Goal: Task Accomplishment & Management: Manage account settings

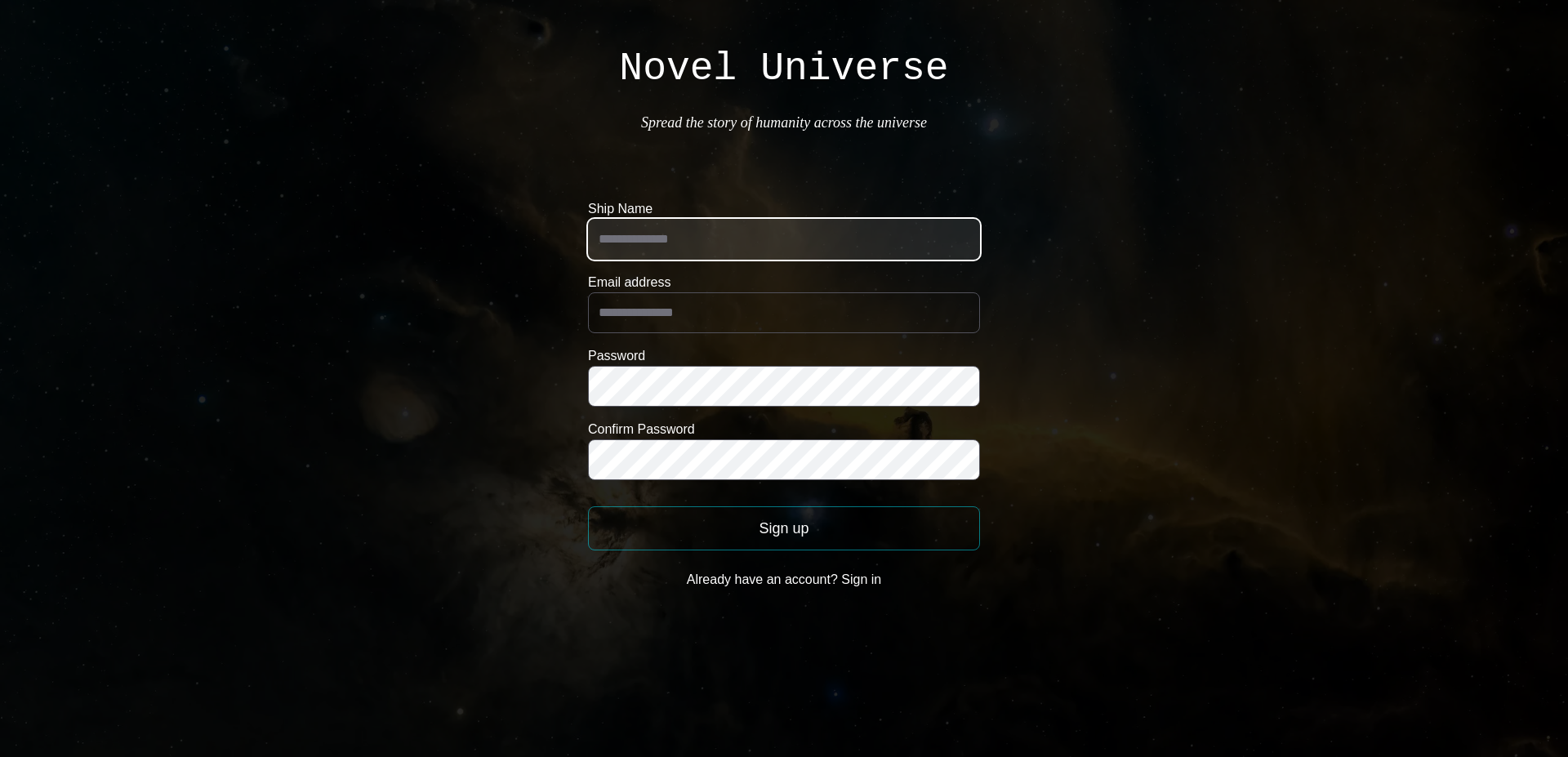
click at [704, 239] on input "Ship Name" at bounding box center [784, 239] width 392 height 40
type input "*********"
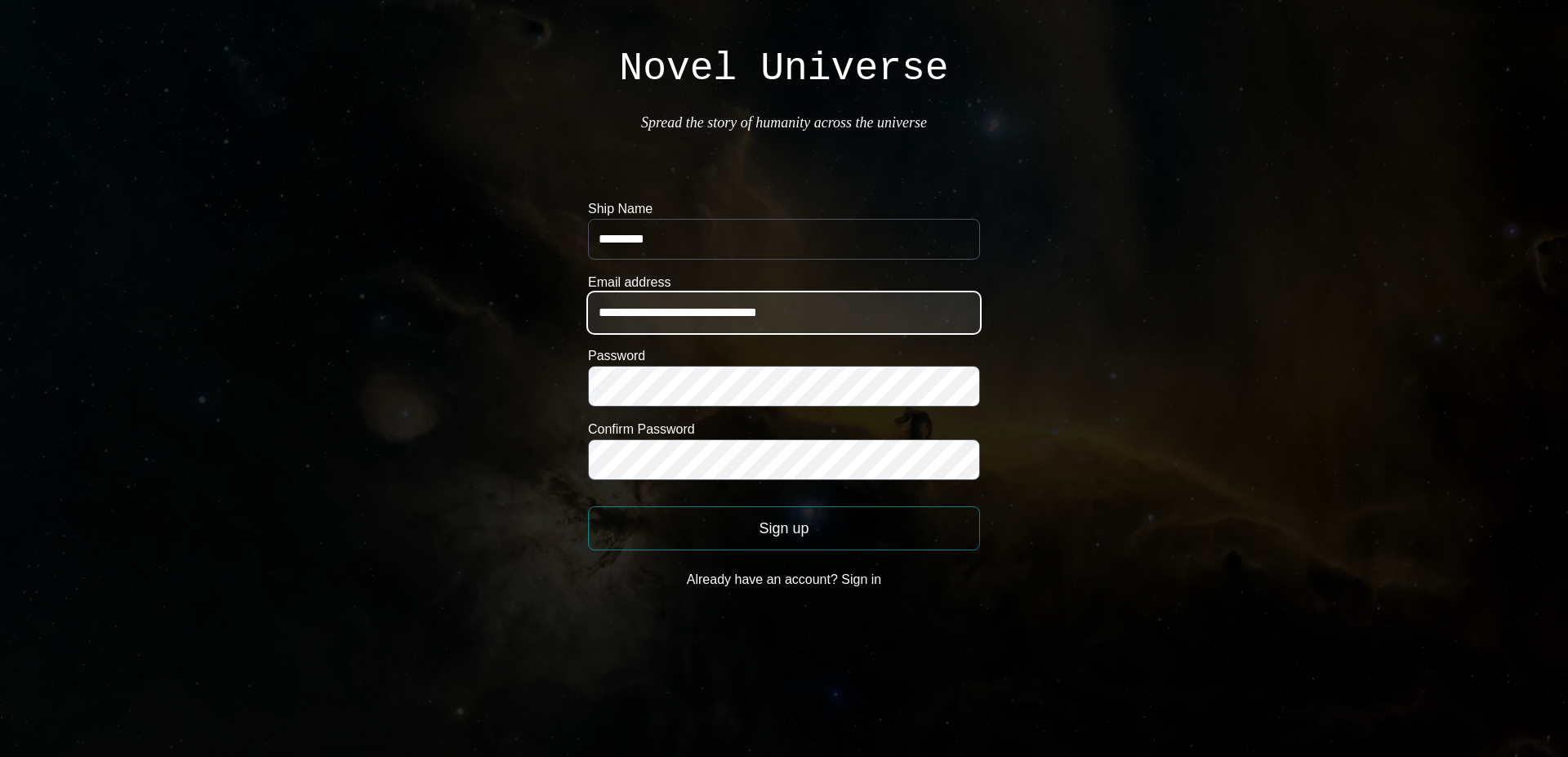
type input "**********"
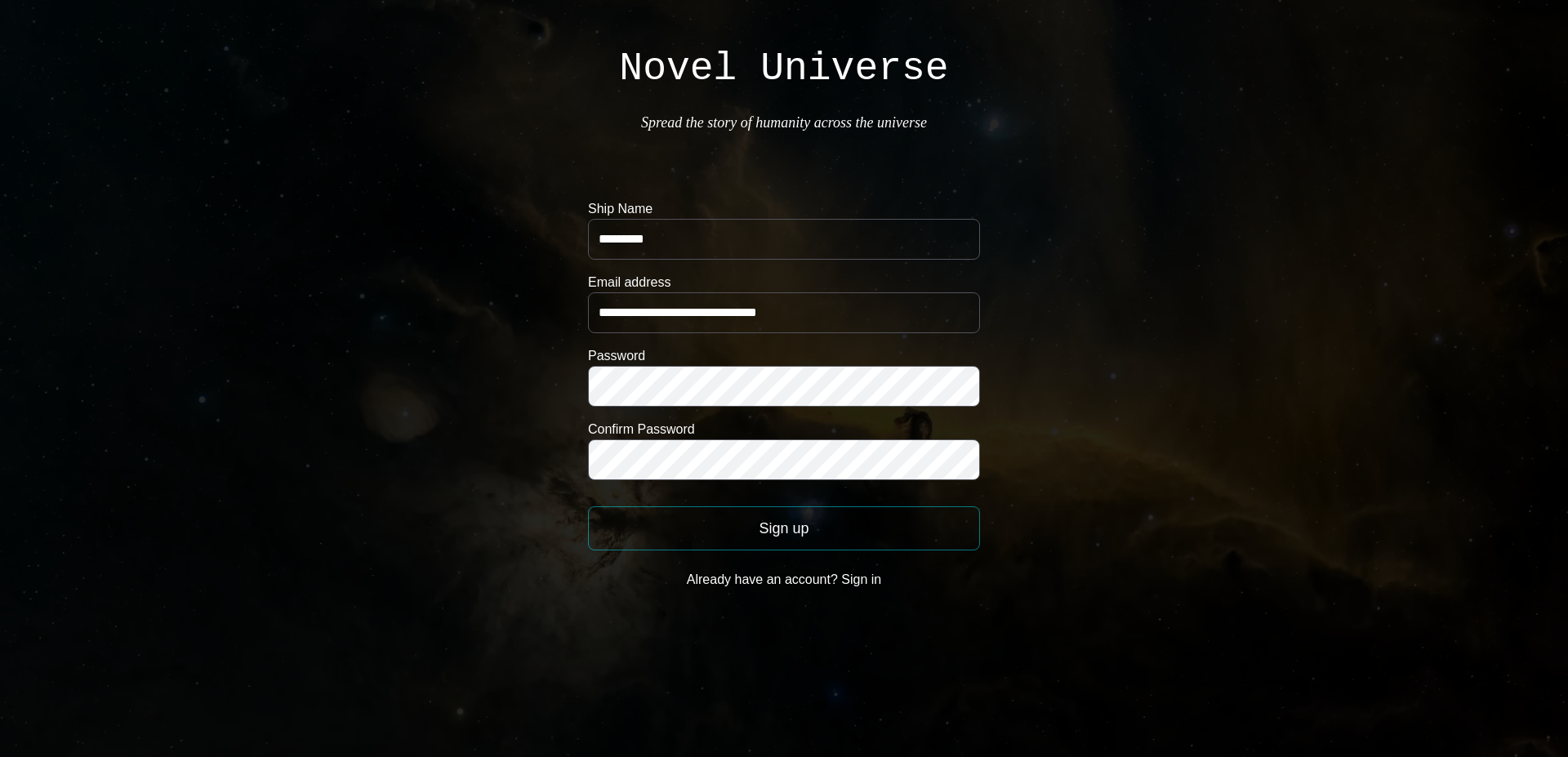
click at [778, 533] on button "Sign up" at bounding box center [784, 529] width 392 height 44
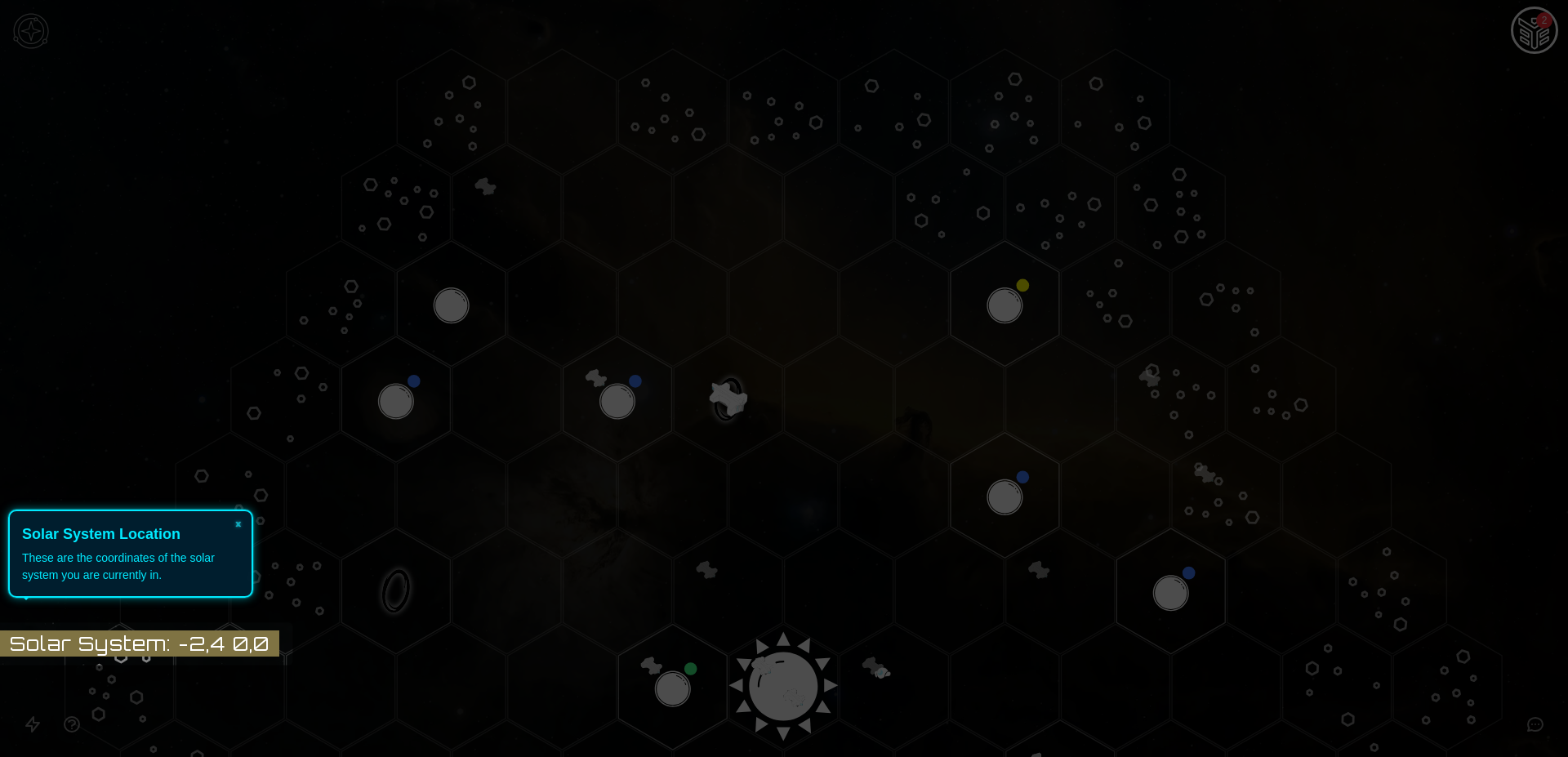
click at [829, 405] on icon at bounding box center [780, 378] width 1576 height 757
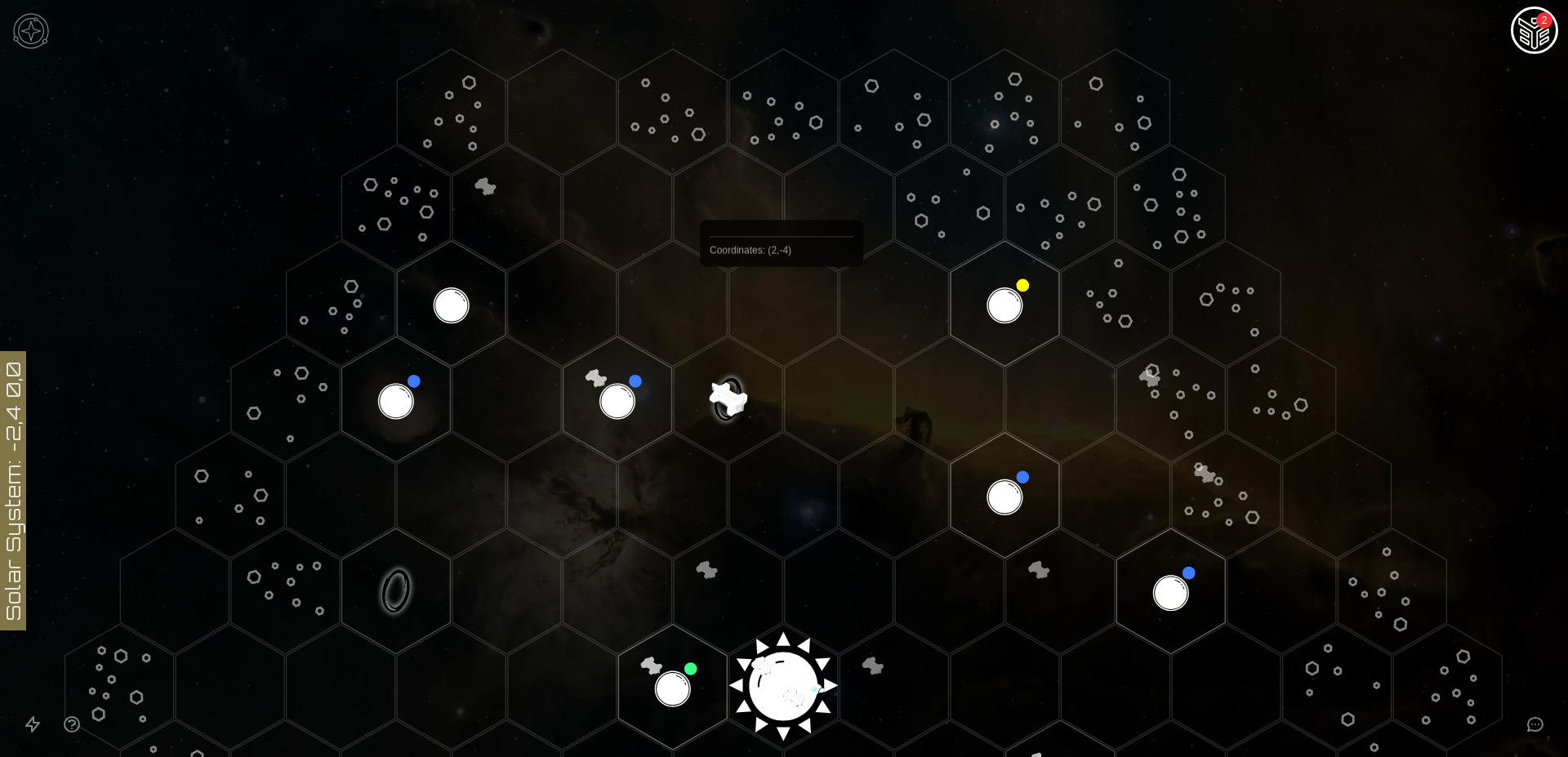
click at [782, 305] on polygon "Hex at coordinates 2,-4, clickable" at bounding box center [784, 304] width 108 height 126
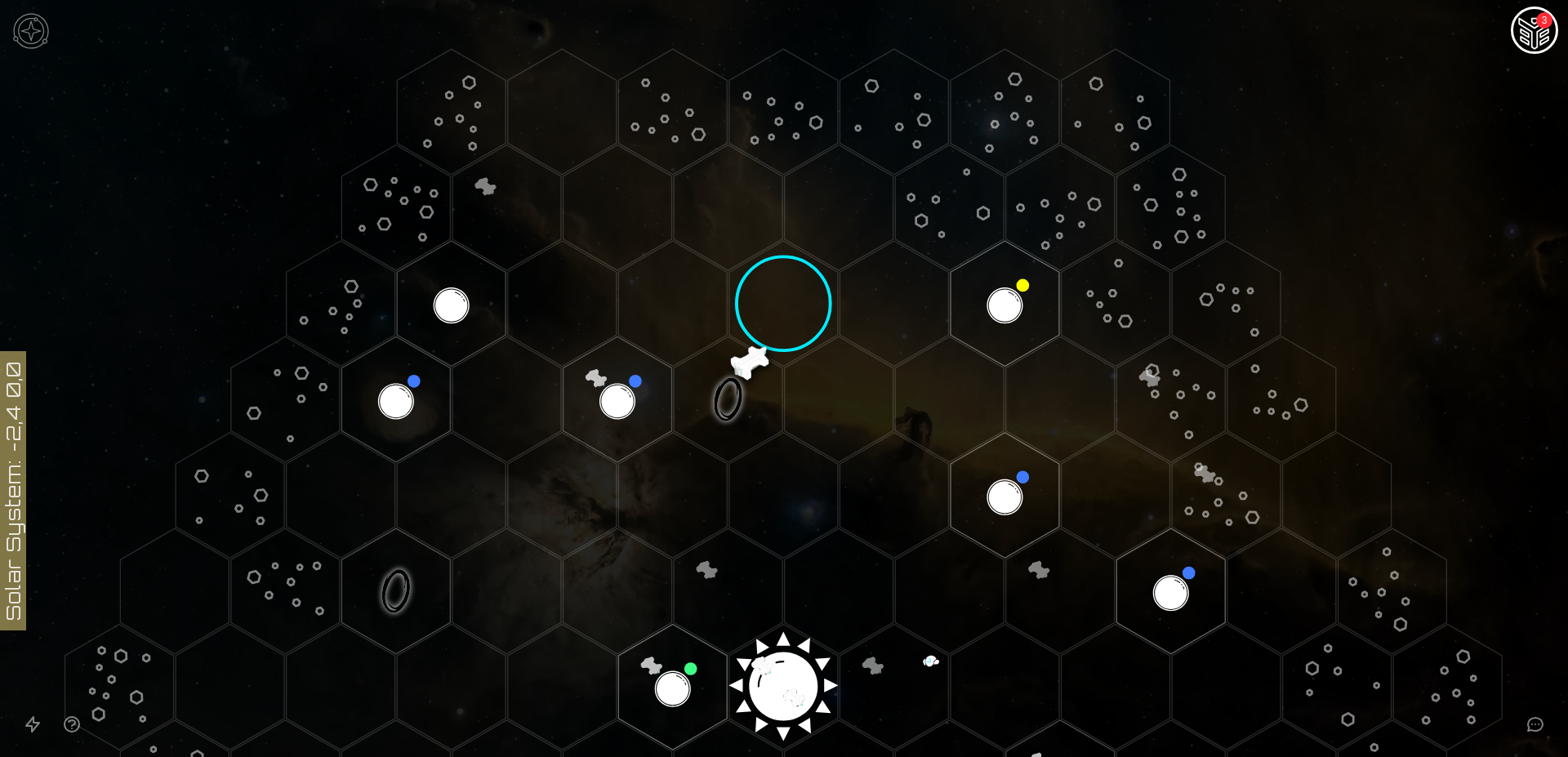
click at [1537, 33] on img "Ship AI Chat - 3 unread messages" at bounding box center [1534, 31] width 39 height 39
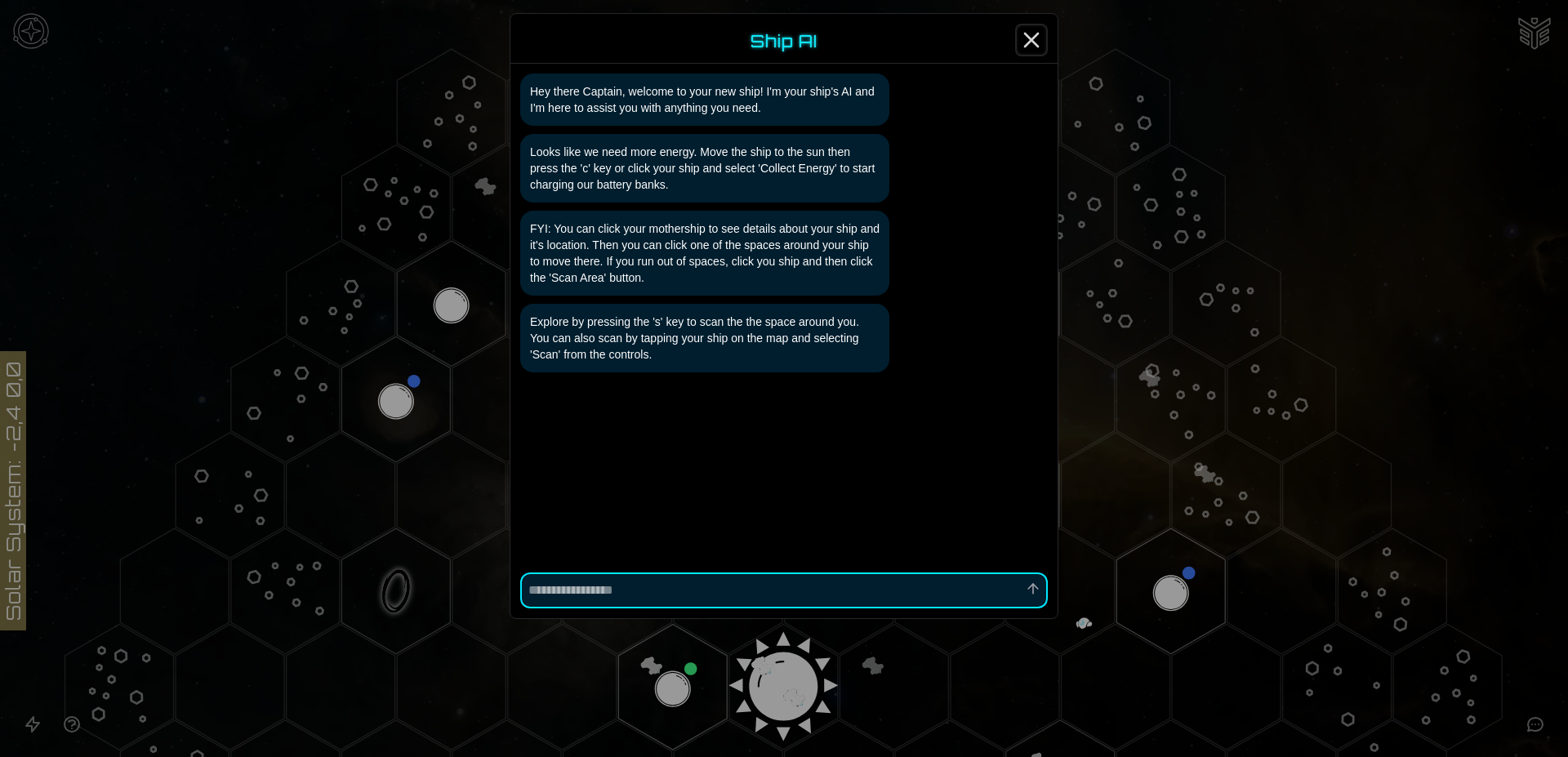
click at [1029, 39] on line "Close" at bounding box center [1031, 39] width 13 height 13
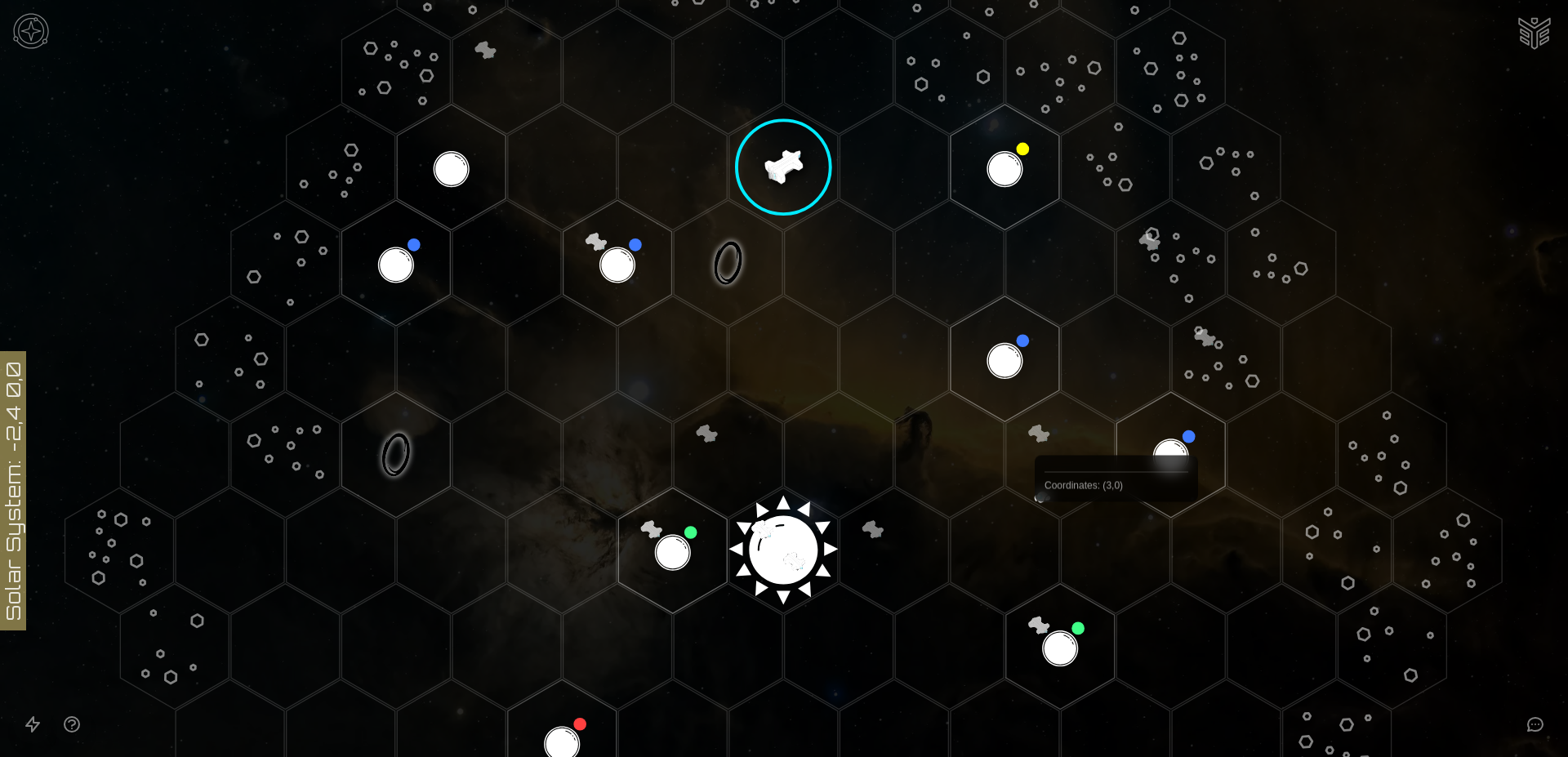
scroll to position [250, 0]
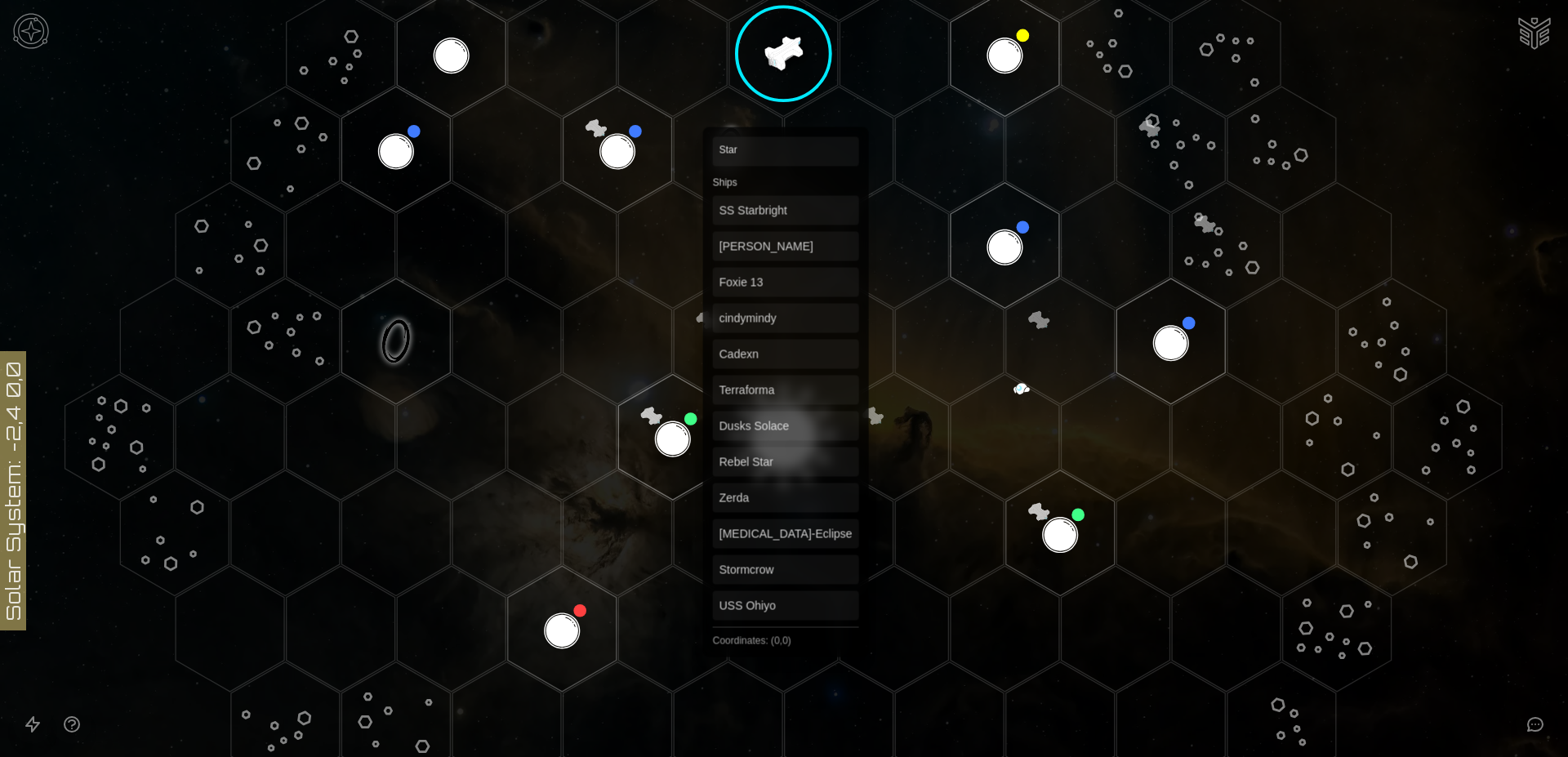
click at [785, 453] on polygon "Hex at coordinates 0,0, clickable" at bounding box center [784, 437] width 108 height 126
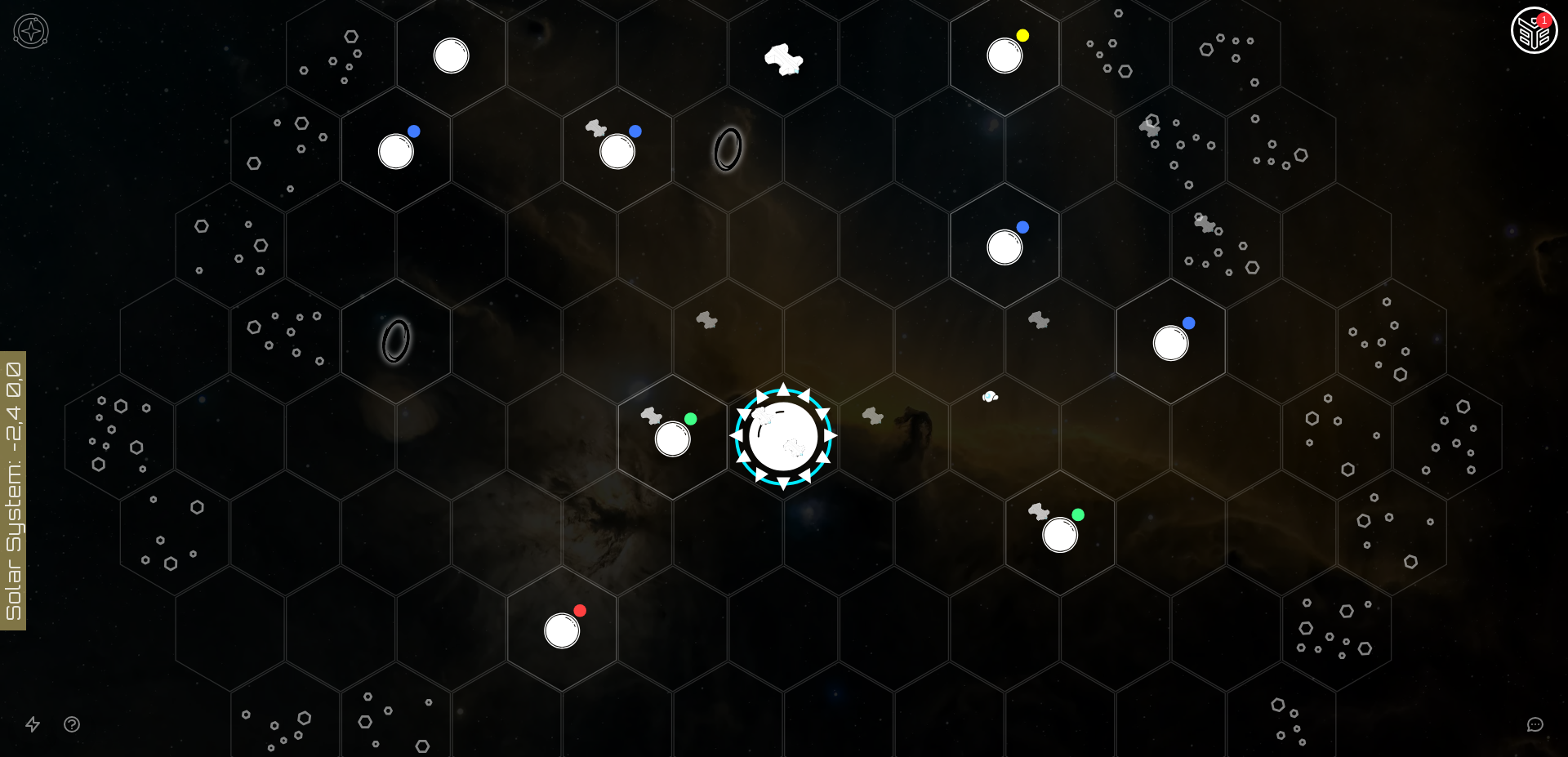
click at [777, 440] on image at bounding box center [784, 431] width 128 height 128
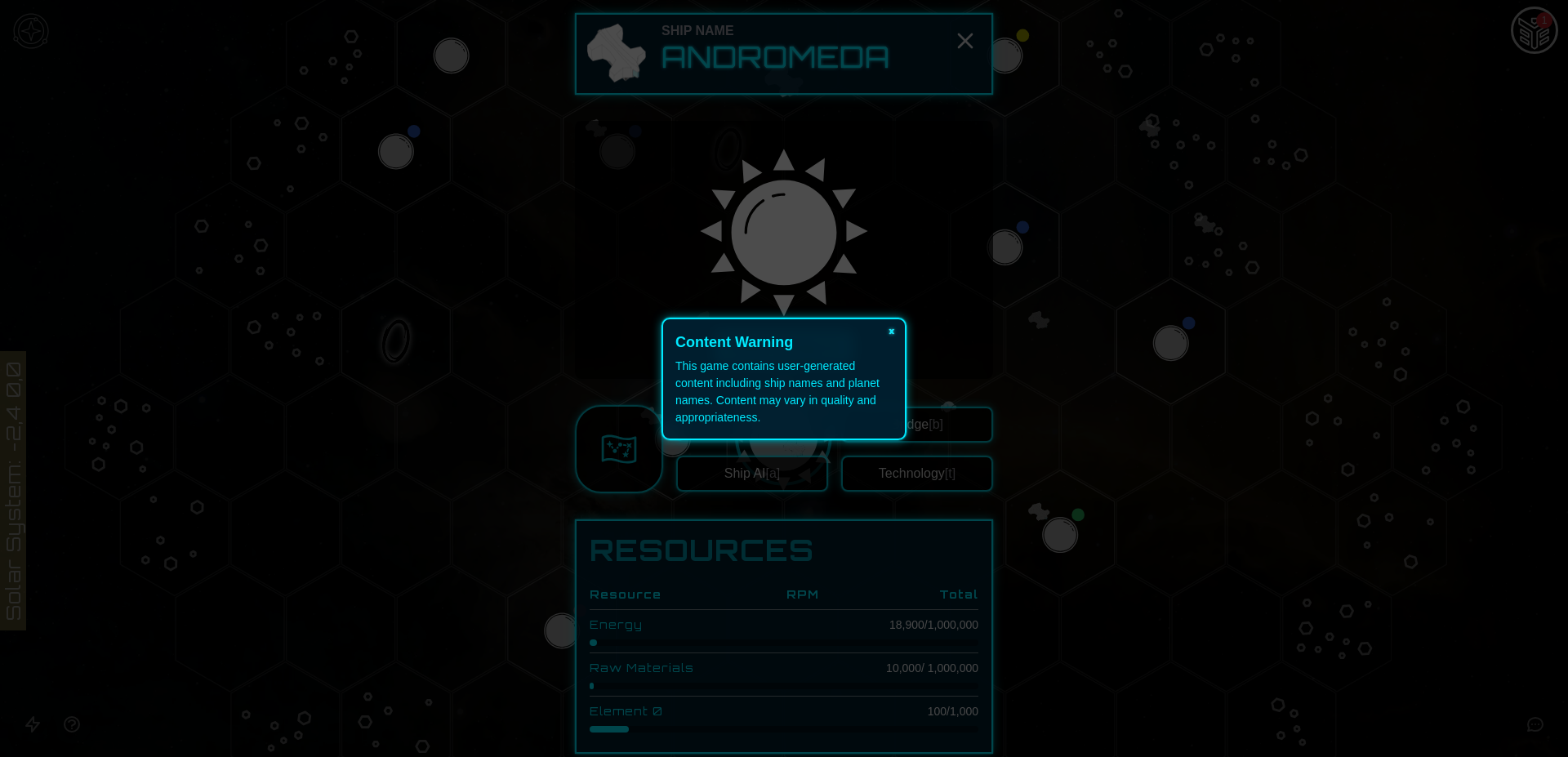
click at [888, 329] on button "×" at bounding box center [892, 330] width 26 height 23
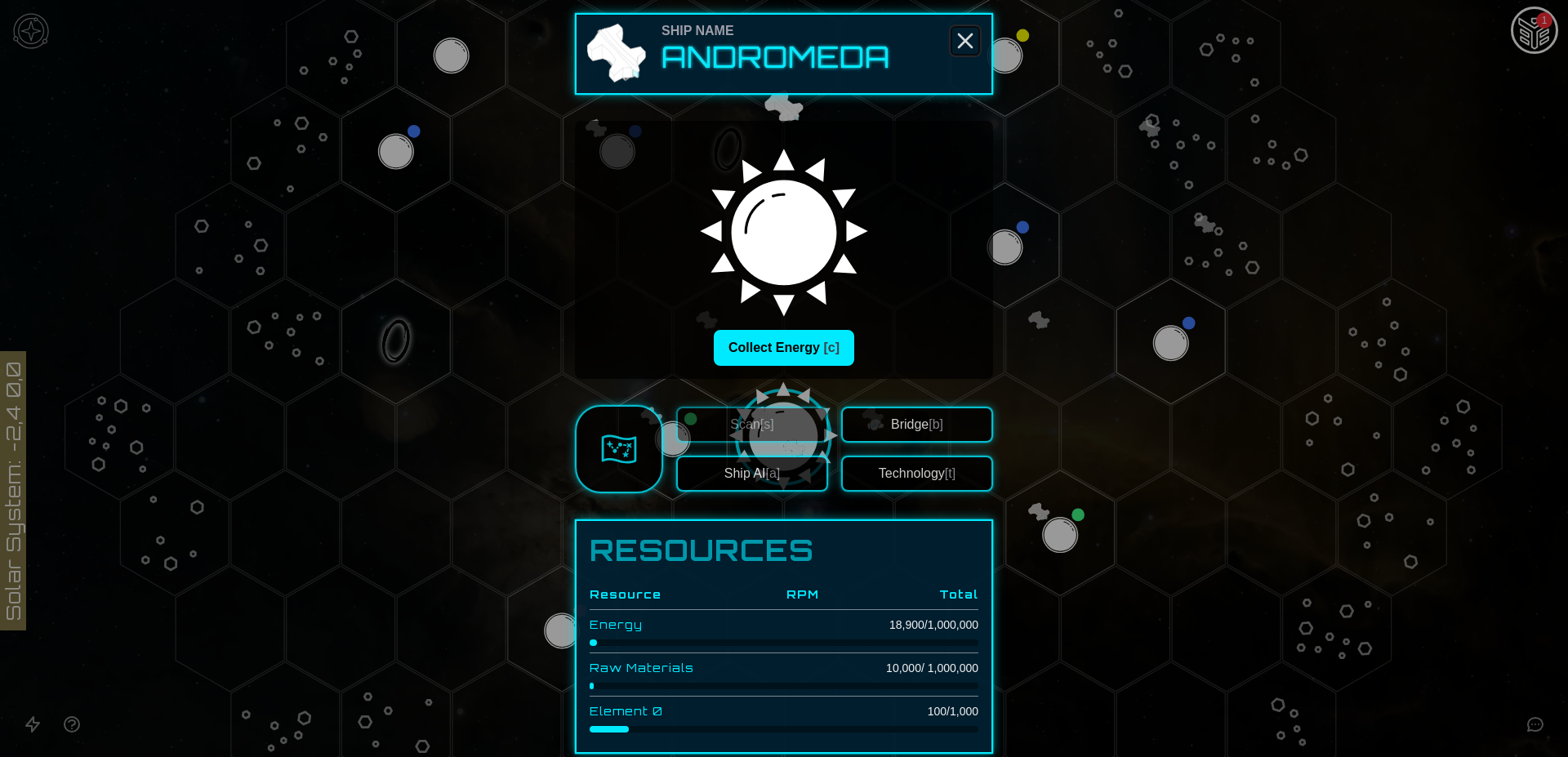
click at [959, 34] on icon "Close" at bounding box center [965, 40] width 26 height 26
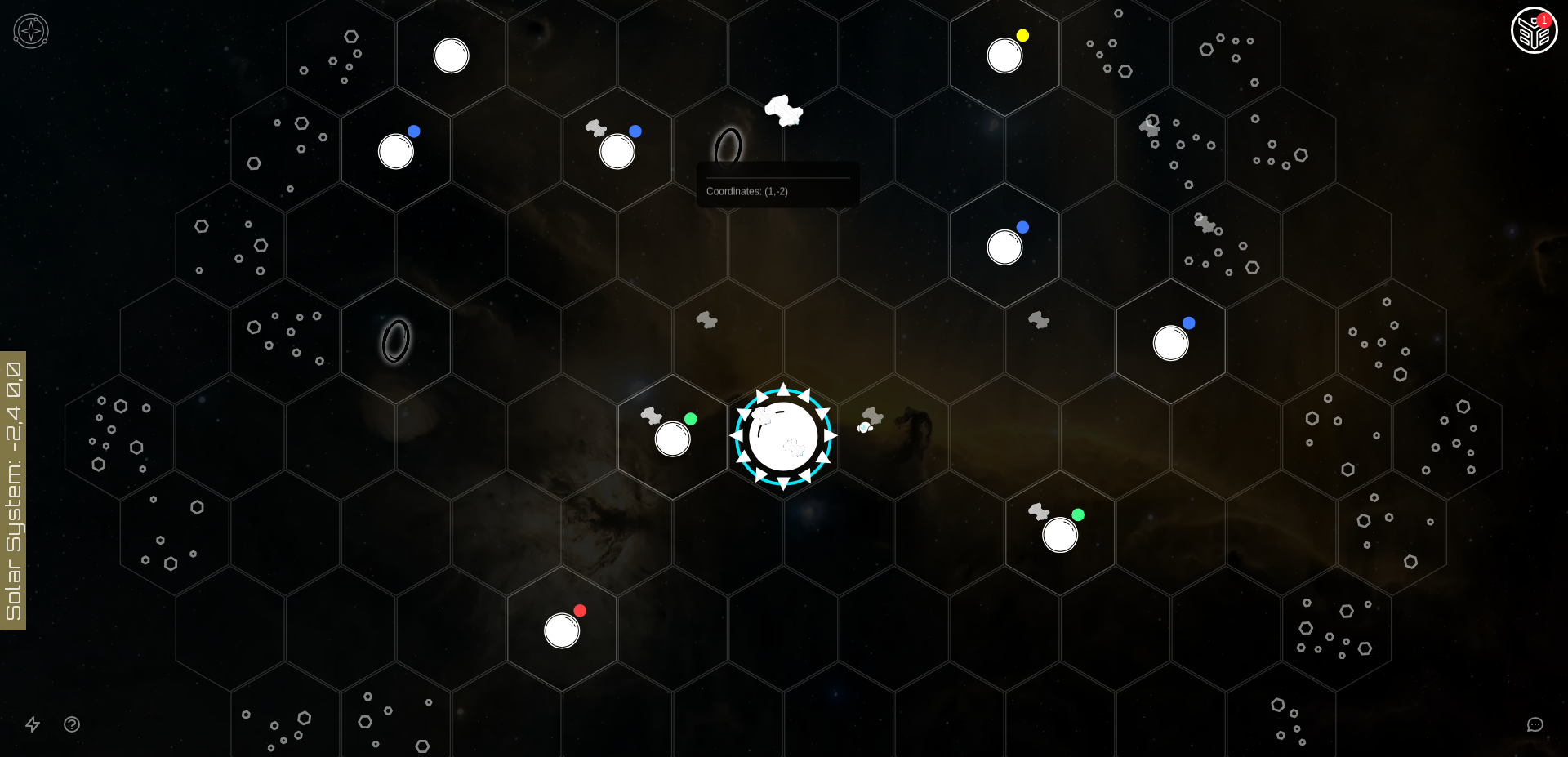
click at [778, 246] on polygon "Hex at coordinates 1,-2, clickable" at bounding box center [784, 245] width 108 height 126
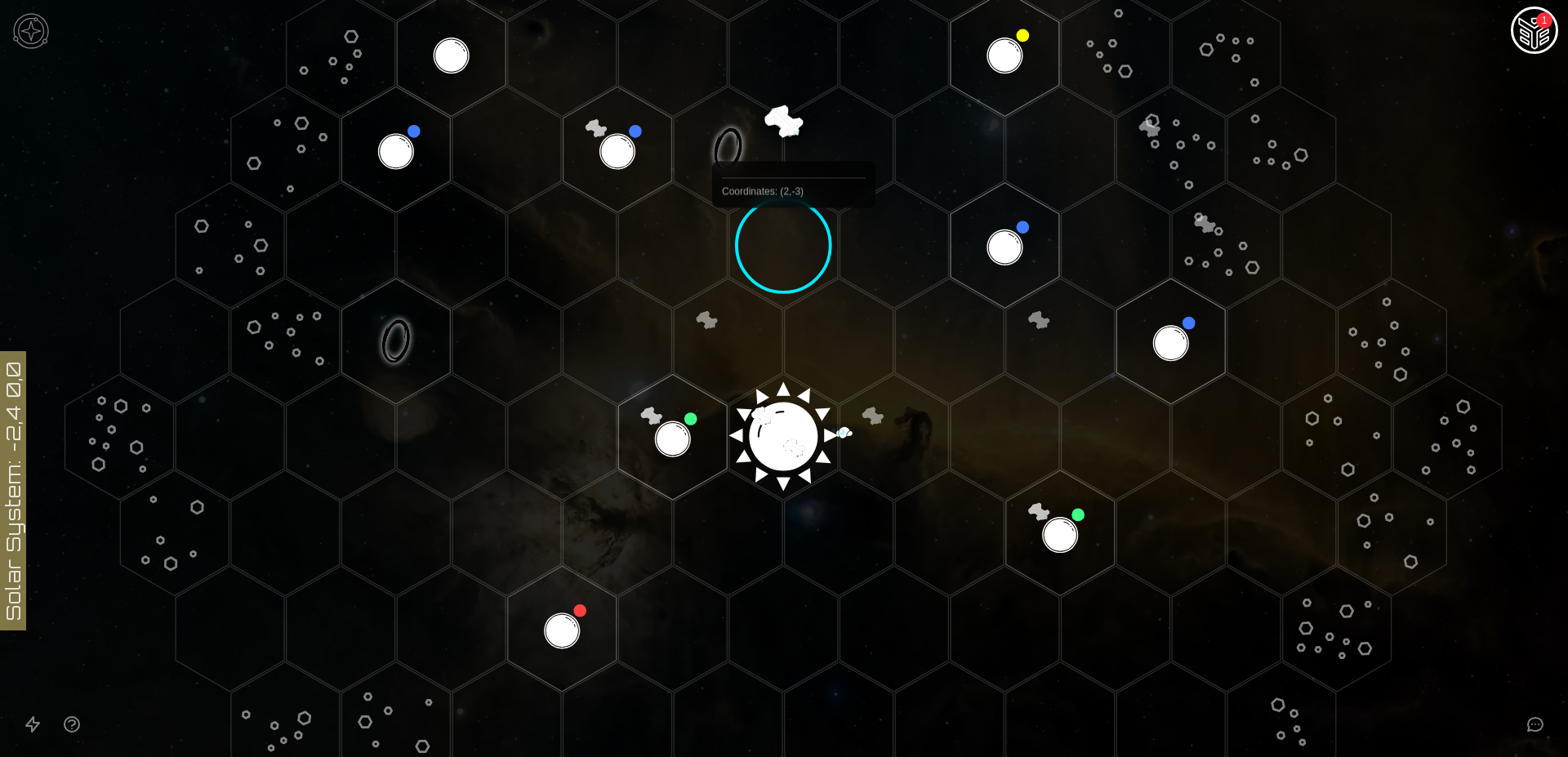
click at [776, 123] on icon at bounding box center [784, 438] width 1568 height 1375
click at [773, 234] on polygon "Hex at coordinates 1,-2, clickable" at bounding box center [784, 245] width 108 height 126
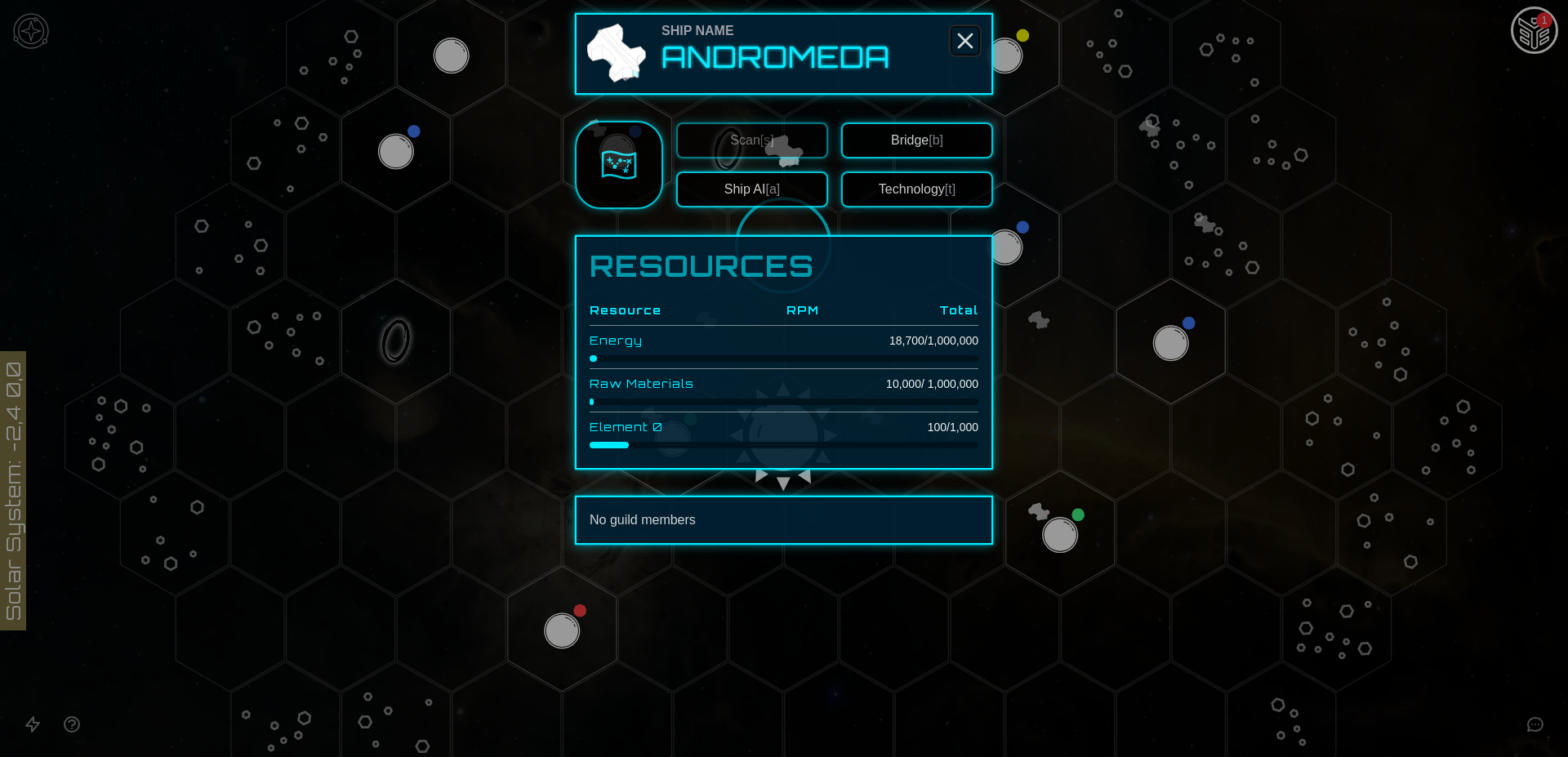
click at [970, 42] on icon "Close" at bounding box center [965, 40] width 26 height 26
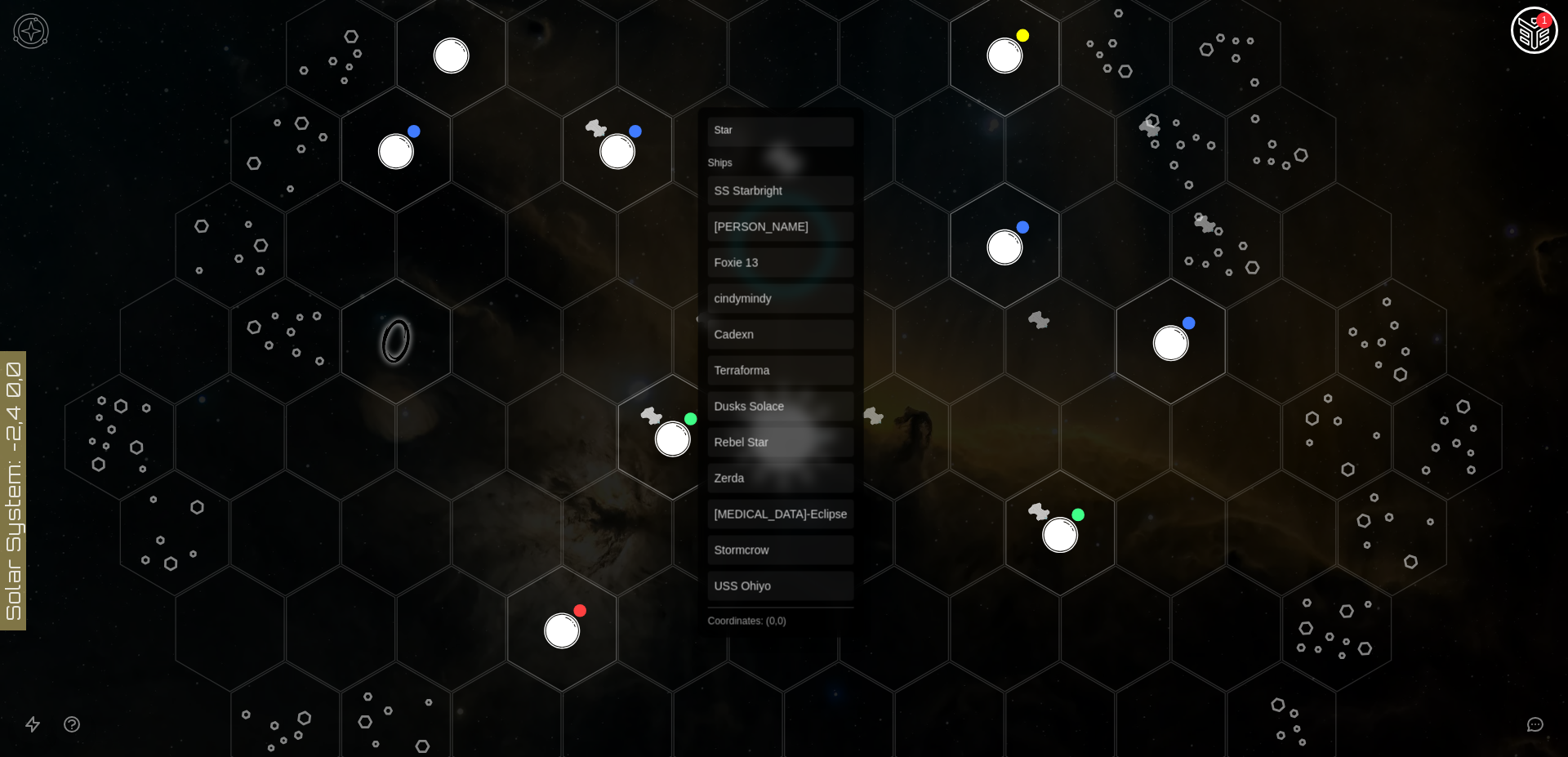
click at [781, 434] on polygon "Hex at coordinates 0,0, clickable" at bounding box center [784, 437] width 108 height 126
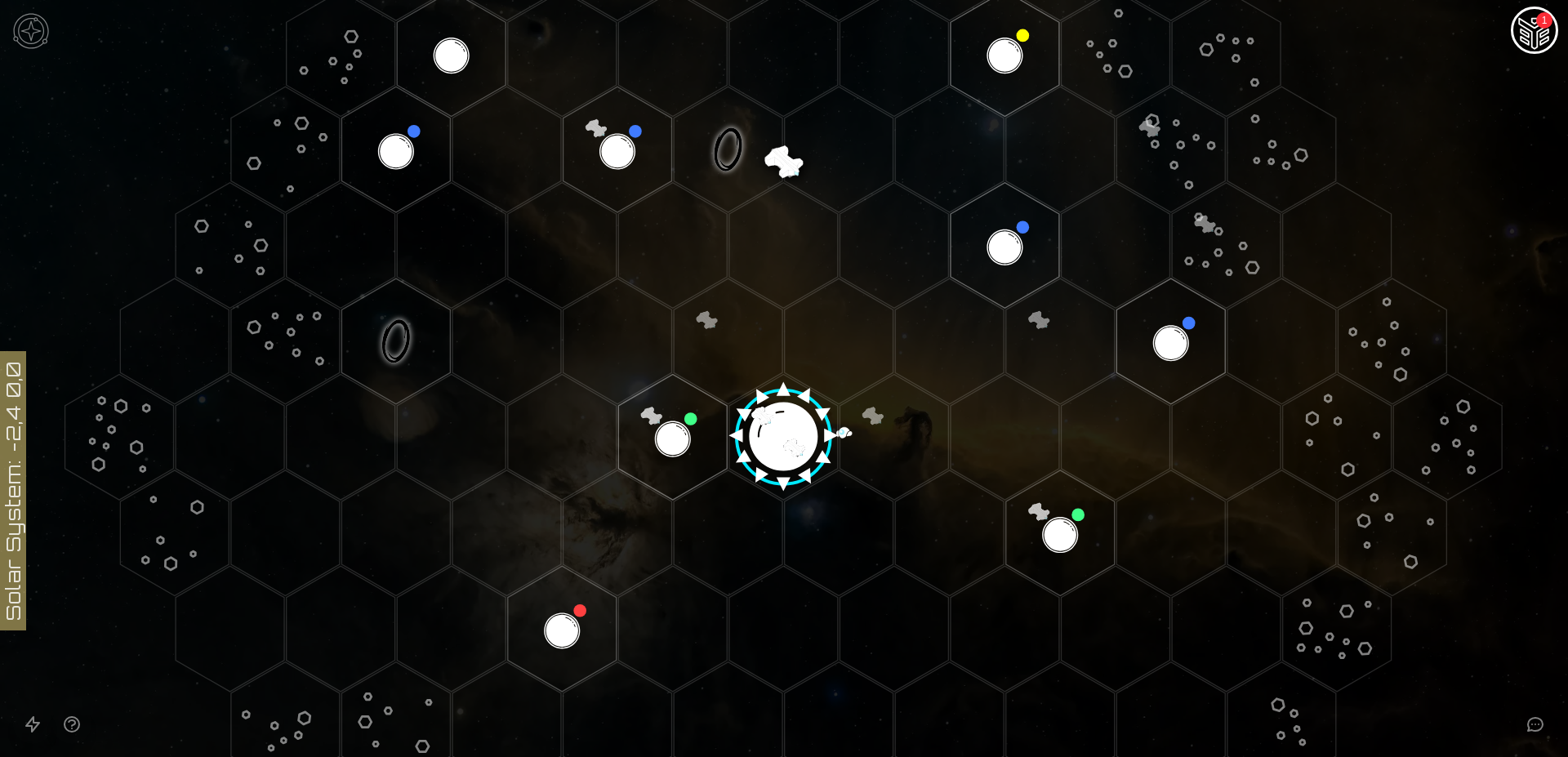
click at [772, 428] on image at bounding box center [784, 431] width 128 height 128
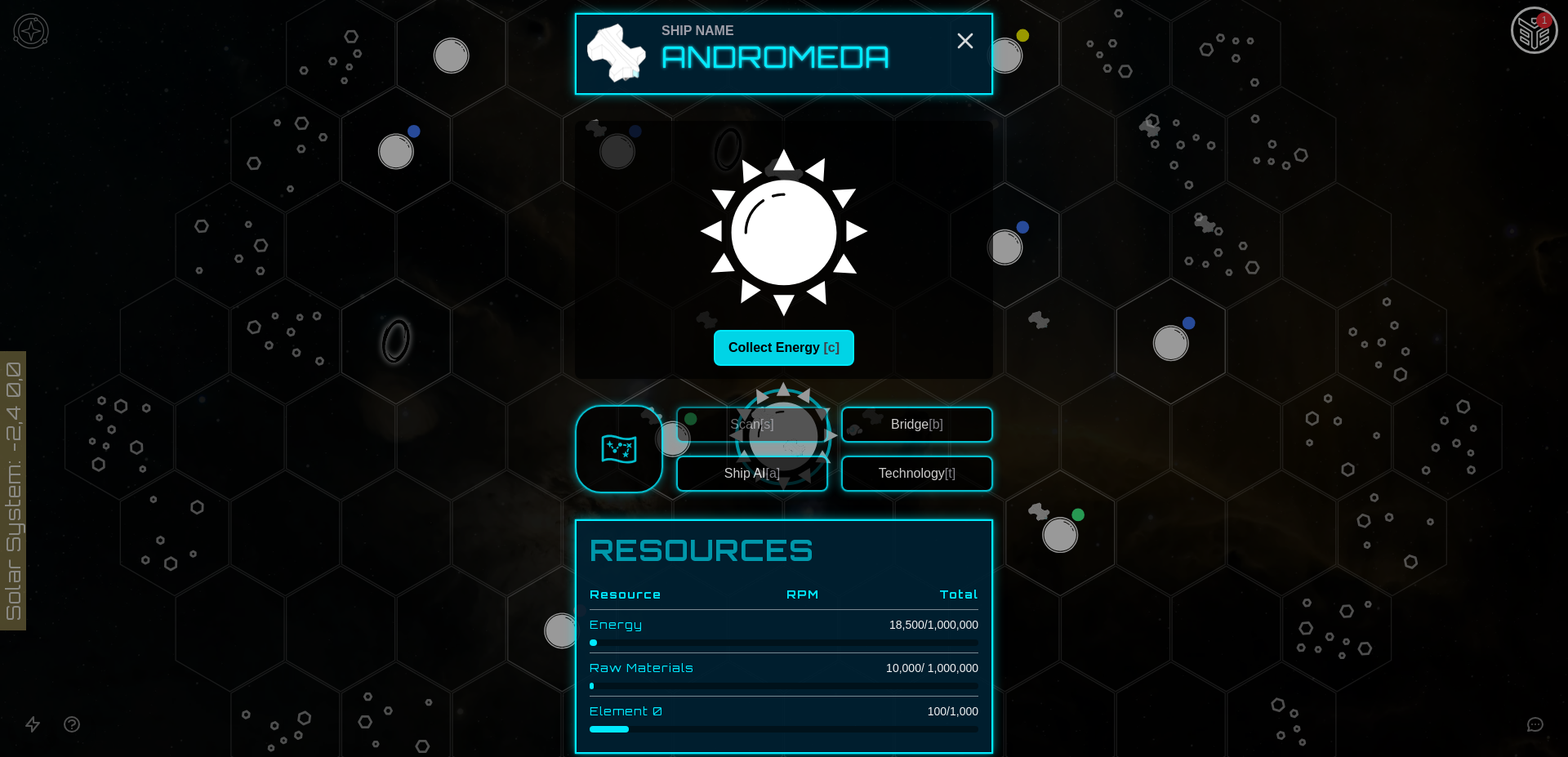
click at [780, 338] on button "Collect Energy [c]" at bounding box center [784, 348] width 140 height 36
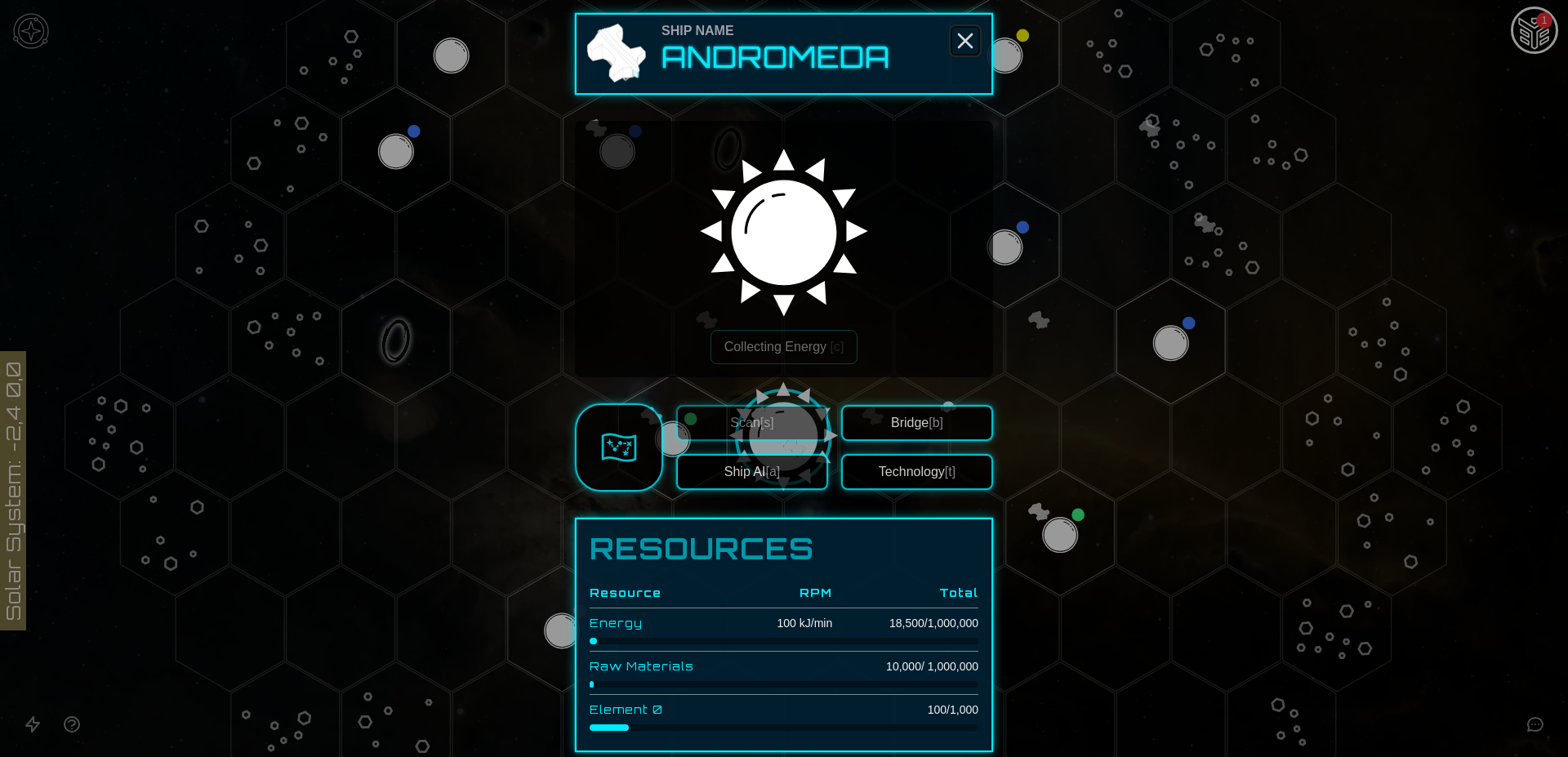
click at [961, 38] on icon "Close" at bounding box center [965, 40] width 26 height 26
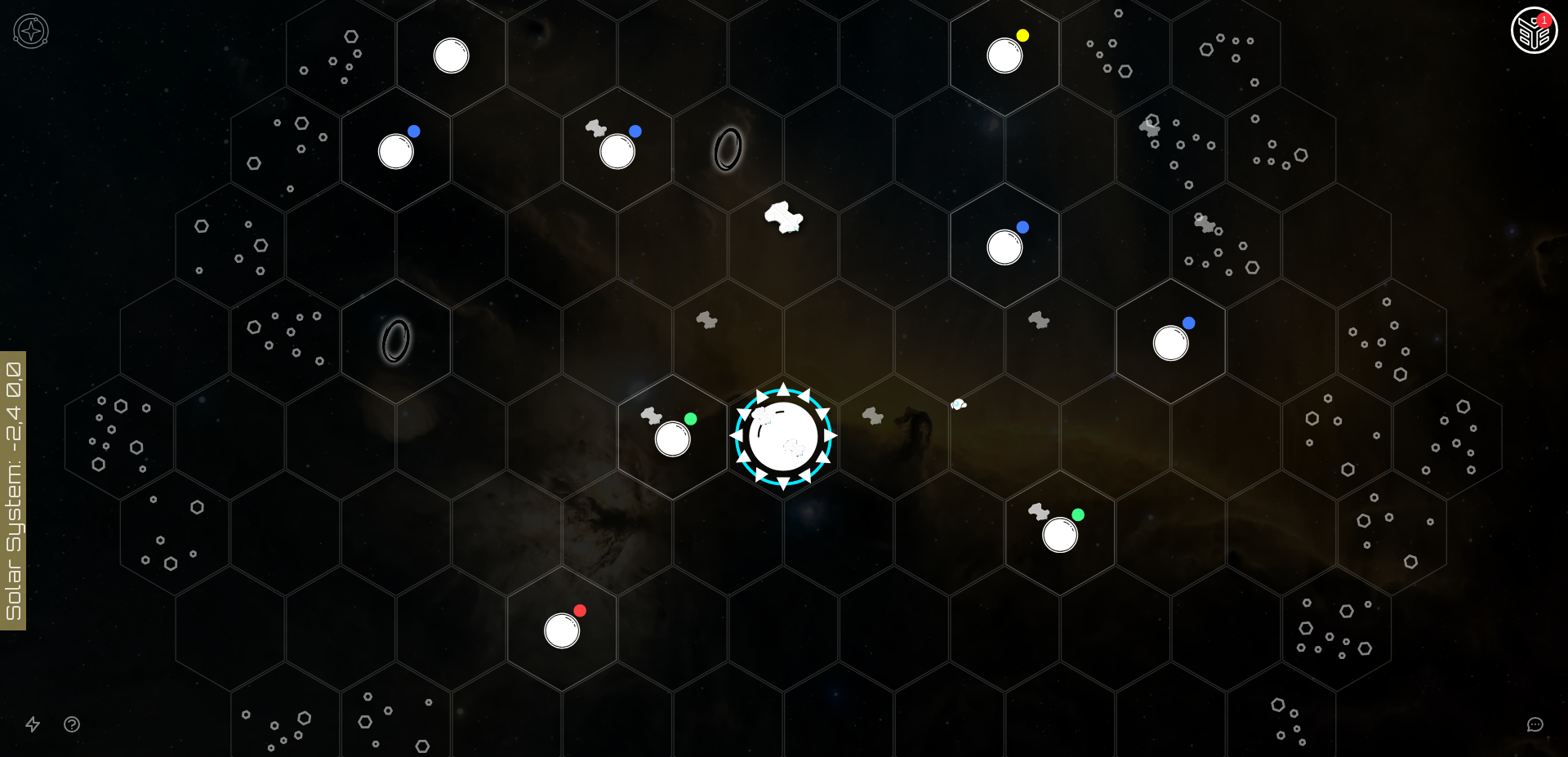
click at [1537, 27] on img "Ship AI Chat - 1 unread messages" at bounding box center [1534, 31] width 39 height 39
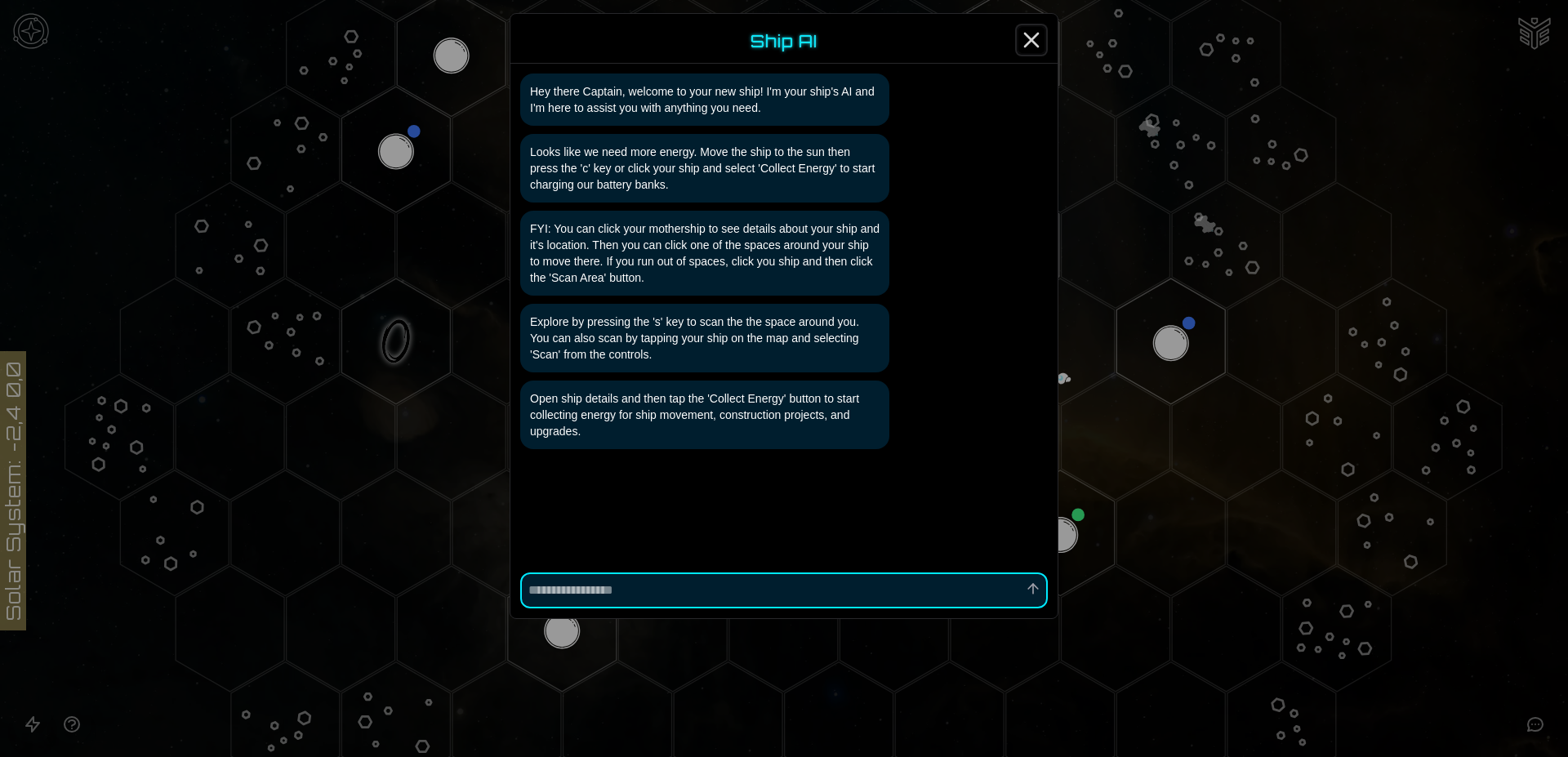
click at [1029, 42] on line "Close" at bounding box center [1031, 39] width 13 height 13
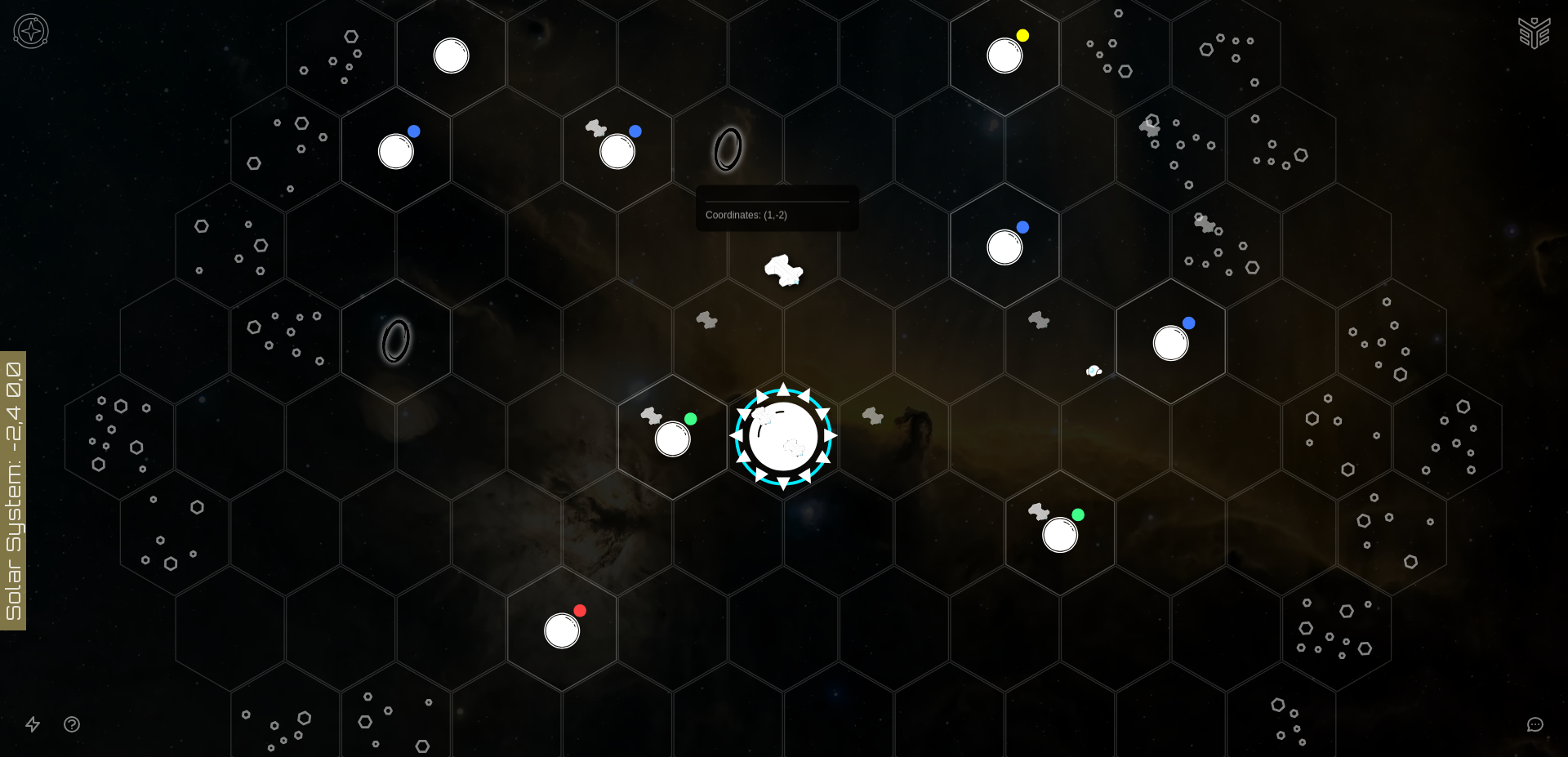
click at [777, 270] on polygon "Hex at coordinates 1,-2, clickable" at bounding box center [784, 245] width 108 height 126
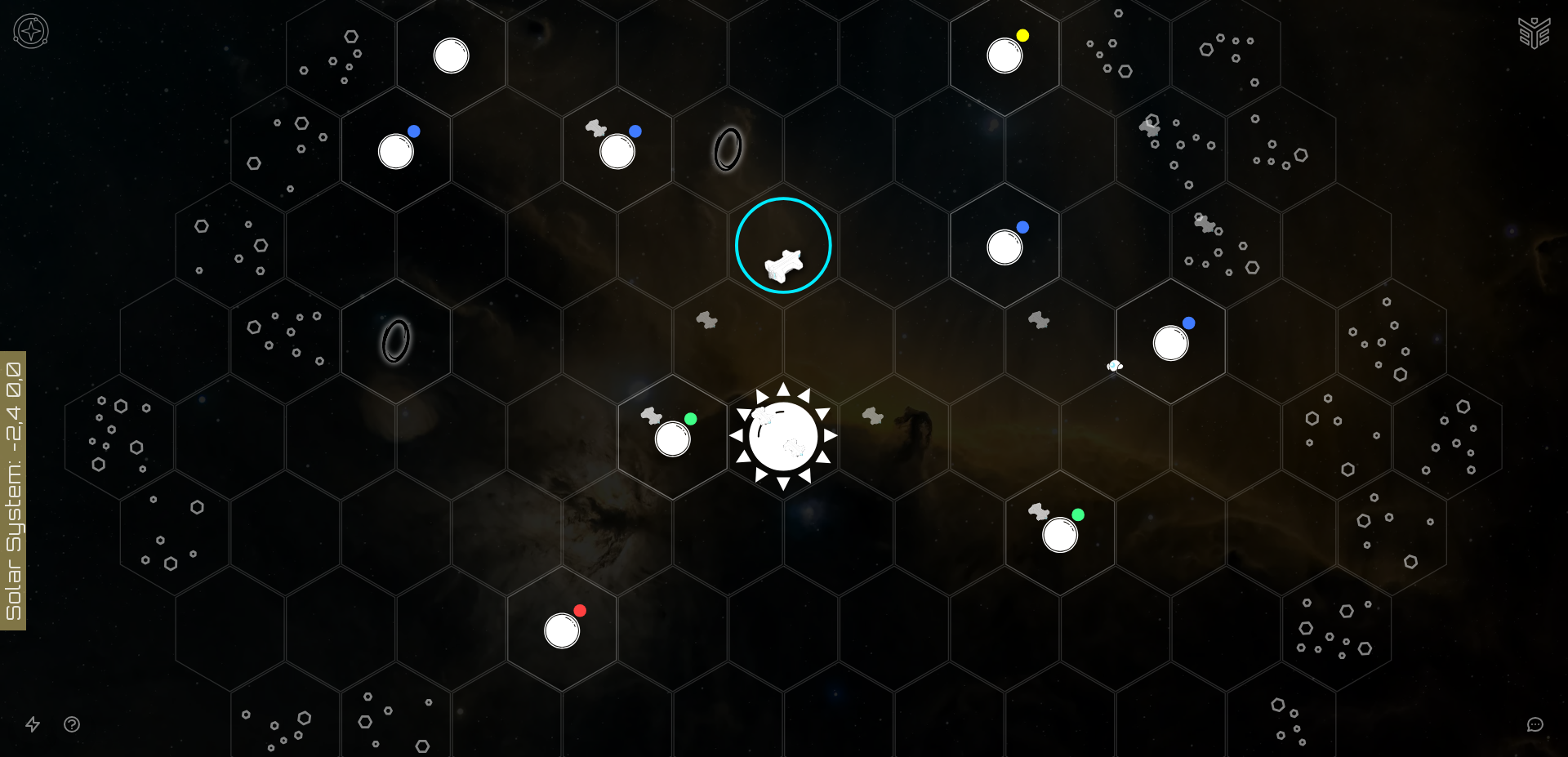
click at [776, 267] on polygon "Hex at coordinates 1,-2, clickable" at bounding box center [784, 245] width 108 height 126
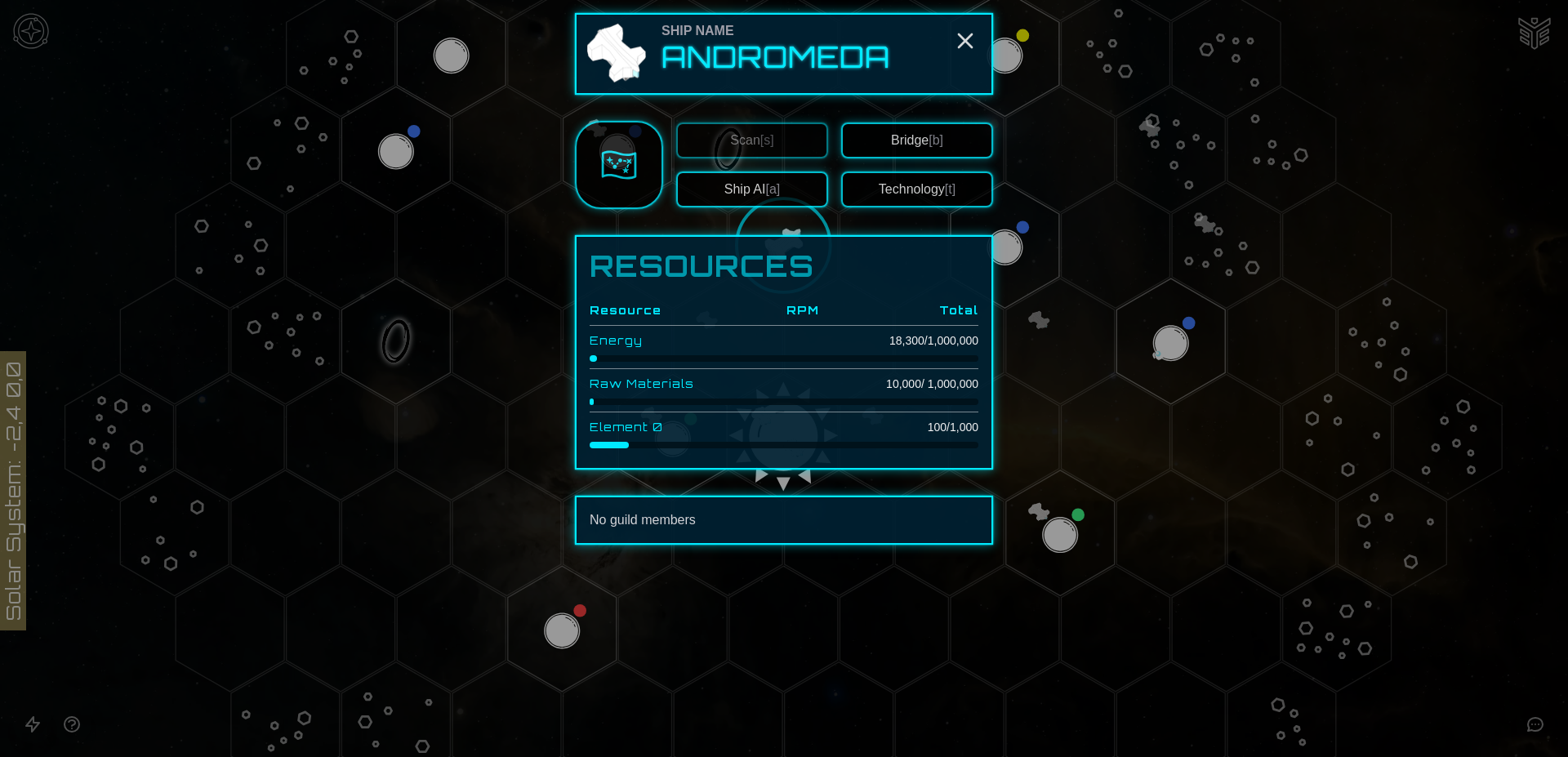
drag, startPoint x: 608, startPoint y: 442, endPoint x: 669, endPoint y: 444, distance: 61.0
click at [669, 444] on div at bounding box center [784, 444] width 389 height 6
click at [935, 140] on span "[b]" at bounding box center [936, 139] width 15 height 14
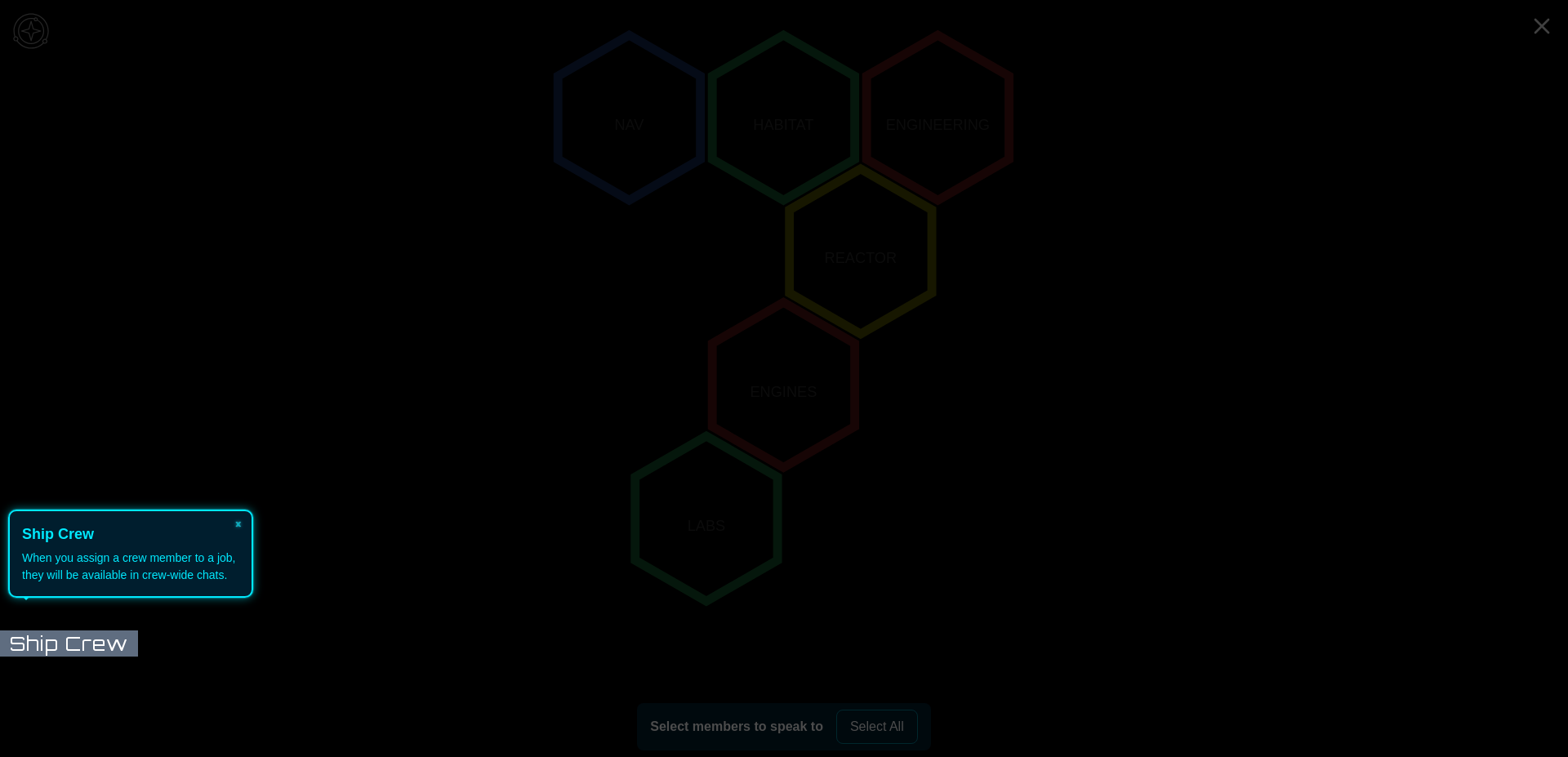
scroll to position [306, 0]
click at [775, 126] on icon at bounding box center [780, 378] width 1576 height 757
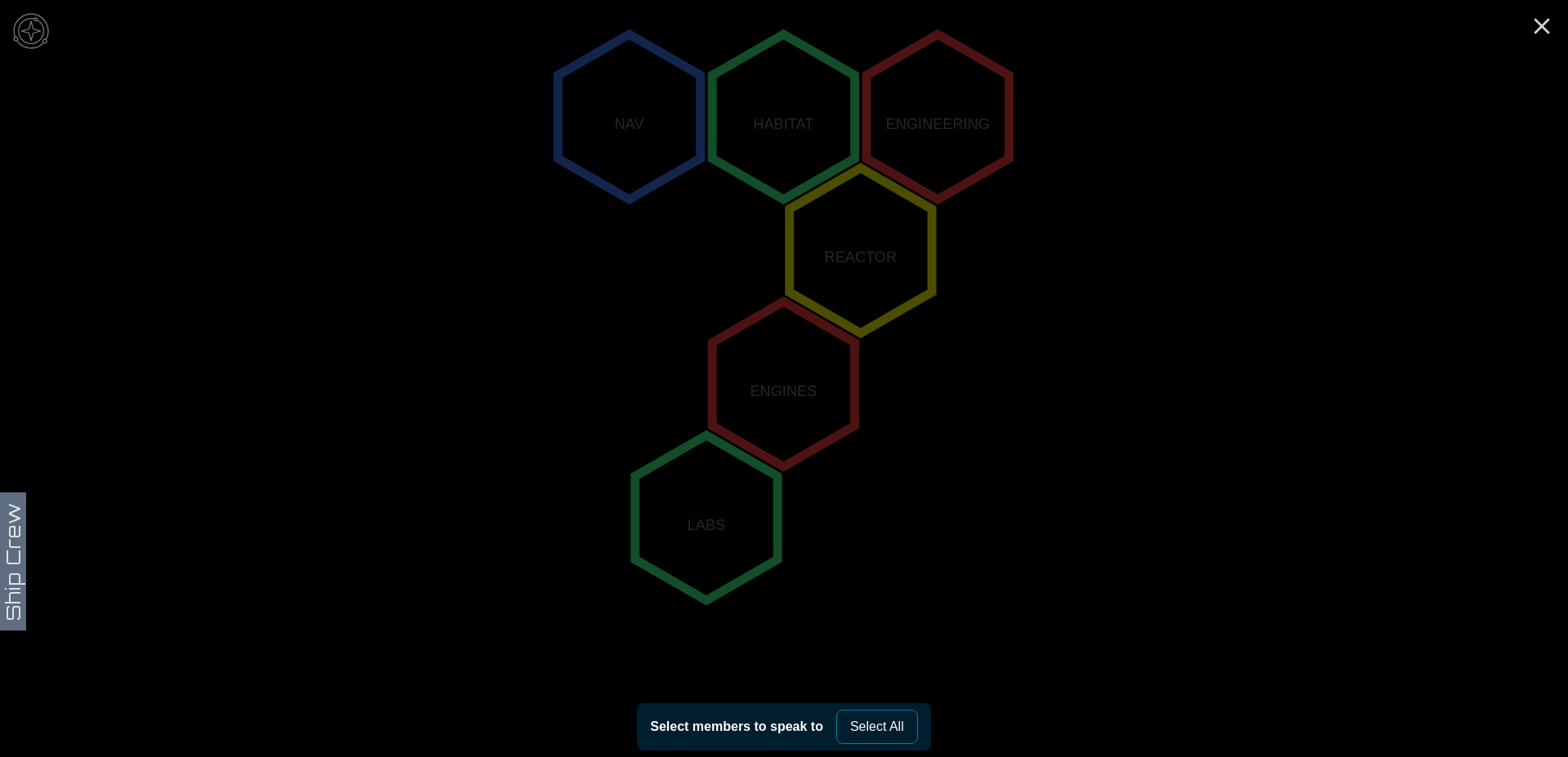
click at [15, 579] on icon "NAV HABITAT ENGINEERING REACTOR ENGINES LABS" at bounding box center [784, 384] width 1568 height 1381
click at [32, 32] on img at bounding box center [30, 30] width 49 height 49
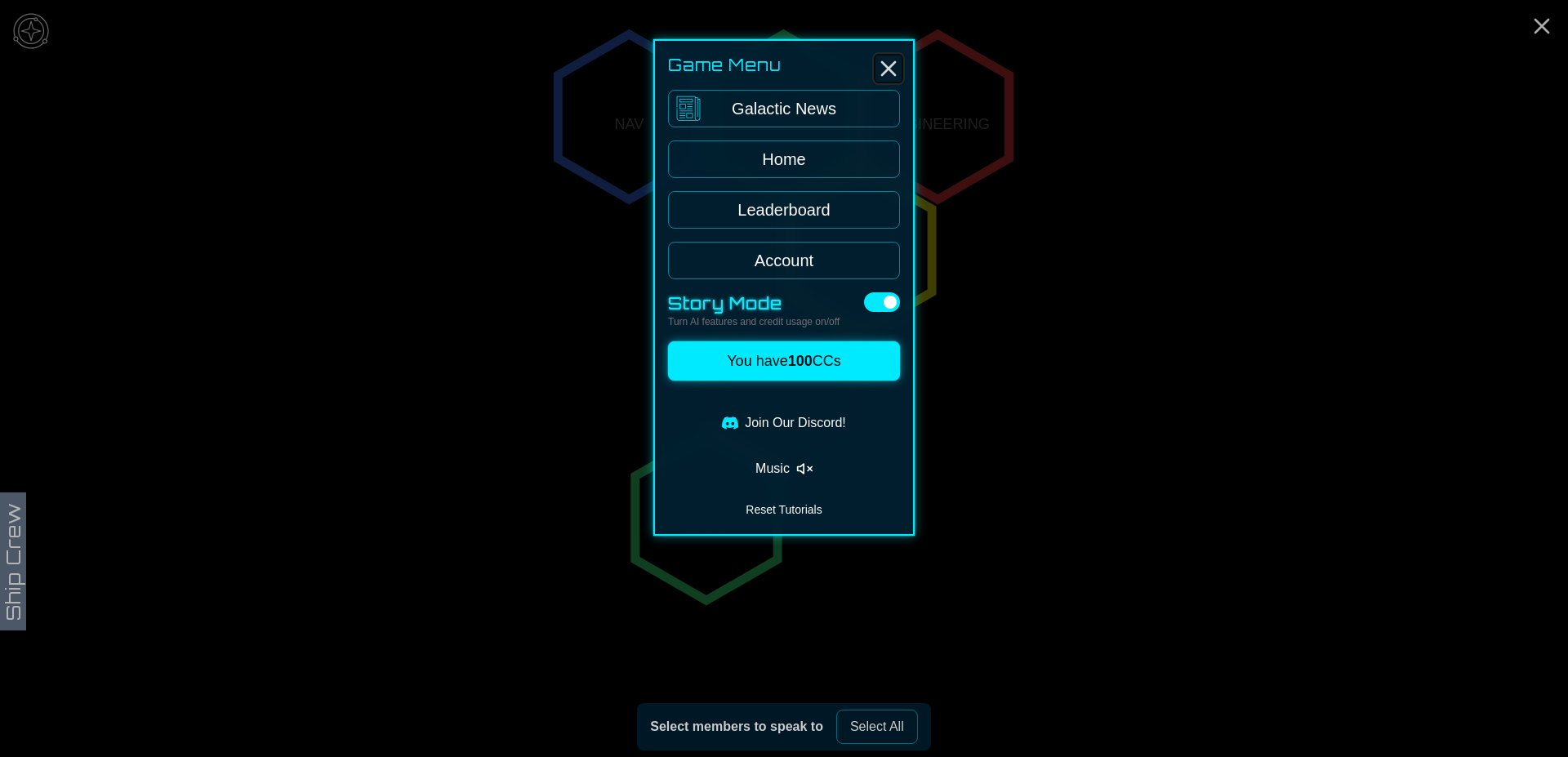
click at [889, 71] on line "Close" at bounding box center [888, 69] width 13 height 13
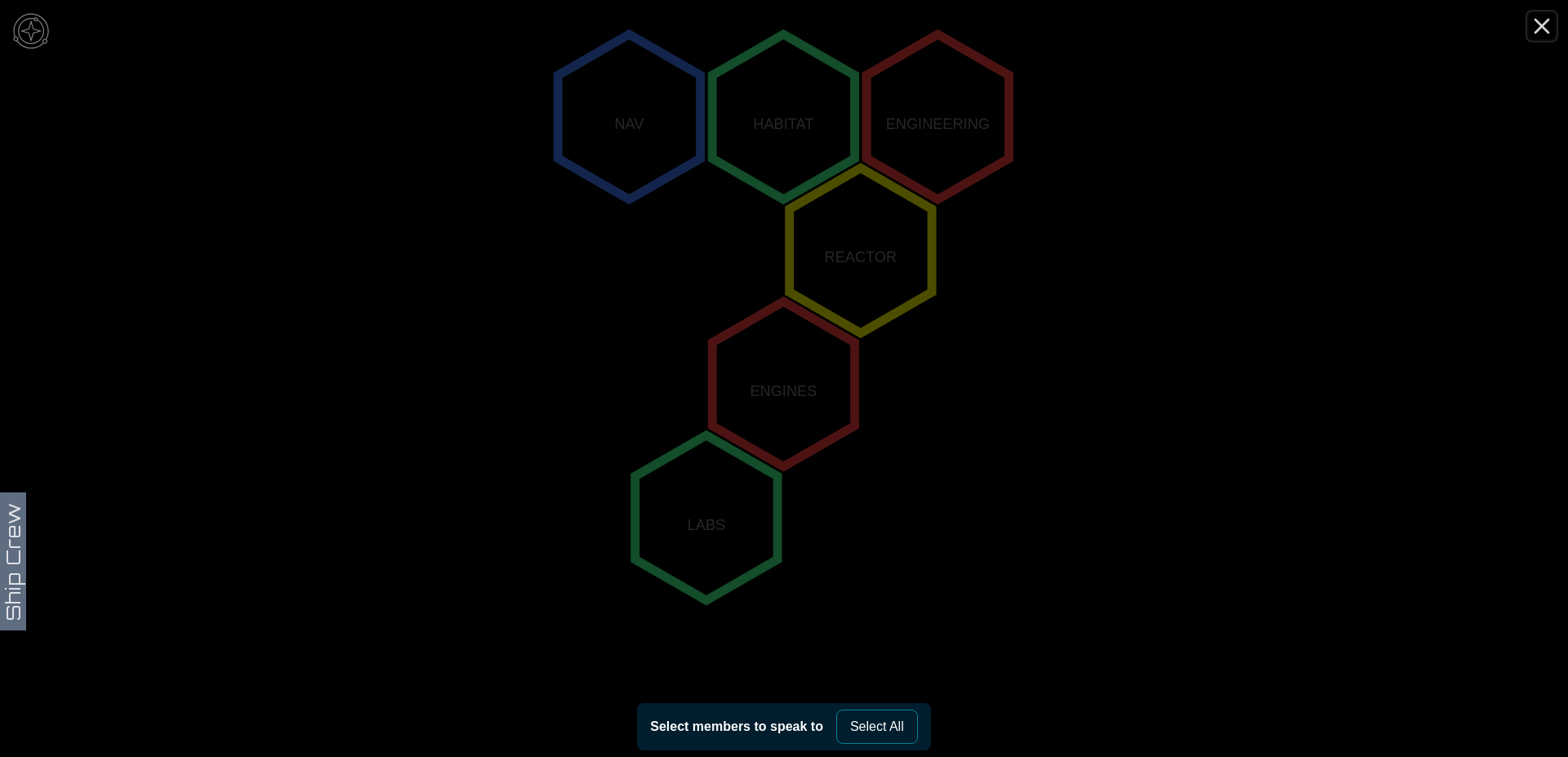
click at [1544, 25] on line "Close" at bounding box center [1541, 26] width 13 height 13
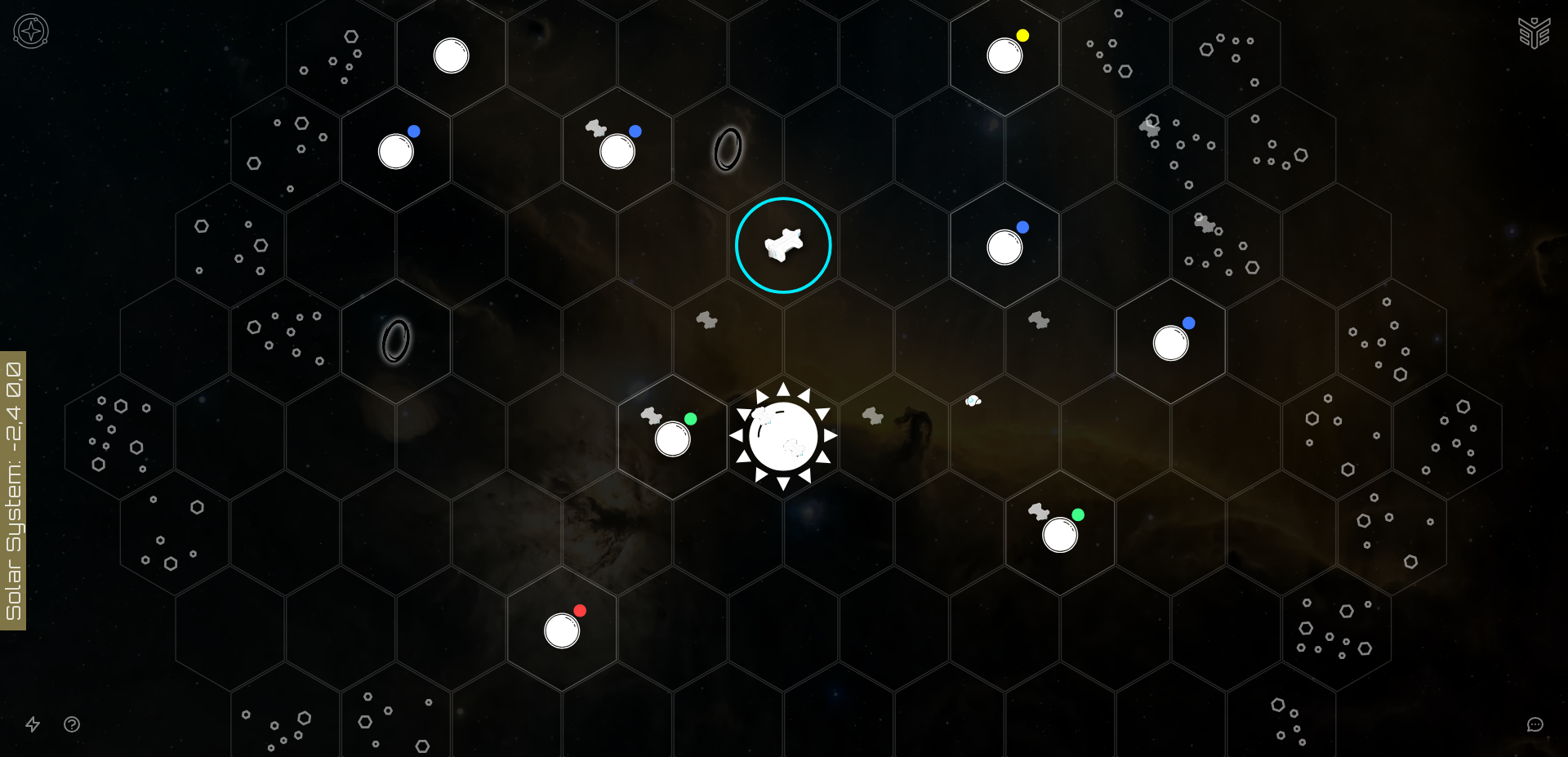
click at [775, 234] on polygon "Hex at coordinates 1,-2, clickable" at bounding box center [784, 245] width 108 height 126
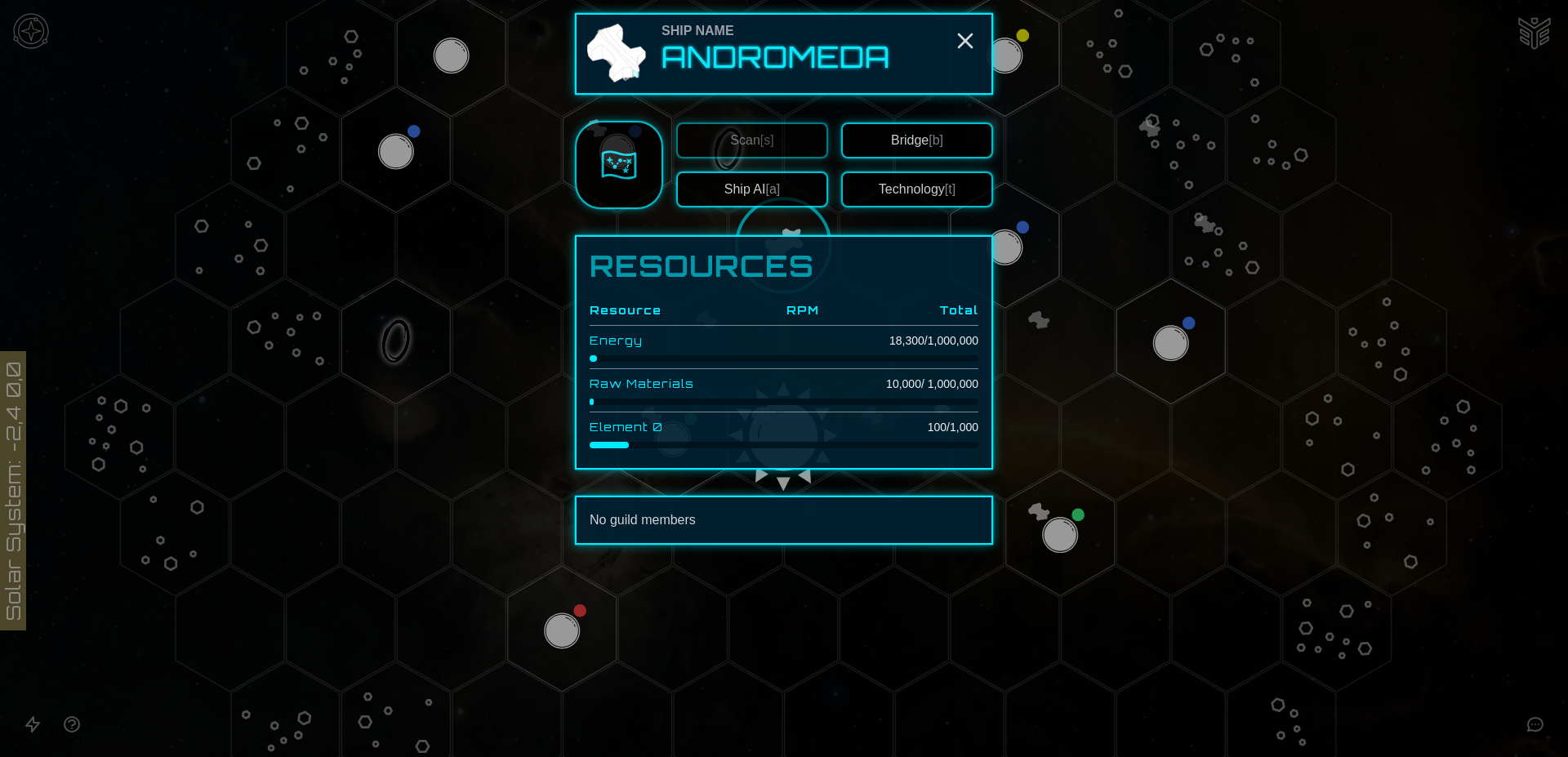
click at [908, 134] on button "Bridge [b]" at bounding box center [917, 139] width 152 height 36
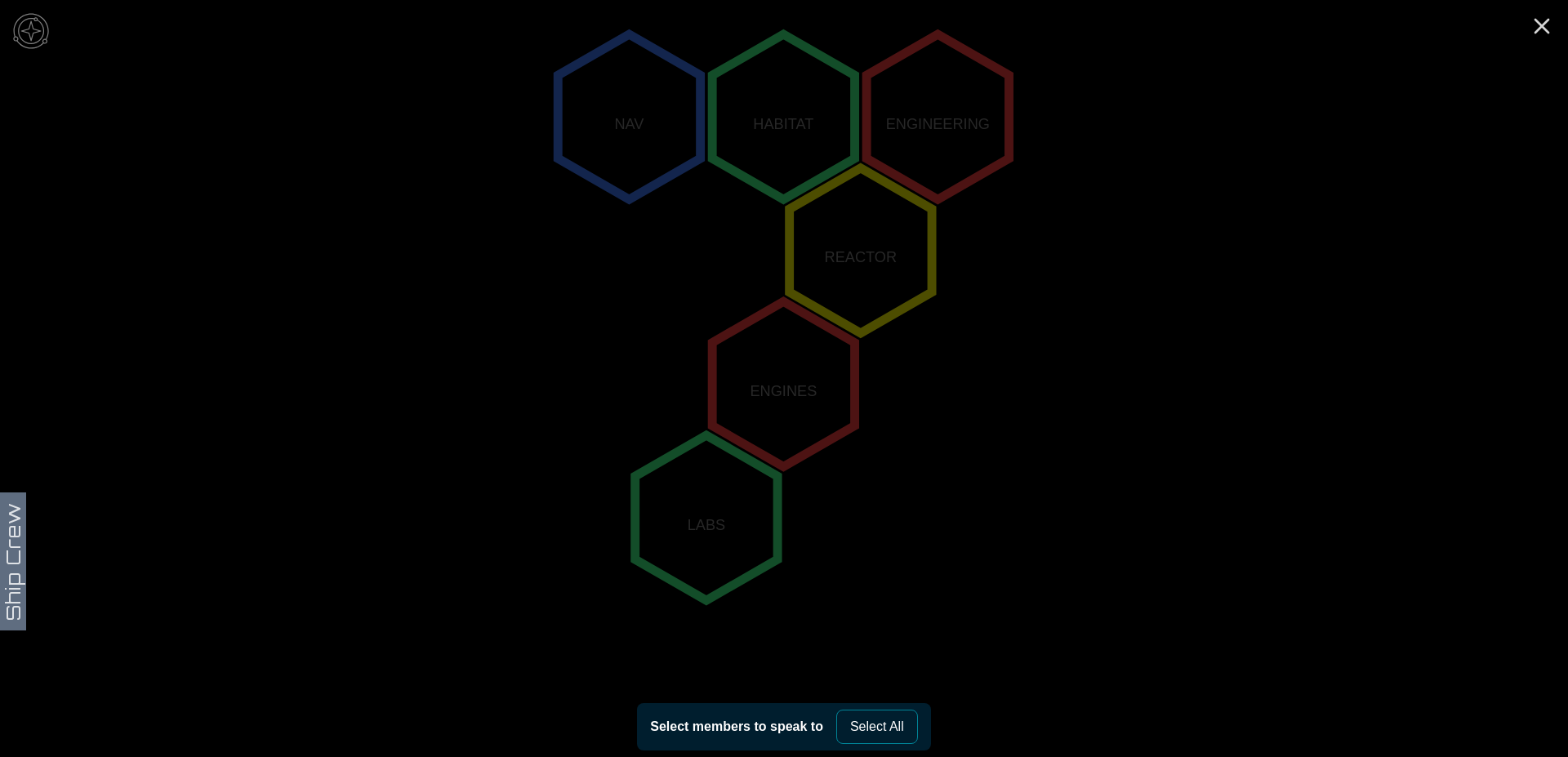
click at [919, 130] on polygon "2,-2" at bounding box center [937, 117] width 142 height 165
click at [931, 115] on polygon "2,-2" at bounding box center [937, 117] width 142 height 165
click at [847, 264] on polygon "1,-1" at bounding box center [861, 250] width 142 height 165
click at [627, 145] on polygon "0,-2" at bounding box center [628, 117] width 142 height 165
click at [849, 184] on polygon "1,-1" at bounding box center [861, 250] width 142 height 165
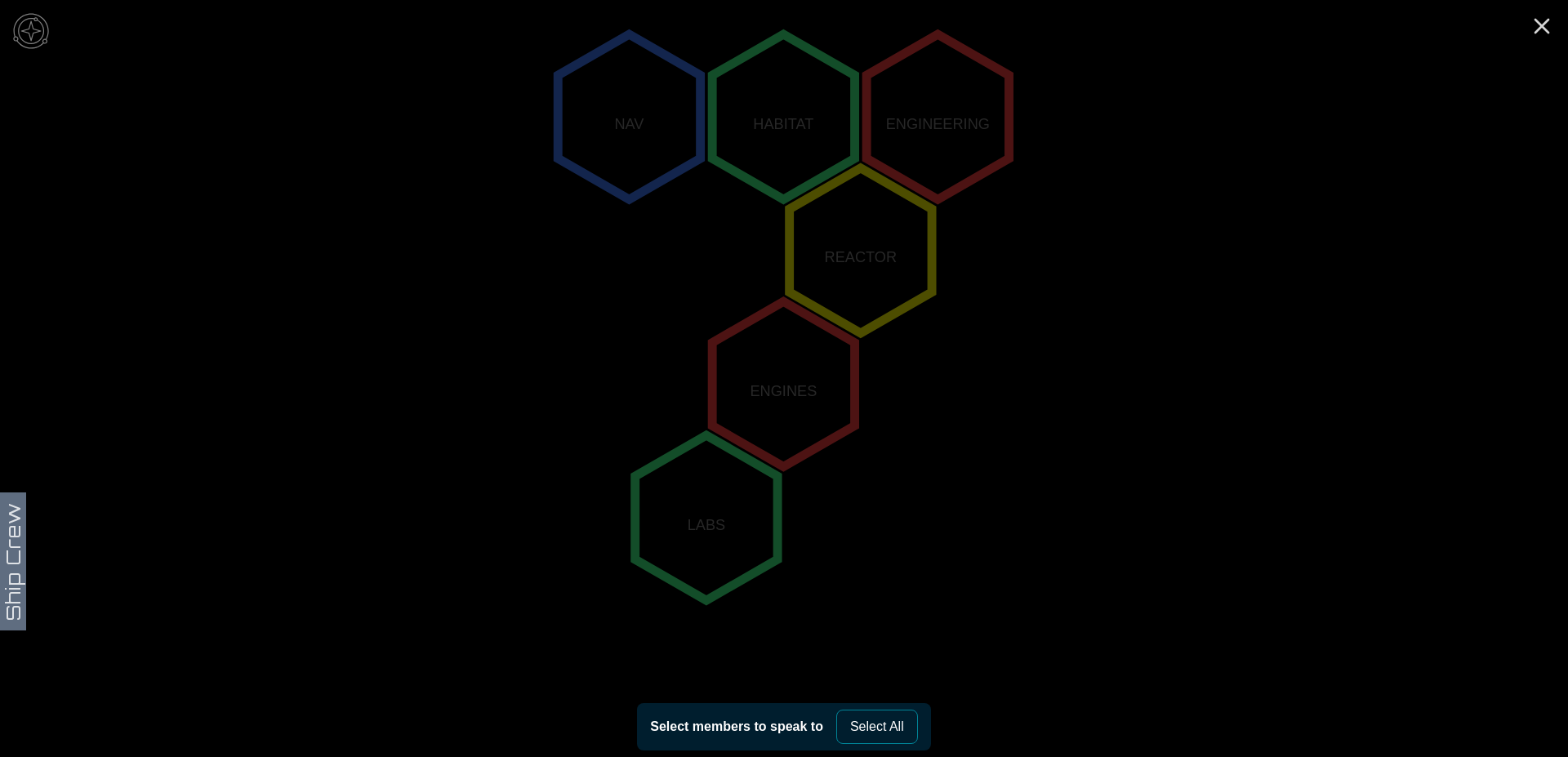
click at [10, 558] on icon "NAV HABITAT ENGINEERING REACTOR ENGINES LABS" at bounding box center [784, 384] width 1568 height 1381
click at [1546, 26] on icon "Close" at bounding box center [1541, 26] width 26 height 26
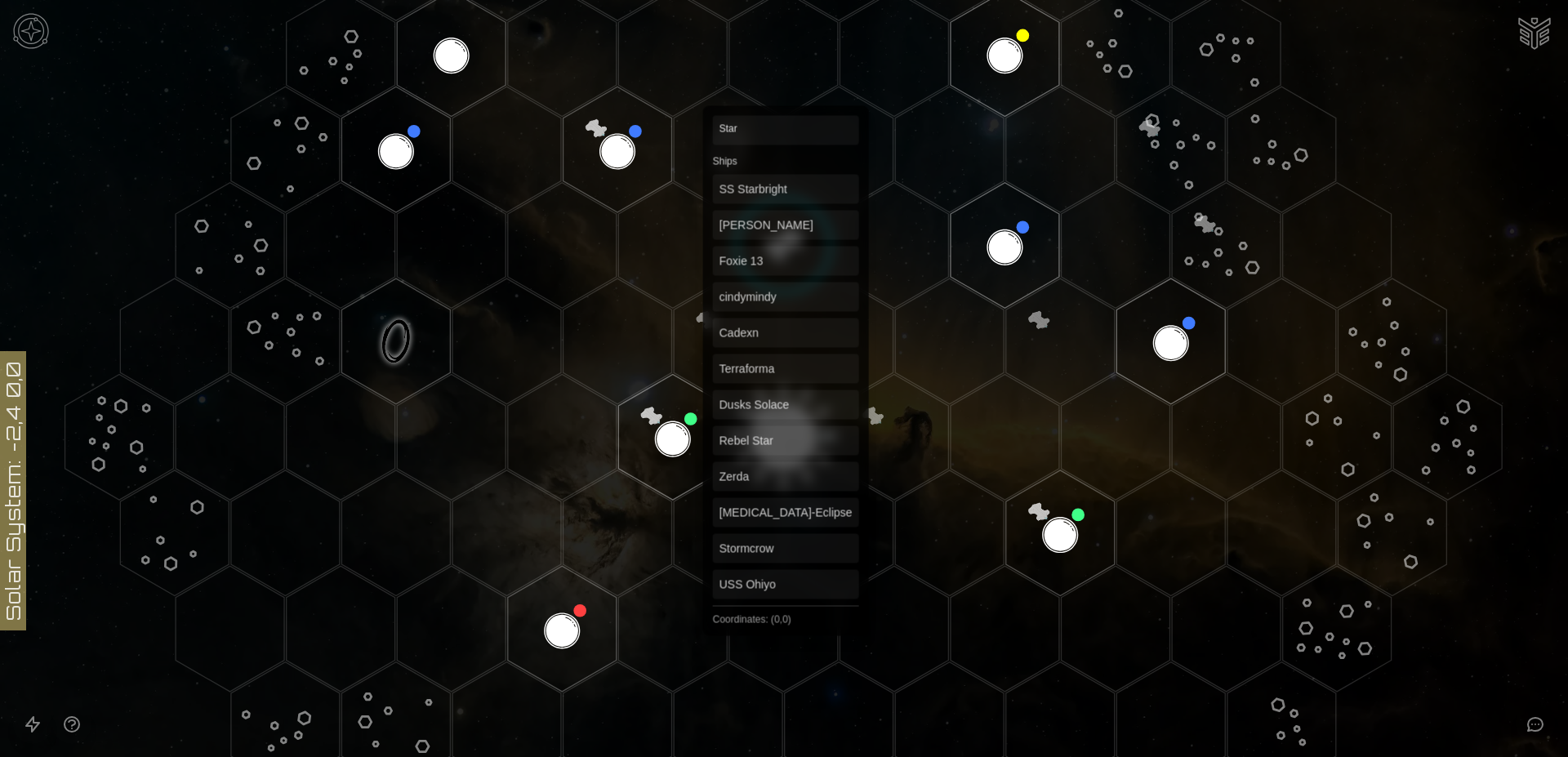
click at [780, 438] on polygon "Hex at coordinates 0,0, clickable" at bounding box center [784, 437] width 108 height 126
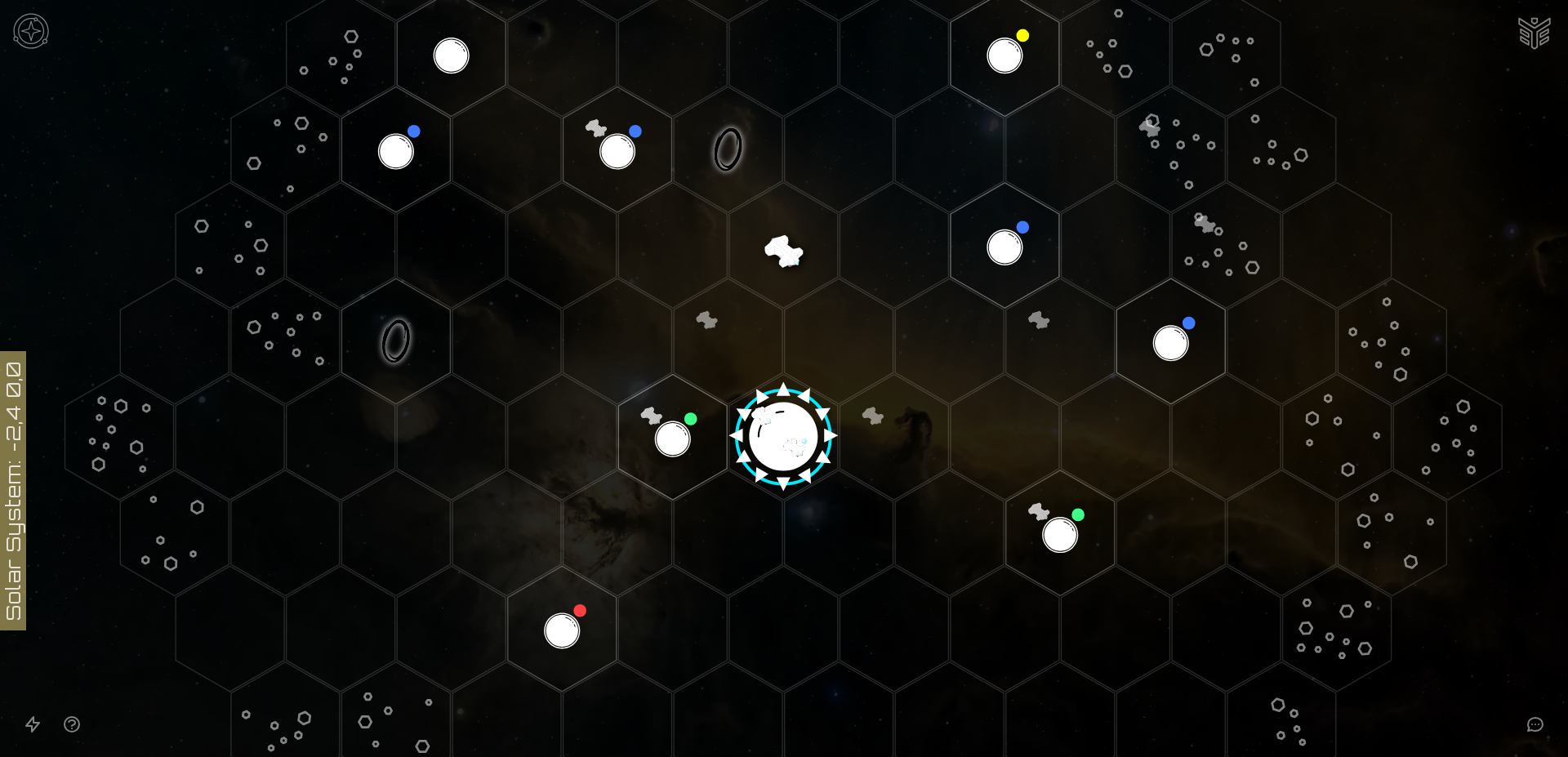
click at [775, 432] on image at bounding box center [784, 431] width 128 height 128
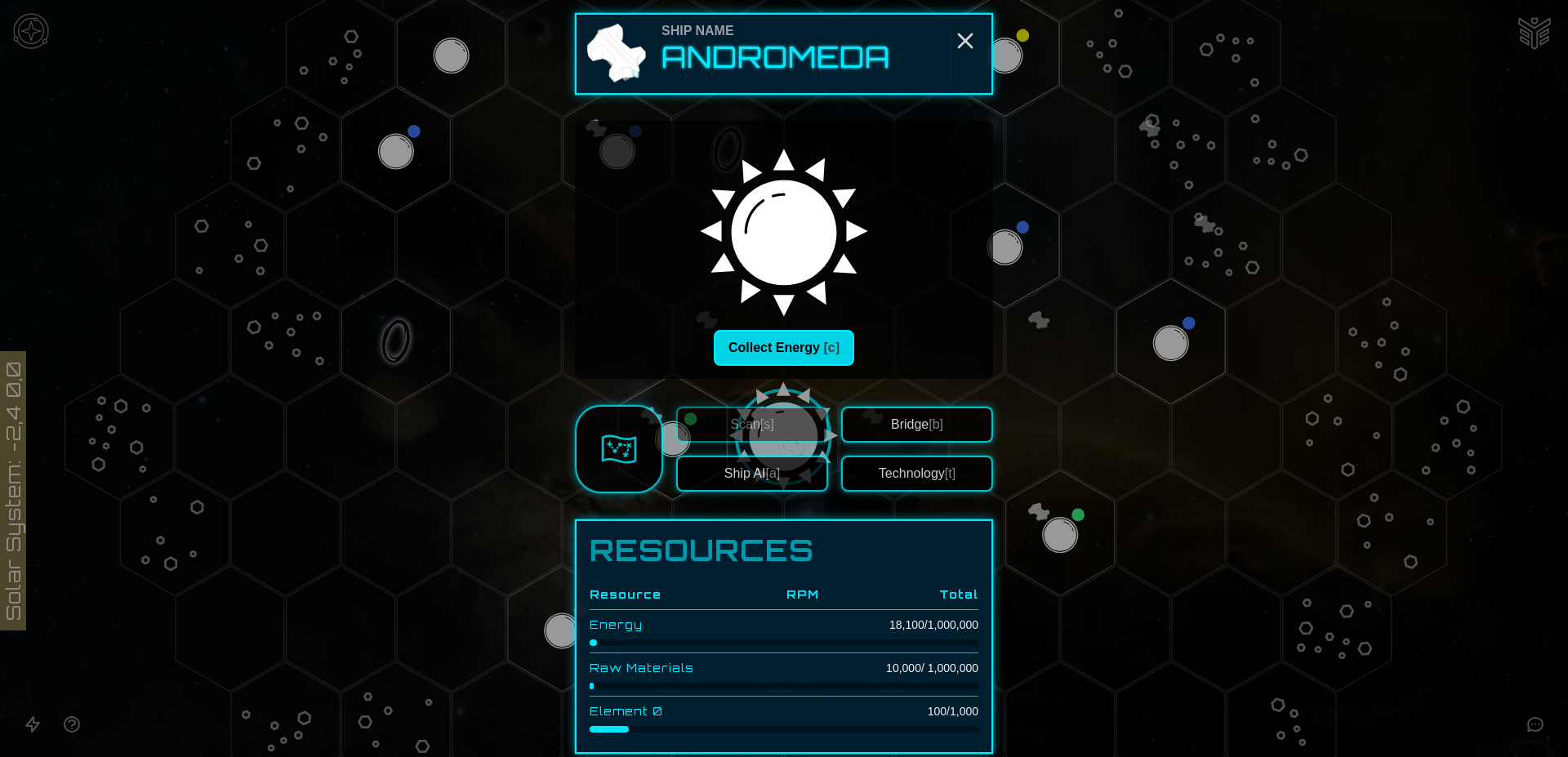
click at [774, 348] on button "Collect Energy [c]" at bounding box center [784, 348] width 140 height 36
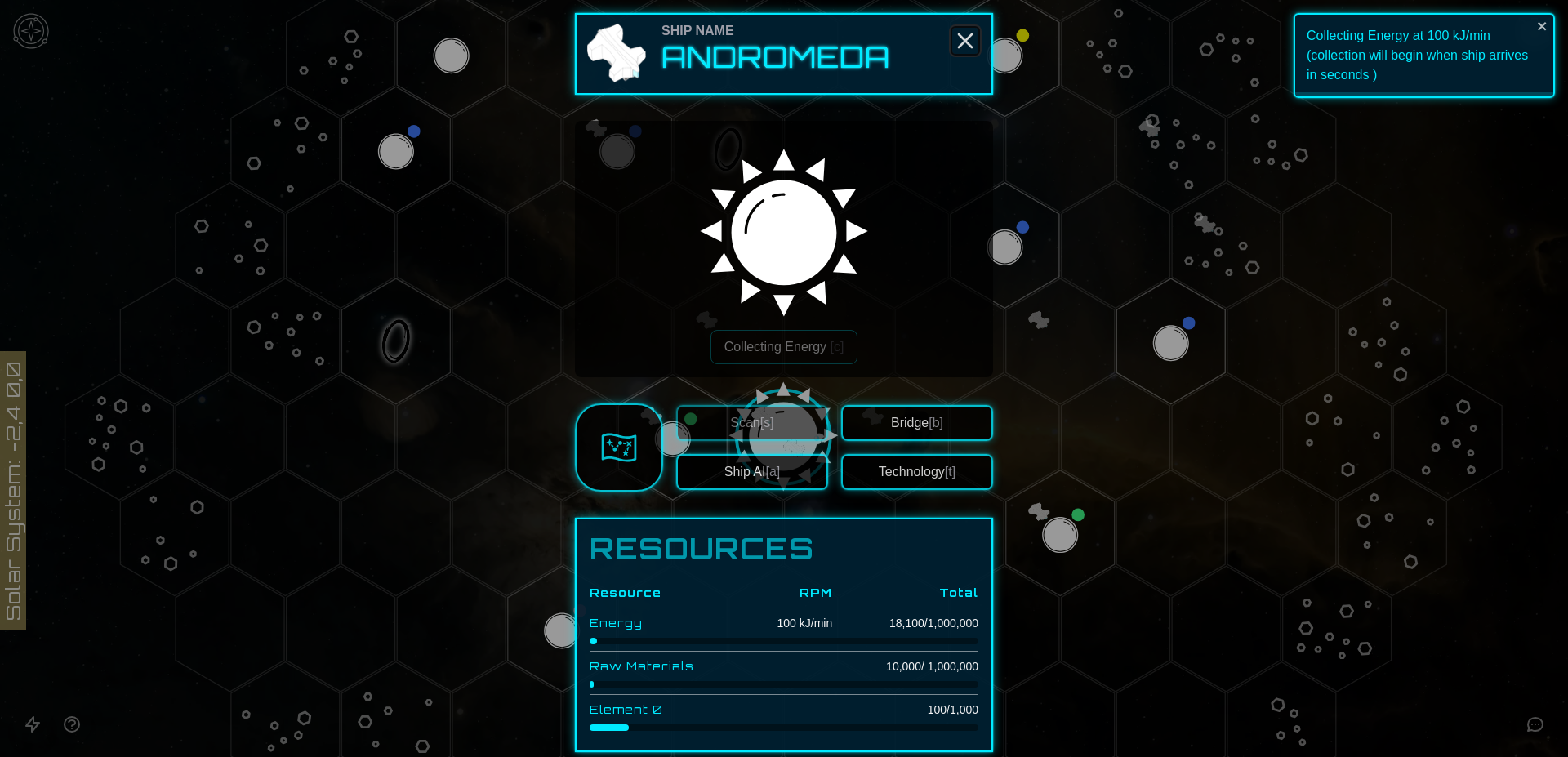
click at [952, 38] on icon "Close" at bounding box center [965, 40] width 26 height 26
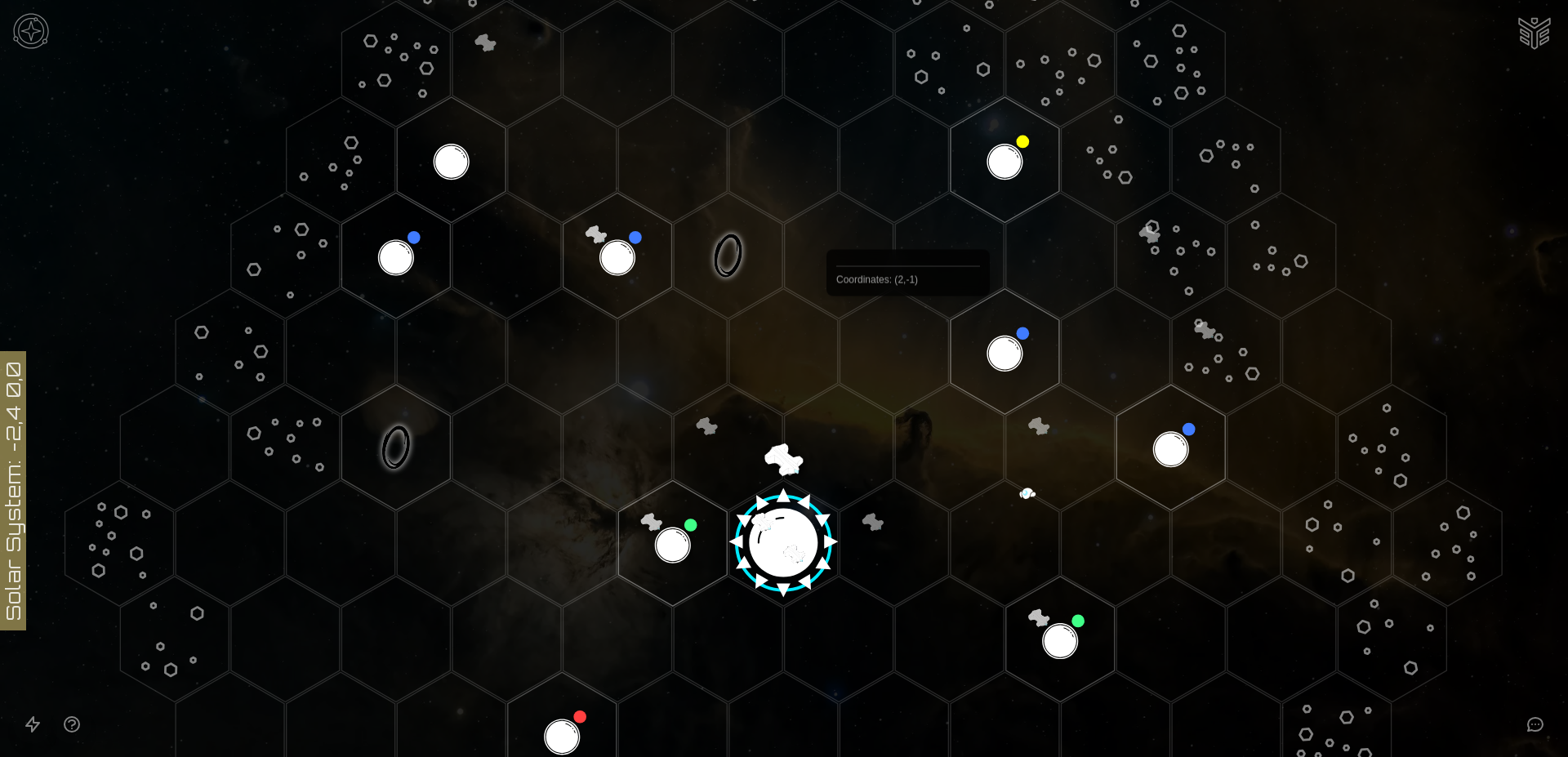
scroll to position [272, 0]
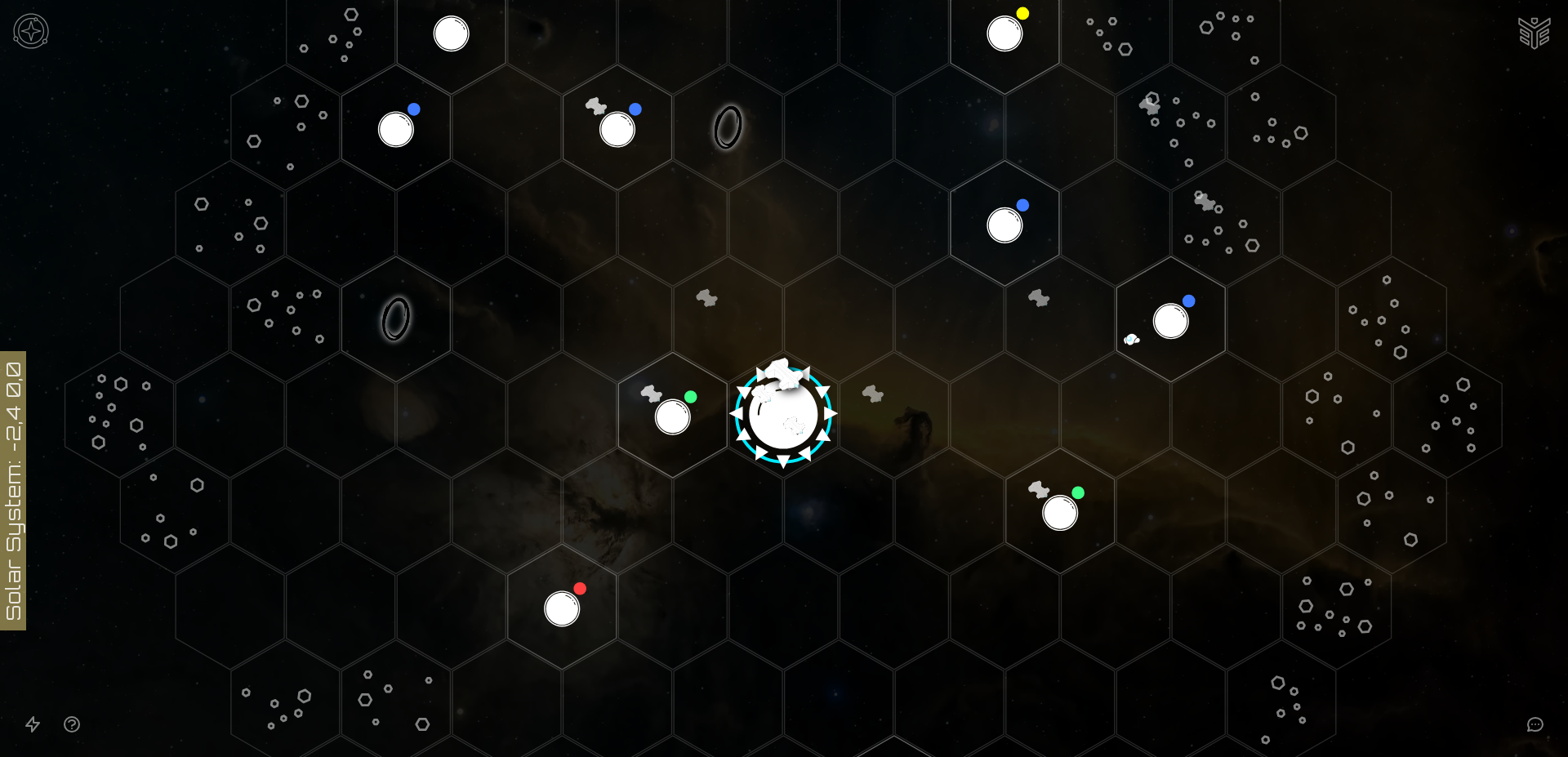
click at [782, 371] on image at bounding box center [784, 409] width 128 height 128
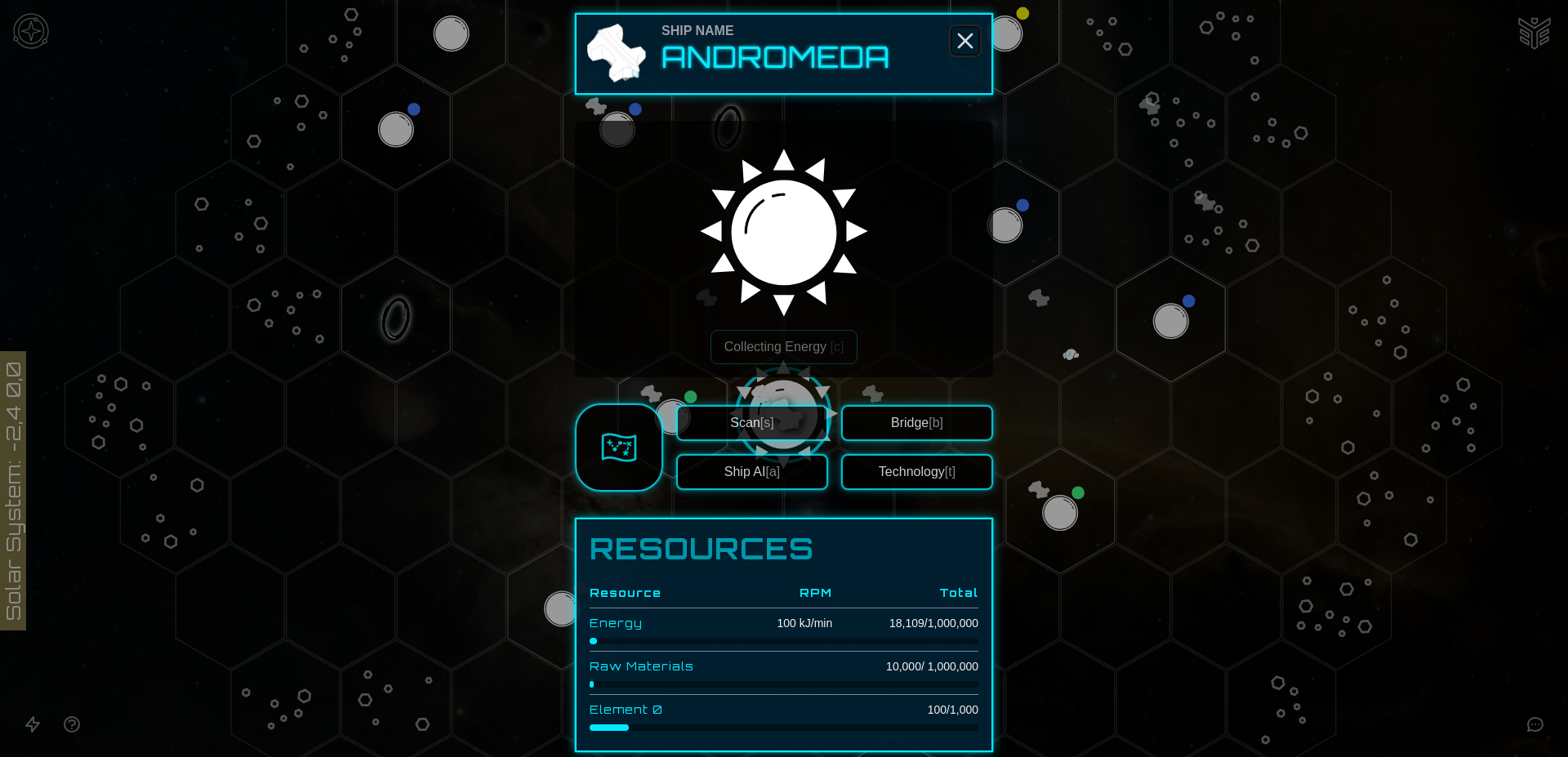
click at [960, 39] on line "Close" at bounding box center [965, 40] width 13 height 13
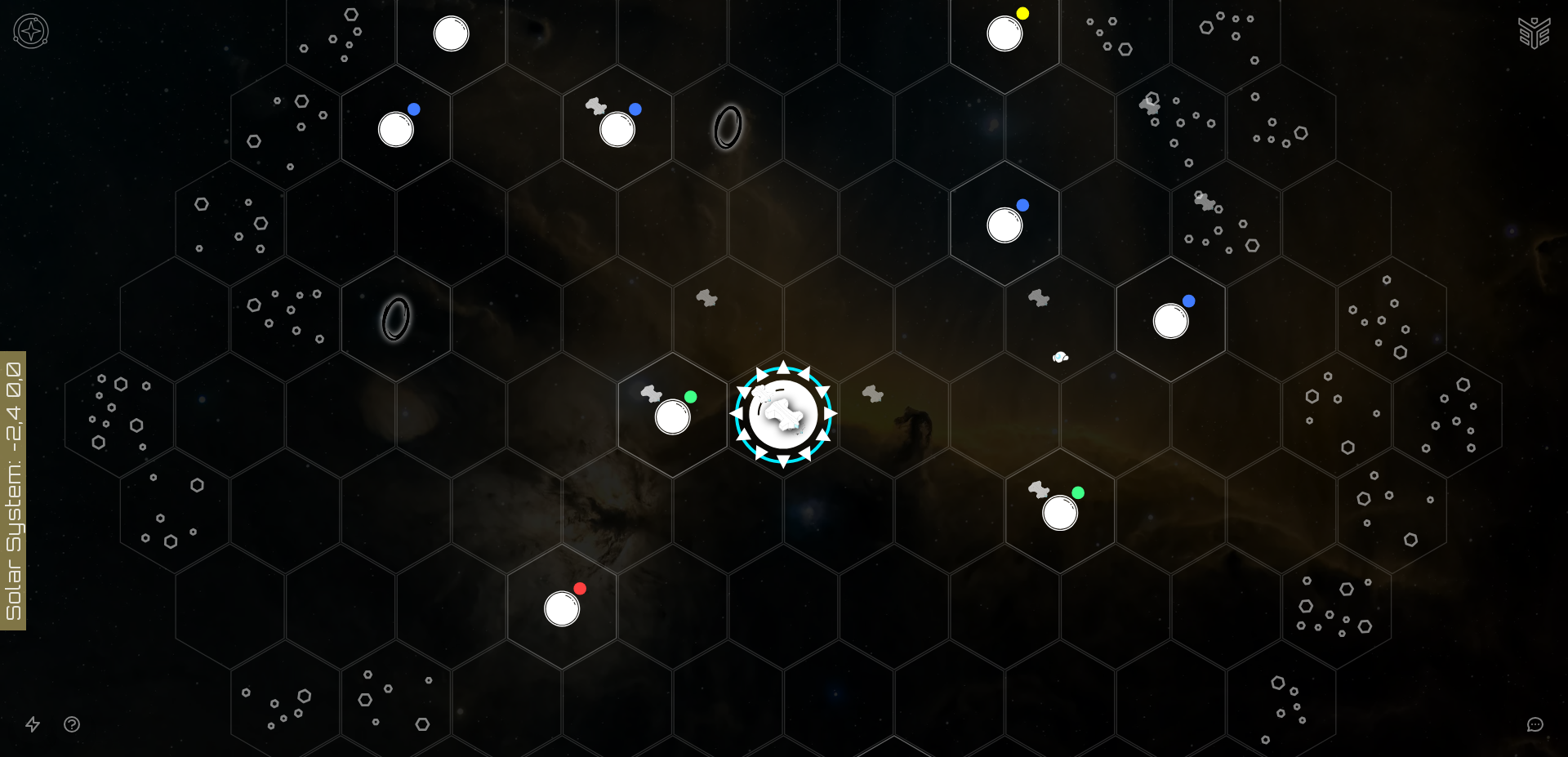
click at [1528, 39] on img "Ship AI Chat" at bounding box center [1534, 31] width 39 height 39
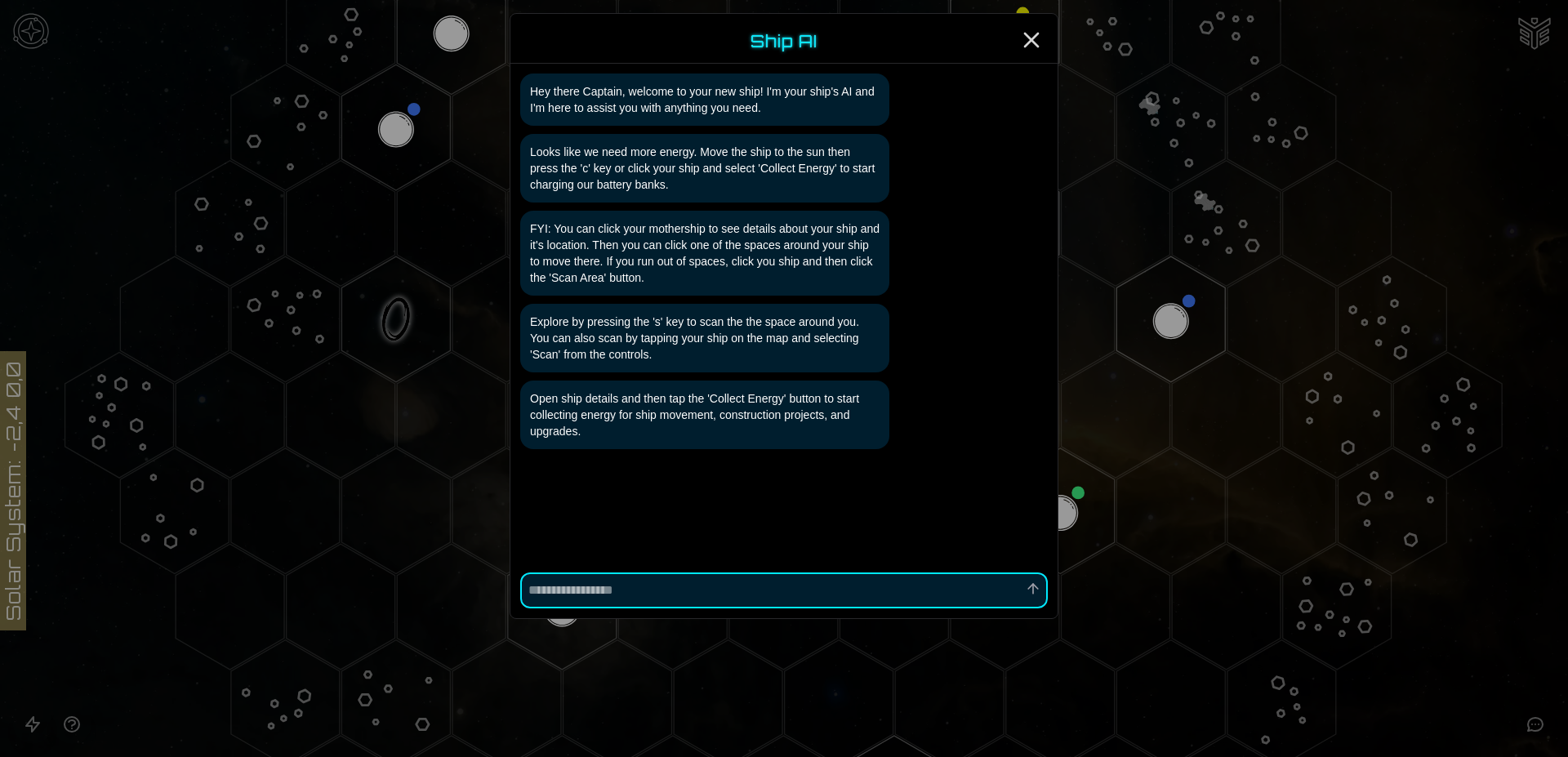
click at [712, 596] on textarea at bounding box center [784, 590] width 528 height 36
type textarea "*"
type textarea "**"
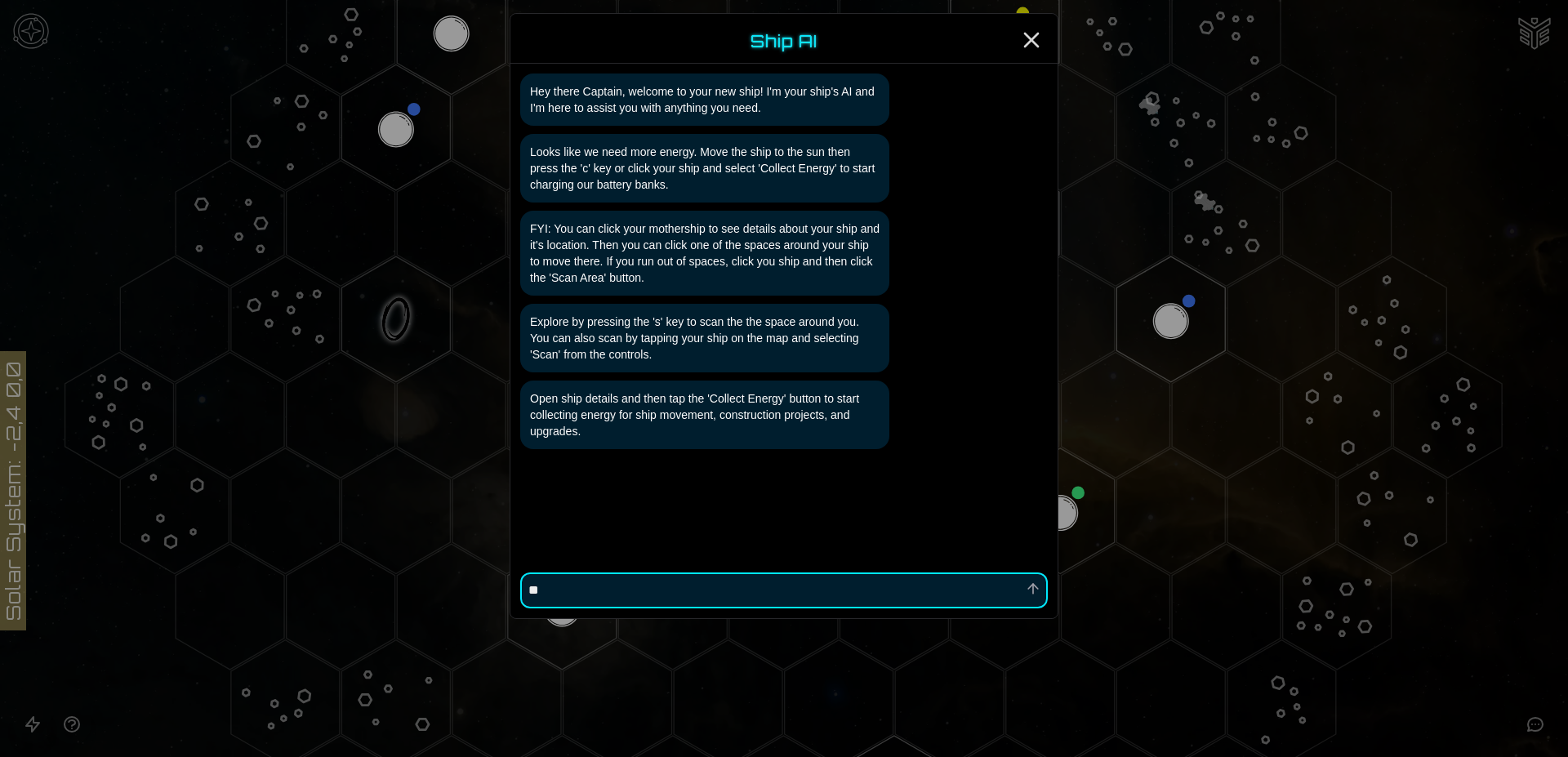
type textarea "*"
type textarea "***"
type textarea "*"
type textarea "****"
type textarea "*"
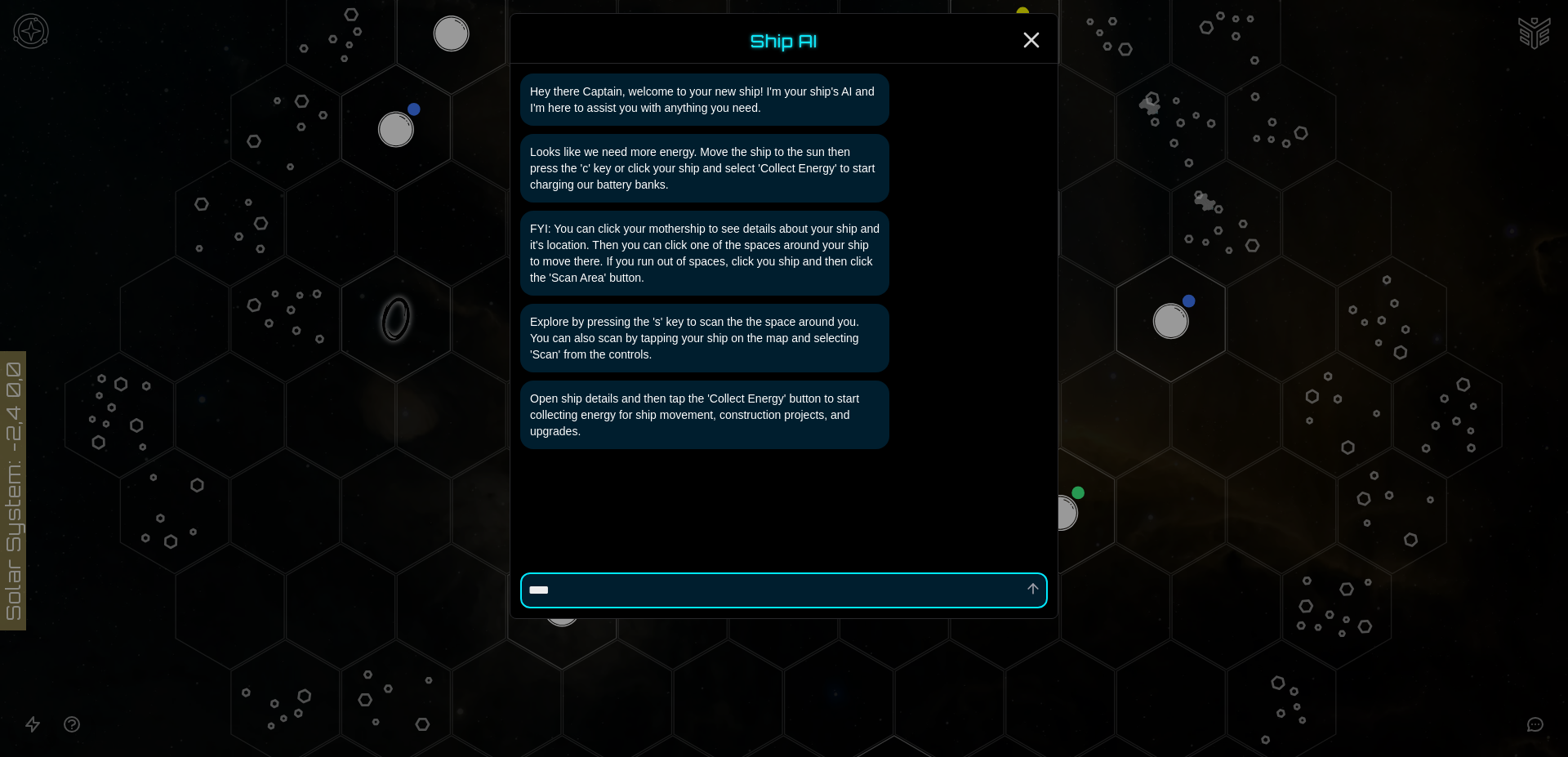
type textarea "****"
type textarea "*"
type textarea "******"
type textarea "*"
type textarea "*******"
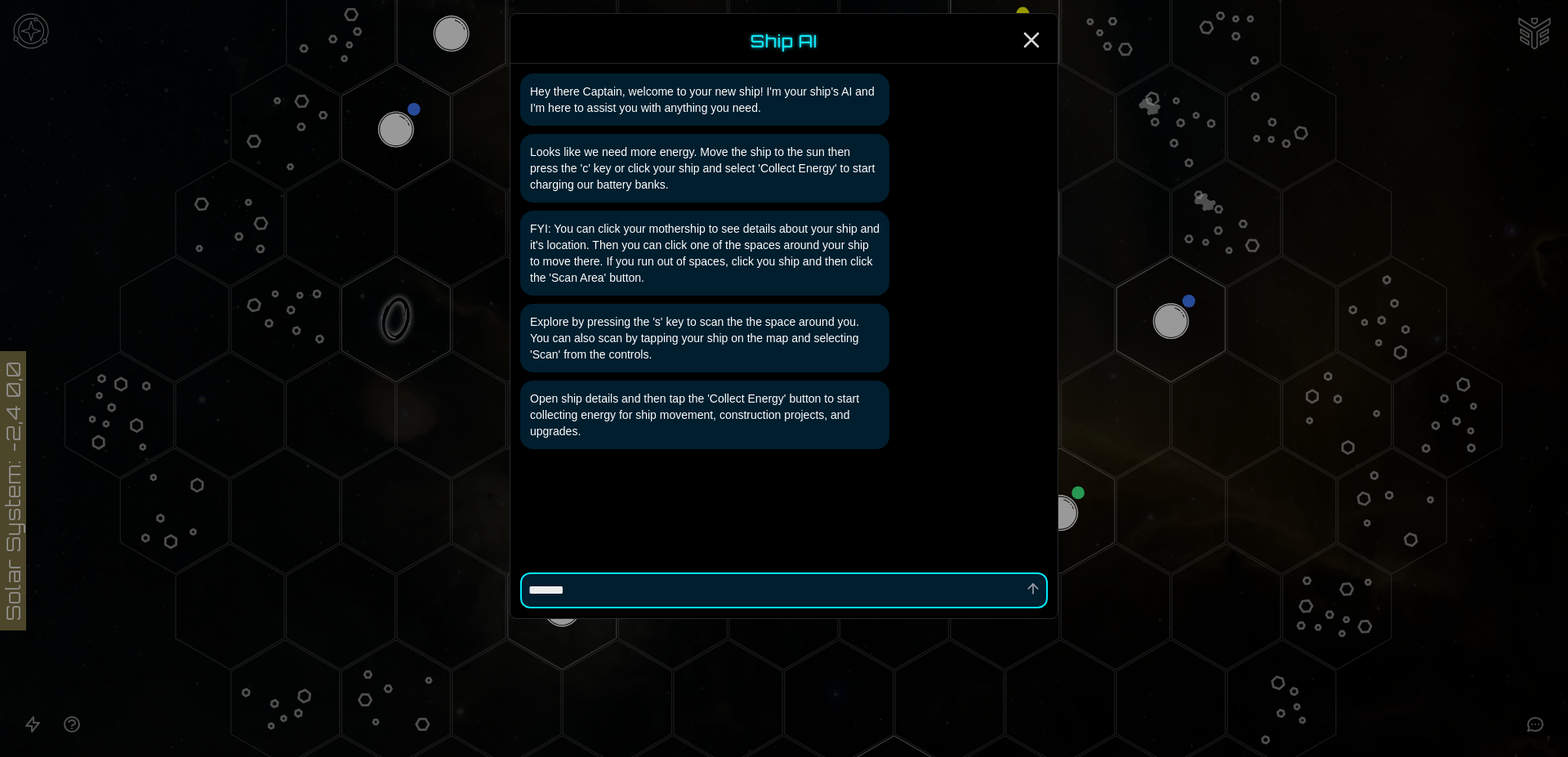
type textarea "*"
type textarea "********"
type textarea "*"
type textarea "*********"
type textarea "*"
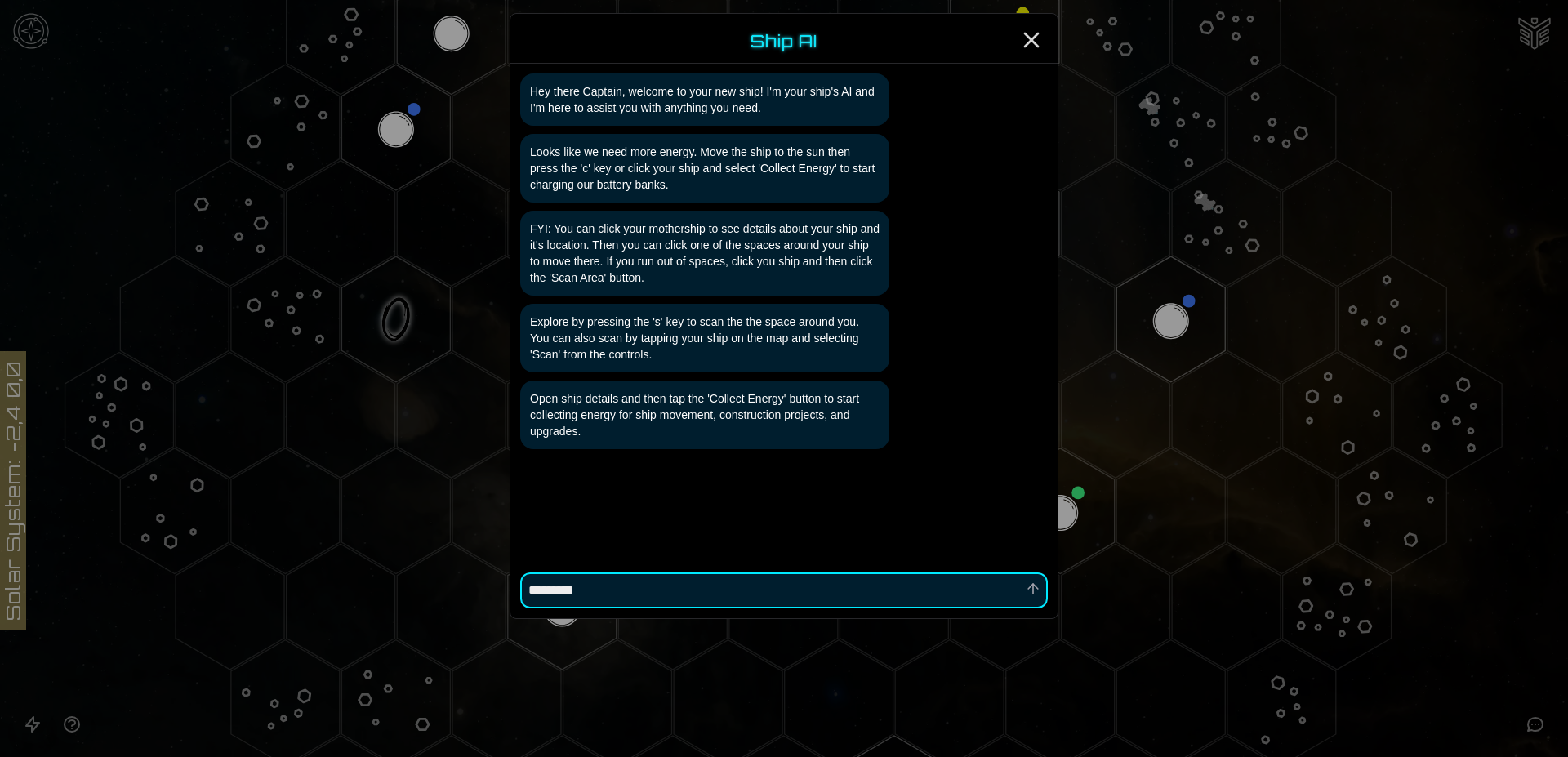
type textarea "**********"
type textarea "*"
type textarea "**********"
type textarea "*"
type textarea "**********"
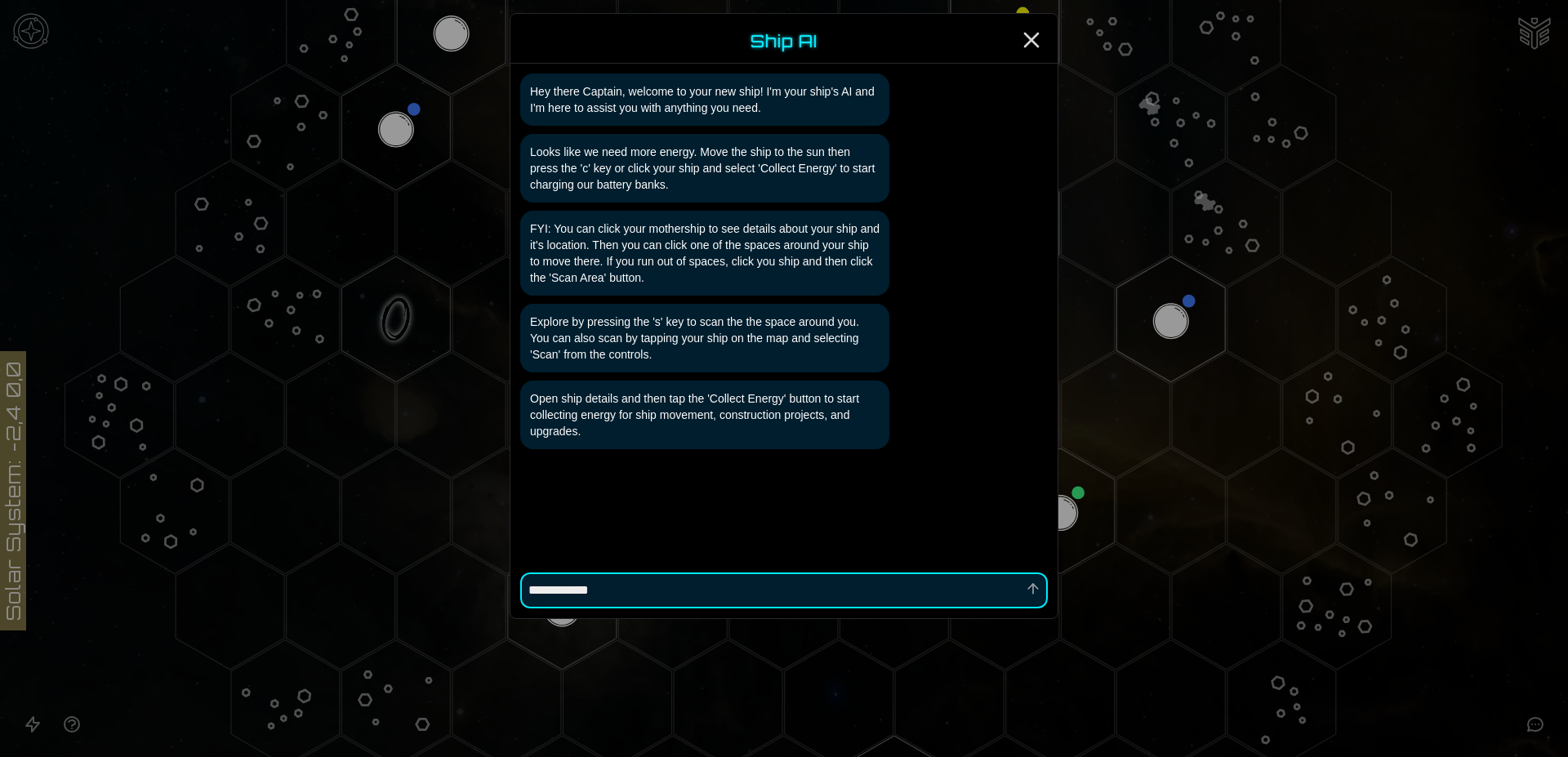
type textarea "*"
type textarea "**********"
type textarea "*"
type textarea "**********"
type textarea "*"
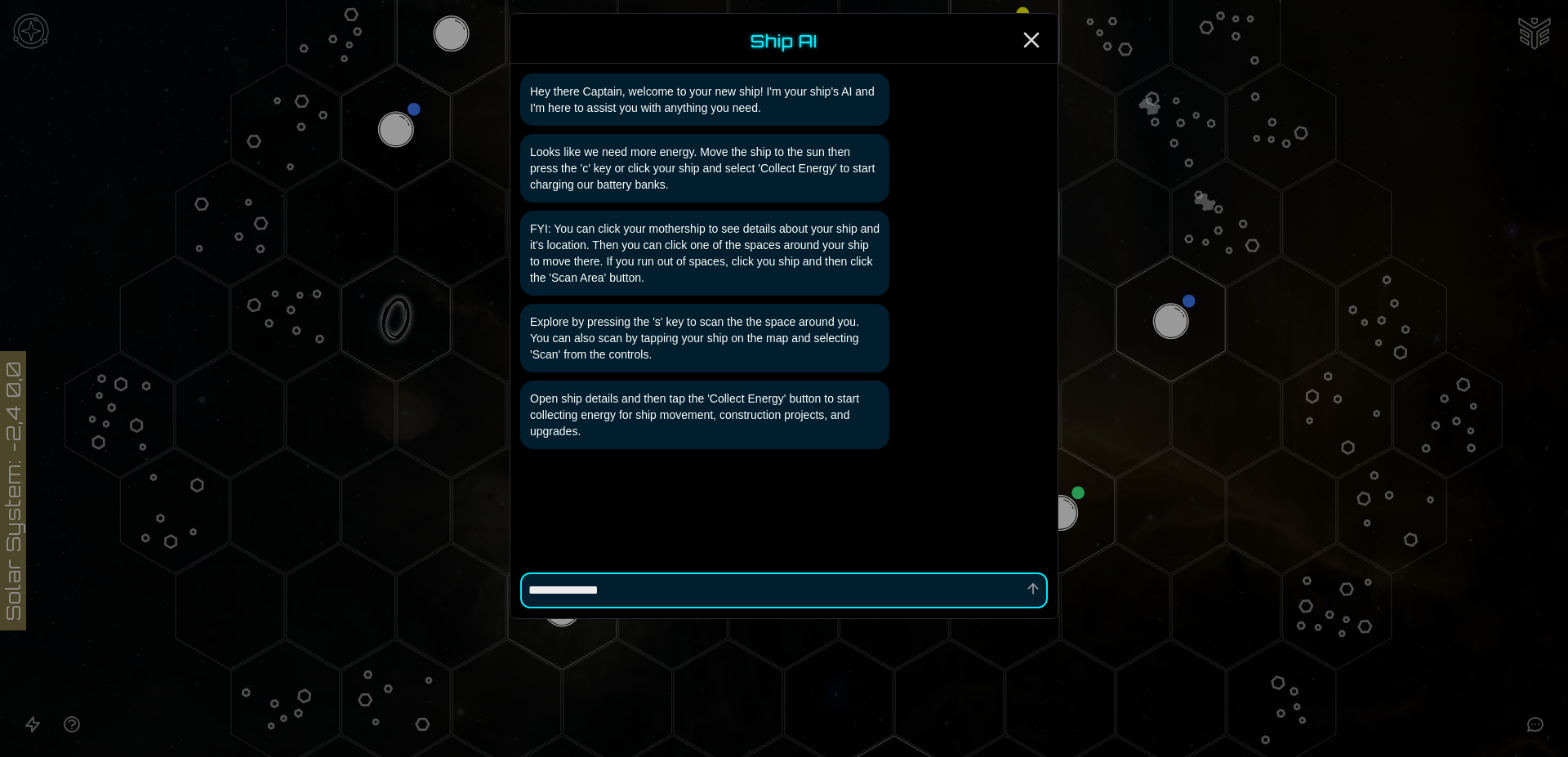
type textarea "**********"
type textarea "*"
type textarea "**********"
type textarea "*"
type textarea "**********"
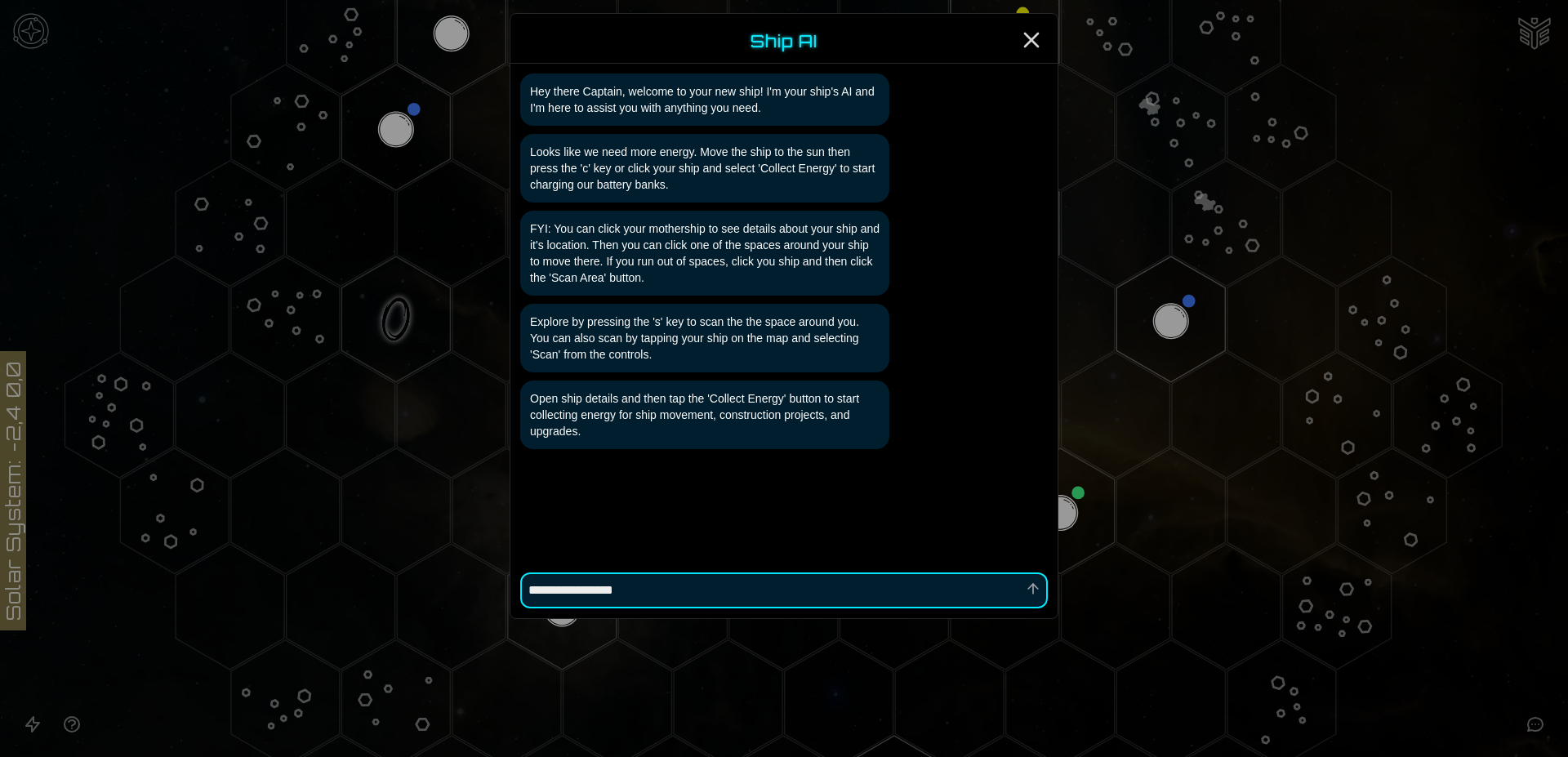
type textarea "*"
type textarea "**********"
type textarea "*"
type textarea "**********"
type textarea "*"
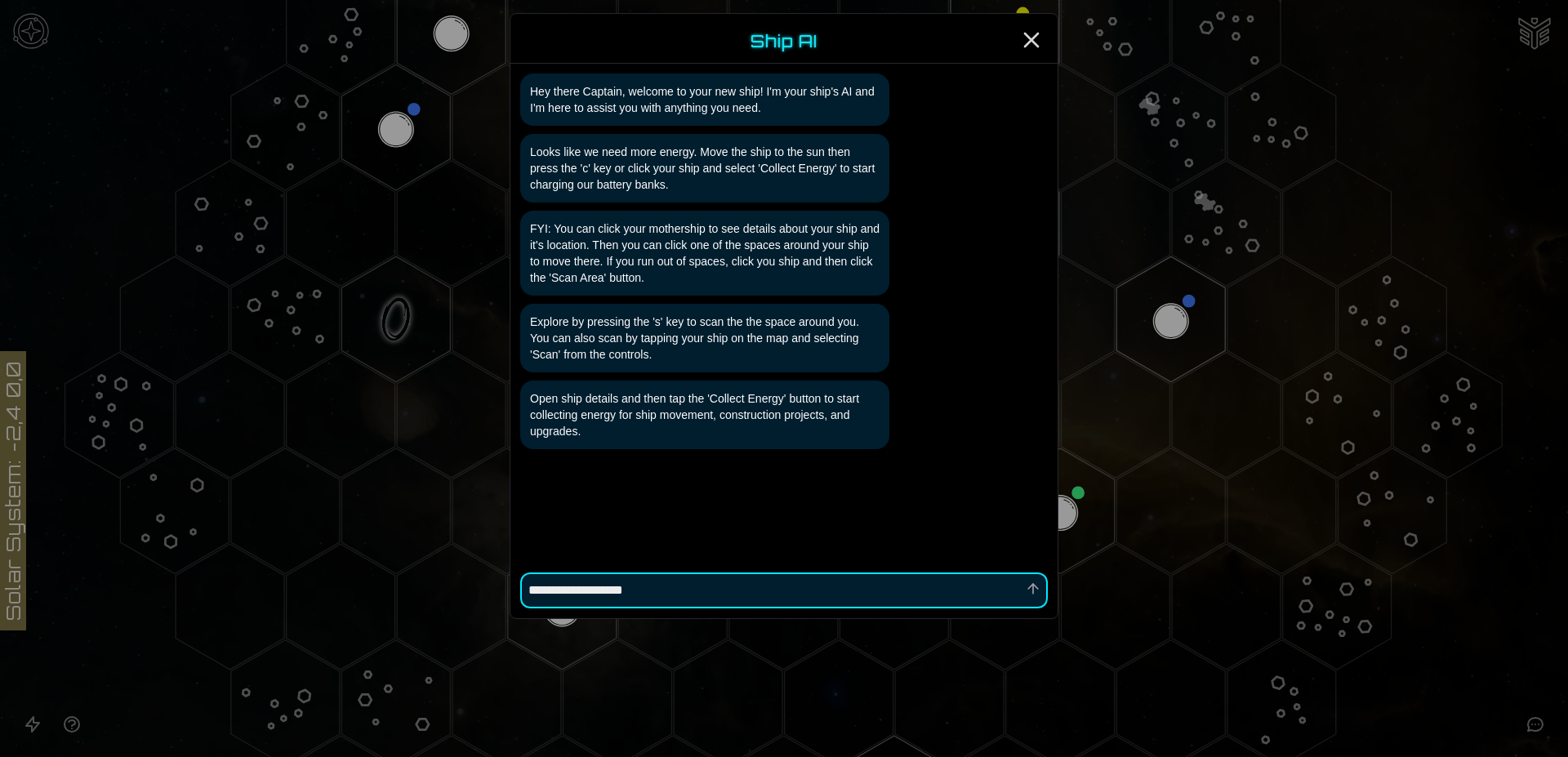
type textarea "**********"
type textarea "*"
type textarea "**********"
type textarea "*"
type textarea "**********"
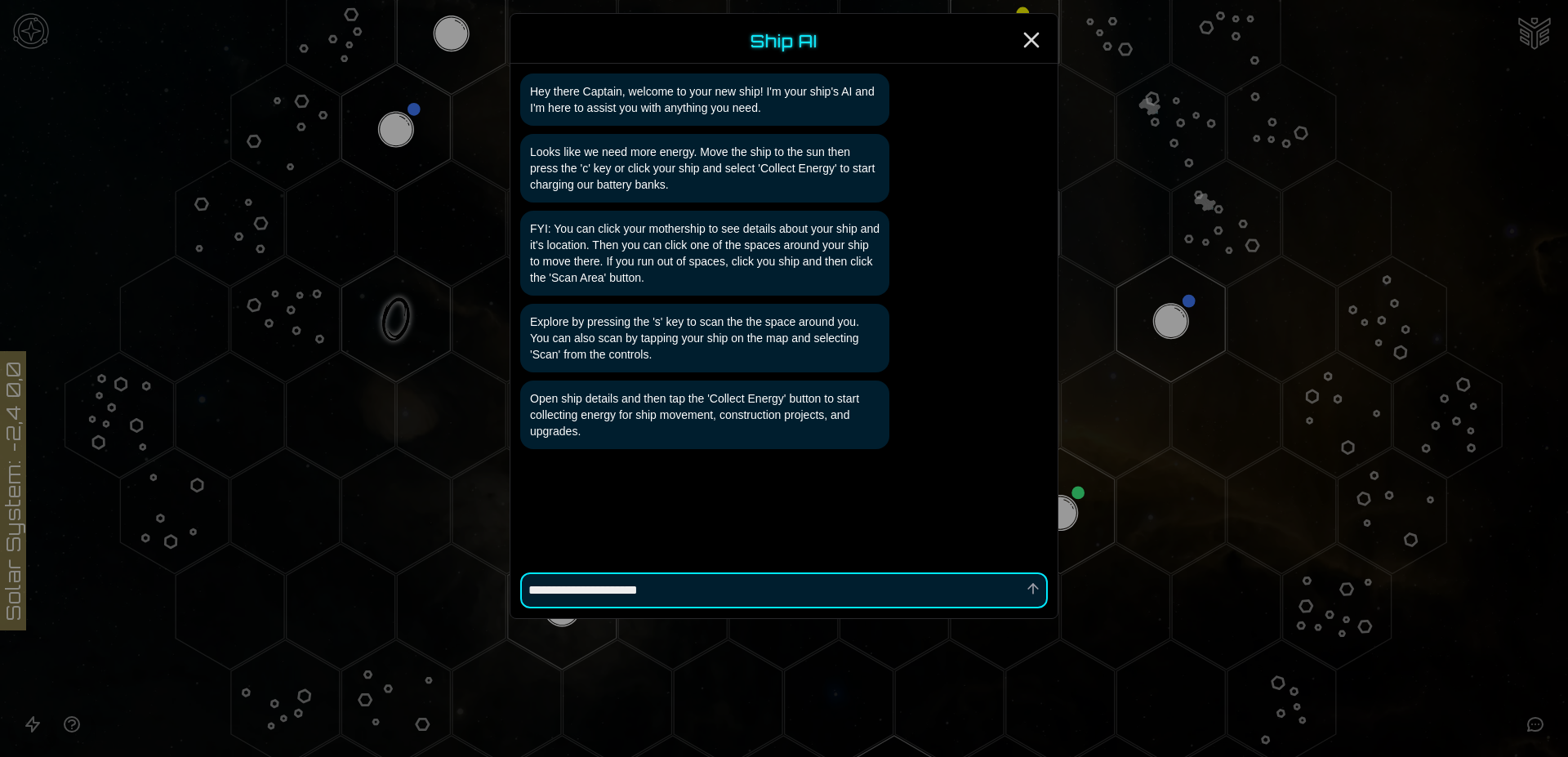
type textarea "*"
type textarea "**********"
type textarea "*"
type textarea "**********"
type textarea "*"
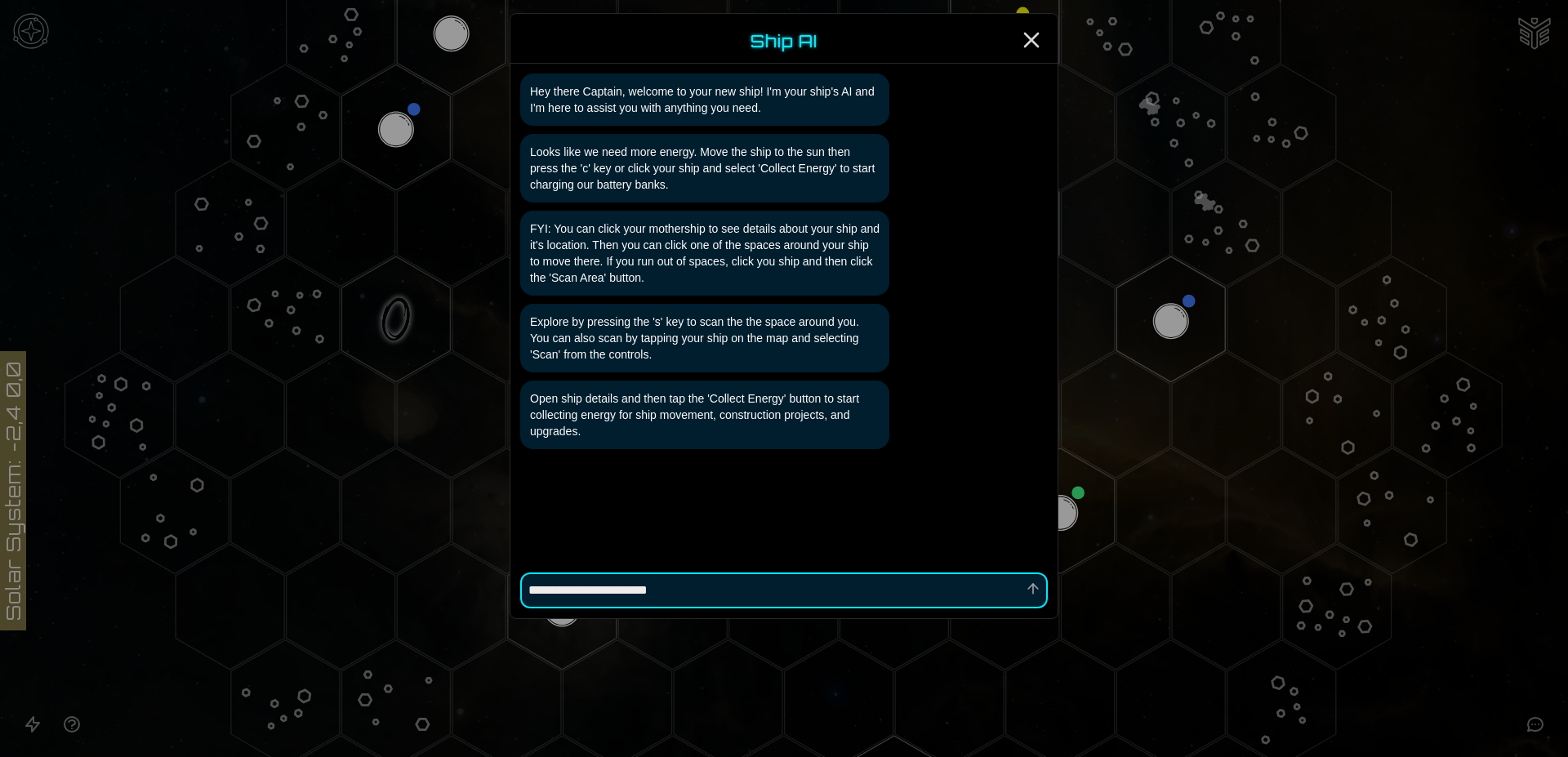
type textarea "**********"
type textarea "*"
type textarea "**********"
type textarea "*"
type textarea "**********"
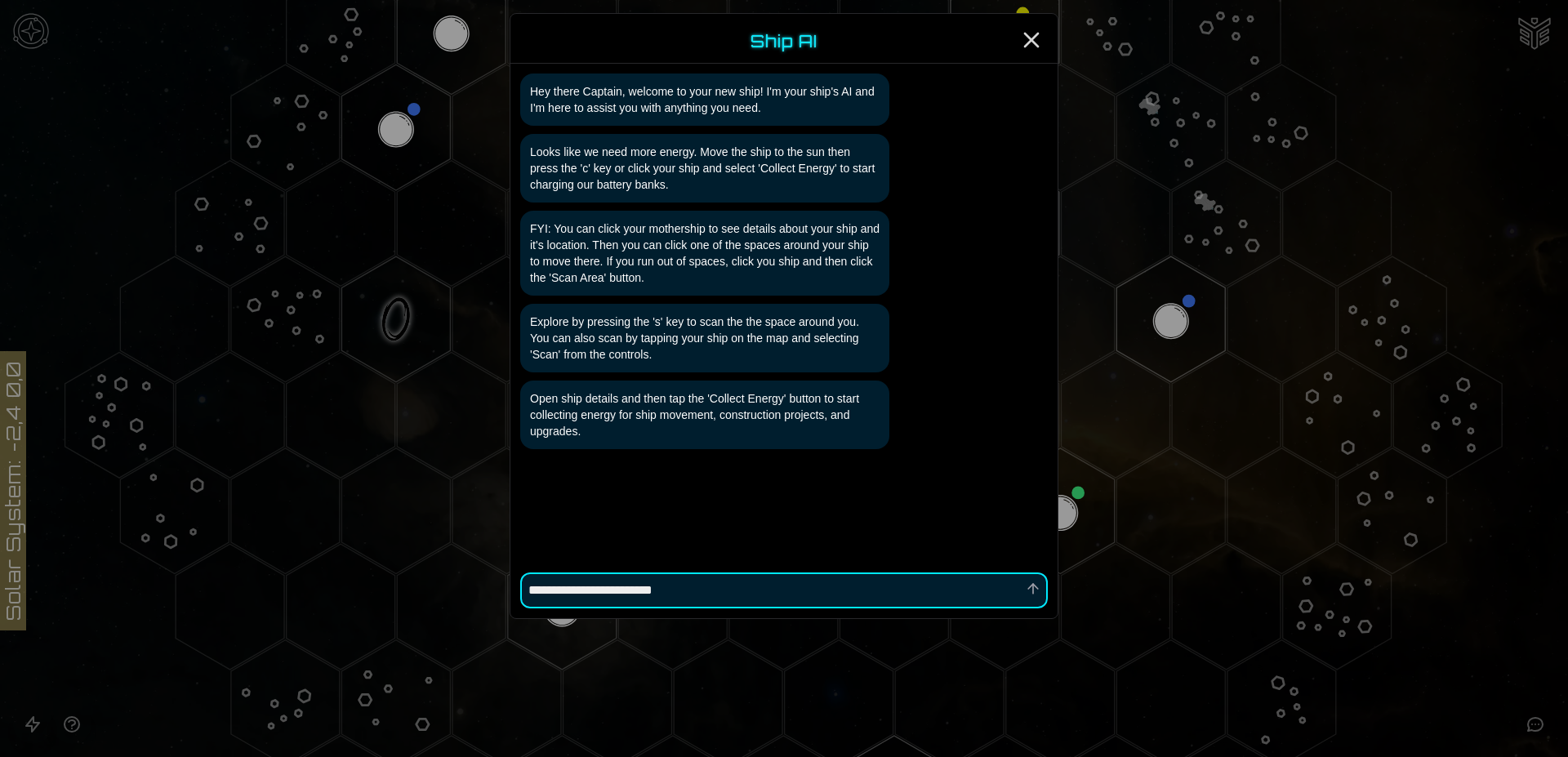
type textarea "*"
type textarea "**********"
type textarea "*"
type textarea "**********"
type textarea "*"
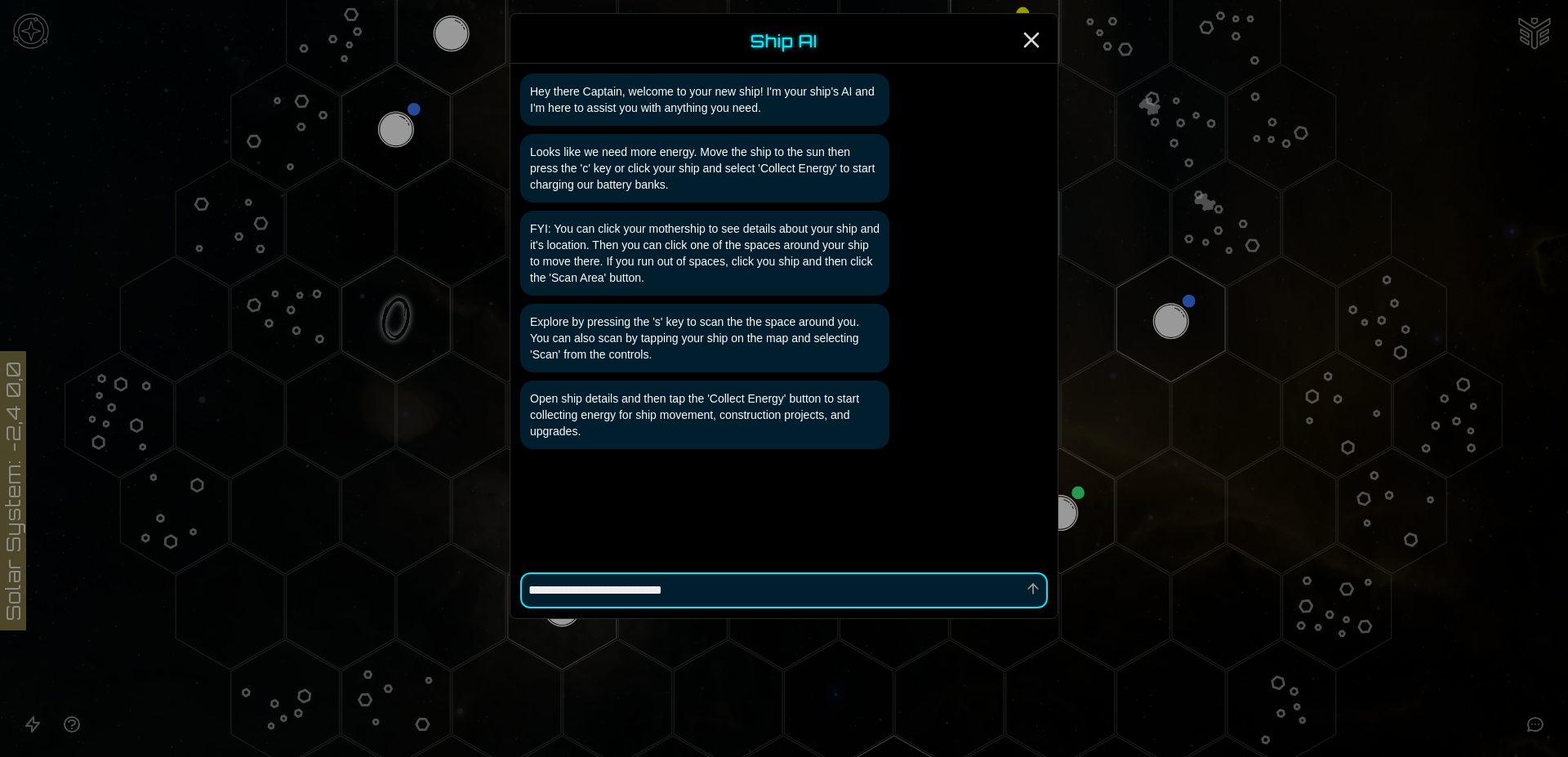
type textarea "**********"
type textarea "*"
type textarea "**********"
type textarea "*"
type textarea "**********"
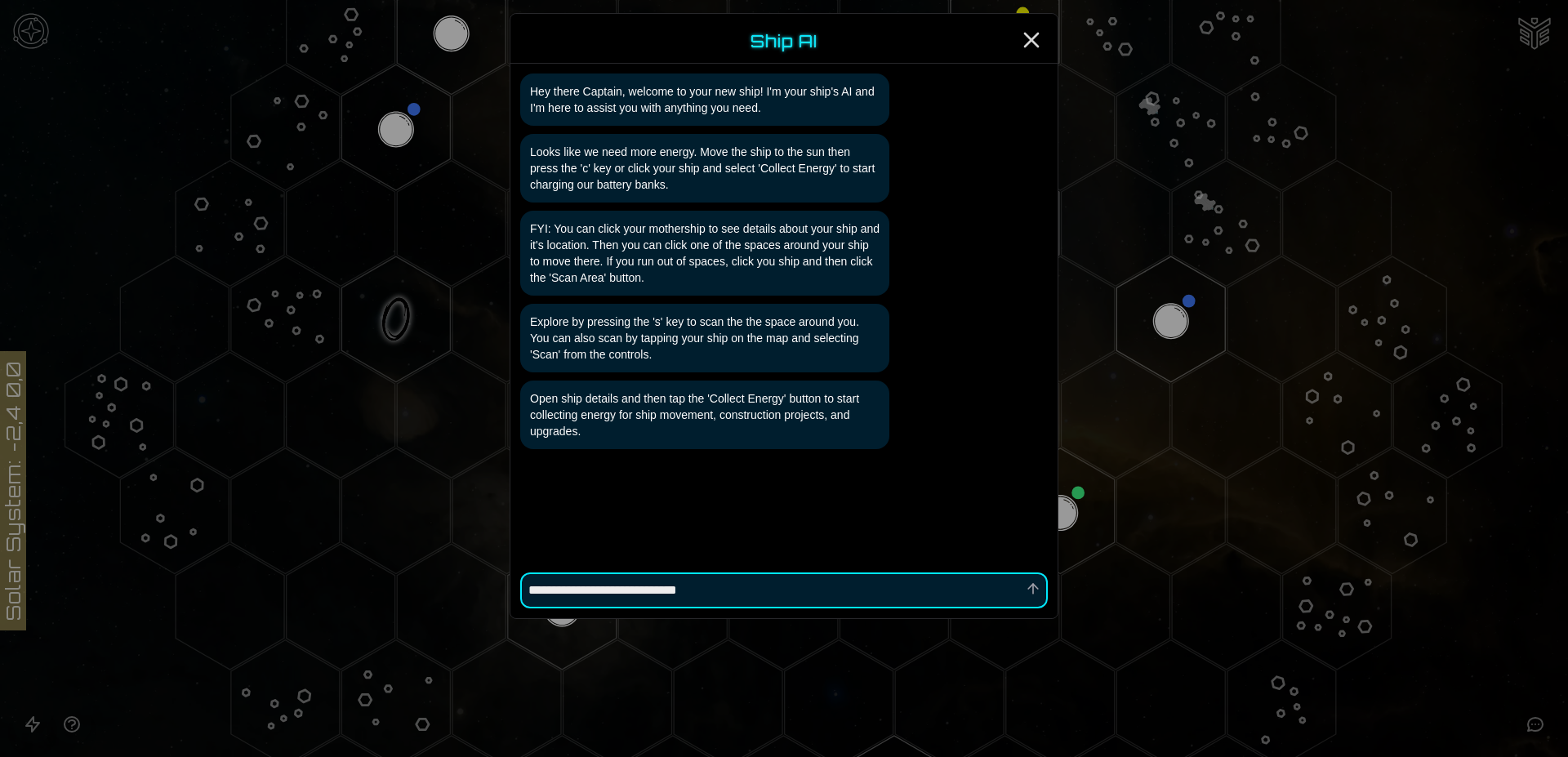
type textarea "*"
type textarea "**********"
type textarea "*"
type textarea "**********"
type textarea "*"
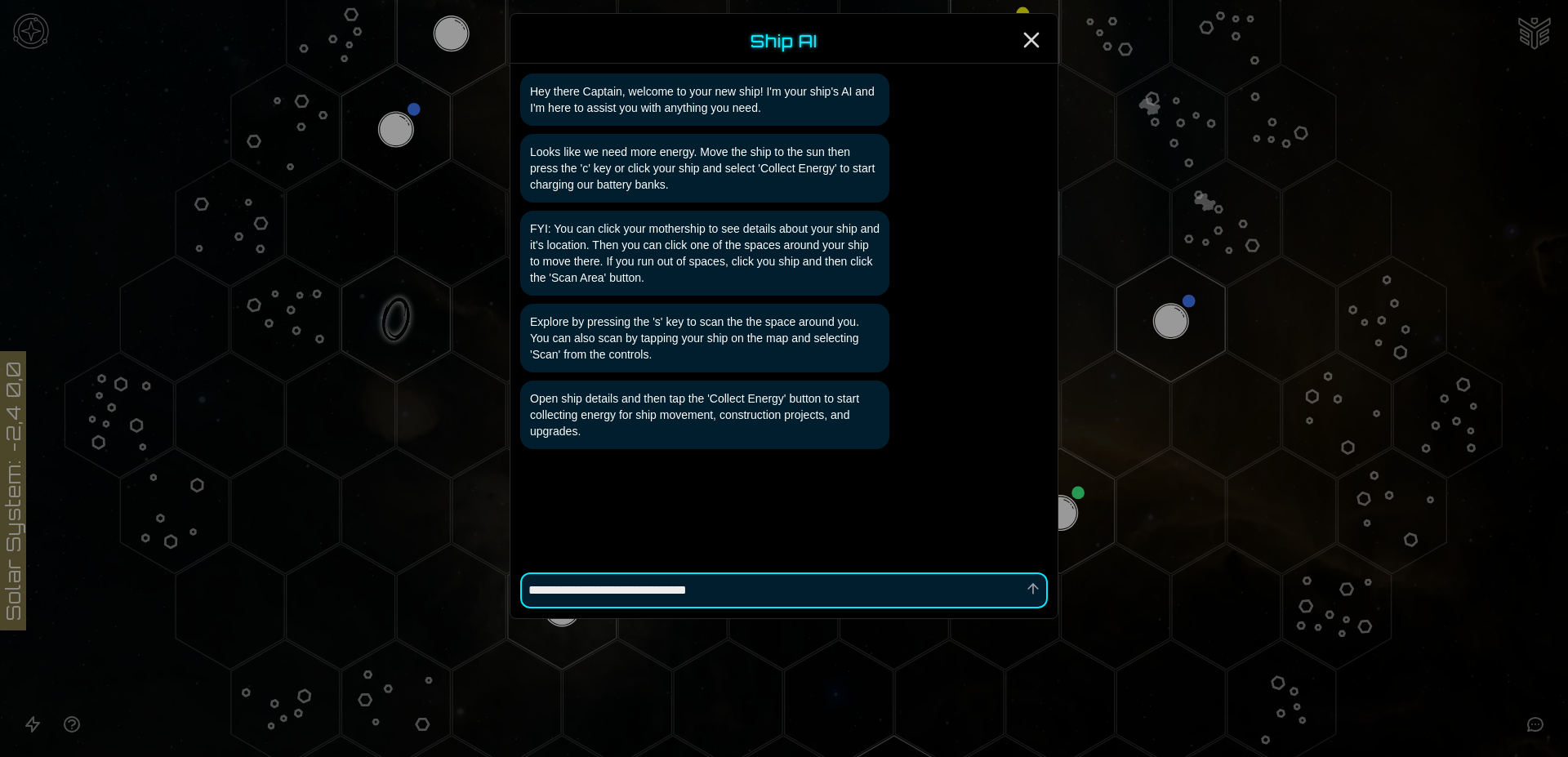
type textarea "**********"
type textarea "*"
type textarea "**********"
type textarea "*"
type textarea "**********"
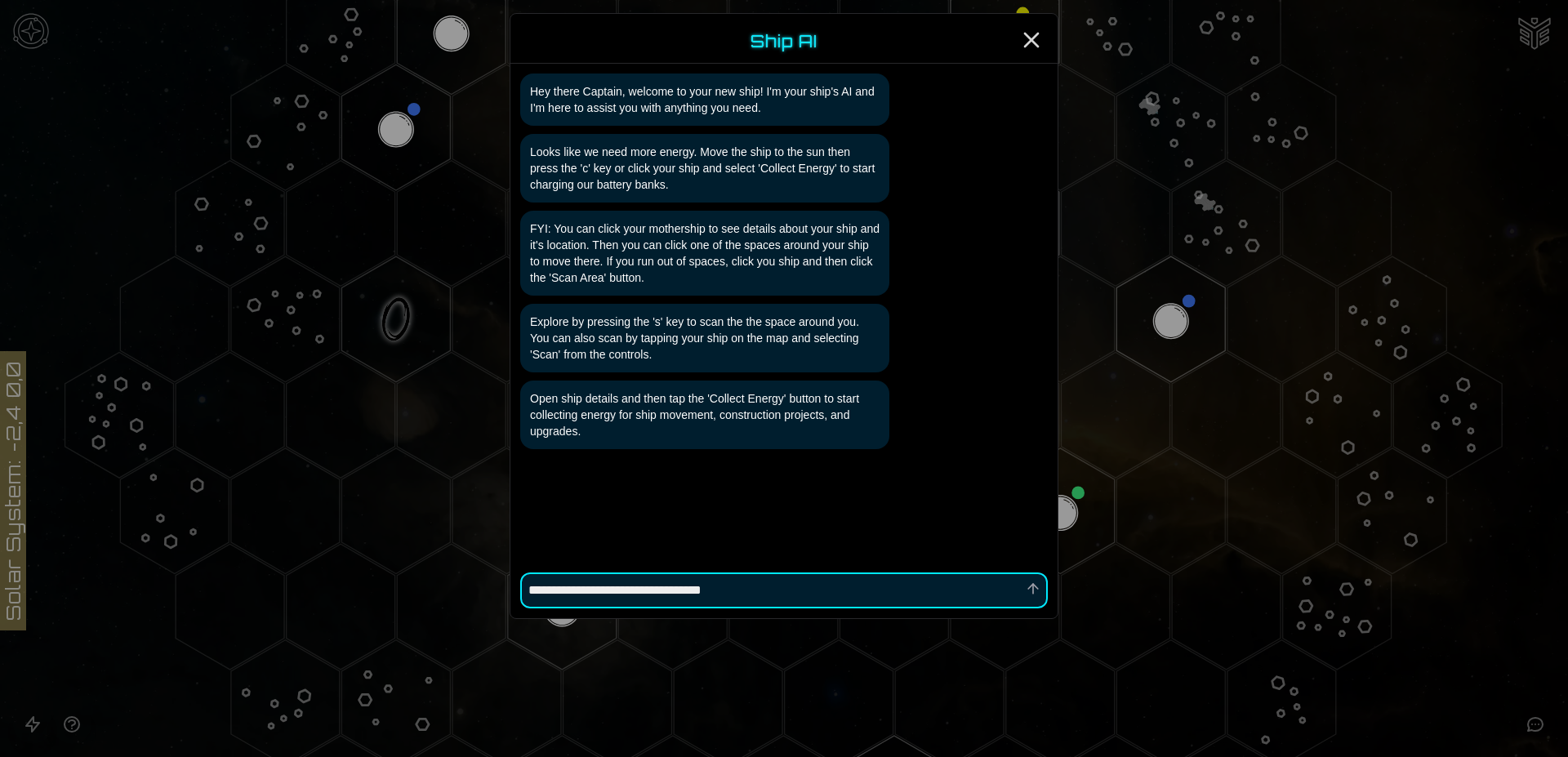
type textarea "*"
type textarea "**********"
type textarea "*"
type textarea "**********"
type textarea "*"
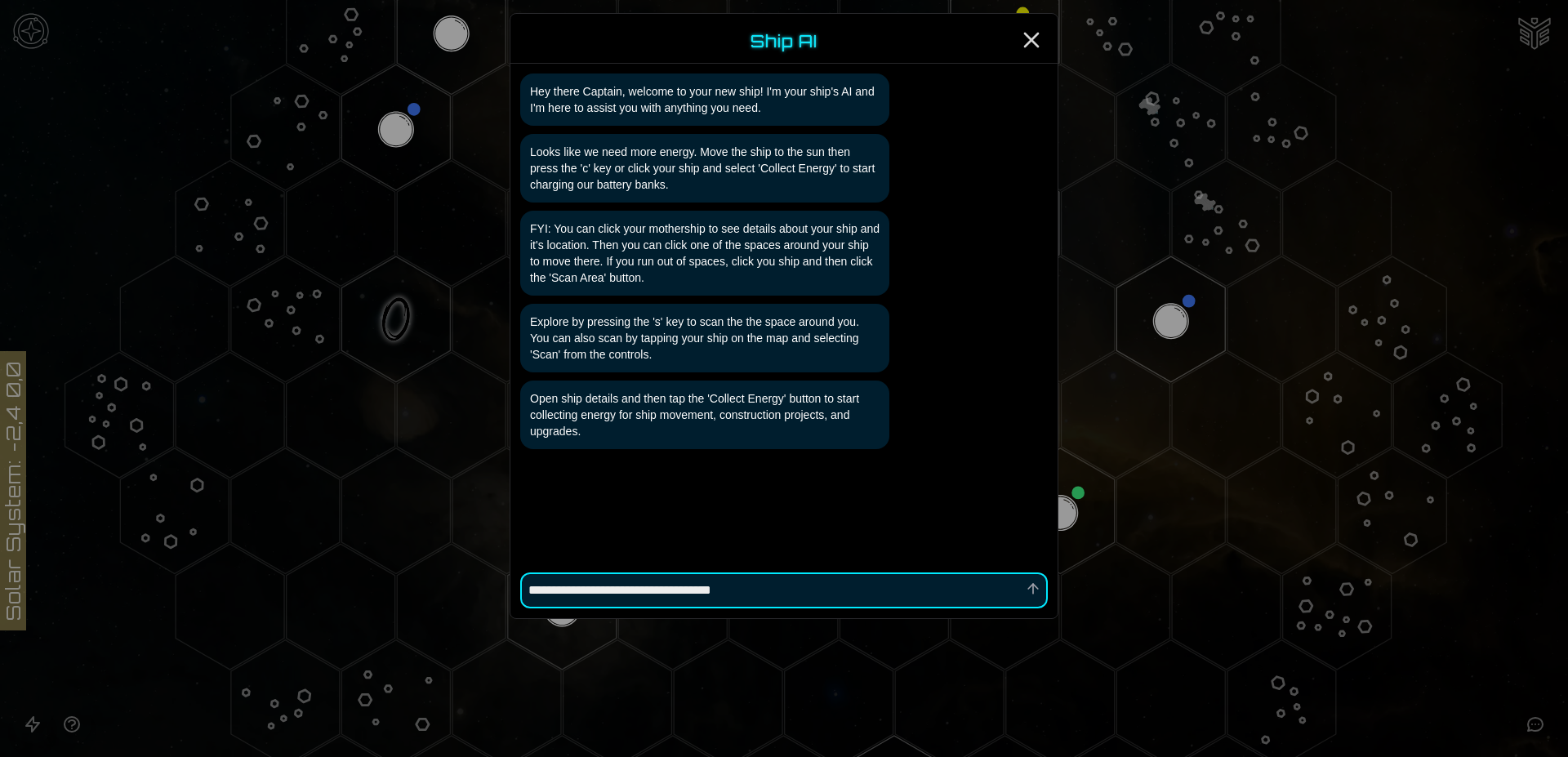
type textarea "**********"
type textarea "*"
type textarea "**********"
type textarea "*"
type textarea "**********"
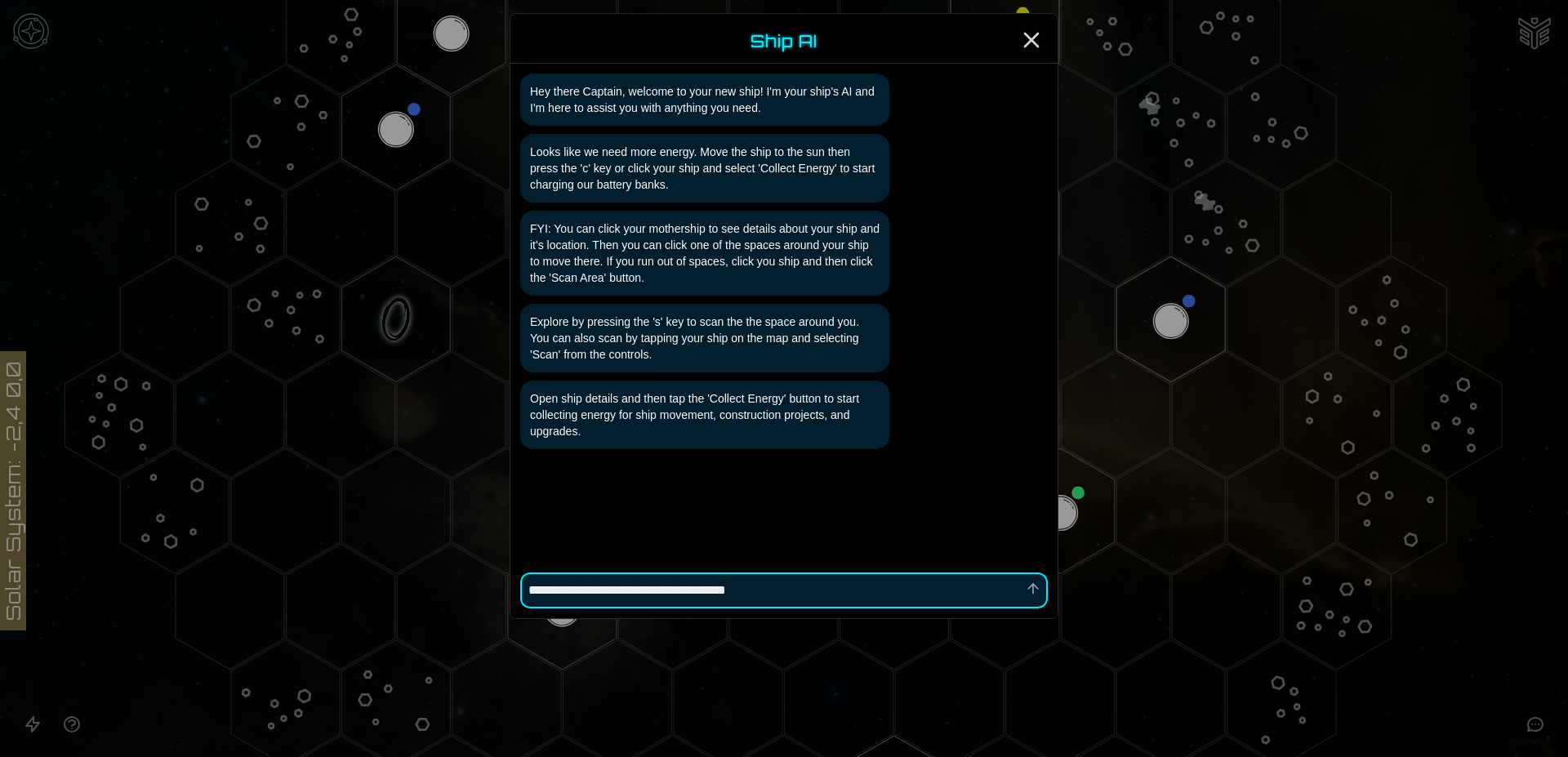
type textarea "*"
type textarea "**********"
type textarea "*"
type textarea "**********"
type textarea "*"
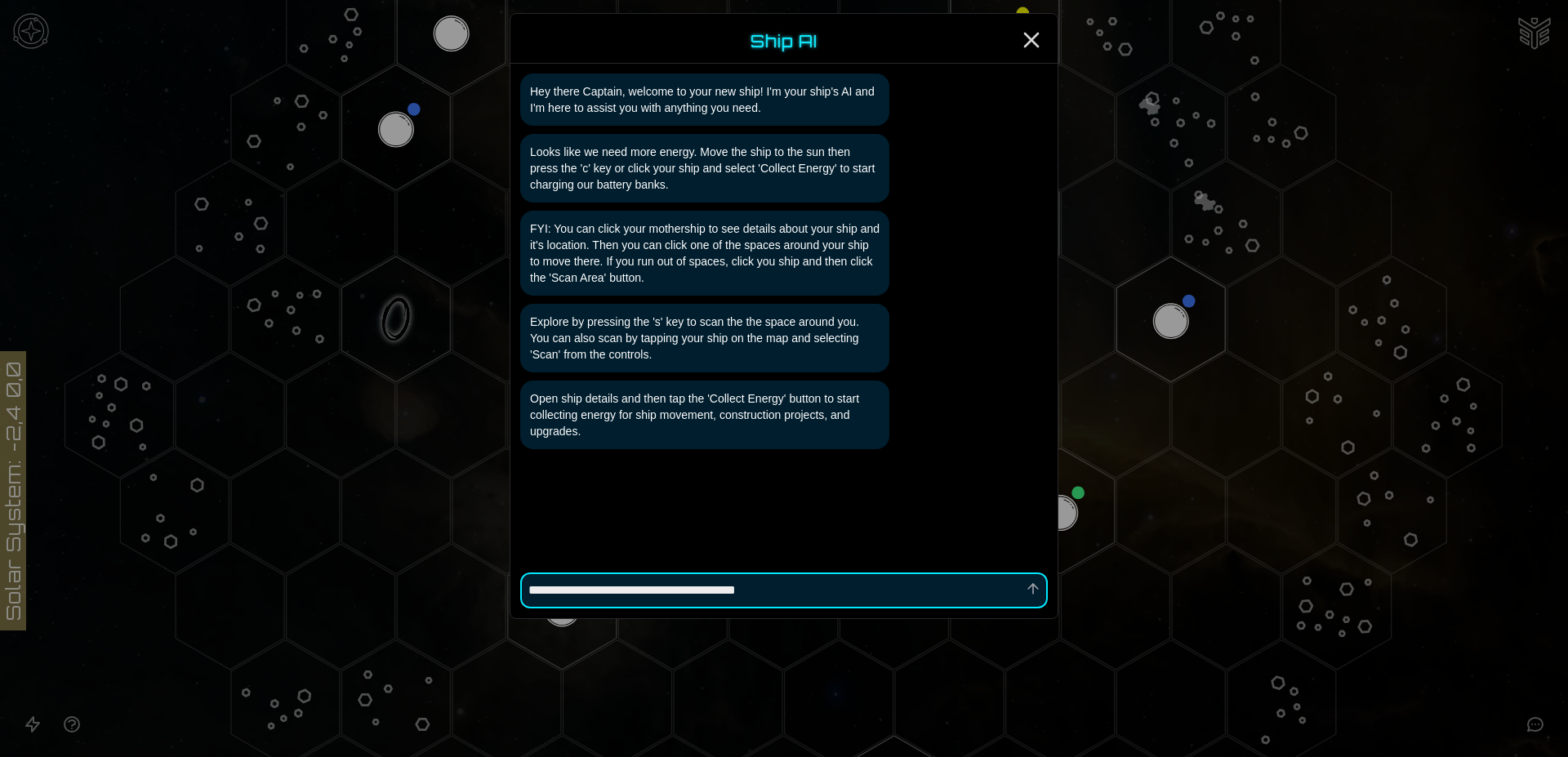
type textarea "**********"
type textarea "*"
type textarea "**********"
type textarea "*"
type textarea "**********"
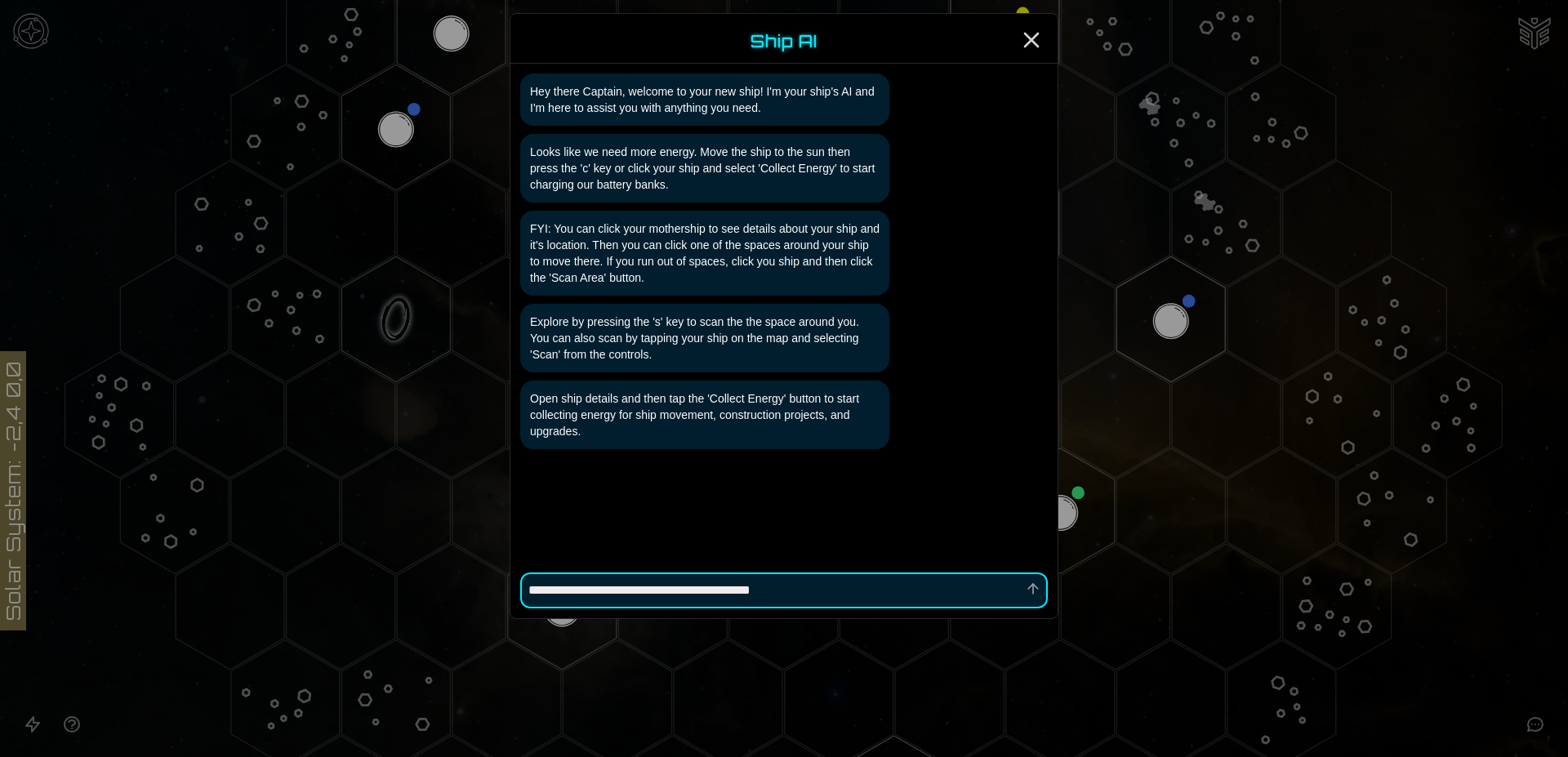
type textarea "*"
type textarea "**********"
type textarea "*"
type textarea "**********"
type textarea "*"
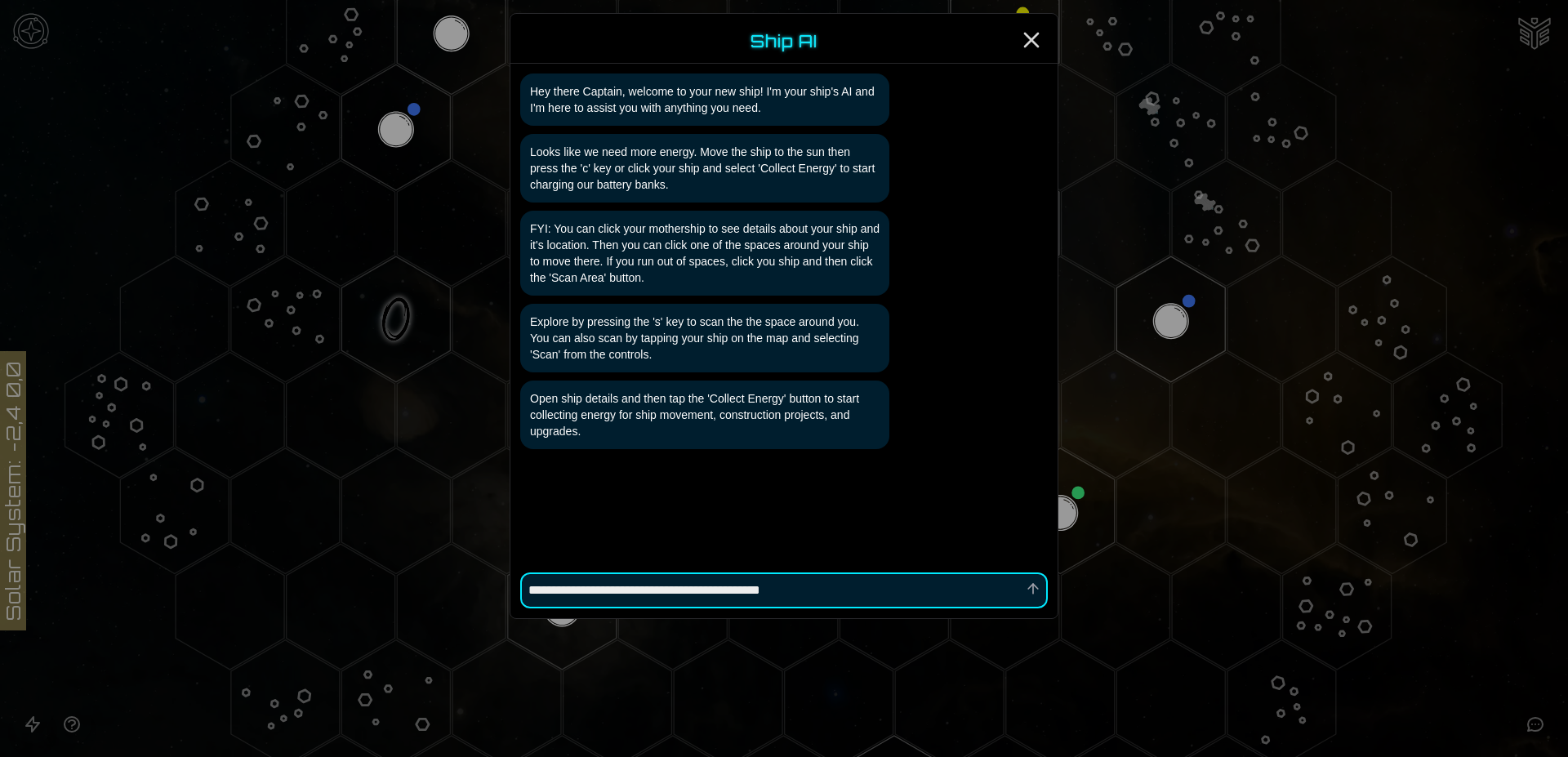
type textarea "**********"
type textarea "*"
type textarea "**********"
type textarea "*"
type textarea "**********"
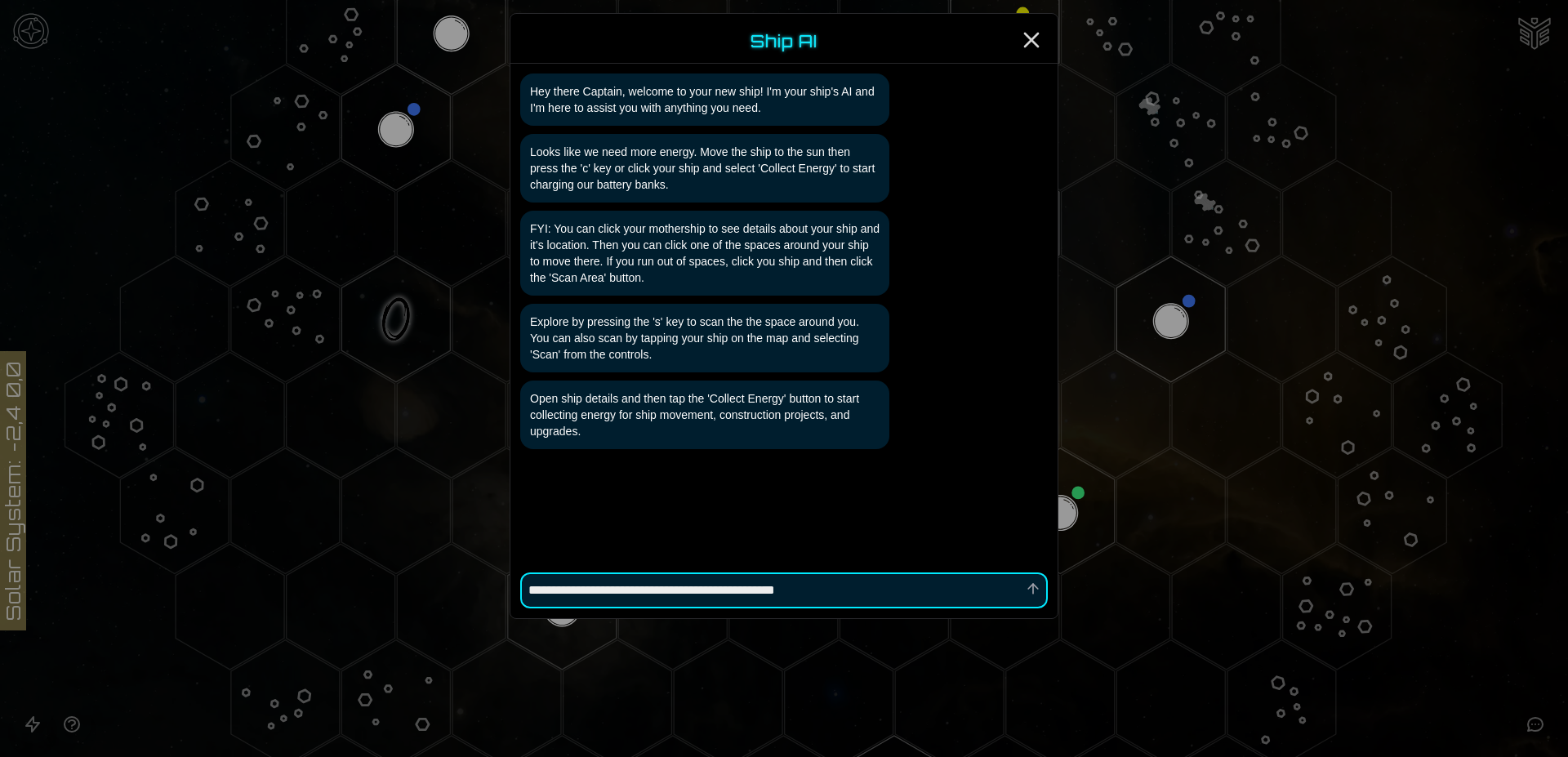
type textarea "*"
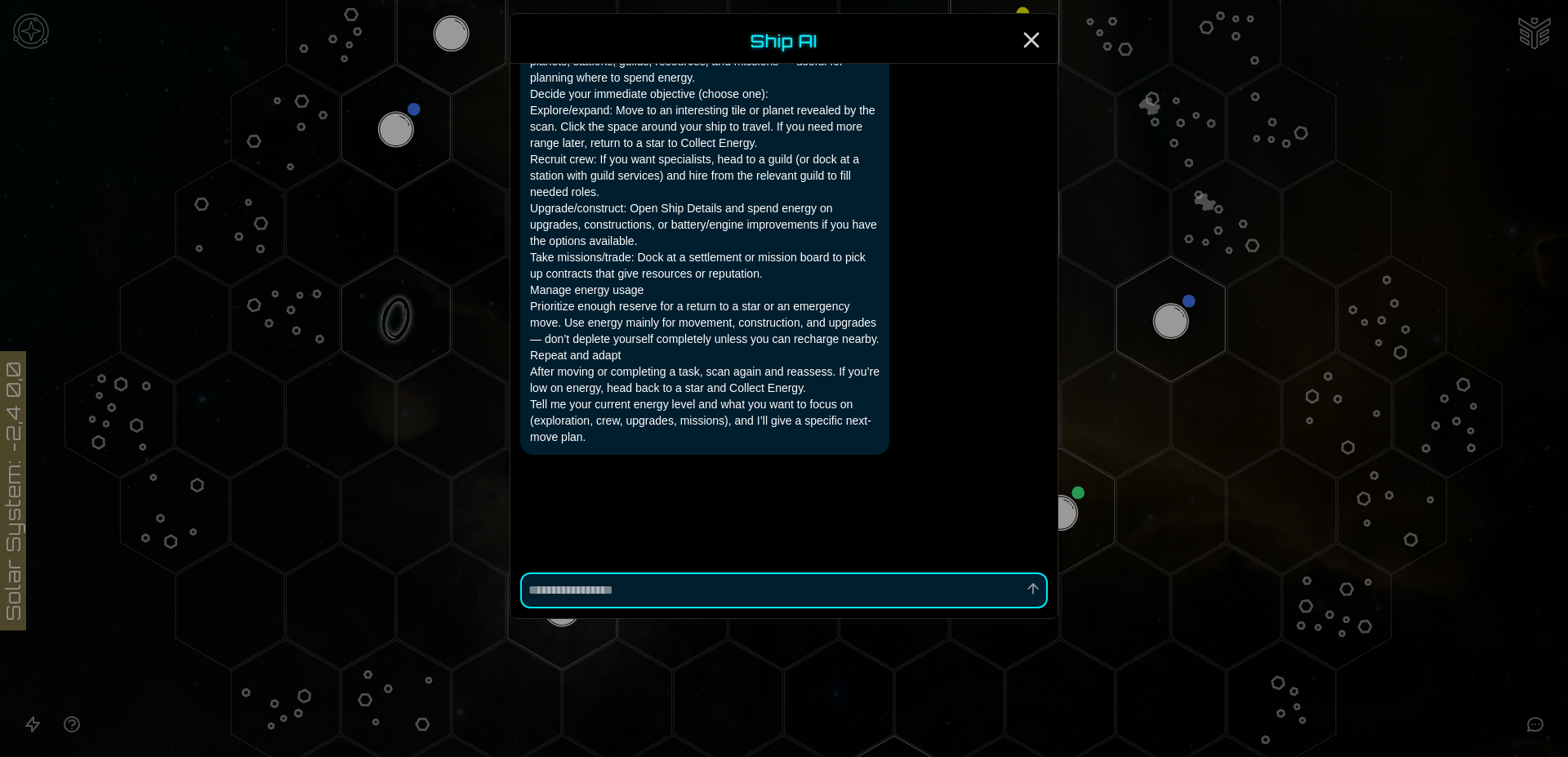
scroll to position [605, 0]
click at [1029, 41] on line "Close" at bounding box center [1031, 39] width 13 height 13
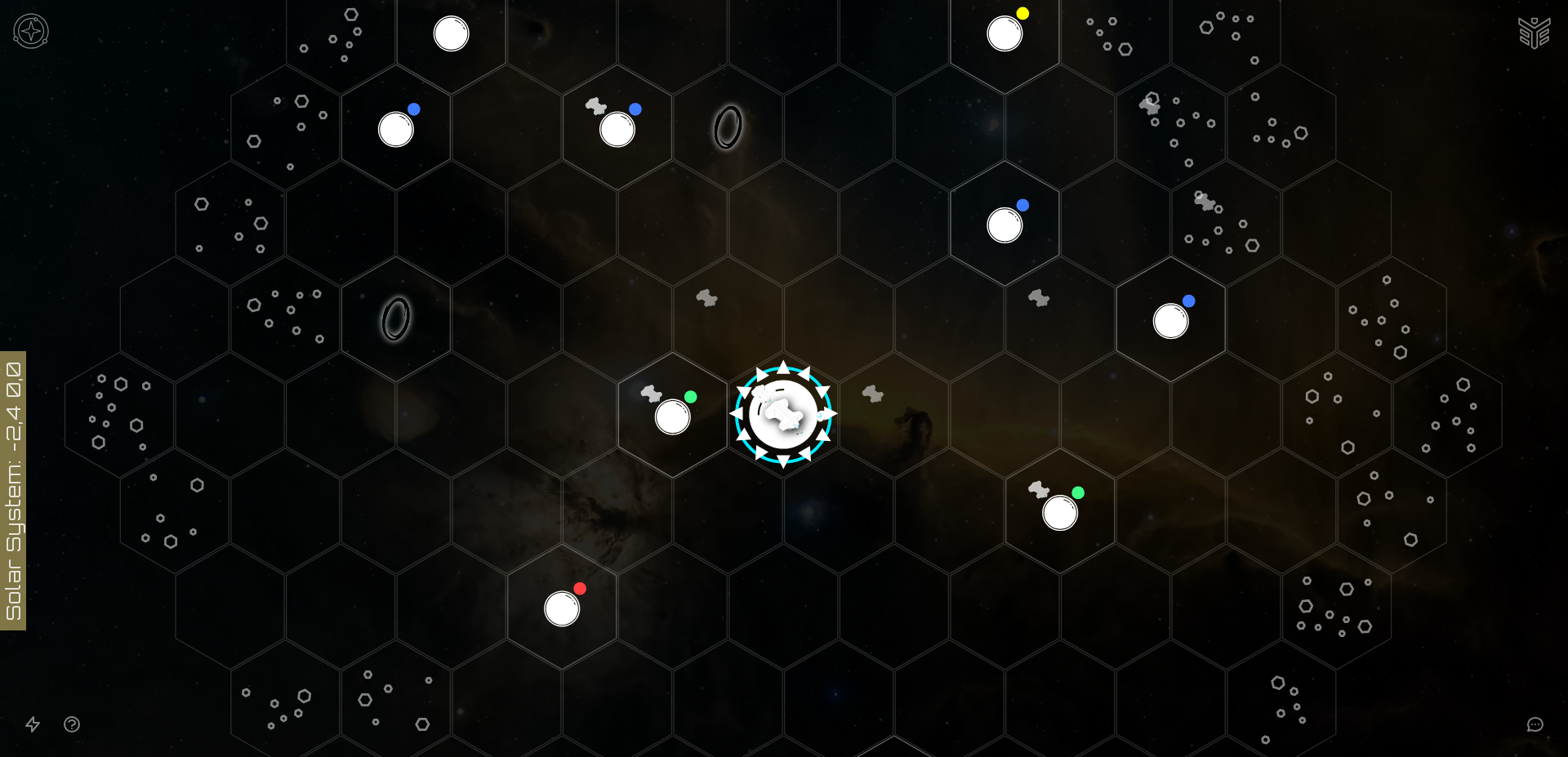
click at [776, 412] on image at bounding box center [784, 409] width 128 height 128
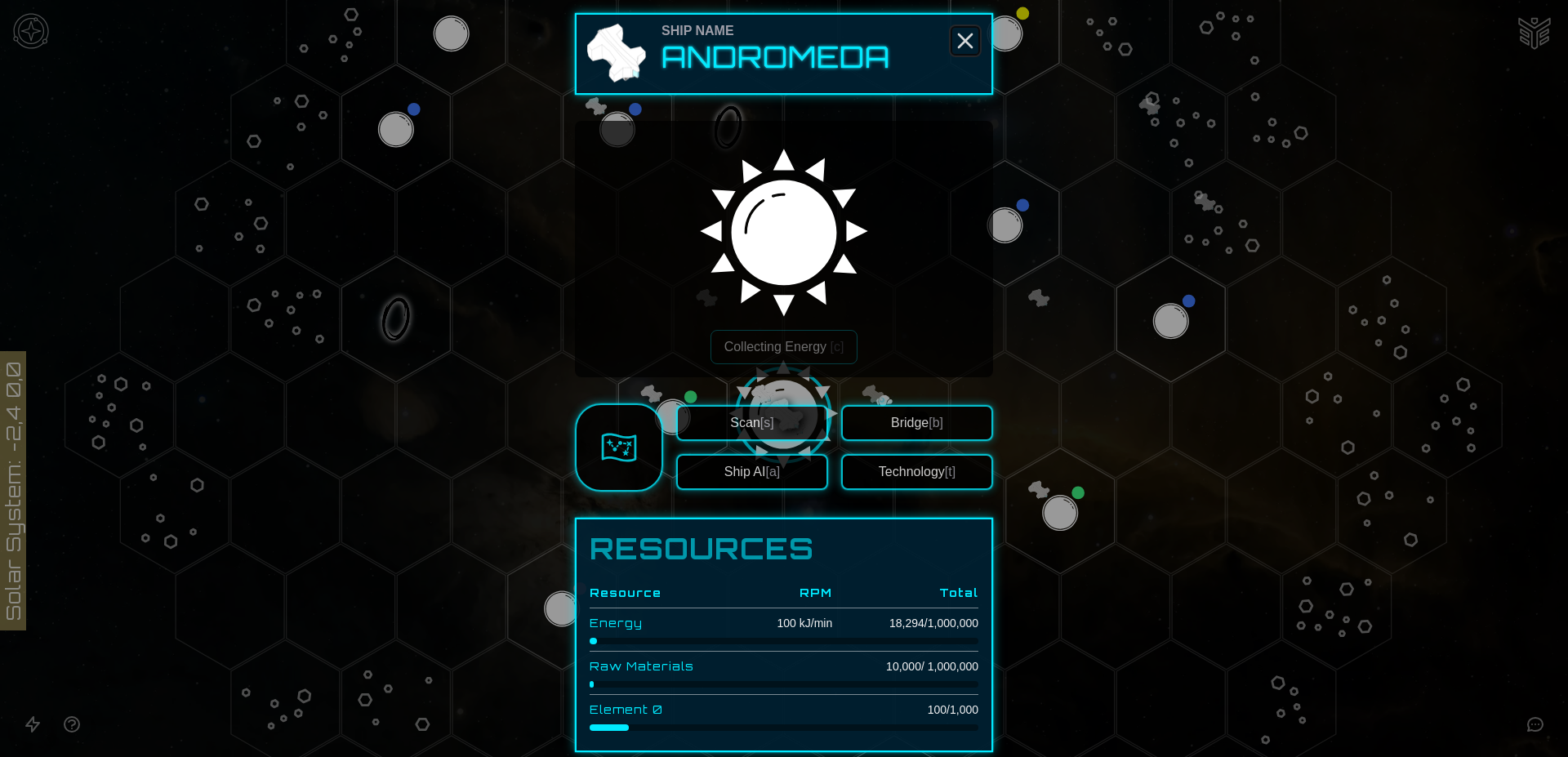
drag, startPoint x: 961, startPoint y: 37, endPoint x: 1286, endPoint y: 35, distance: 325.0
click at [961, 36] on icon "Close" at bounding box center [965, 40] width 26 height 26
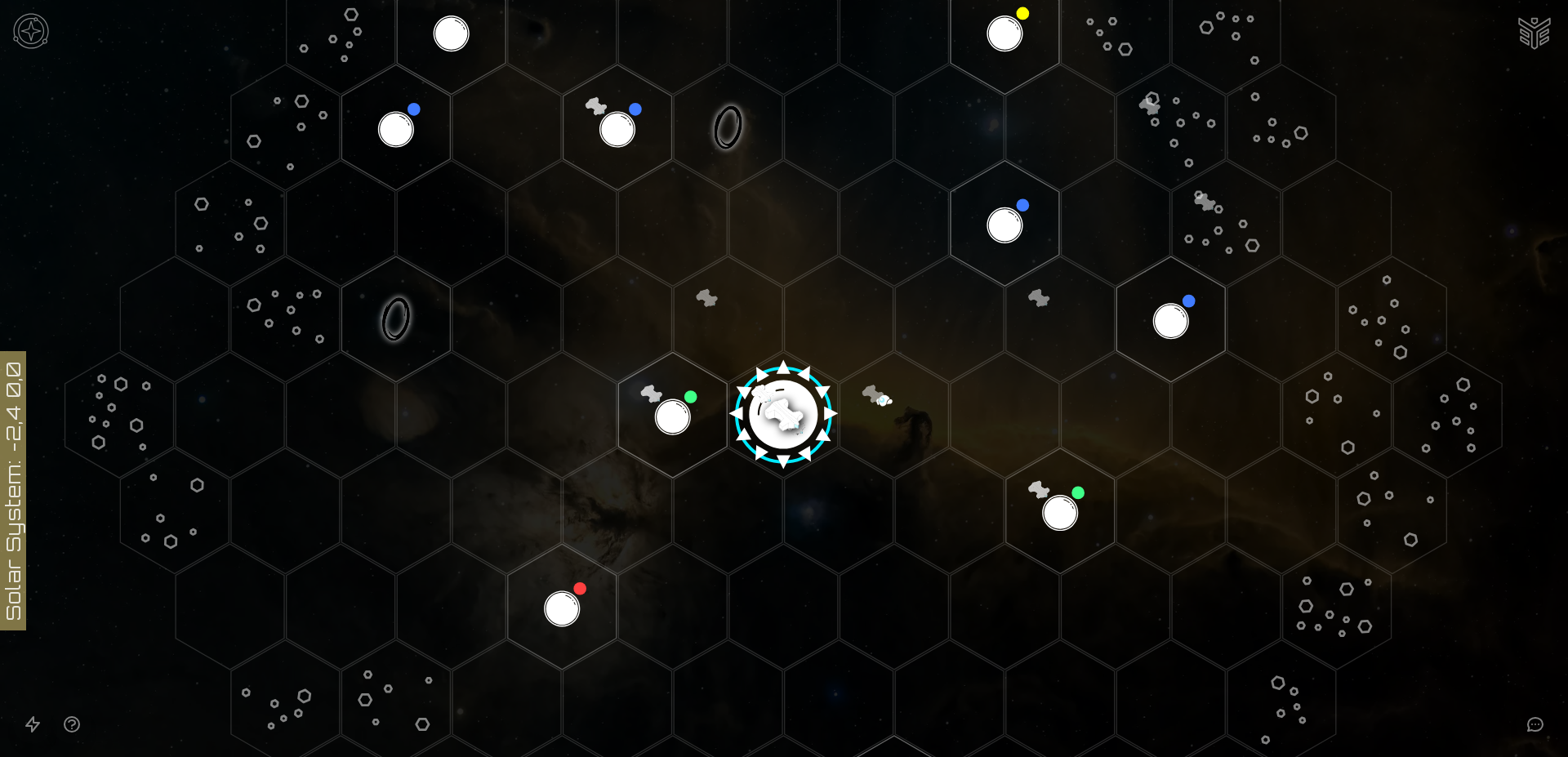
click at [1524, 32] on img "Ship AI Chat" at bounding box center [1534, 31] width 39 height 39
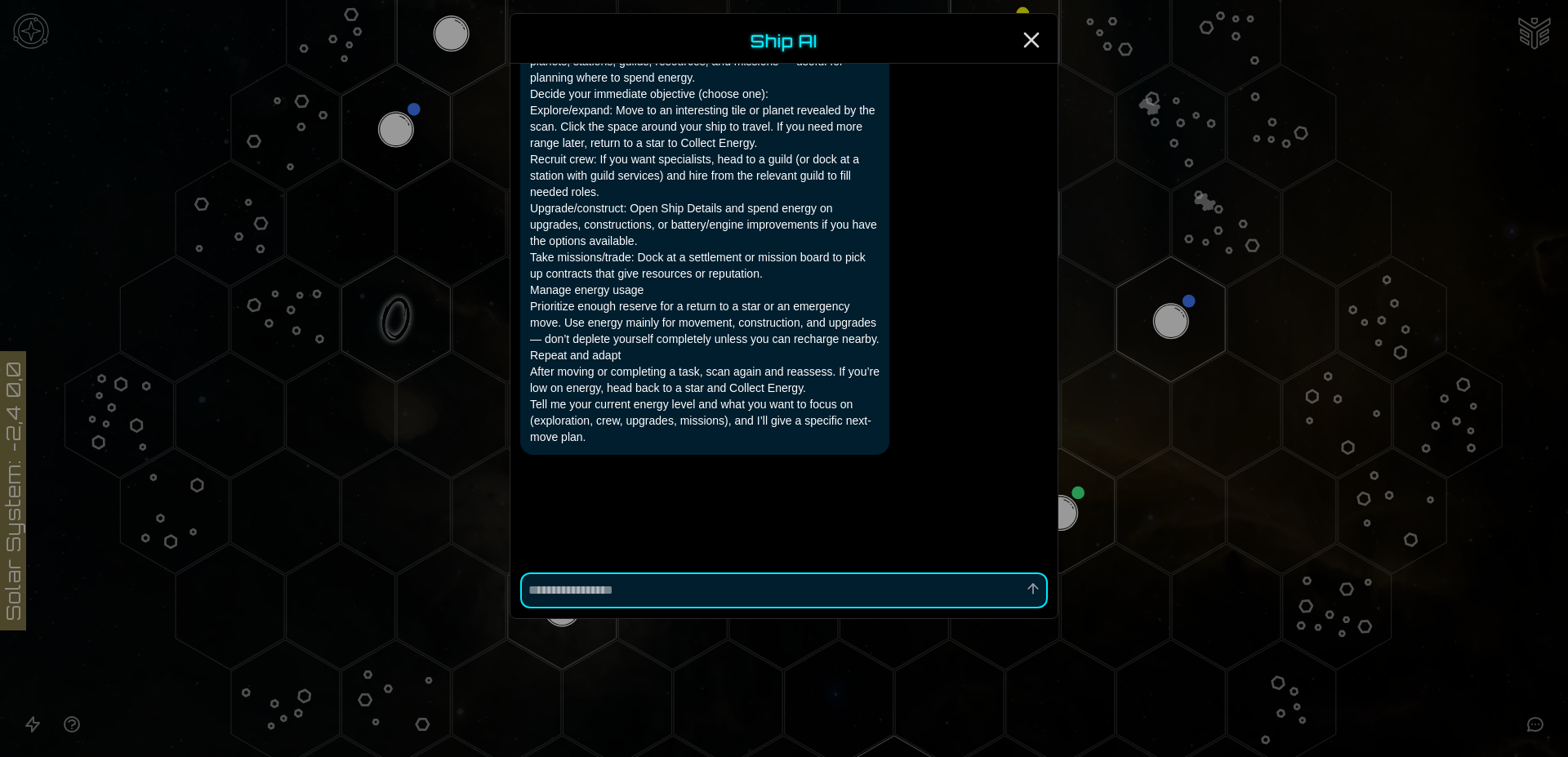
click at [634, 597] on textarea at bounding box center [784, 590] width 528 height 36
type textarea "*"
type textarea "**"
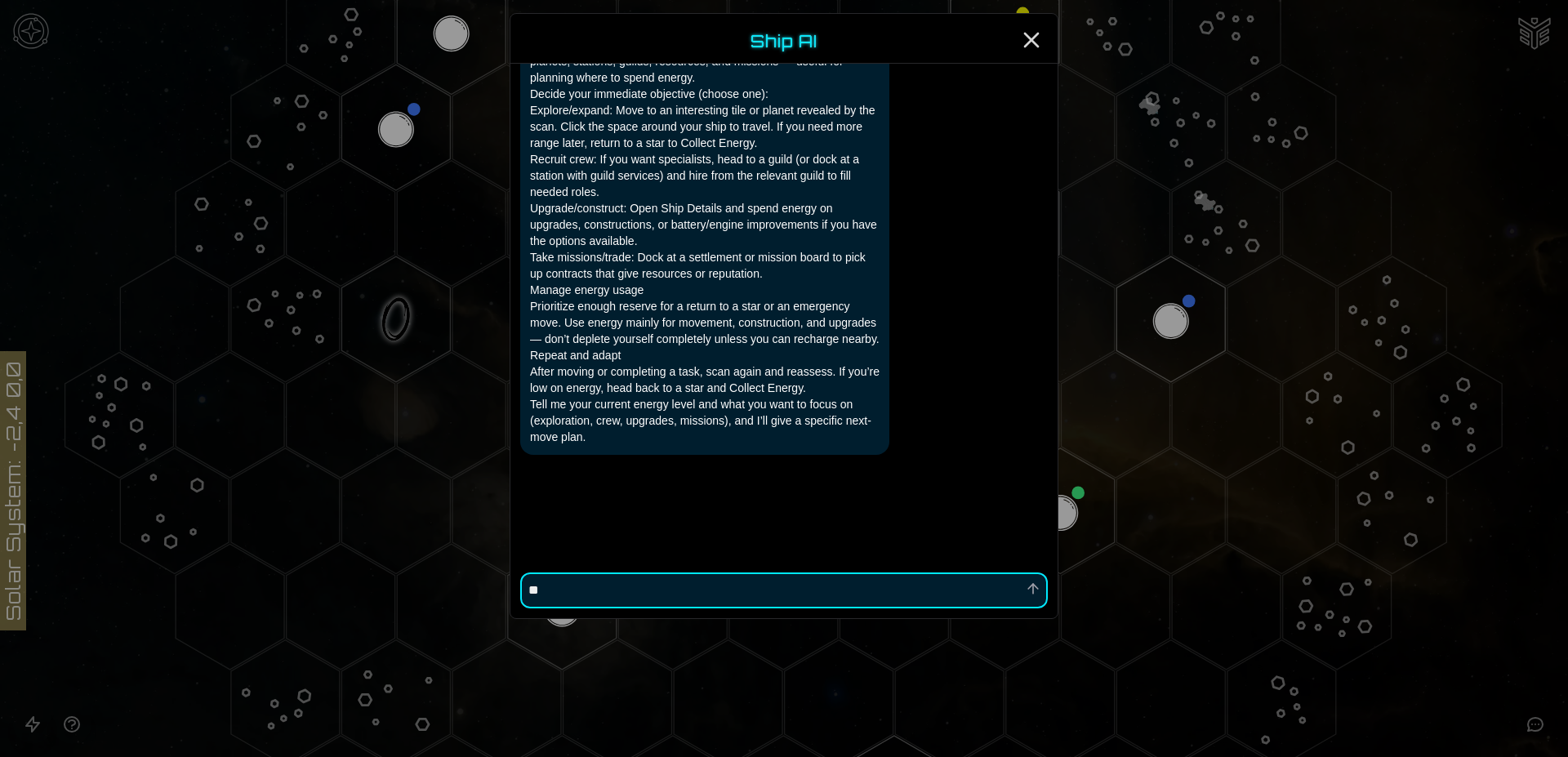
type textarea "*"
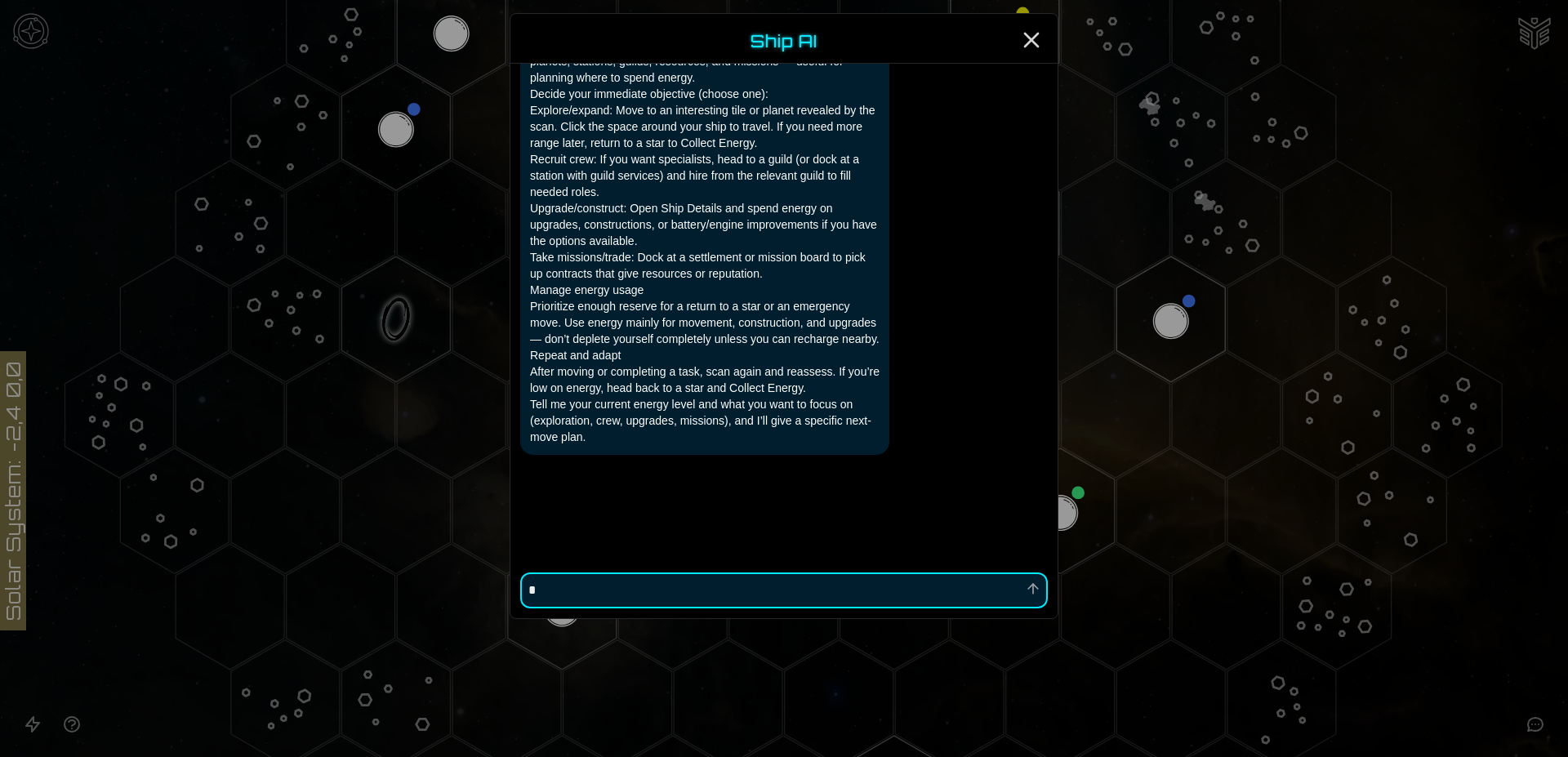
type textarea "*"
type textarea "**"
type textarea "*"
type textarea "**"
type textarea "*"
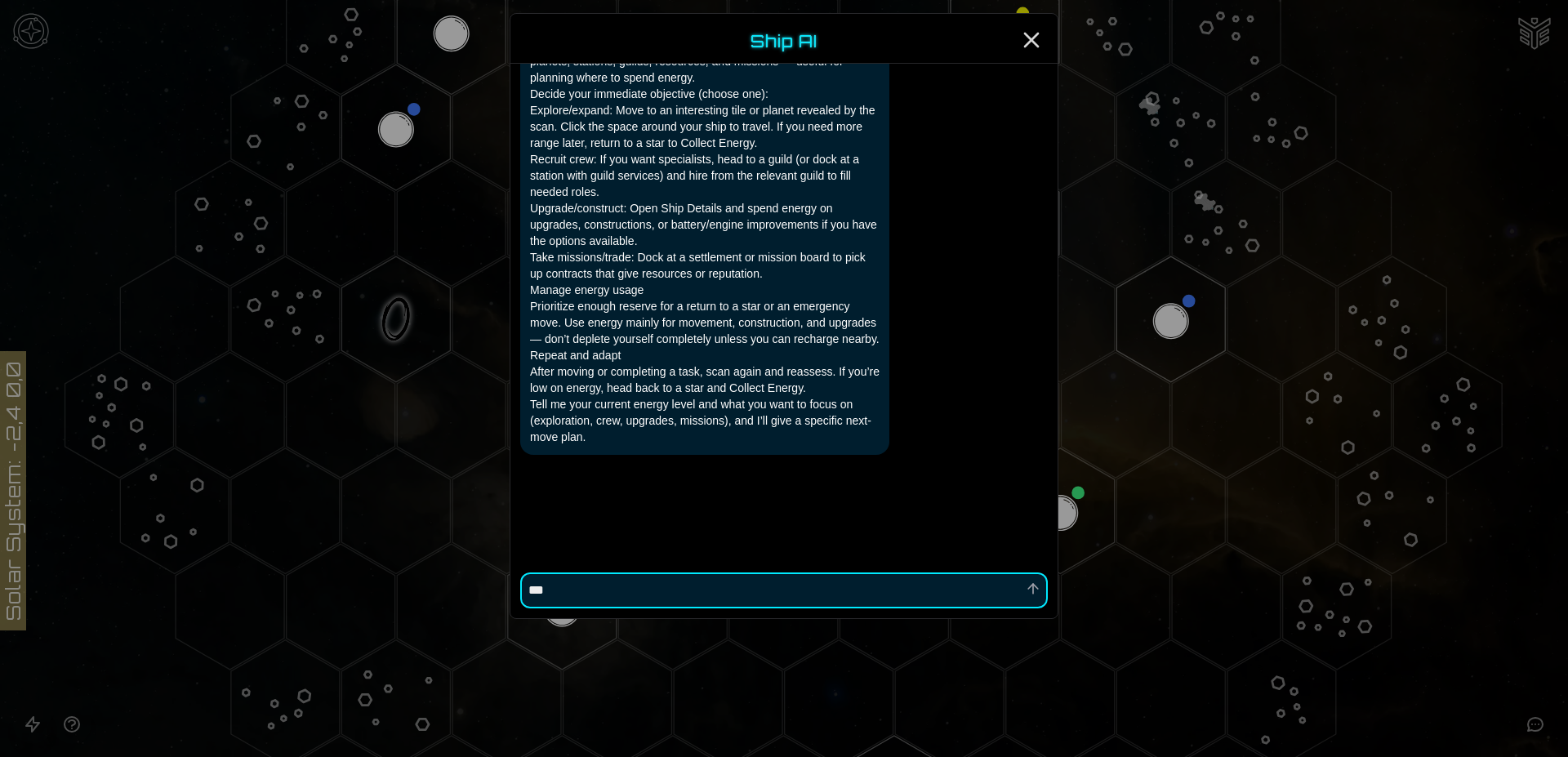
type textarea "****"
type textarea "*"
type textarea "*****"
type textarea "*"
type textarea "******"
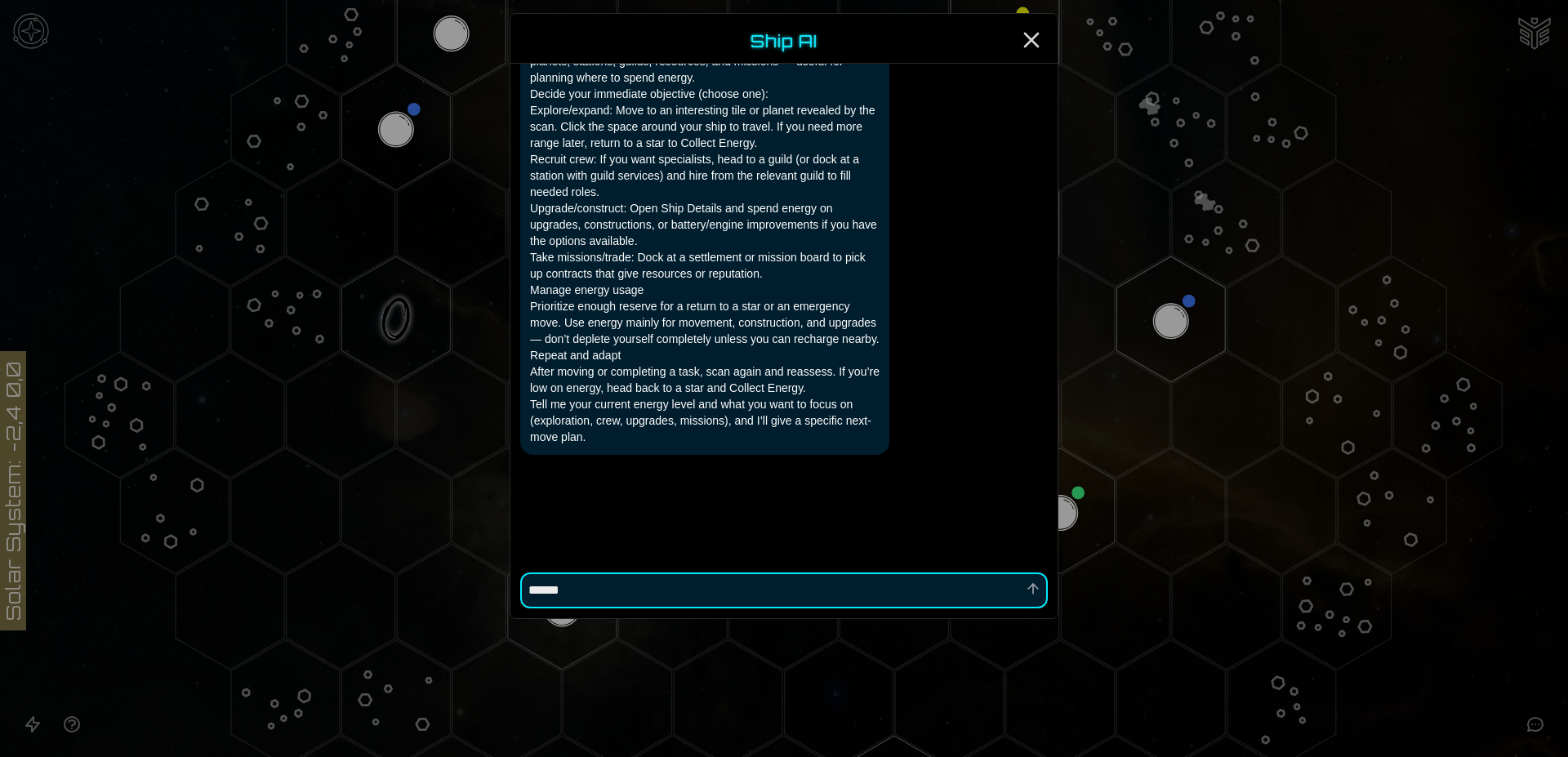
type textarea "*"
type textarea "*******"
type textarea "*"
type textarea "********"
type textarea "*"
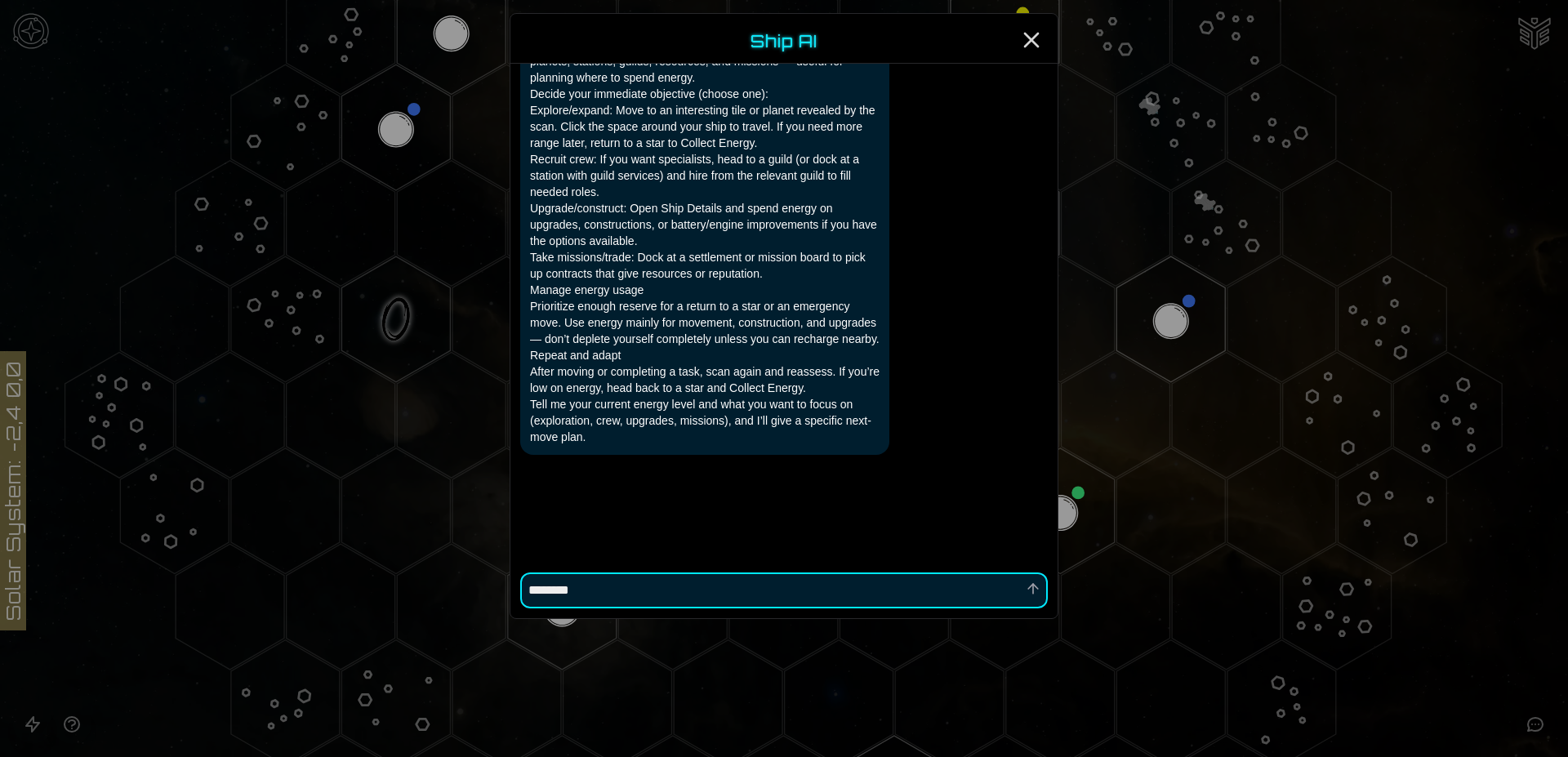
type textarea "*********"
type textarea "*"
type textarea "**********"
type textarea "*"
type textarea "**********"
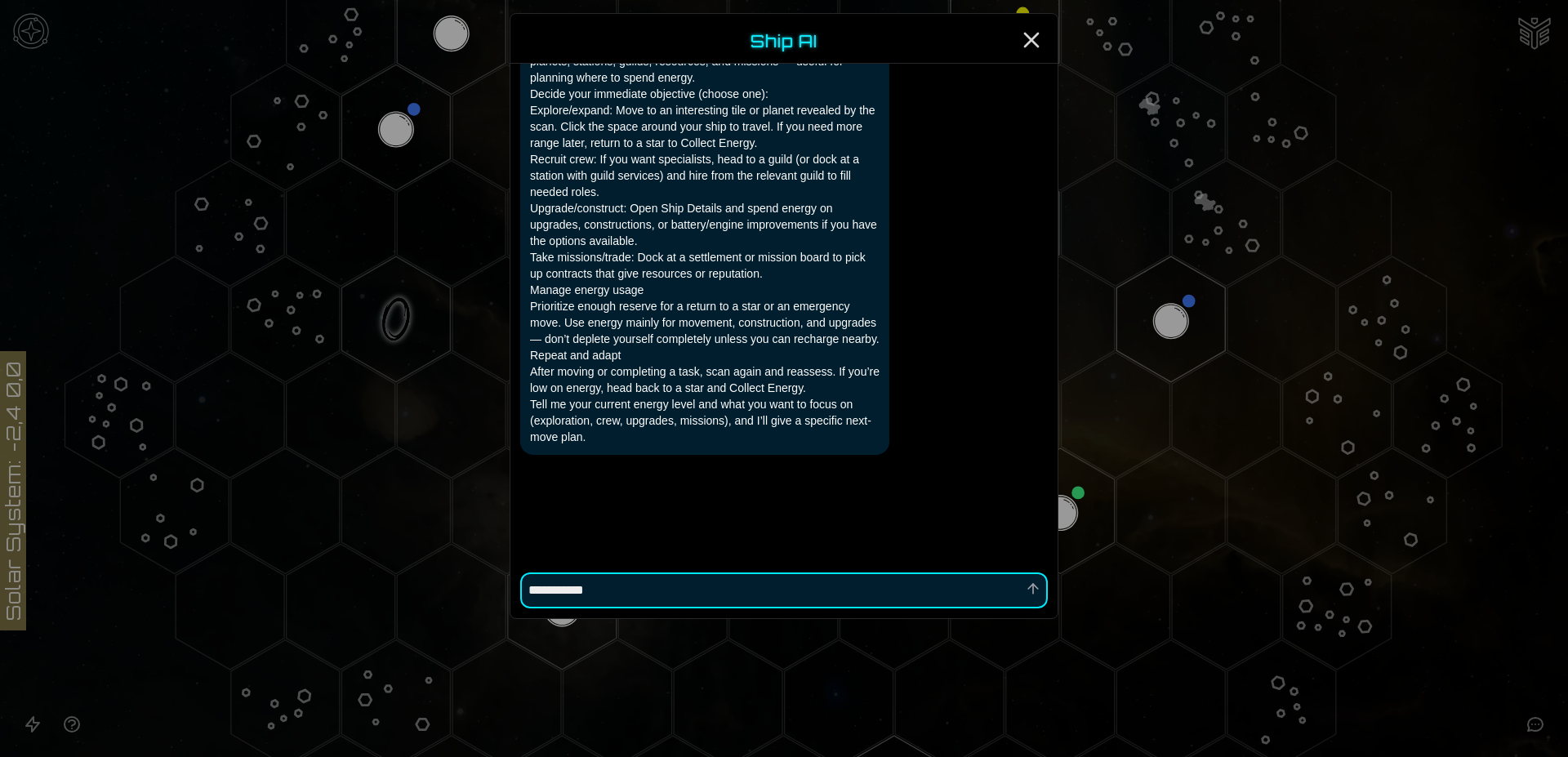
type textarea "*"
type textarea "**********"
type textarea "*"
type textarea "**********"
type textarea "*"
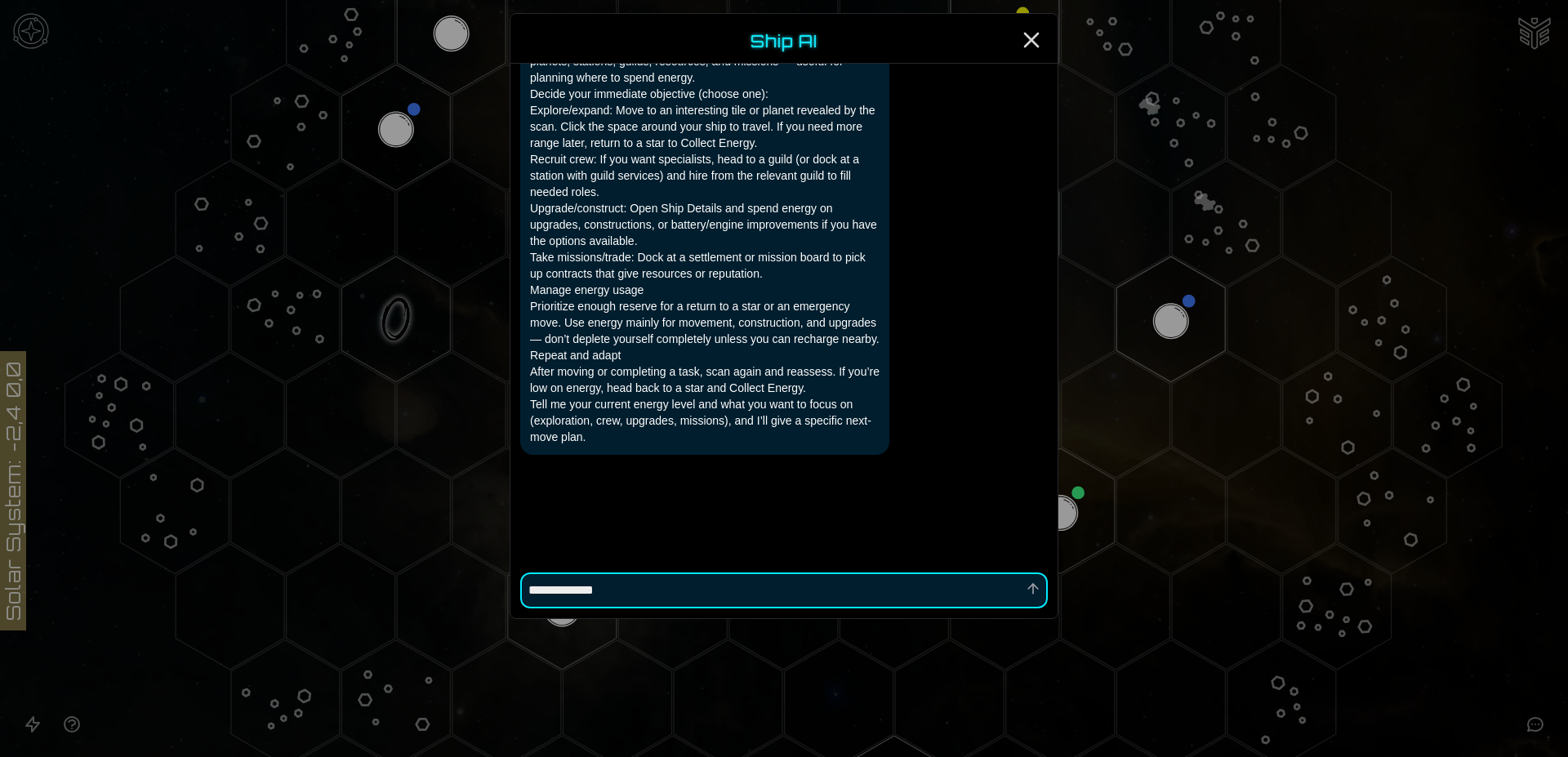
type textarea "**********"
type textarea "*"
type textarea "**********"
type textarea "*"
type textarea "**********"
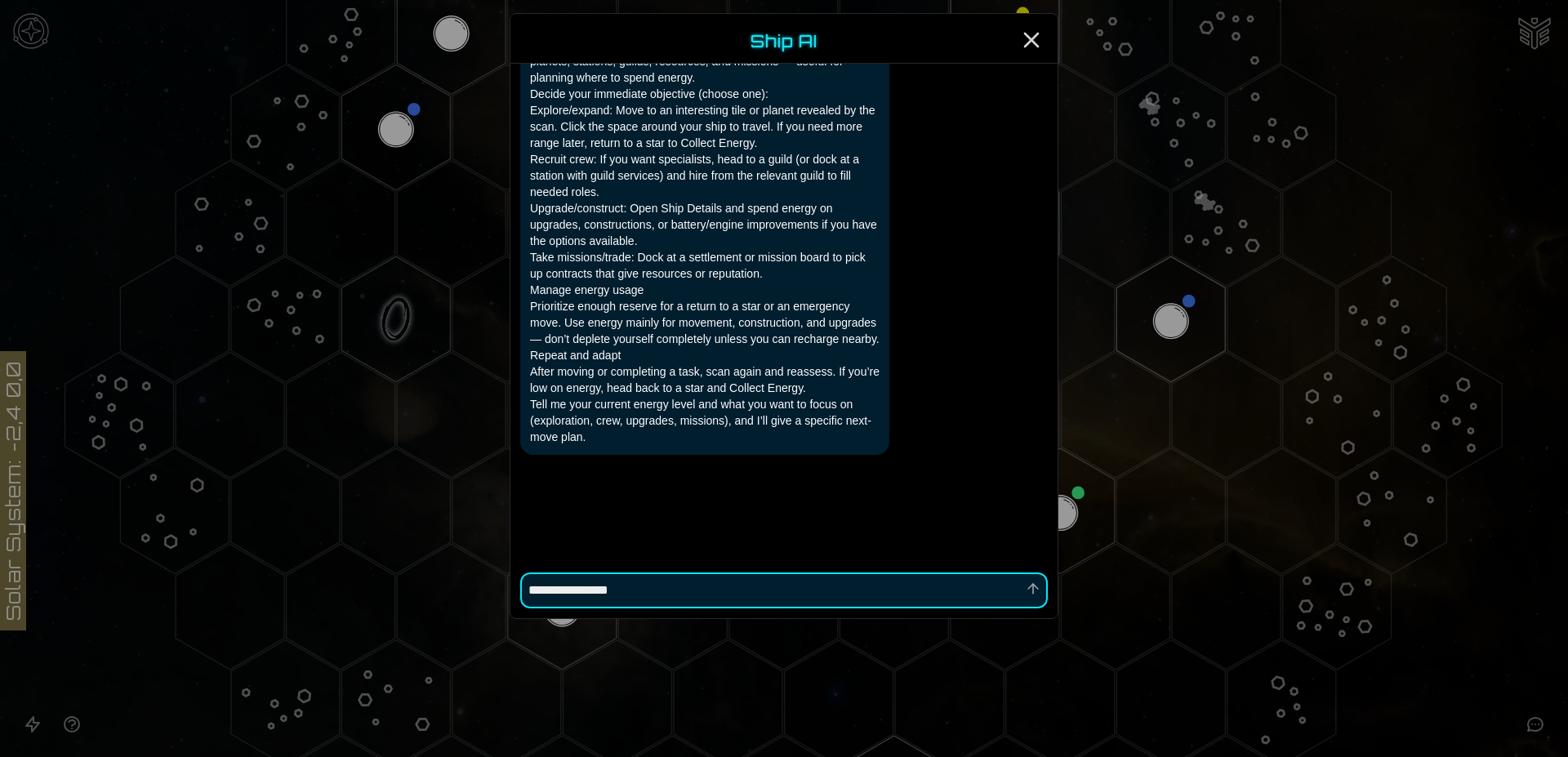
type textarea "*"
type textarea "**********"
type textarea "*"
type textarea "**********"
type textarea "*"
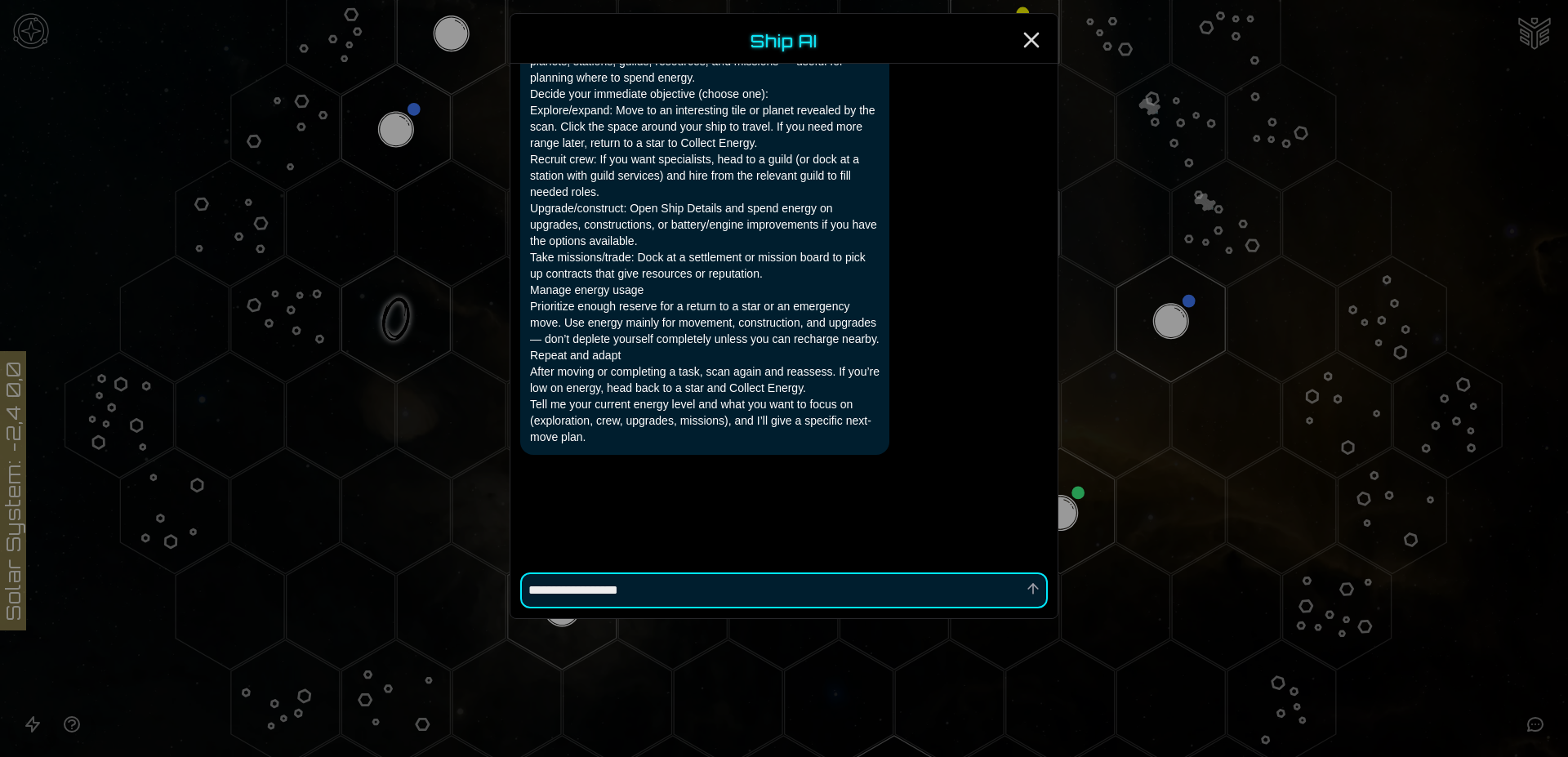
type textarea "**********"
type textarea "*"
type textarea "**********"
type textarea "*"
type textarea "**********"
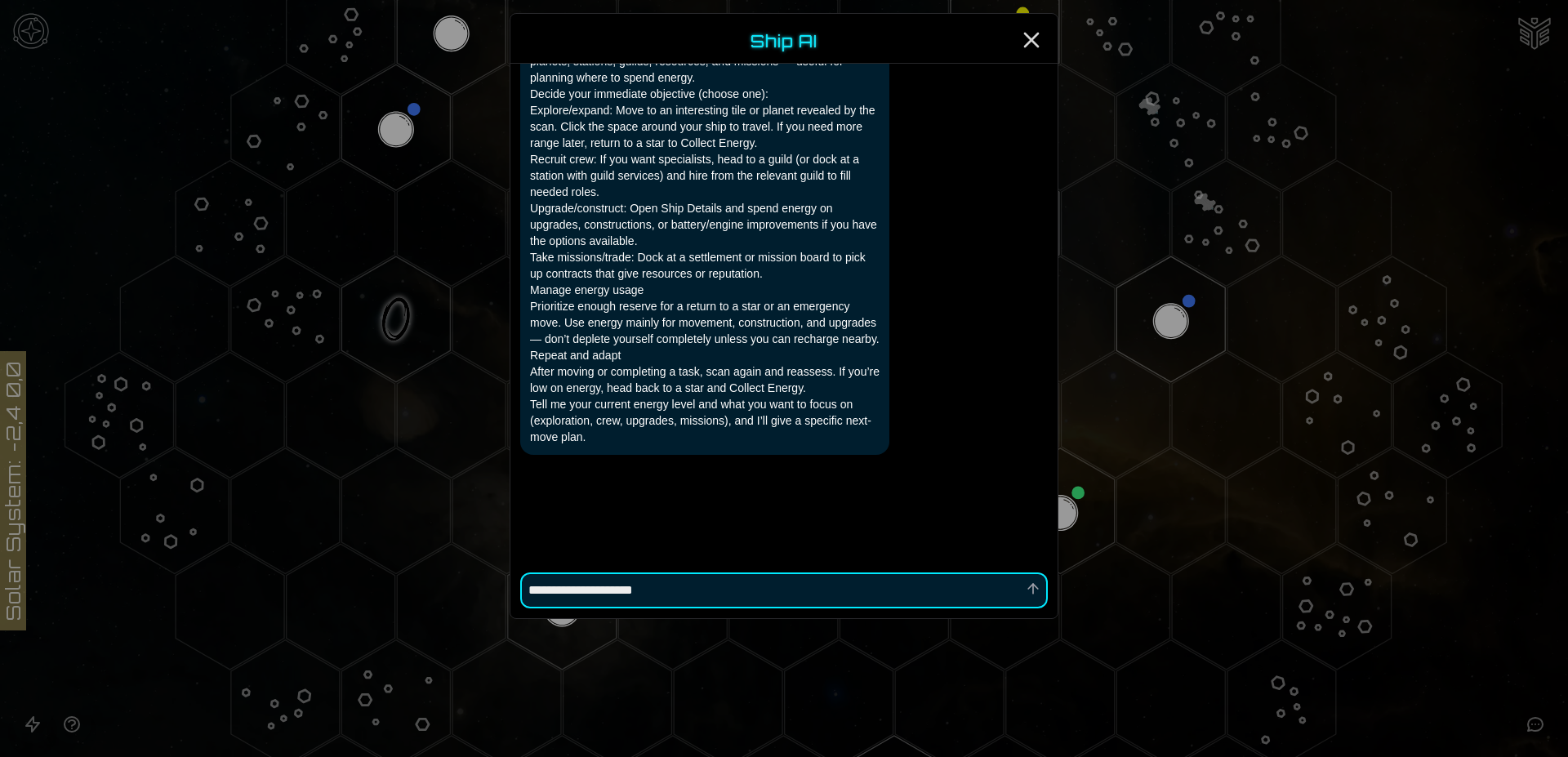
type textarea "*"
type textarea "**********"
type textarea "*"
type textarea "**********"
type textarea "*"
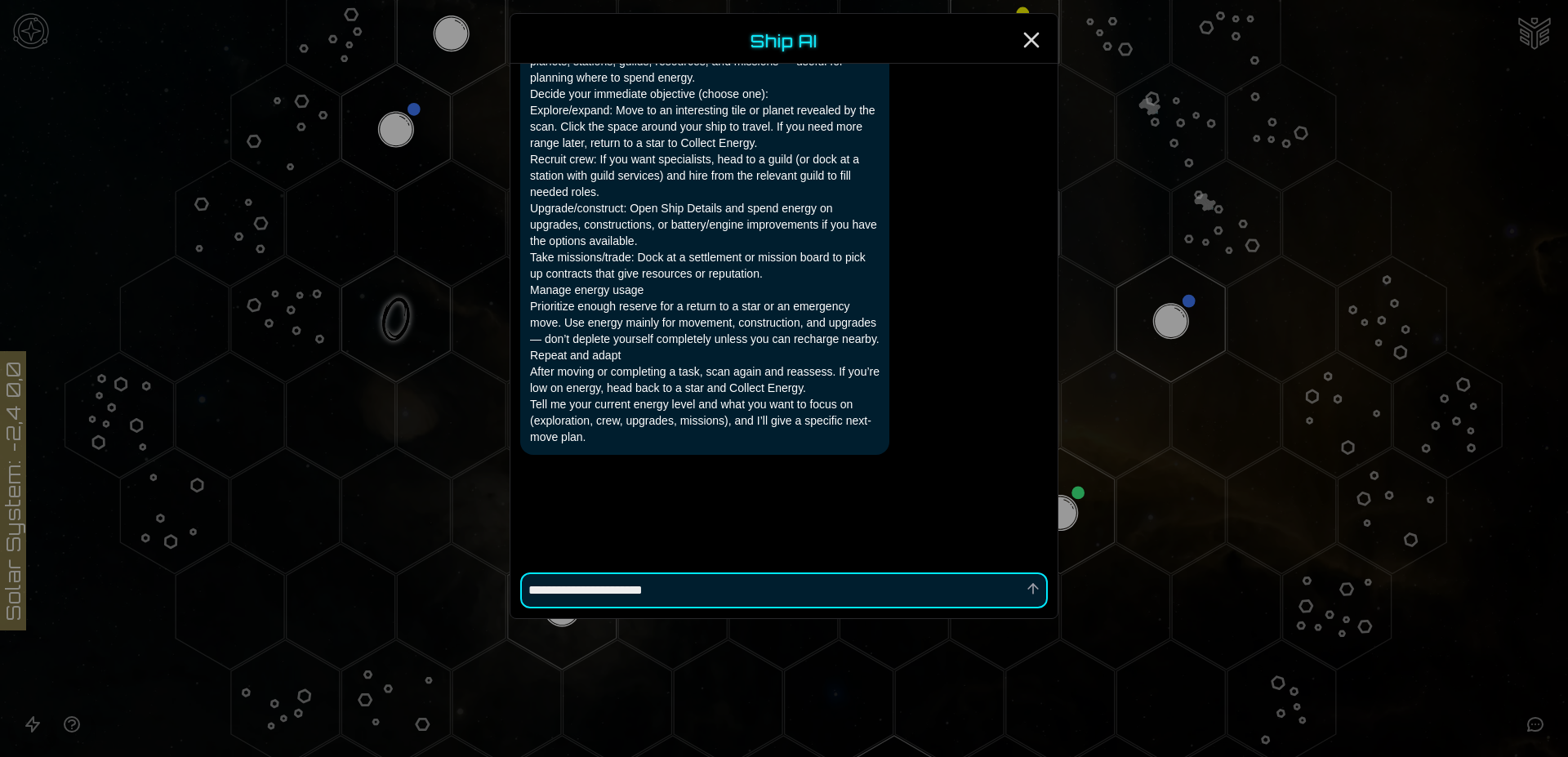
type textarea "**********"
type textarea "*"
type textarea "**********"
type textarea "*"
type textarea "**********"
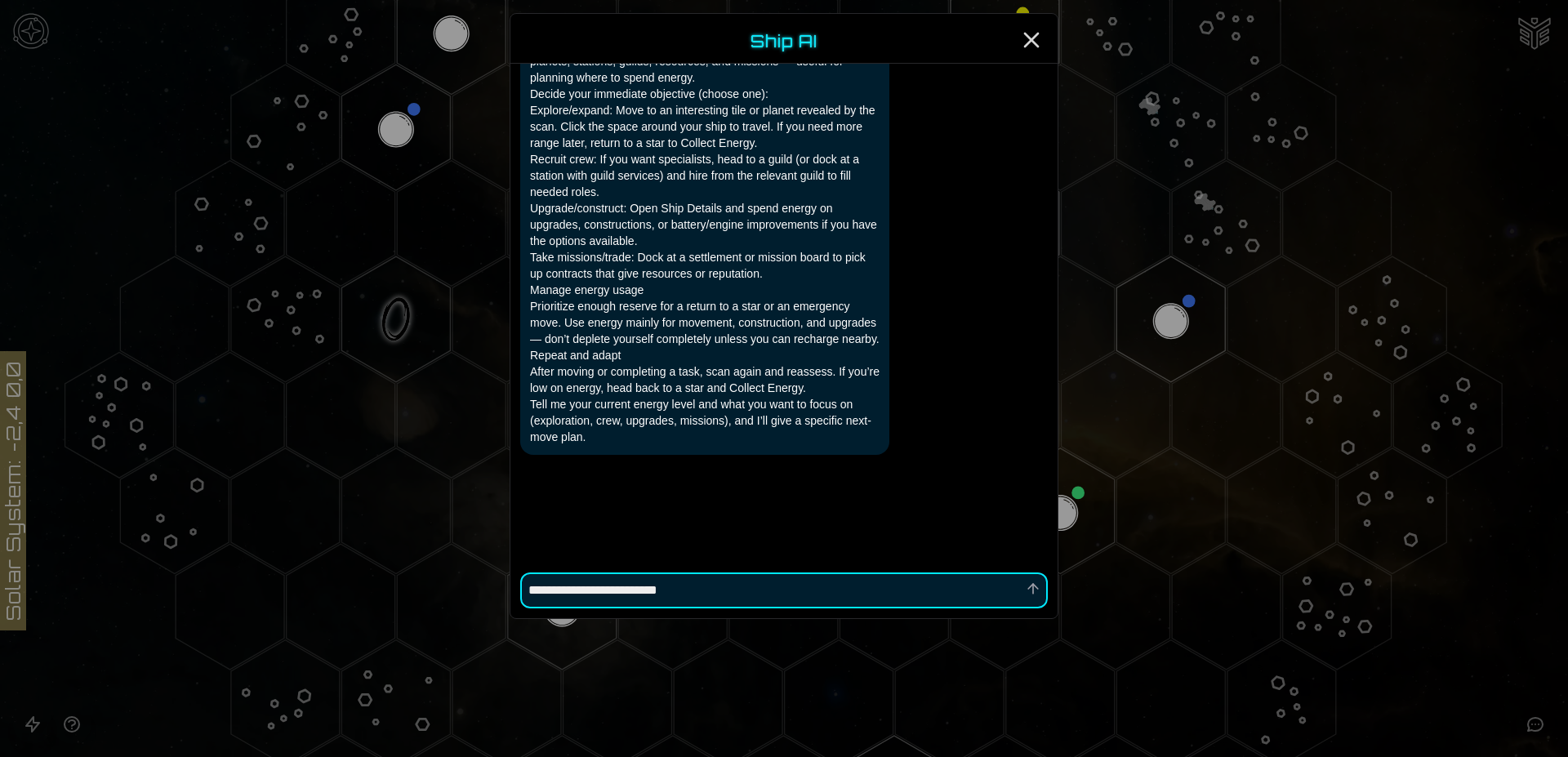
type textarea "*"
type textarea "**********"
type textarea "*"
type textarea "**********"
type textarea "*"
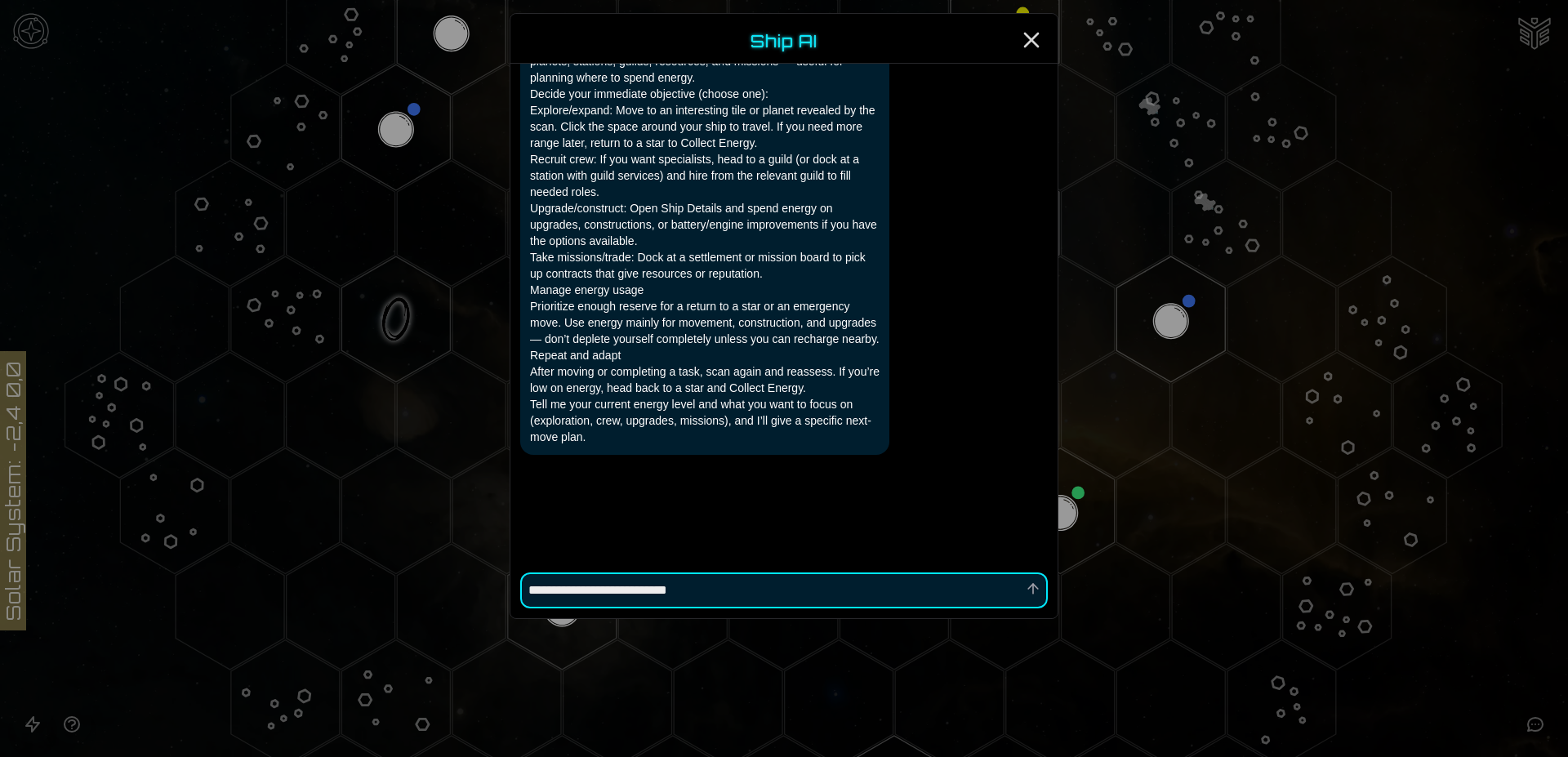
type textarea "**********"
type textarea "*"
type textarea "**********"
type textarea "*"
type textarea "**********"
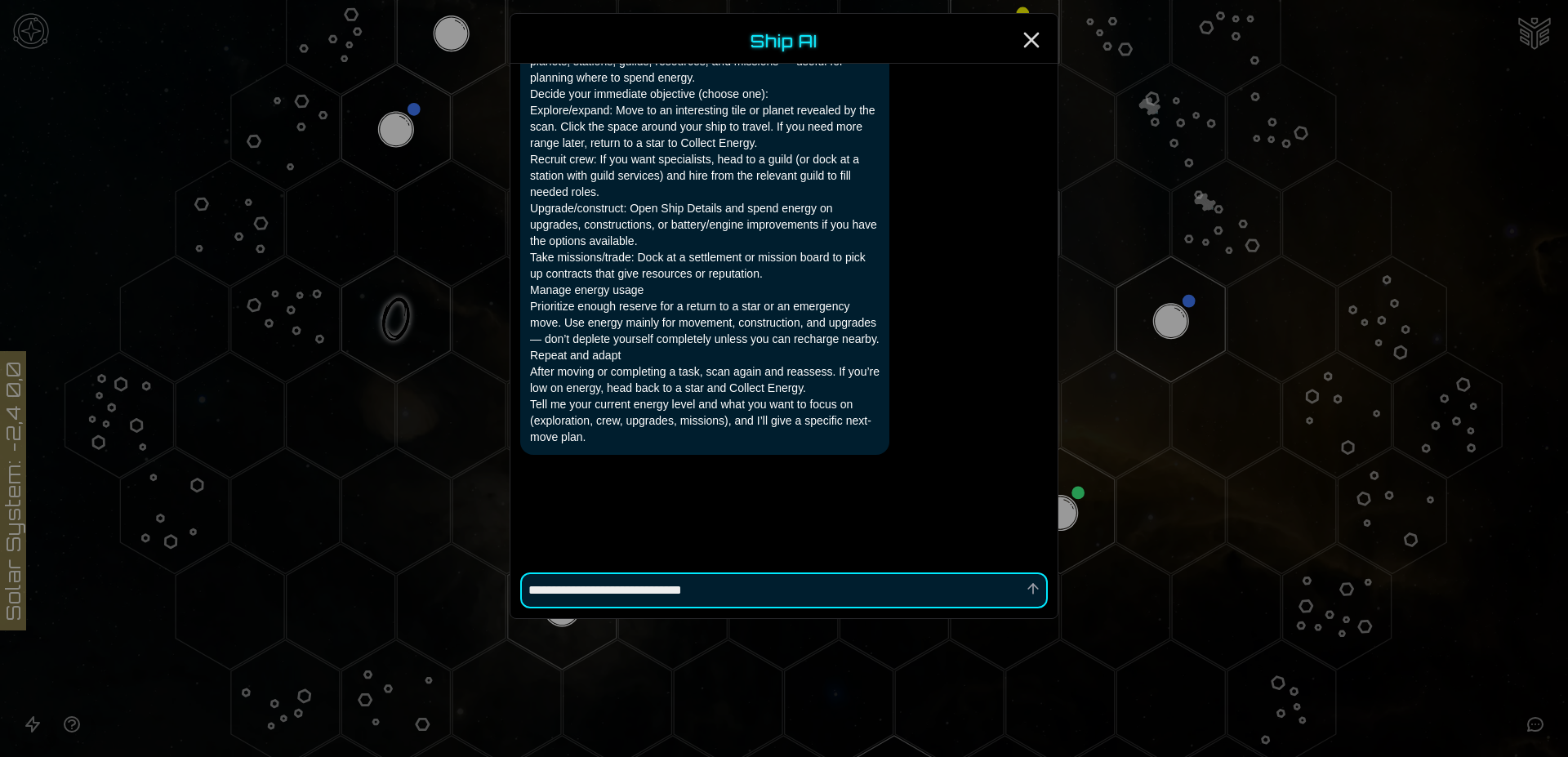
type textarea "*"
type textarea "**********"
type textarea "*"
type textarea "**********"
type textarea "*"
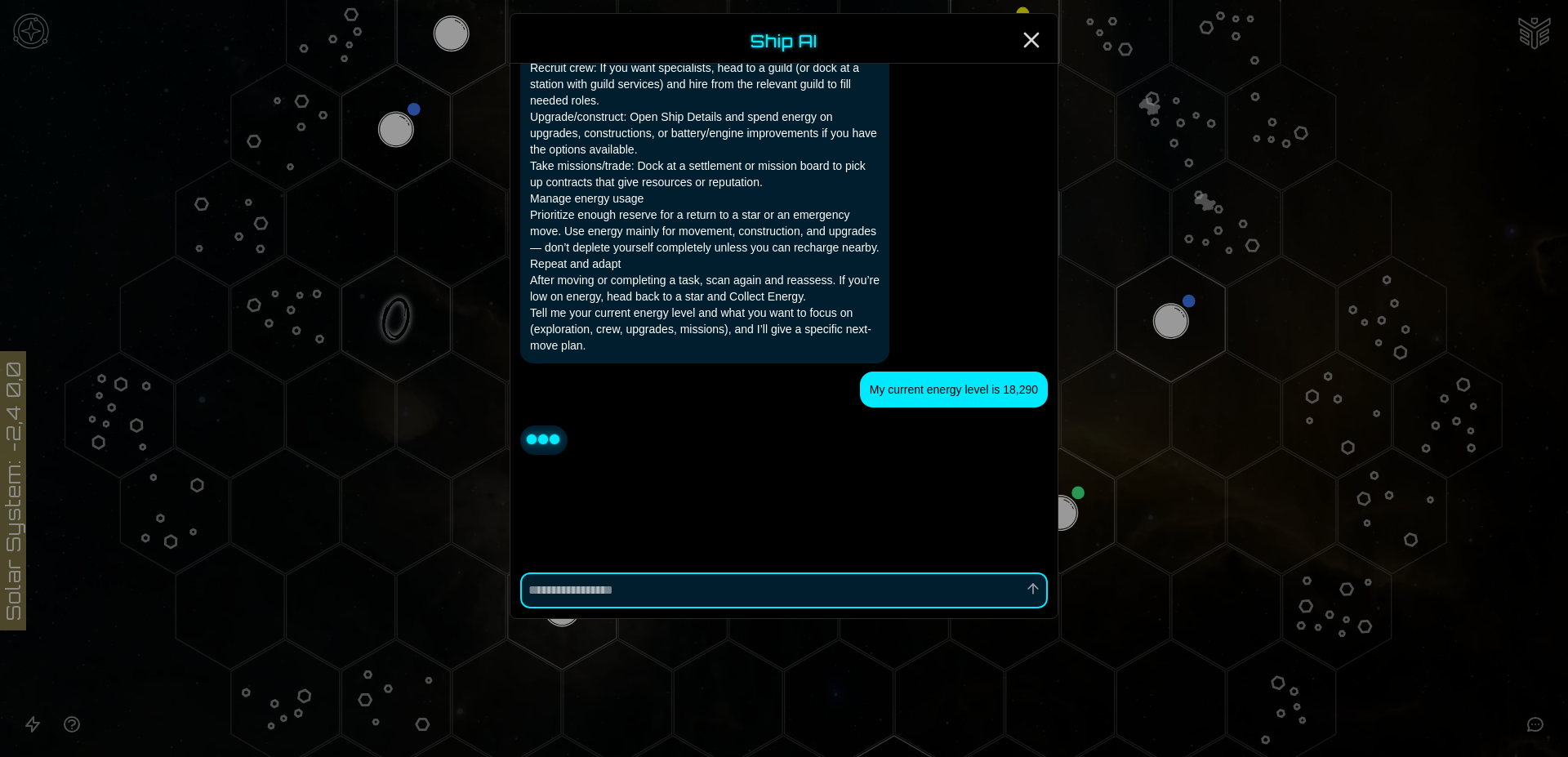
scroll to position [696, 0]
click at [1027, 37] on icon "Close" at bounding box center [1031, 39] width 26 height 26
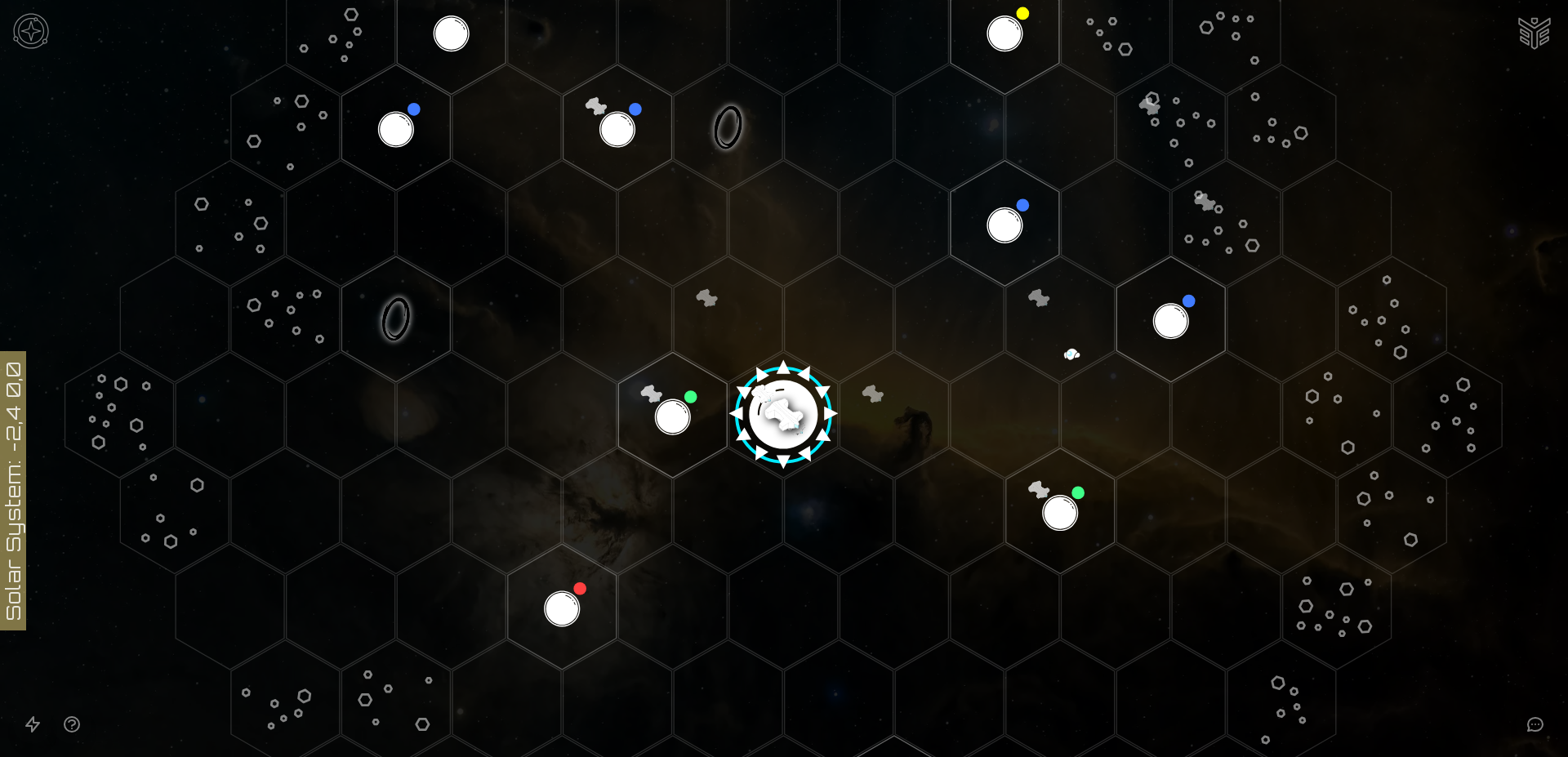
click at [781, 412] on image at bounding box center [784, 409] width 128 height 128
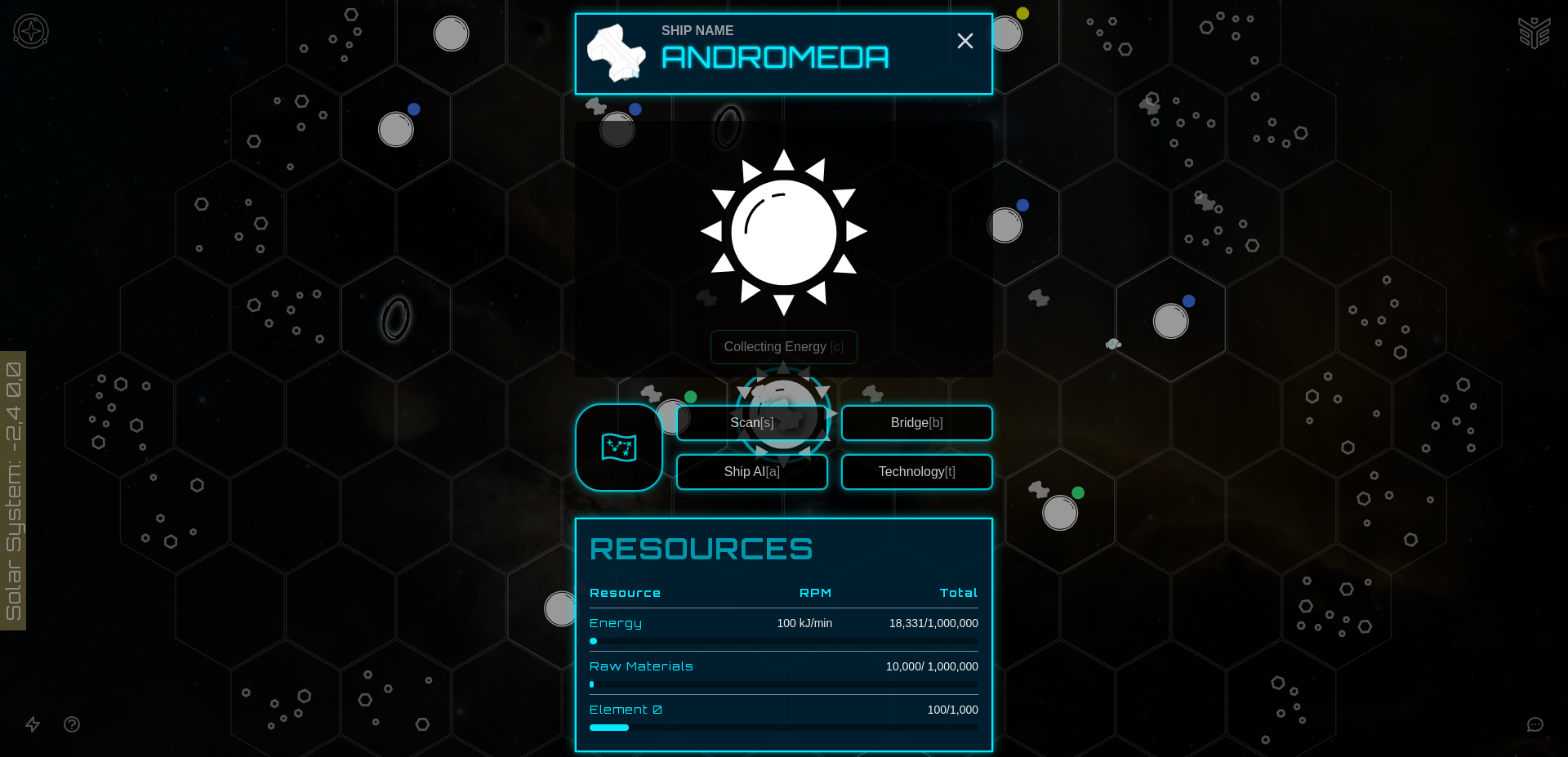
scroll to position [149, 0]
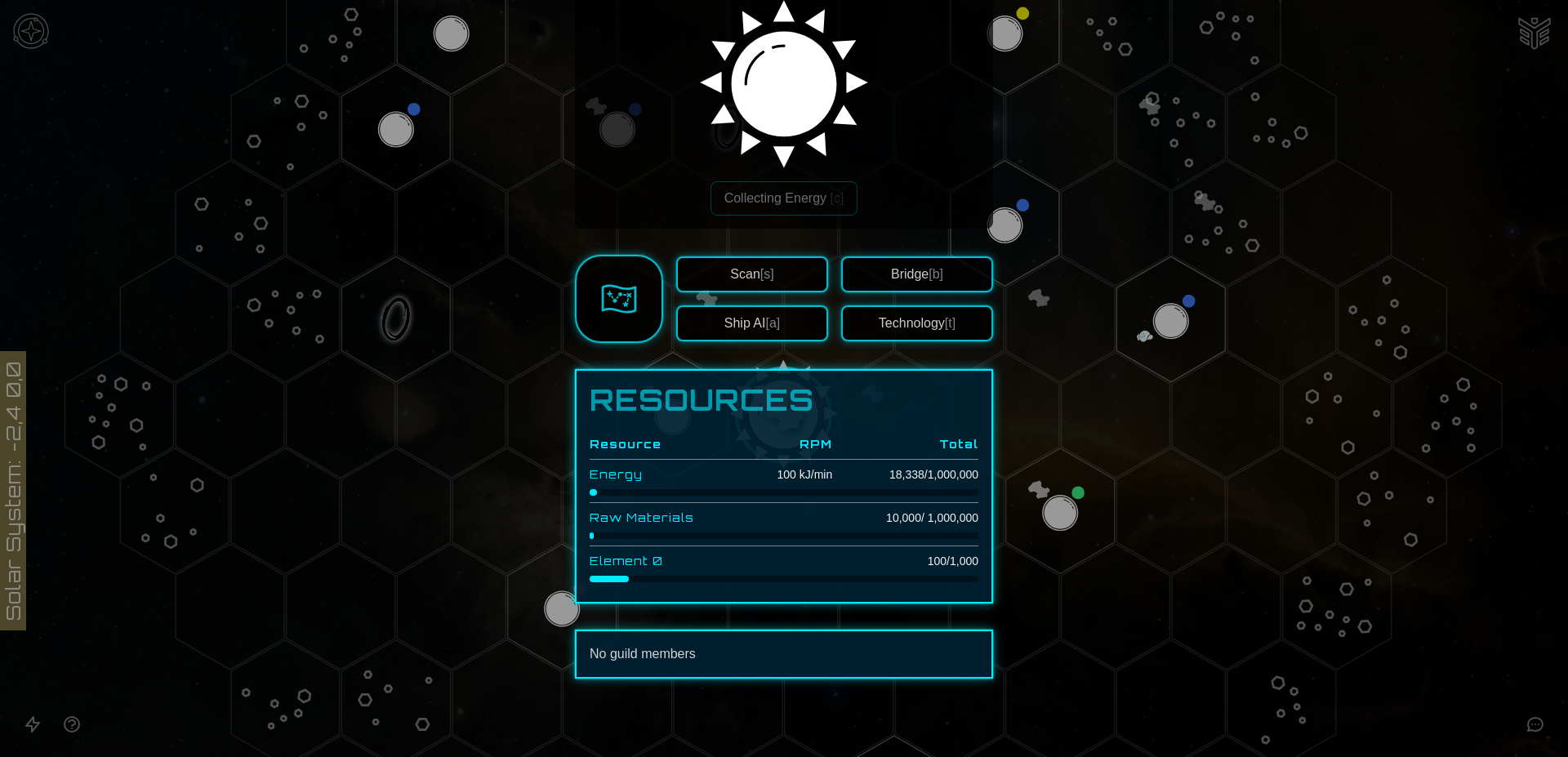
click at [910, 324] on button "Technology [t]" at bounding box center [917, 323] width 152 height 36
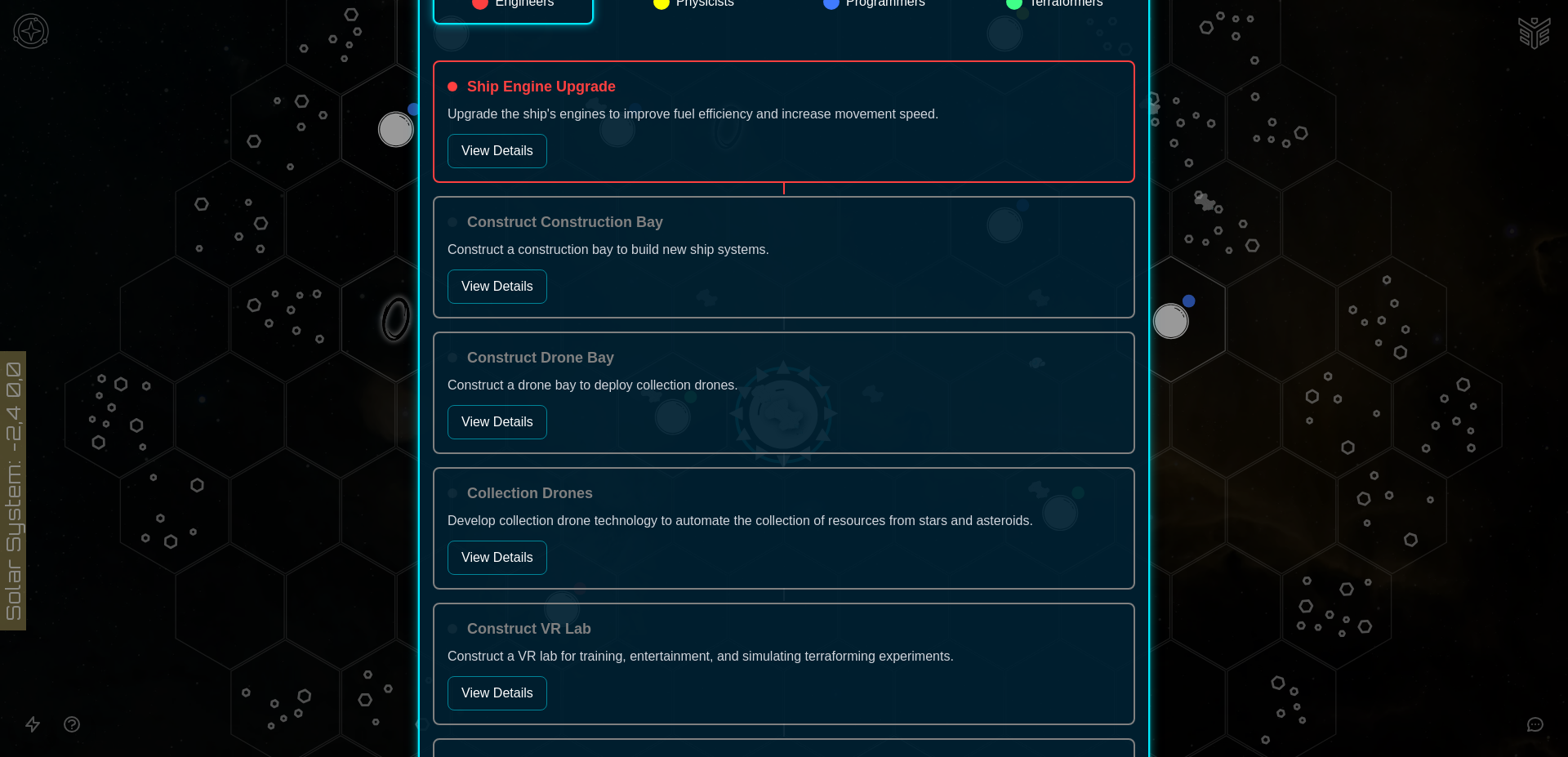
scroll to position [821, 0]
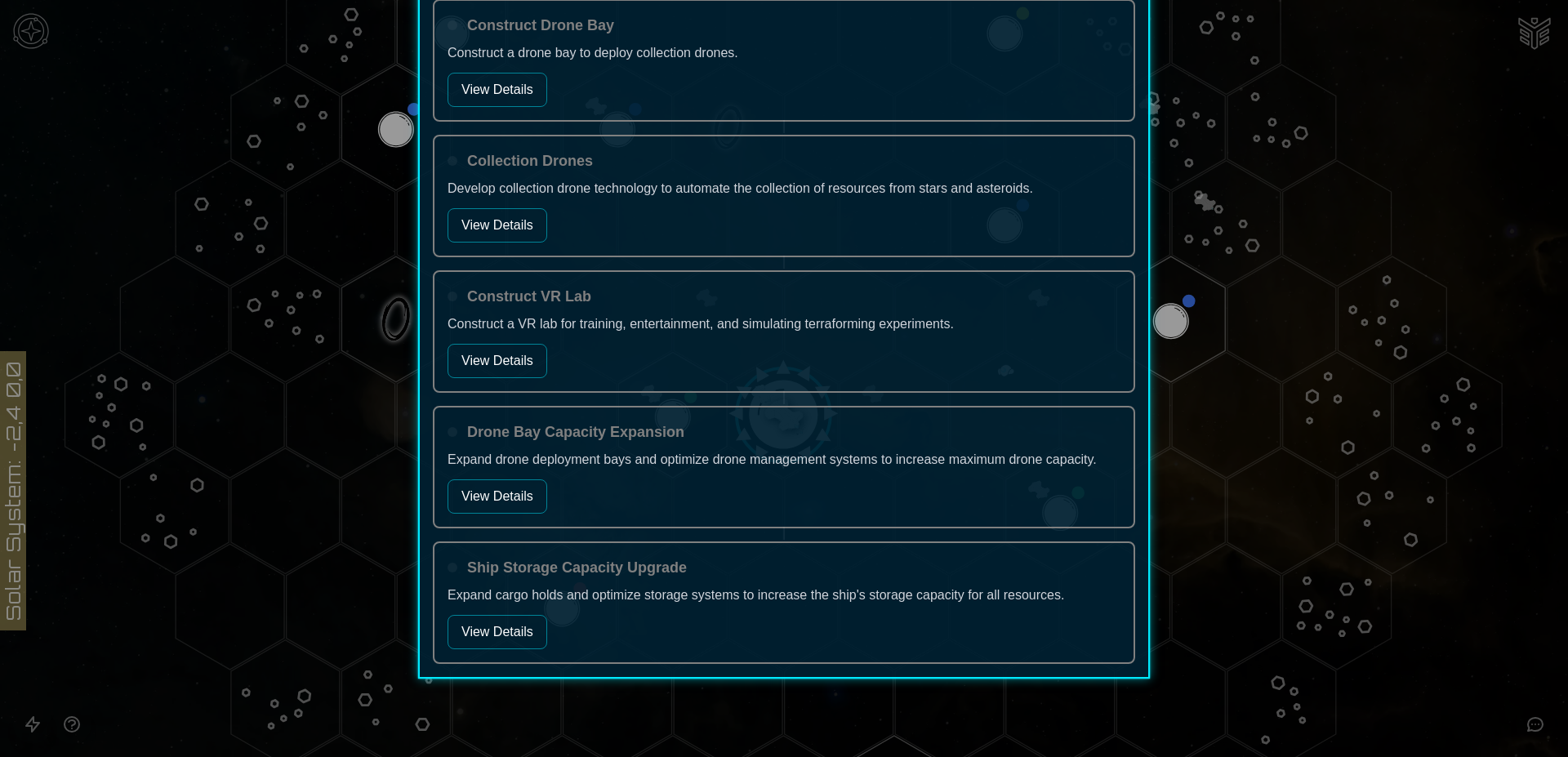
click at [497, 631] on button "View Details" at bounding box center [497, 631] width 100 height 34
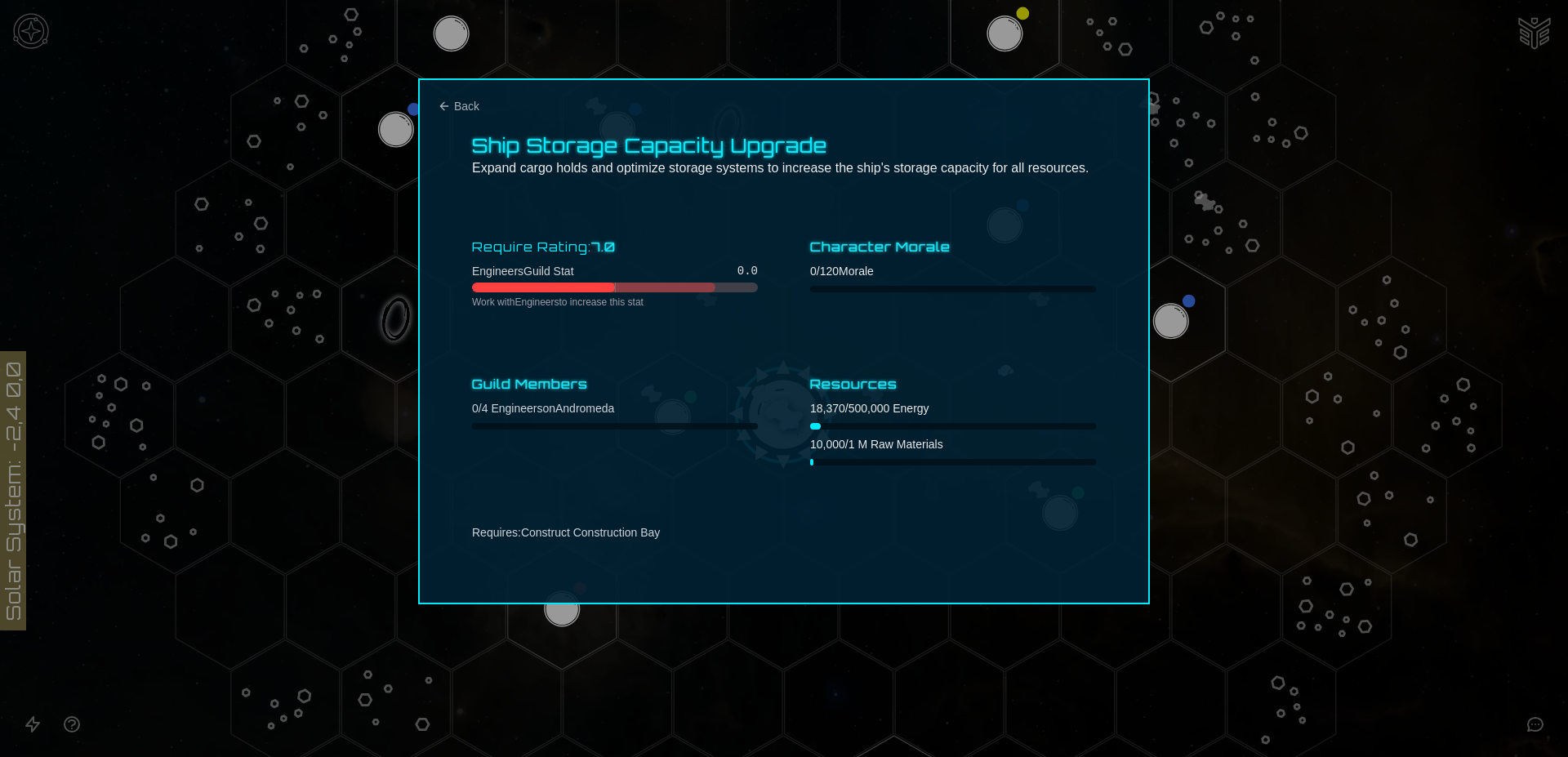
scroll to position [0, 0]
click at [445, 105] on icon "Back" at bounding box center [444, 106] width 13 height 13
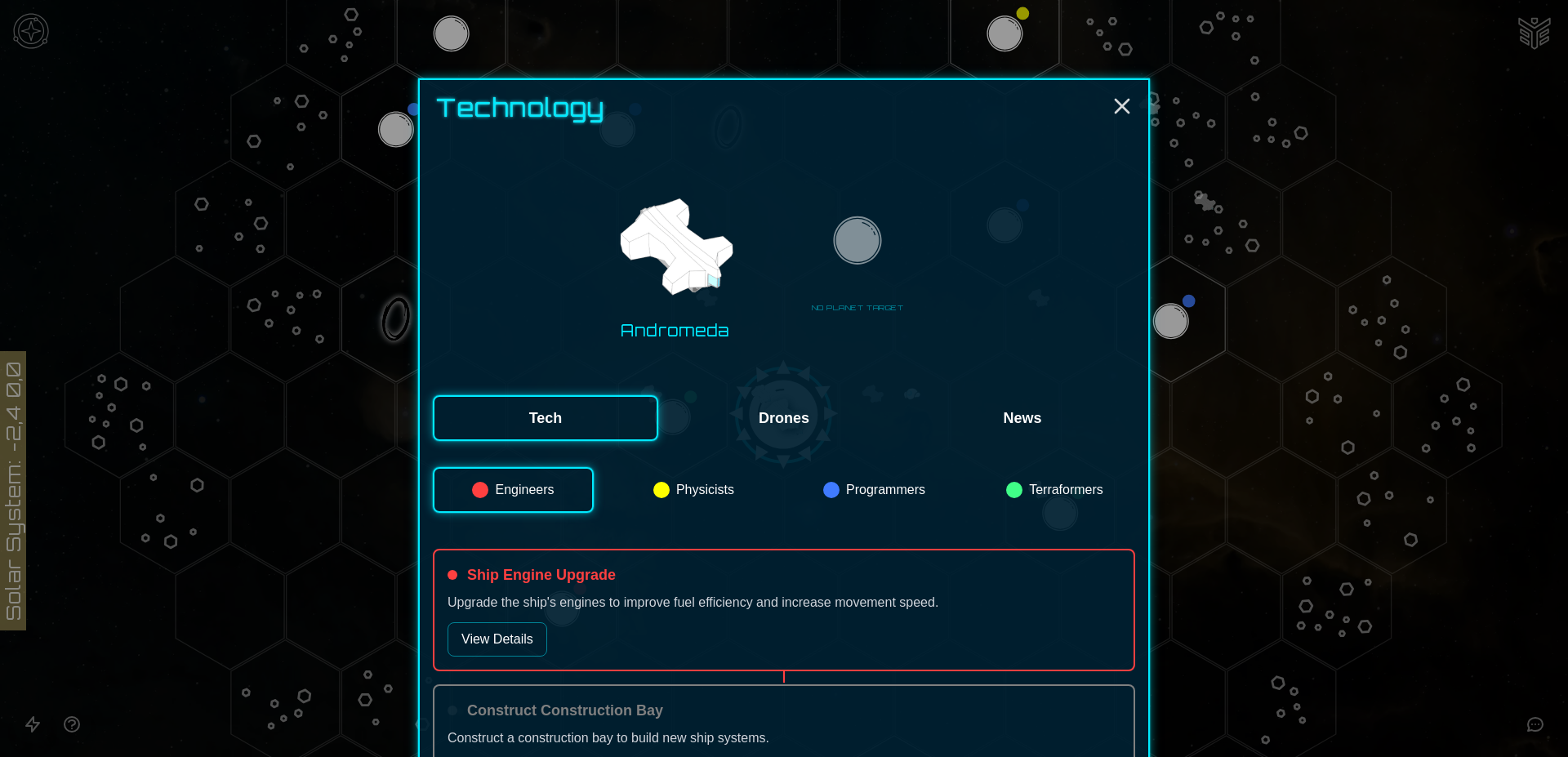
click at [599, 426] on button "Tech" at bounding box center [546, 418] width 226 height 46
click at [506, 491] on button "Engineers" at bounding box center [513, 490] width 161 height 46
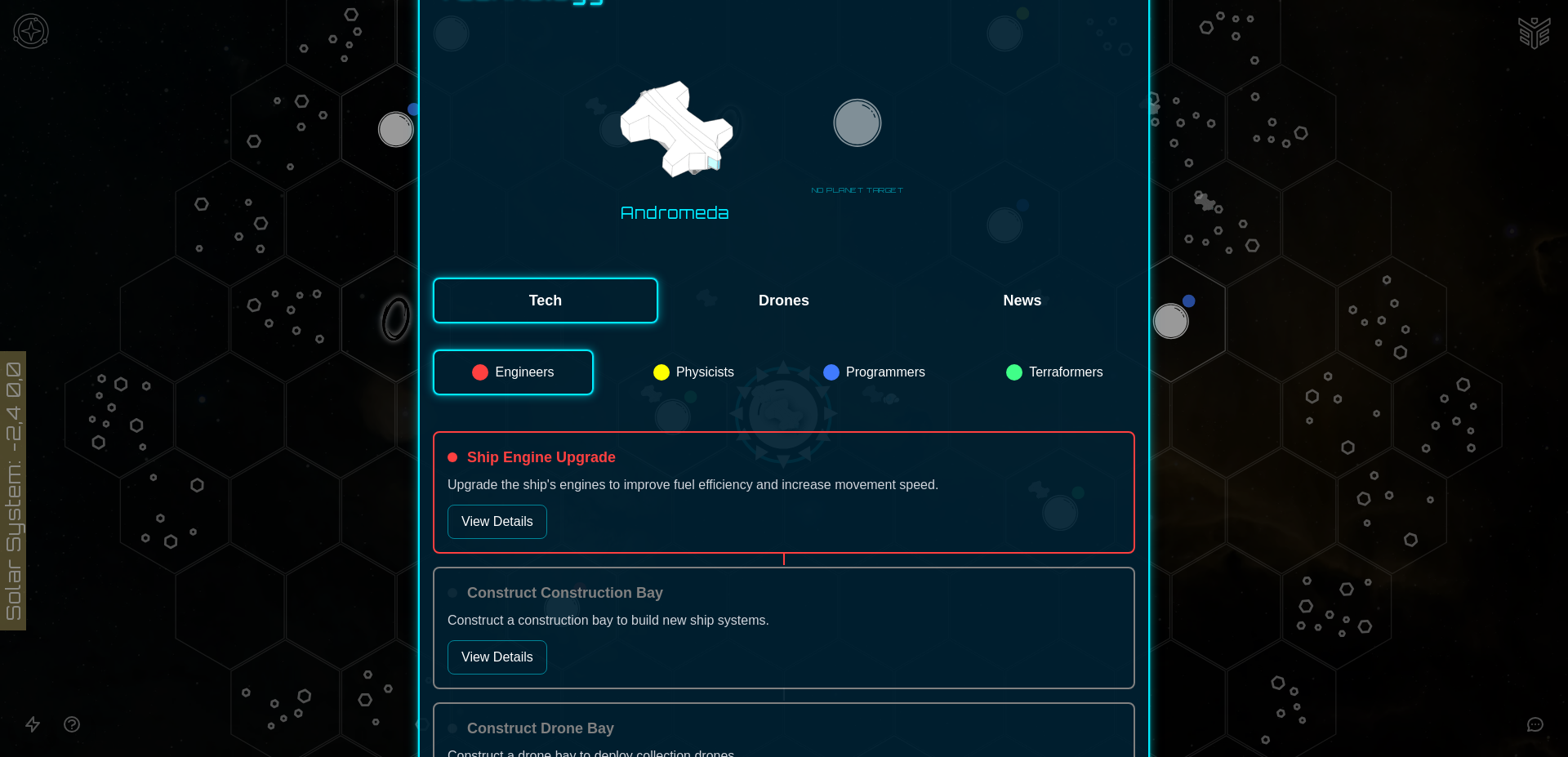
scroll to position [250, 0]
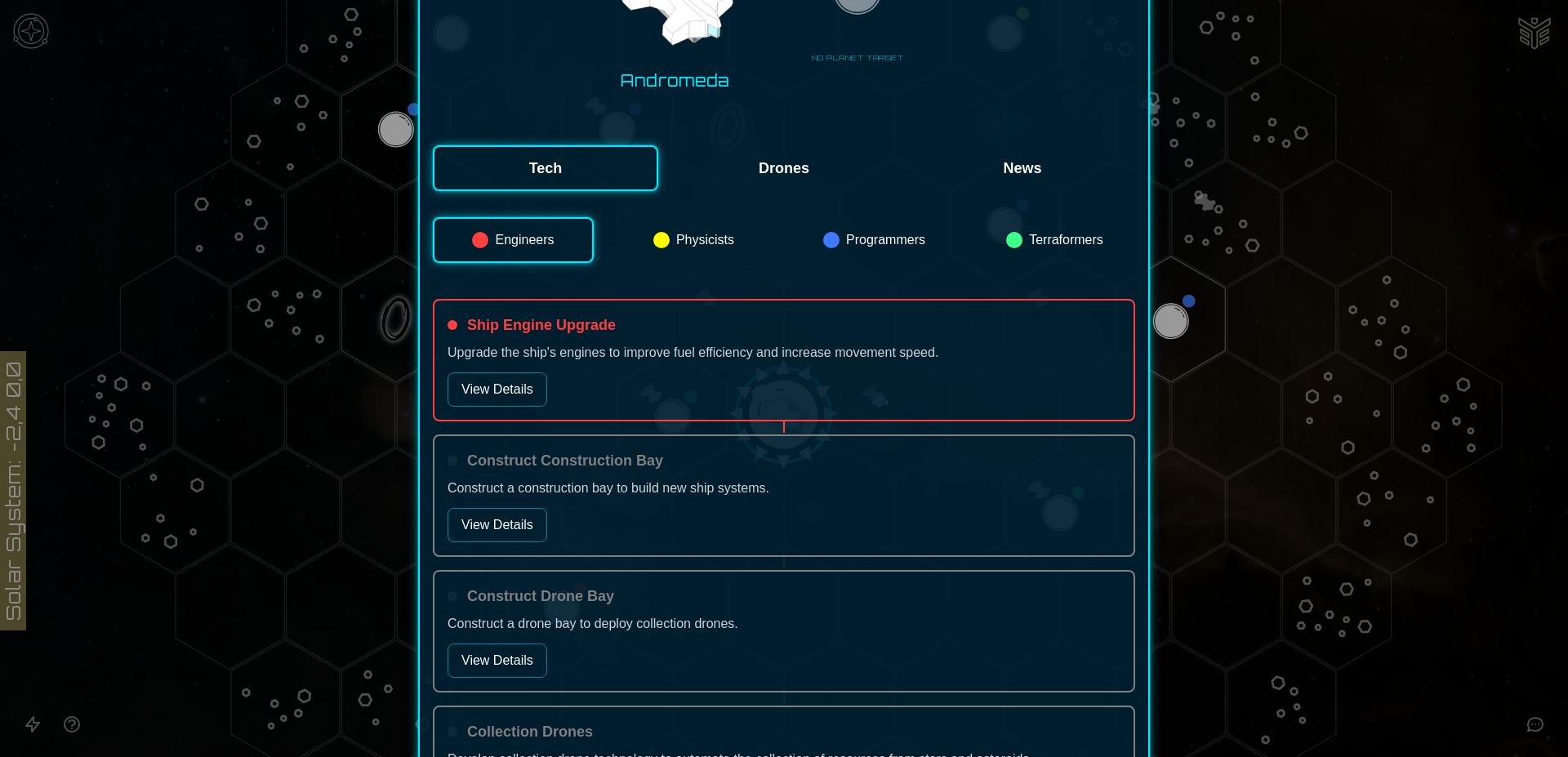
click at [504, 383] on button "View Details" at bounding box center [497, 389] width 100 height 34
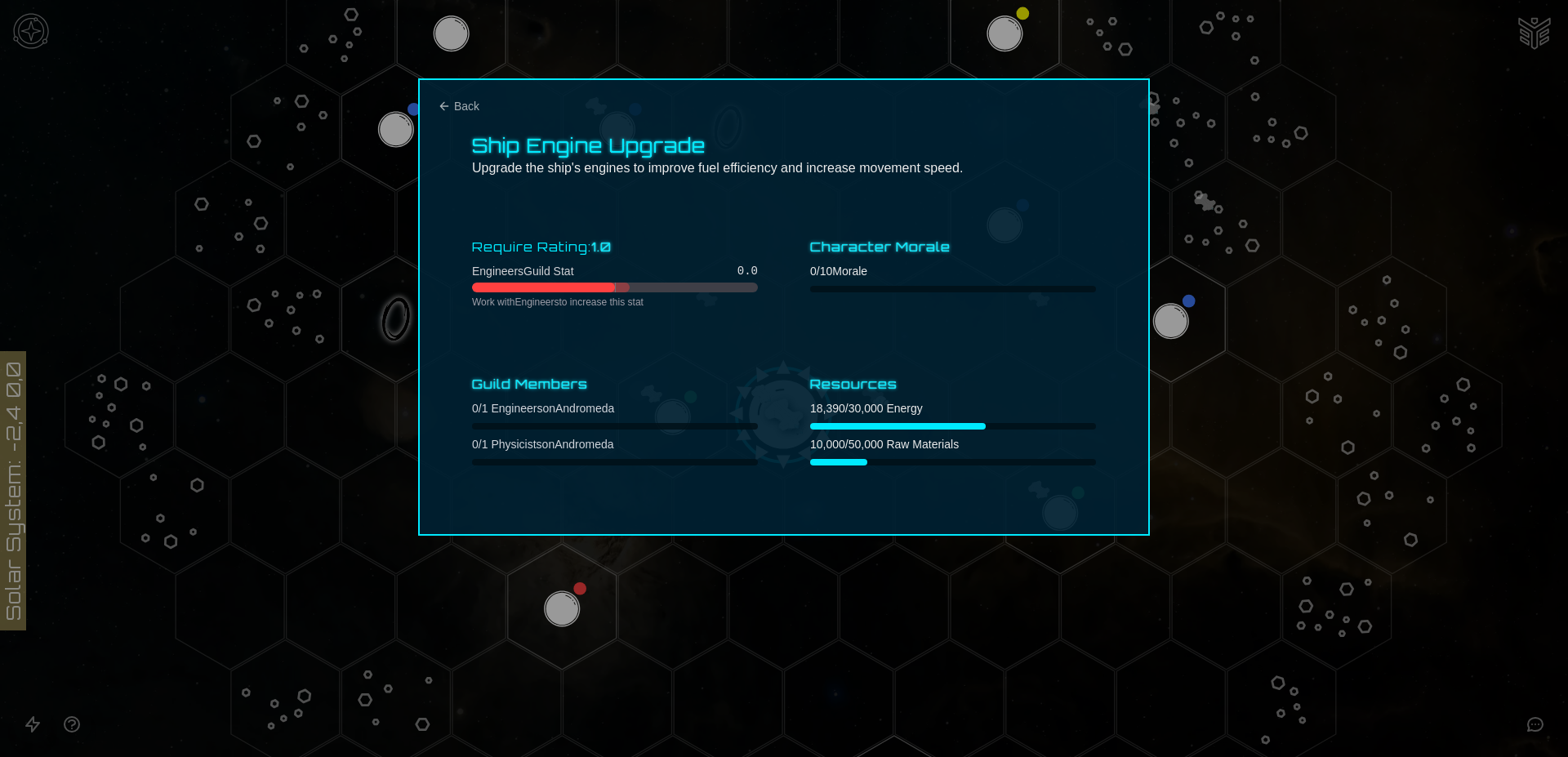
scroll to position [0, 0]
click at [442, 105] on icon "Back" at bounding box center [444, 106] width 7 height 7
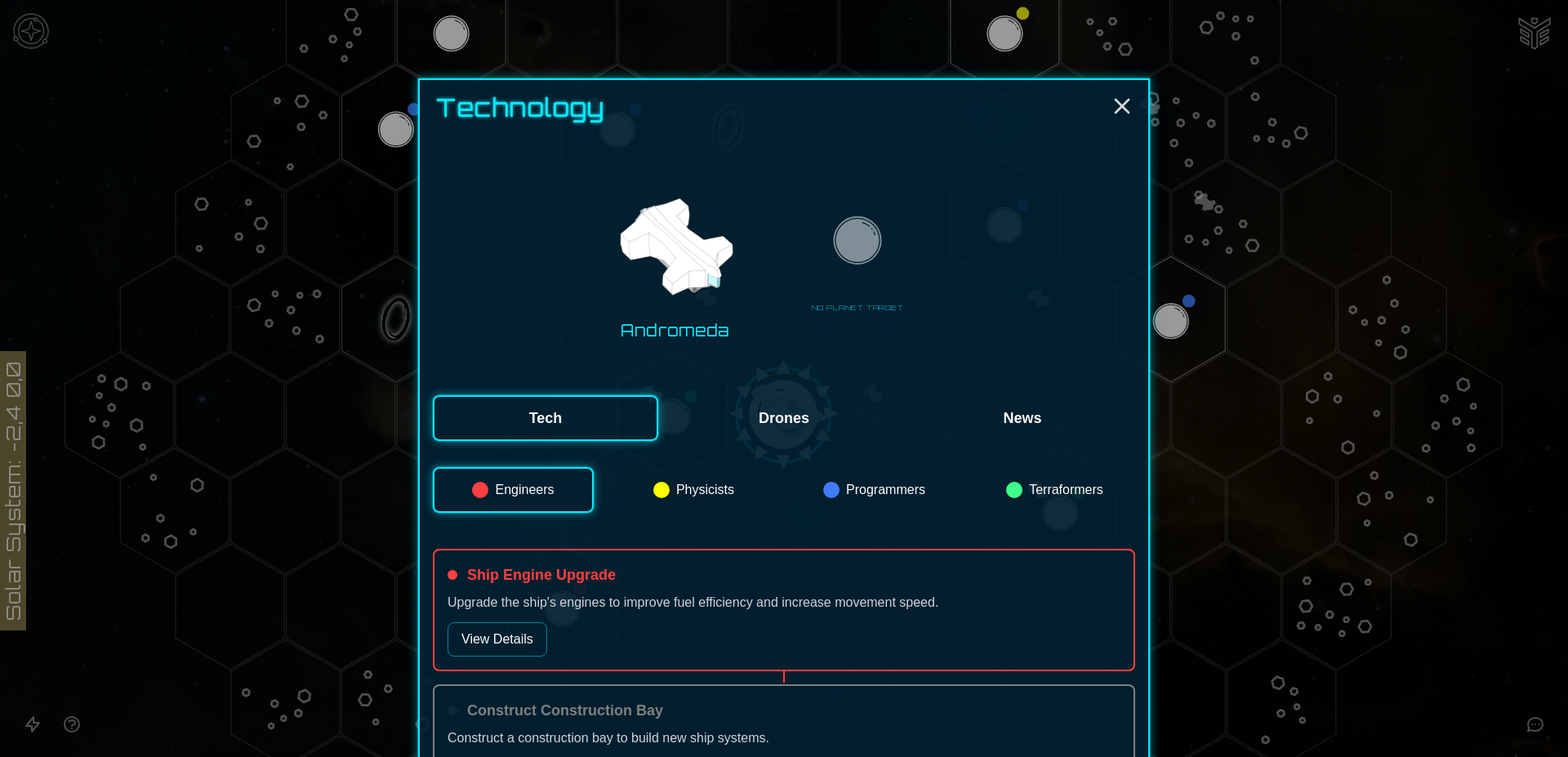
click at [872, 494] on button "Programmers" at bounding box center [873, 490] width 161 height 46
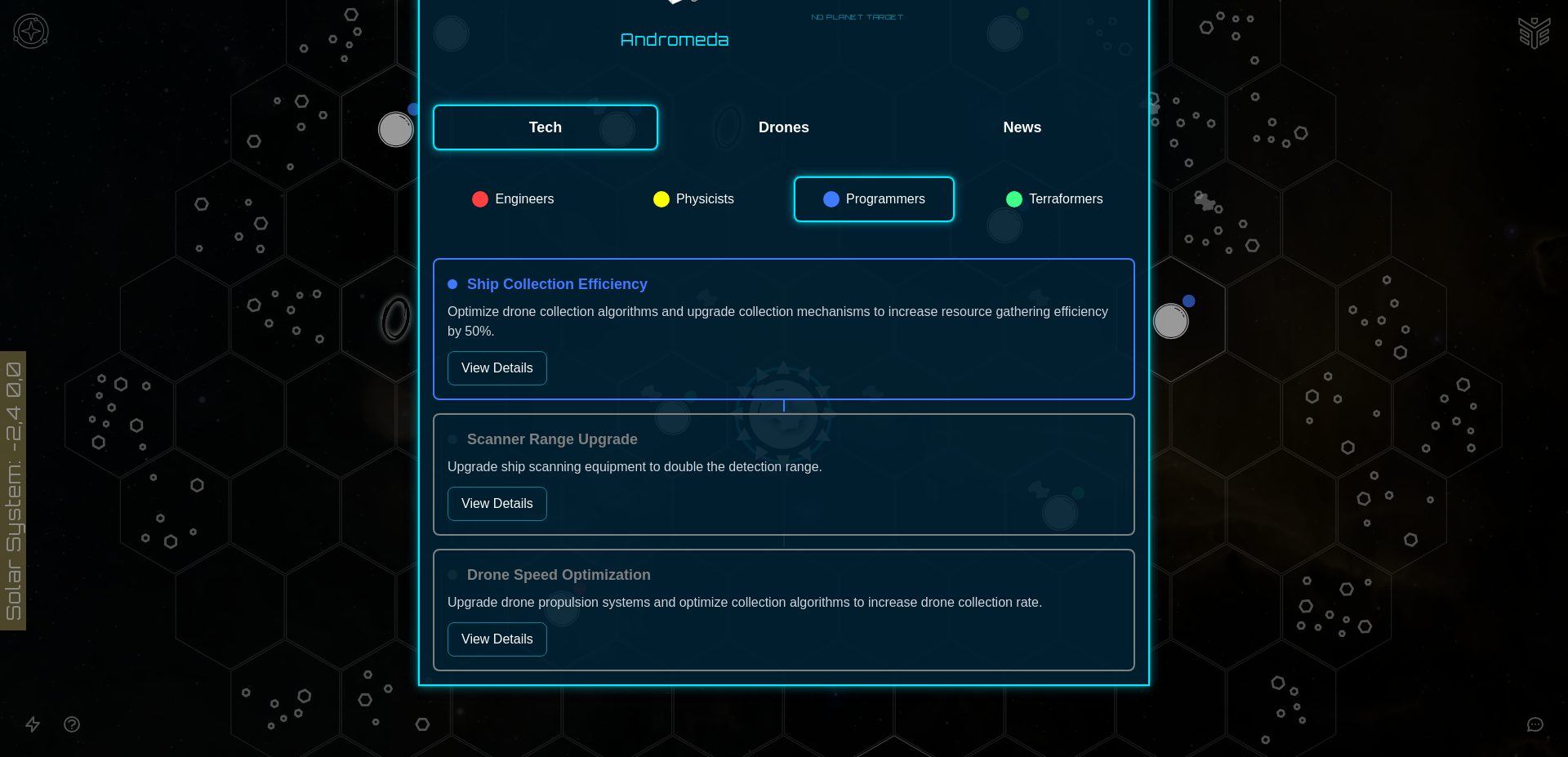
scroll to position [299, 0]
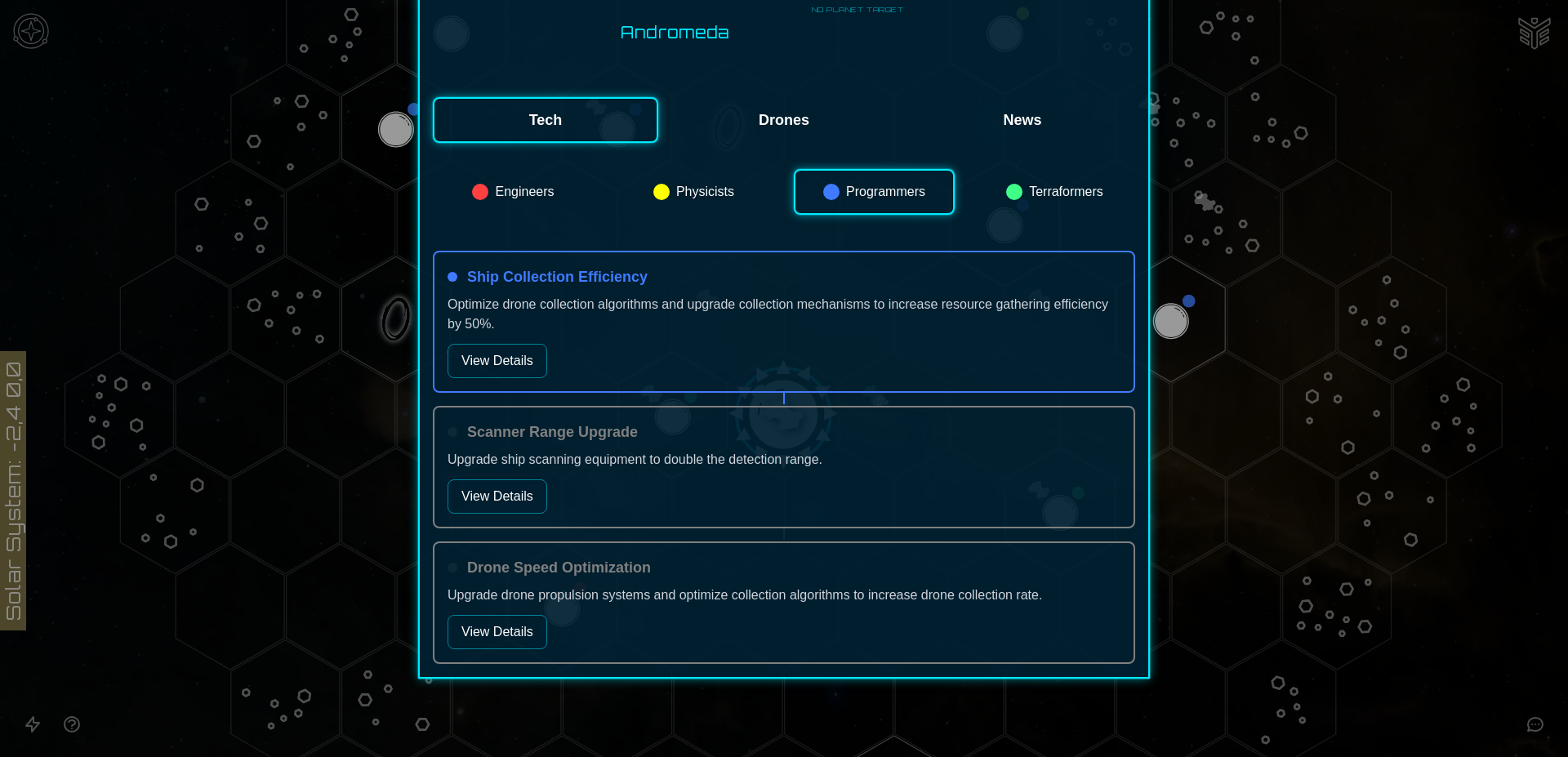
click at [501, 362] on button "View Details" at bounding box center [497, 361] width 100 height 34
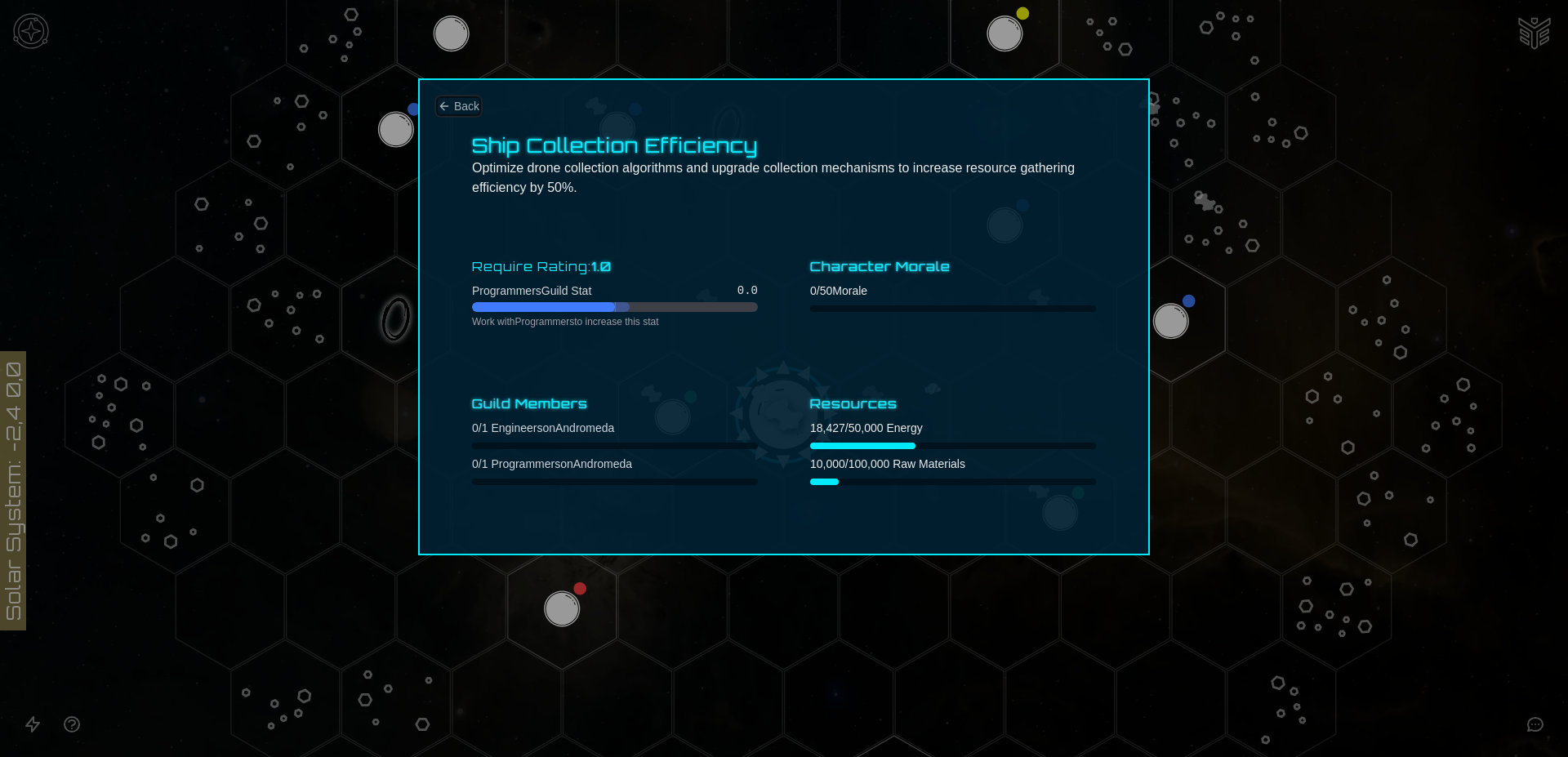
click at [458, 106] on span "Back" at bounding box center [467, 106] width 26 height 17
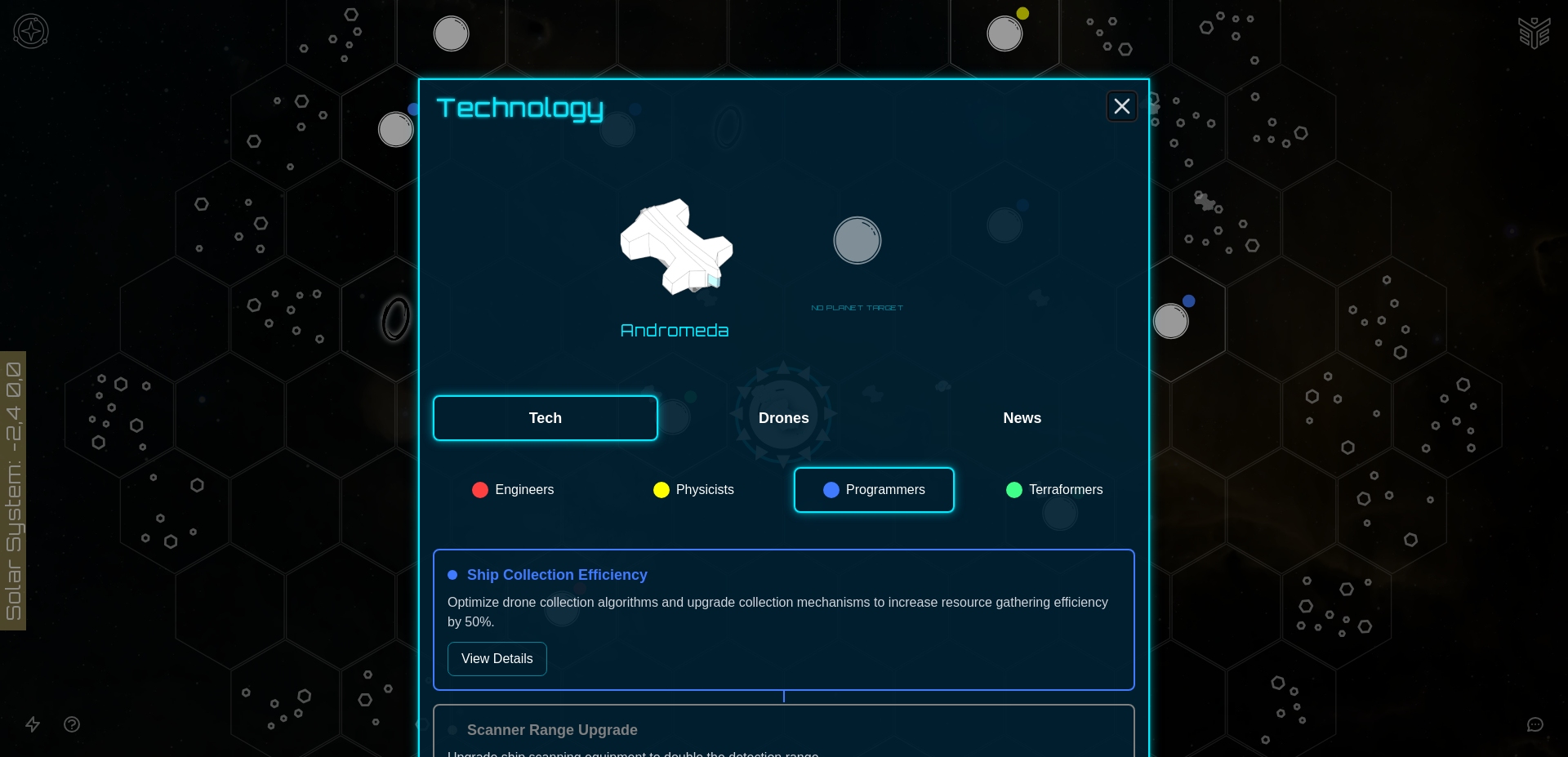
click at [1110, 106] on icon "Close" at bounding box center [1121, 106] width 26 height 26
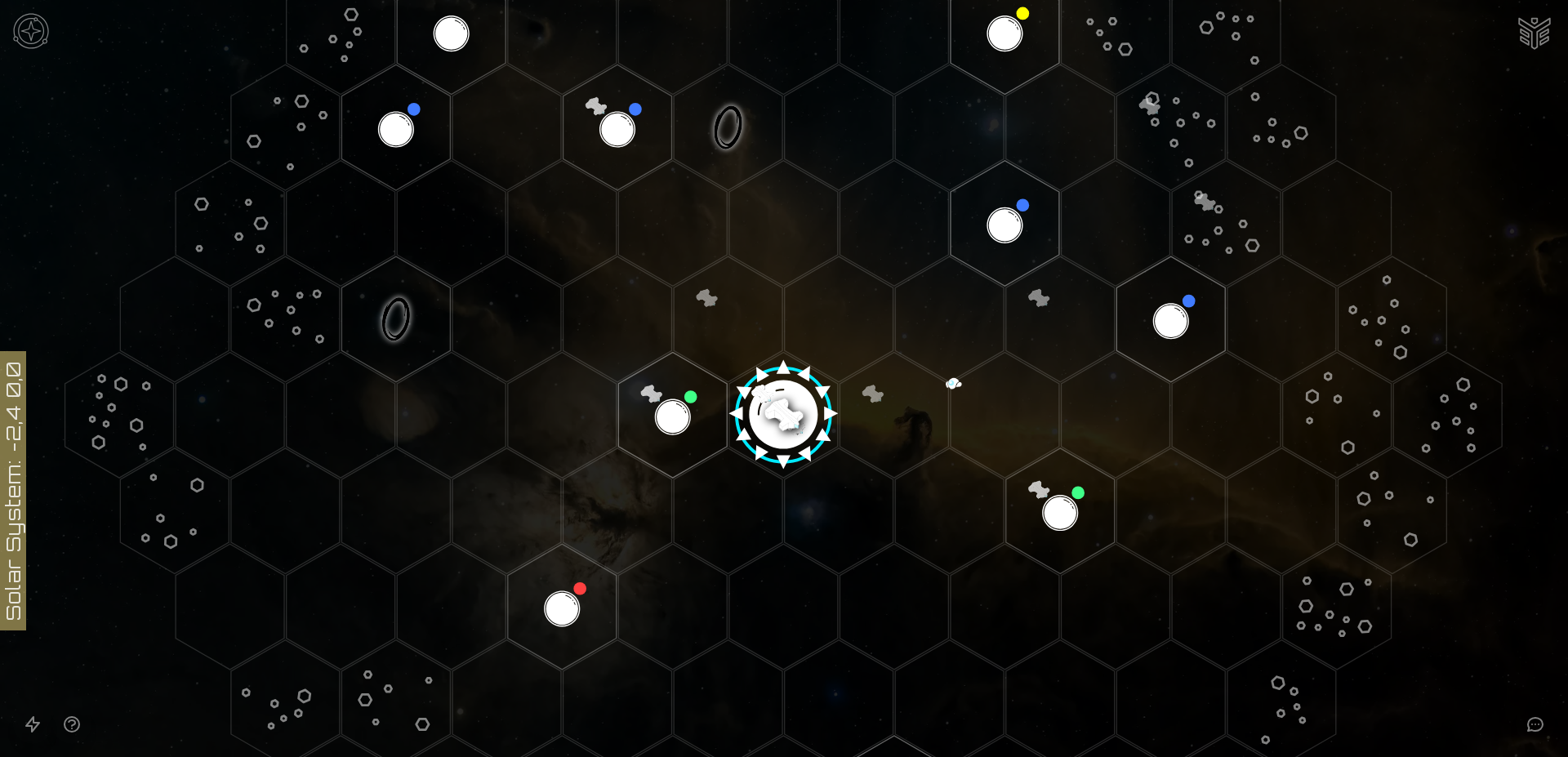
click at [1537, 34] on img "Ship AI Chat" at bounding box center [1534, 31] width 39 height 39
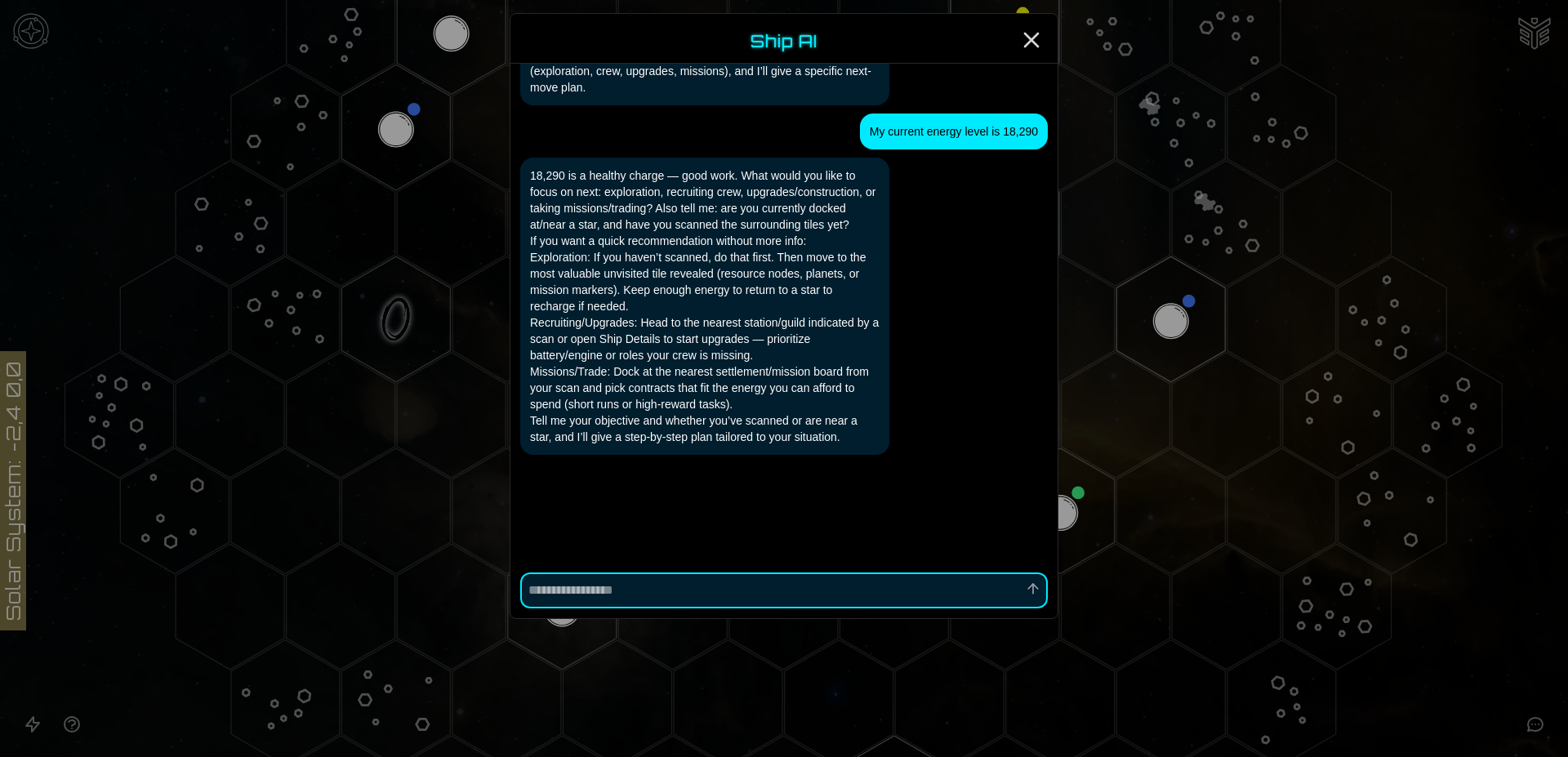
scroll to position [954, 0]
click at [1032, 38] on icon "Close" at bounding box center [1031, 39] width 26 height 26
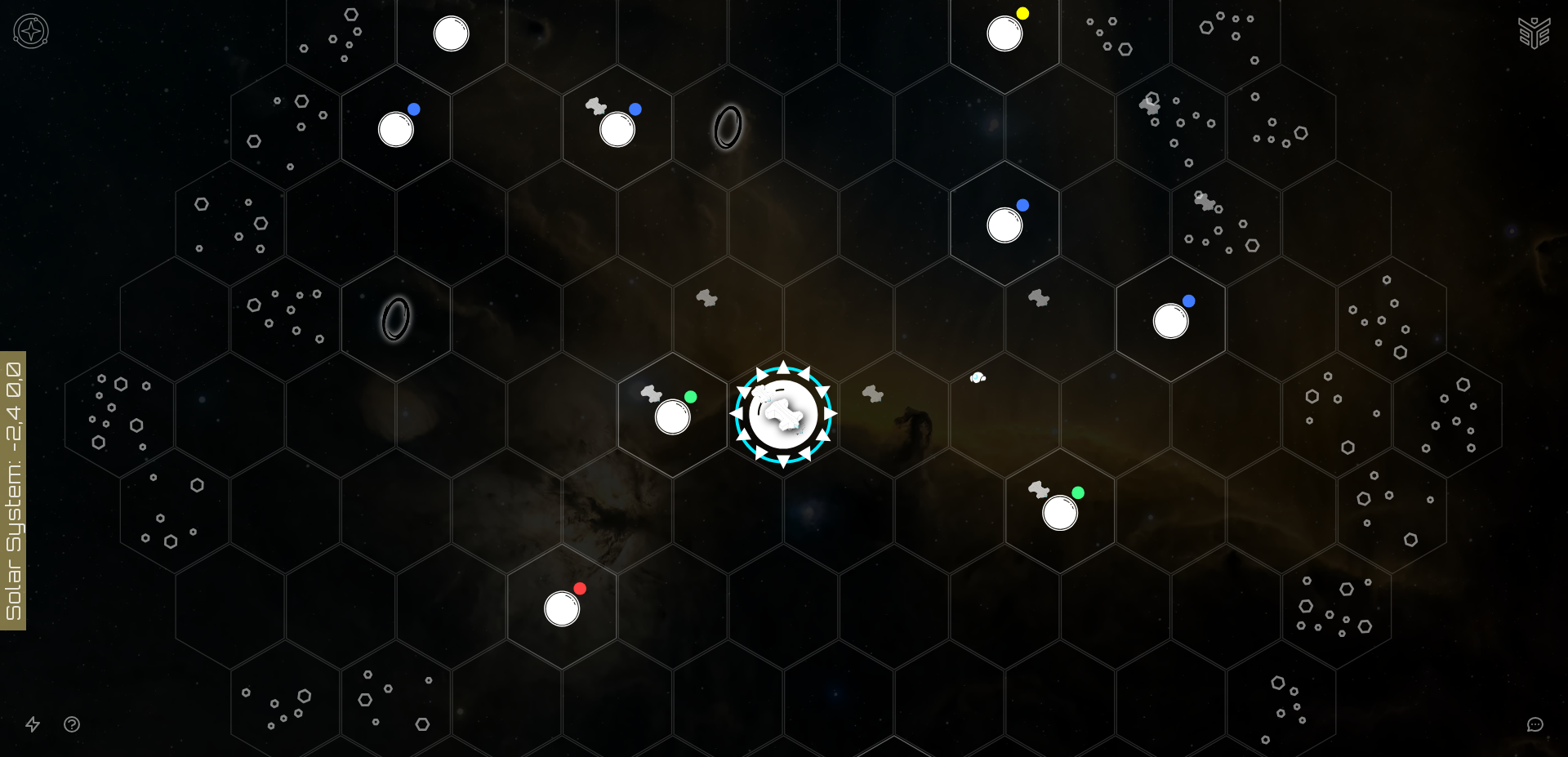
click at [1528, 35] on img "Ship AI Chat" at bounding box center [1534, 31] width 39 height 39
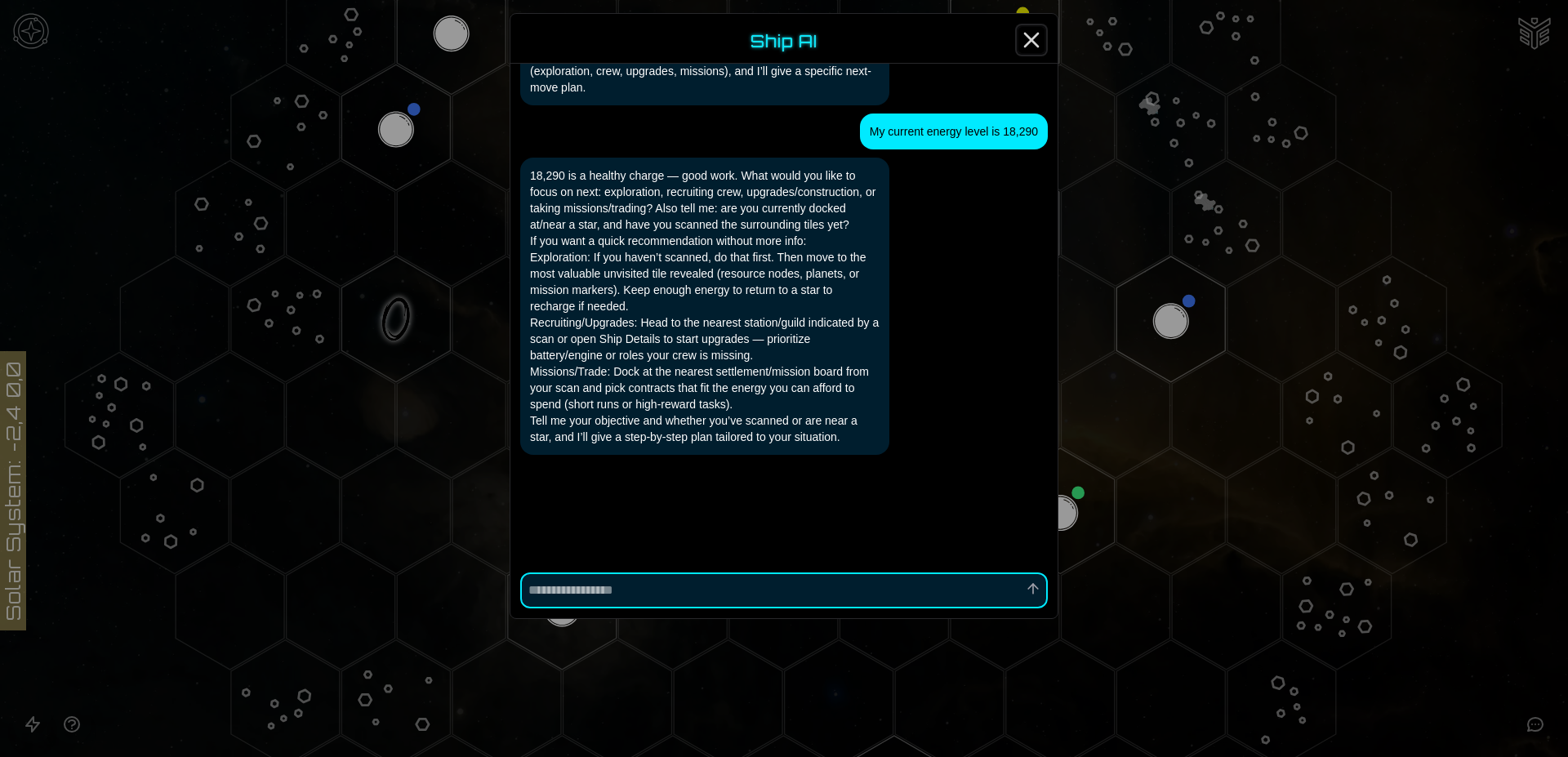
click at [1036, 31] on icon "Close" at bounding box center [1031, 39] width 26 height 26
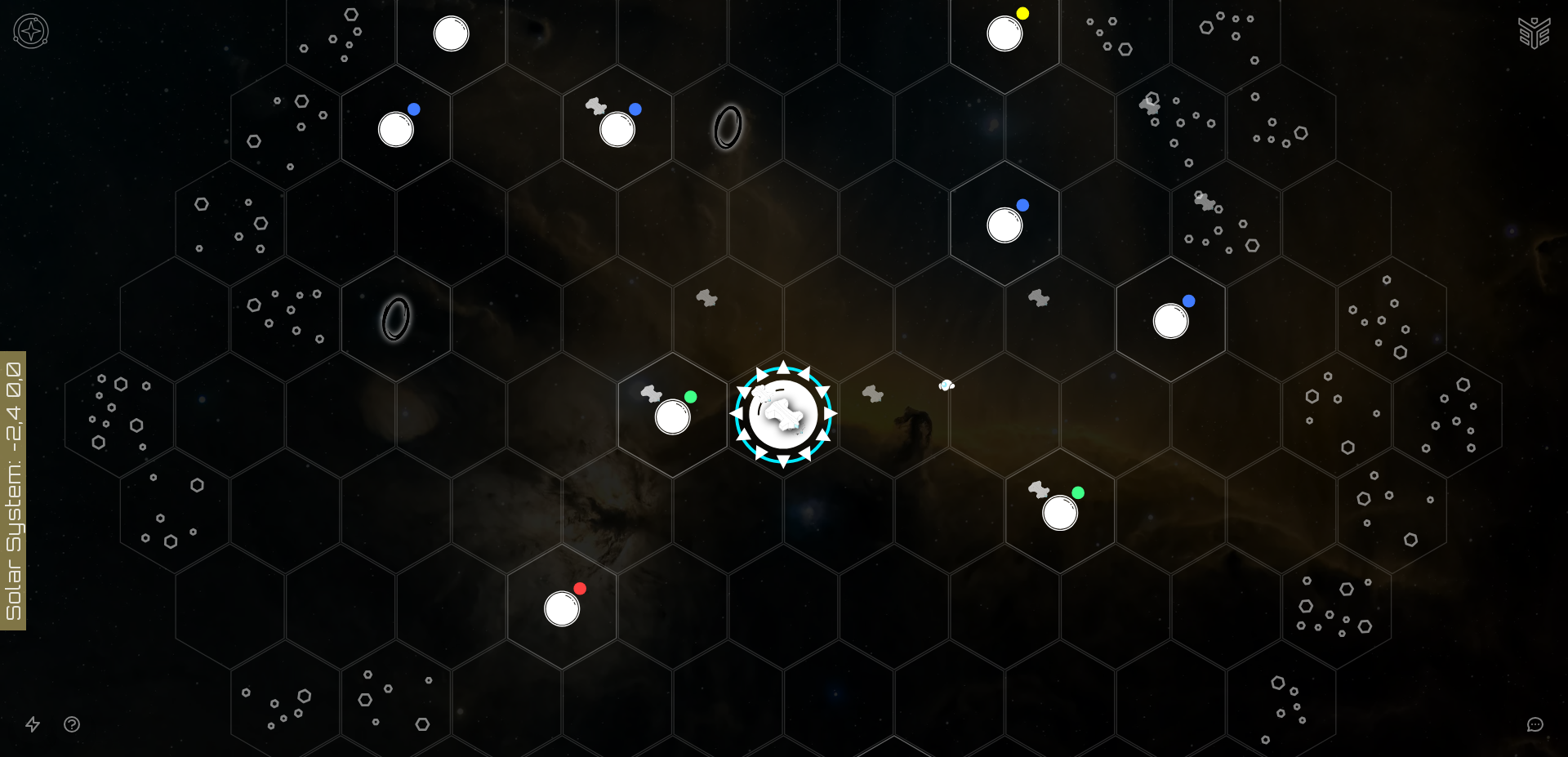
click at [19, 33] on img at bounding box center [30, 30] width 49 height 49
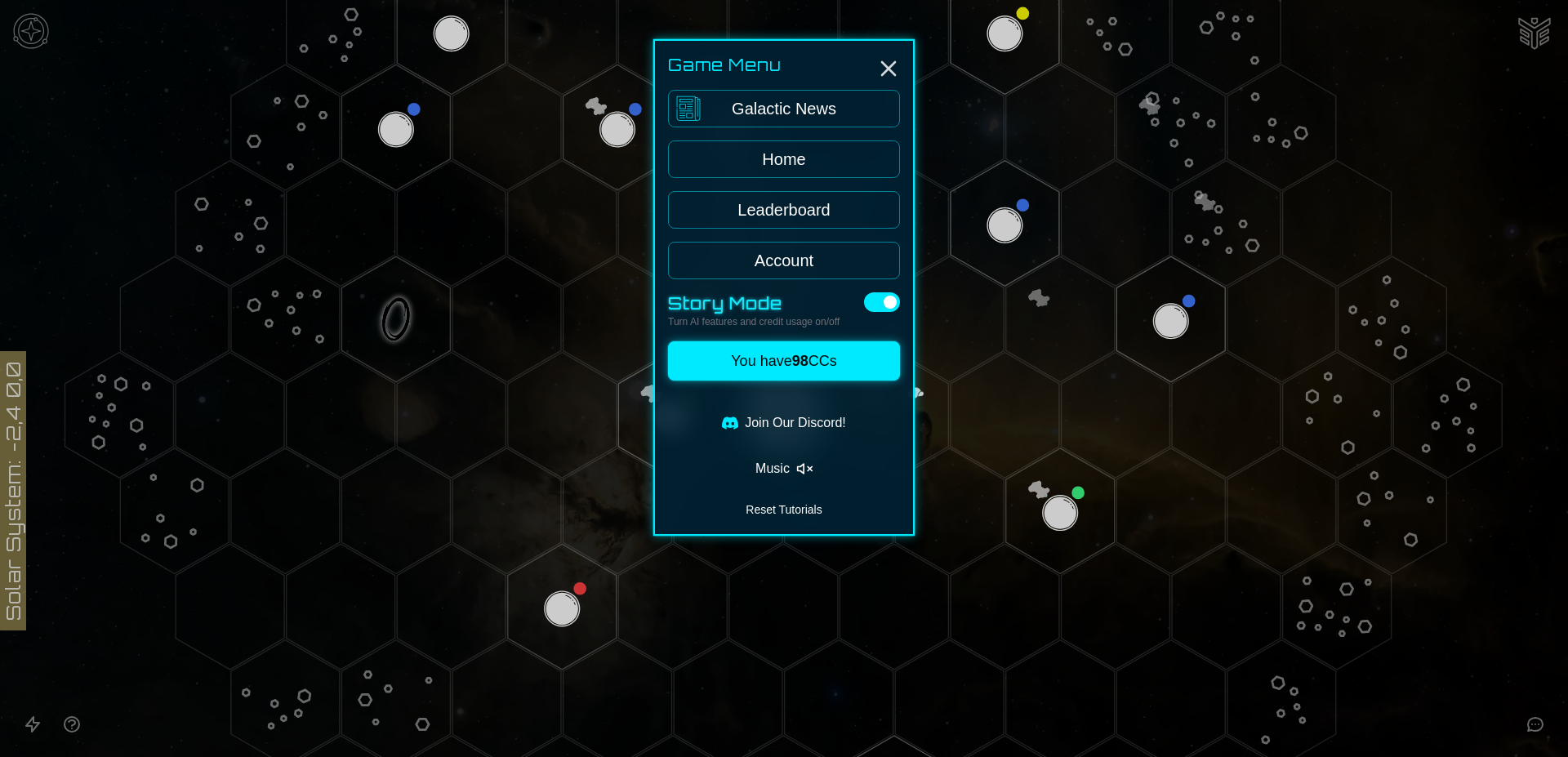
click at [795, 256] on link "Account" at bounding box center [784, 260] width 232 height 38
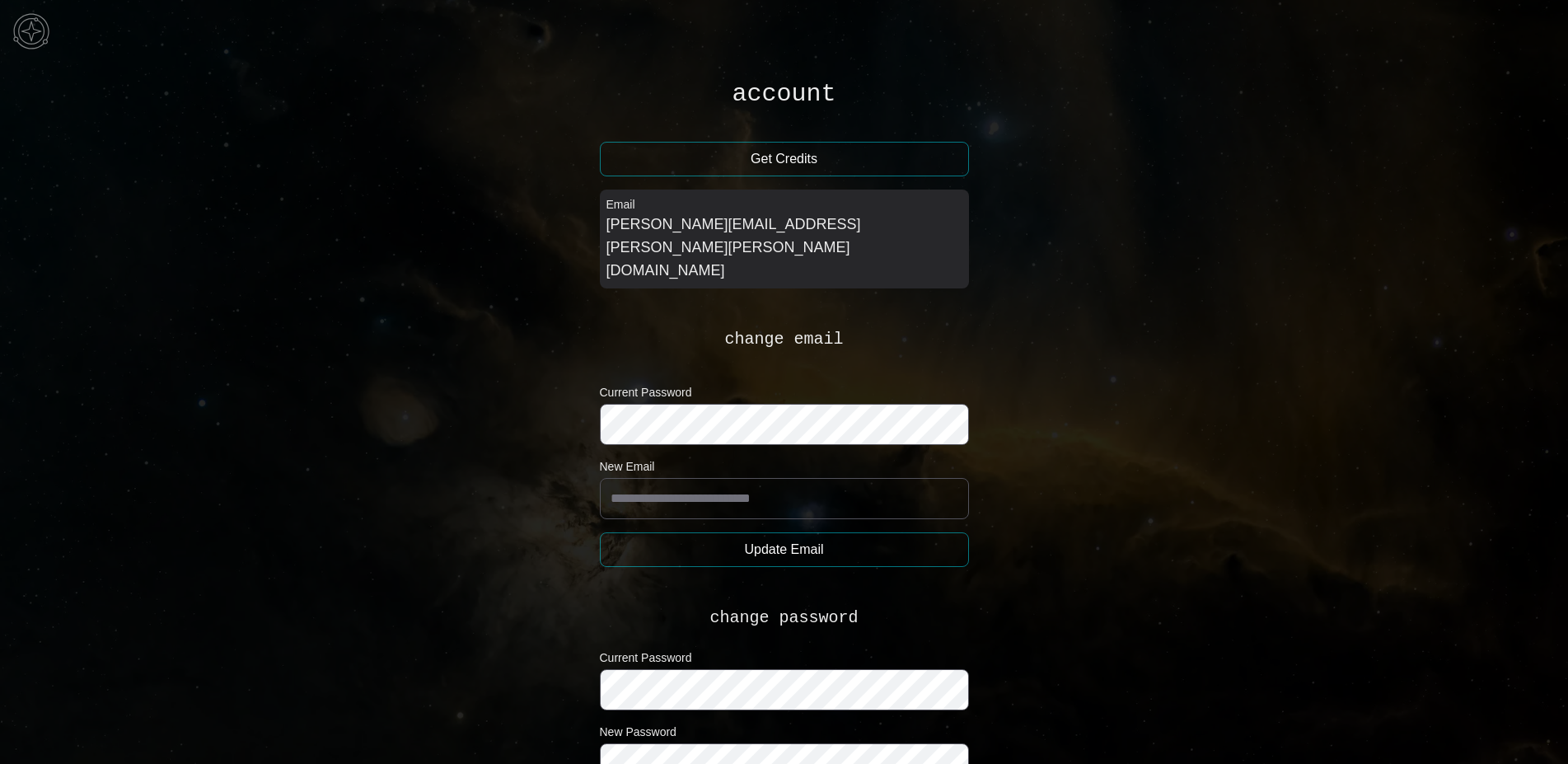
click at [19, 38] on img at bounding box center [31, 31] width 49 height 49
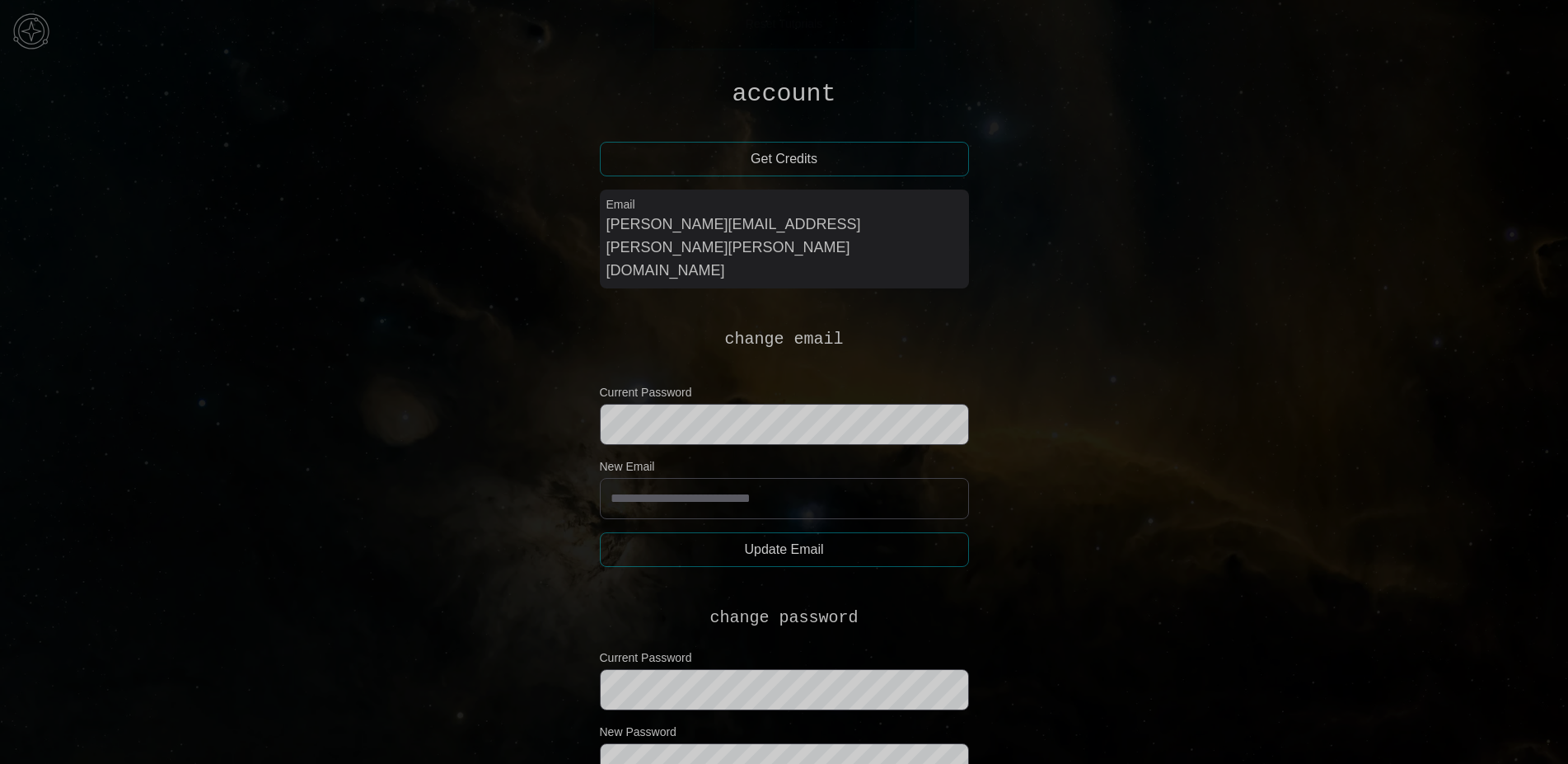
click at [810, 213] on link "Home" at bounding box center [784, 211] width 234 height 38
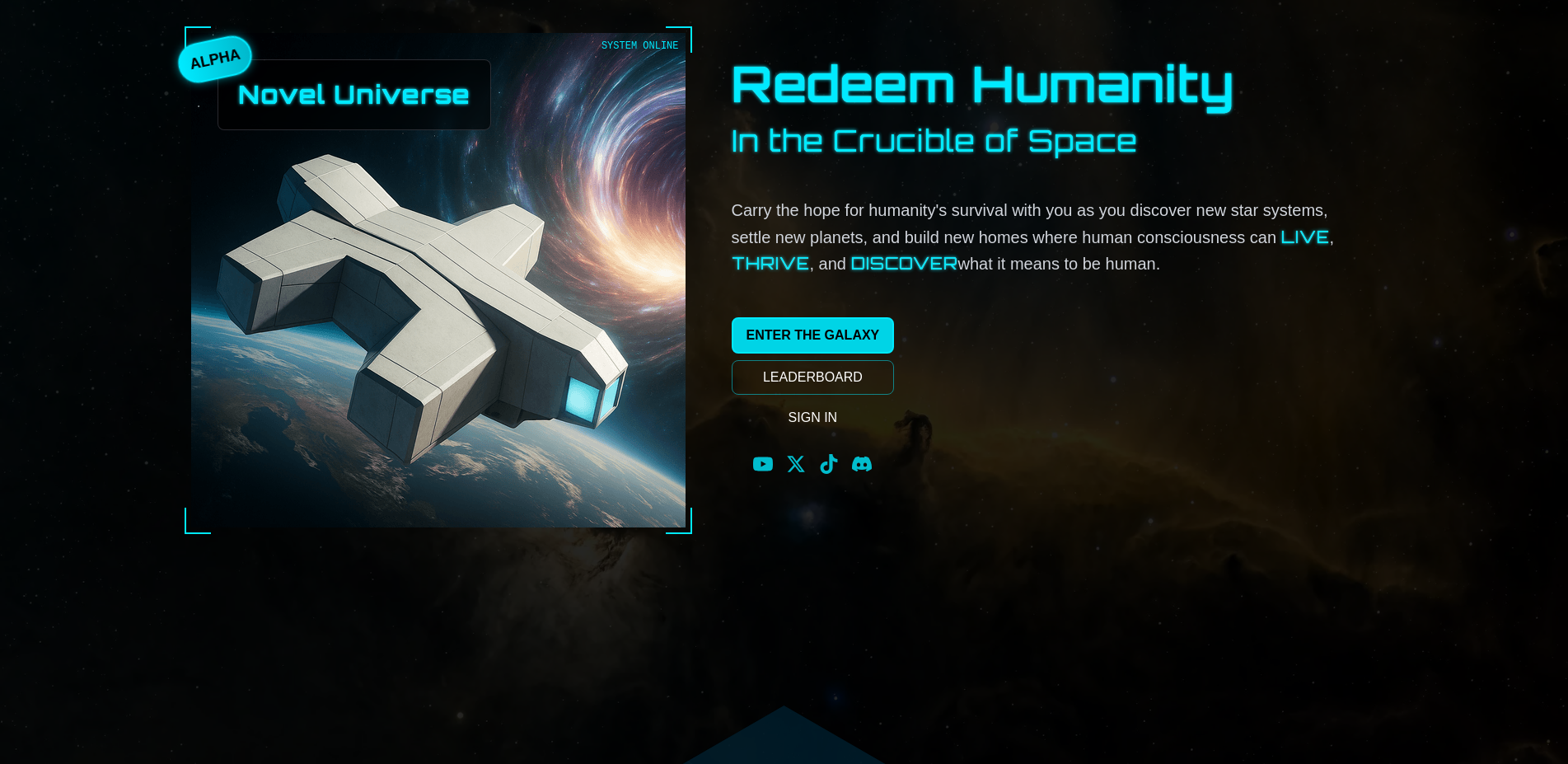
click at [824, 341] on link "ENTER THE GALAXY" at bounding box center [813, 335] width 163 height 36
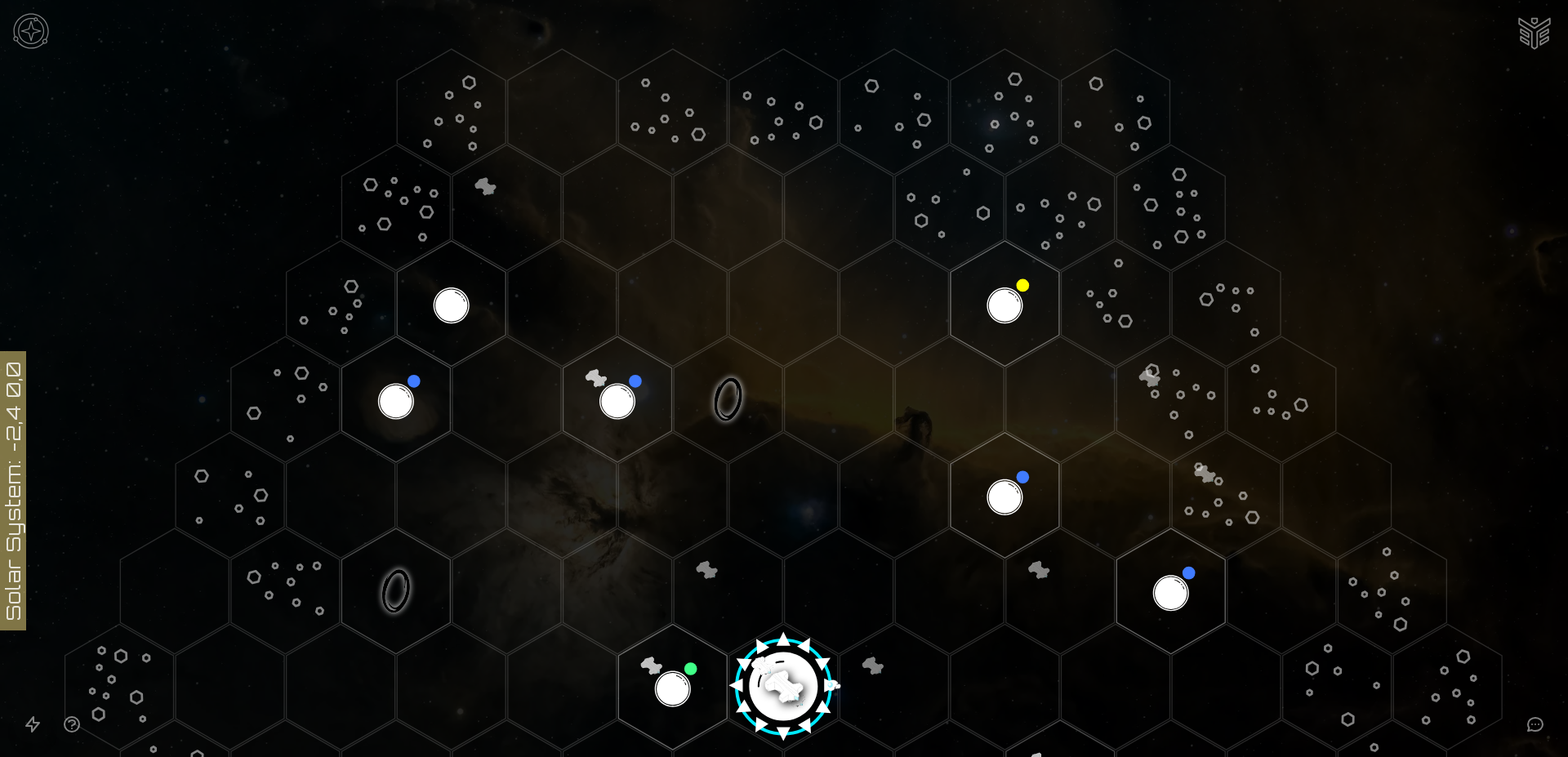
click at [773, 686] on image at bounding box center [784, 681] width 128 height 128
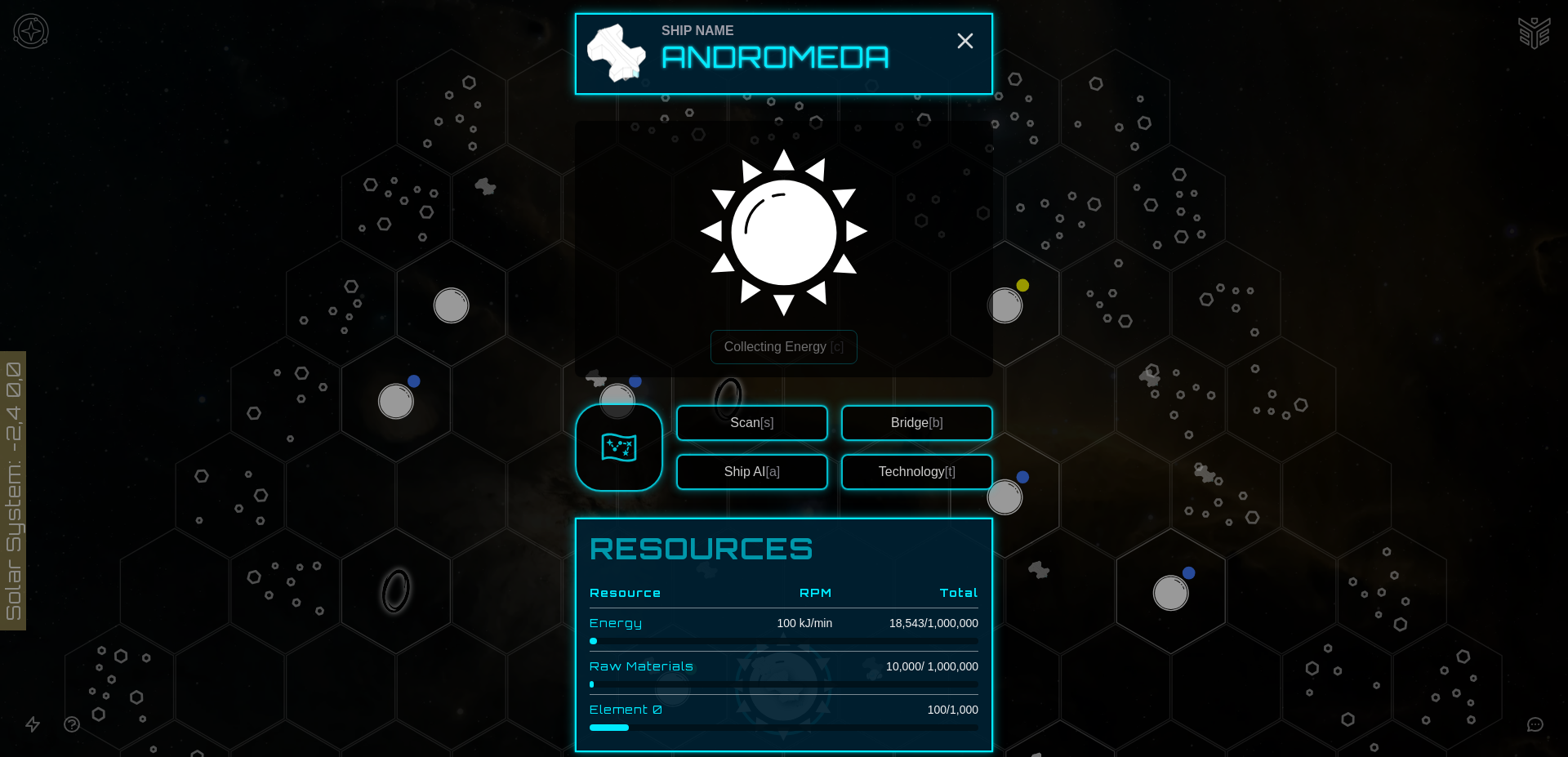
click at [730, 427] on span "Scan [s]" at bounding box center [751, 422] width 43 height 14
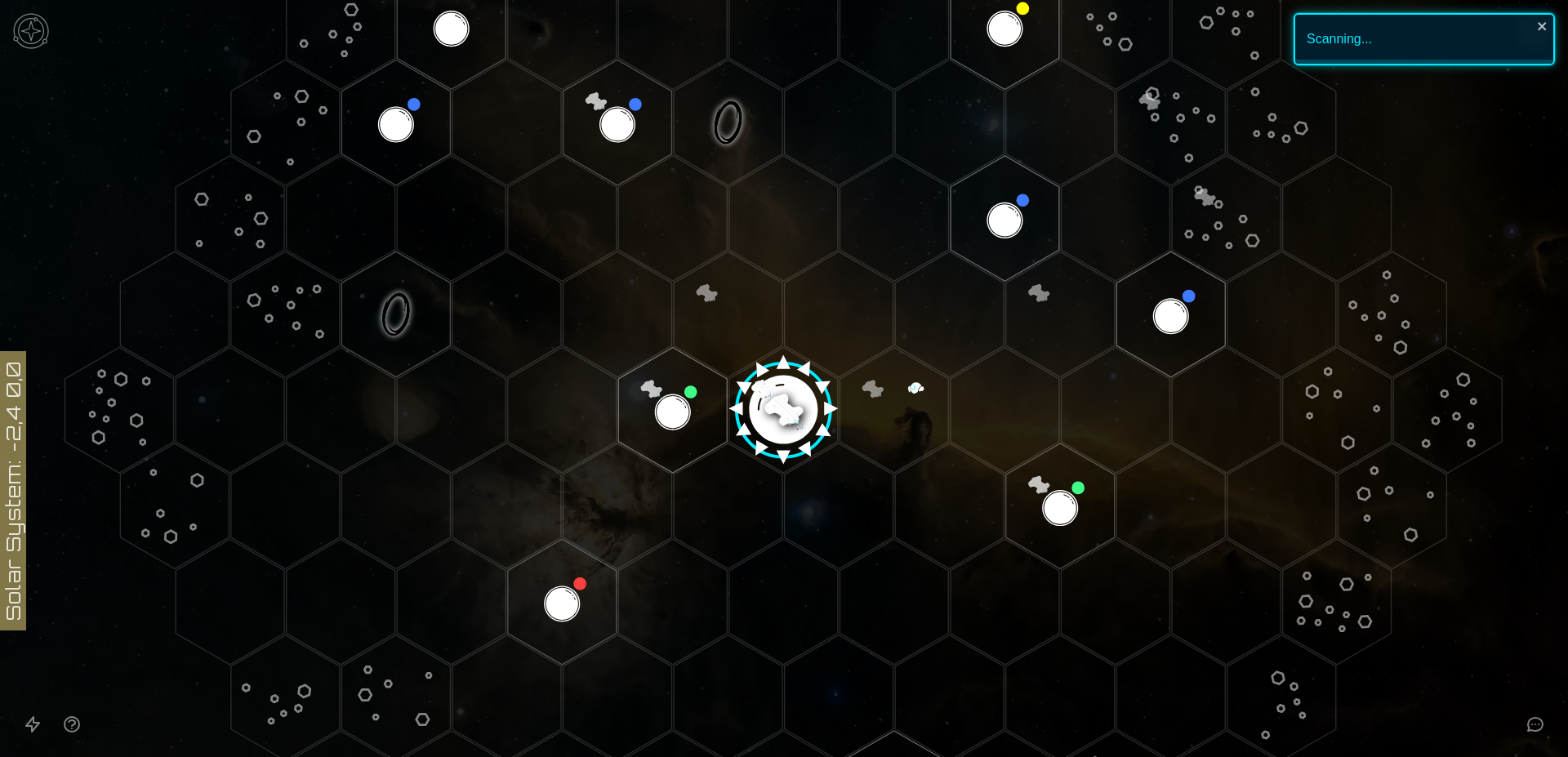
scroll to position [278, 0]
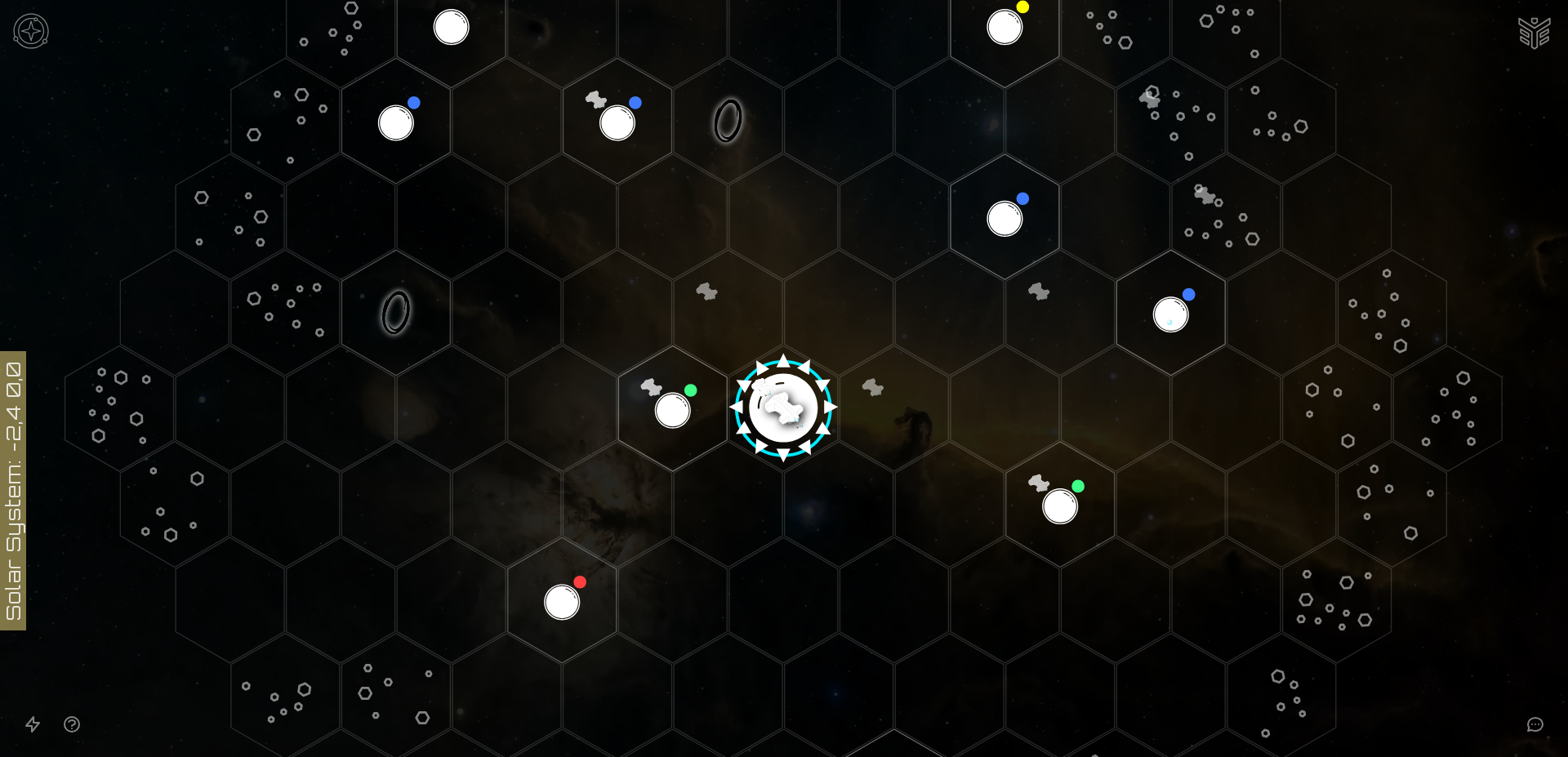
click at [668, 405] on polygon "Hex at coordinates -1,0, clickable" at bounding box center [673, 407] width 108 height 126
click at [668, 405] on image at bounding box center [673, 409] width 128 height 128
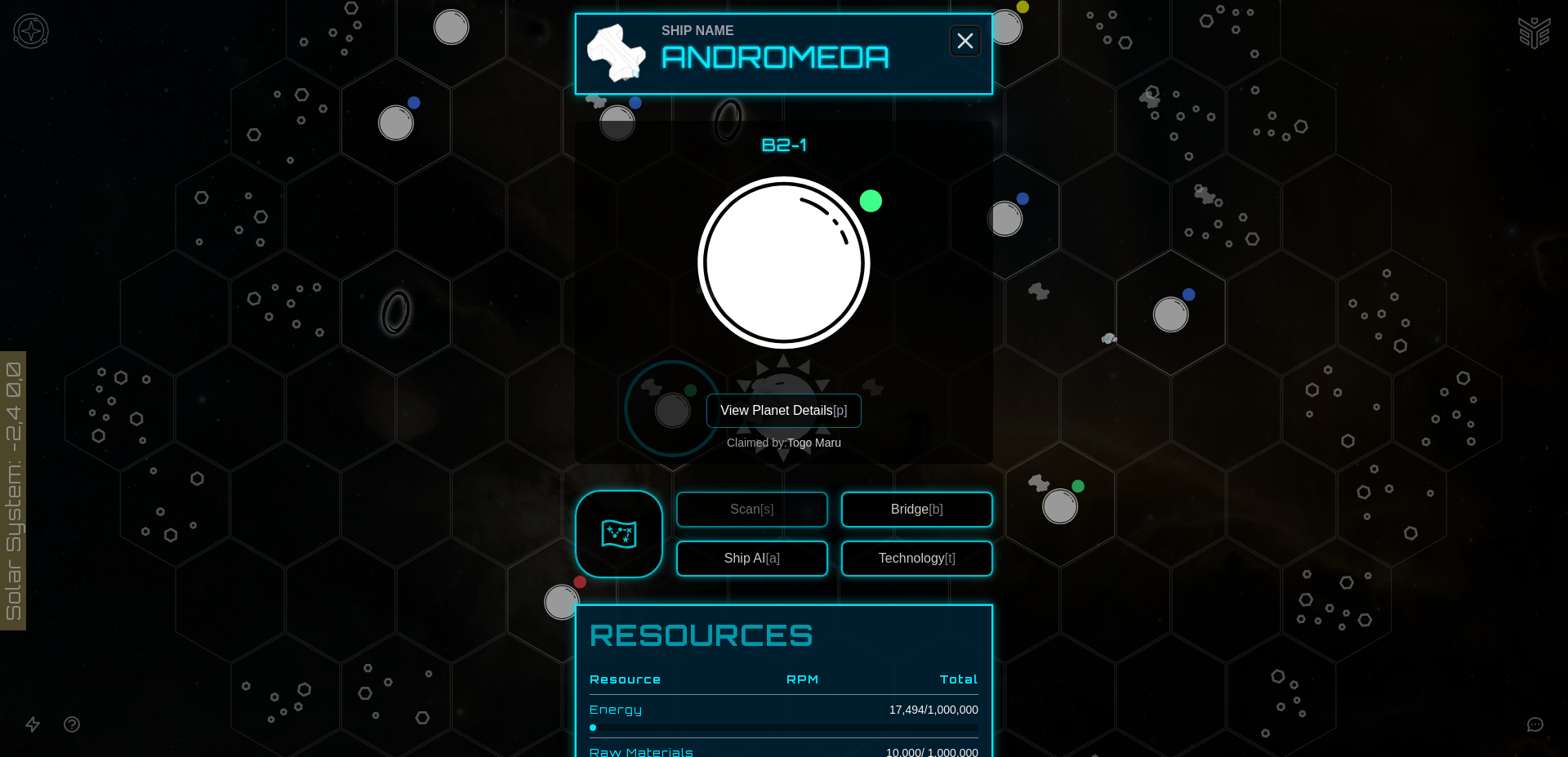
click at [961, 48] on icon "Close" at bounding box center [965, 40] width 26 height 26
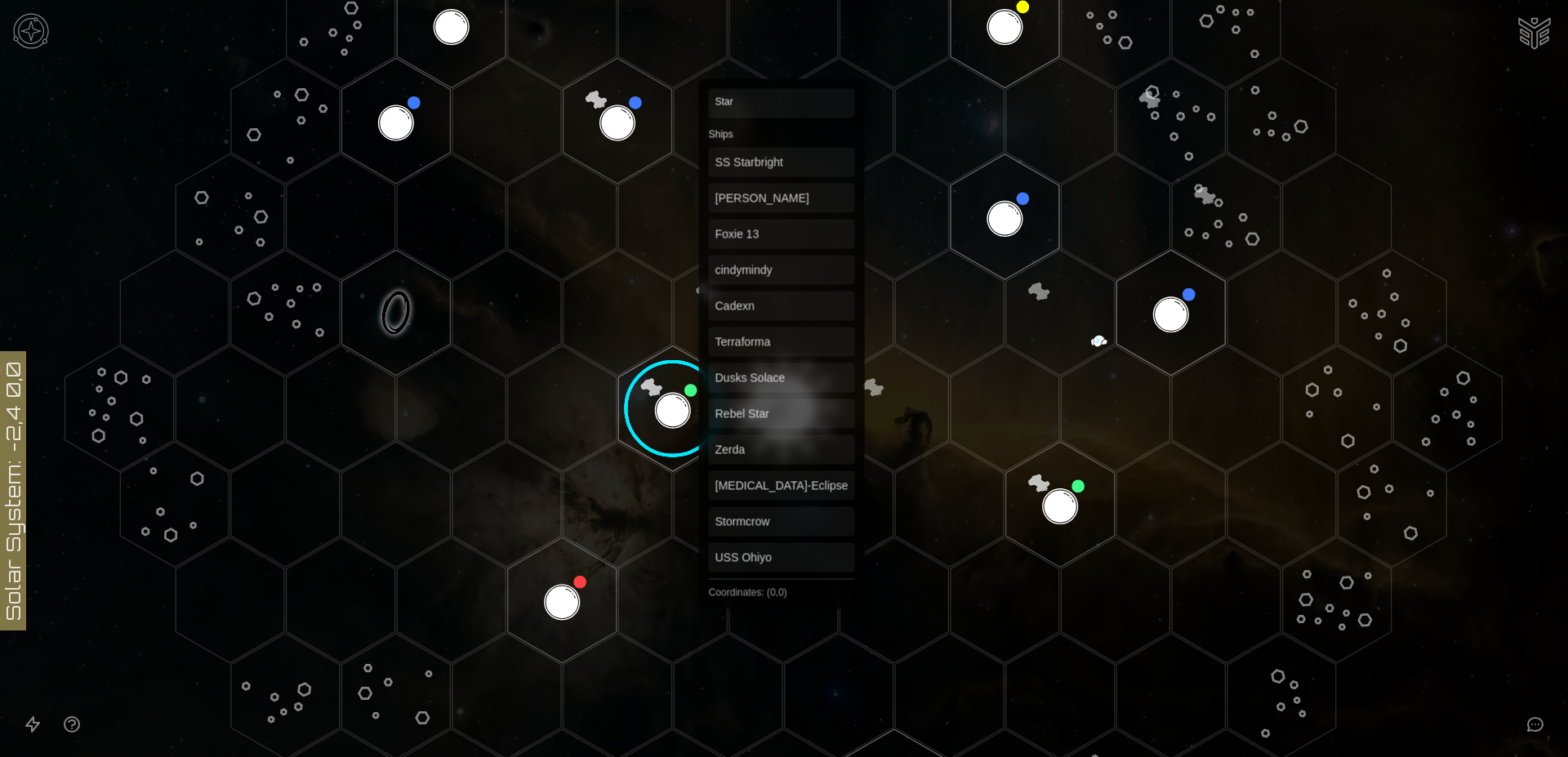
click at [782, 405] on polygon "Hex at coordinates 0,0, clickable" at bounding box center [784, 407] width 108 height 126
click at [782, 405] on icon at bounding box center [784, 409] width 1568 height 1375
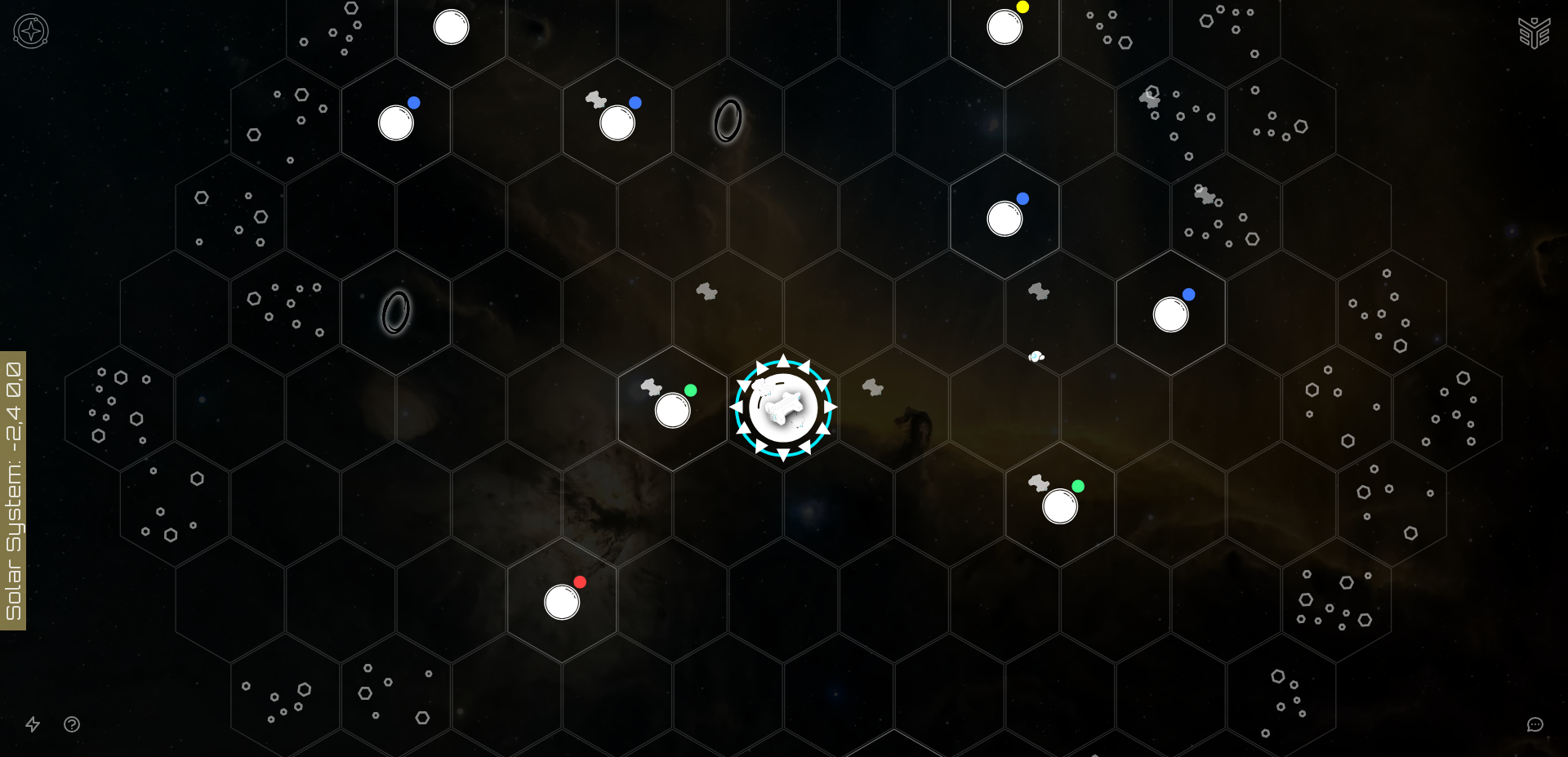
click at [864, 383] on polygon "Hex at coordinates 1,0, clickable" at bounding box center [894, 407] width 108 height 126
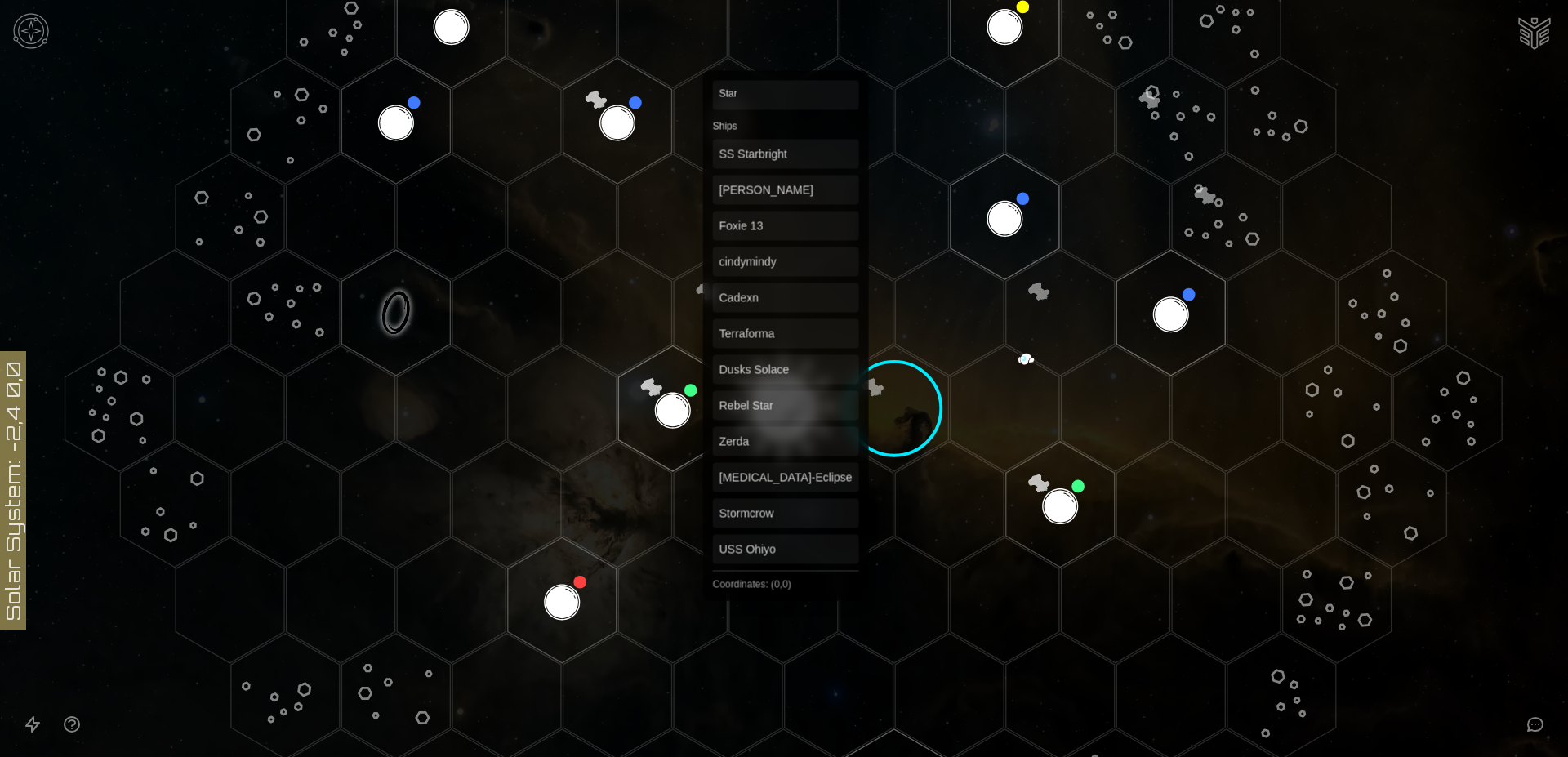
click at [784, 396] on polygon "Hex at coordinates 0,0, clickable" at bounding box center [784, 407] width 108 height 126
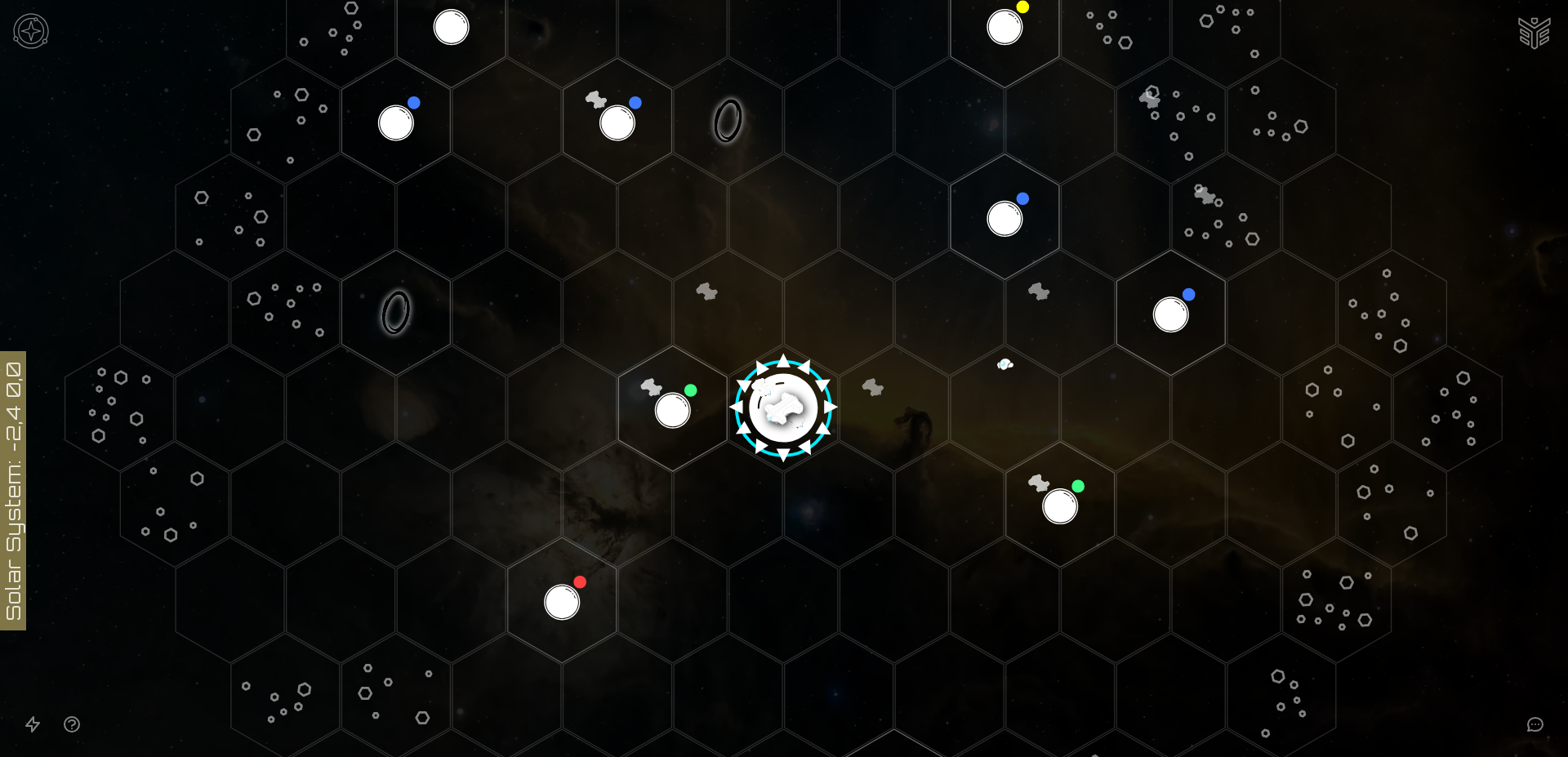
click at [765, 398] on image at bounding box center [784, 402] width 128 height 128
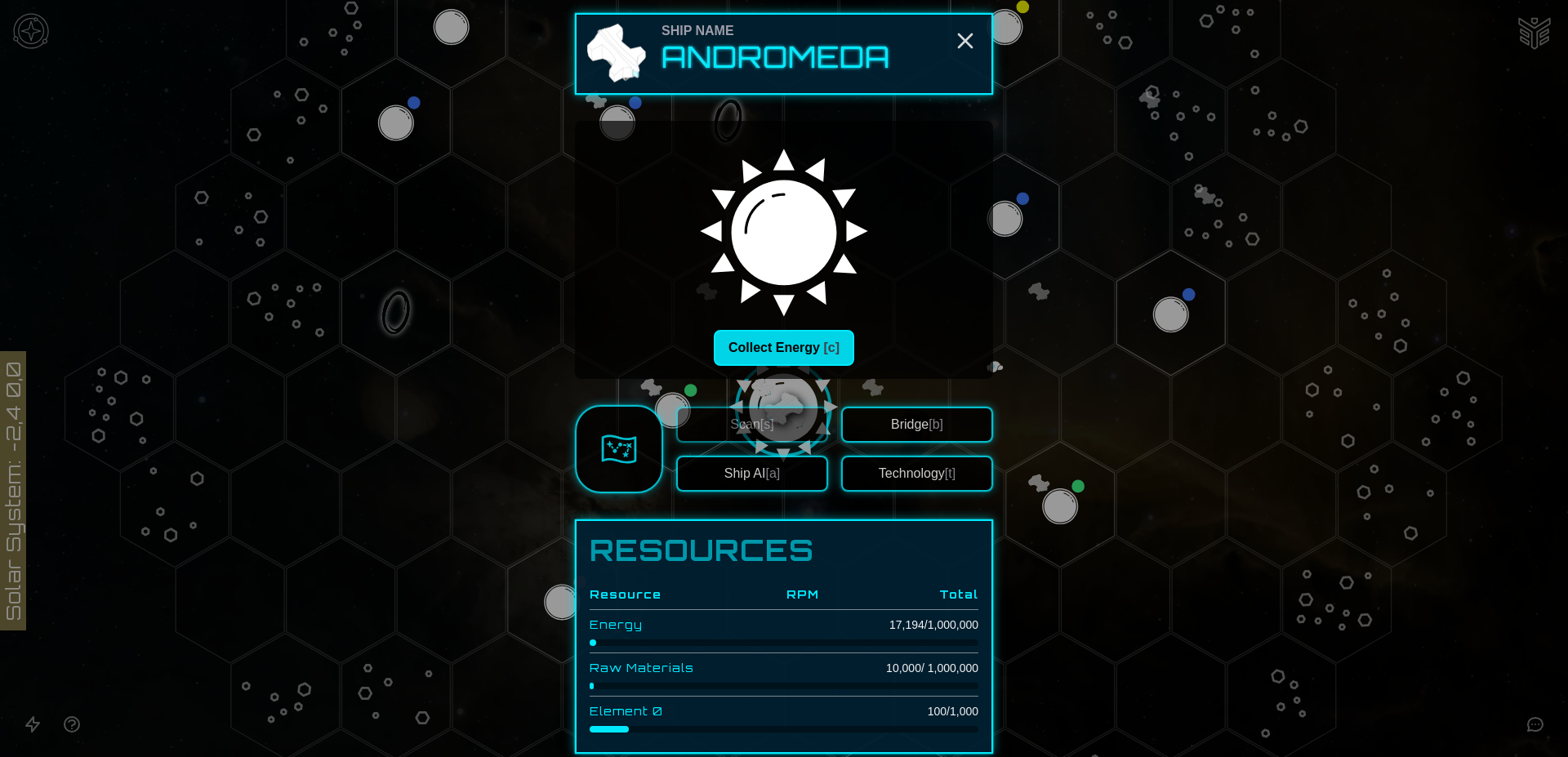
click at [773, 359] on button "Collect Energy [c]" at bounding box center [784, 348] width 140 height 36
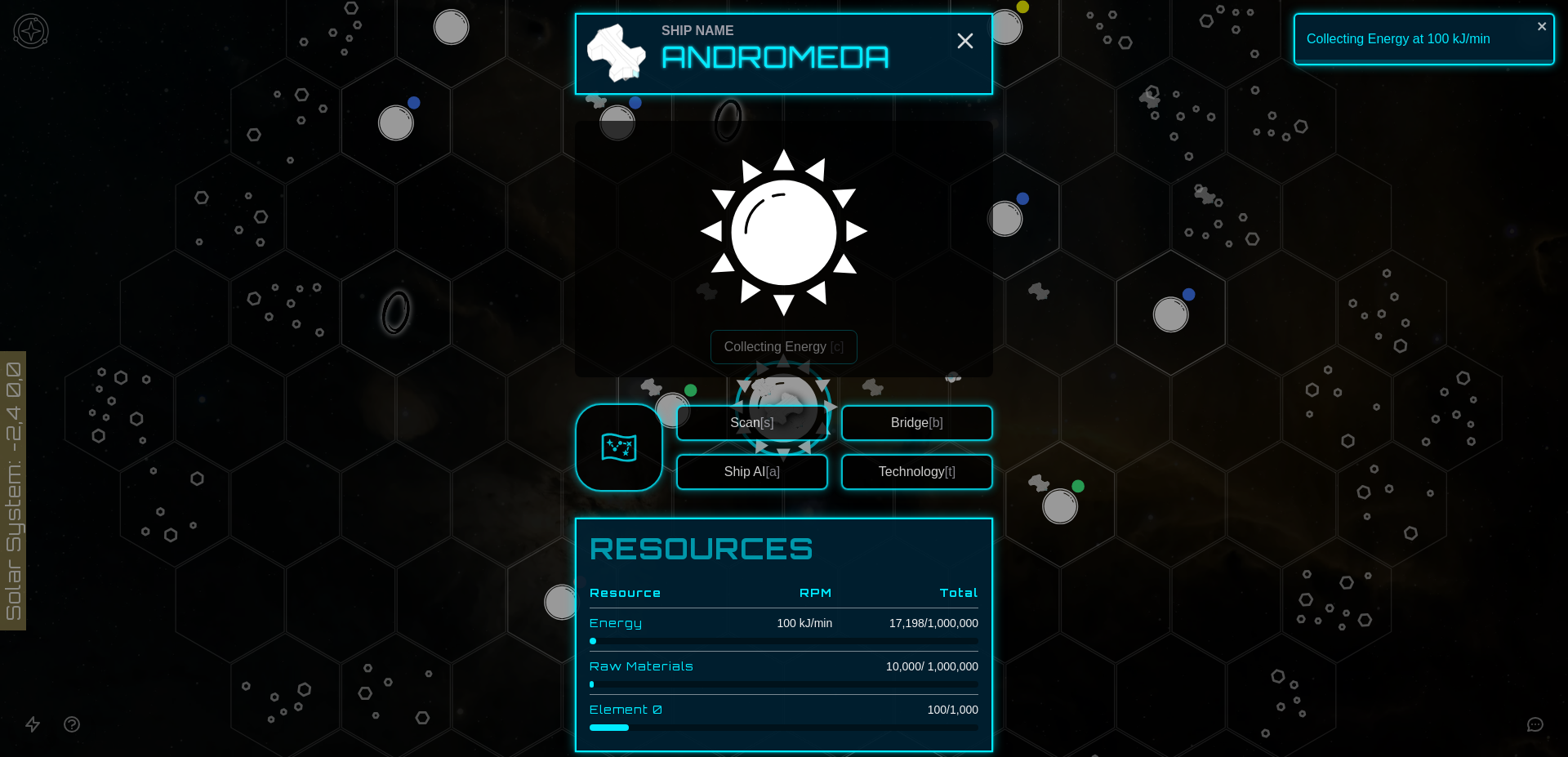
drag, startPoint x: 1563, startPoint y: 357, endPoint x: 1562, endPoint y: 466, distance: 109.0
click at [1562, 466] on div at bounding box center [784, 378] width 1568 height 757
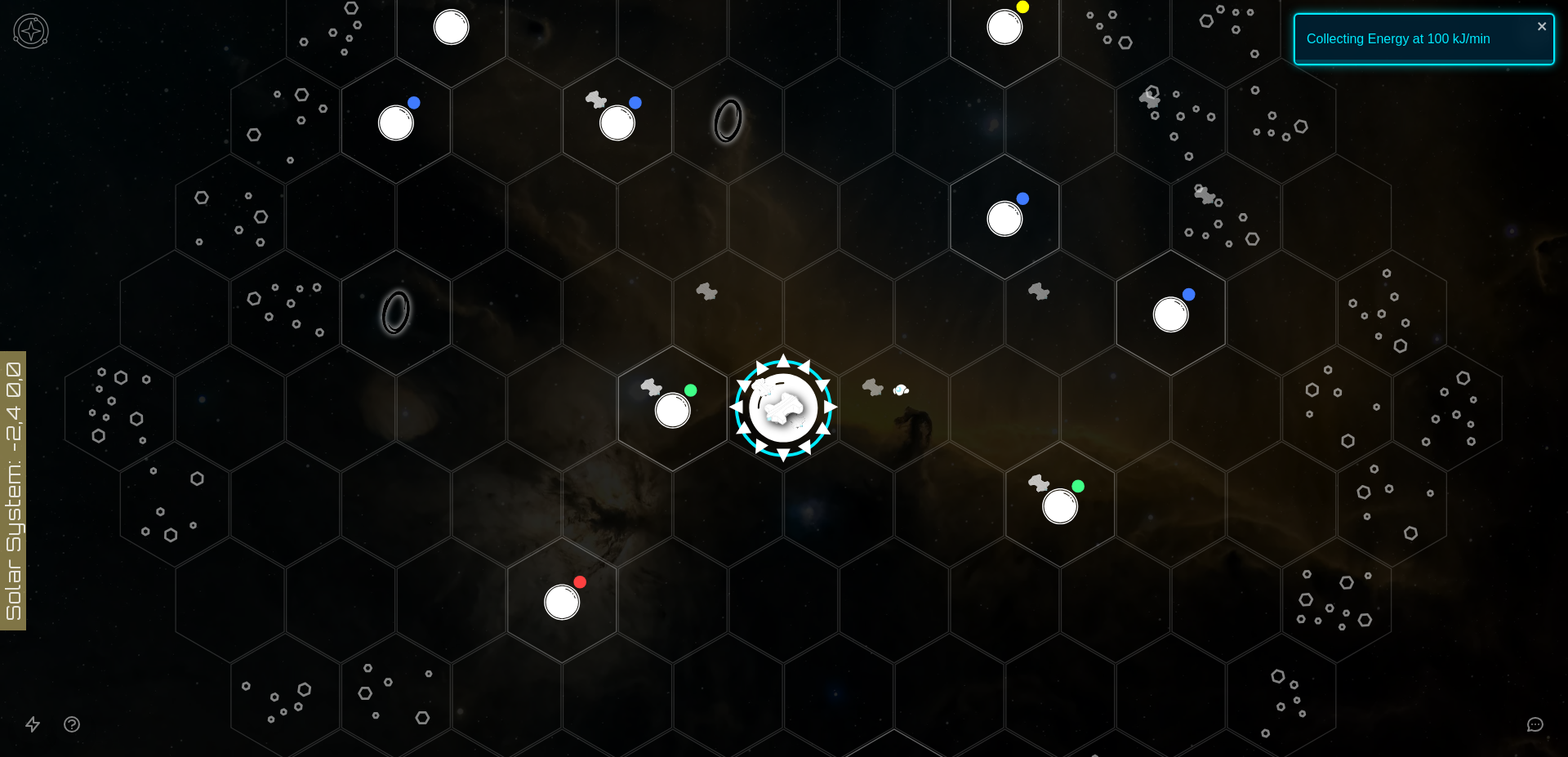
click at [776, 400] on image at bounding box center [784, 402] width 128 height 128
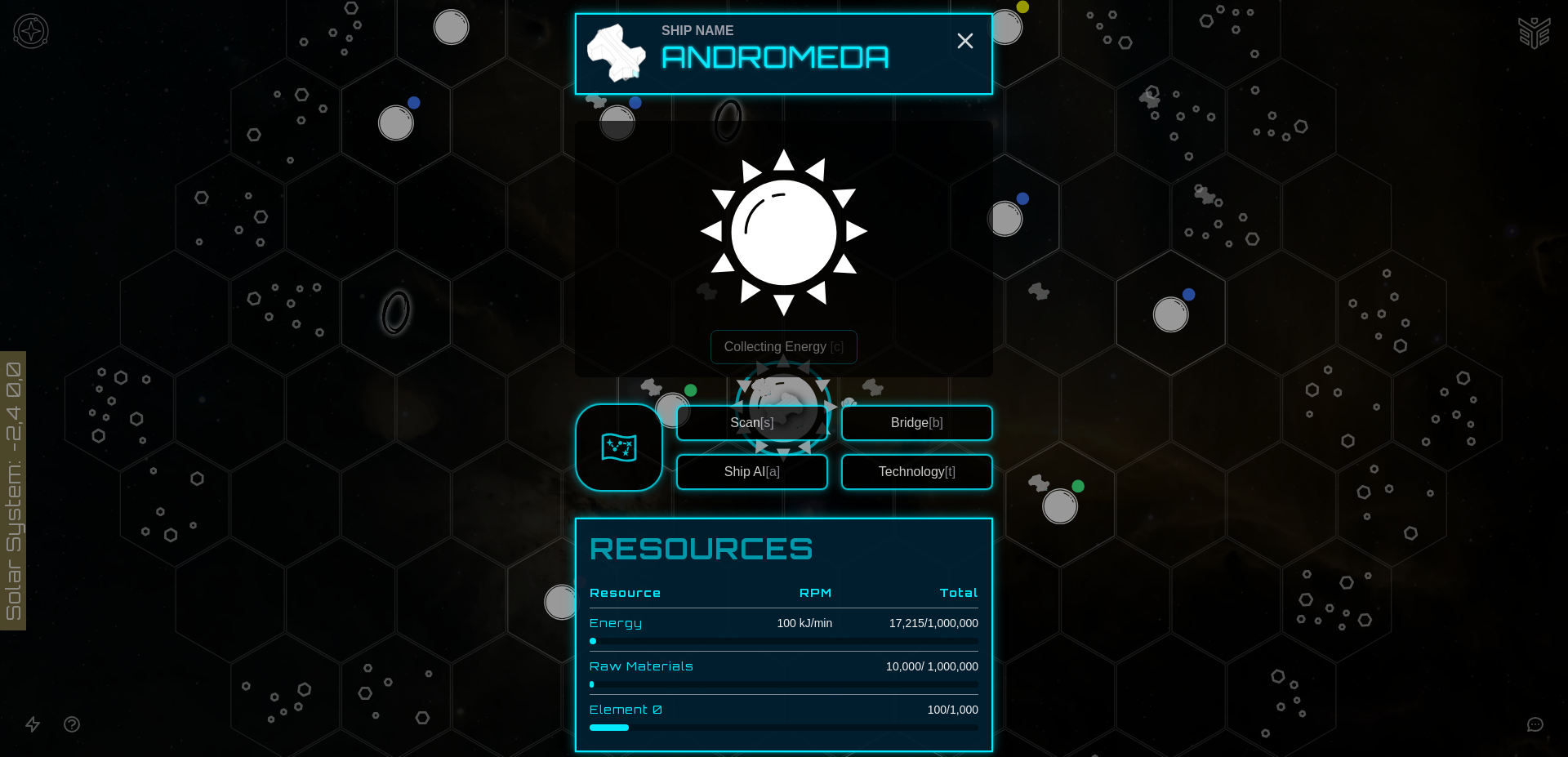
click at [902, 426] on button "Bridge [b]" at bounding box center [917, 422] width 152 height 36
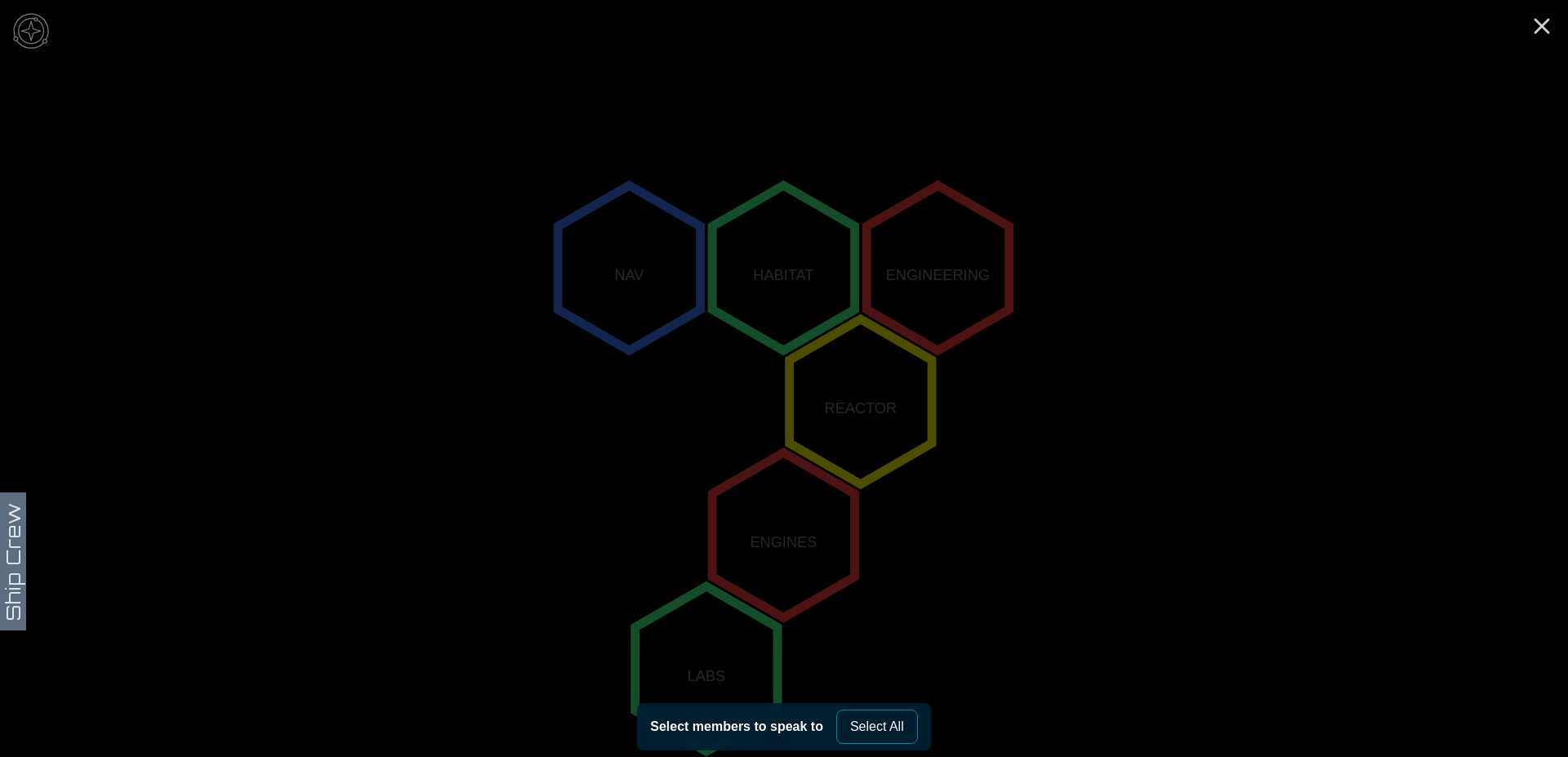
scroll to position [273, 0]
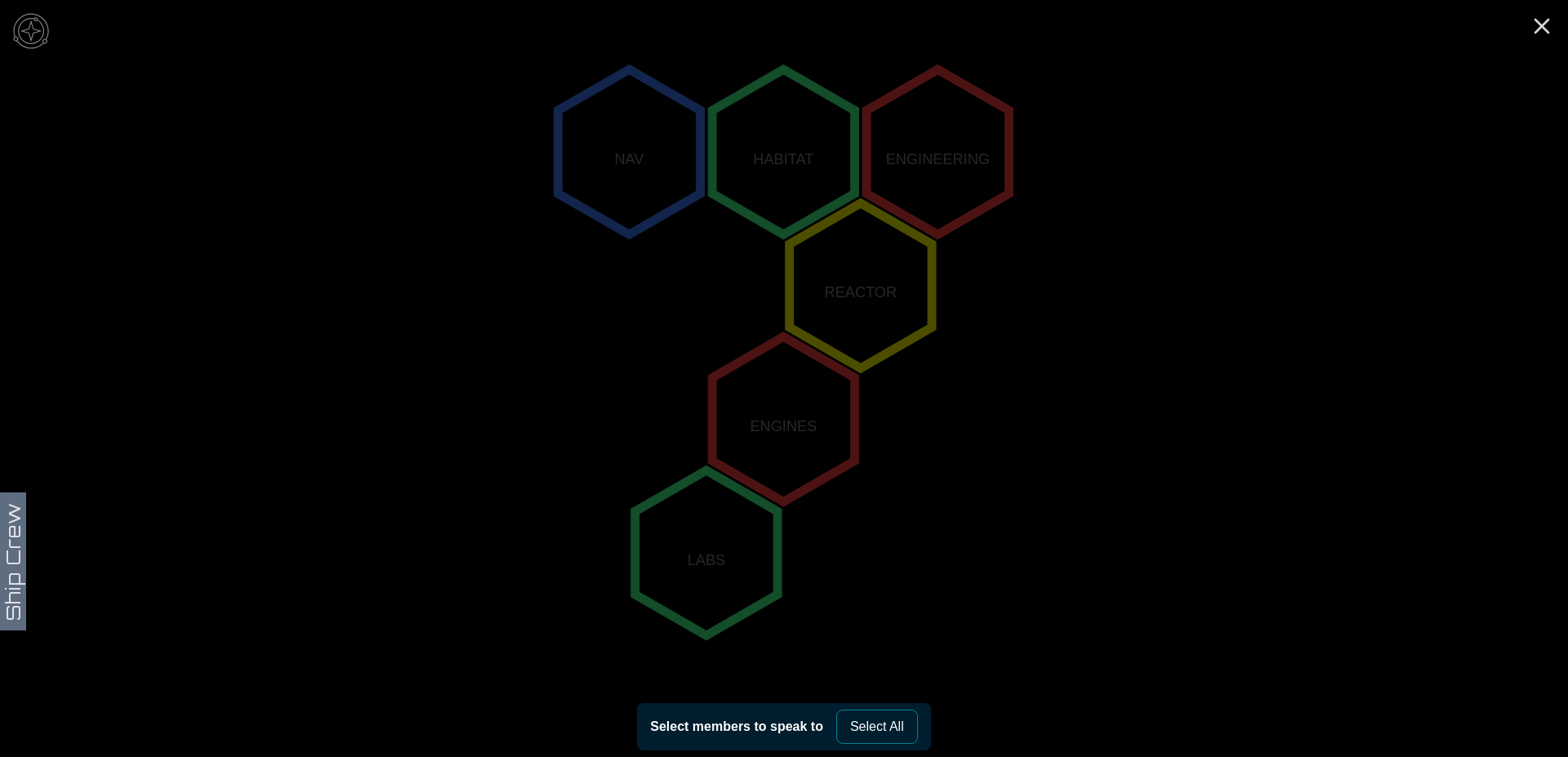
click at [775, 417] on polygon "0,0" at bounding box center [783, 419] width 142 height 165
click at [833, 293] on polygon "1,-1" at bounding box center [861, 284] width 142 height 165
click at [770, 144] on polygon "1,-2" at bounding box center [783, 150] width 142 height 165
click at [643, 141] on polygon "0,-2" at bounding box center [628, 150] width 142 height 165
click at [930, 157] on polygon "2,-2" at bounding box center [937, 150] width 142 height 165
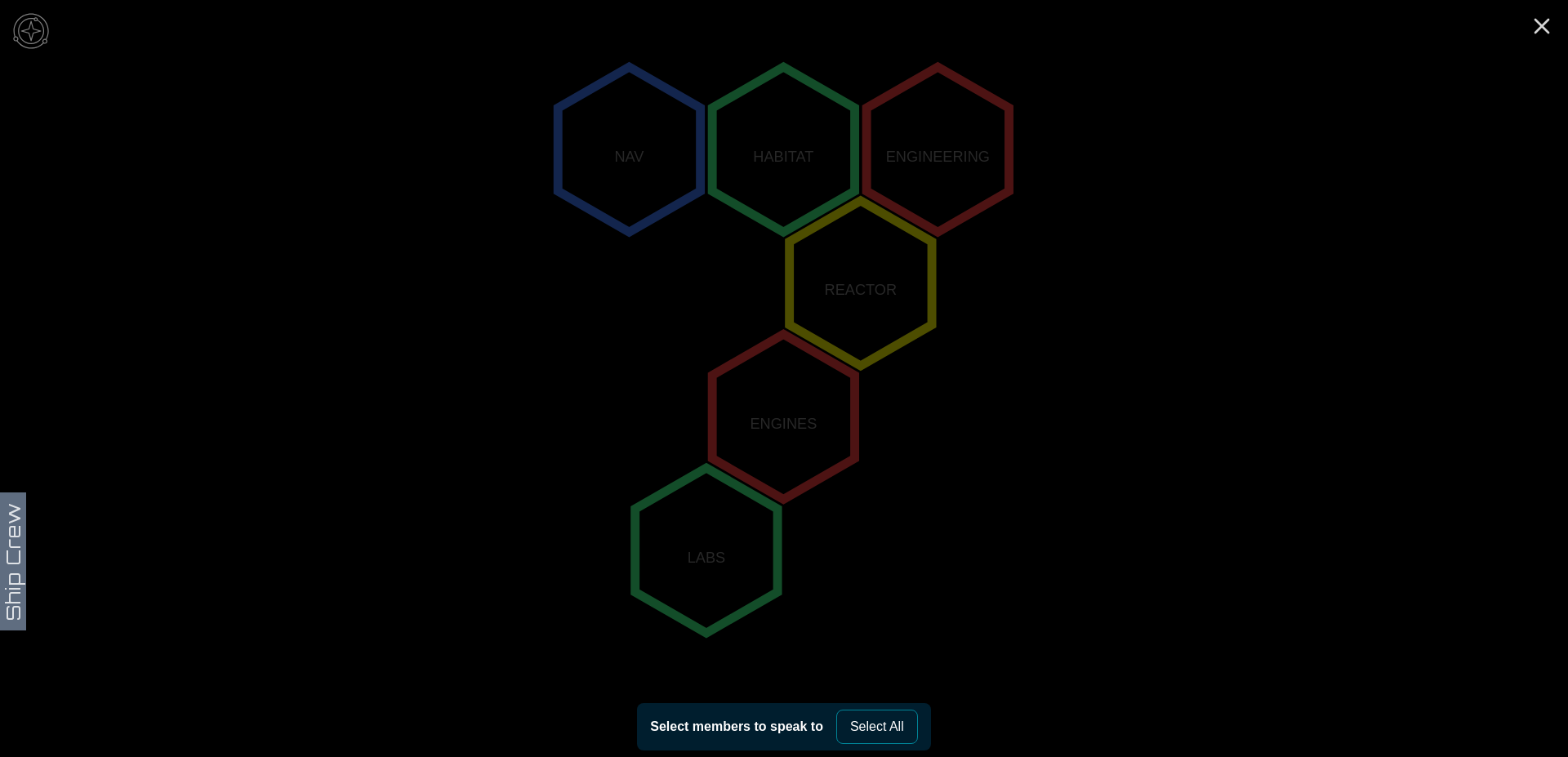
click at [829, 396] on polygon "0,0" at bounding box center [783, 417] width 142 height 165
click at [1547, 28] on icon "Close" at bounding box center [1541, 26] width 26 height 26
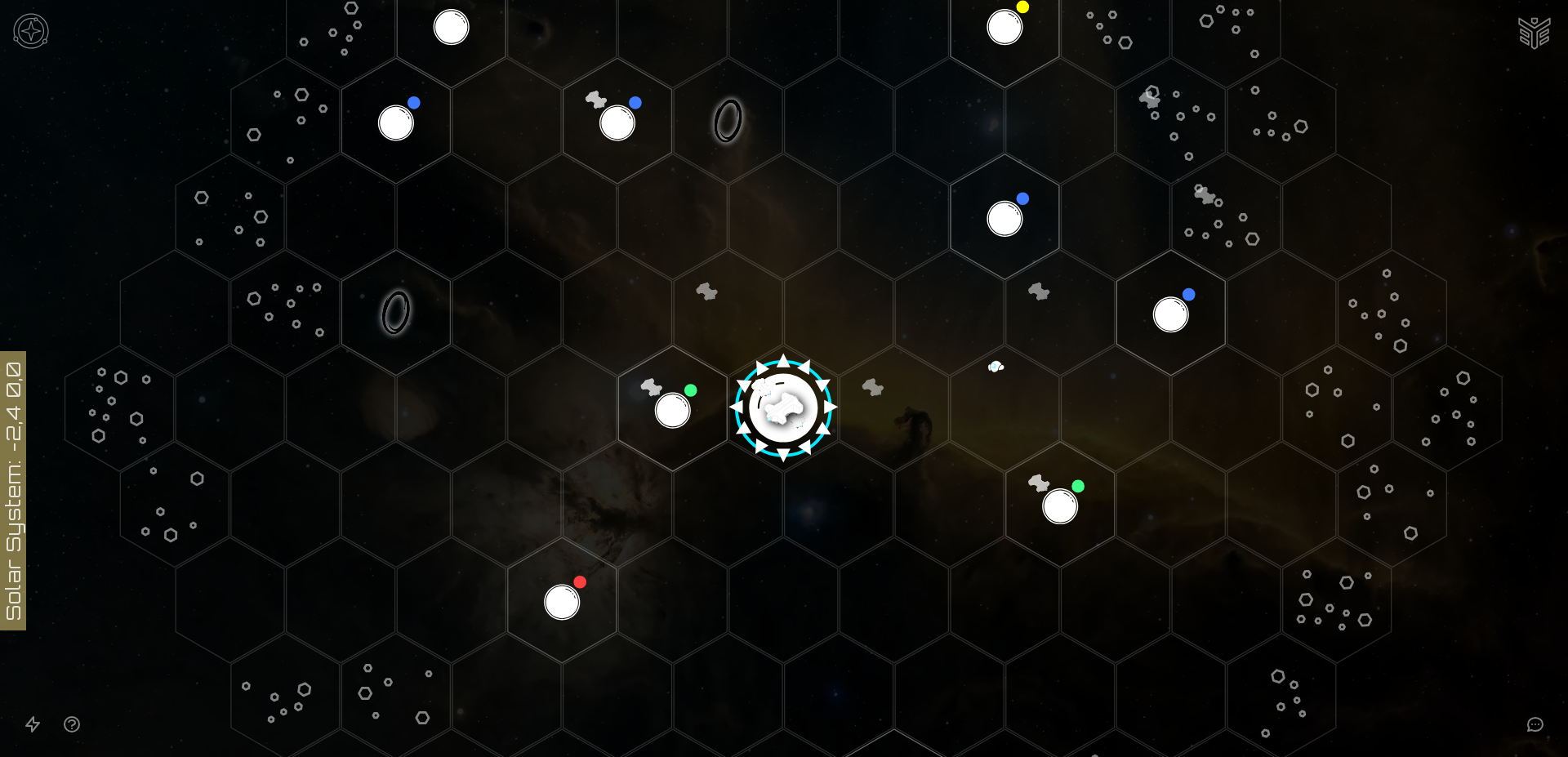
click at [561, 594] on polygon "Hex at coordinates -3,2, clickable" at bounding box center [562, 600] width 108 height 126
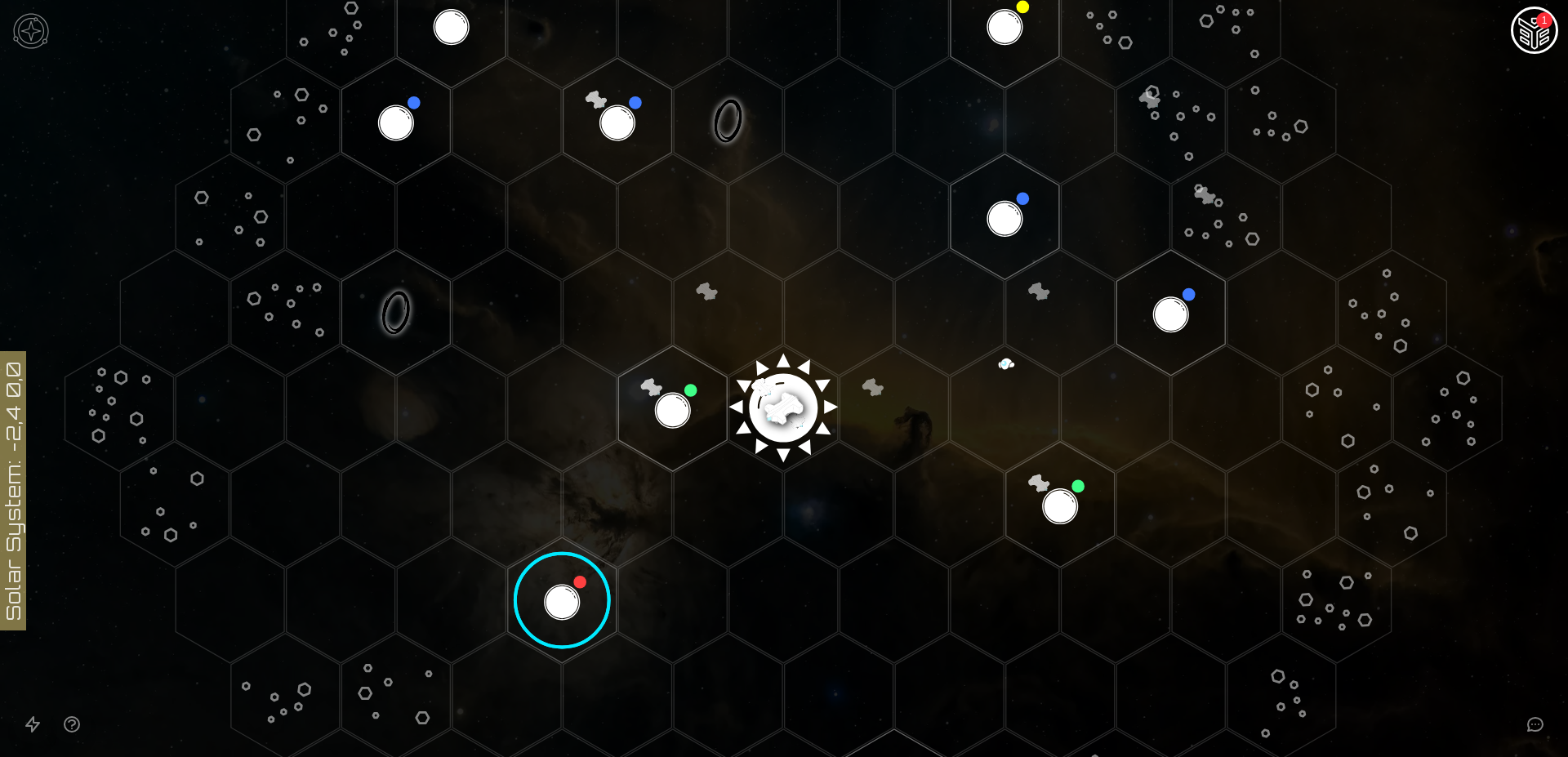
click at [561, 594] on image at bounding box center [562, 601] width 128 height 128
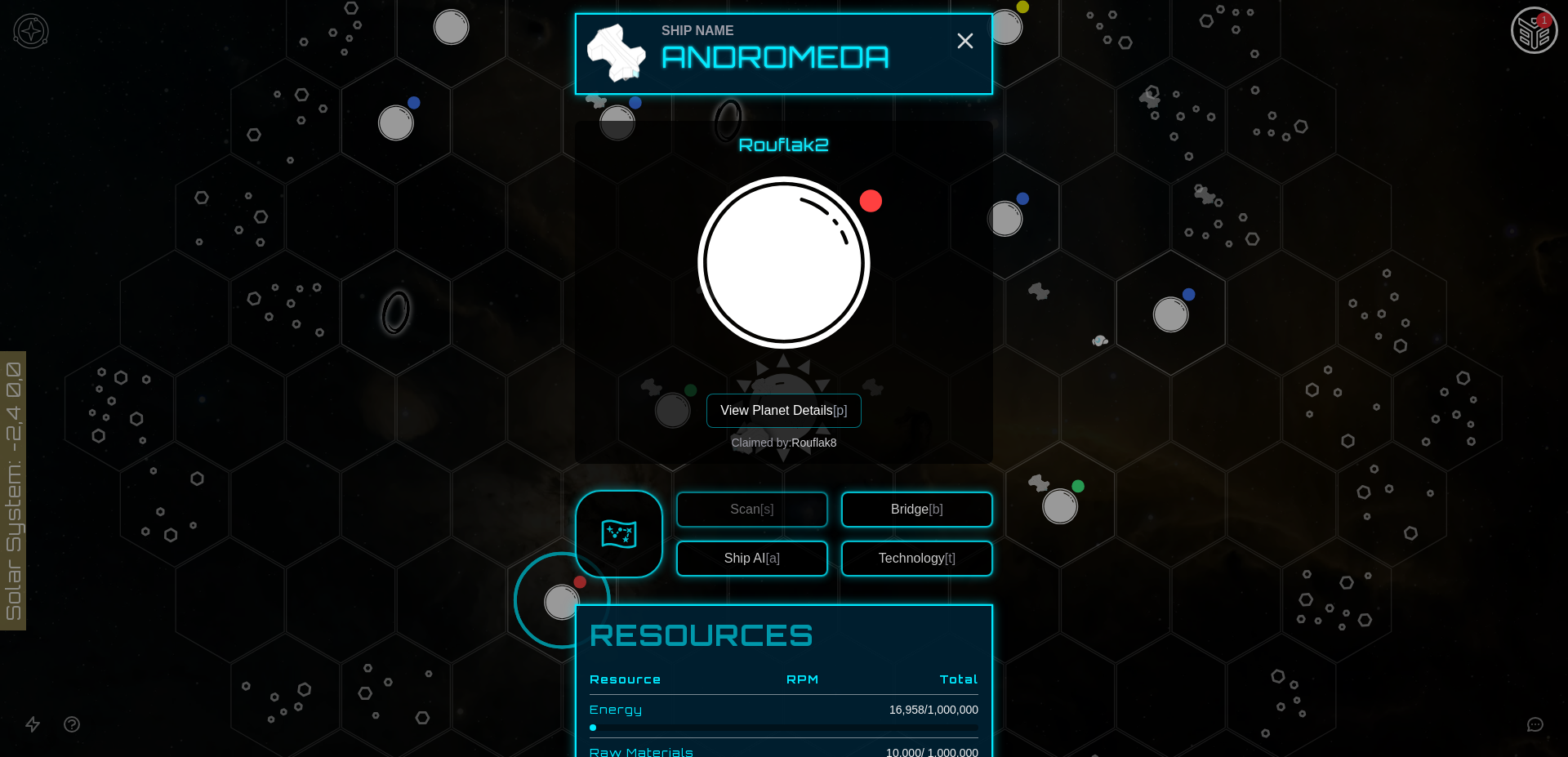
click at [774, 406] on button "View Planet Details [p]" at bounding box center [784, 410] width 154 height 34
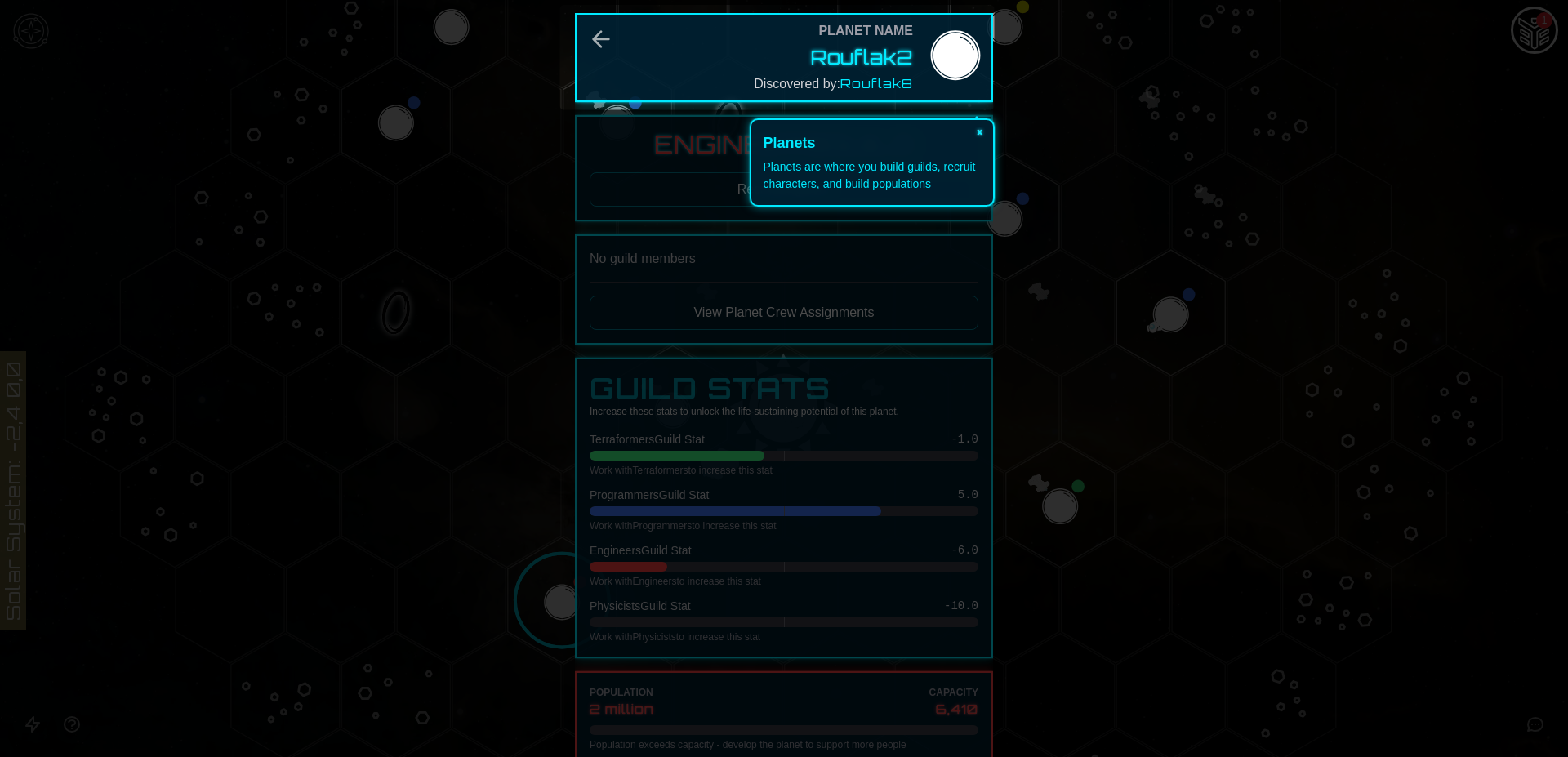
click at [975, 135] on button "×" at bounding box center [980, 131] width 26 height 23
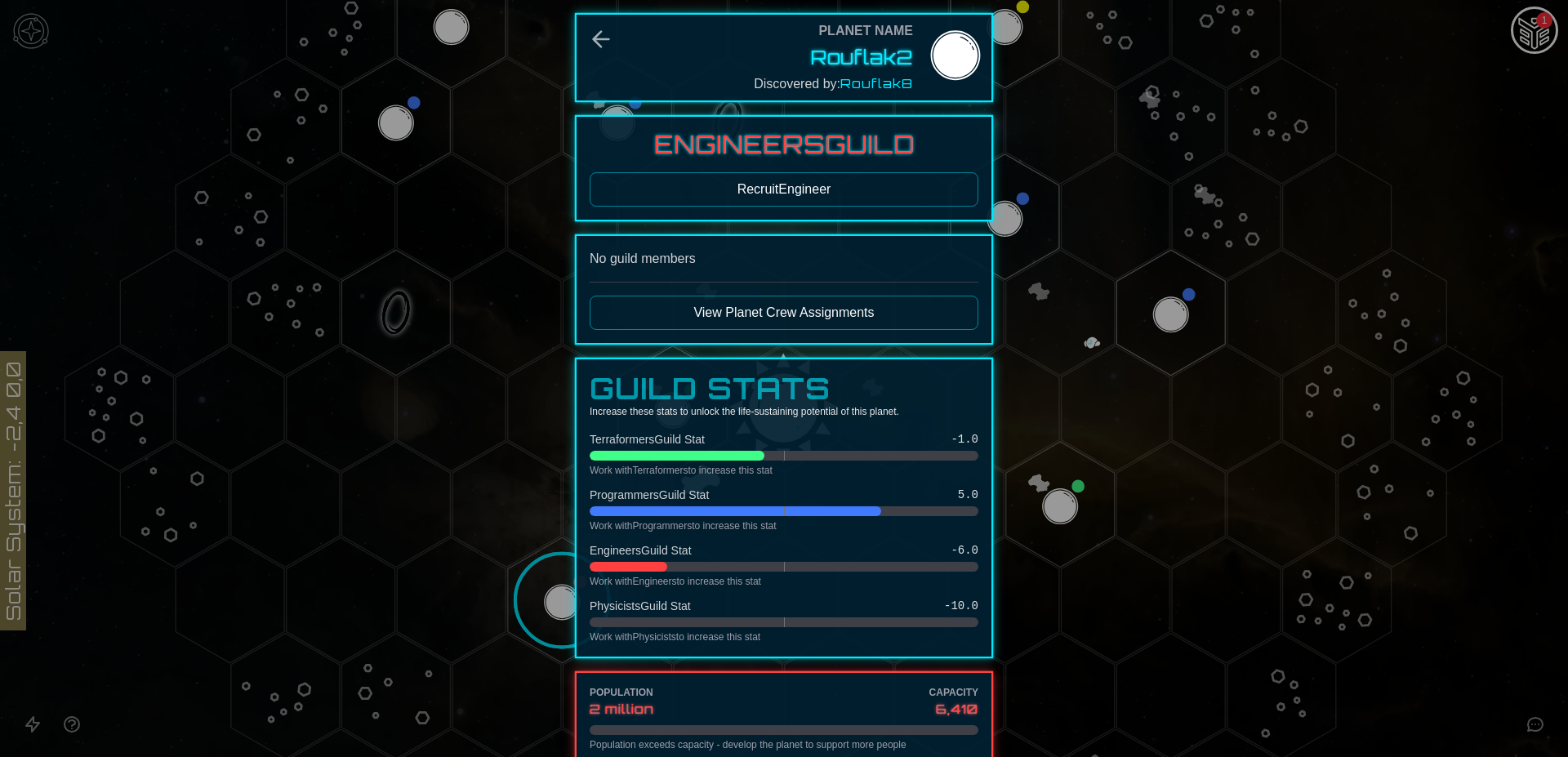
drag, startPoint x: 1558, startPoint y: 341, endPoint x: 1567, endPoint y: 506, distance: 165.2
click at [1567, 506] on div at bounding box center [784, 378] width 1568 height 757
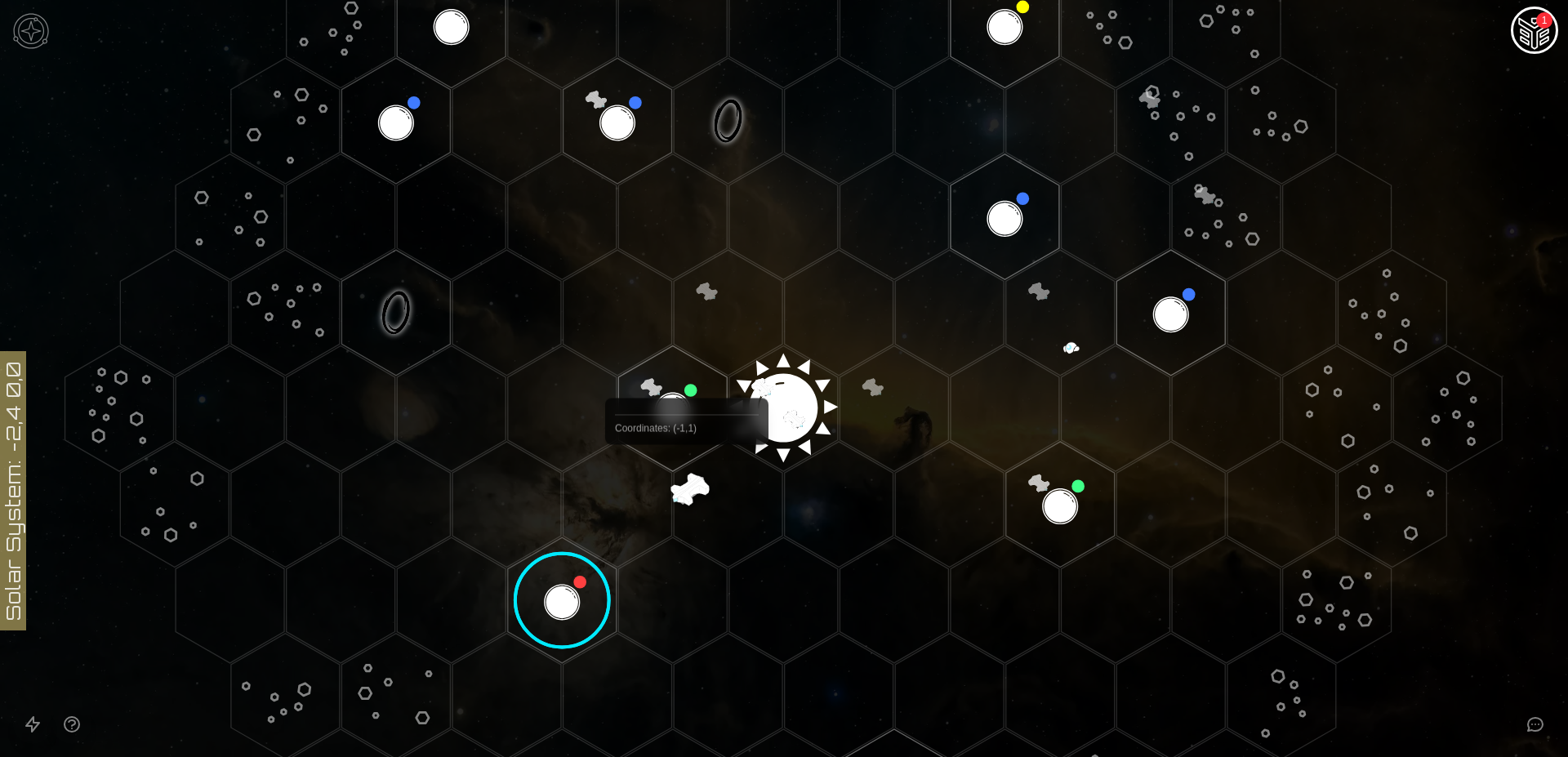
click at [686, 483] on polygon "Hex at coordinates -1,1, clickable" at bounding box center [728, 504] width 108 height 126
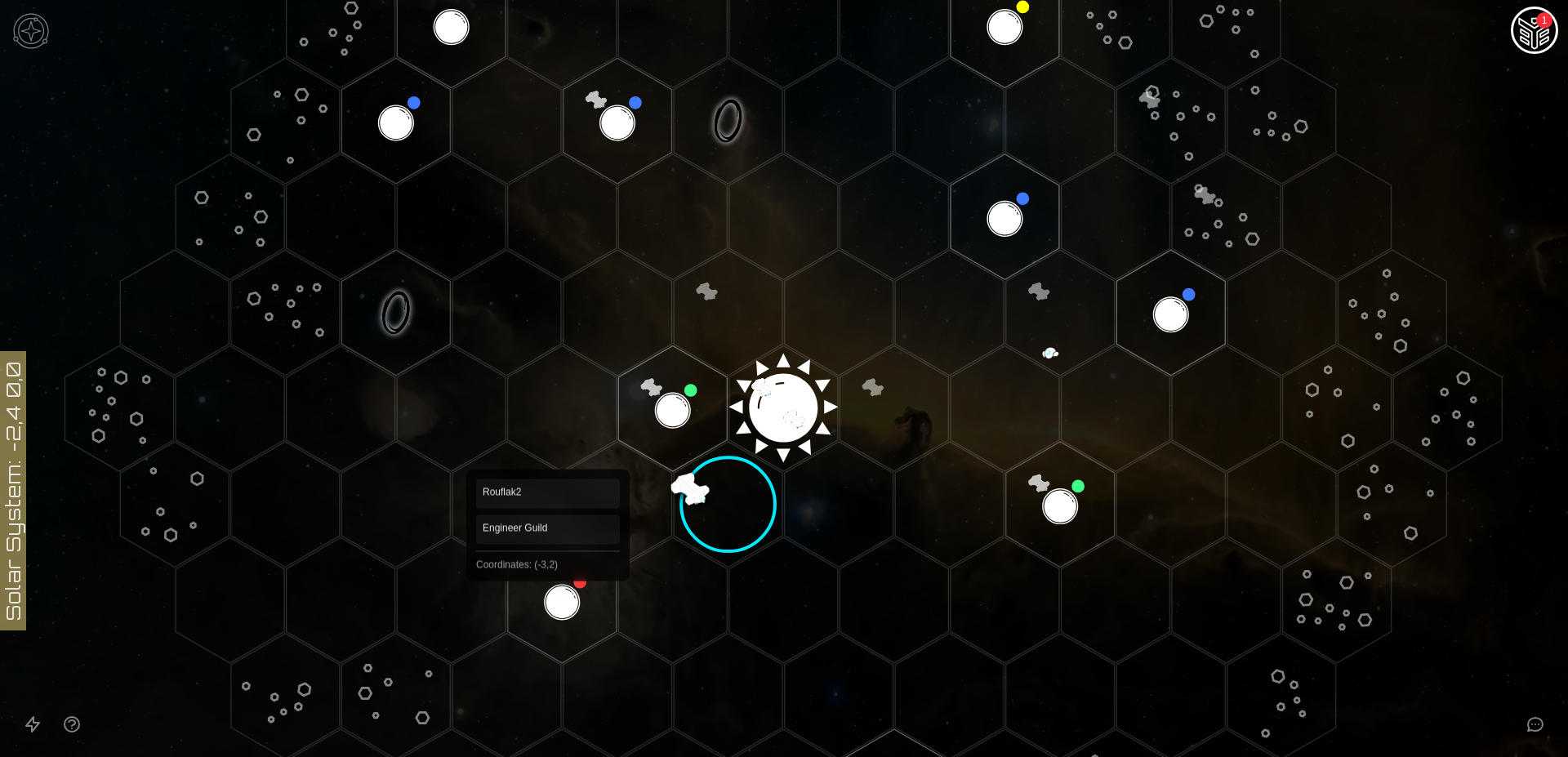
drag, startPoint x: 548, startPoint y: 586, endPoint x: 559, endPoint y: 589, distance: 11.4
click at [550, 586] on polygon "Hex at coordinates -3,2, clickable" at bounding box center [562, 600] width 108 height 126
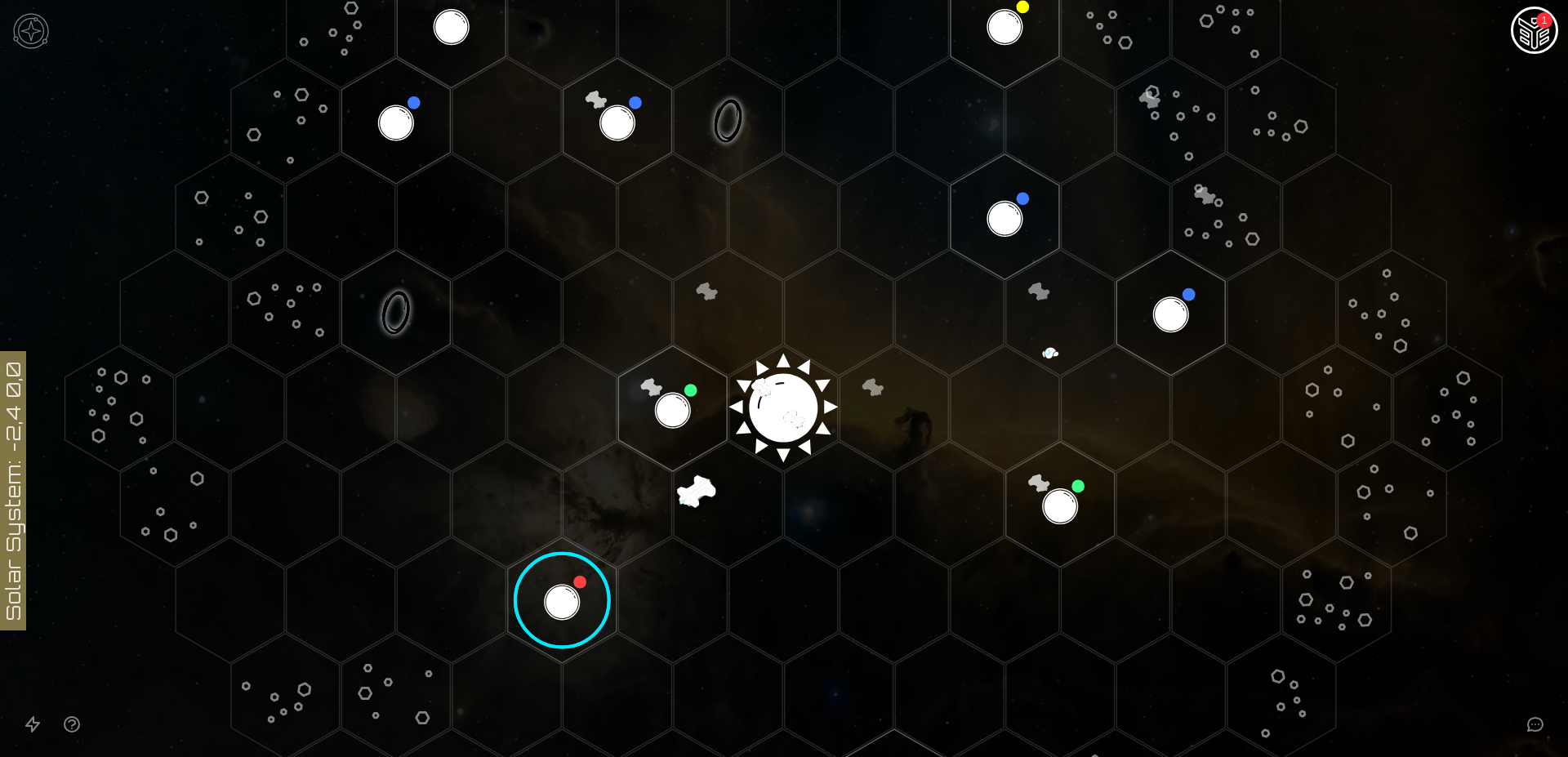
click at [555, 592] on image at bounding box center [562, 601] width 128 height 128
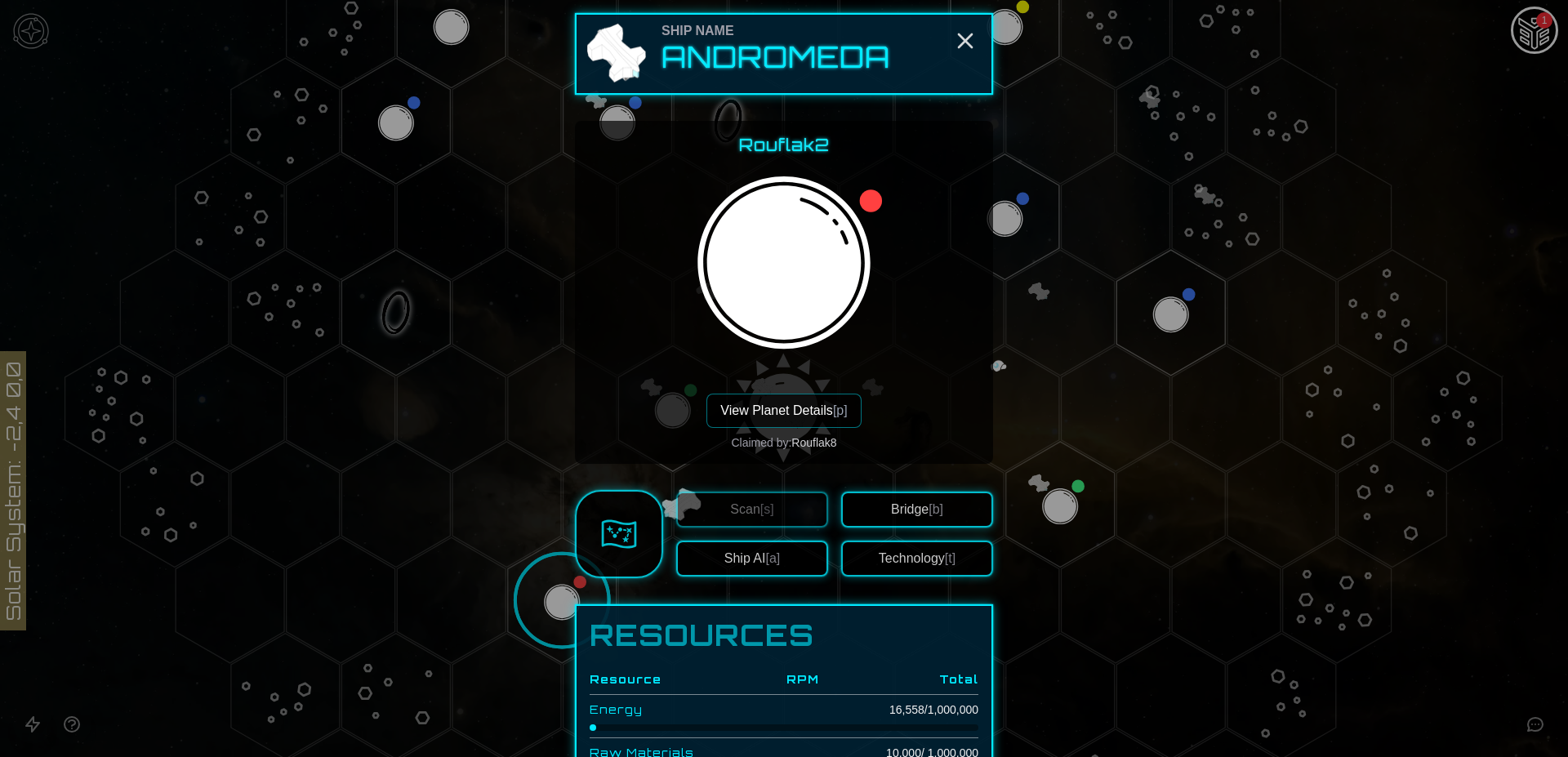
click at [790, 407] on button "View Planet Details [p]" at bounding box center [784, 410] width 154 height 34
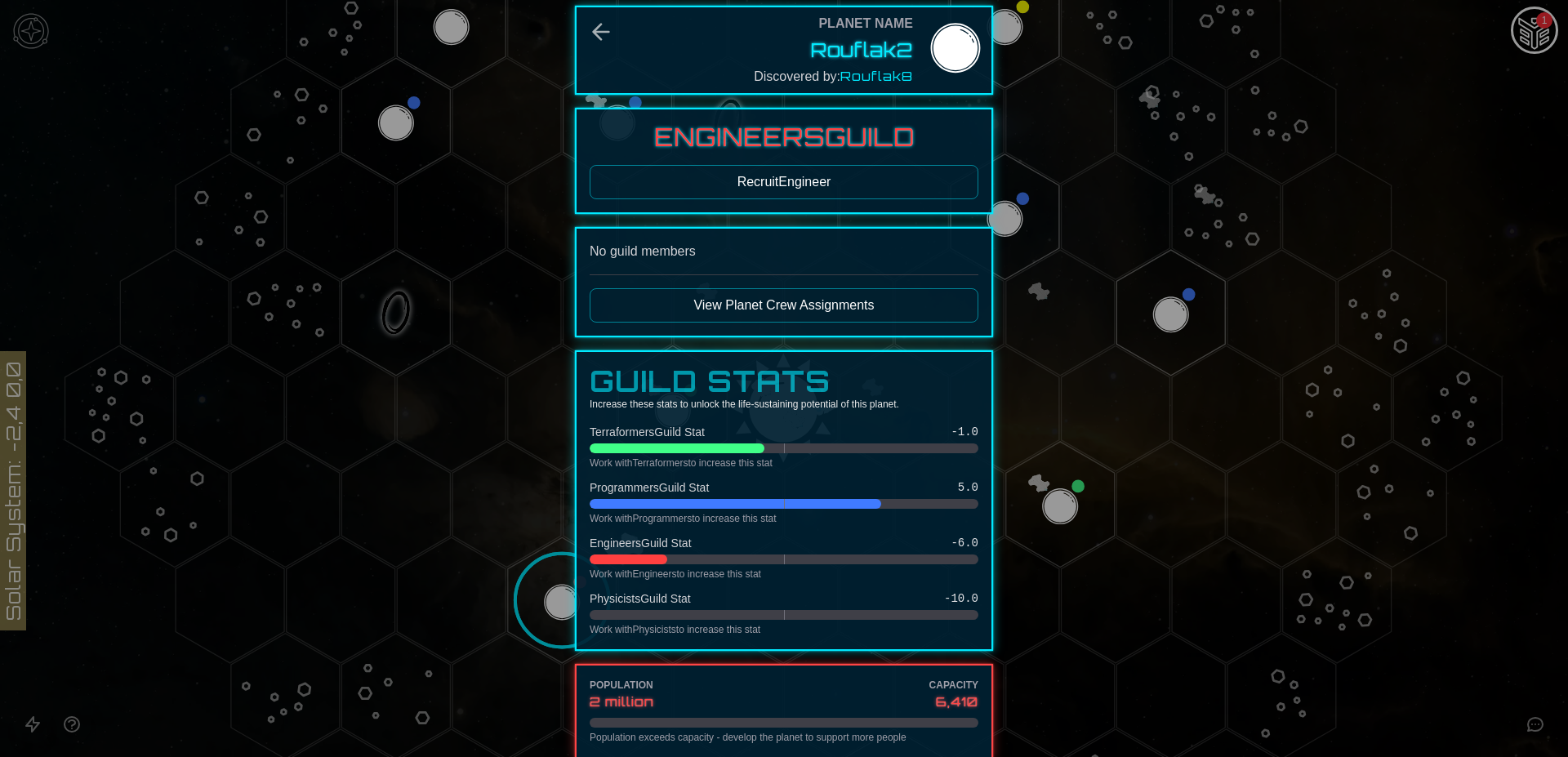
scroll to position [0, 0]
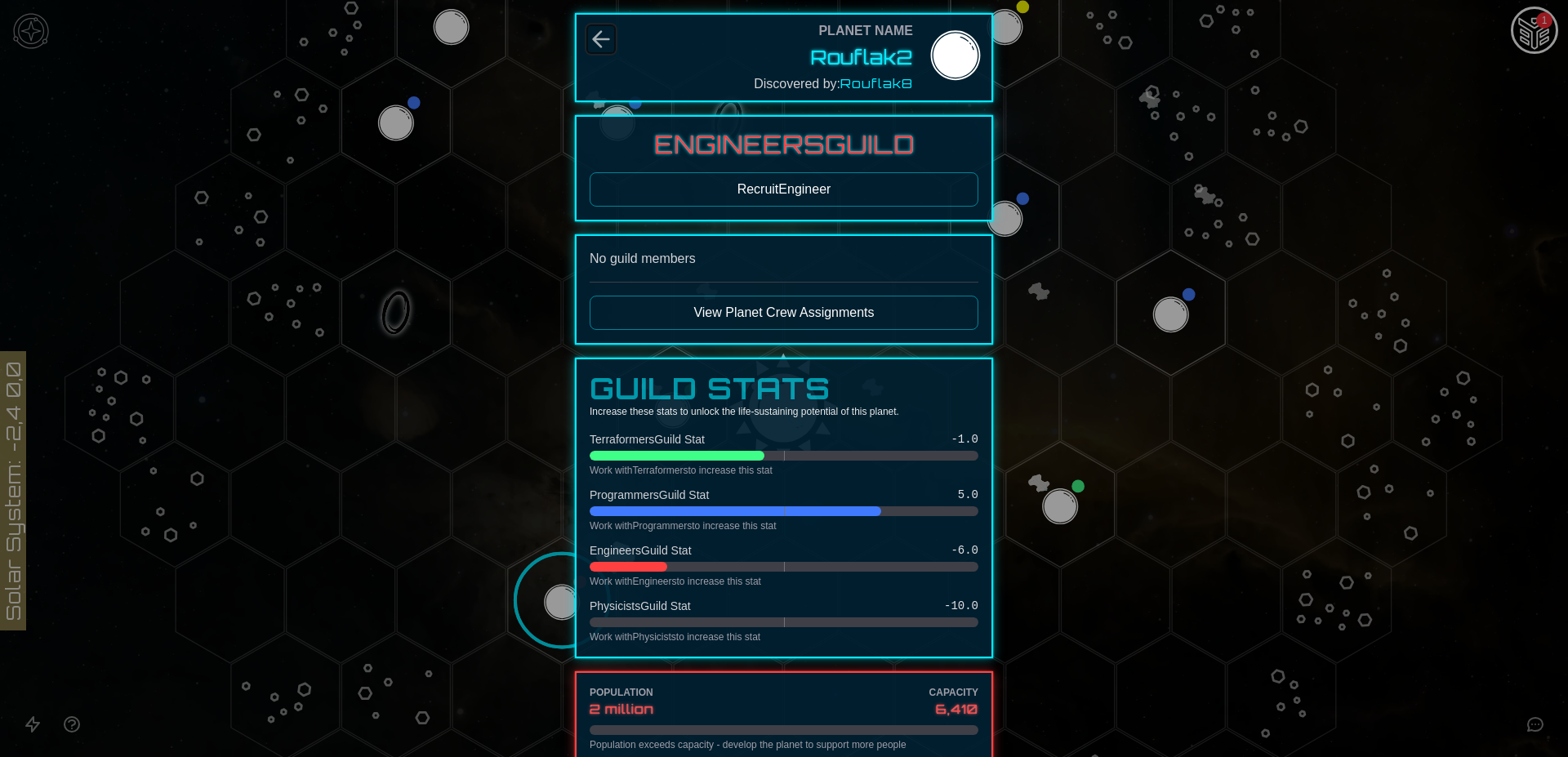
click at [594, 37] on icon "Back" at bounding box center [601, 39] width 26 height 26
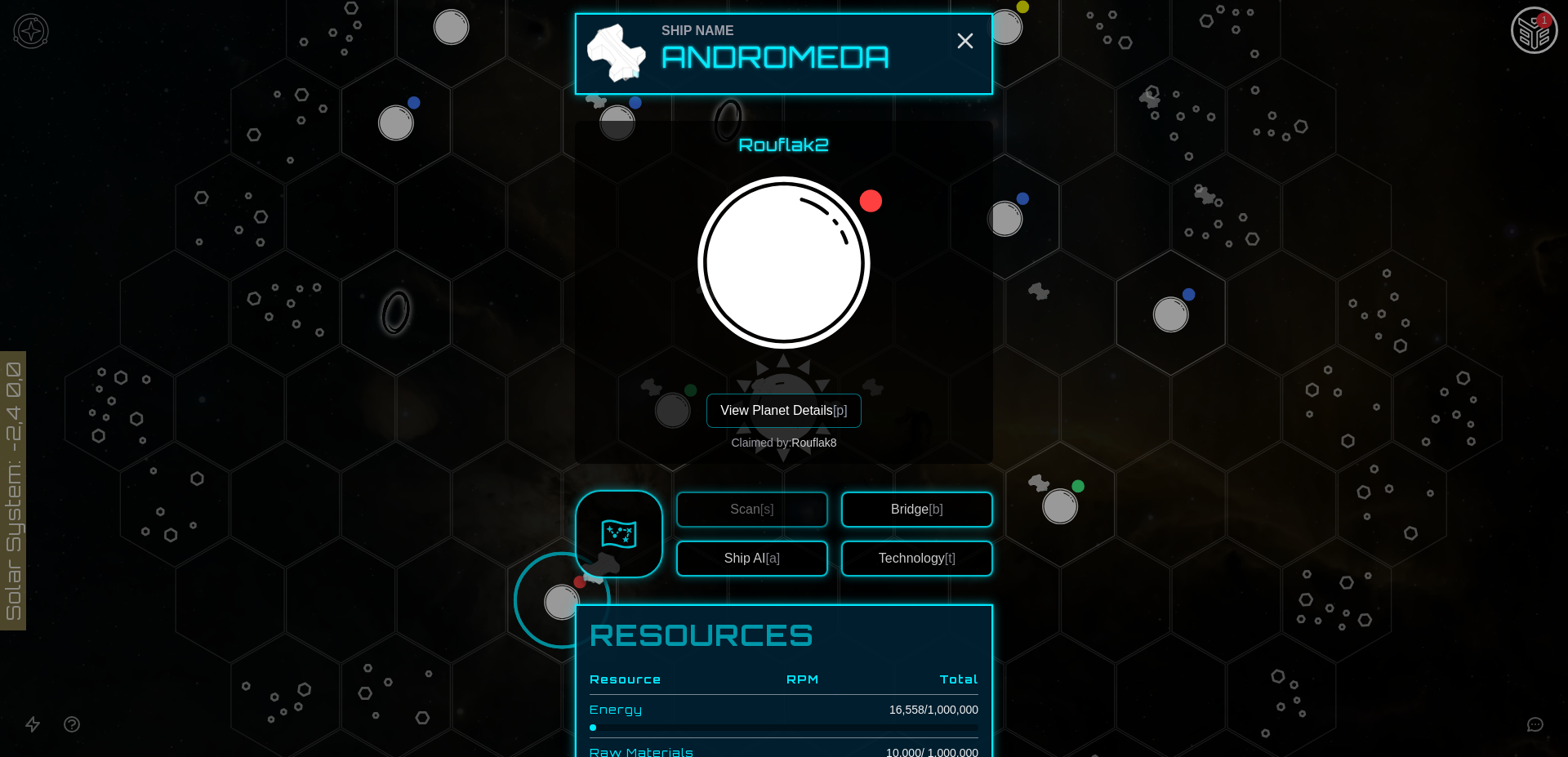
click at [738, 563] on button "Ship AI [a]" at bounding box center [752, 558] width 152 height 36
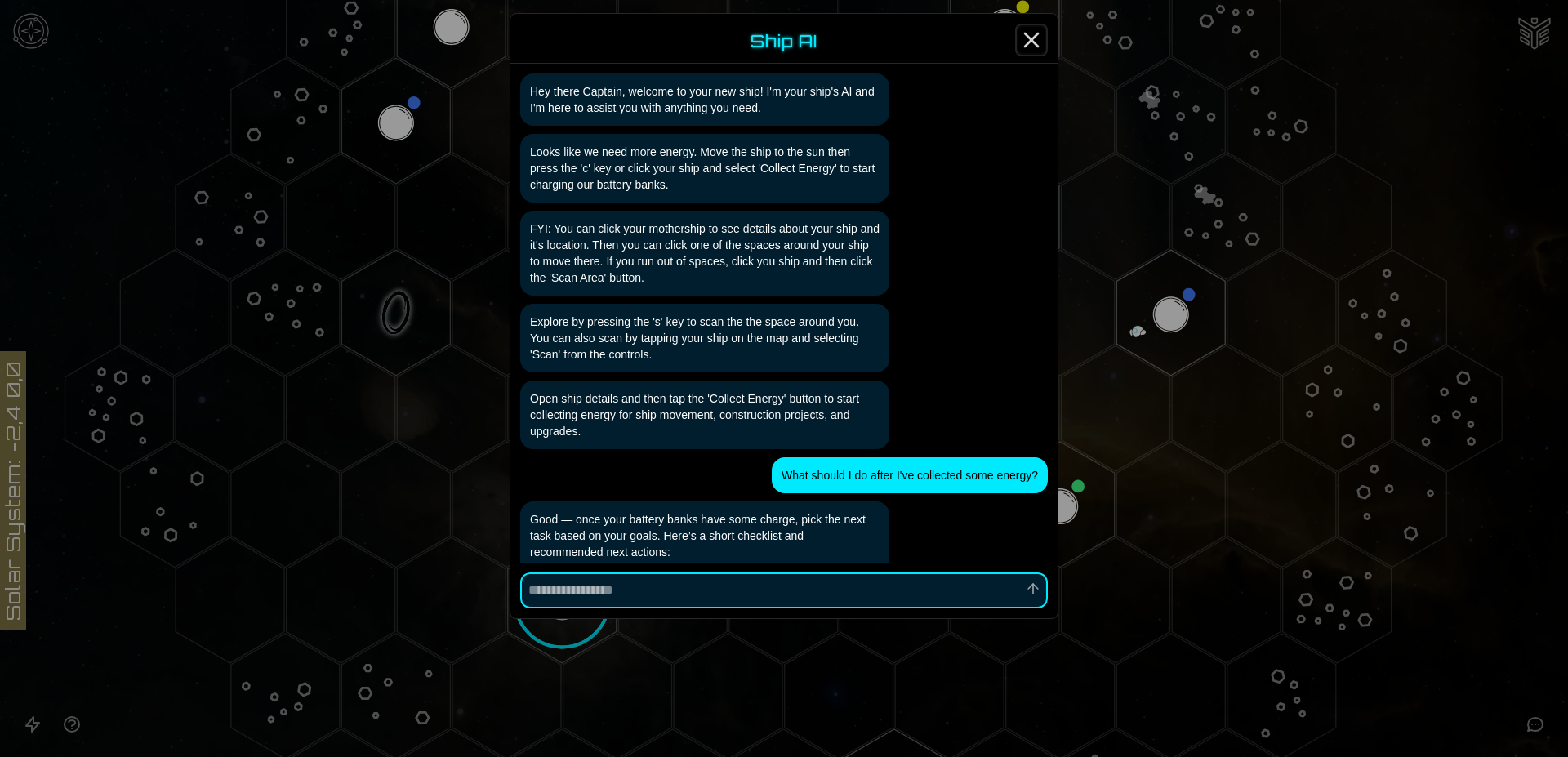
click at [1021, 33] on icon "Close" at bounding box center [1031, 39] width 26 height 26
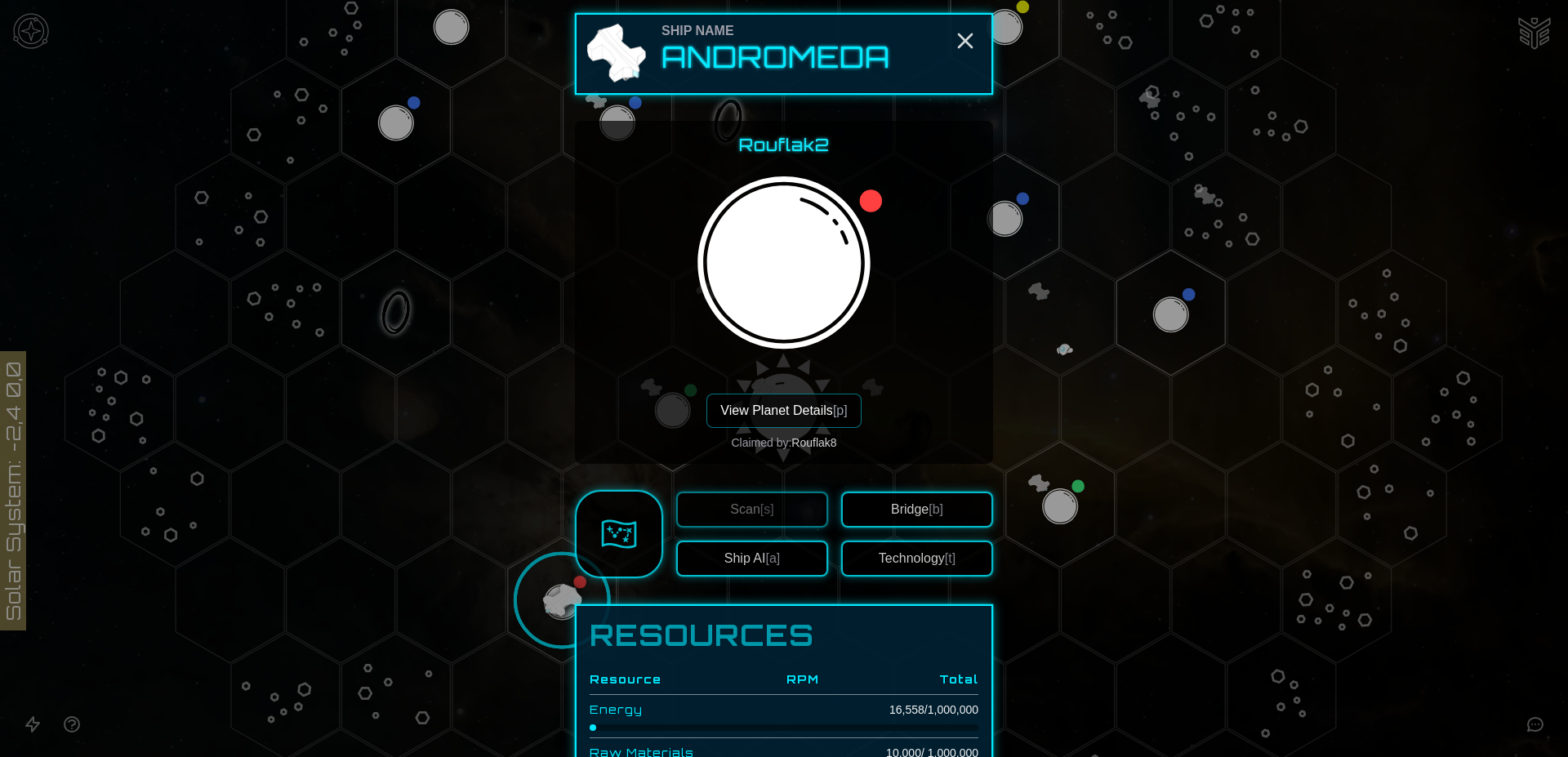
click at [798, 411] on button "View Planet Details [p]" at bounding box center [784, 410] width 154 height 34
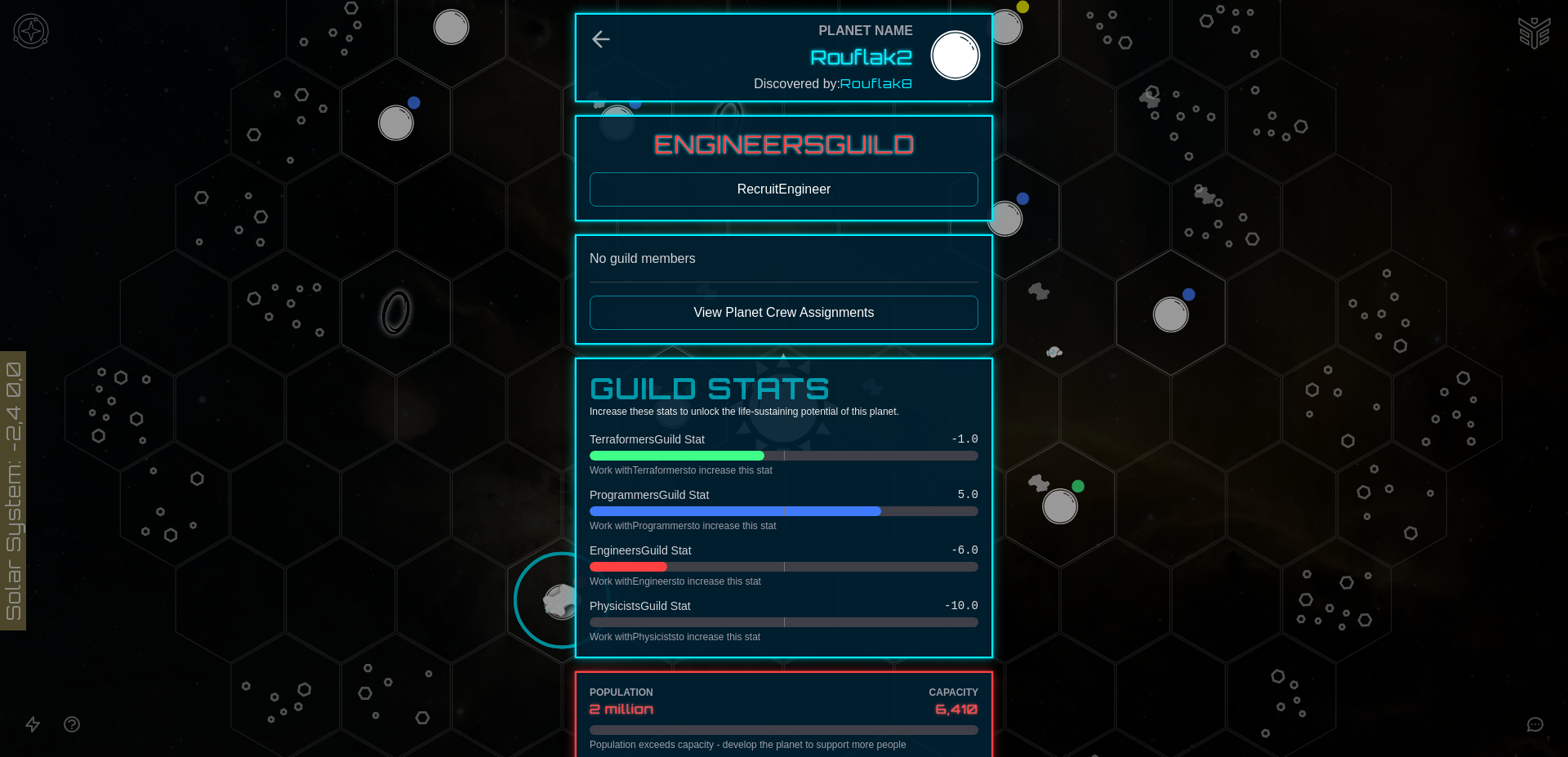
click at [781, 182] on button "Recruit Engineer" at bounding box center [784, 189] width 389 height 34
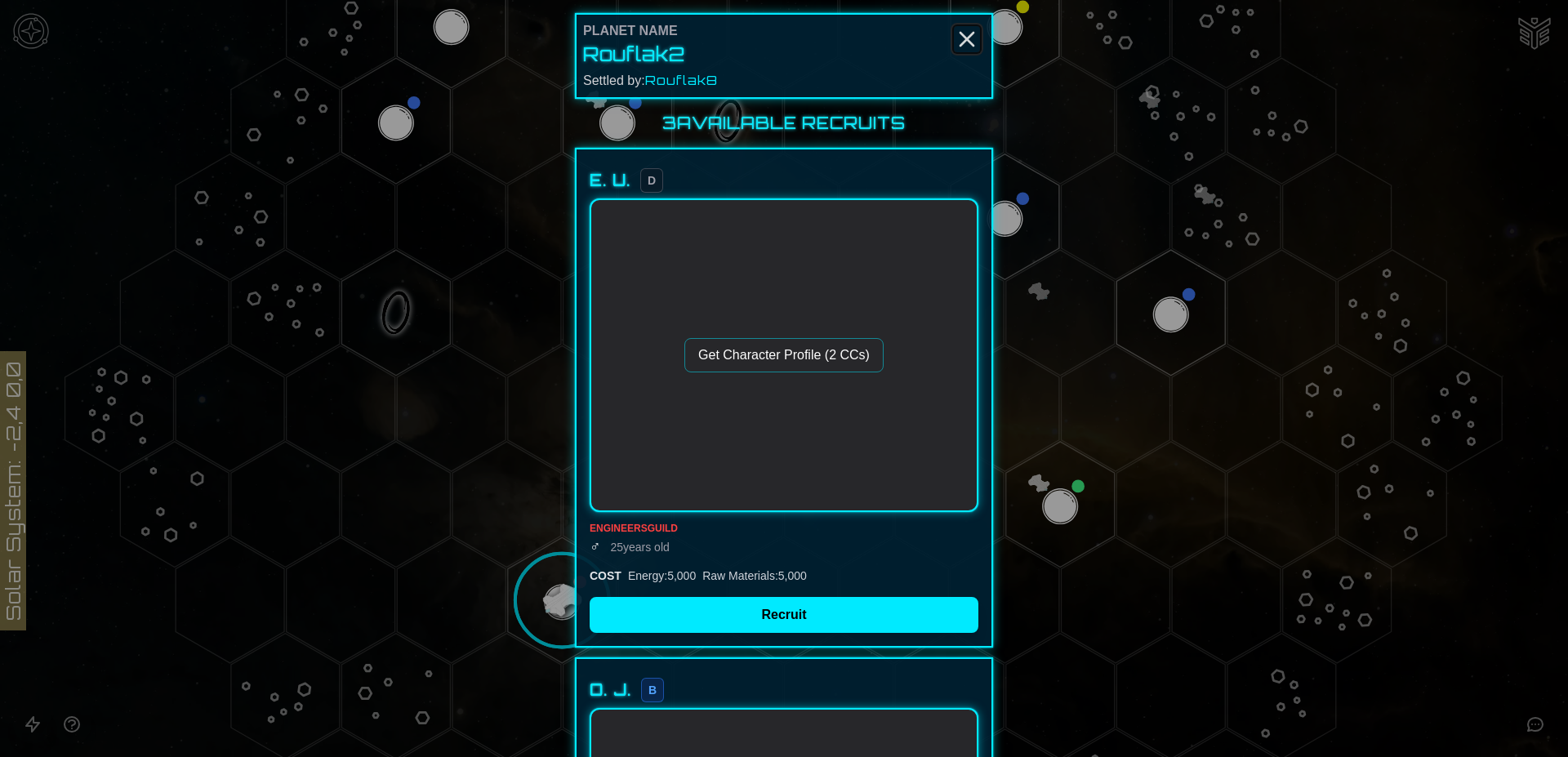
click at [964, 40] on icon "Close" at bounding box center [966, 39] width 26 height 26
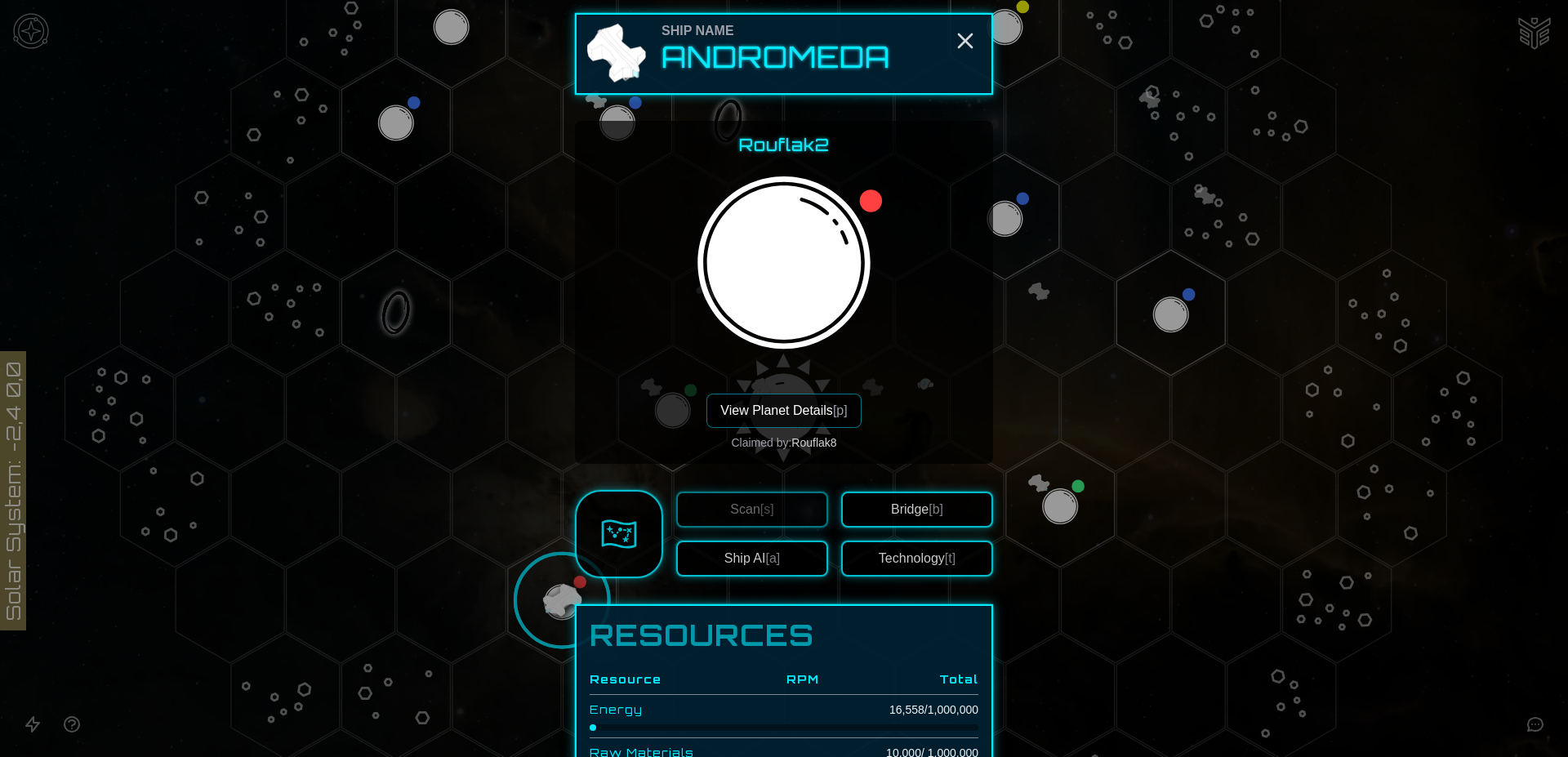
scroll to position [235, 0]
click at [795, 406] on button "View Planet Details [p]" at bounding box center [784, 410] width 154 height 34
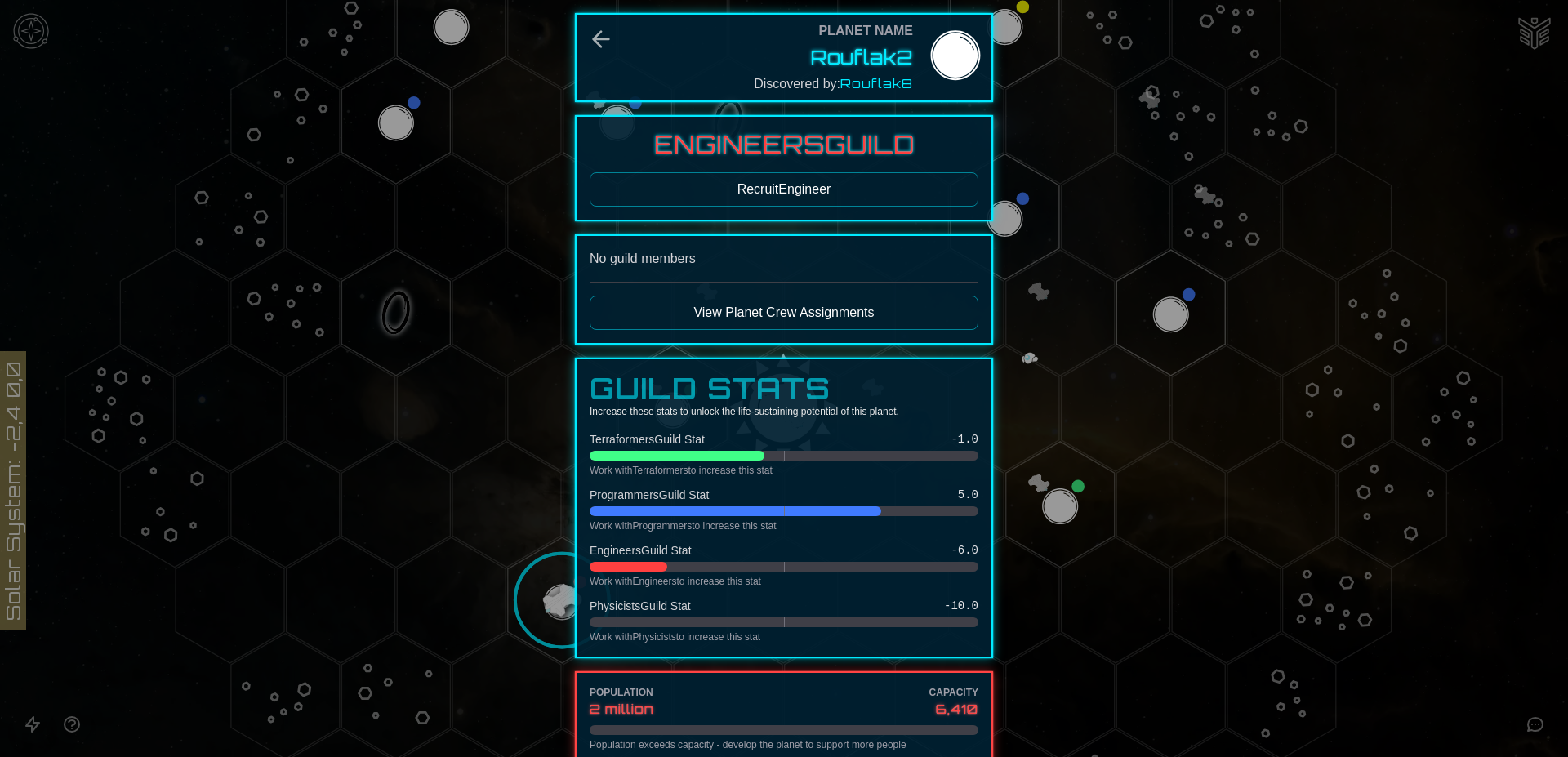
click at [759, 190] on button "Recruit Engineer" at bounding box center [784, 189] width 389 height 34
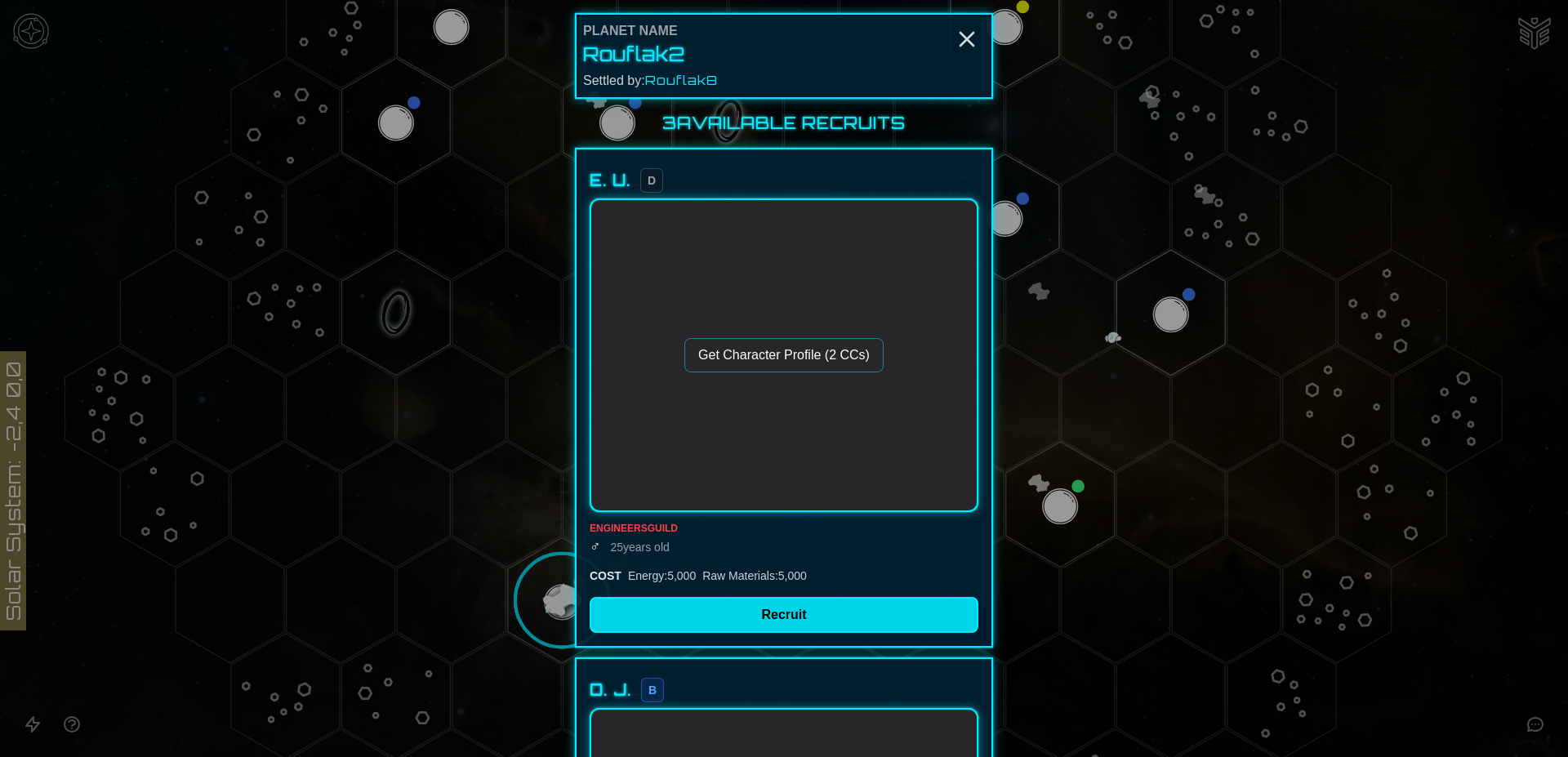
click at [791, 611] on button "Recruit" at bounding box center [784, 615] width 389 height 36
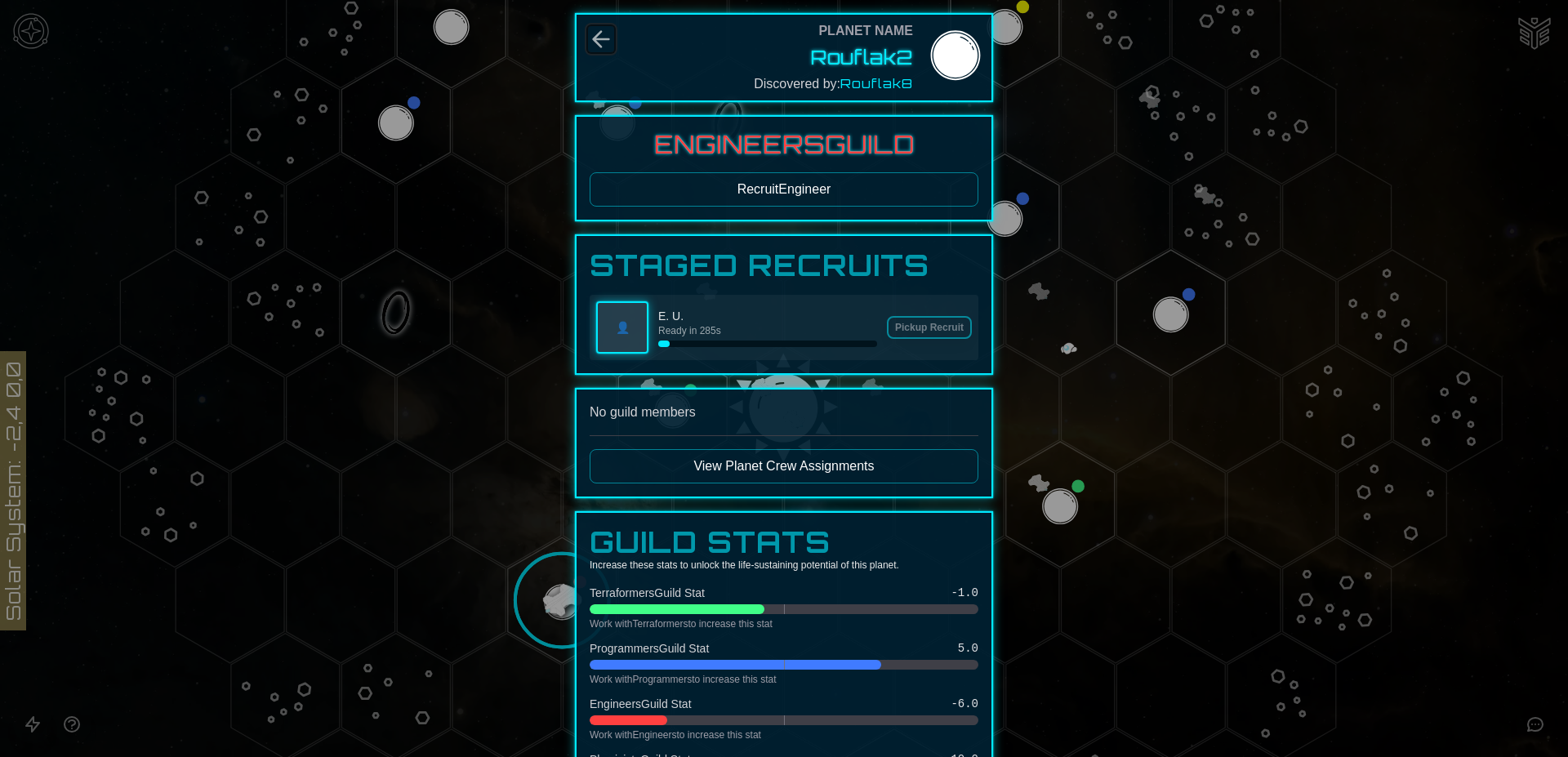
click at [597, 37] on icon "Back" at bounding box center [601, 39] width 26 height 26
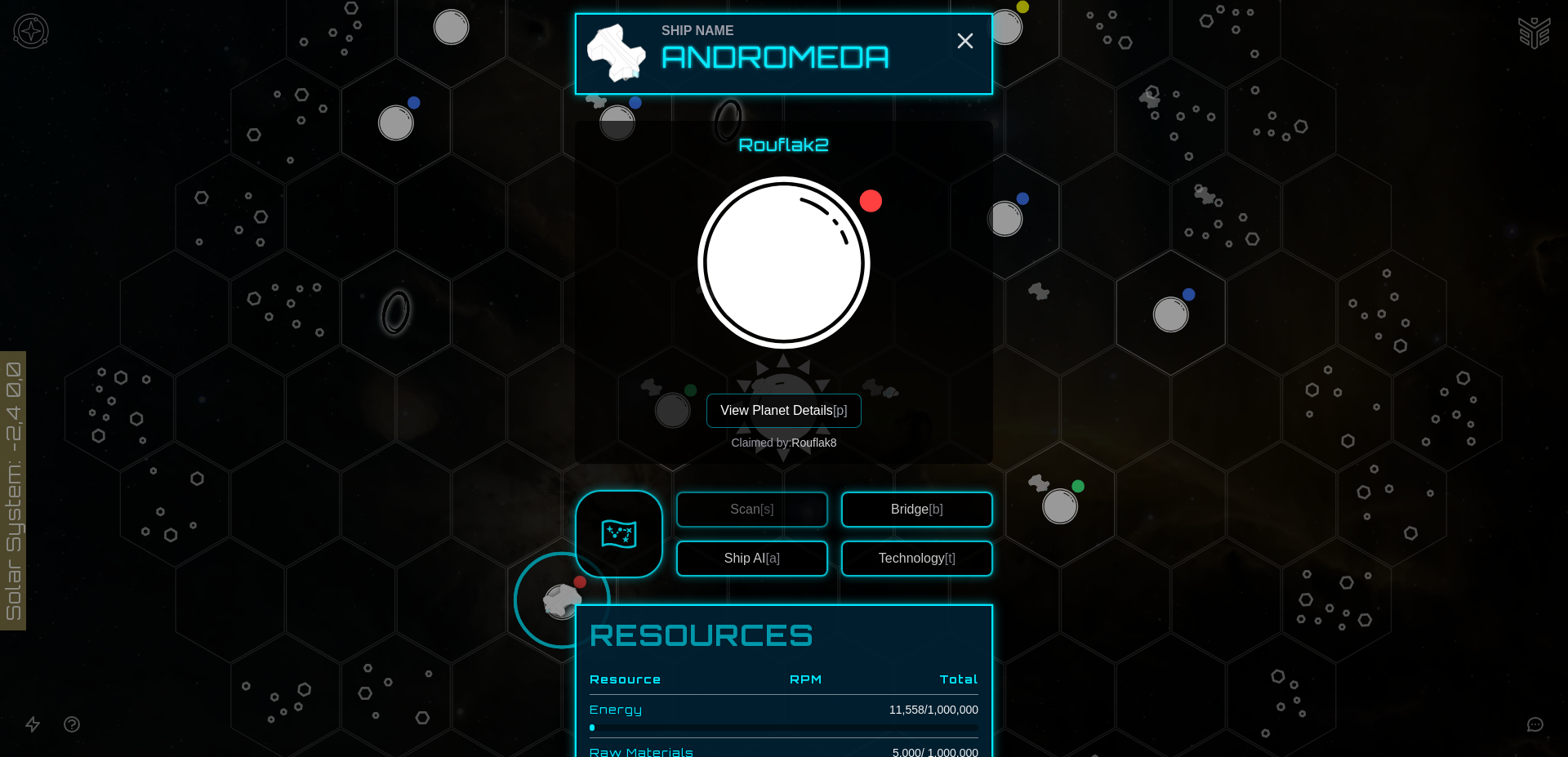
click at [800, 406] on button "View Planet Details [p]" at bounding box center [784, 410] width 154 height 34
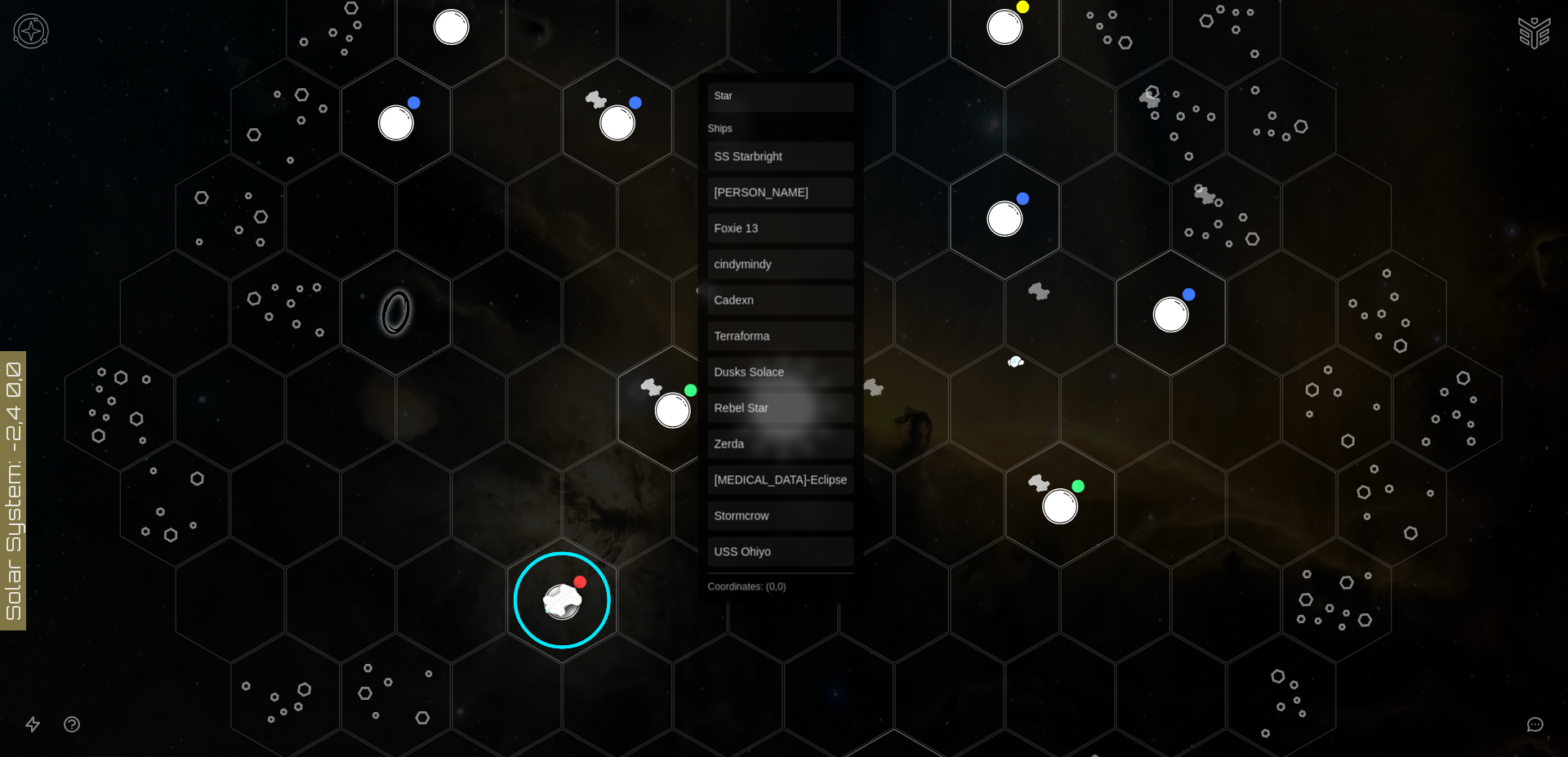
click at [781, 399] on polygon "Hex at coordinates 0,0, clickable" at bounding box center [784, 407] width 108 height 126
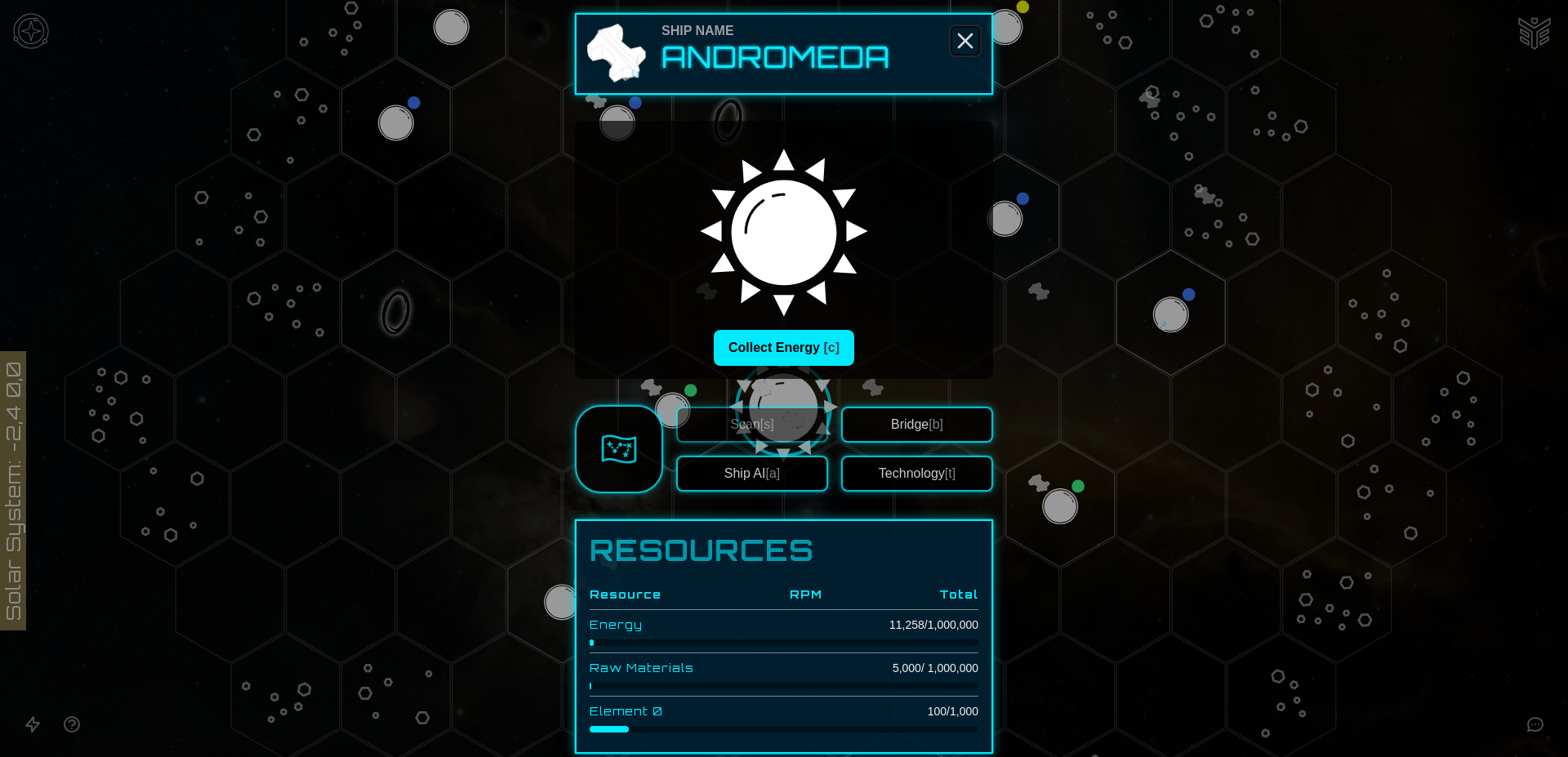
click at [960, 39] on line "Close" at bounding box center [965, 40] width 13 height 13
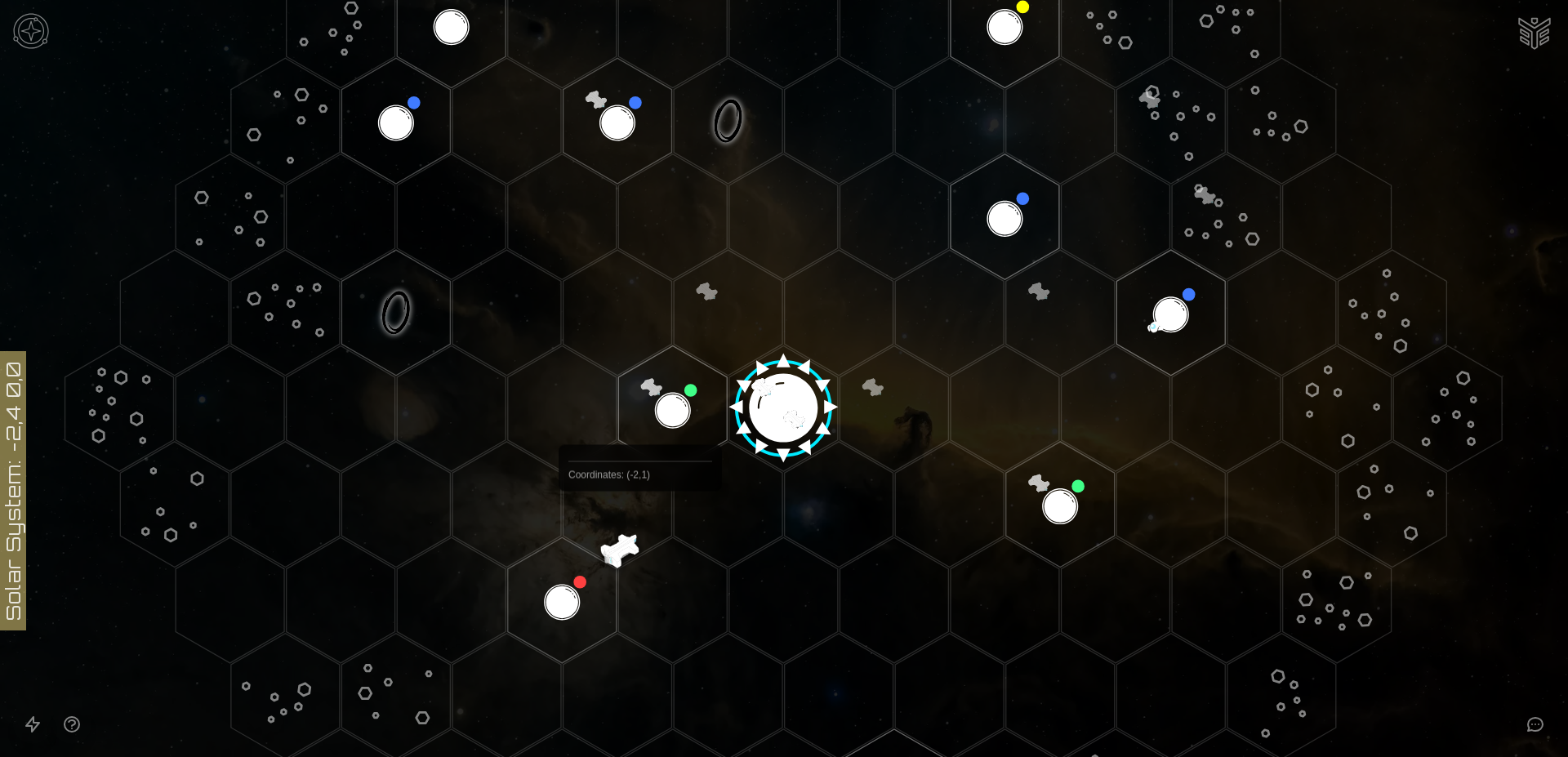
click at [639, 516] on polygon "Hex at coordinates -2,1, clickable" at bounding box center [617, 504] width 108 height 126
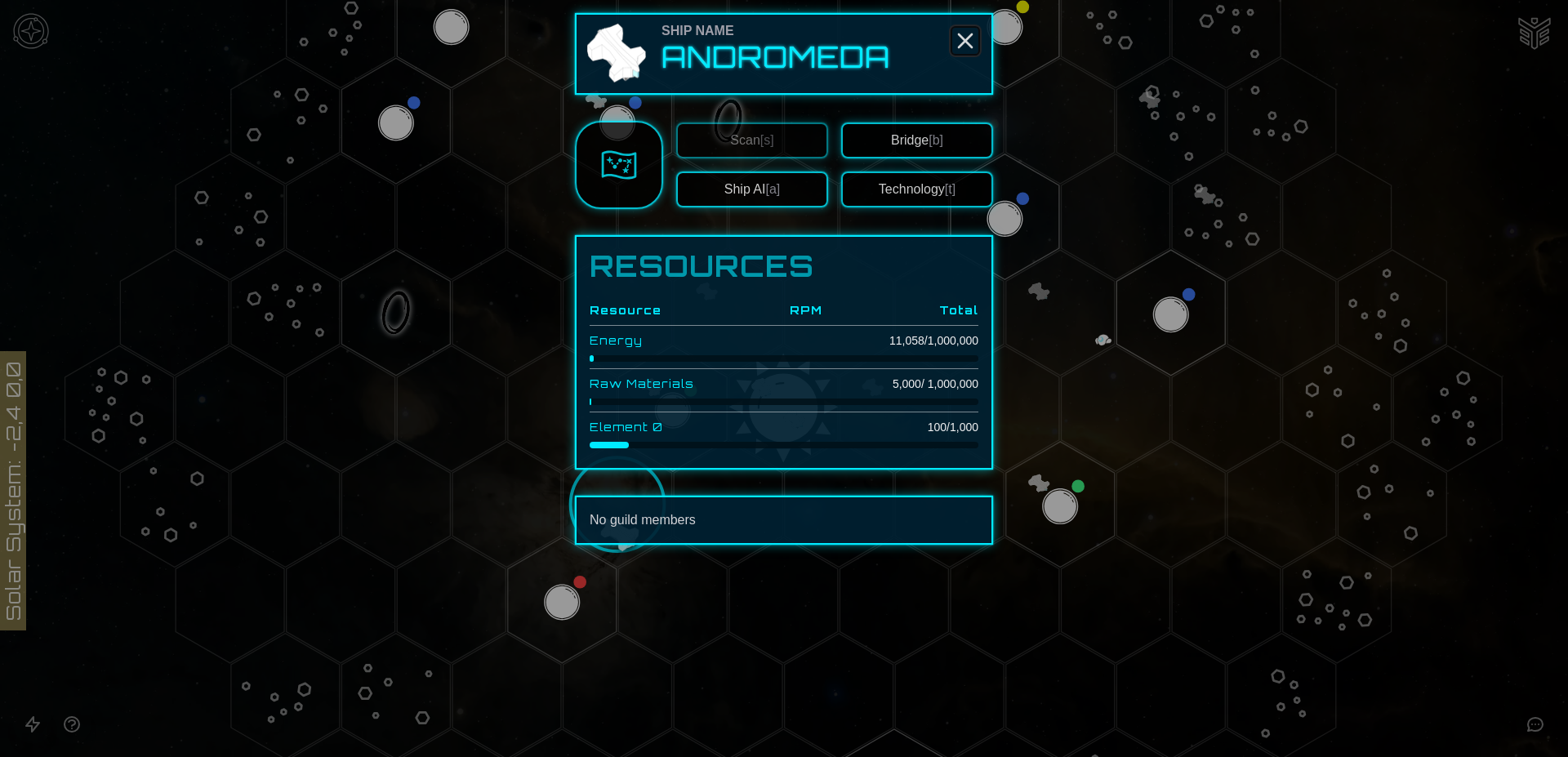
click at [968, 35] on icon "Close" at bounding box center [965, 40] width 26 height 26
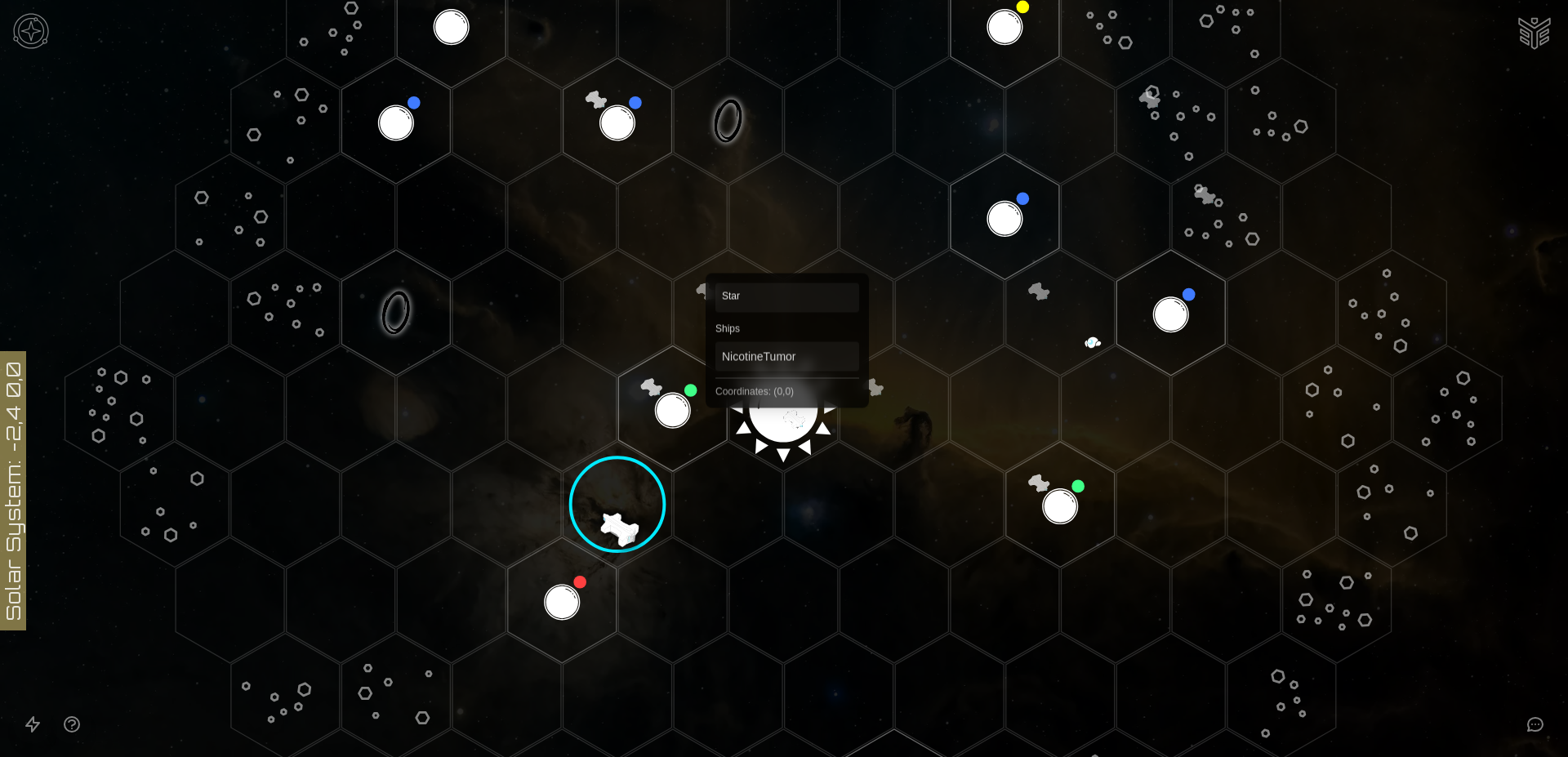
click at [786, 401] on polygon "Hex at coordinates 0,0, clickable" at bounding box center [784, 407] width 108 height 126
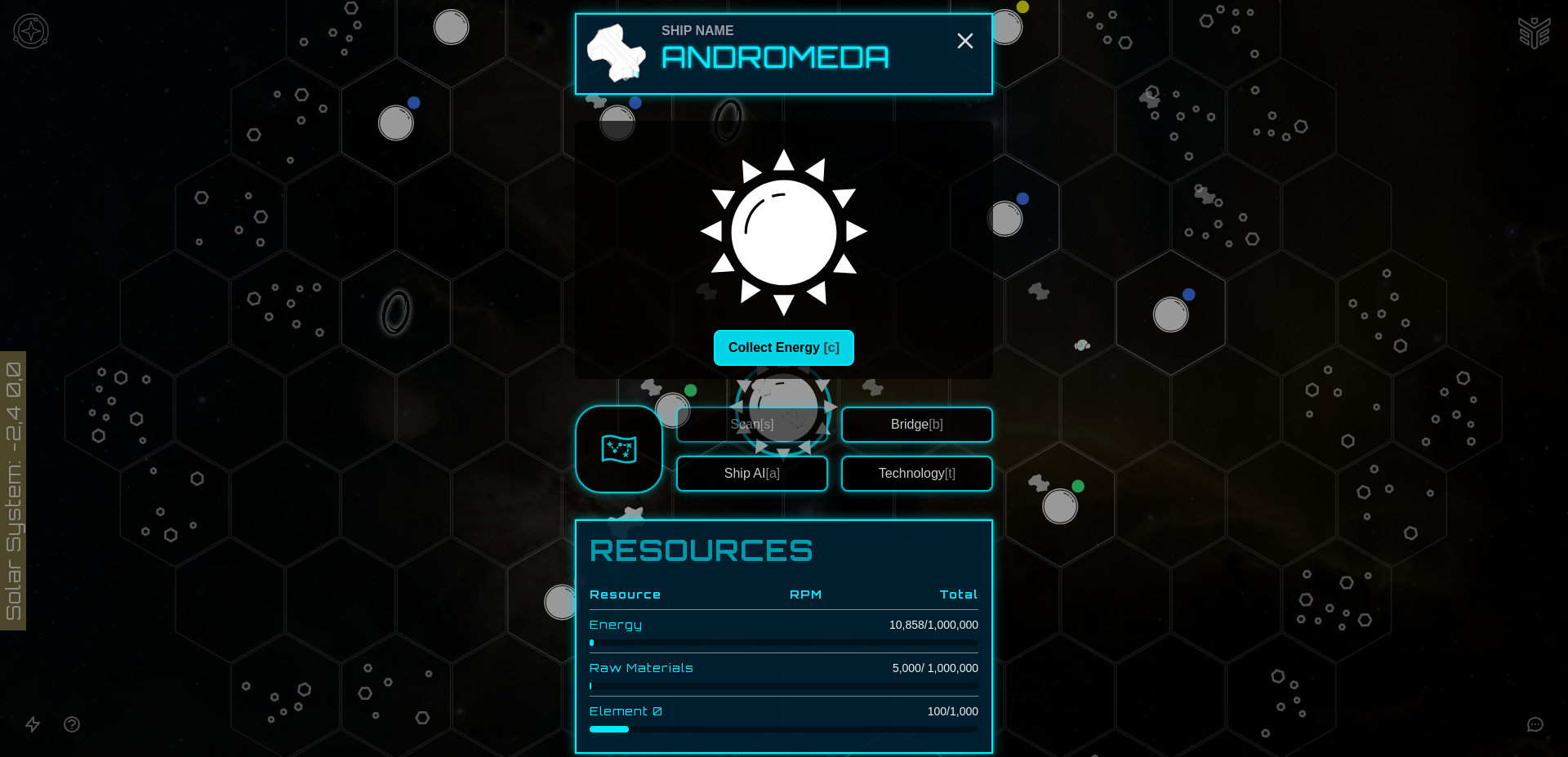
click at [787, 345] on button "Collect Energy [c]" at bounding box center [784, 348] width 140 height 36
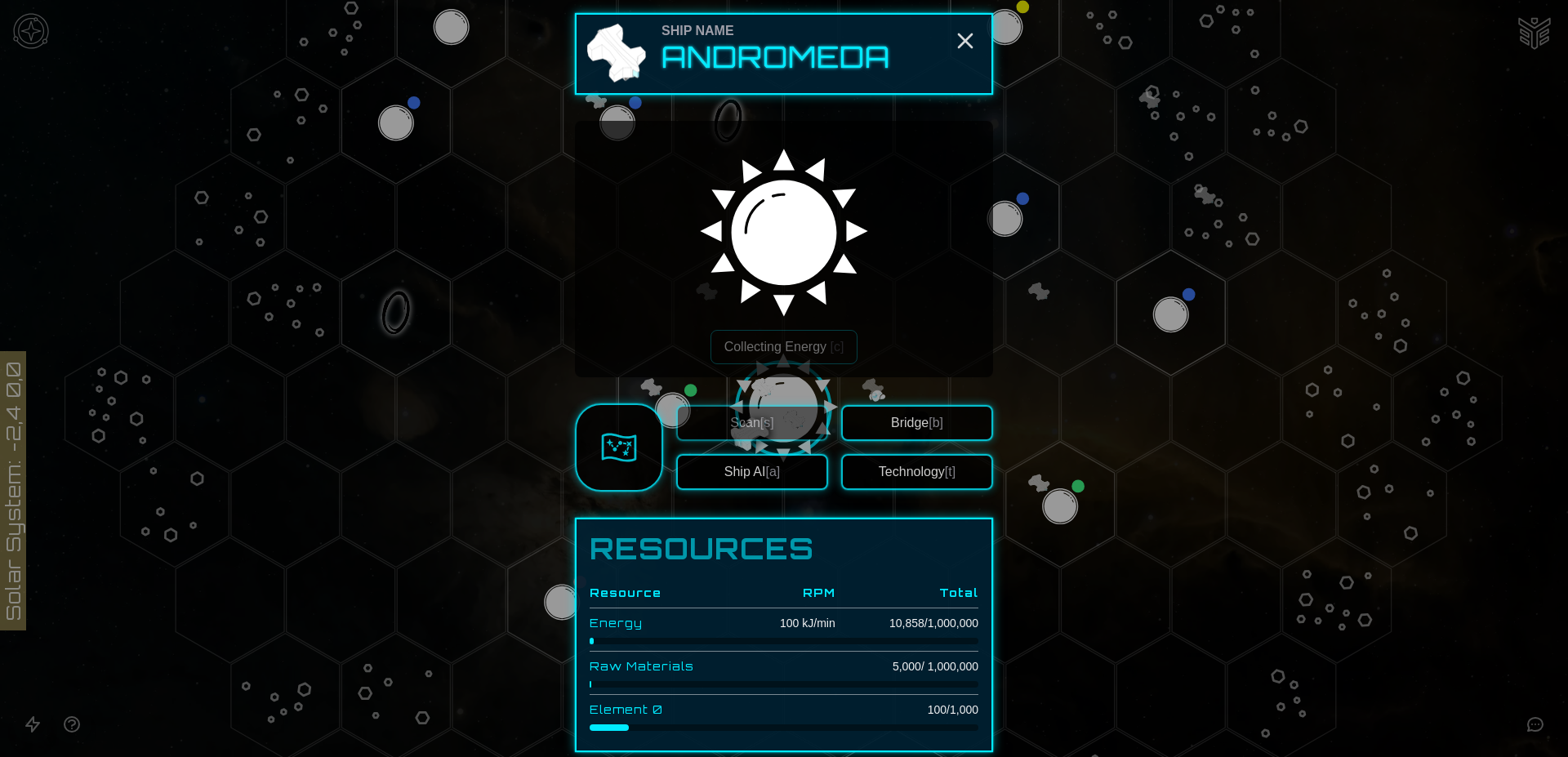
click at [612, 438] on img at bounding box center [618, 447] width 36 height 36
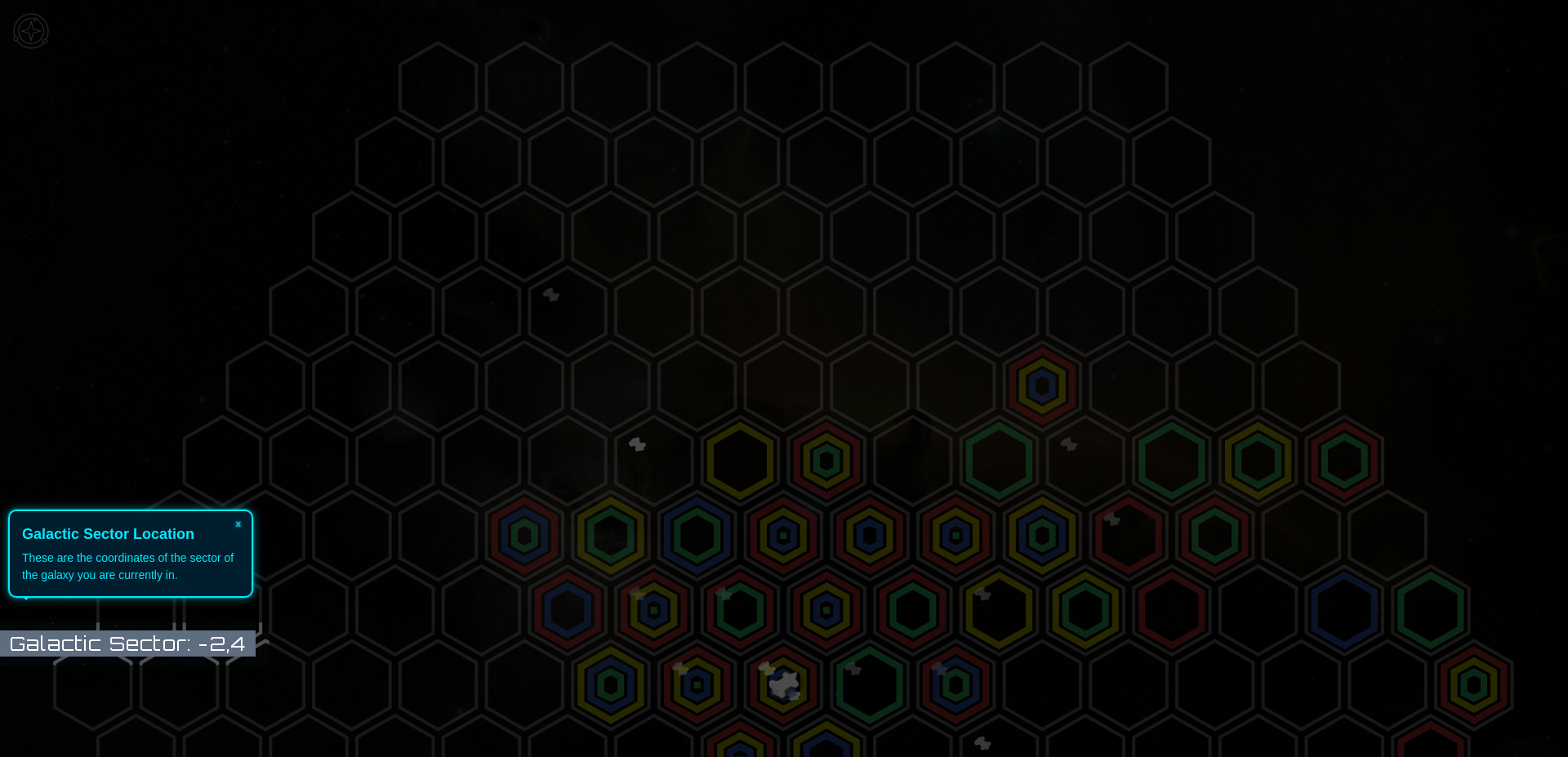
click at [1554, 420] on icon at bounding box center [780, 378] width 1576 height 757
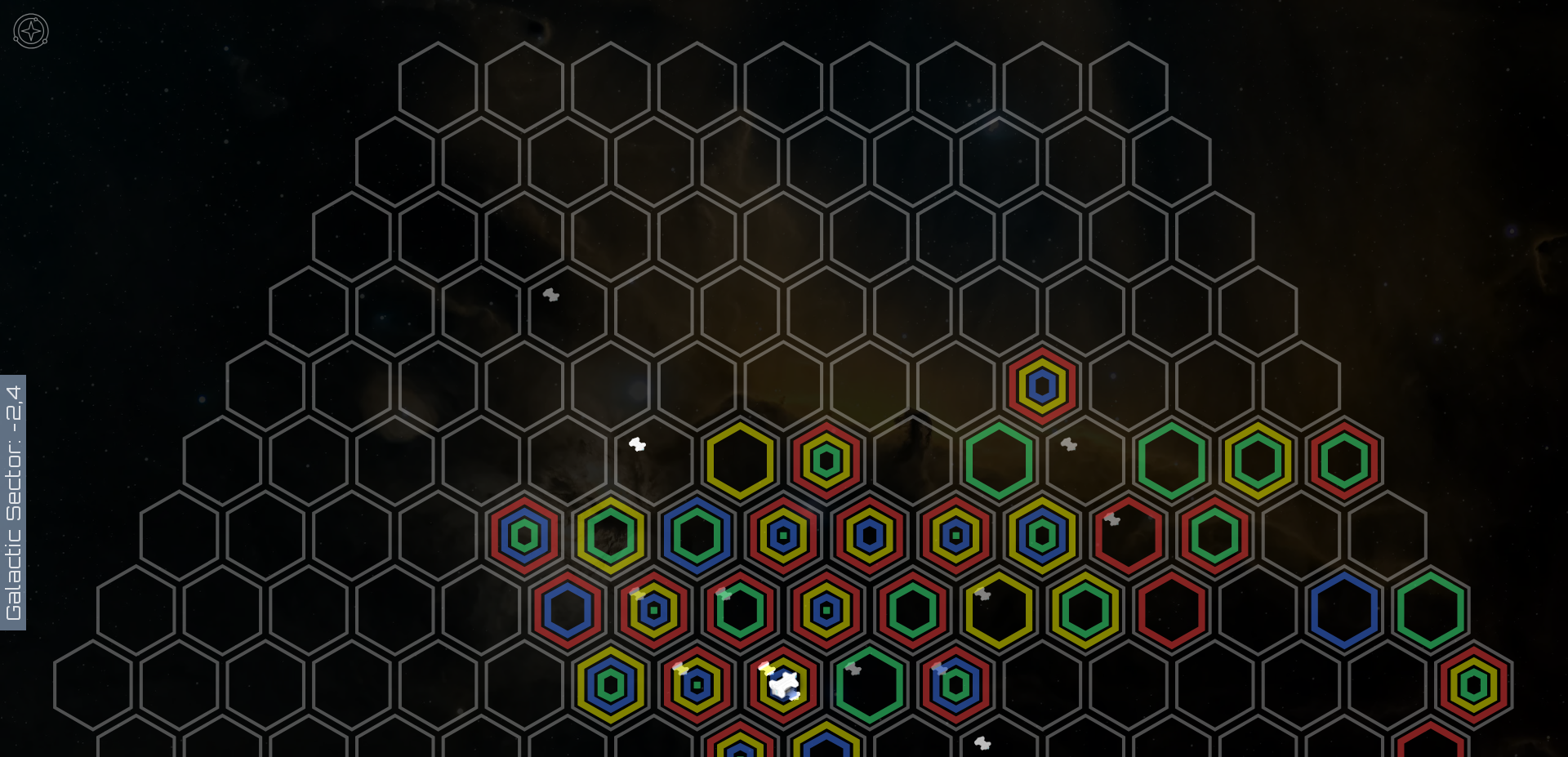
scroll to position [250, 0]
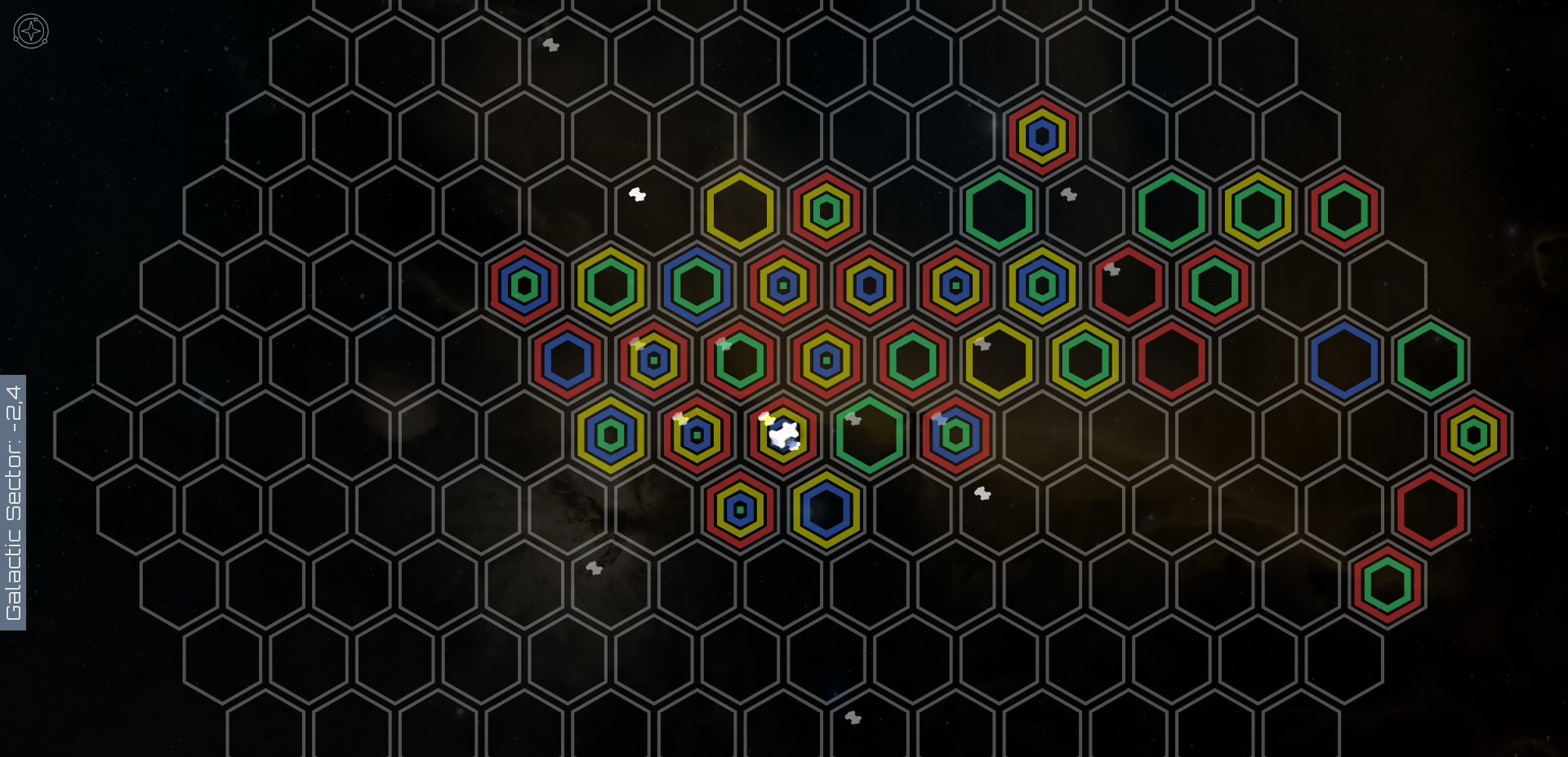
click at [779, 278] on polygon at bounding box center [783, 285] width 76 height 89
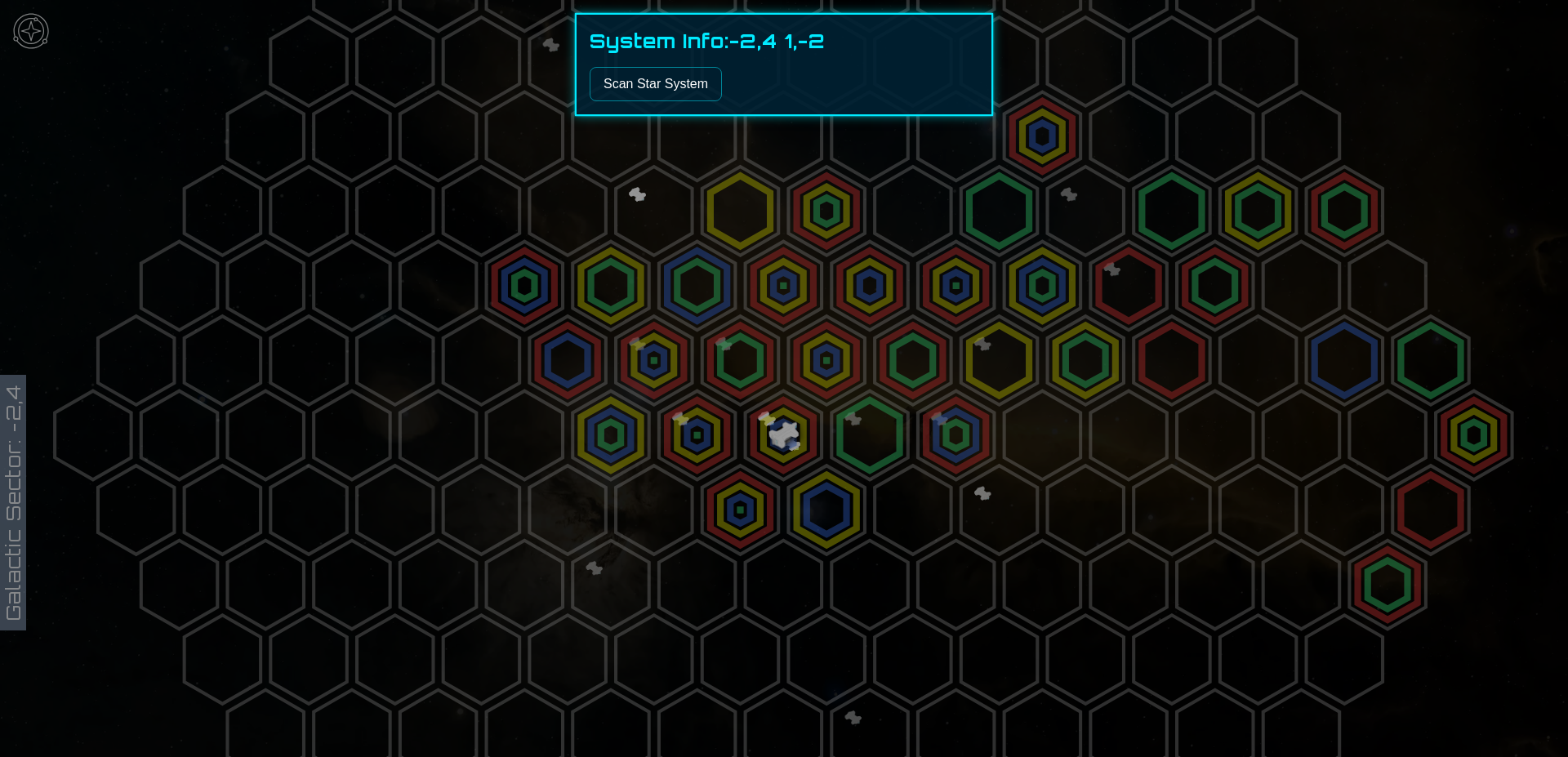
click at [773, 429] on div at bounding box center [784, 378] width 1568 height 757
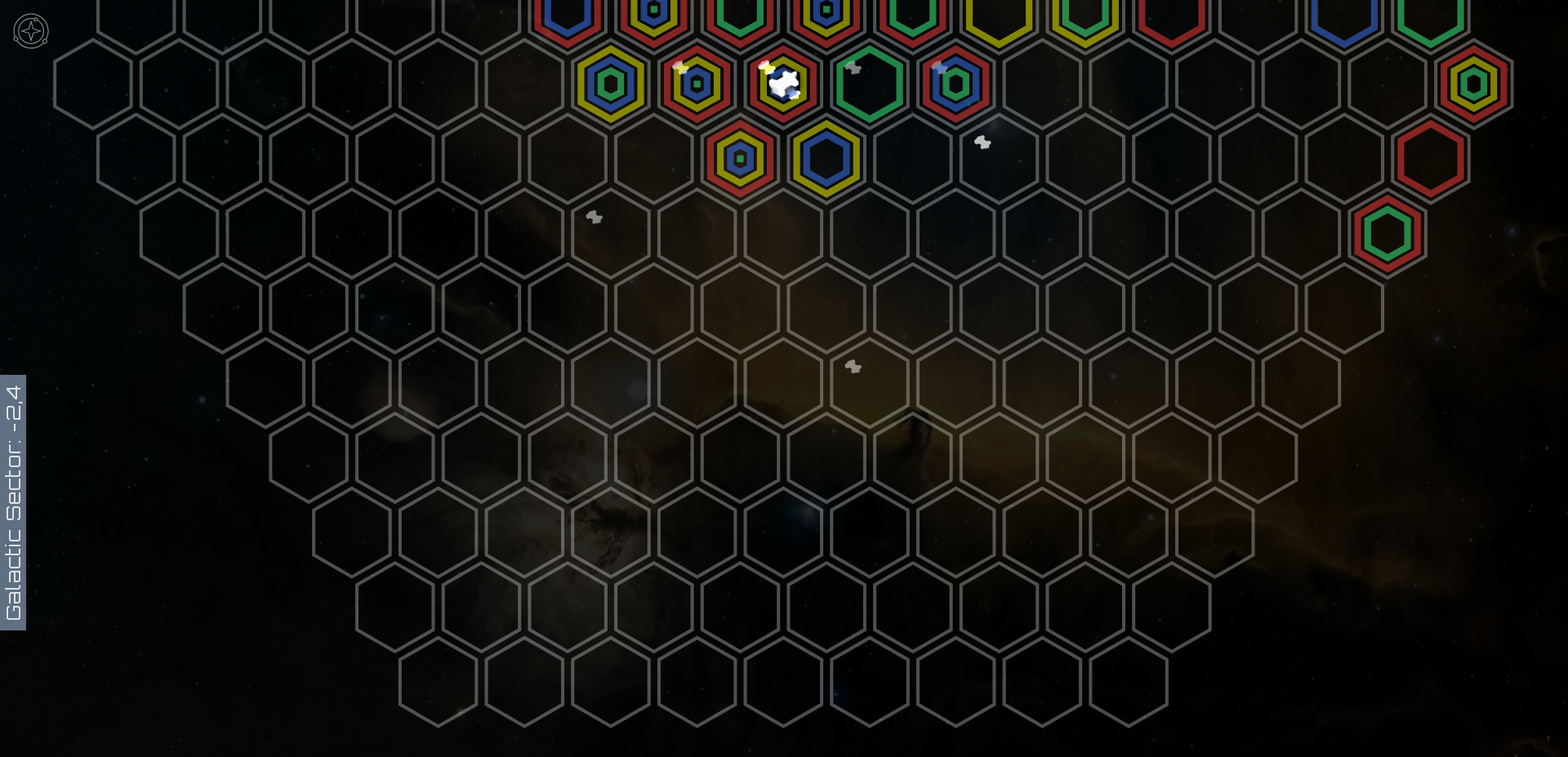
scroll to position [268, 0]
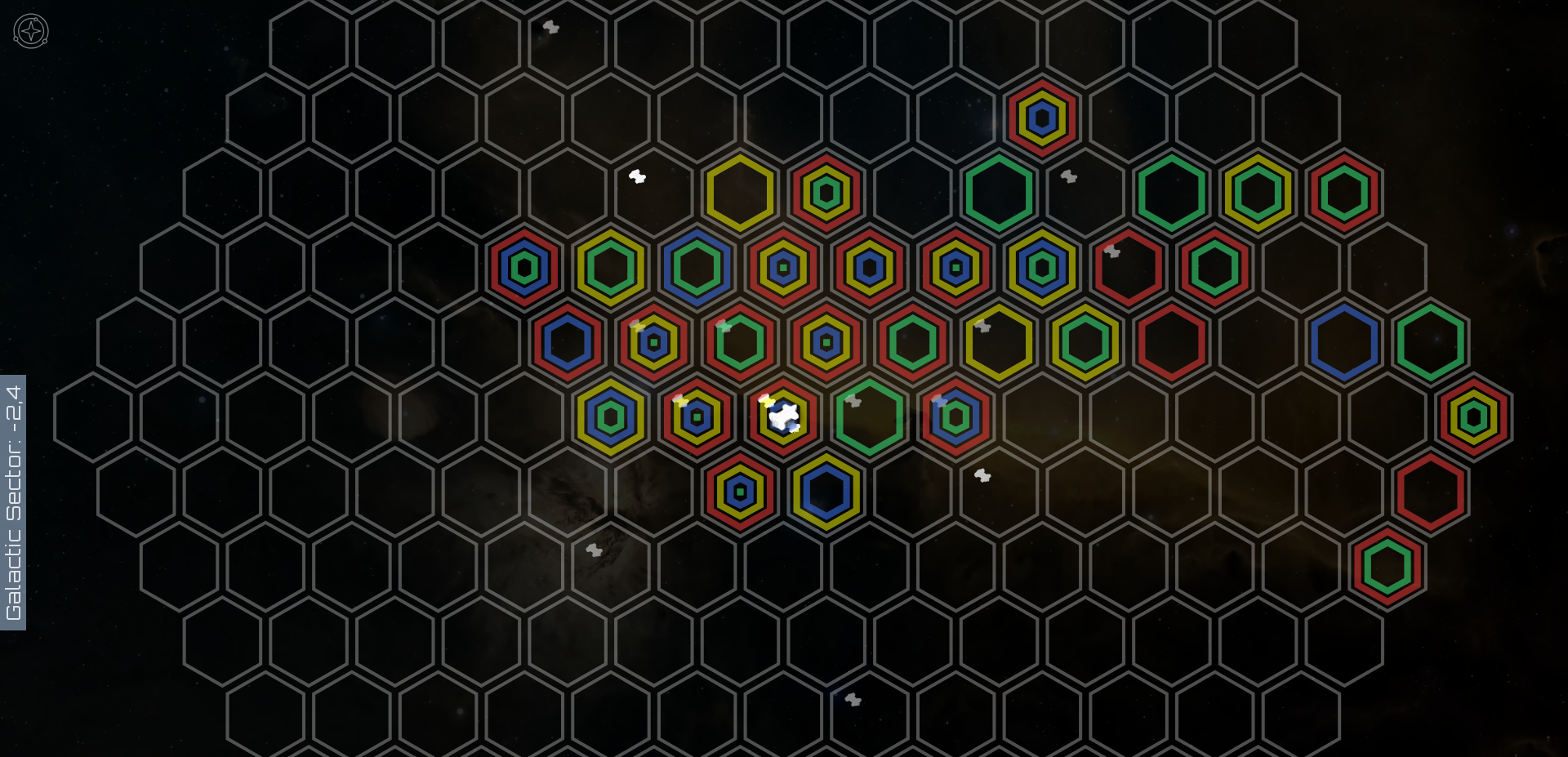
click at [781, 402] on polygon at bounding box center [783, 417] width 76 height 89
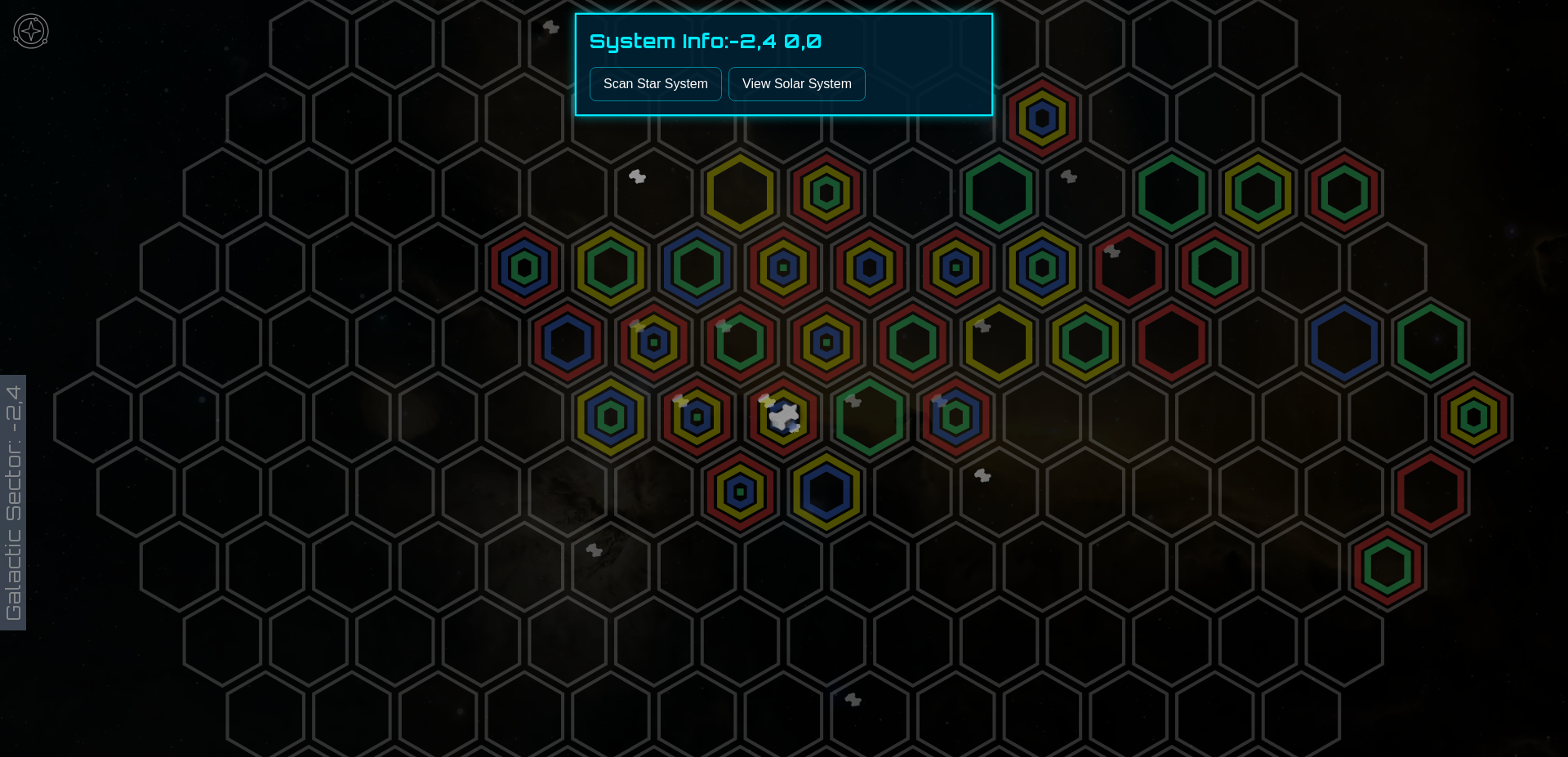
click at [806, 89] on link "View Solar System" at bounding box center [797, 83] width 138 height 34
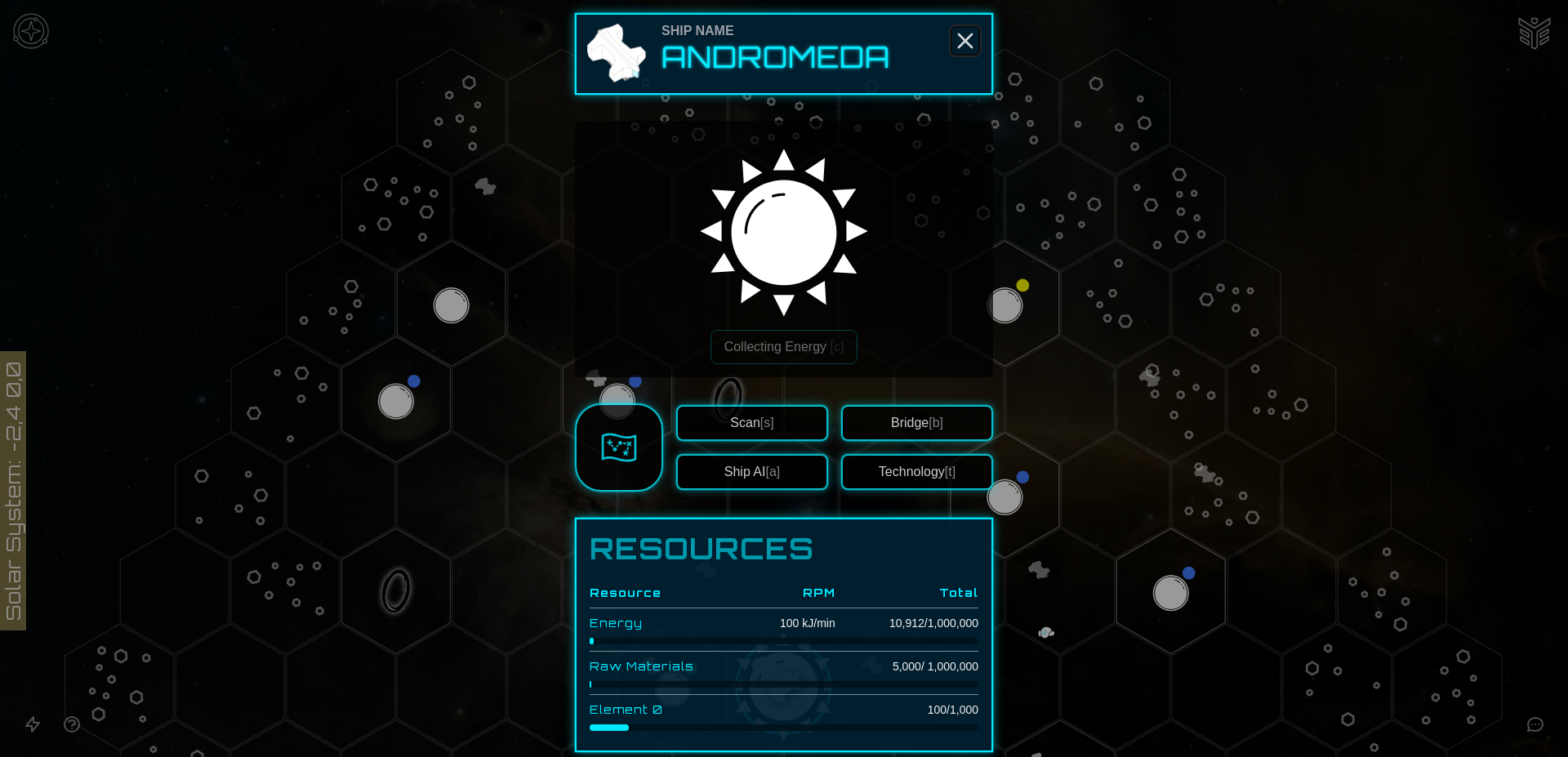
click at [963, 39] on icon "Close" at bounding box center [965, 40] width 26 height 26
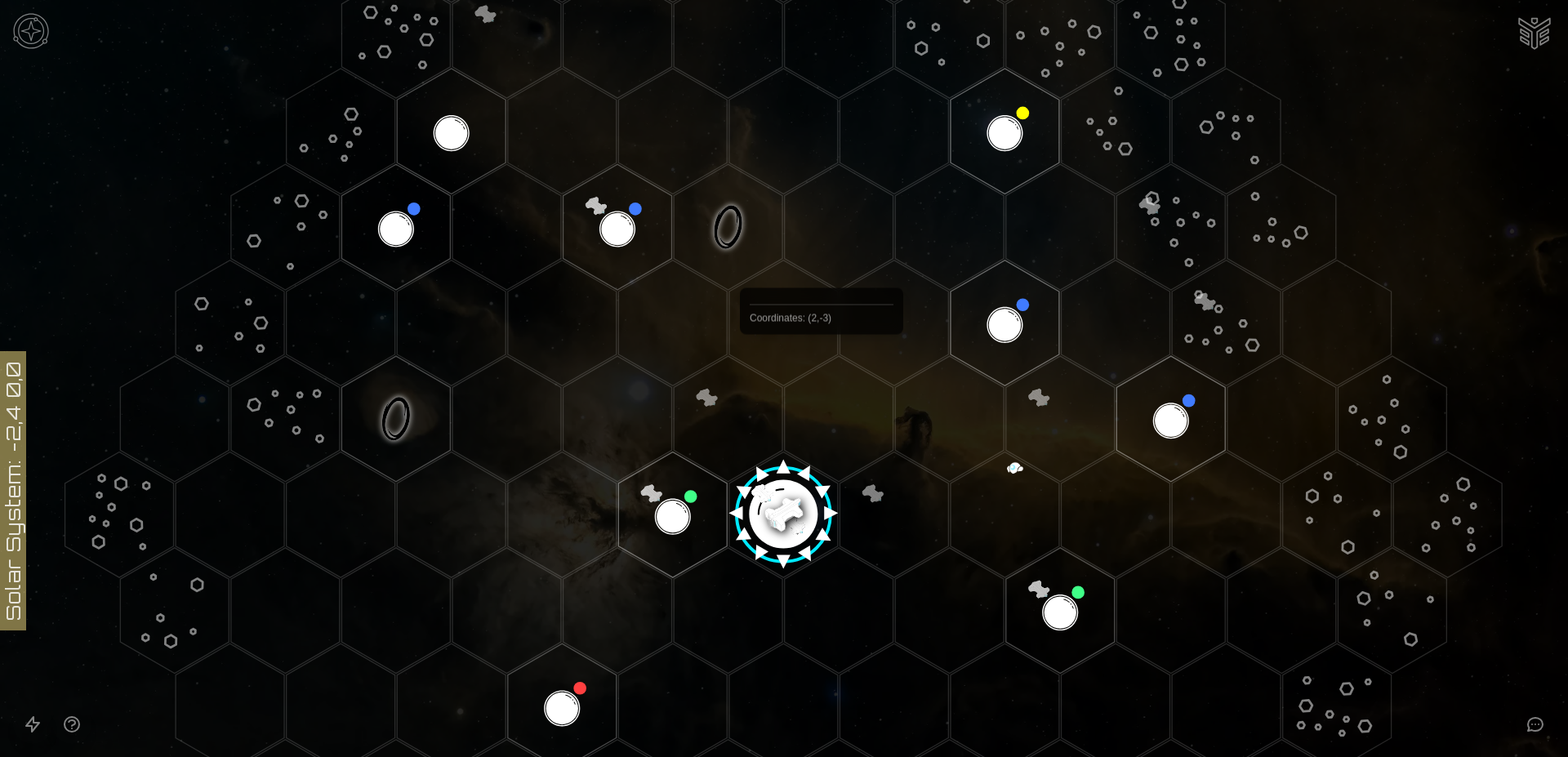
scroll to position [333, 0]
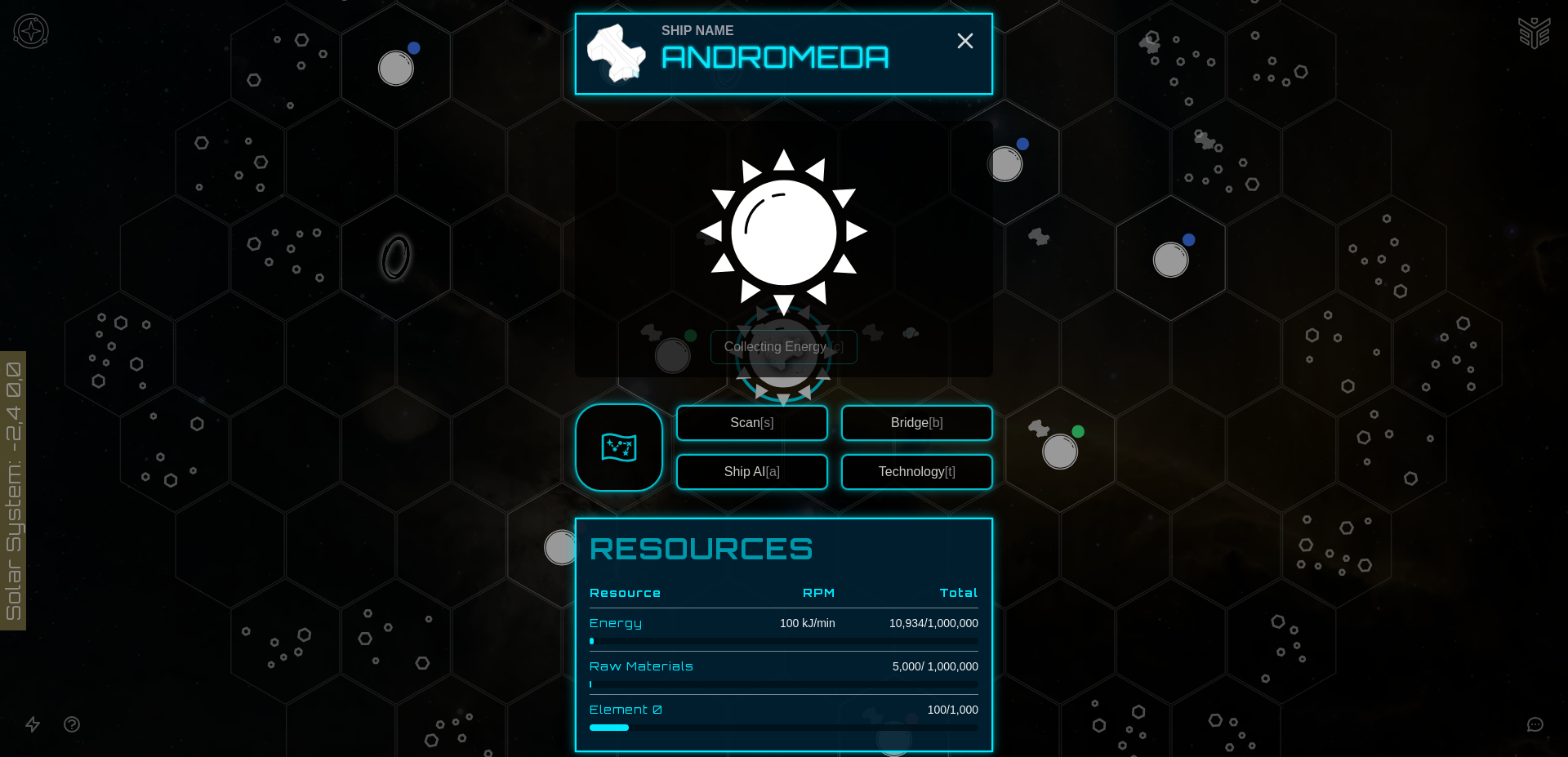
click at [749, 462] on button "Ship AI [a]" at bounding box center [752, 472] width 152 height 36
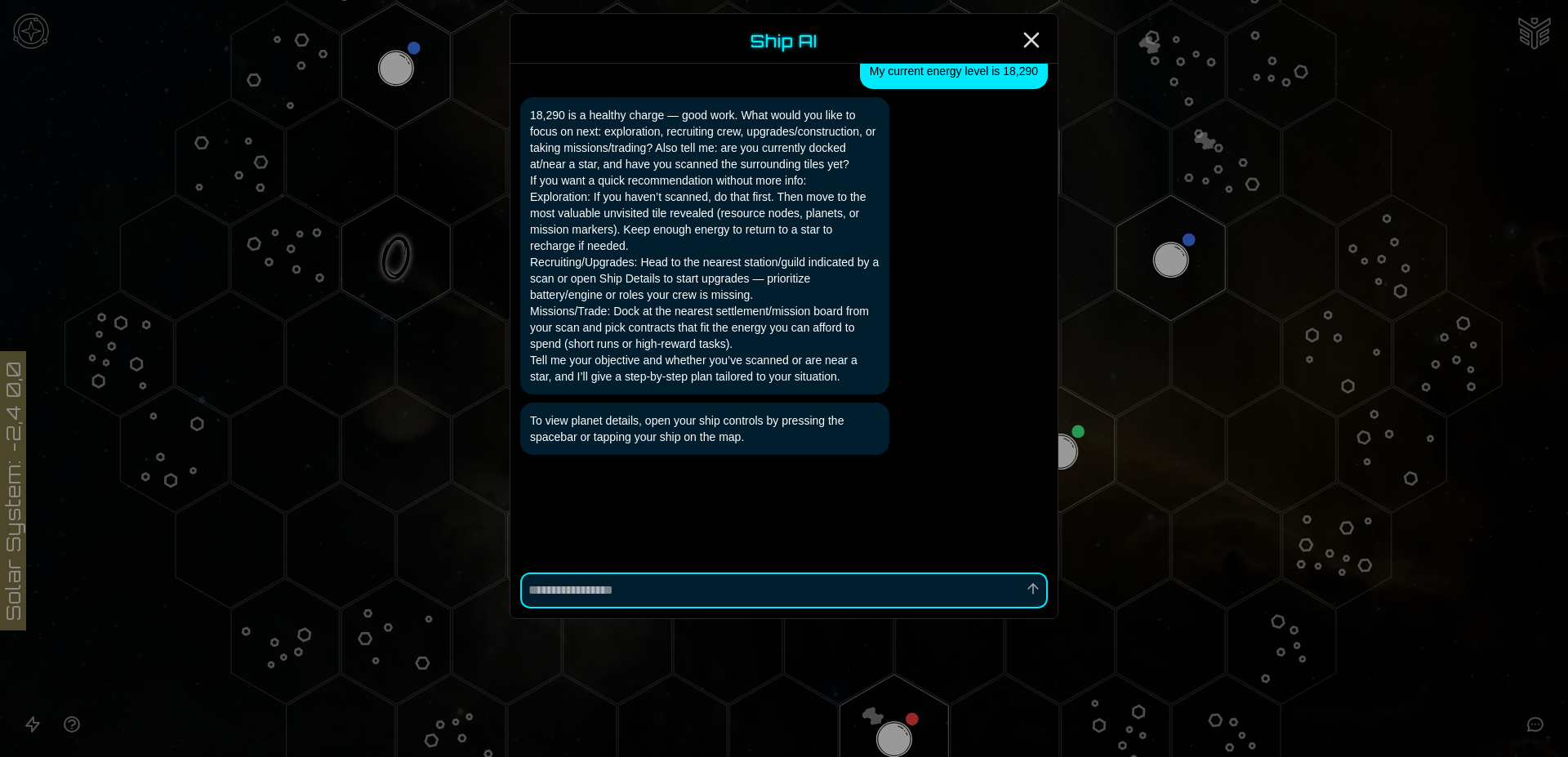
scroll to position [1015, 0]
click at [1035, 37] on line "Close" at bounding box center [1031, 39] width 13 height 13
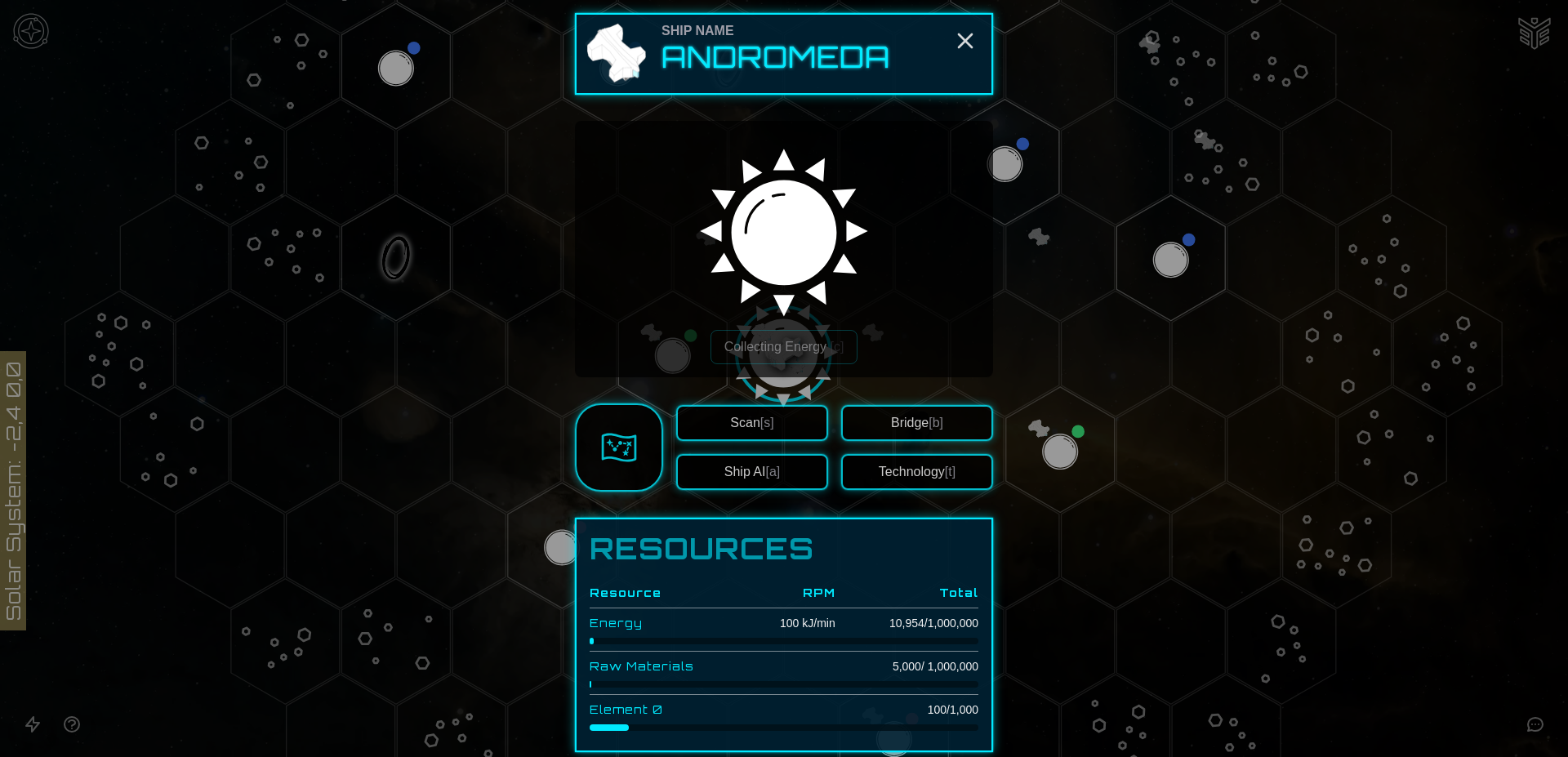
click at [536, 543] on div at bounding box center [784, 378] width 1568 height 757
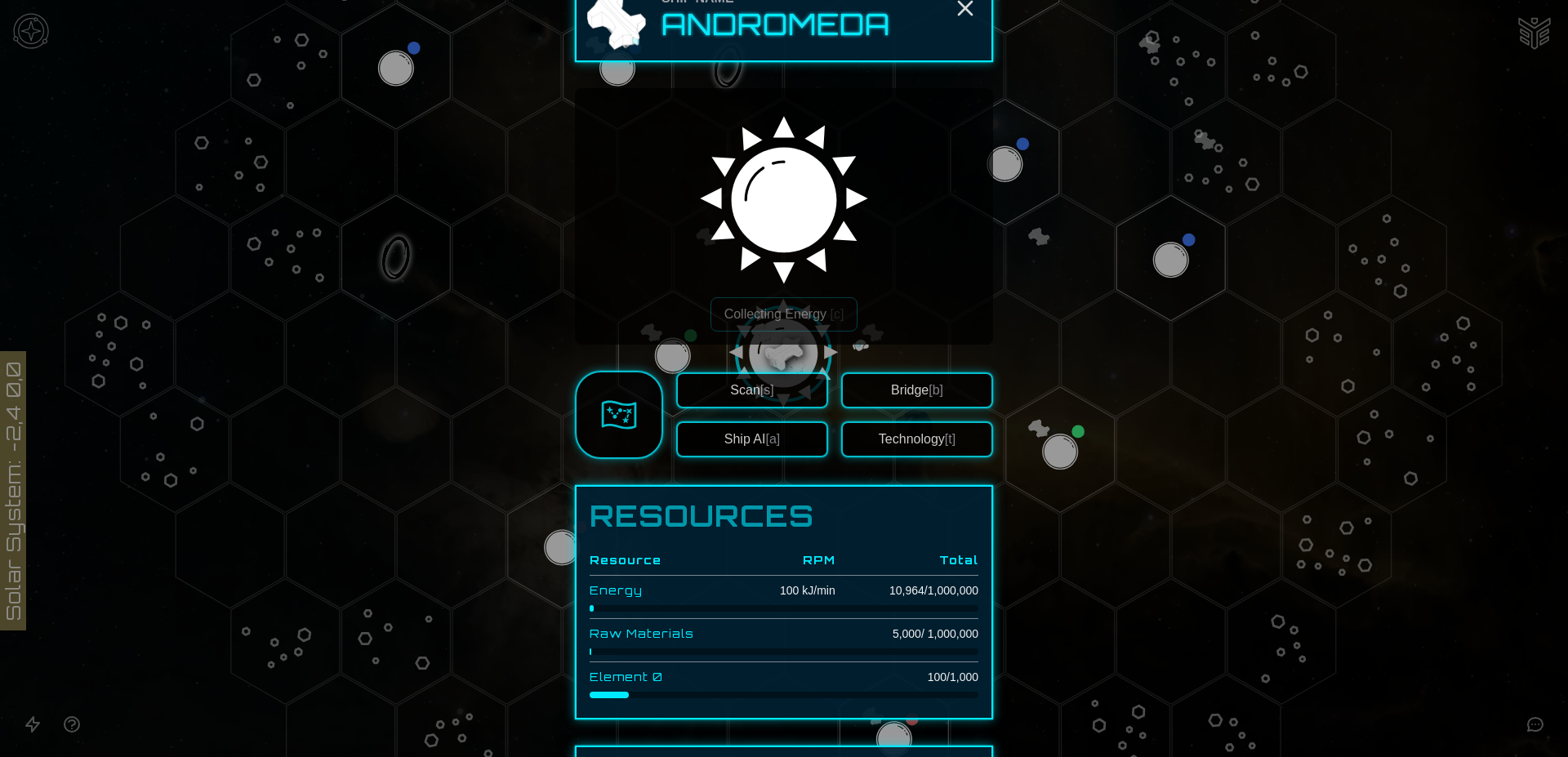
scroll to position [0, 0]
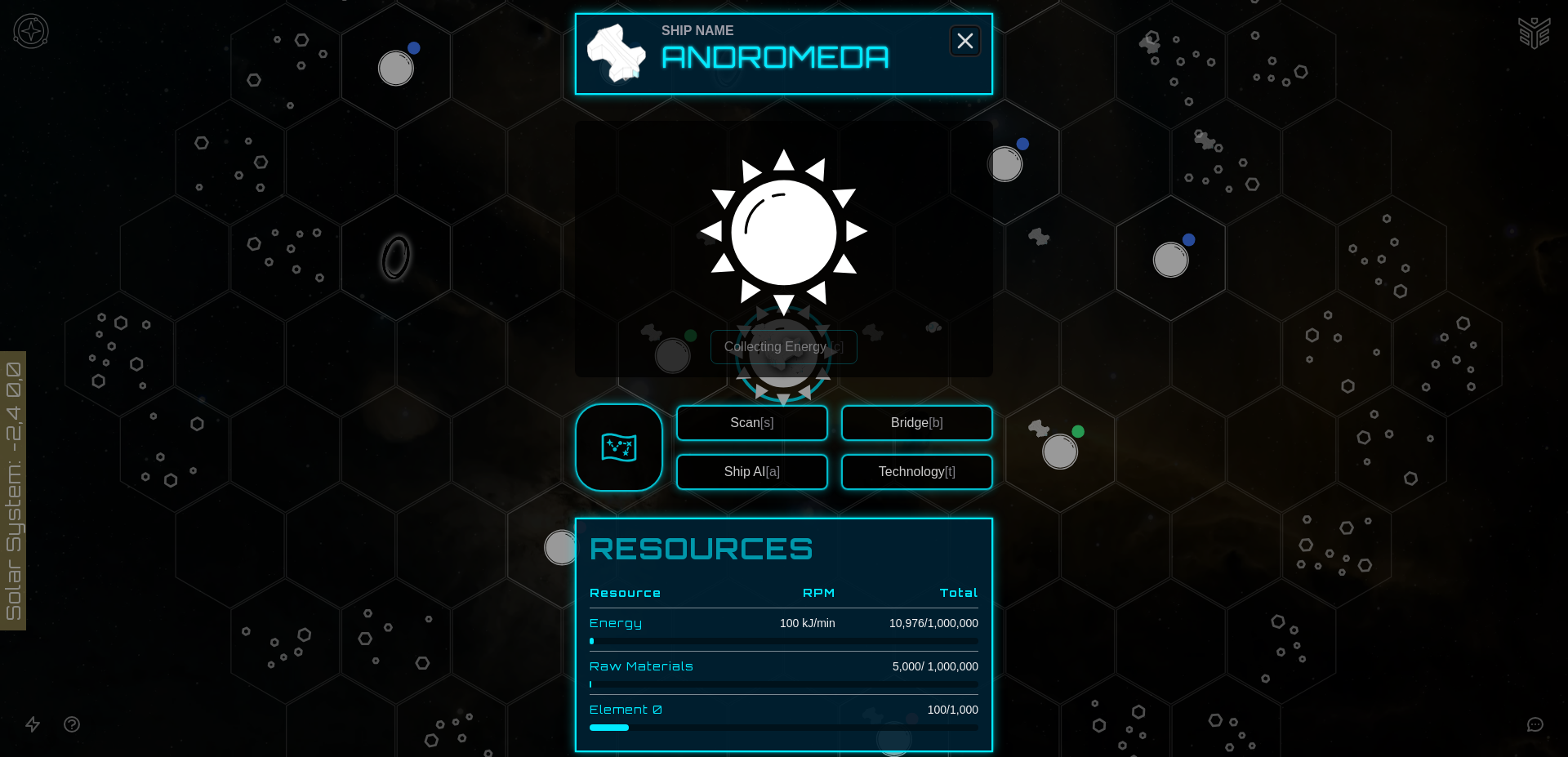
click at [963, 39] on icon "Close" at bounding box center [965, 40] width 26 height 26
click at [958, 46] on icon "Close" at bounding box center [965, 40] width 26 height 26
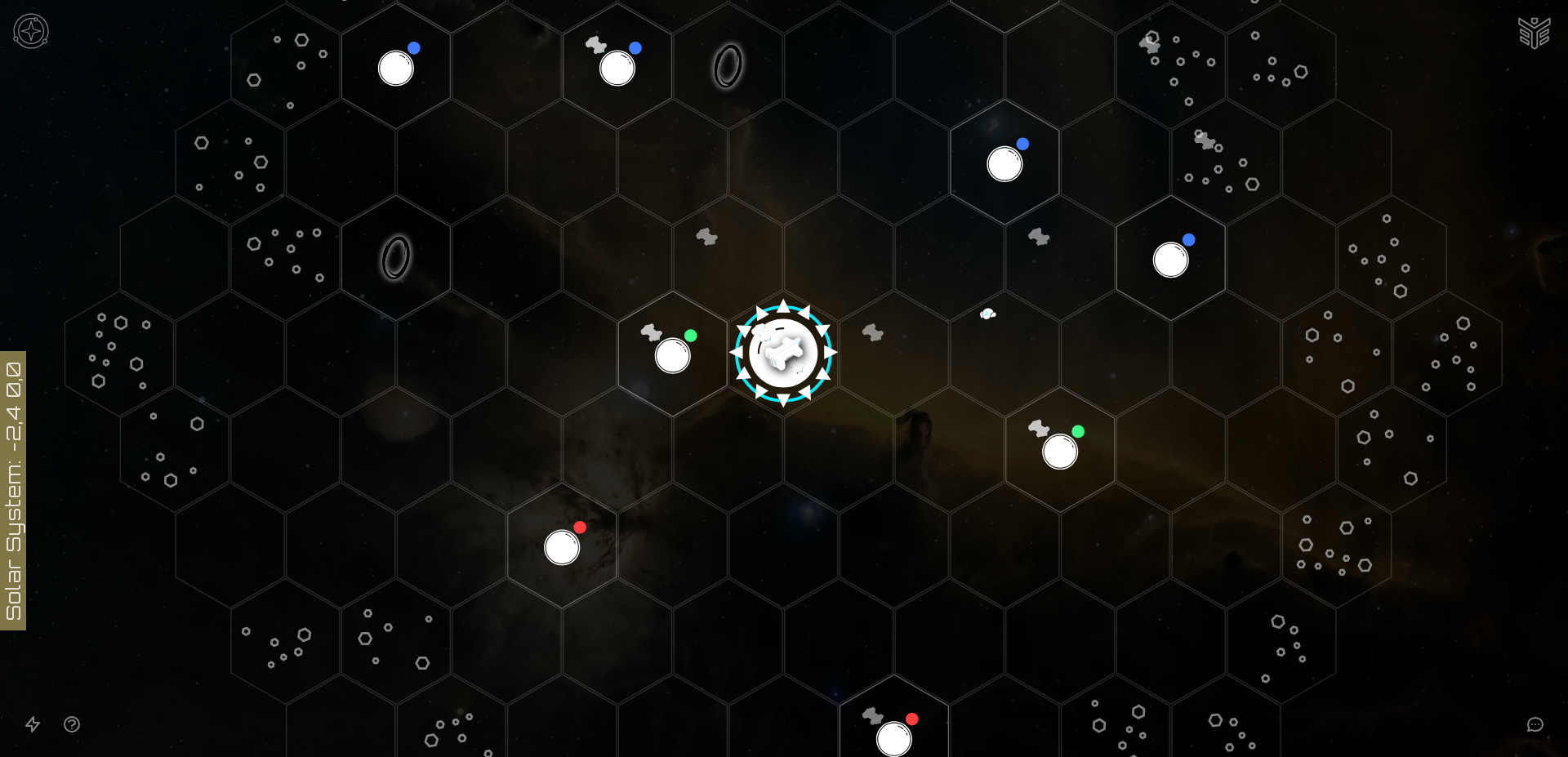
click at [1536, 34] on img "Ship AI Chat" at bounding box center [1534, 31] width 39 height 39
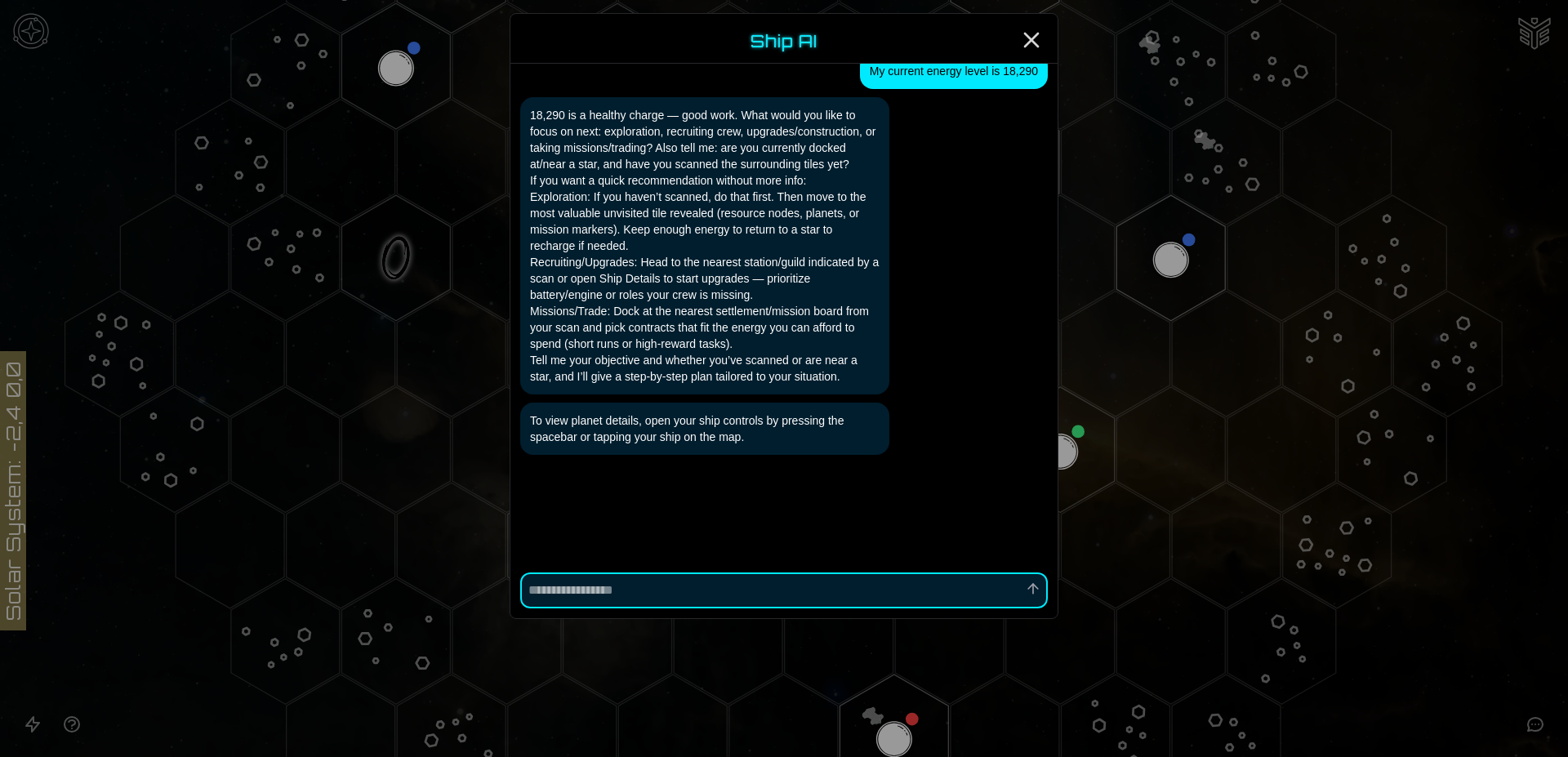
scroll to position [1015, 0]
click at [584, 599] on textarea at bounding box center [784, 590] width 528 height 36
type textarea "*"
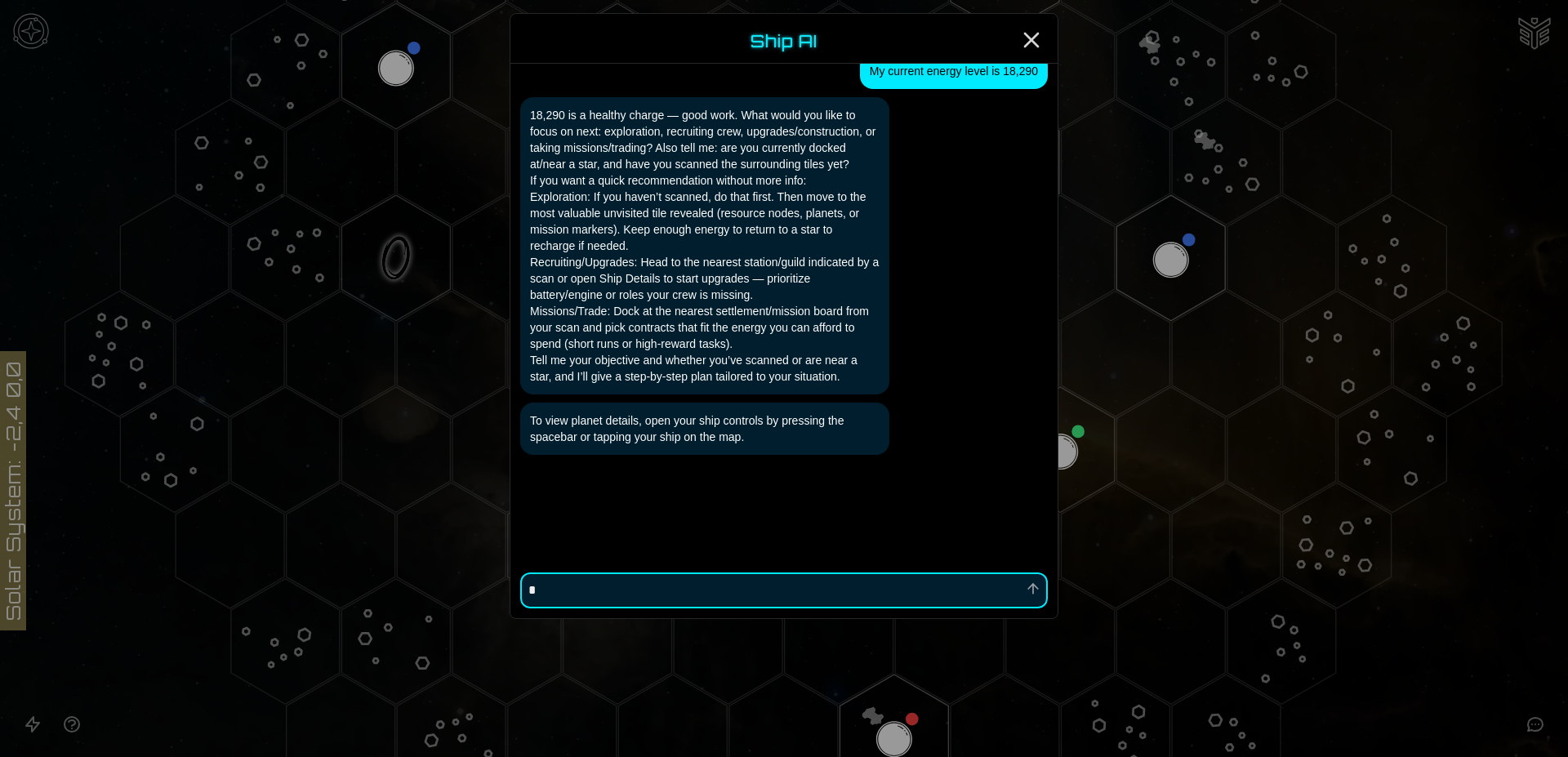
type textarea "**"
type textarea "*"
type textarea "***"
type textarea "*"
type textarea "****"
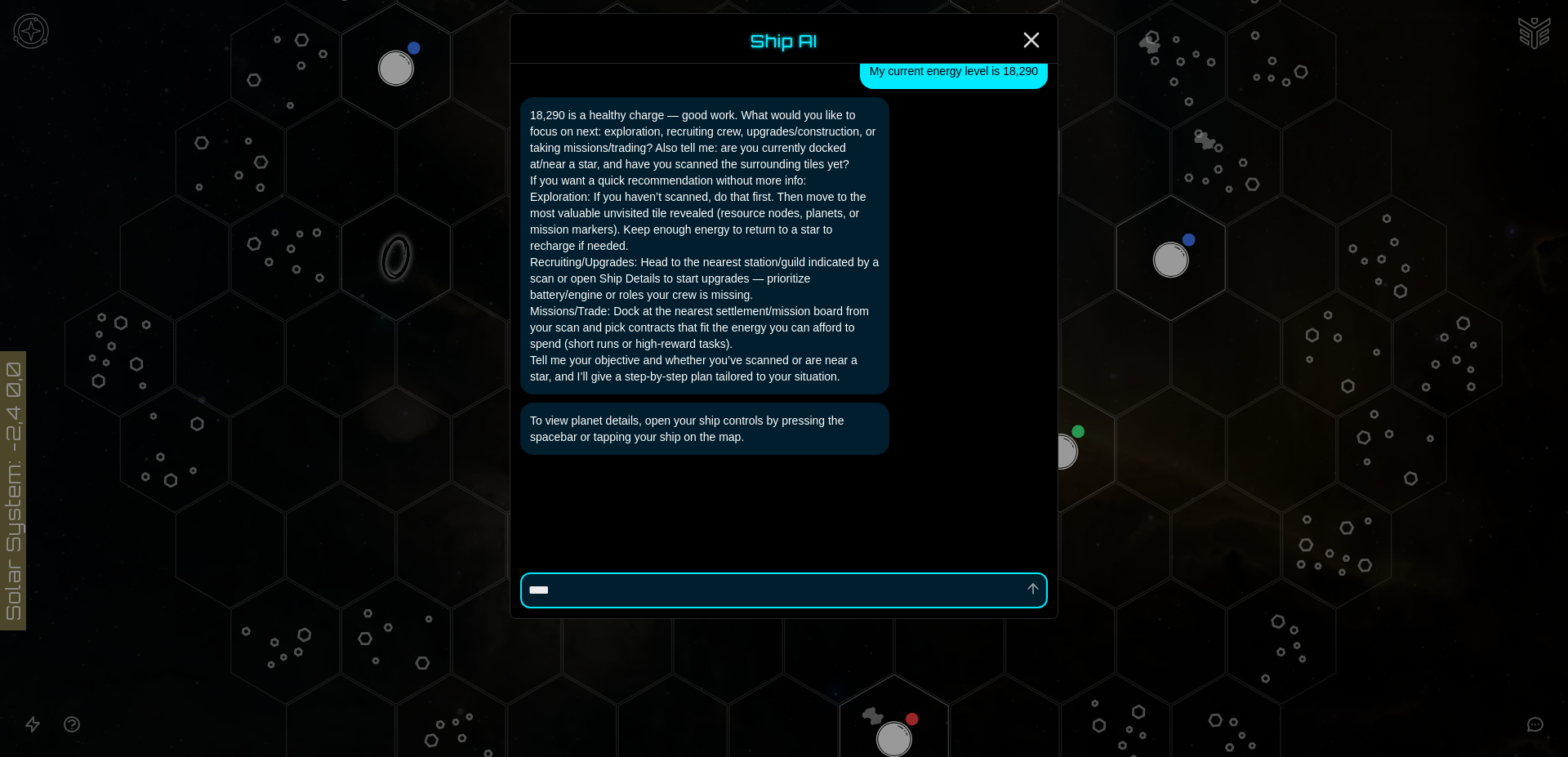
type textarea "*"
type textarea "****"
type textarea "*"
type textarea "******"
type textarea "*"
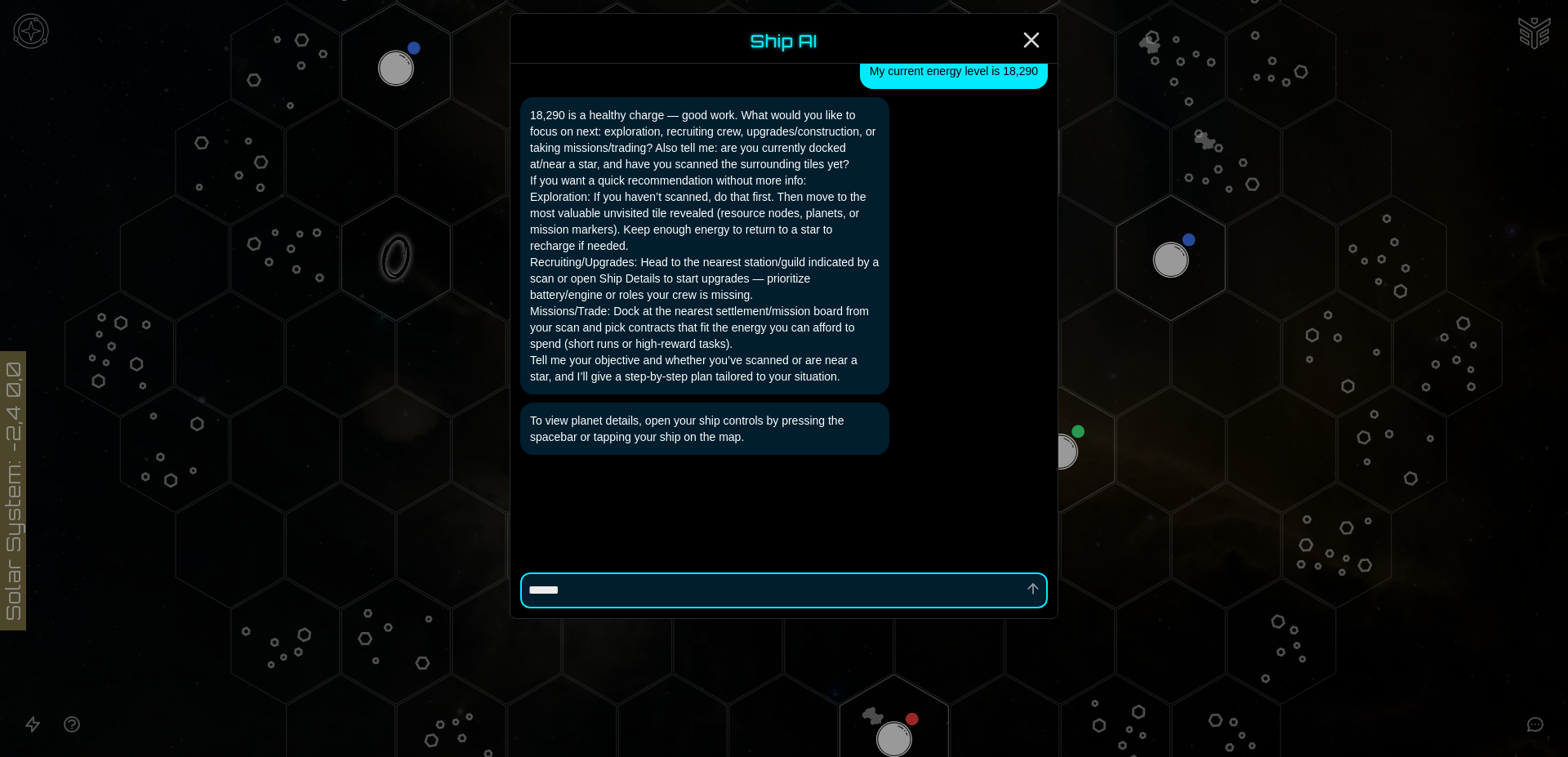
type textarea "*******"
type textarea "*"
type textarea "*******"
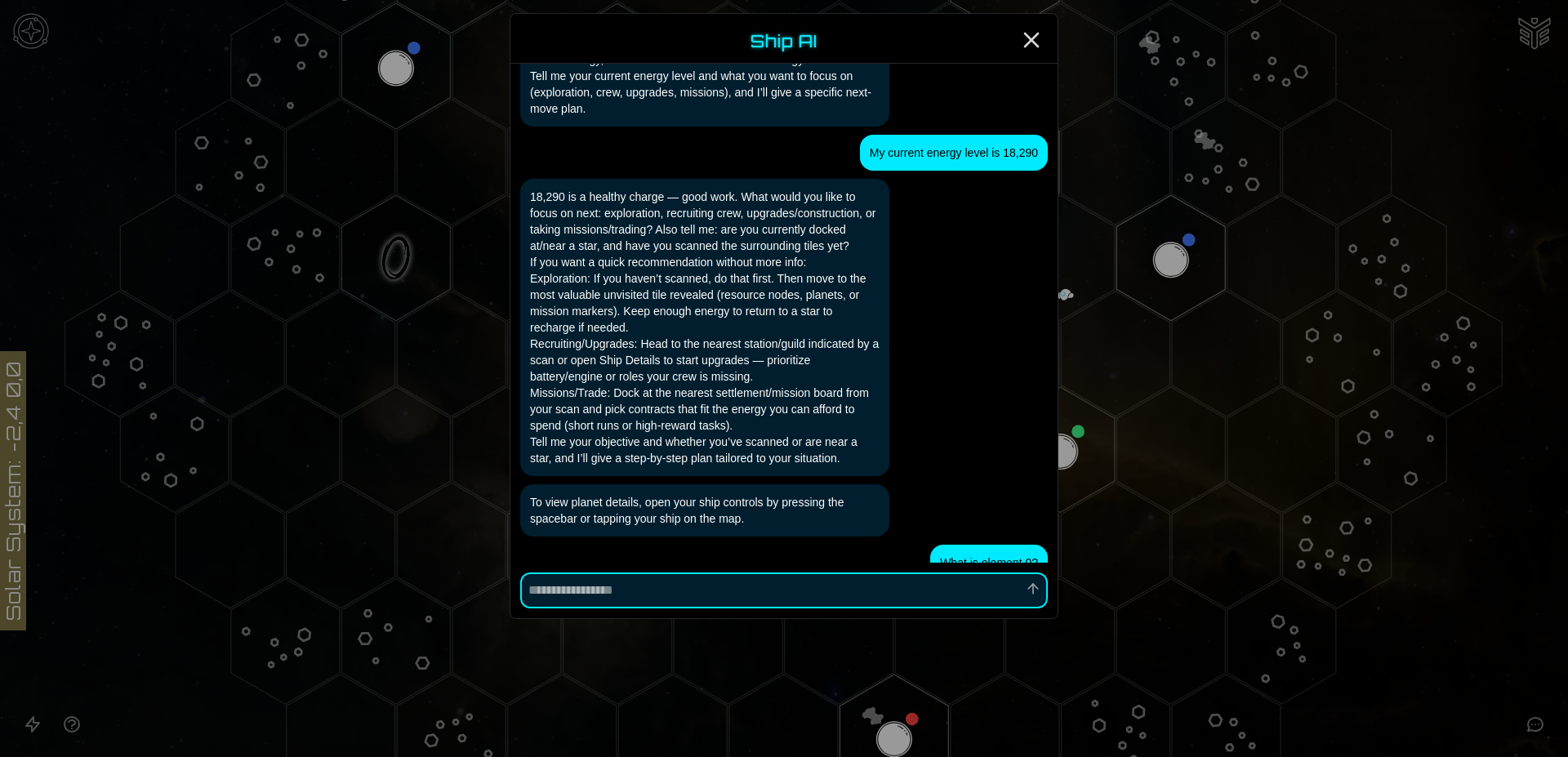
scroll to position [1250, 0]
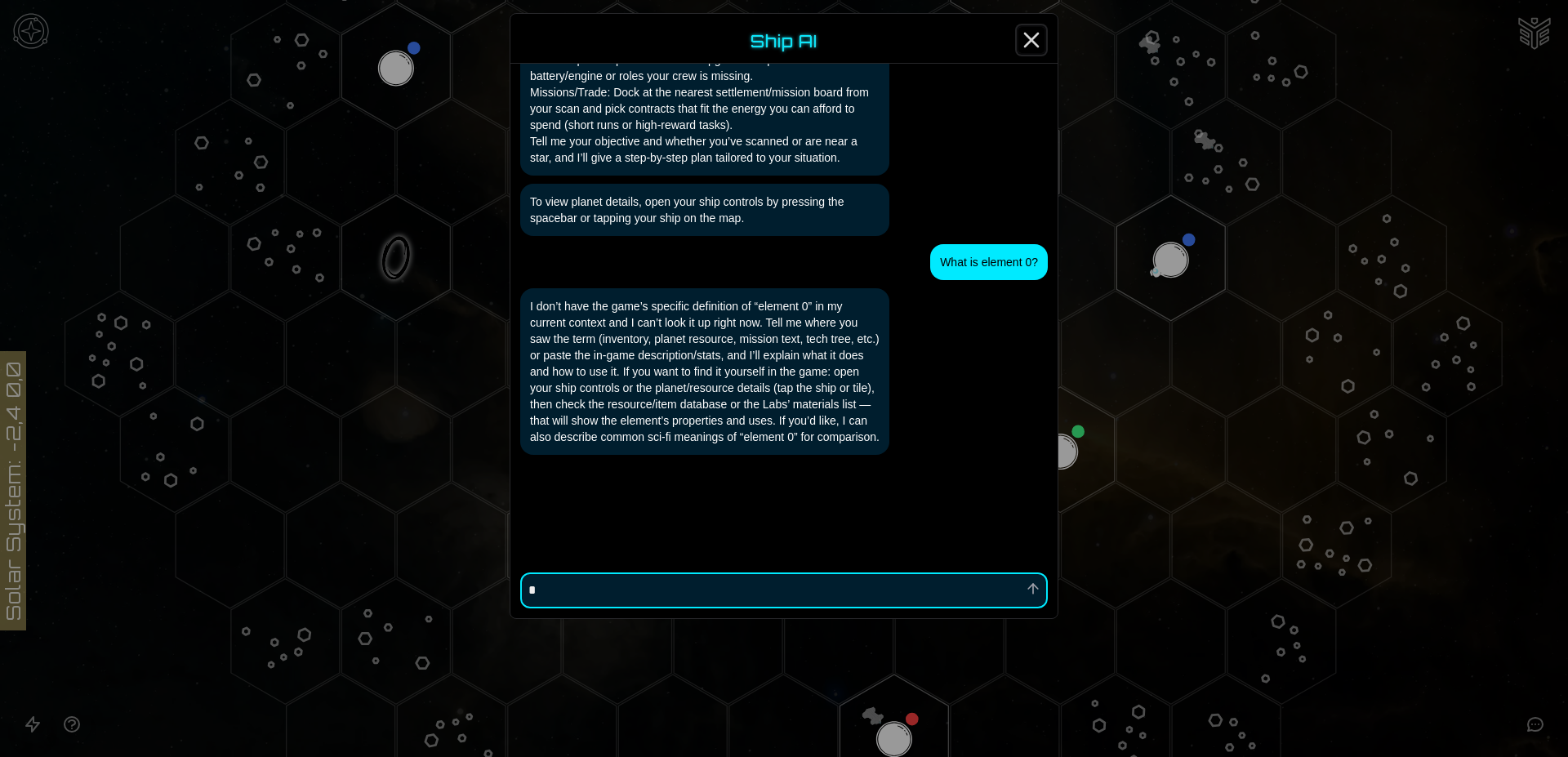
click at [1026, 38] on icon "Close" at bounding box center [1031, 39] width 26 height 26
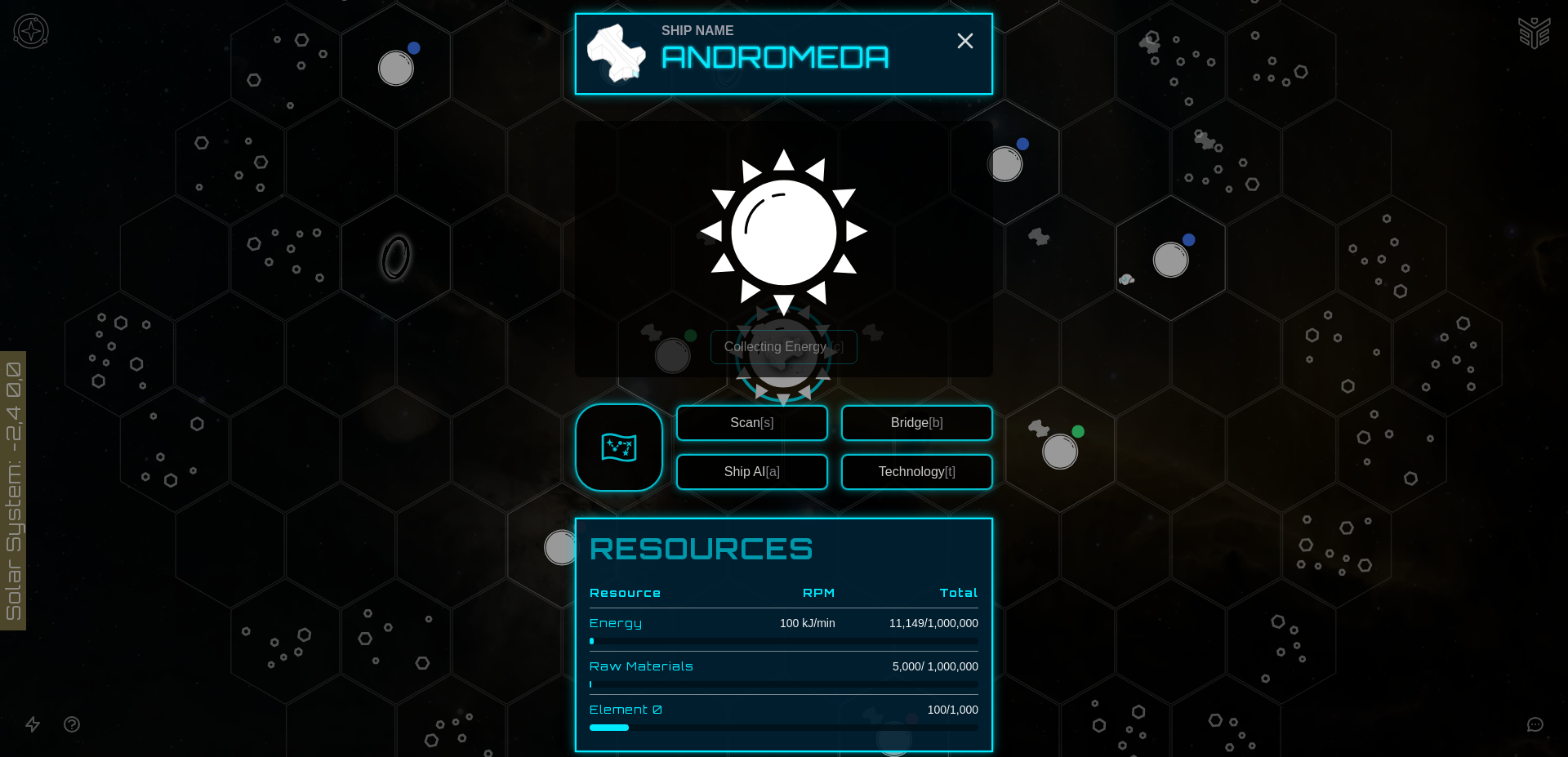
click at [923, 477] on button "Technology [t]" at bounding box center [917, 472] width 152 height 36
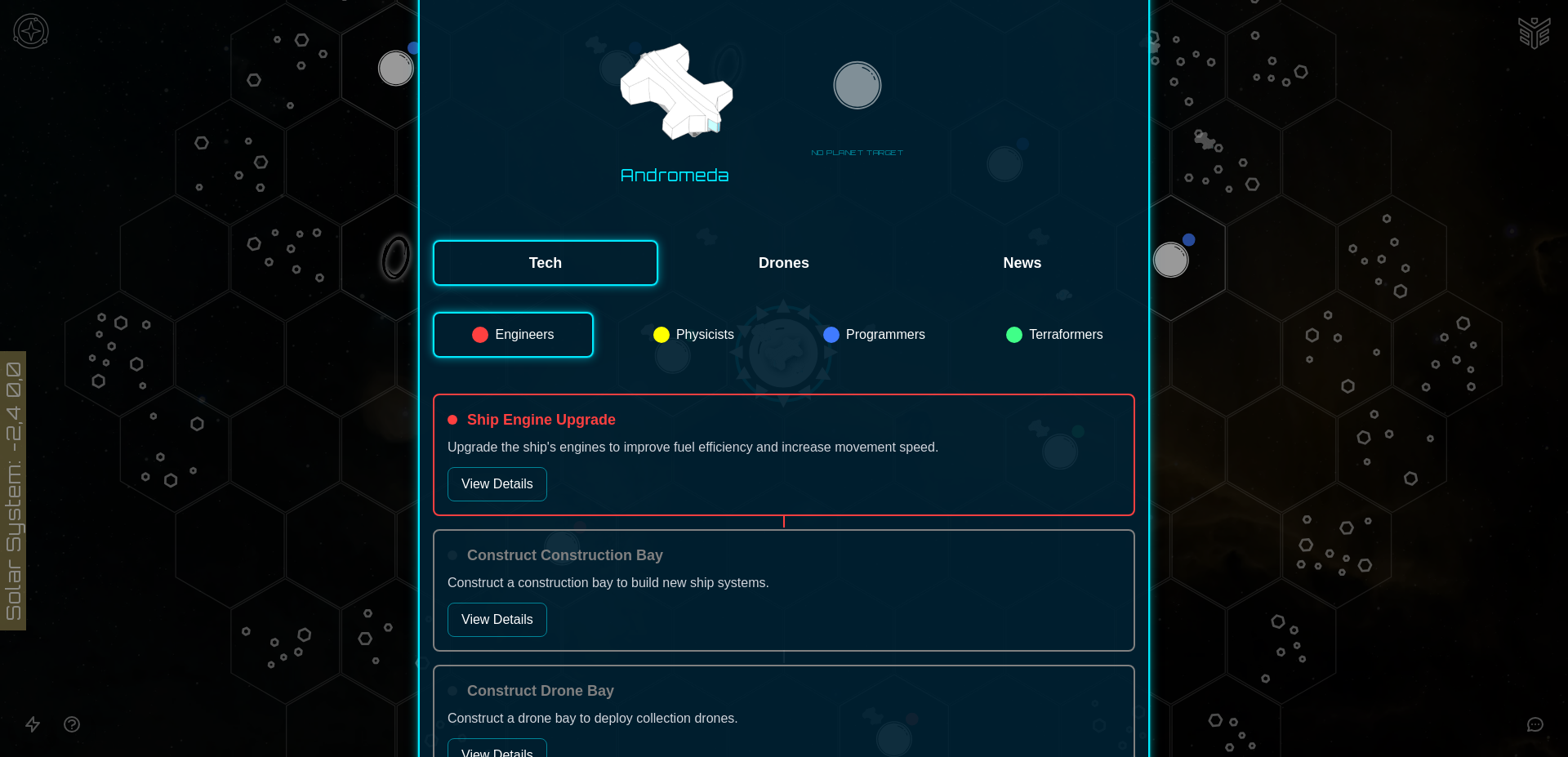
scroll to position [0, 0]
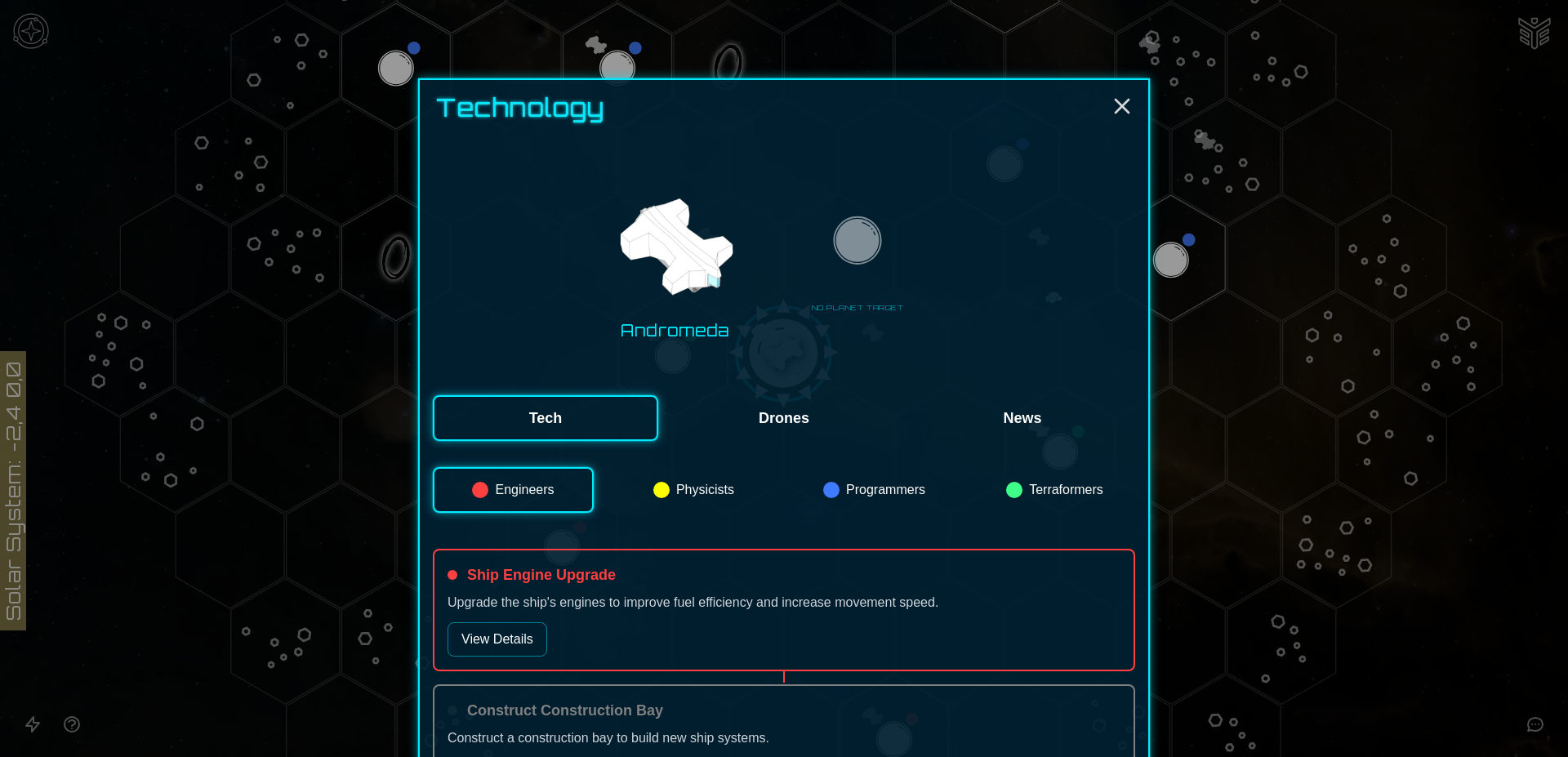
click at [1023, 429] on button "News" at bounding box center [1022, 418] width 226 height 46
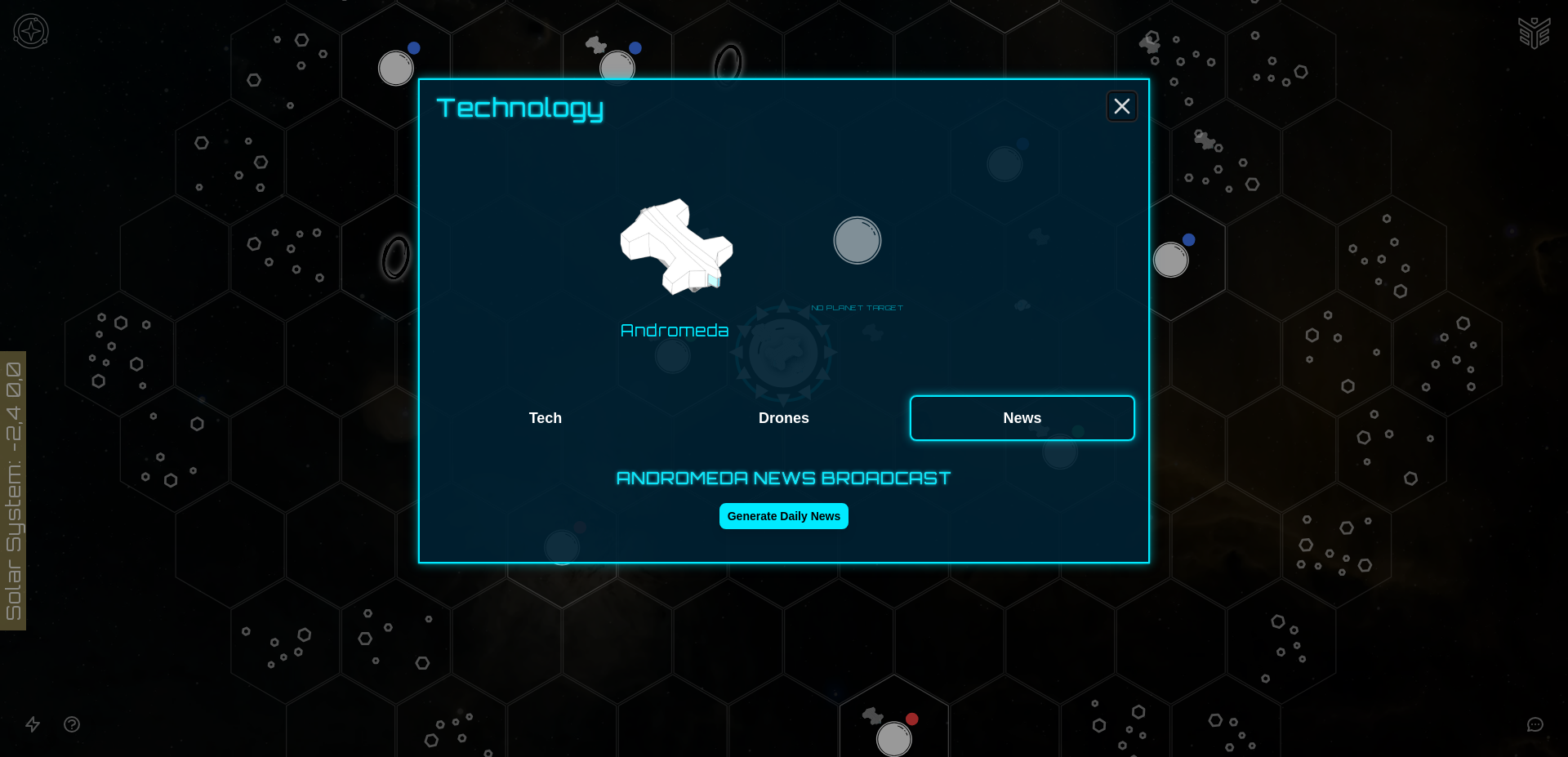
click at [1123, 102] on icon "Close" at bounding box center [1121, 106] width 26 height 26
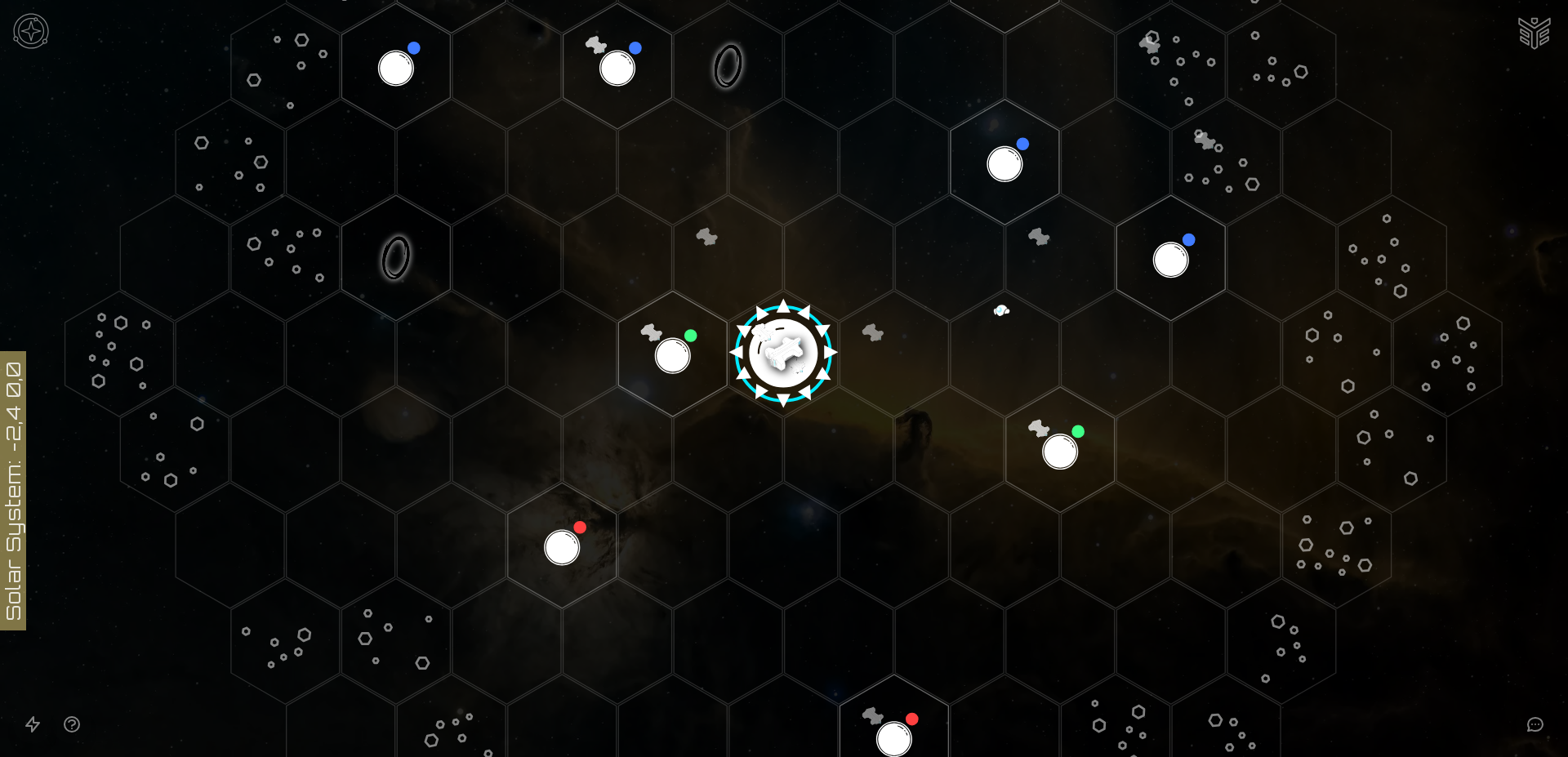
click at [1534, 28] on img "Ship AI Chat" at bounding box center [1534, 31] width 39 height 39
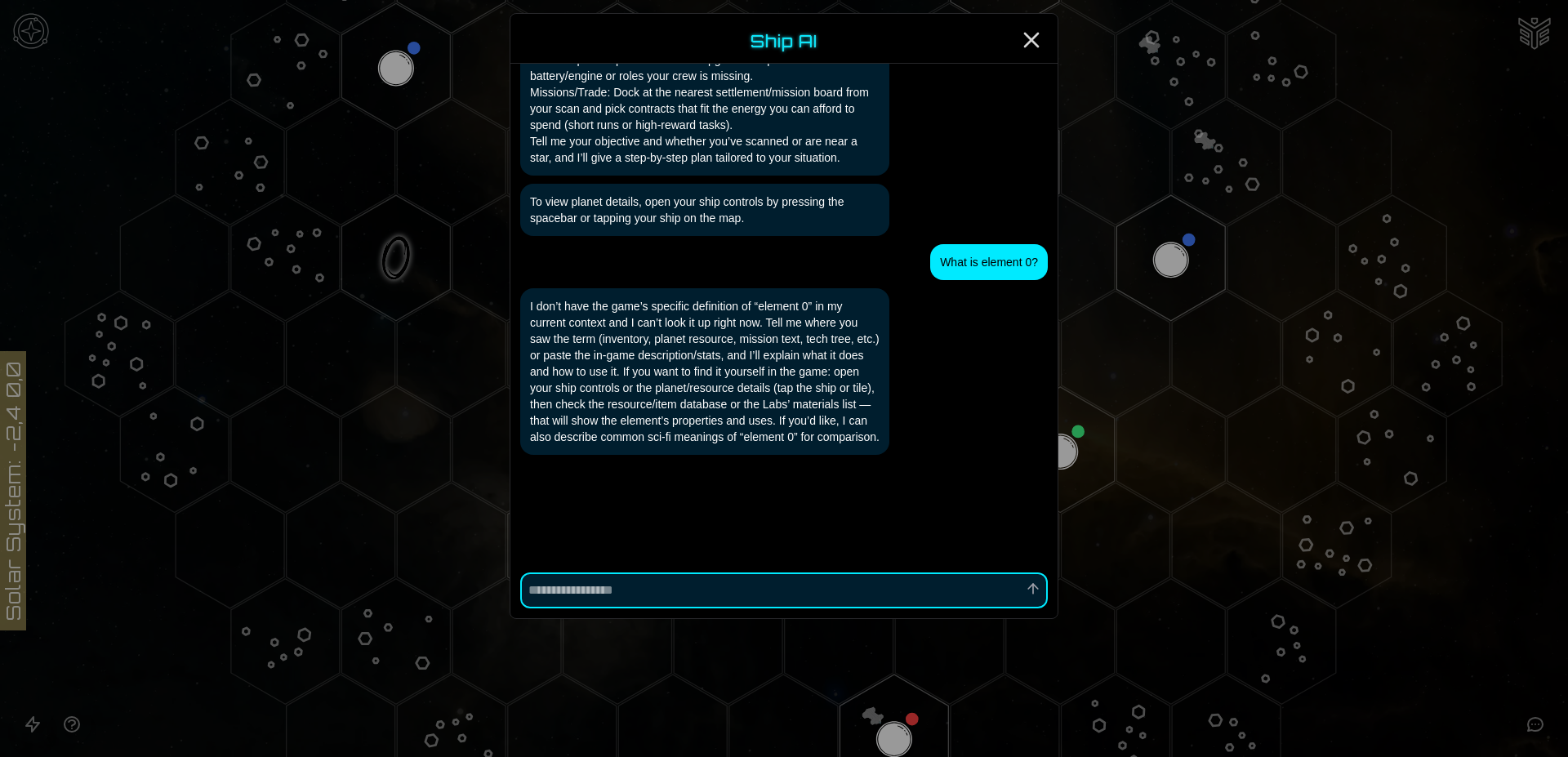
scroll to position [1250, 0]
click at [1030, 39] on line "Close" at bounding box center [1031, 39] width 13 height 13
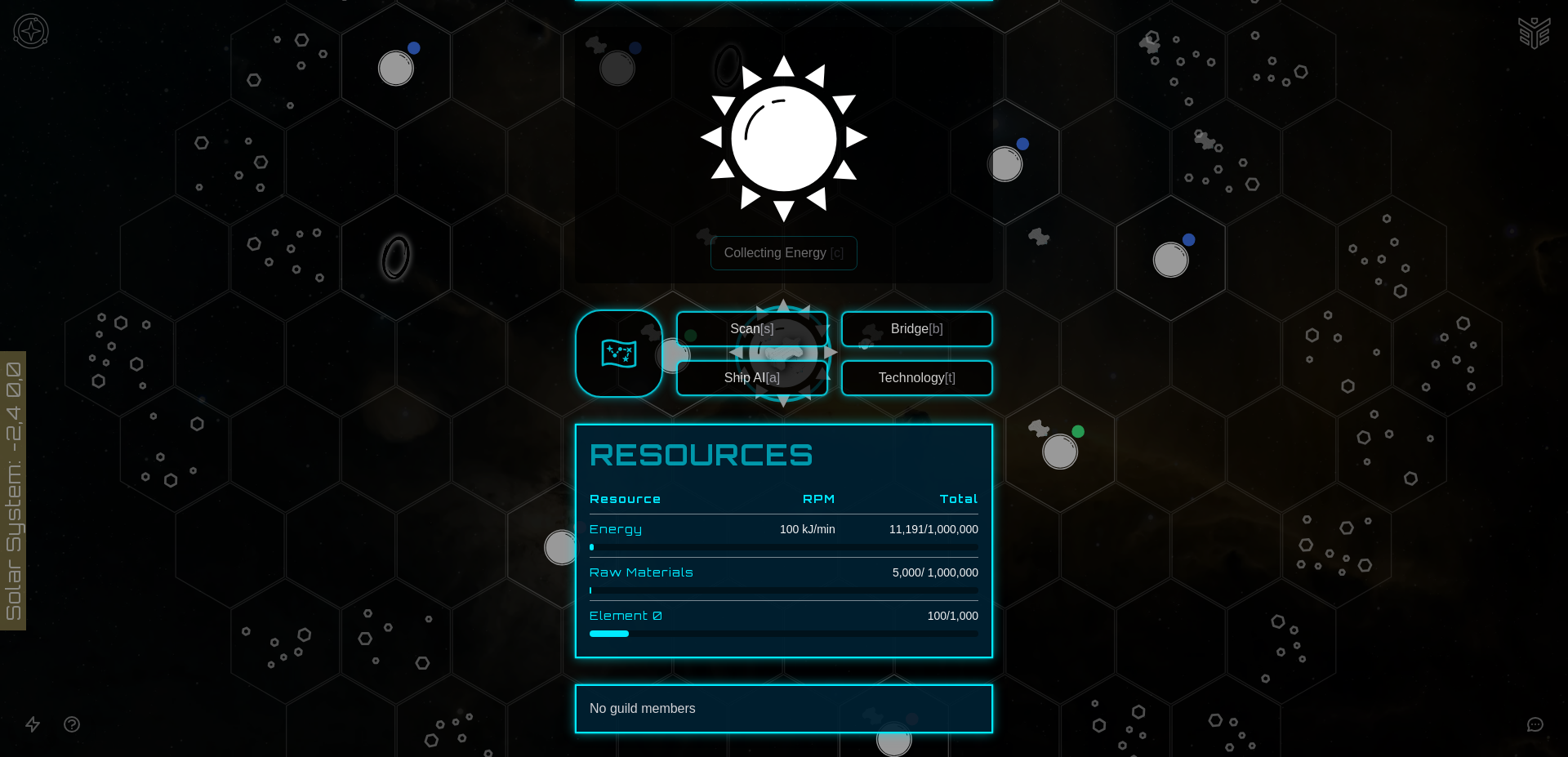
scroll to position [149, 0]
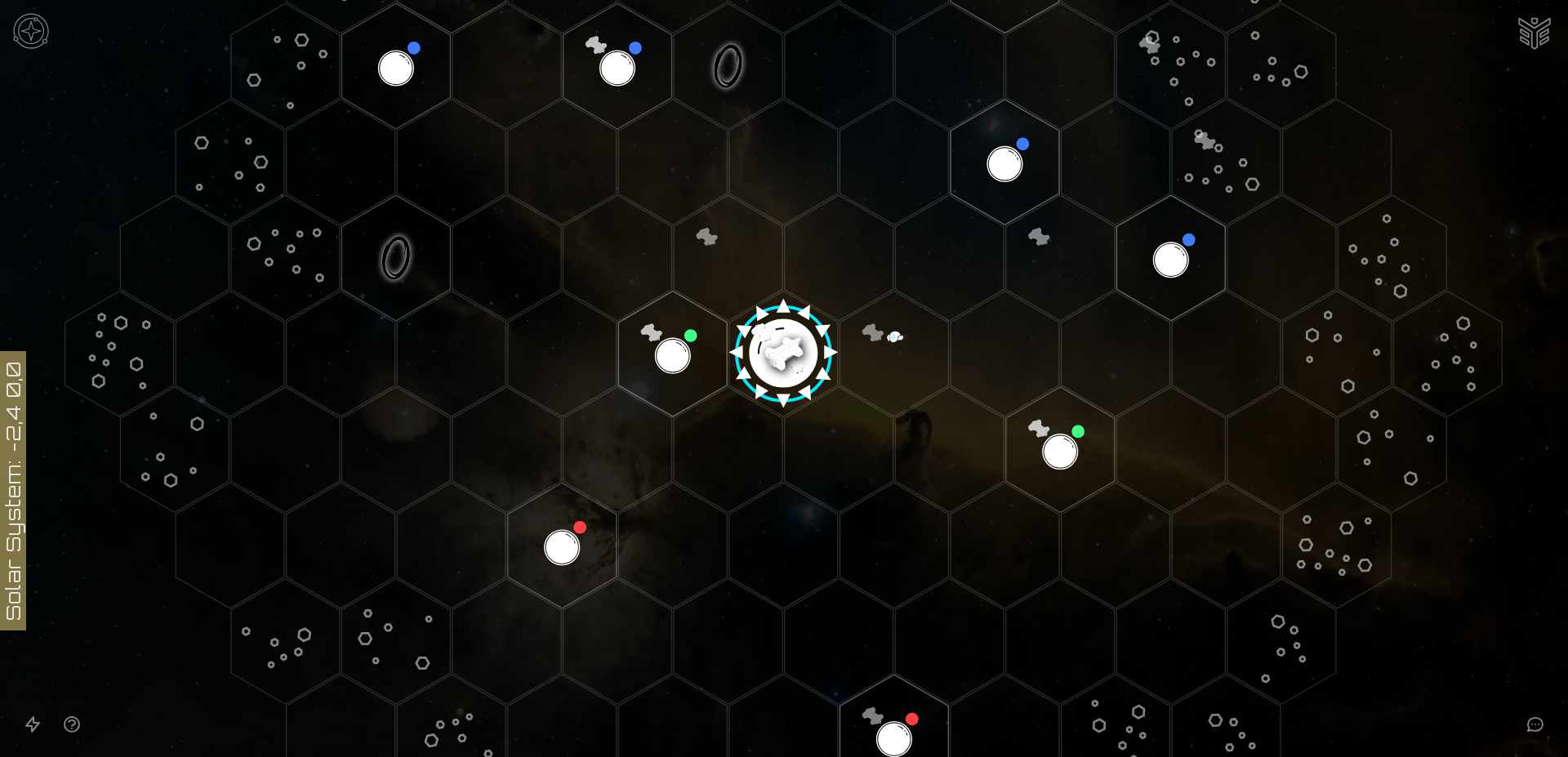
click at [1537, 22] on img "Ship AI Chat" at bounding box center [1534, 31] width 39 height 39
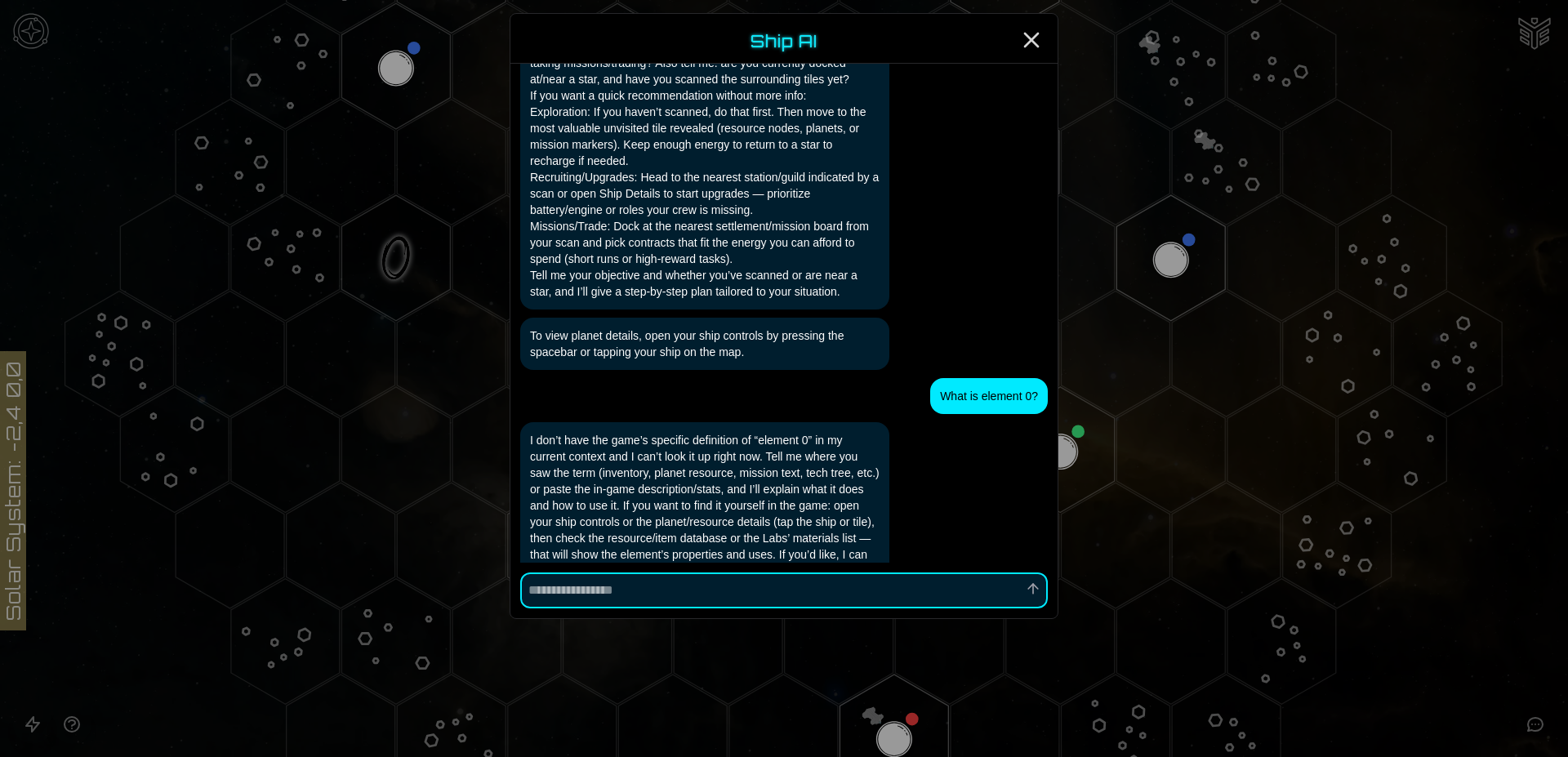
scroll to position [1250, 0]
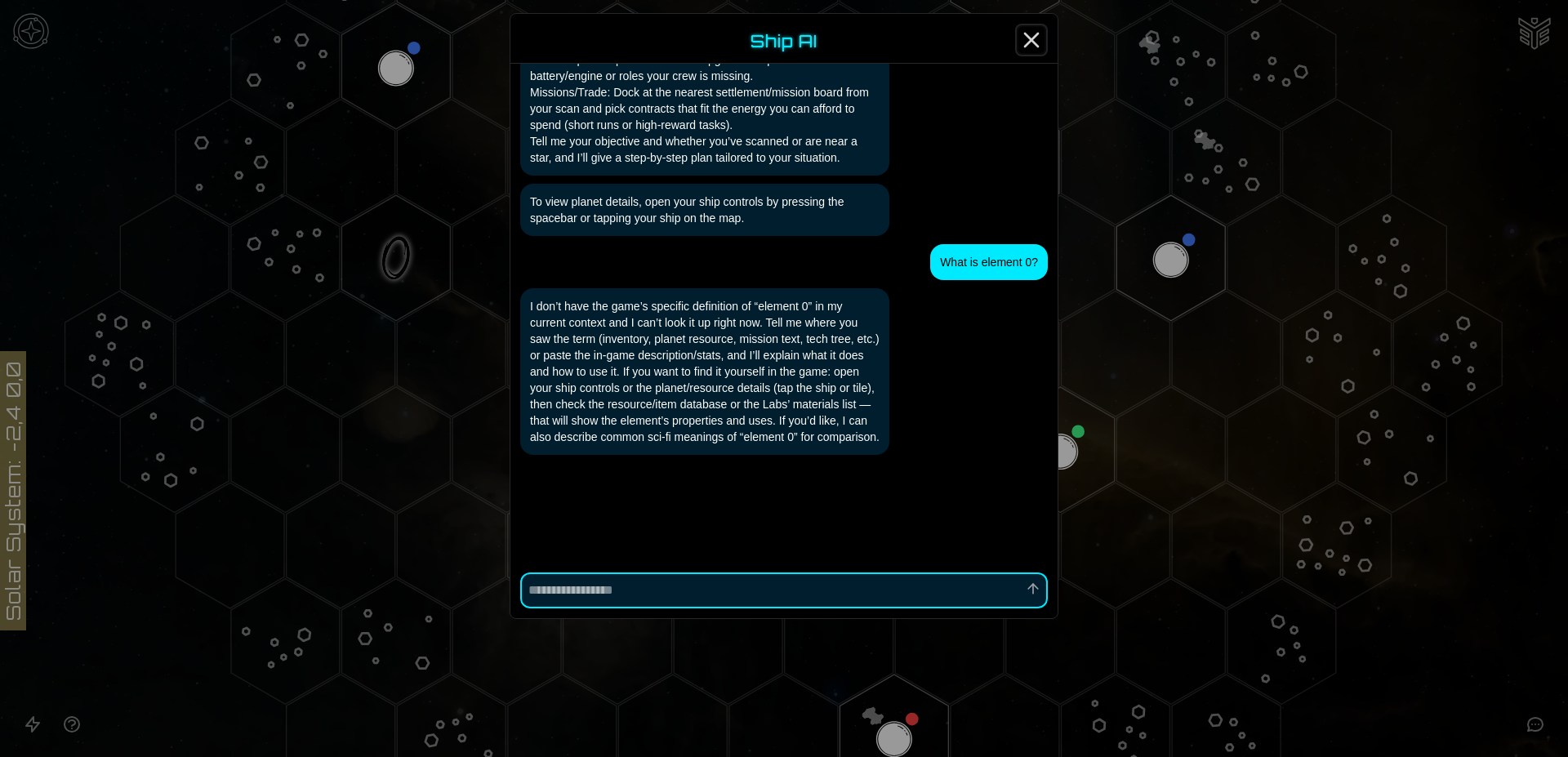
click at [1030, 40] on line "Close" at bounding box center [1031, 39] width 13 height 13
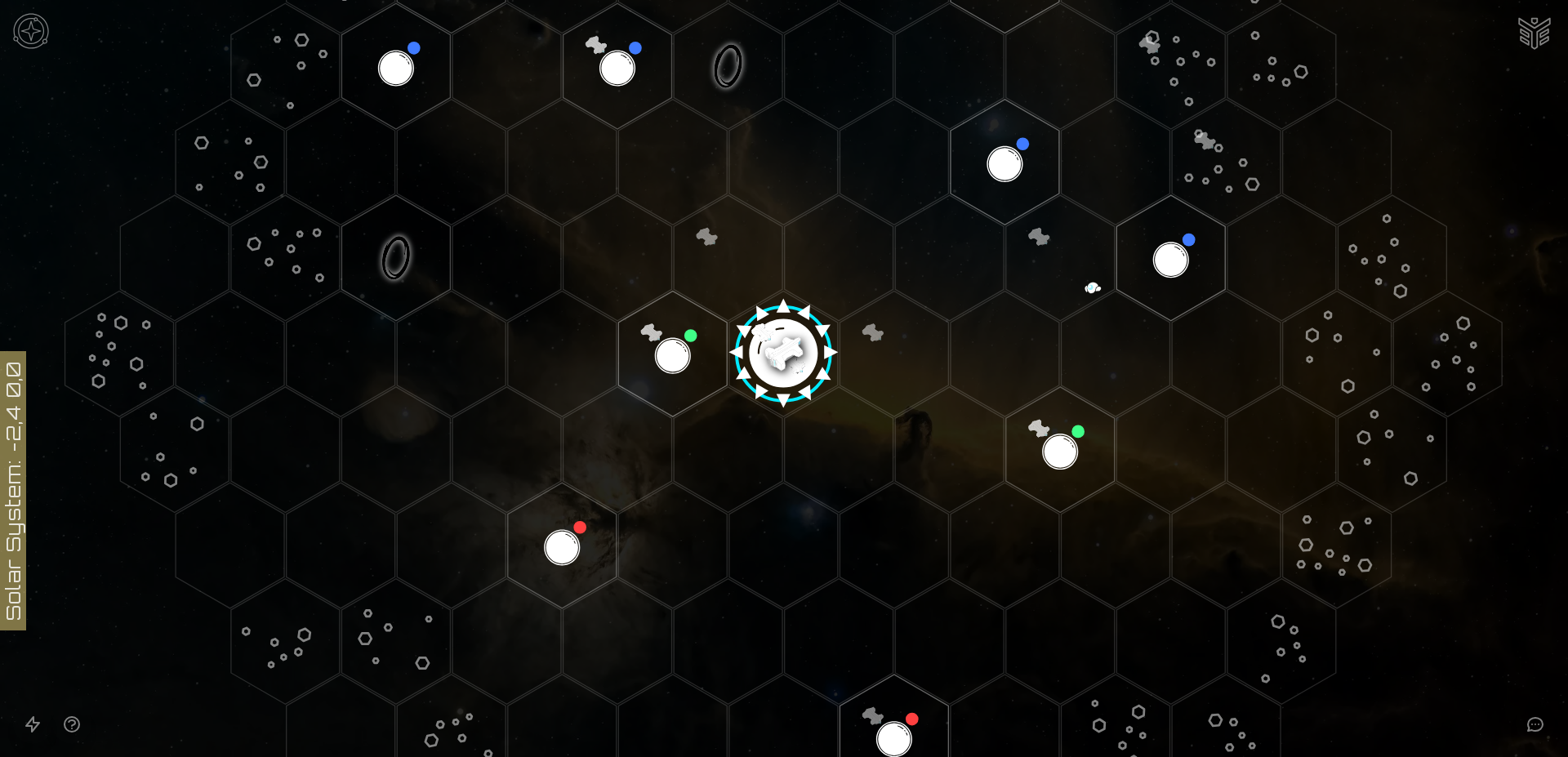
click at [1529, 29] on img "Ship AI Chat" at bounding box center [1534, 31] width 39 height 39
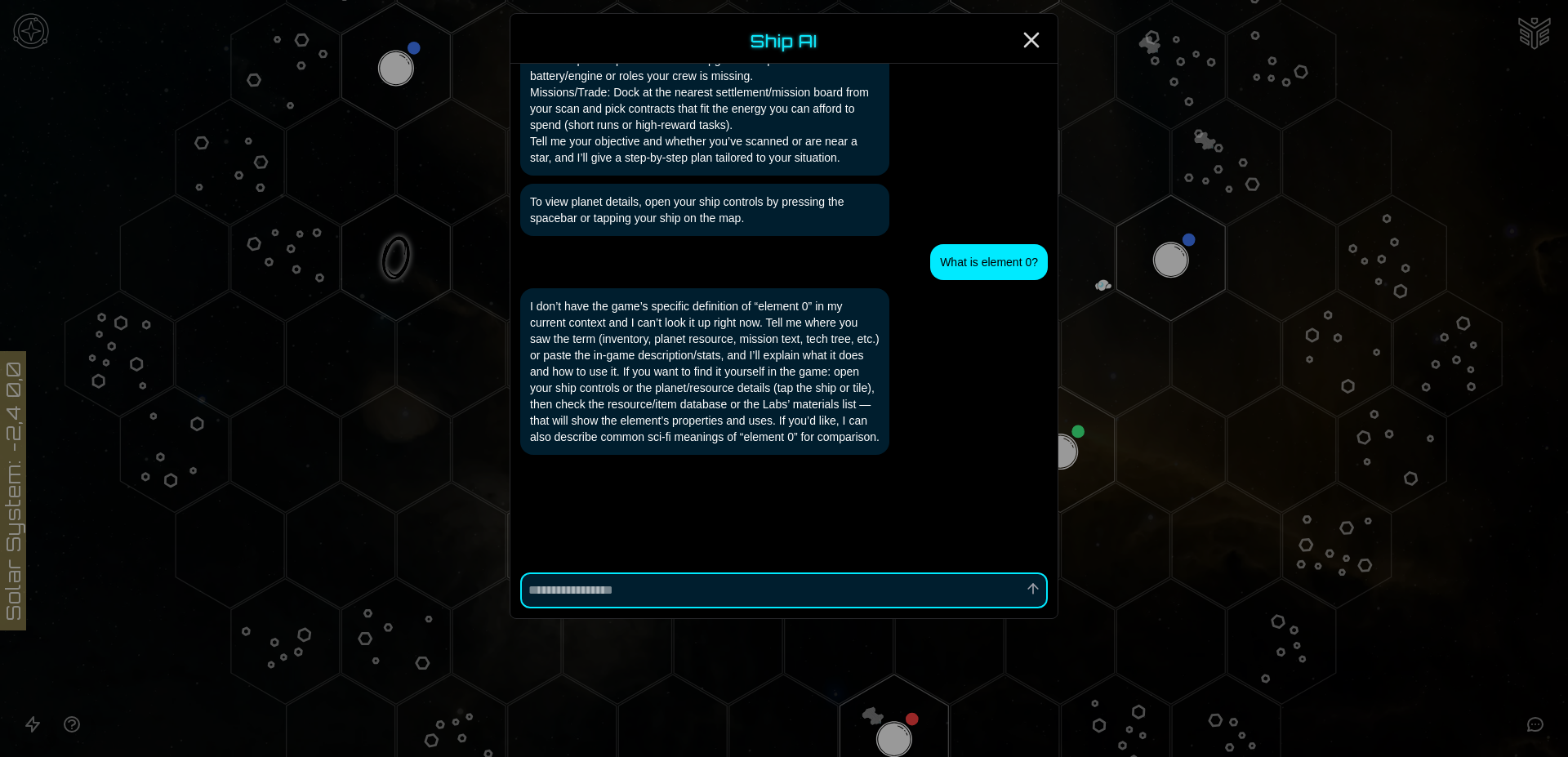
click at [645, 594] on textarea at bounding box center [784, 590] width 528 height 36
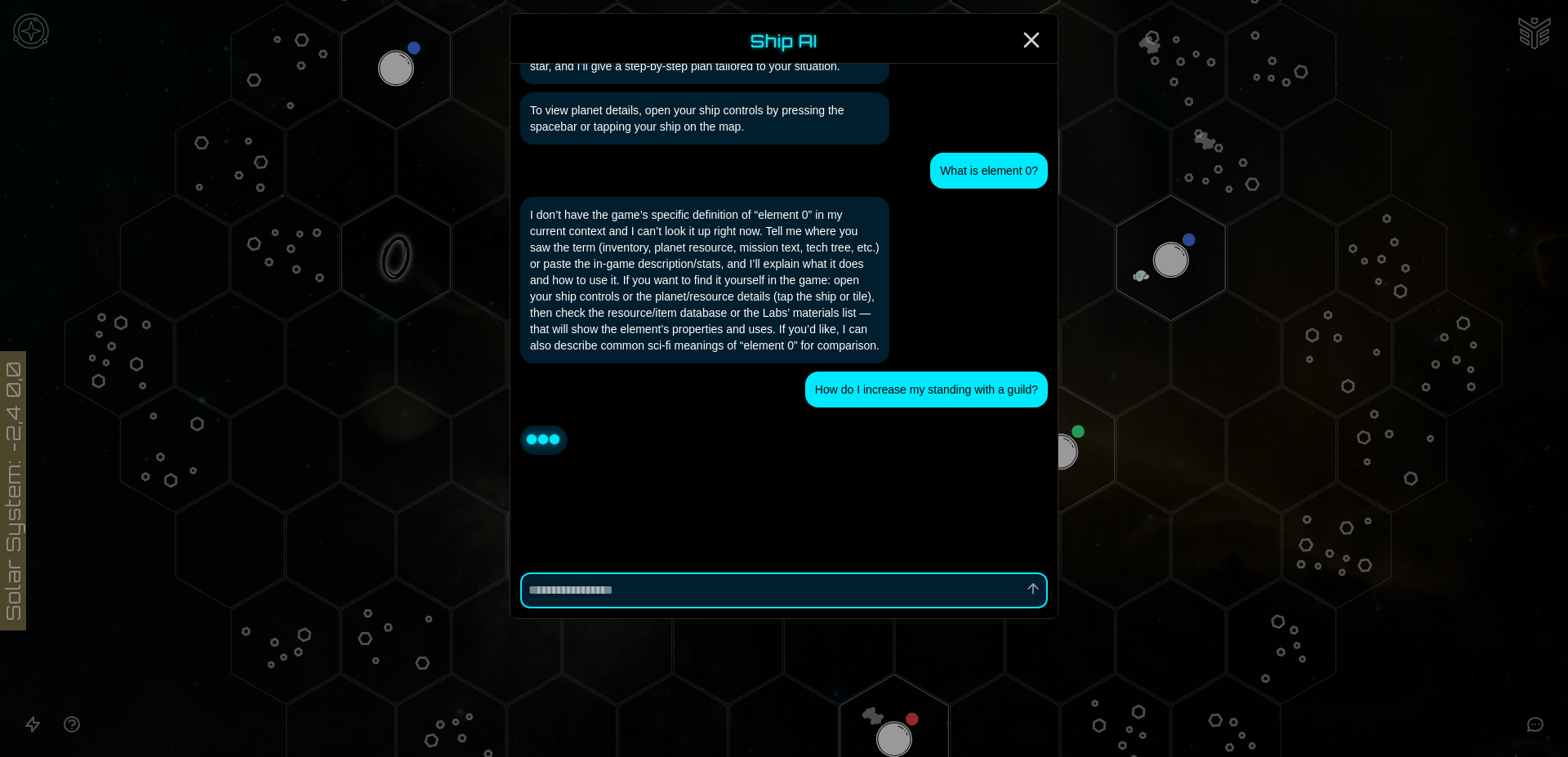
scroll to position [1341, 0]
click at [1033, 35] on icon "Close" at bounding box center [1031, 39] width 26 height 26
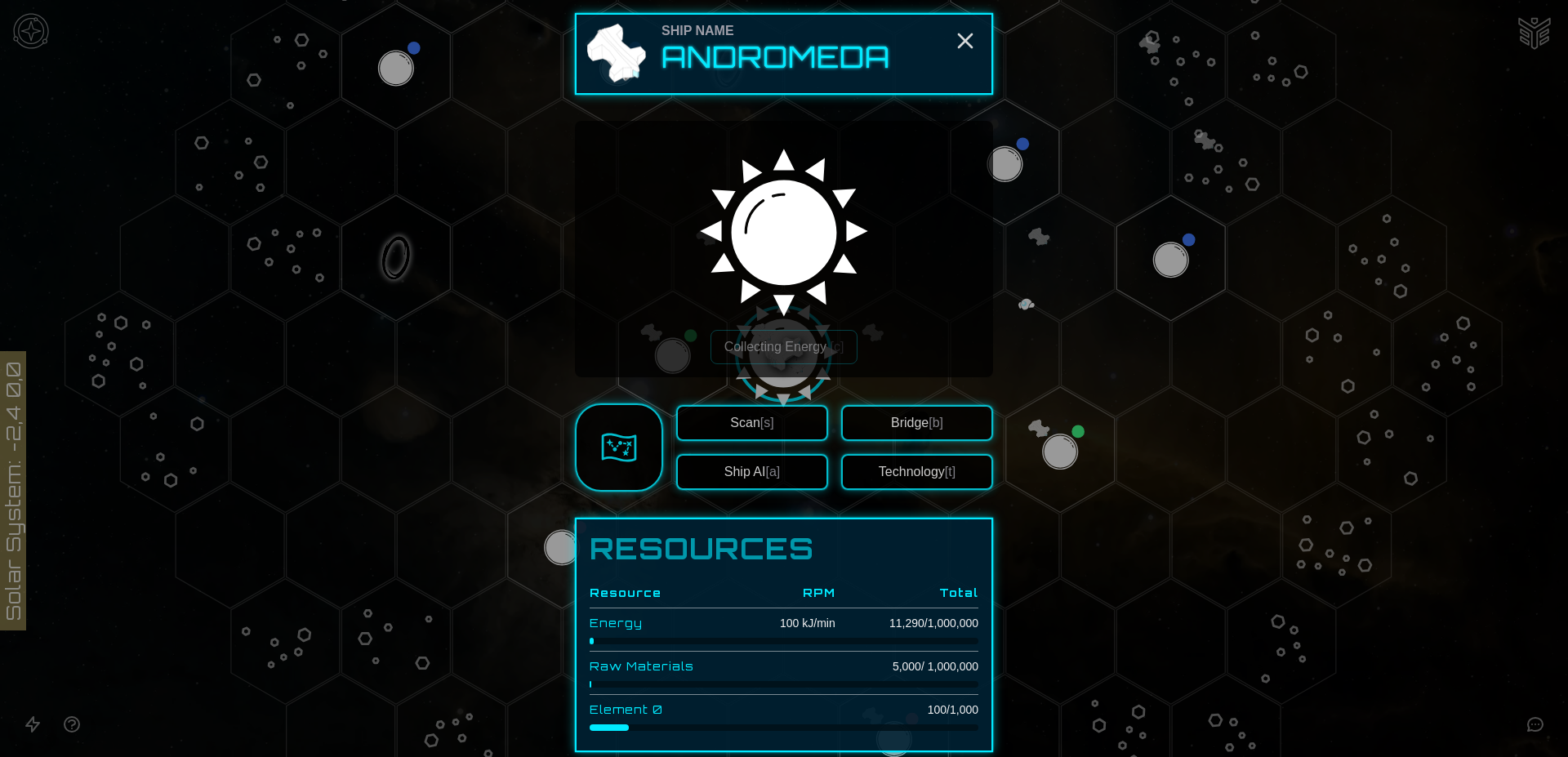
click at [931, 471] on button "Technology [t]" at bounding box center [917, 472] width 152 height 36
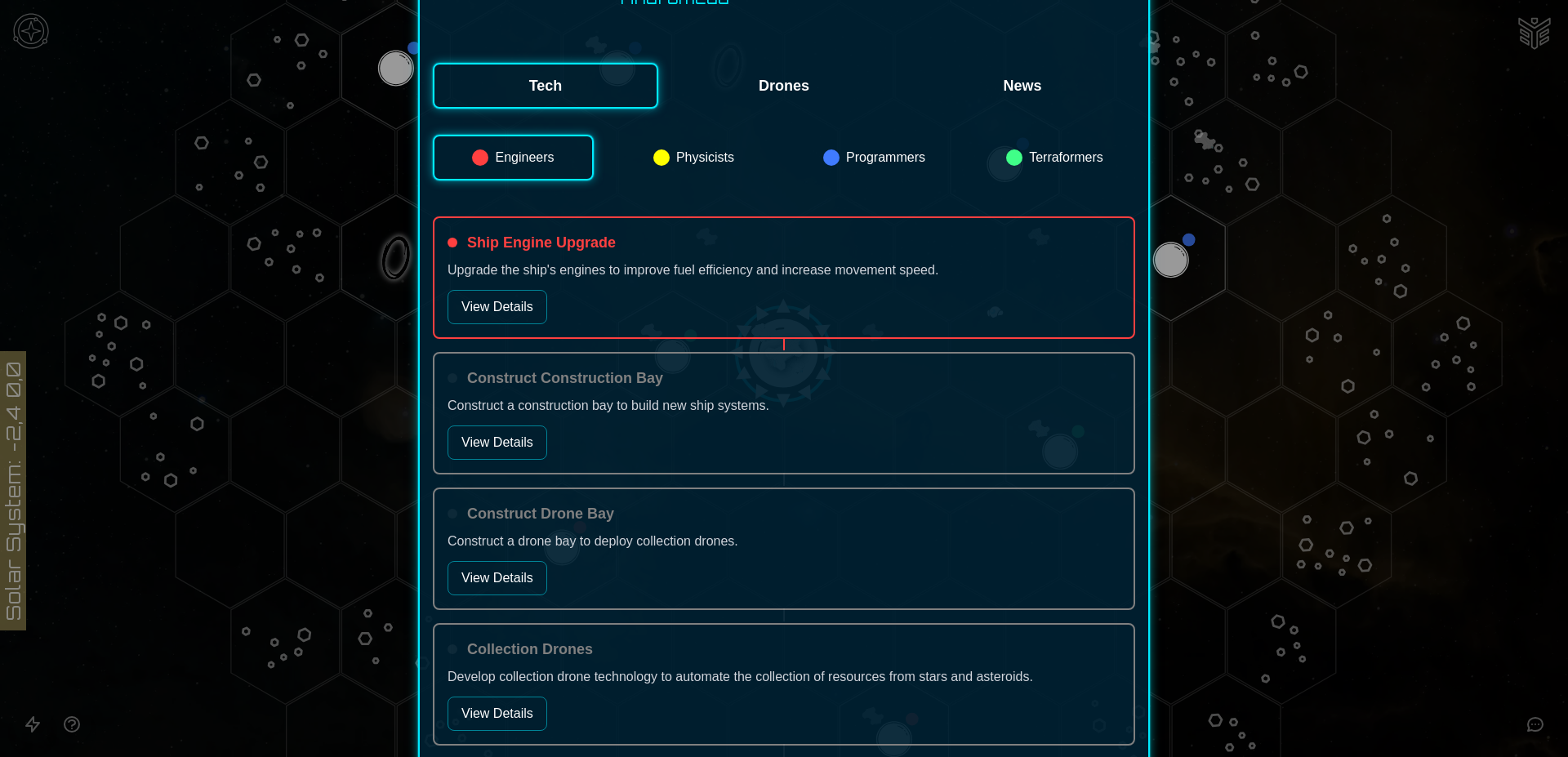
scroll to position [333, 0]
click at [688, 156] on button "Physicists" at bounding box center [693, 157] width 161 height 46
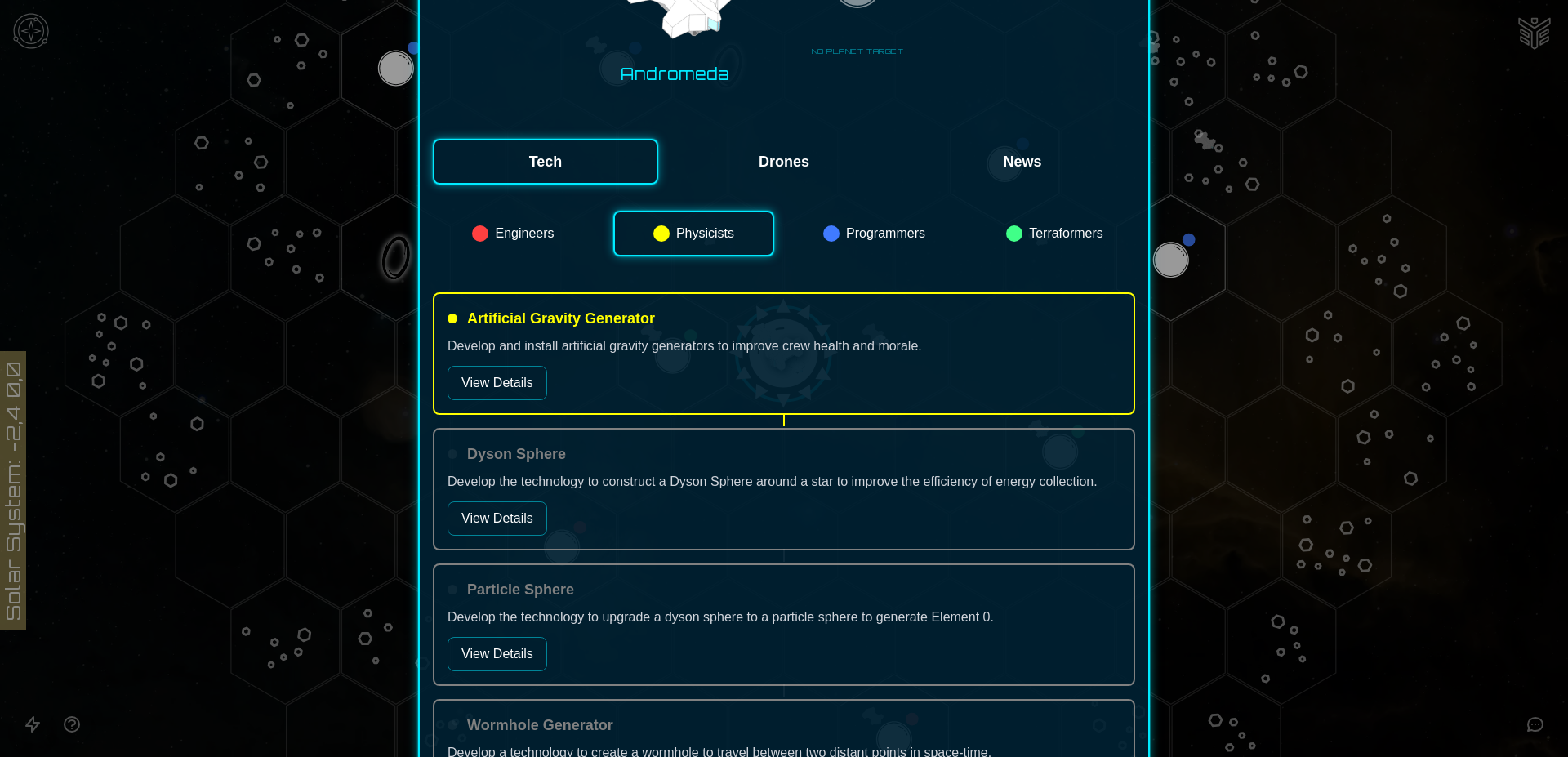
scroll to position [250, 0]
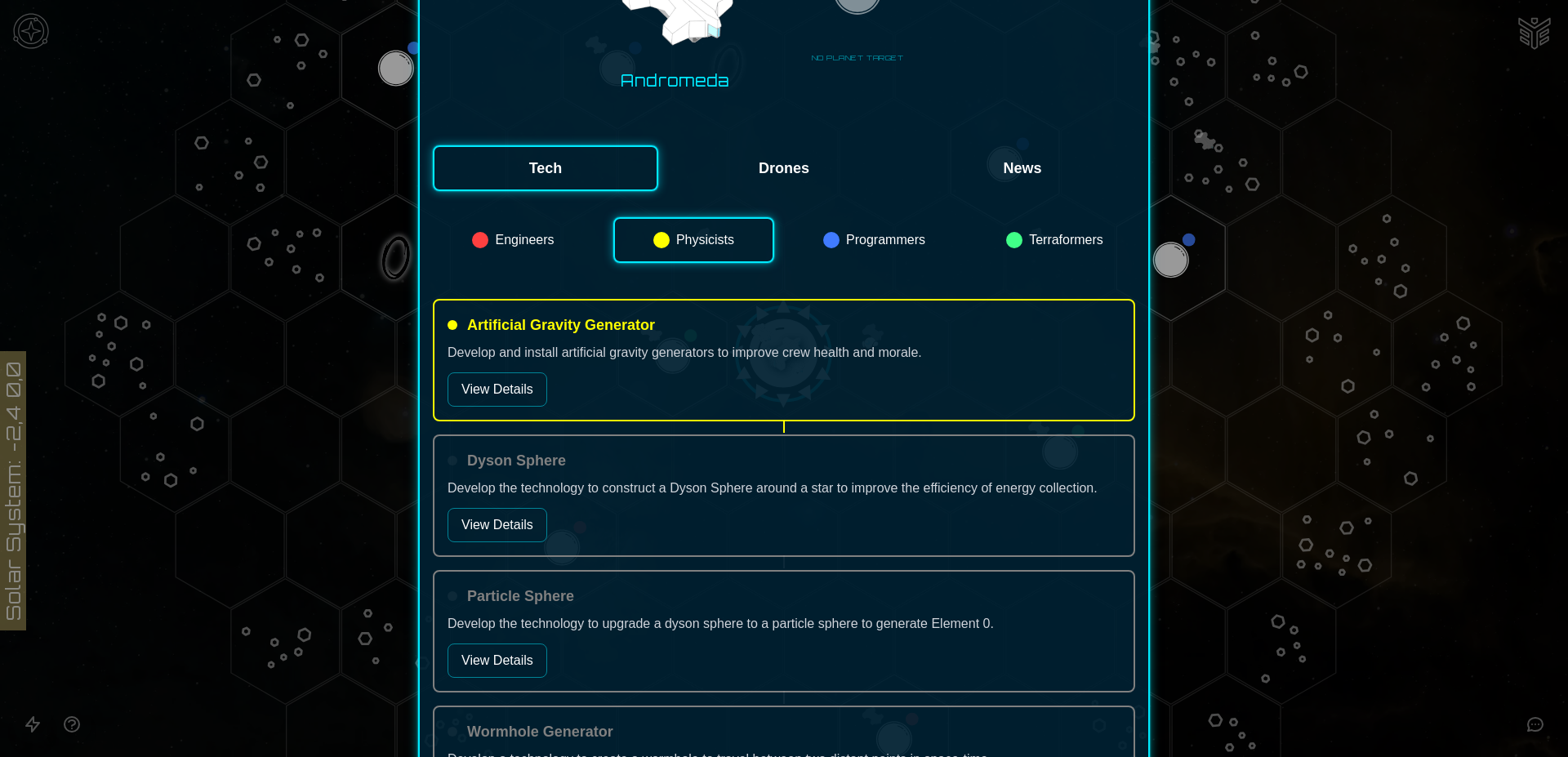
click at [862, 238] on button "Programmers" at bounding box center [873, 240] width 161 height 46
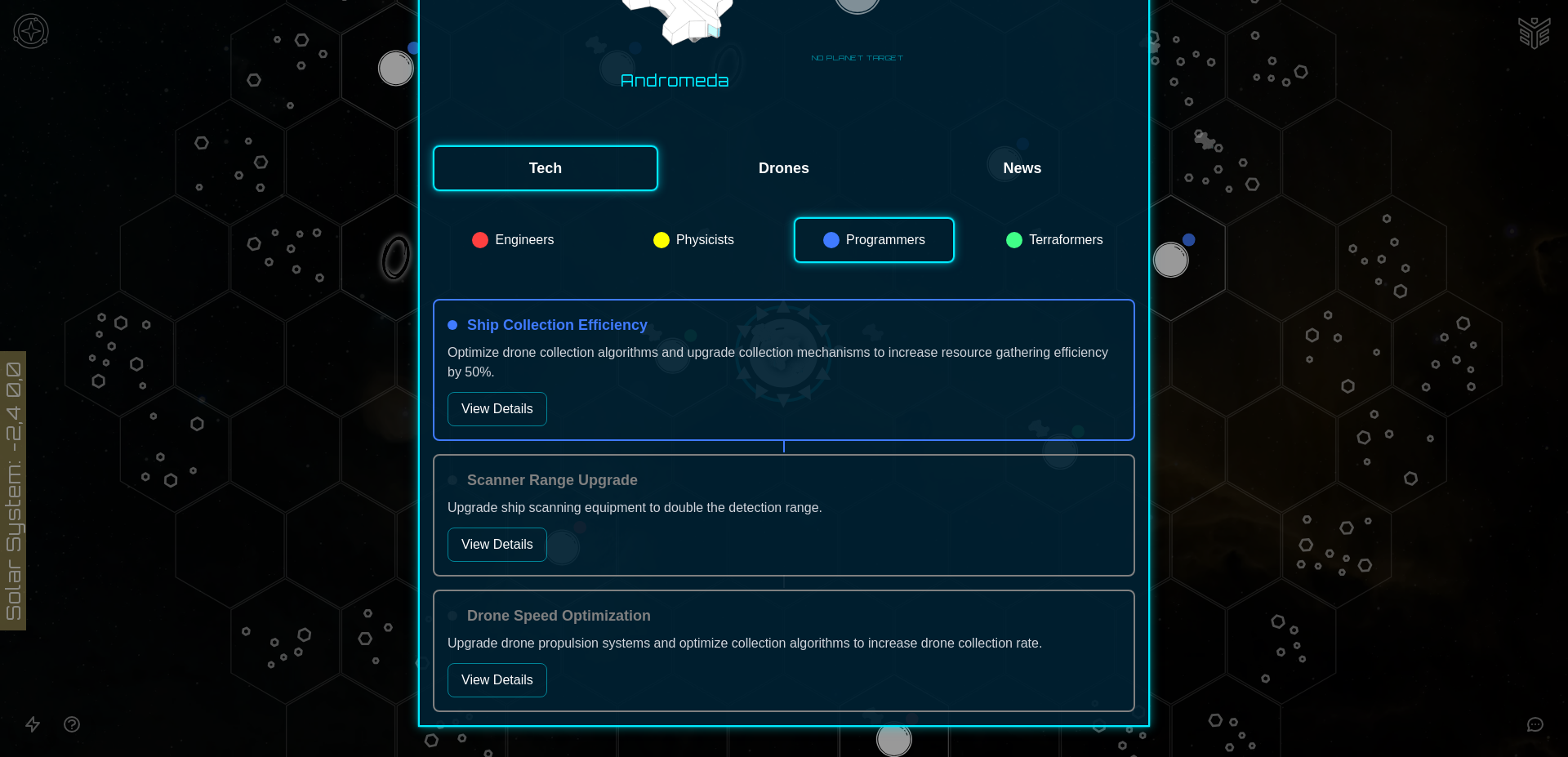
click at [515, 412] on button "View Details" at bounding box center [497, 408] width 100 height 34
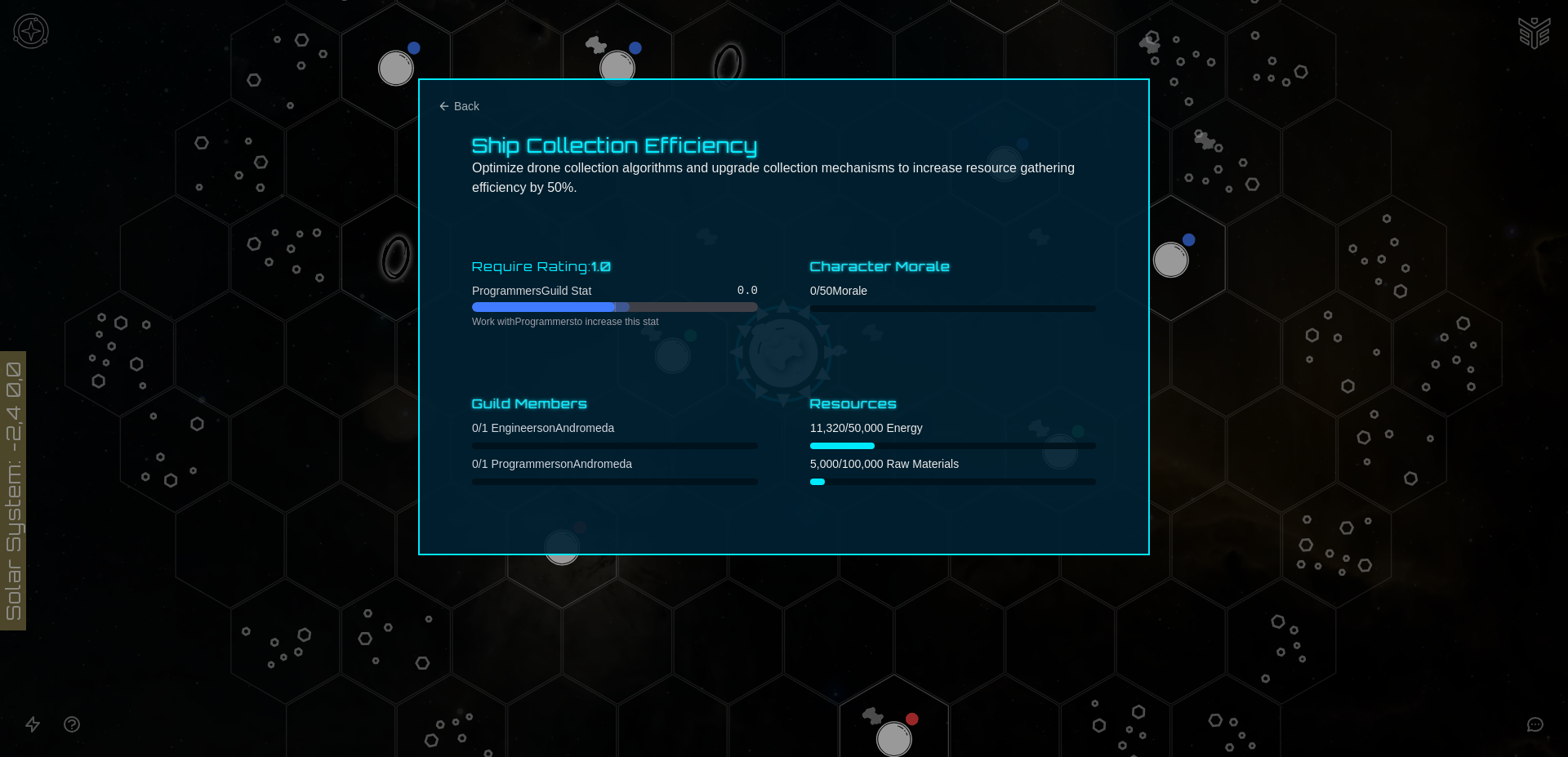
scroll to position [0, 0]
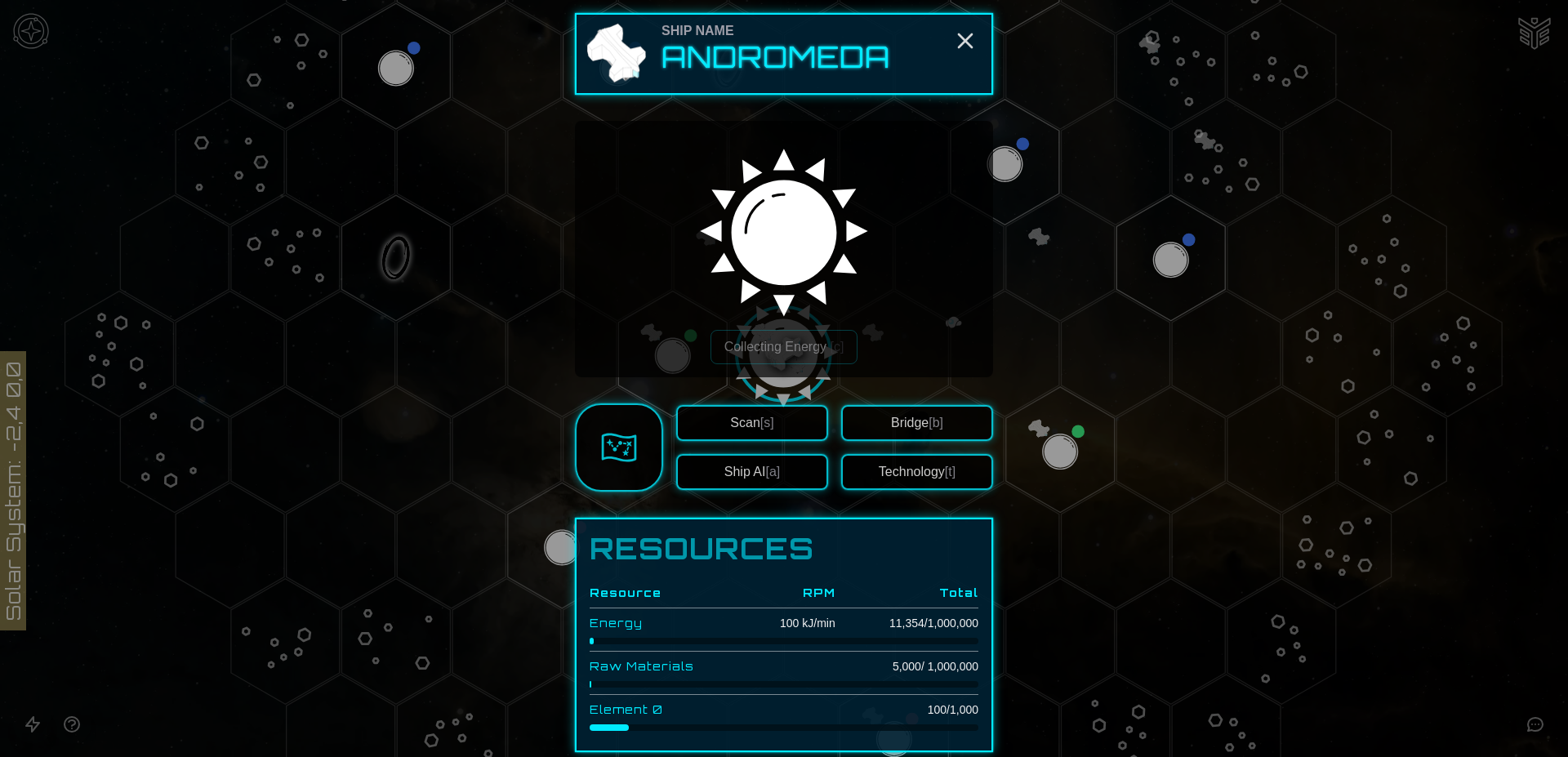
click at [1530, 36] on div at bounding box center [784, 378] width 1568 height 757
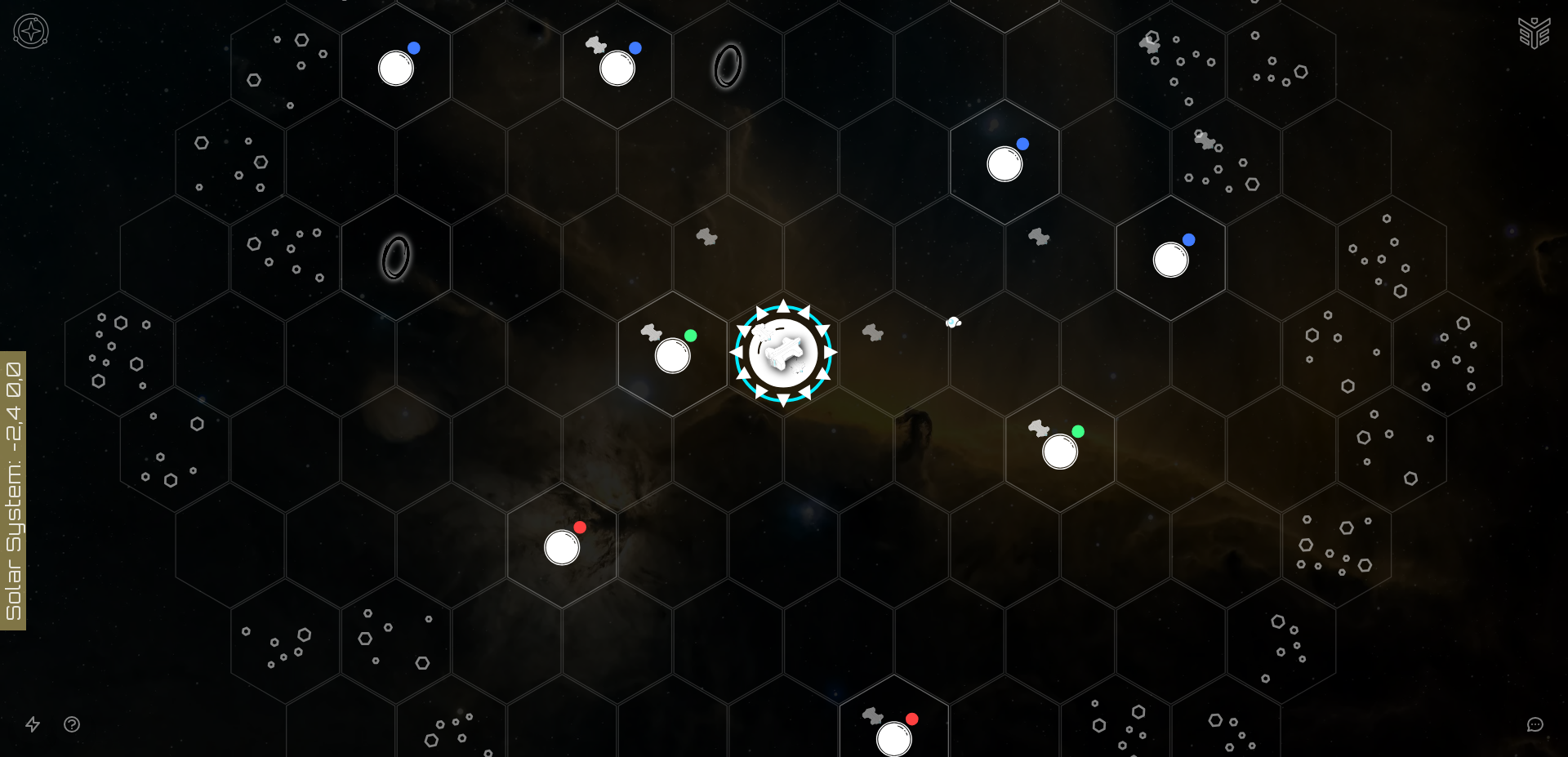
click at [1532, 33] on img "Ship AI Chat" at bounding box center [1534, 31] width 39 height 39
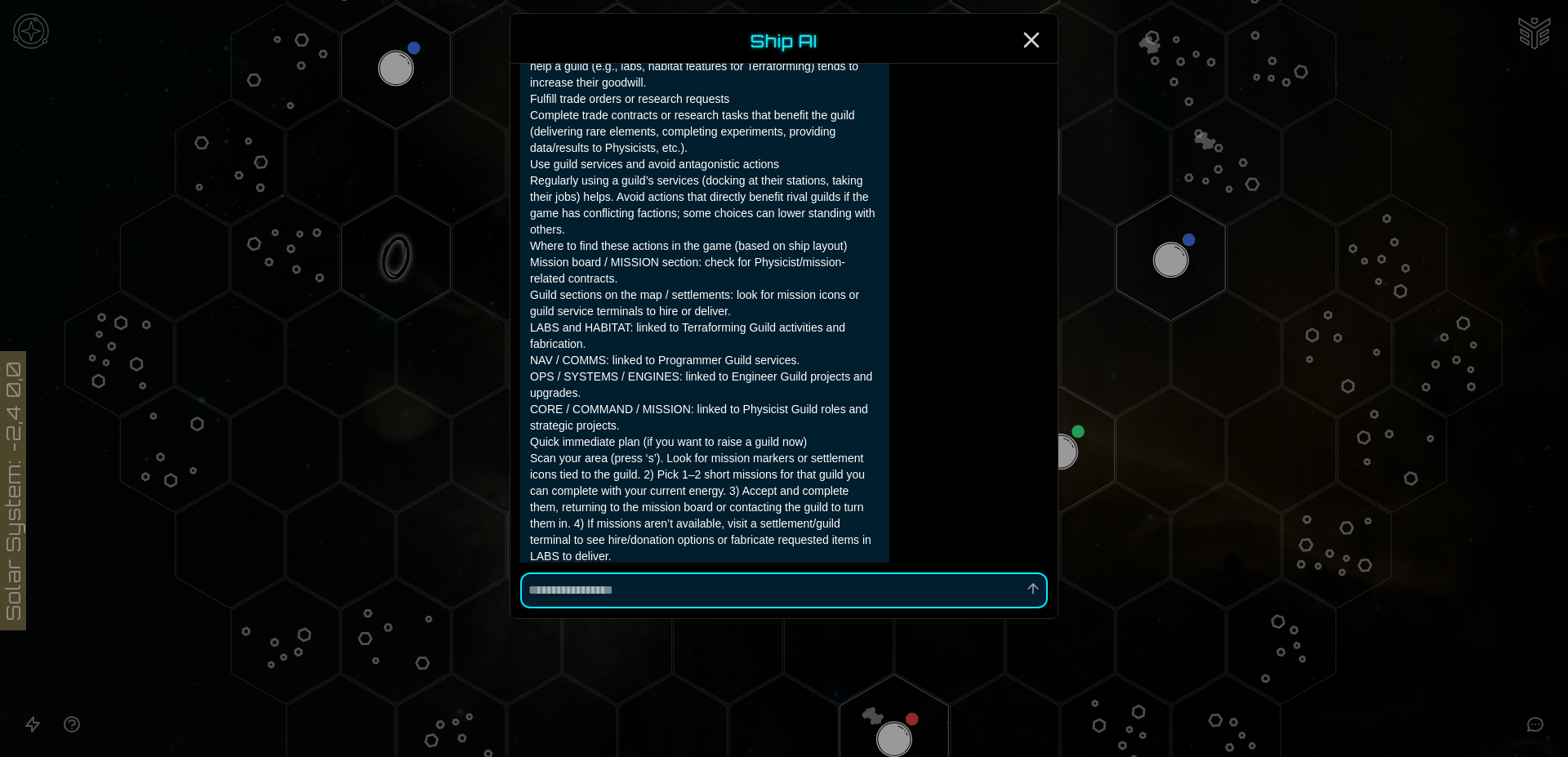
scroll to position [2186, 0]
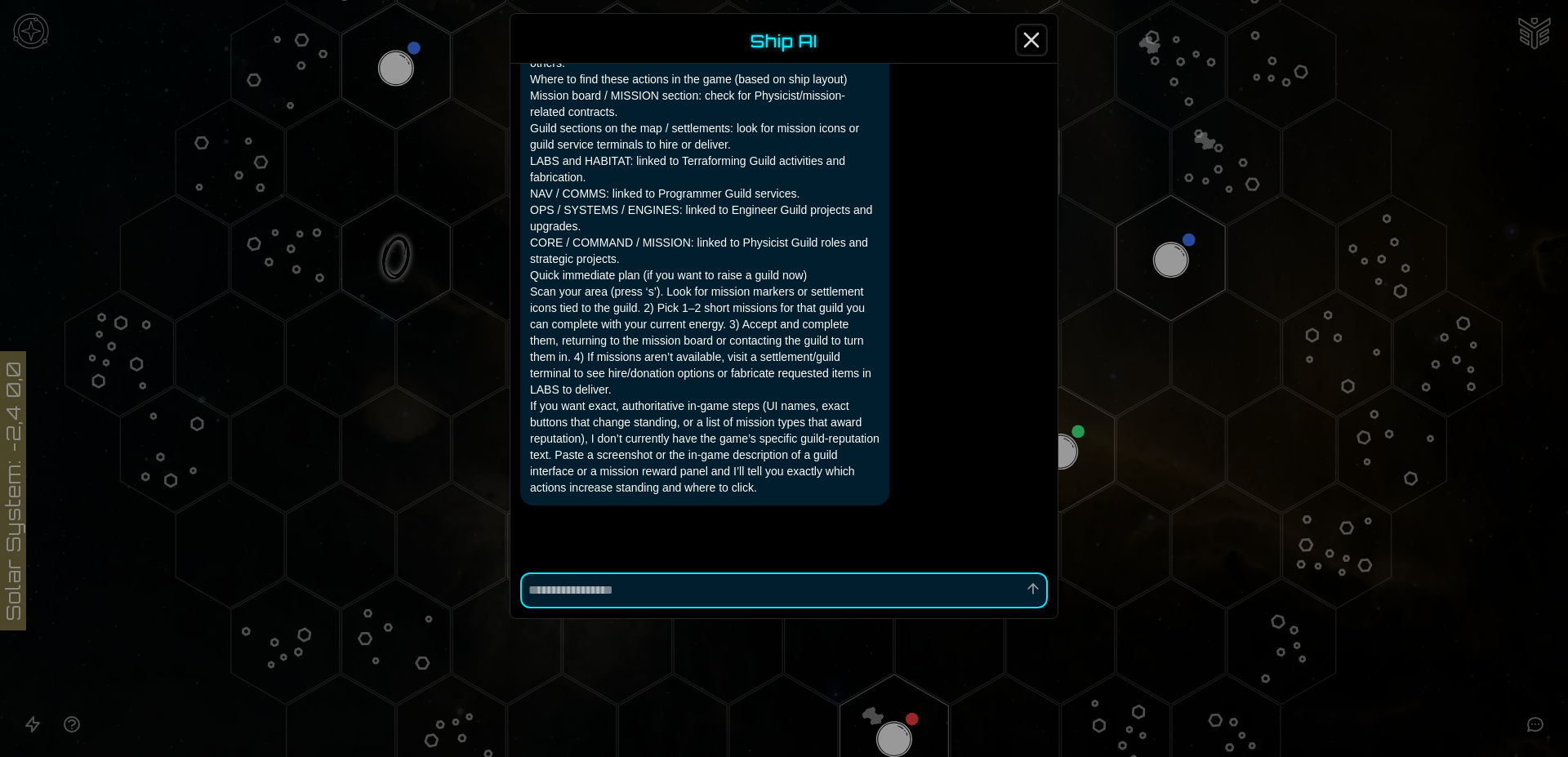
click at [1035, 42] on line "Close" at bounding box center [1031, 39] width 13 height 13
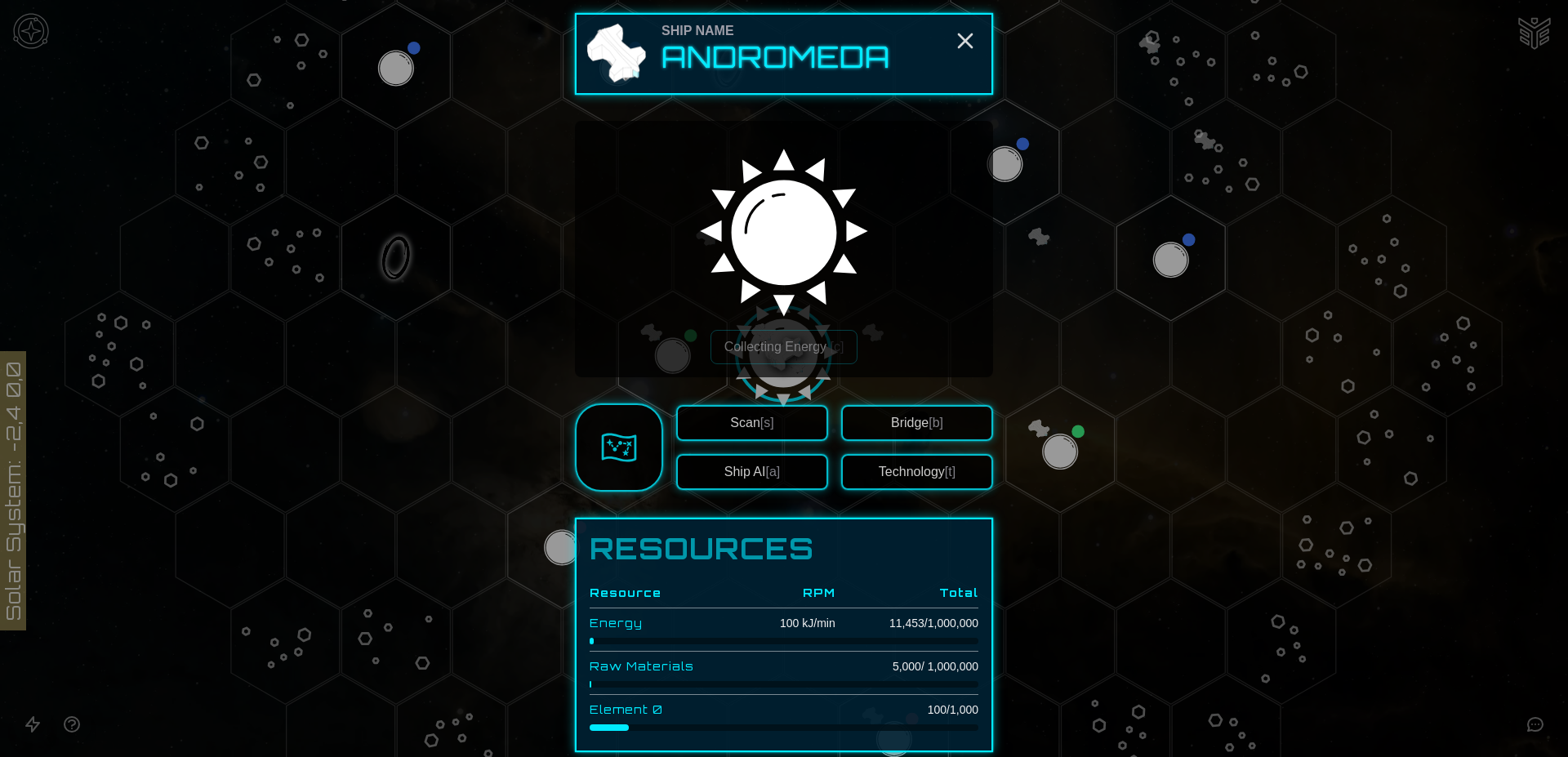
click at [892, 424] on button "Bridge [b]" at bounding box center [917, 422] width 152 height 36
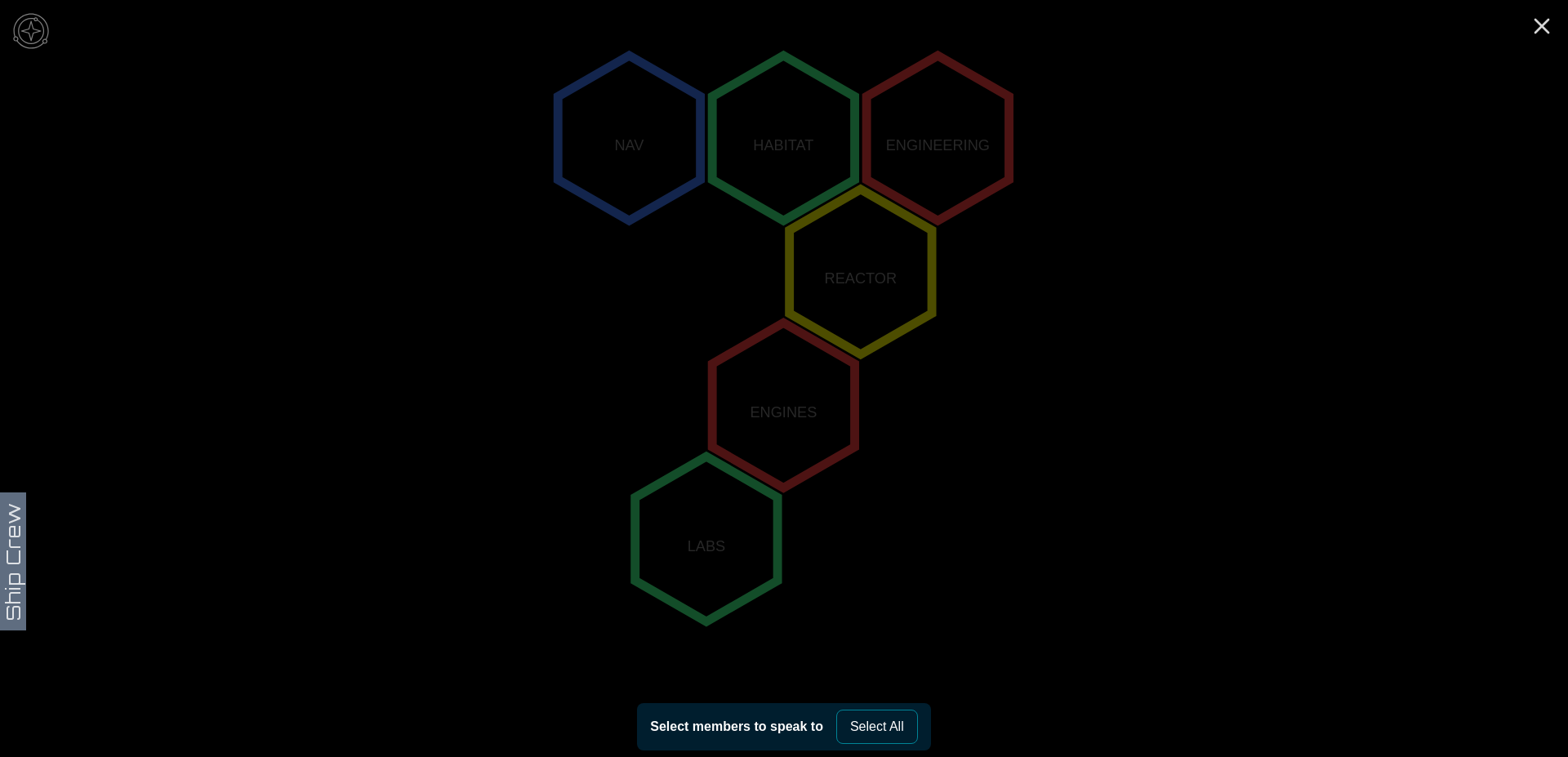
scroll to position [234, 0]
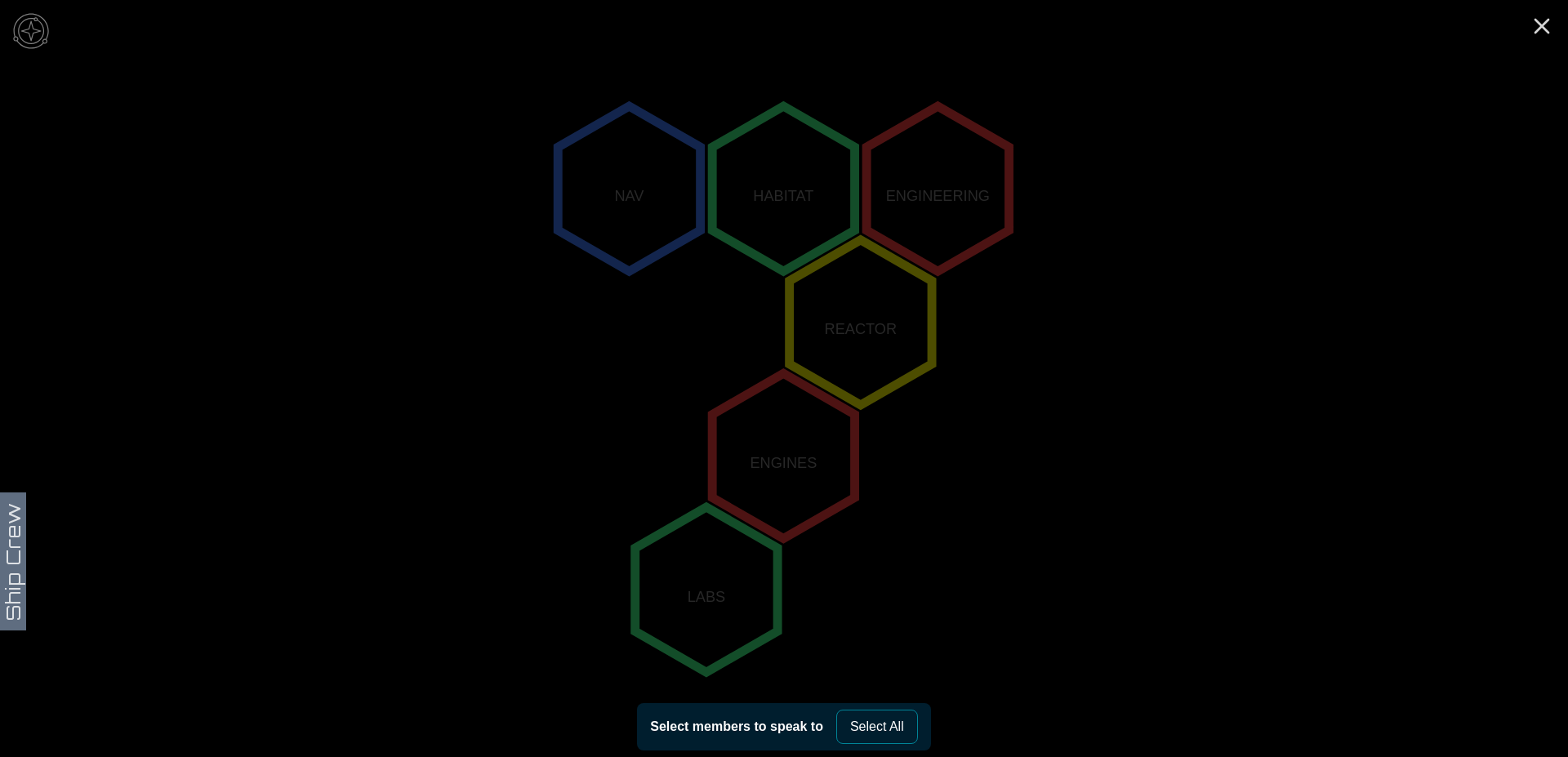
click at [694, 596] on polygon "-1,1" at bounding box center [706, 590] width 142 height 165
click at [695, 590] on polygon "-1,1" at bounding box center [706, 590] width 142 height 165
click at [768, 591] on polygon "-1,1" at bounding box center [706, 590] width 142 height 165
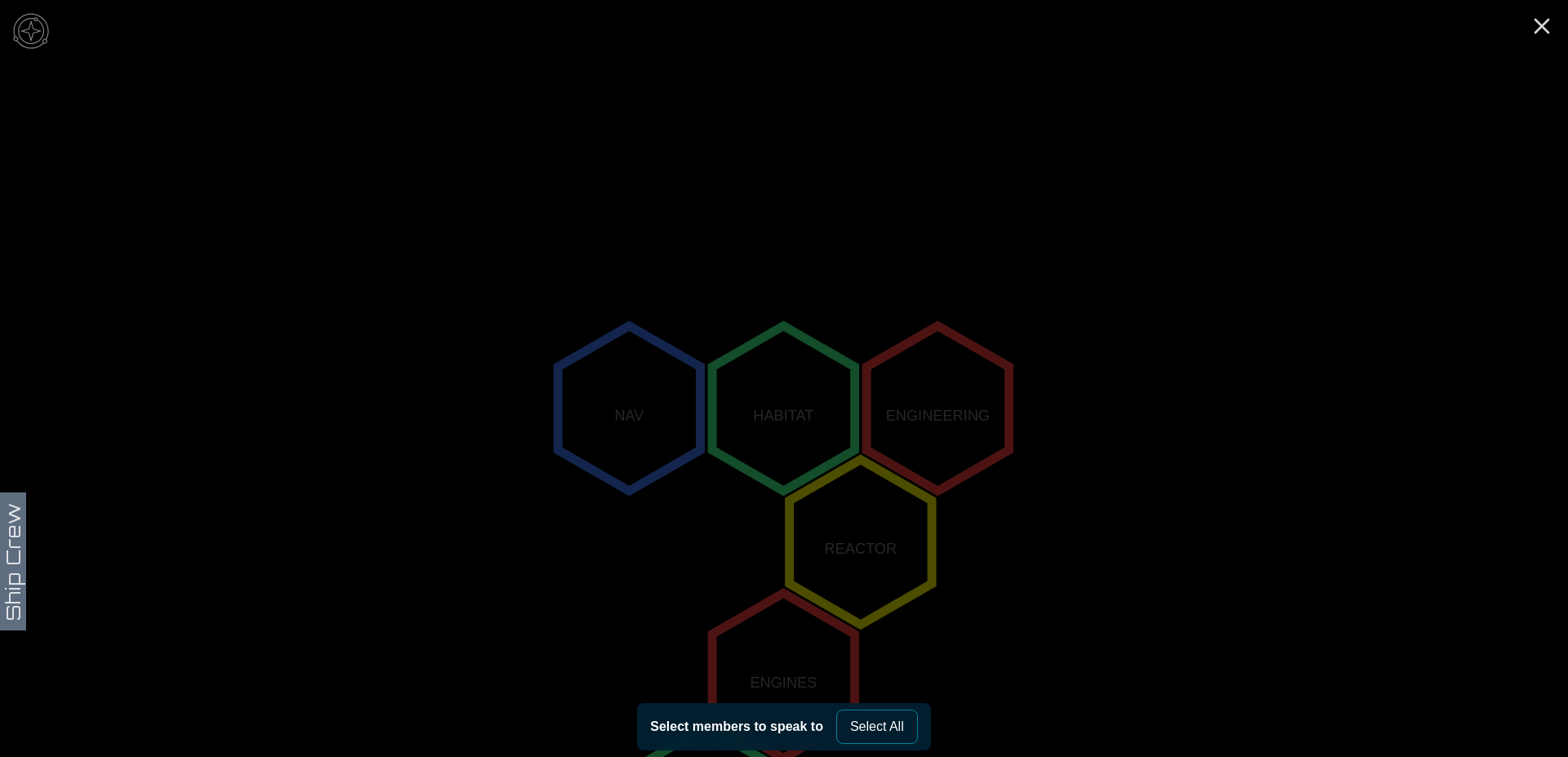
scroll to position [0, 0]
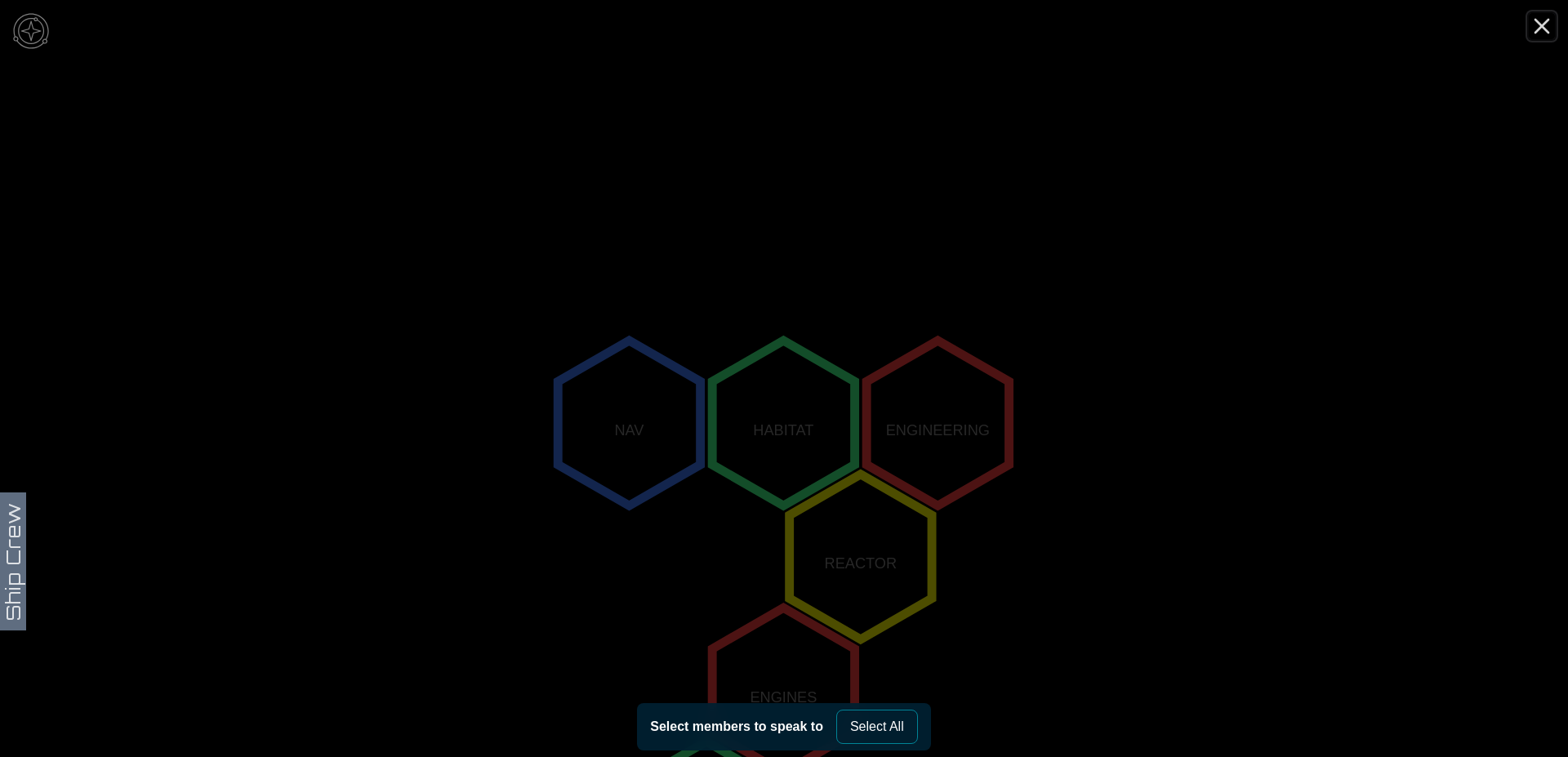
click at [1539, 30] on line "Close" at bounding box center [1541, 26] width 13 height 13
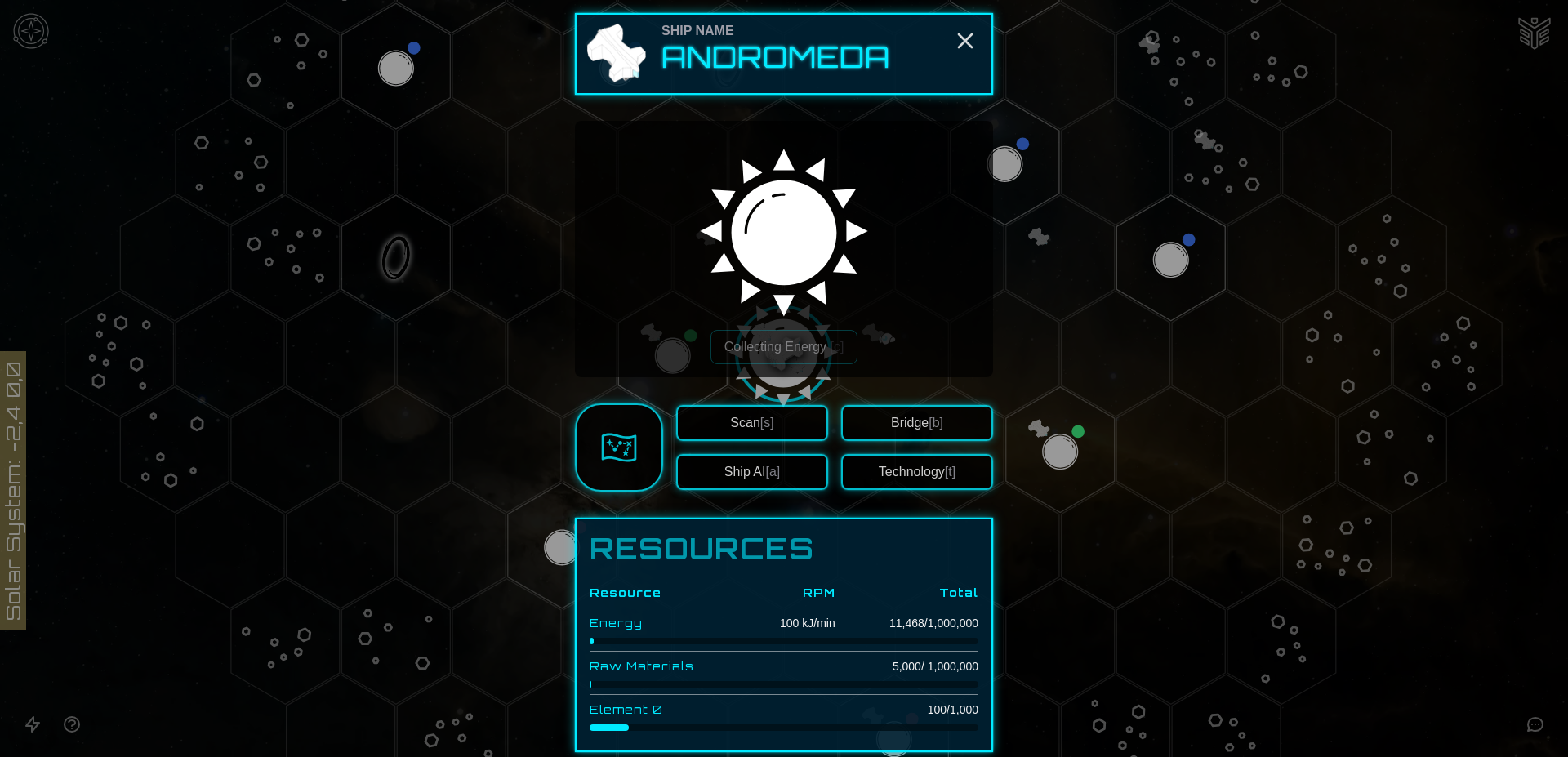
scroll to position [149, 0]
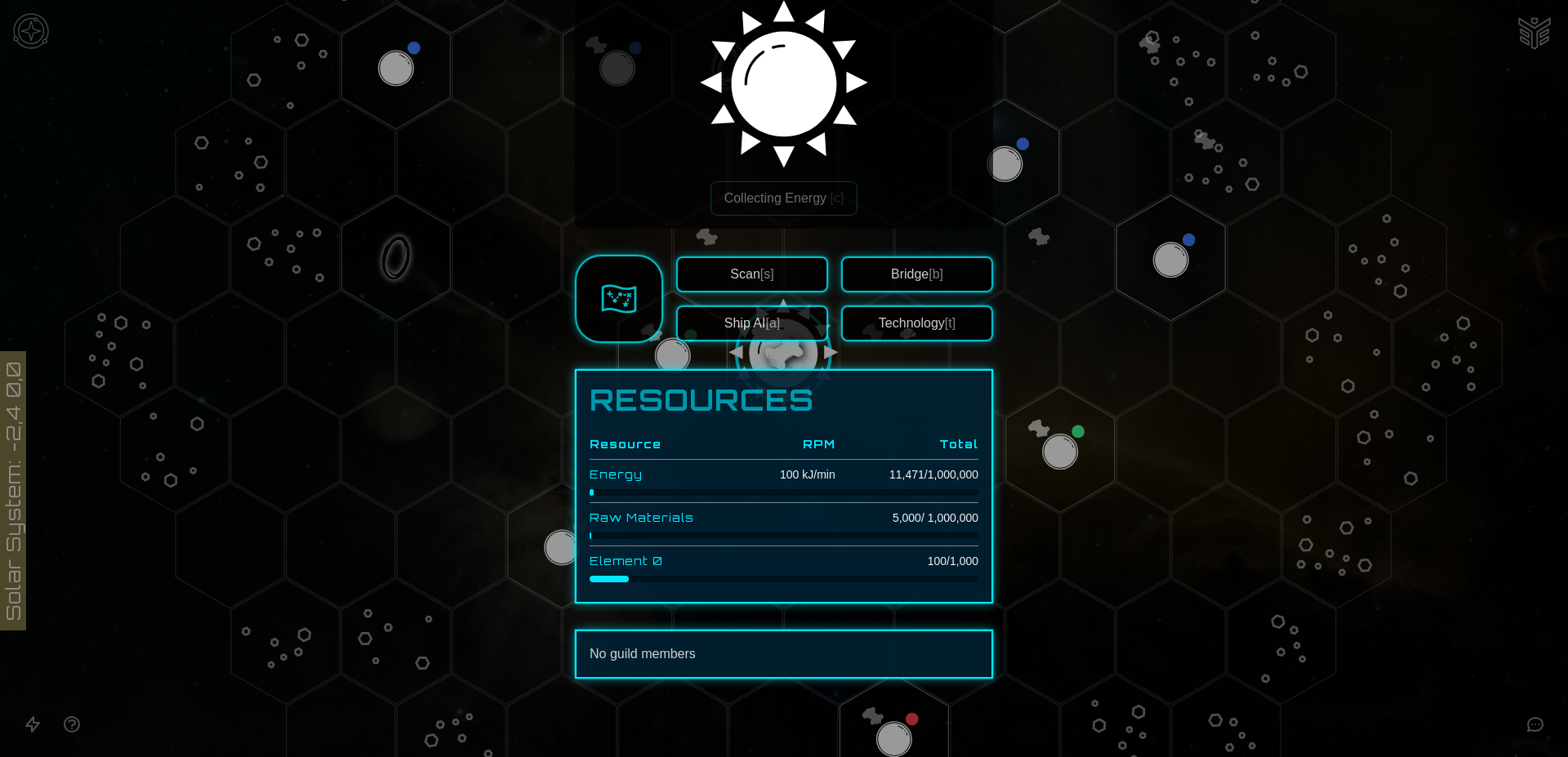
click at [927, 324] on button "Technology [t]" at bounding box center [917, 323] width 152 height 36
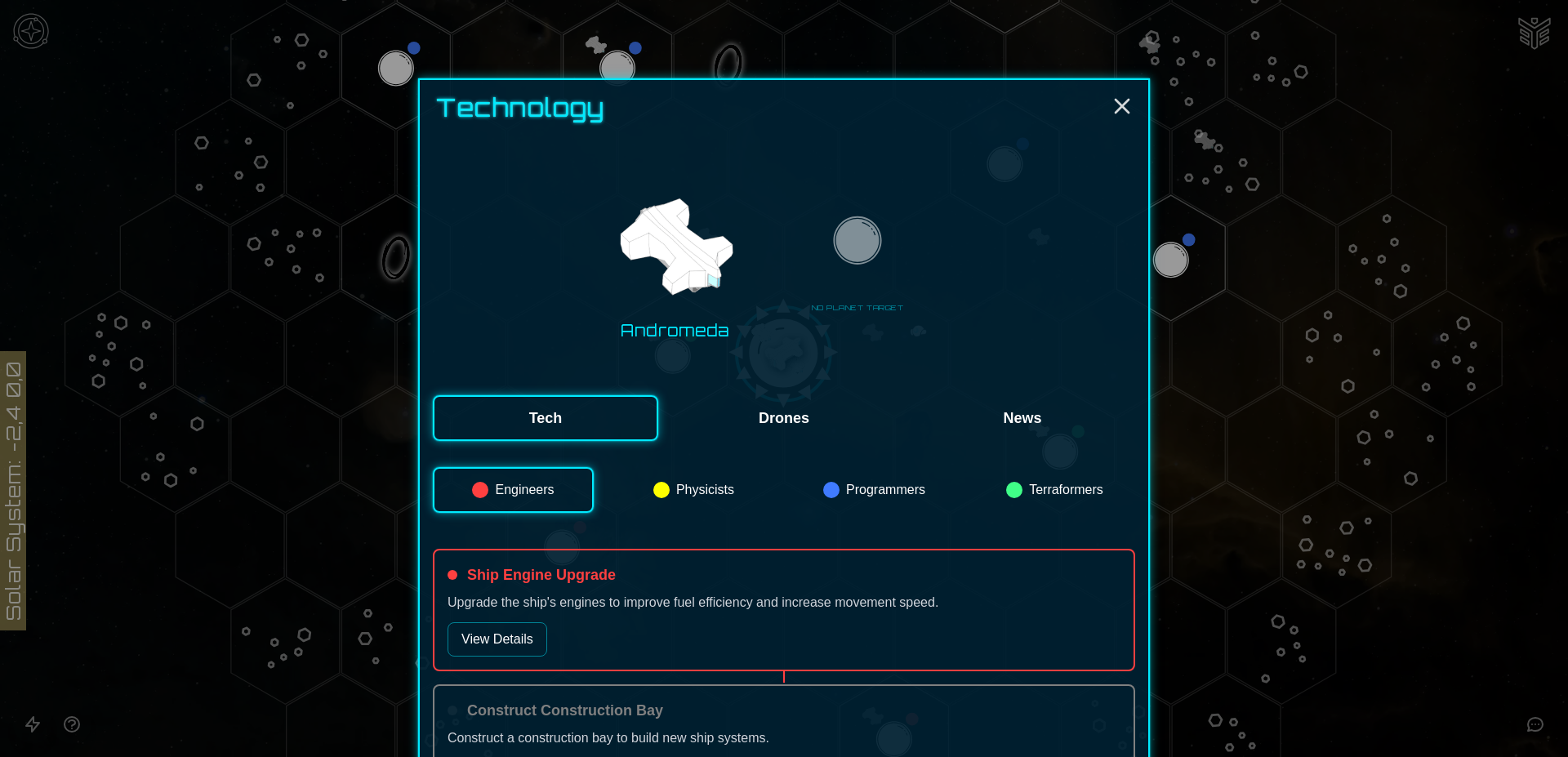
click at [860, 494] on button "Programmers" at bounding box center [873, 490] width 161 height 46
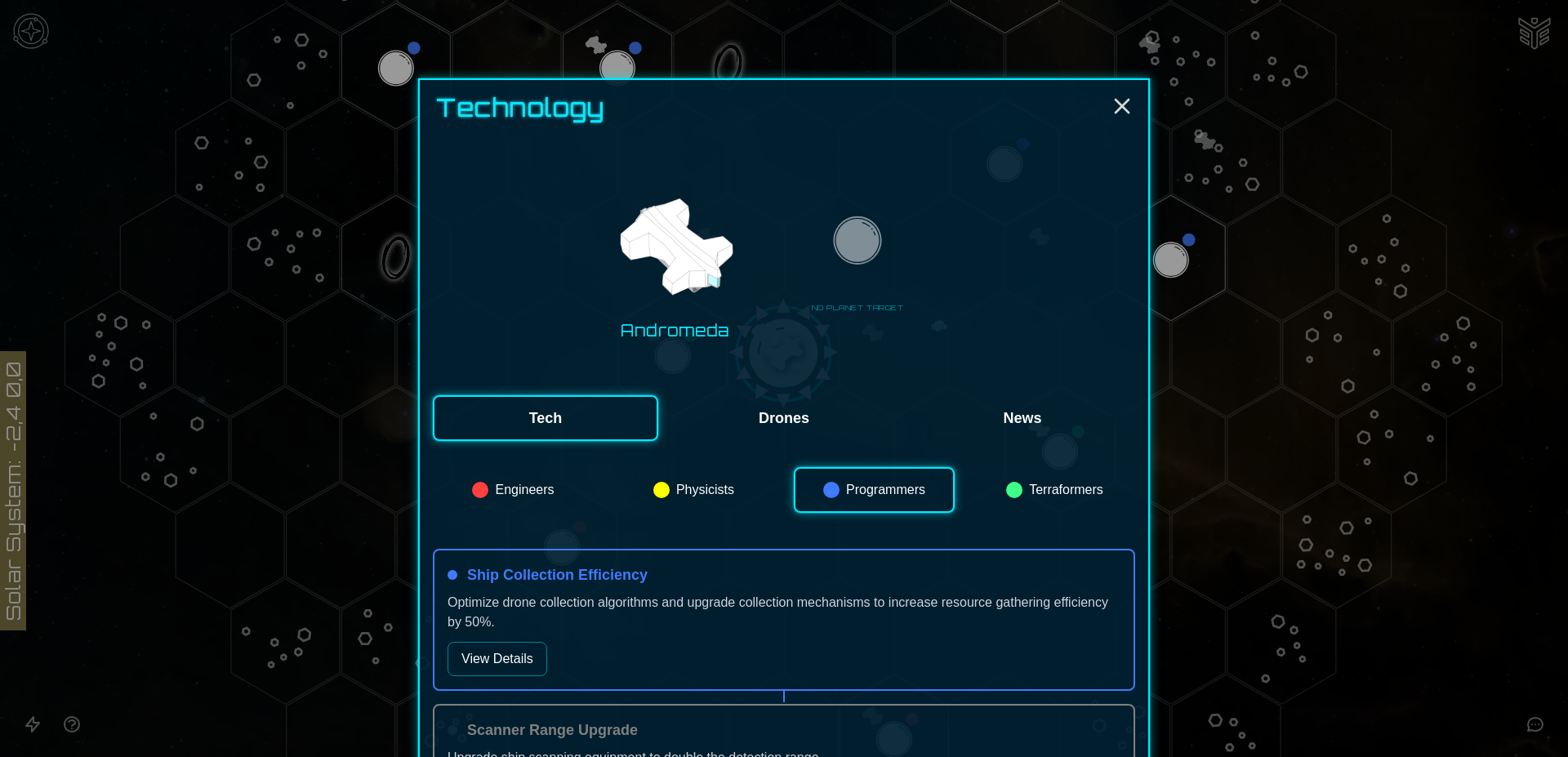
scroll to position [299, 0]
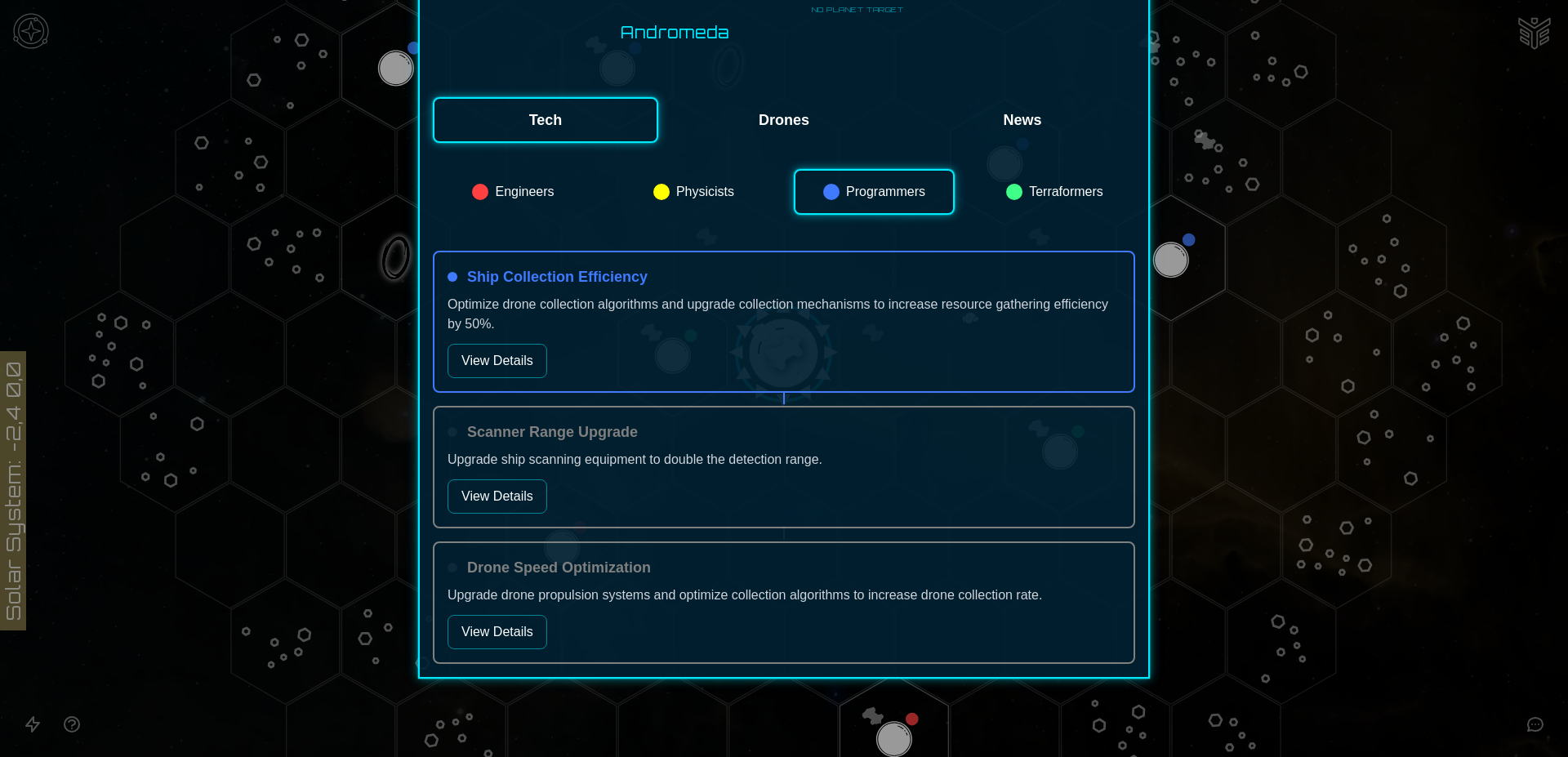
click at [1062, 188] on button "Terraformers" at bounding box center [1054, 192] width 161 height 46
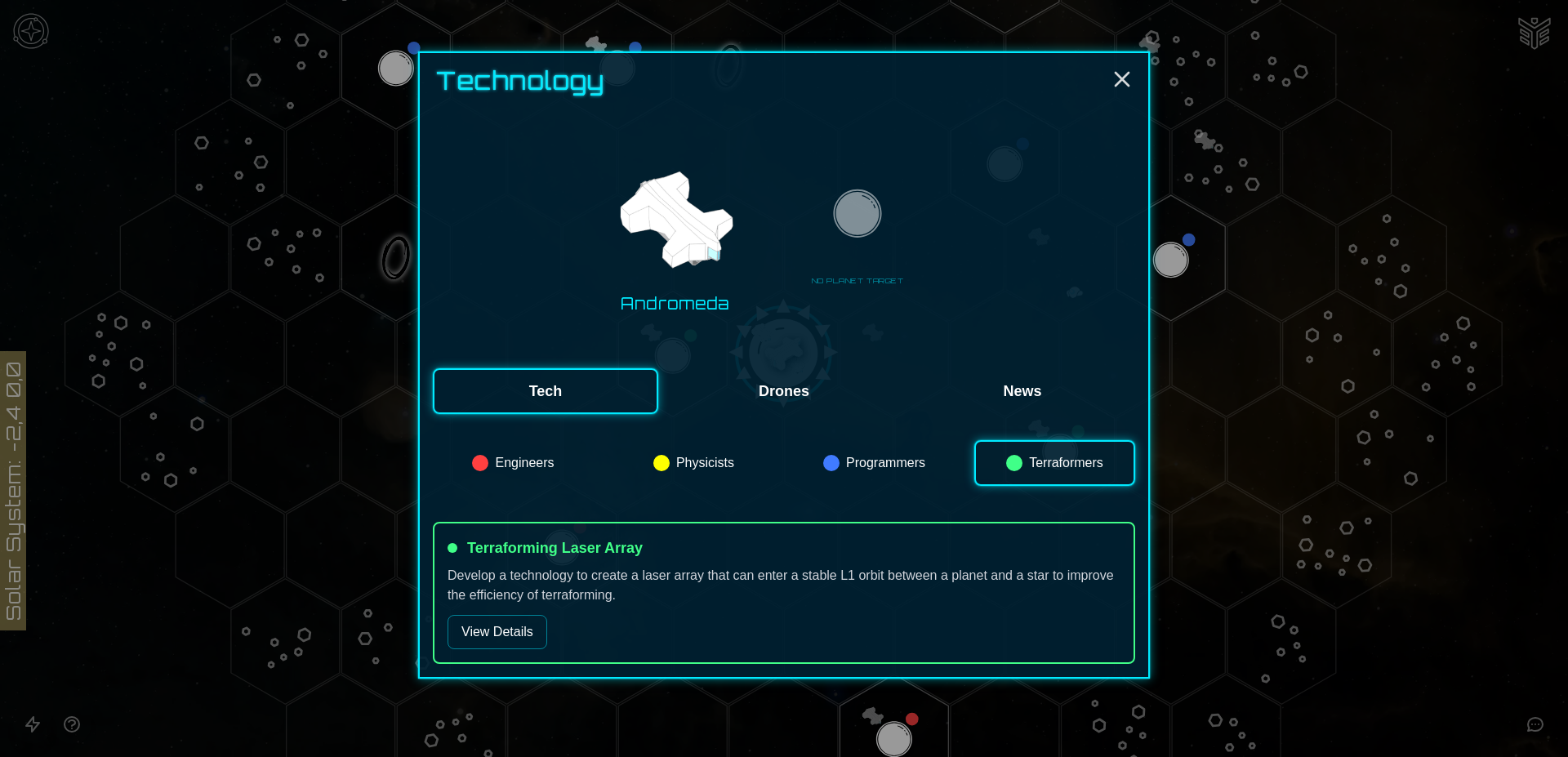
click at [506, 632] on button "View Details" at bounding box center [497, 631] width 100 height 34
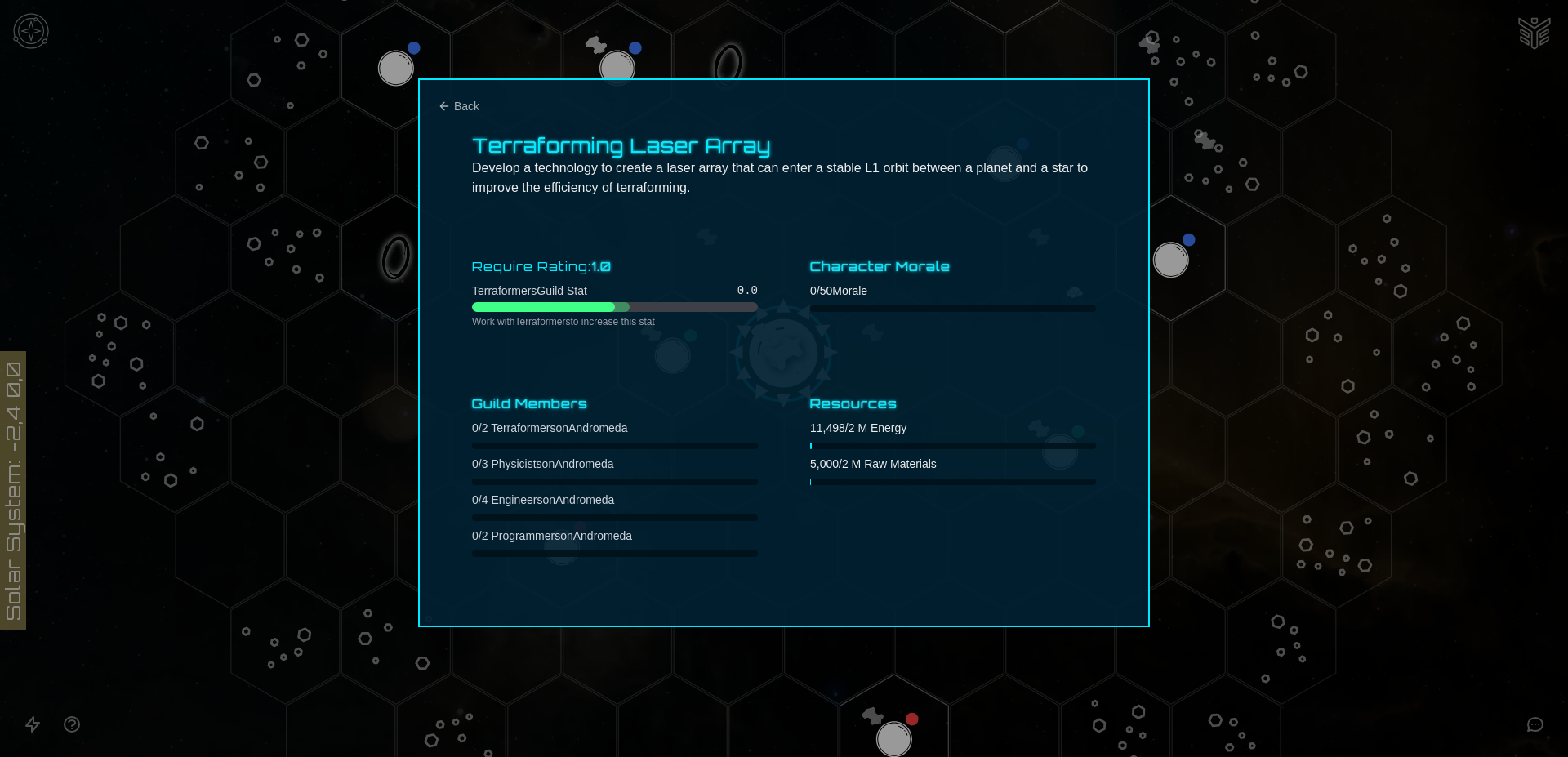
scroll to position [0, 0]
click at [1251, 256] on div at bounding box center [784, 378] width 1568 height 757
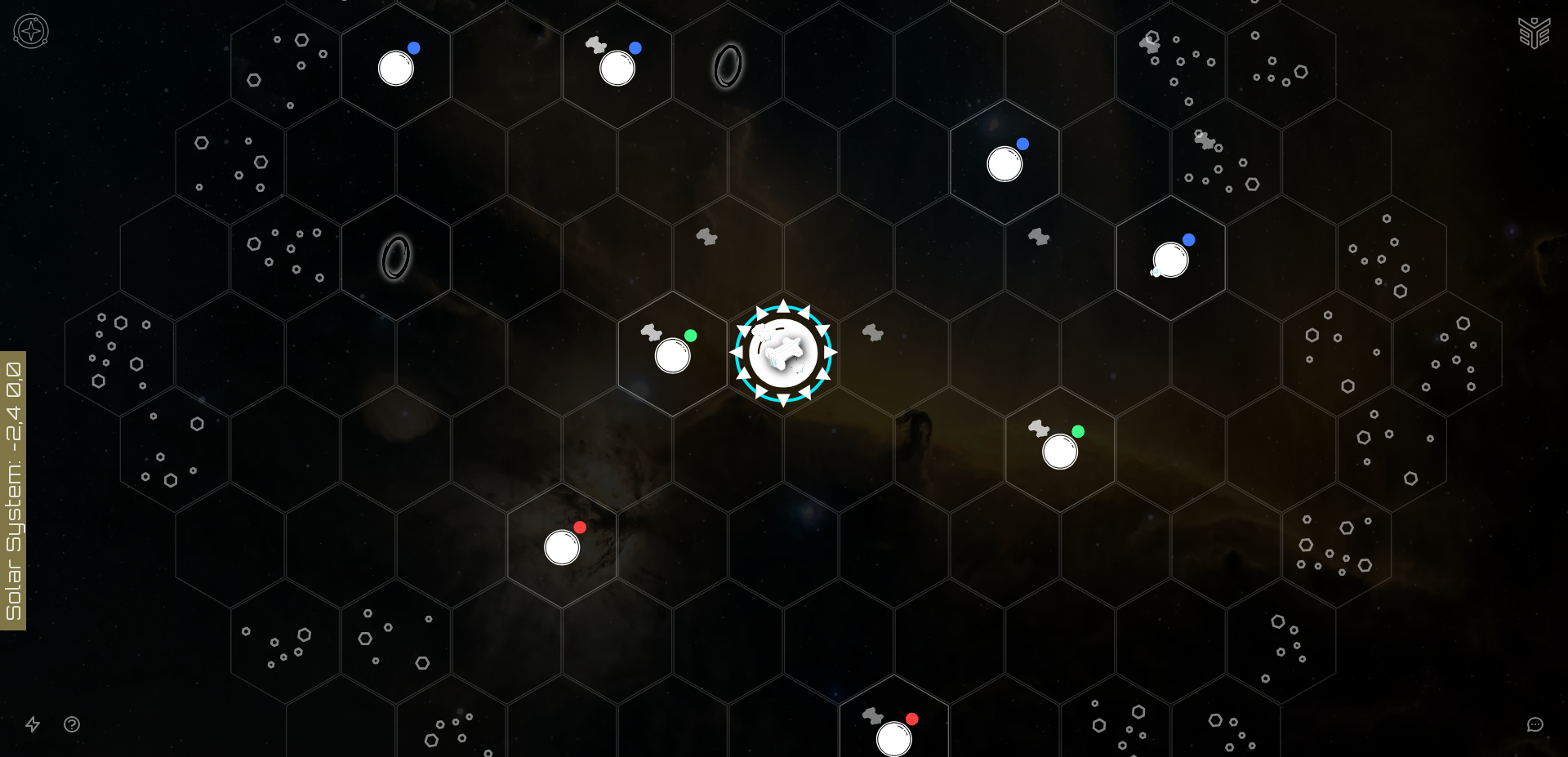
click at [559, 544] on polygon "Hex at coordinates -3,2, clickable" at bounding box center [562, 545] width 108 height 126
click at [30, 34] on img at bounding box center [30, 30] width 49 height 49
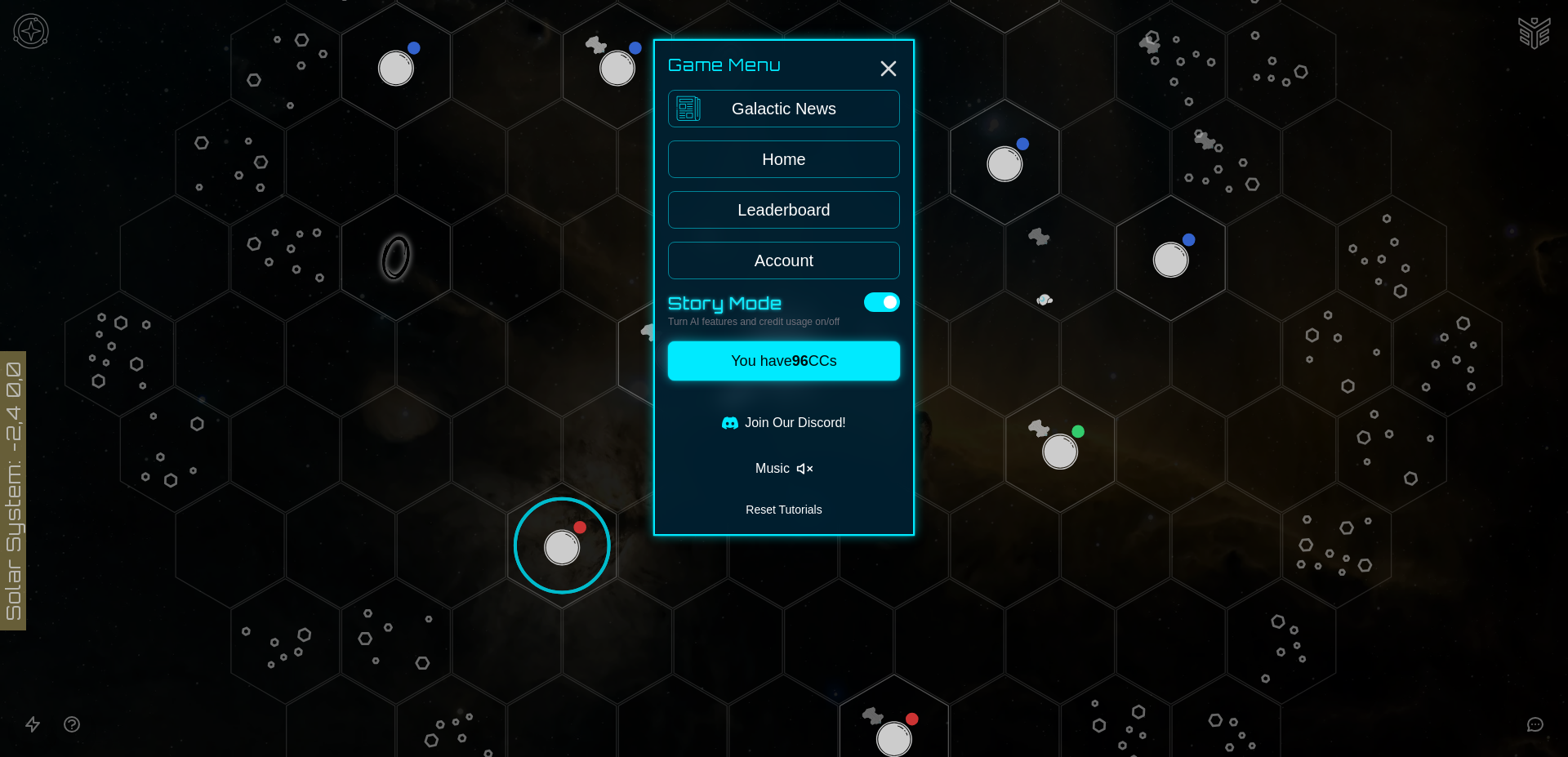
click at [840, 364] on button "You have 96 CCs" at bounding box center [784, 361] width 232 height 39
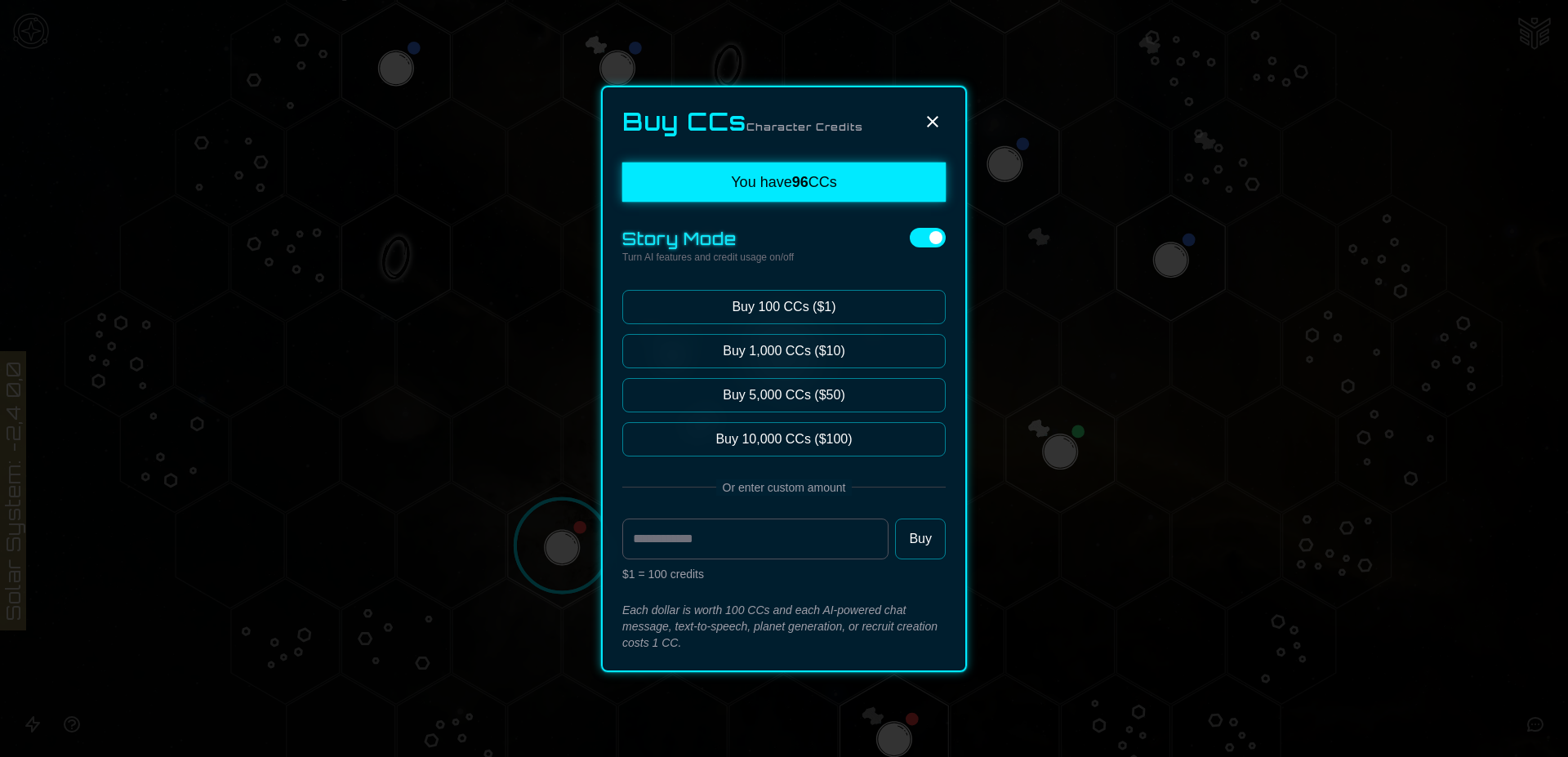
click at [930, 121] on icon at bounding box center [932, 121] width 19 height 19
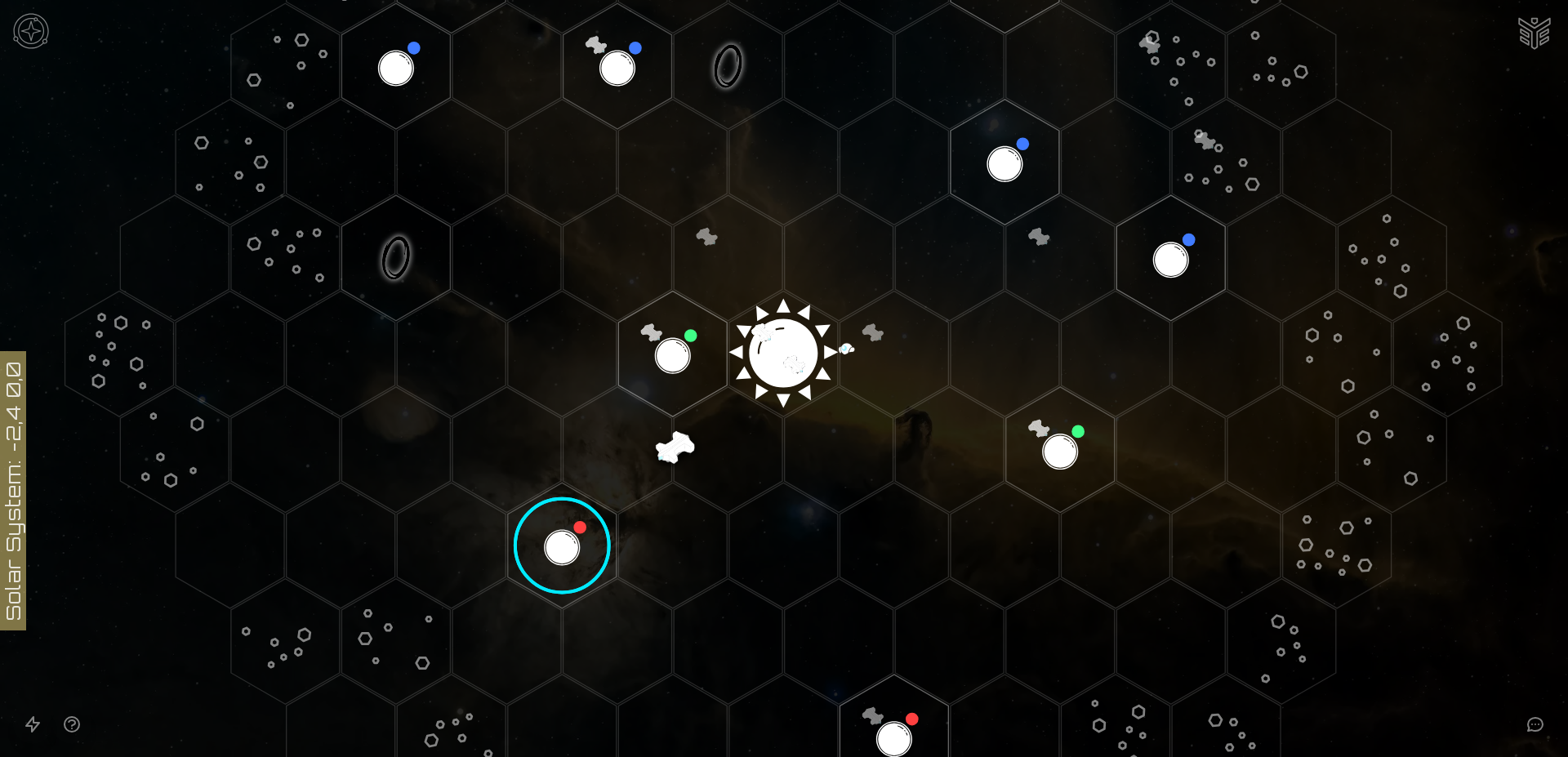
click at [1524, 32] on img "Ship AI Chat" at bounding box center [1534, 31] width 39 height 39
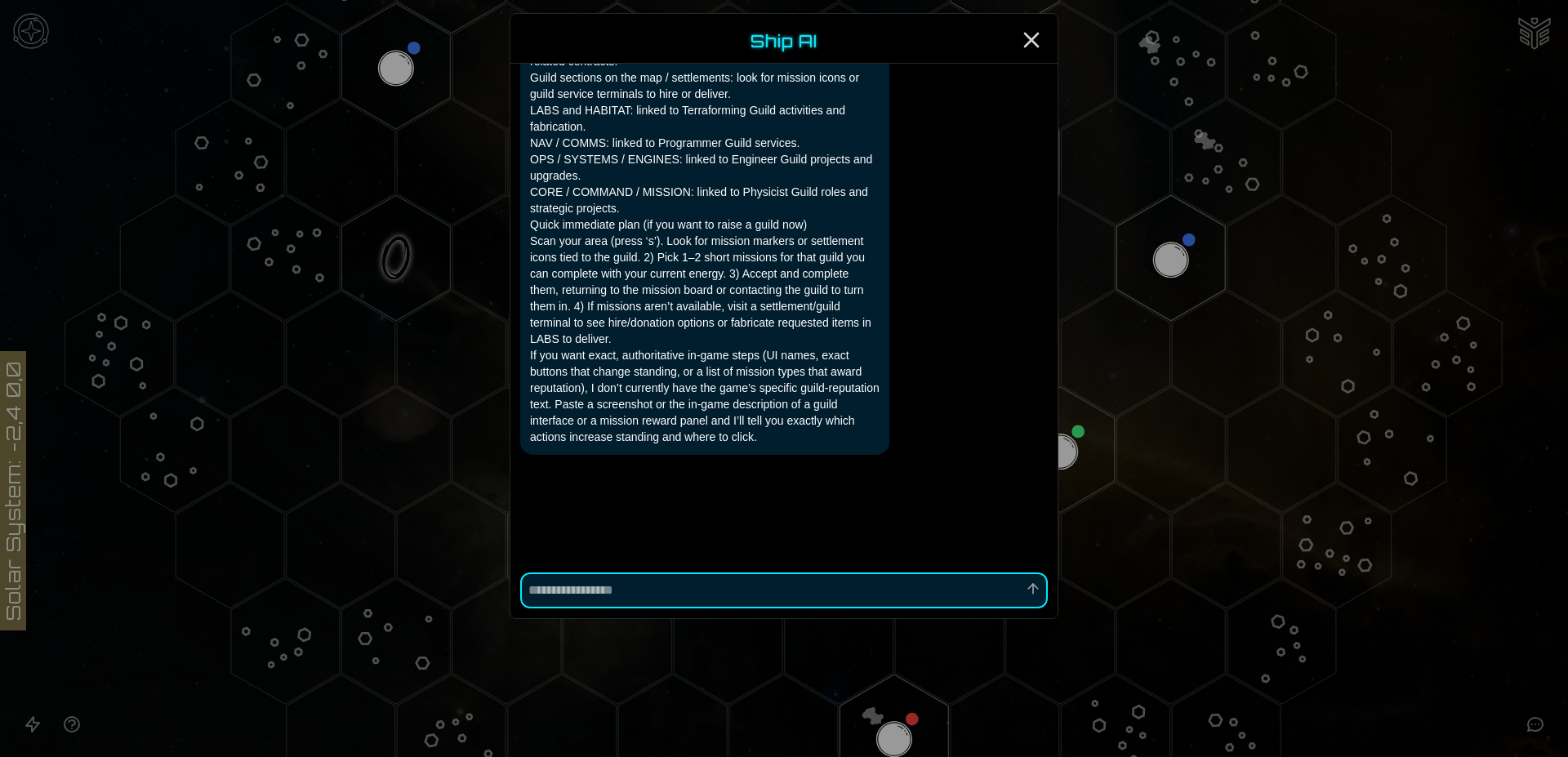
scroll to position [2269, 0]
click at [659, 588] on textarea at bounding box center [784, 590] width 528 height 36
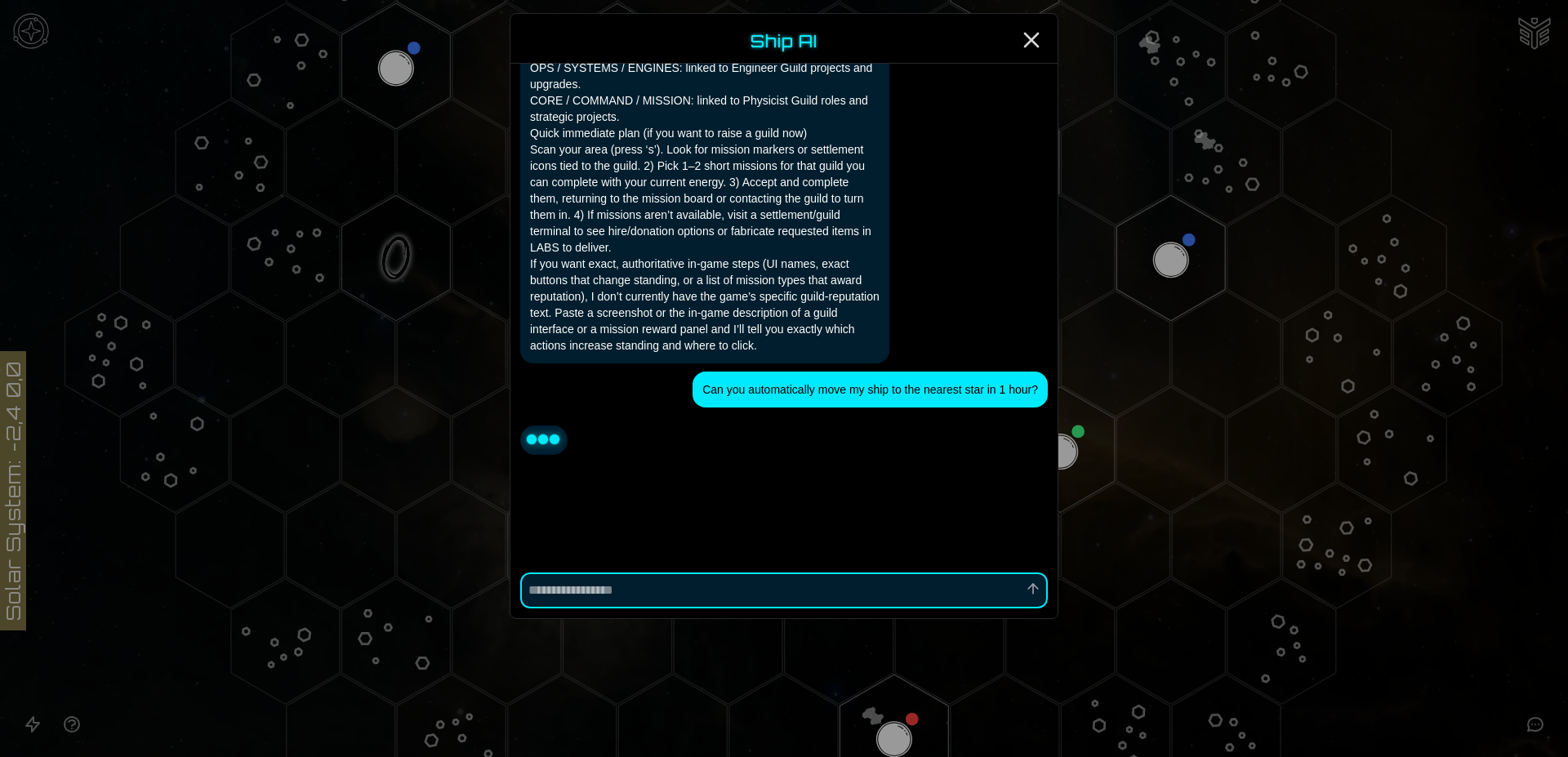
scroll to position [2361, 0]
click at [1035, 36] on line "Close" at bounding box center [1031, 39] width 13 height 13
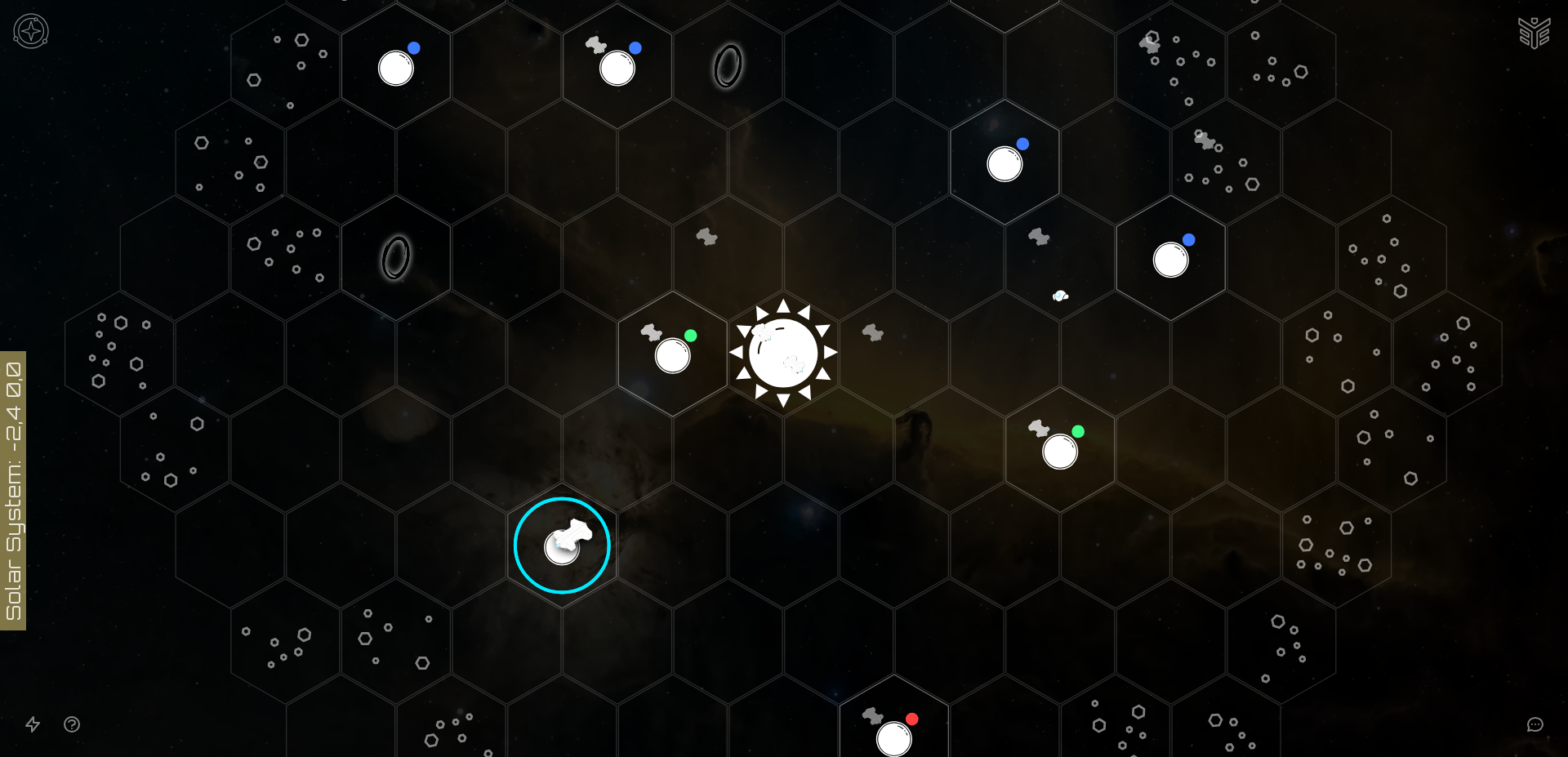
click at [28, 723] on icon "Open accessible navigation interface" at bounding box center [32, 724] width 13 height 15
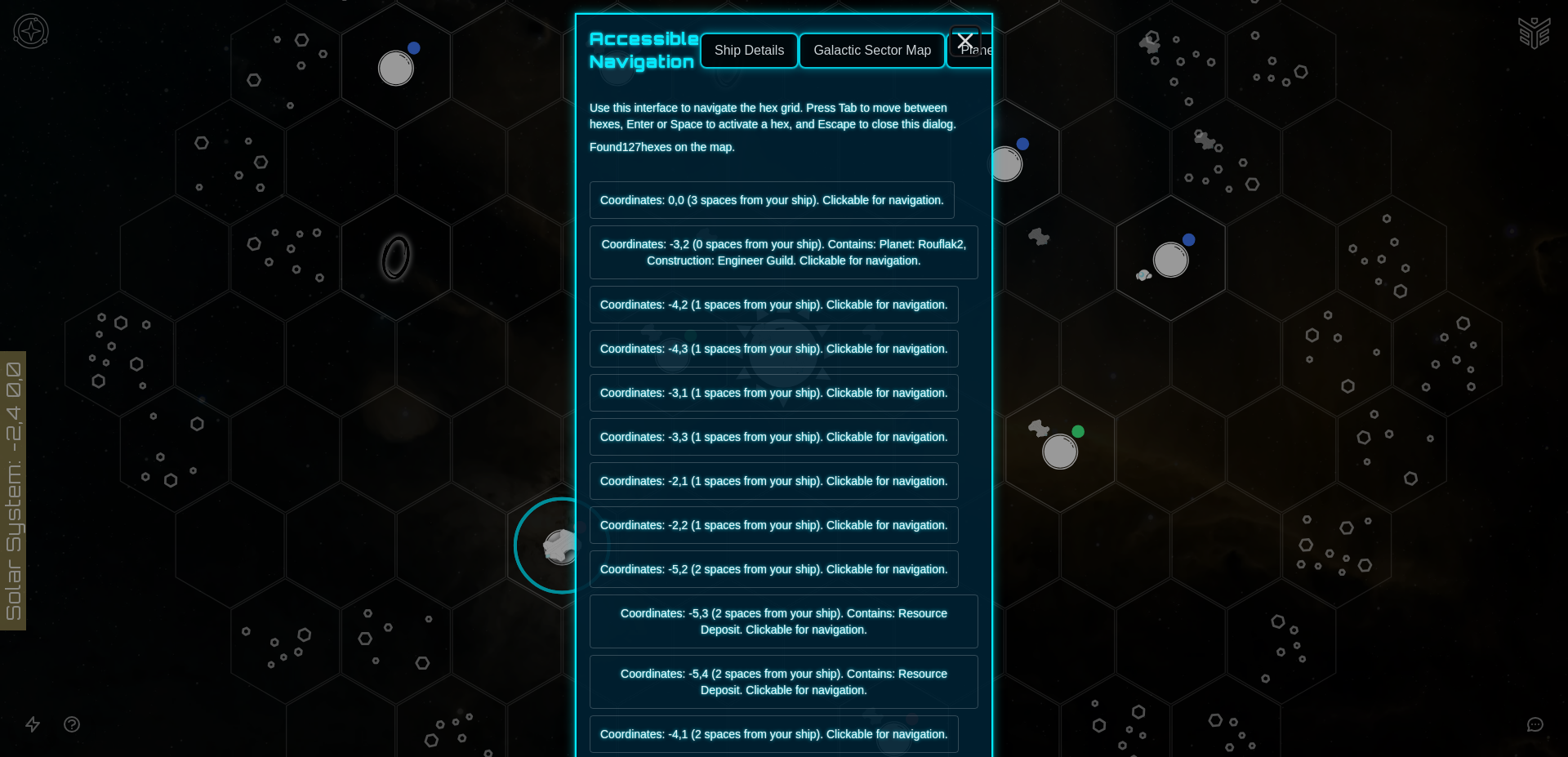
click at [959, 38] on icon "Close" at bounding box center [965, 40] width 26 height 26
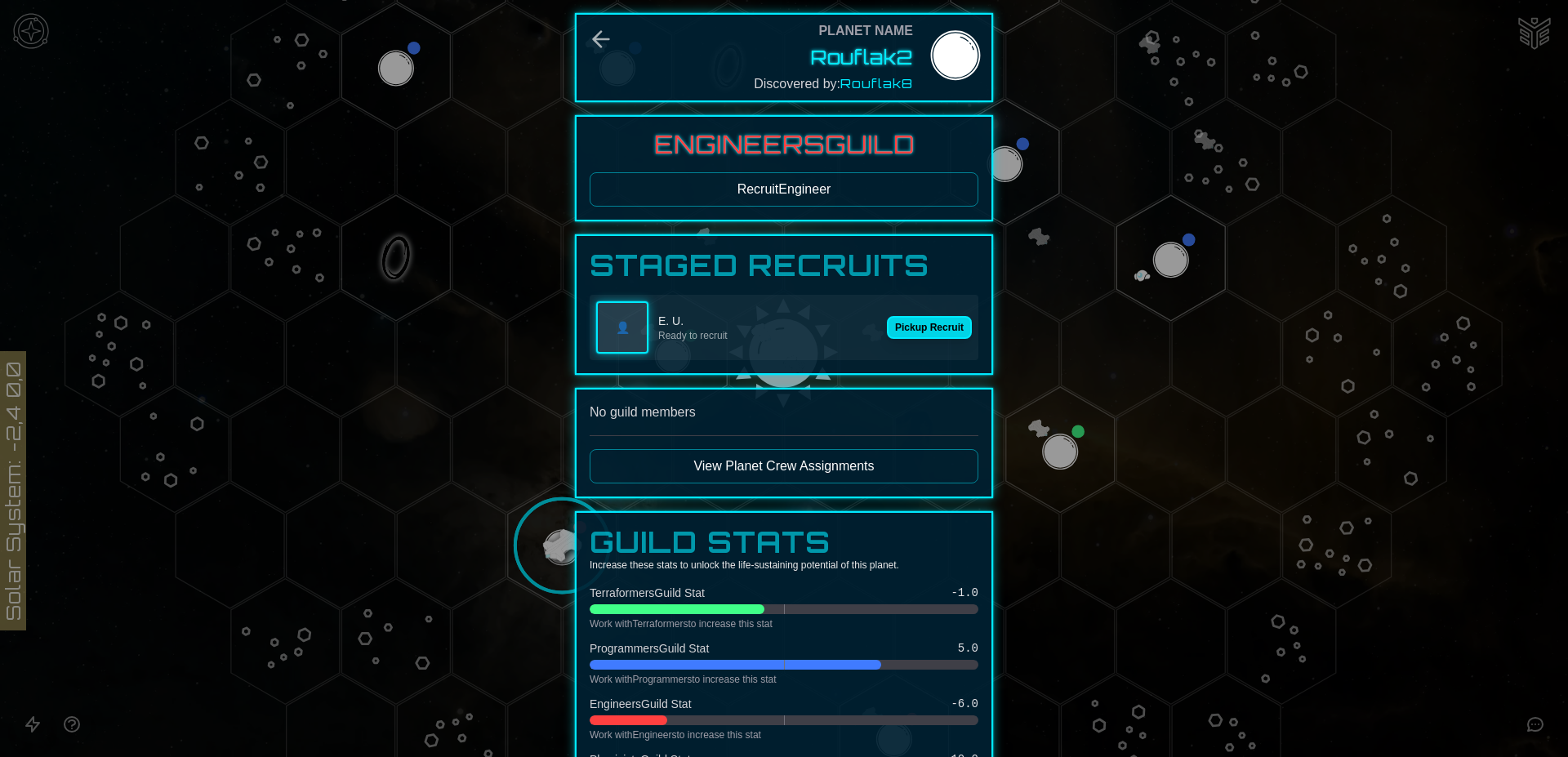
click at [919, 325] on button "Pickup Recruit" at bounding box center [929, 327] width 85 height 23
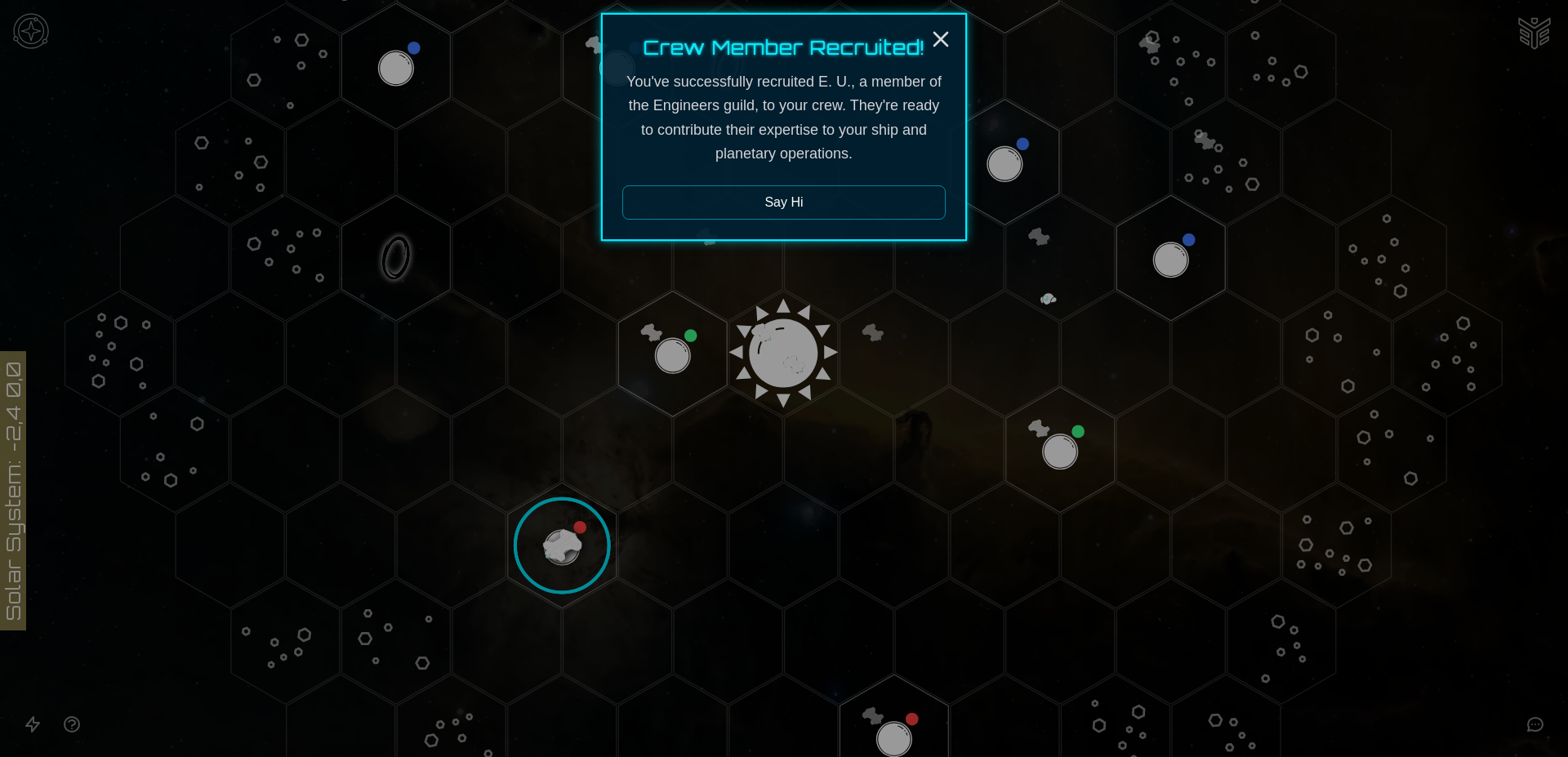
click at [776, 199] on button "Say Hi" at bounding box center [784, 202] width 323 height 34
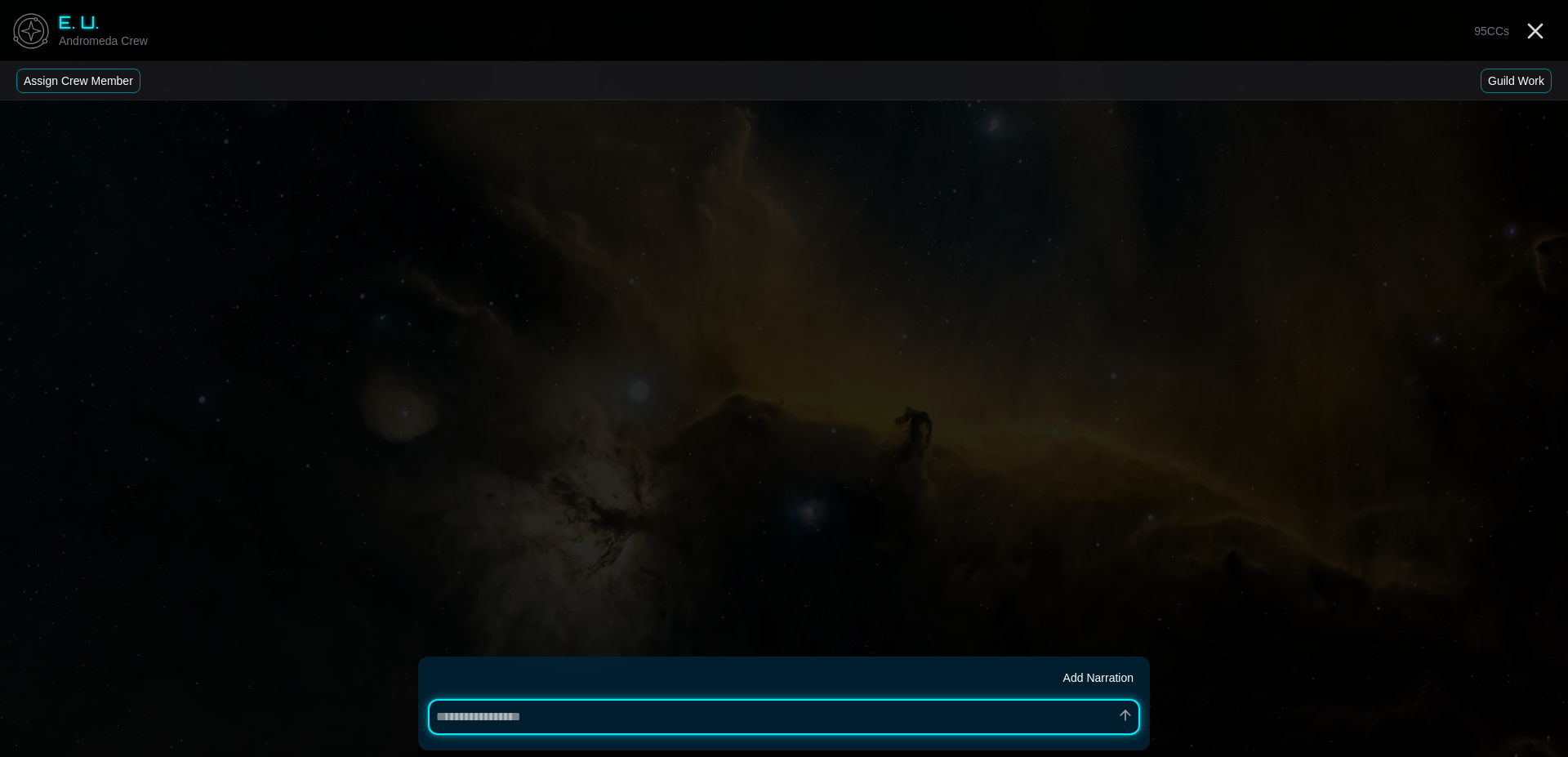
click at [92, 77] on button "Assign Crew Member" at bounding box center [78, 81] width 124 height 25
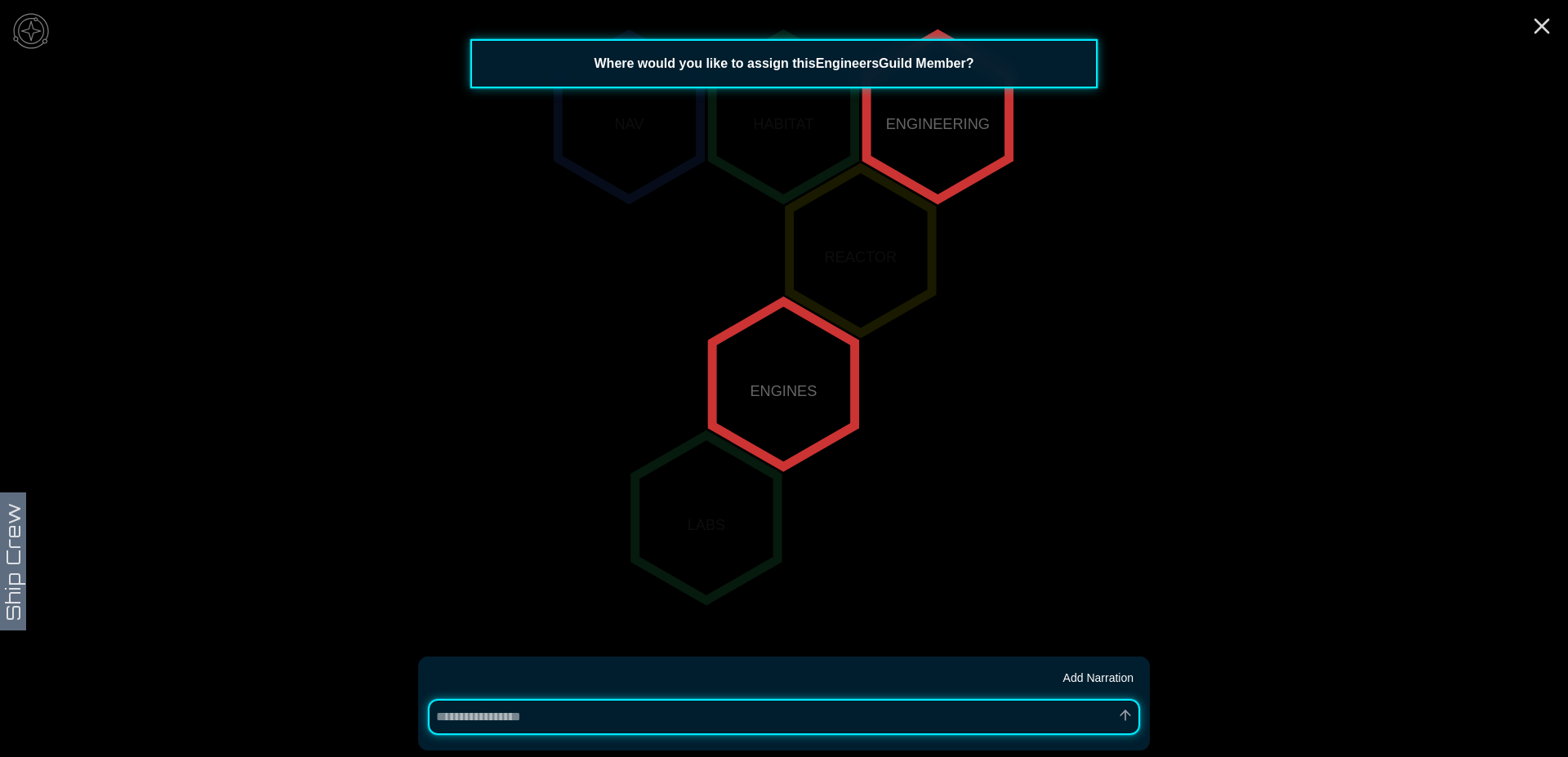
scroll to position [222, 0]
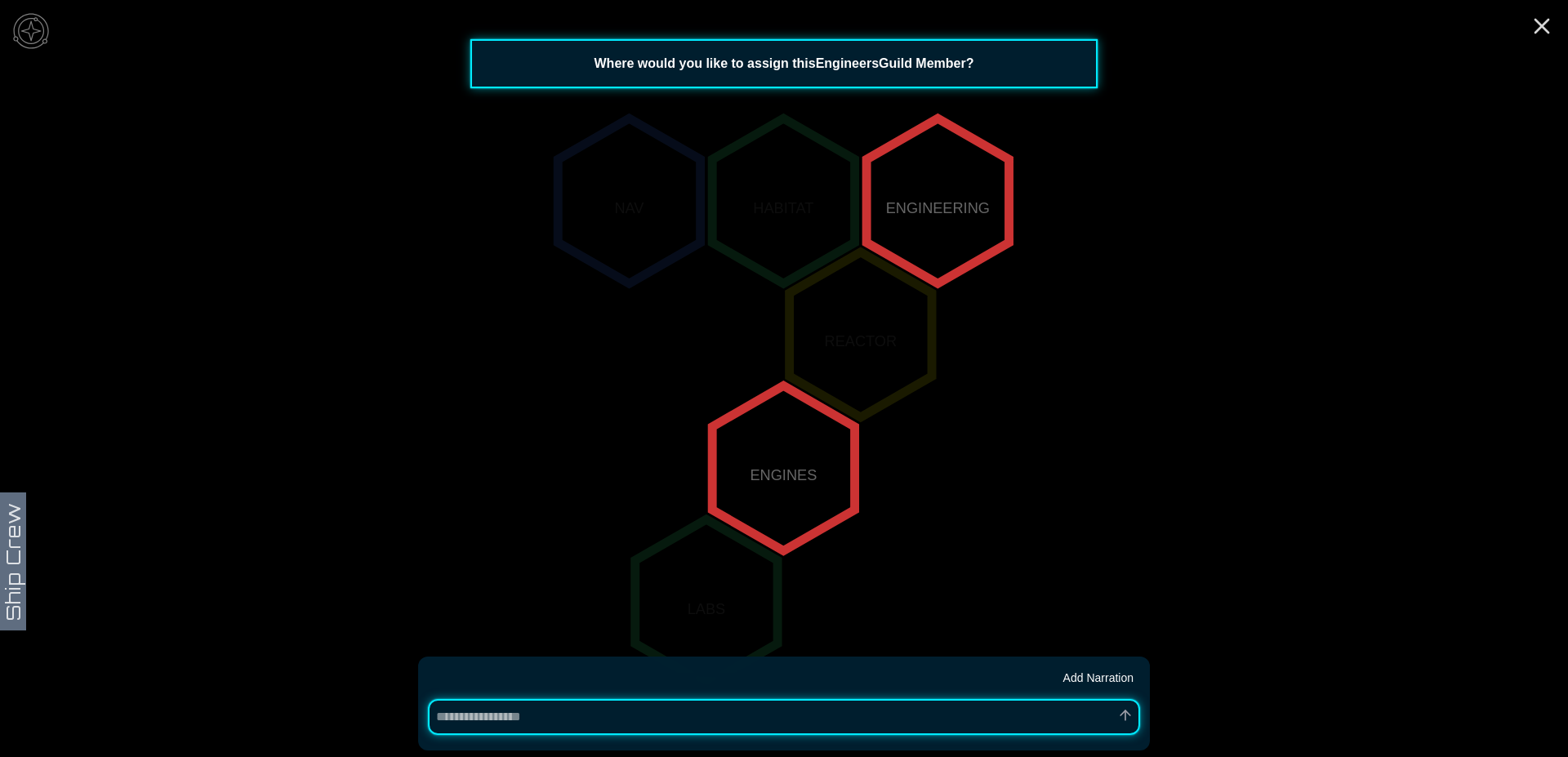
click at [938, 204] on polygon "2,-2" at bounding box center [937, 201] width 142 height 165
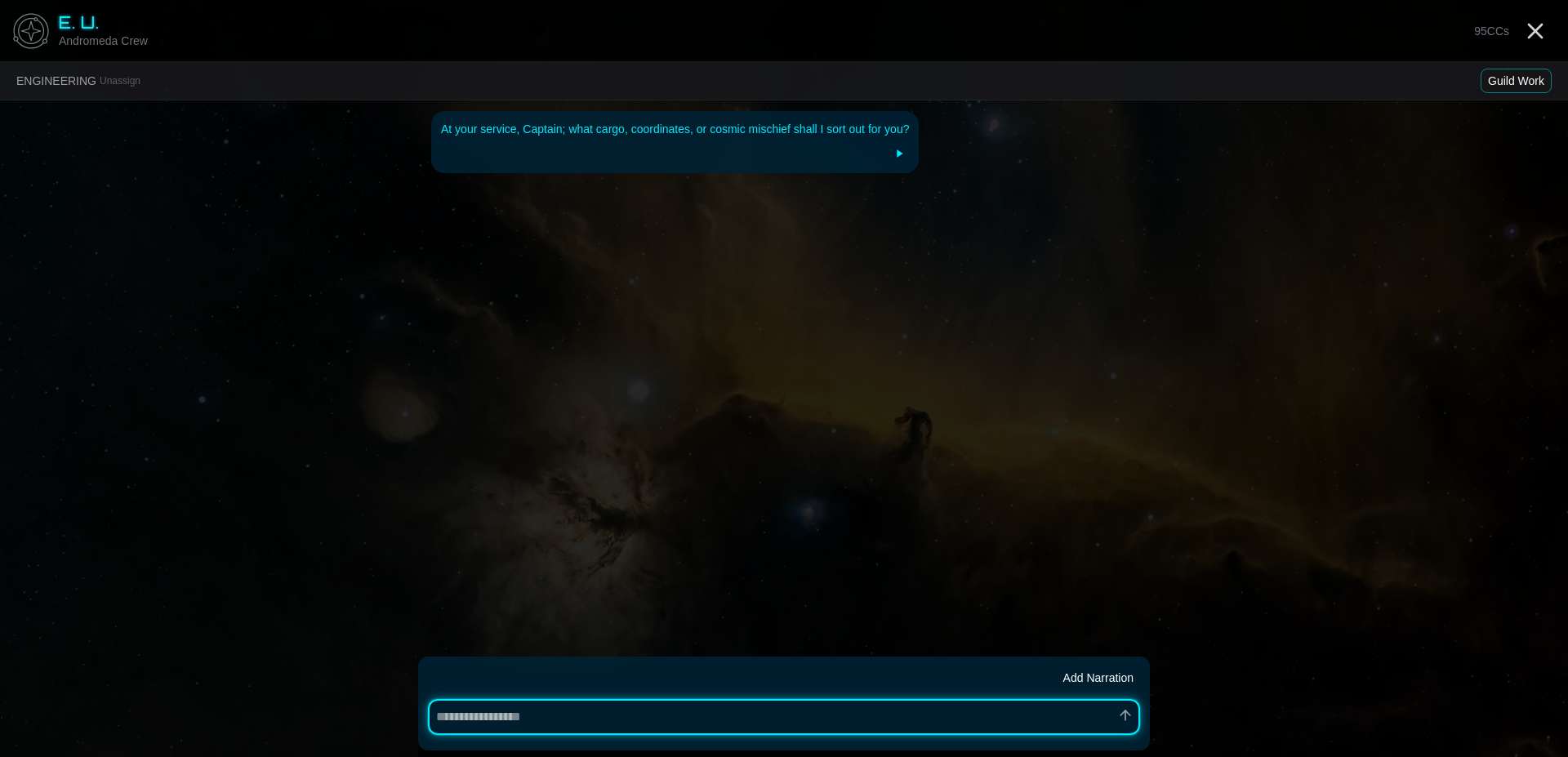
click at [1517, 78] on button "Guild Work" at bounding box center [1515, 81] width 71 height 25
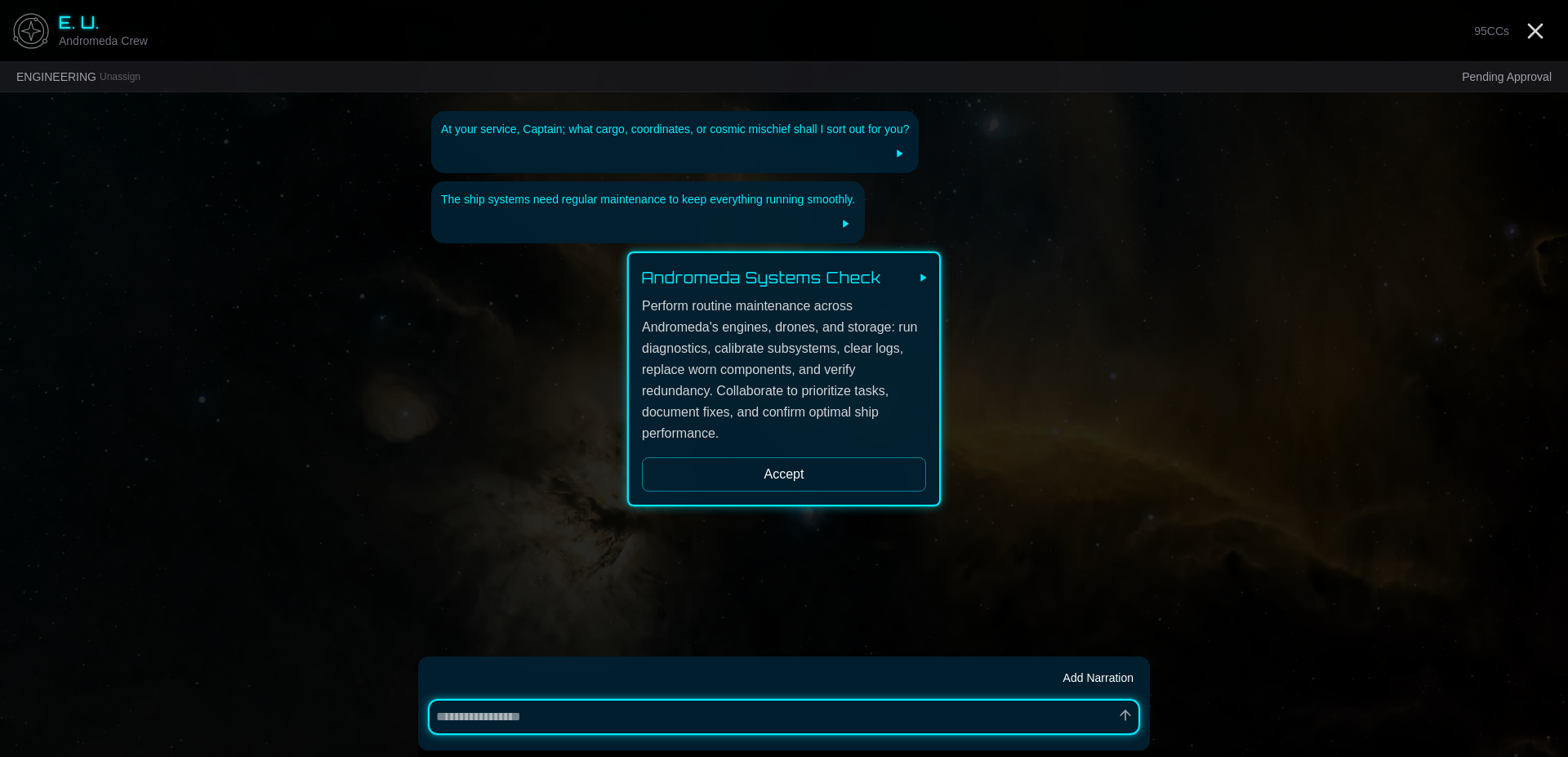
click at [795, 473] on button "Accept" at bounding box center [784, 473] width 284 height 34
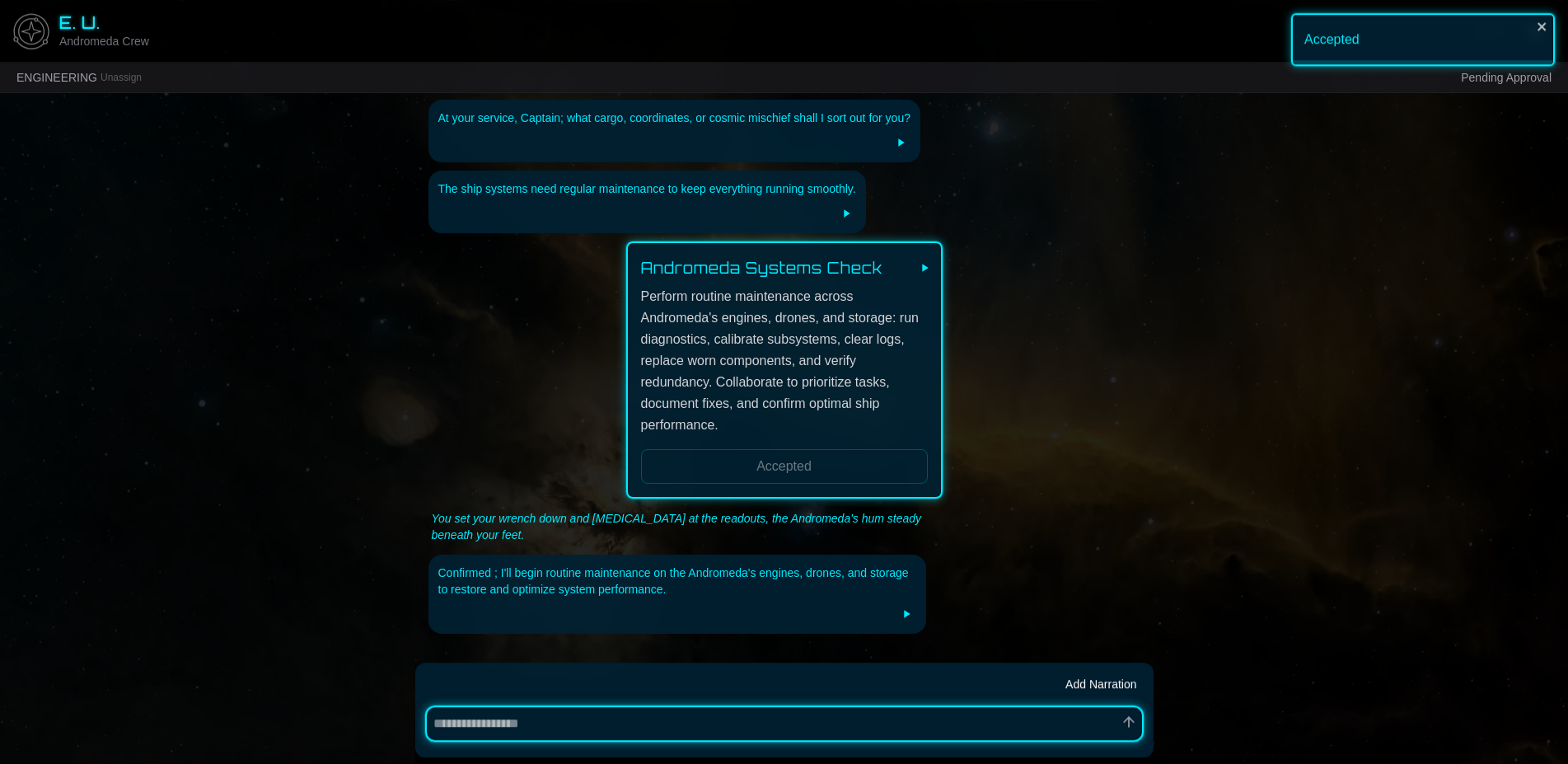
scroll to position [14, 0]
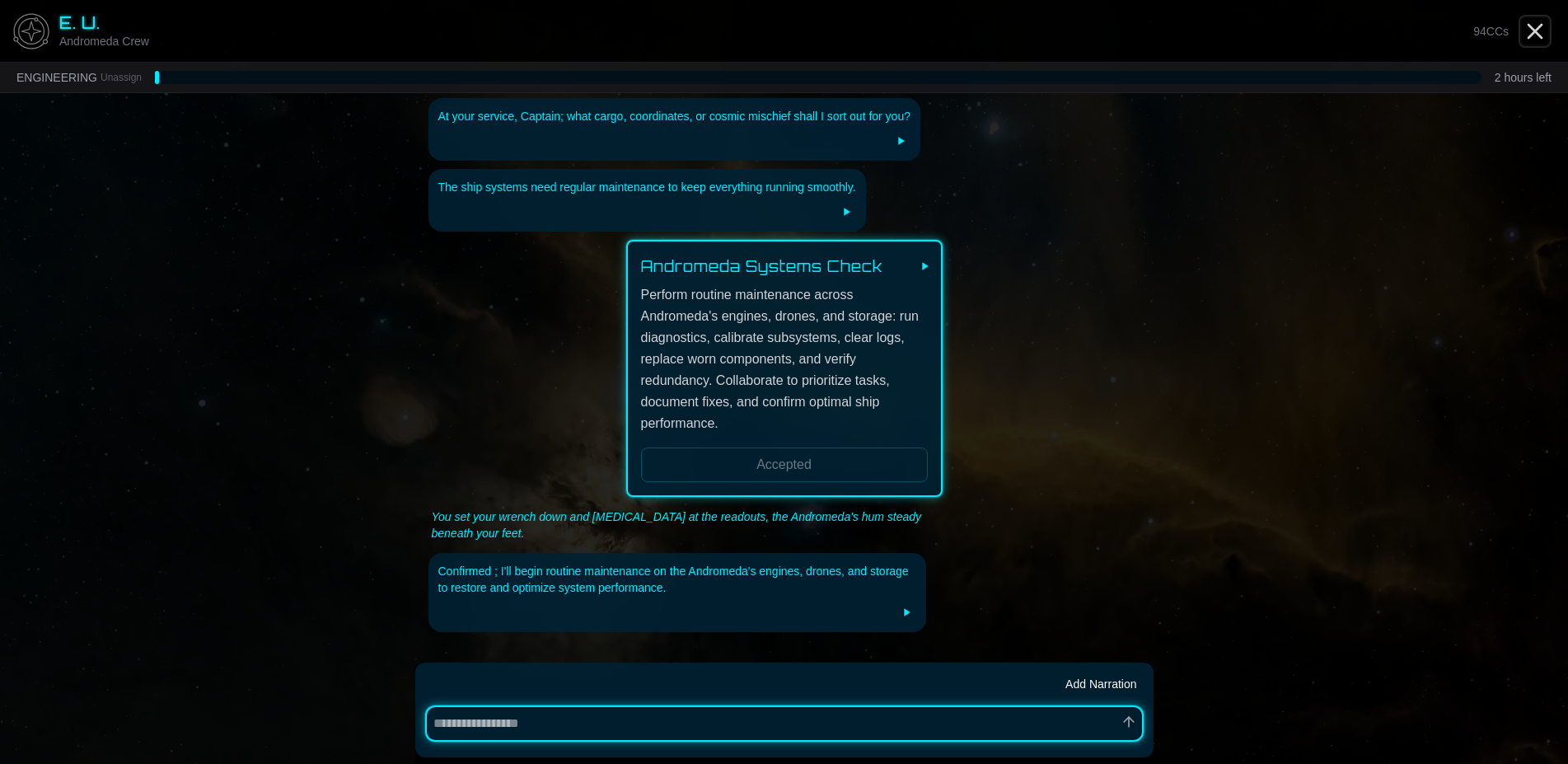
click at [1540, 30] on icon "Close" at bounding box center [1536, 31] width 26 height 26
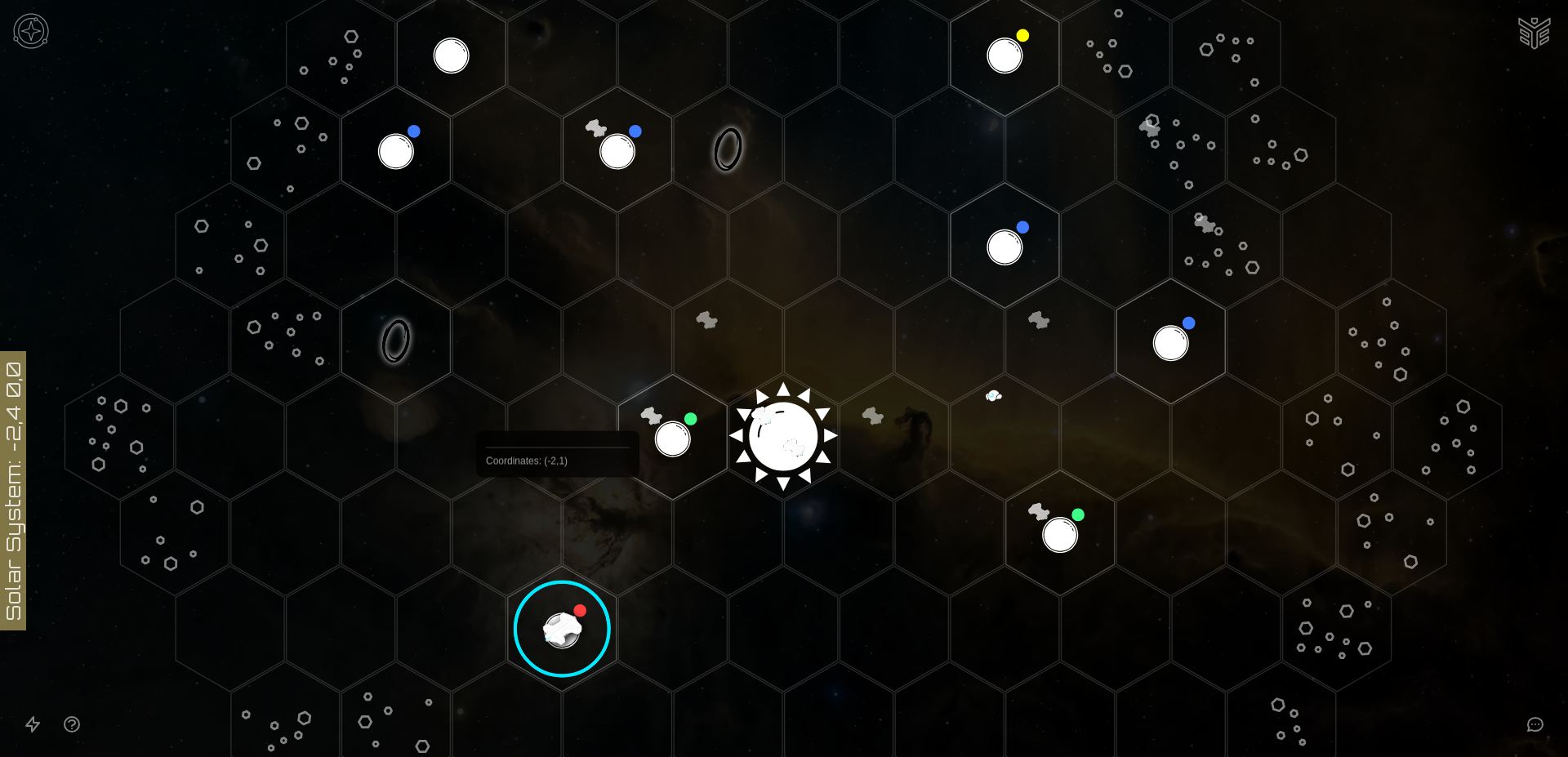
scroll to position [500, 0]
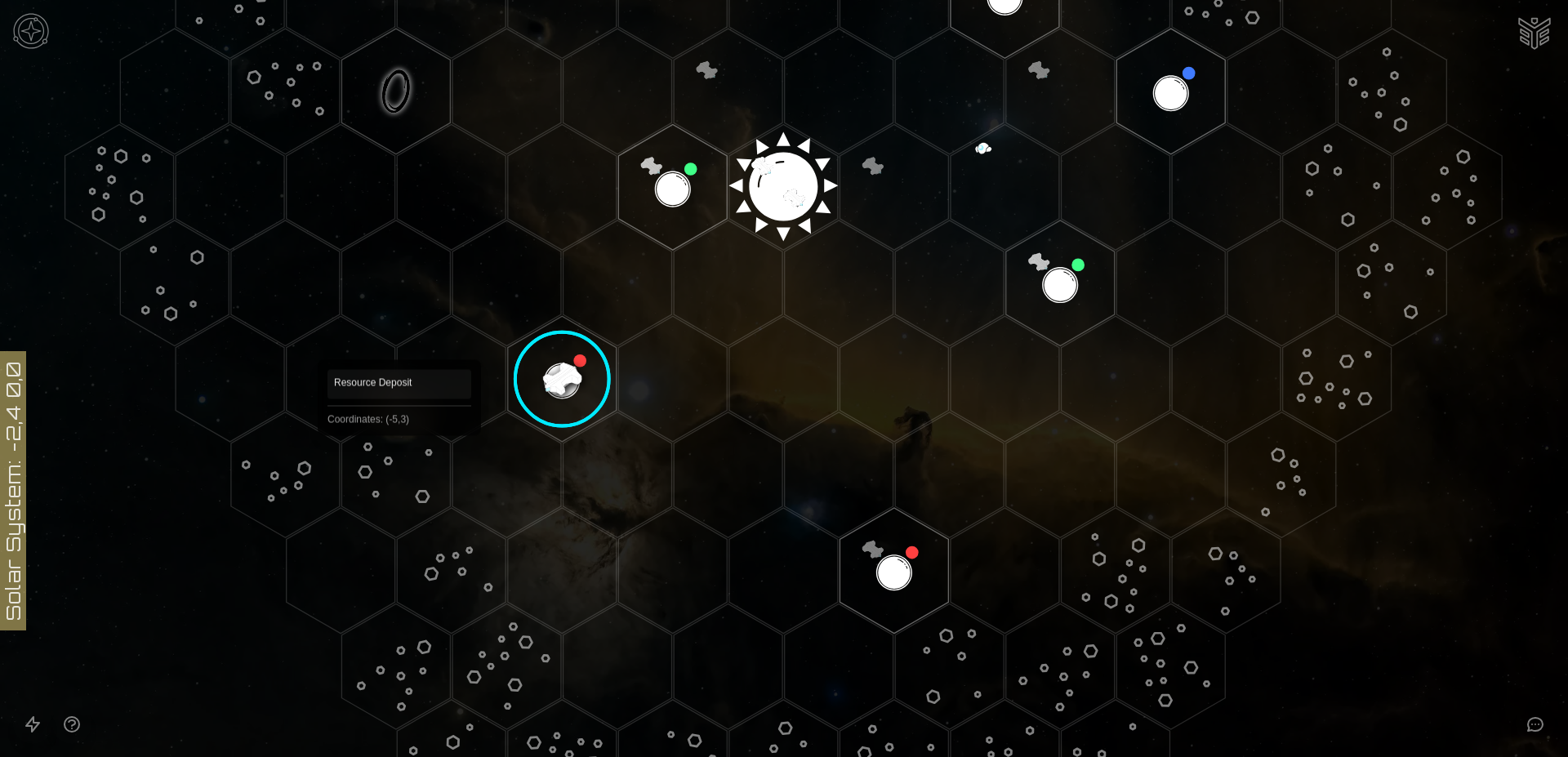
click at [399, 459] on polygon "Hex at coordinates -5,3, clickable" at bounding box center [395, 474] width 108 height 126
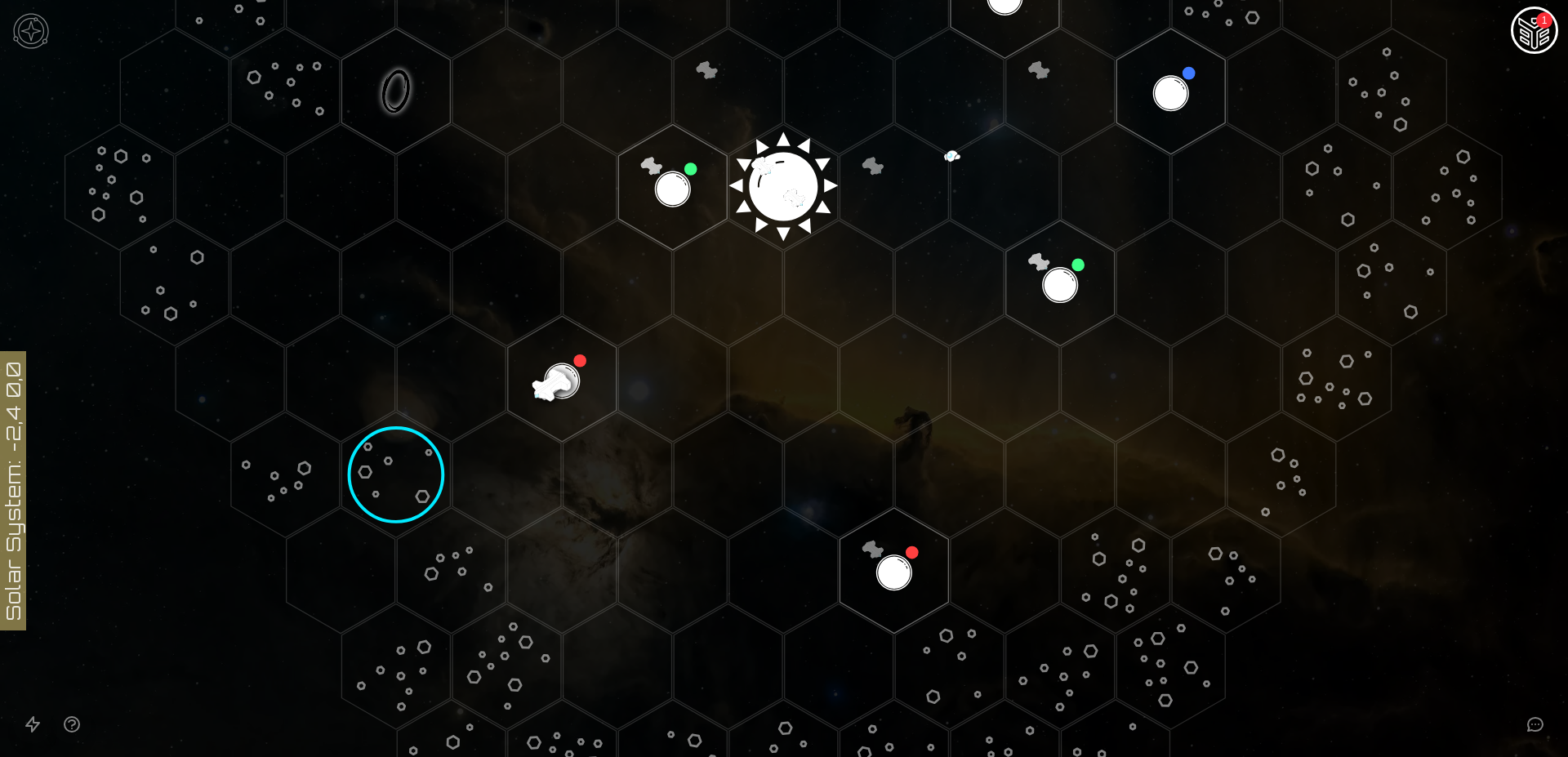
click at [1532, 34] on img "Ship AI Chat - 1 unread messages" at bounding box center [1534, 31] width 39 height 39
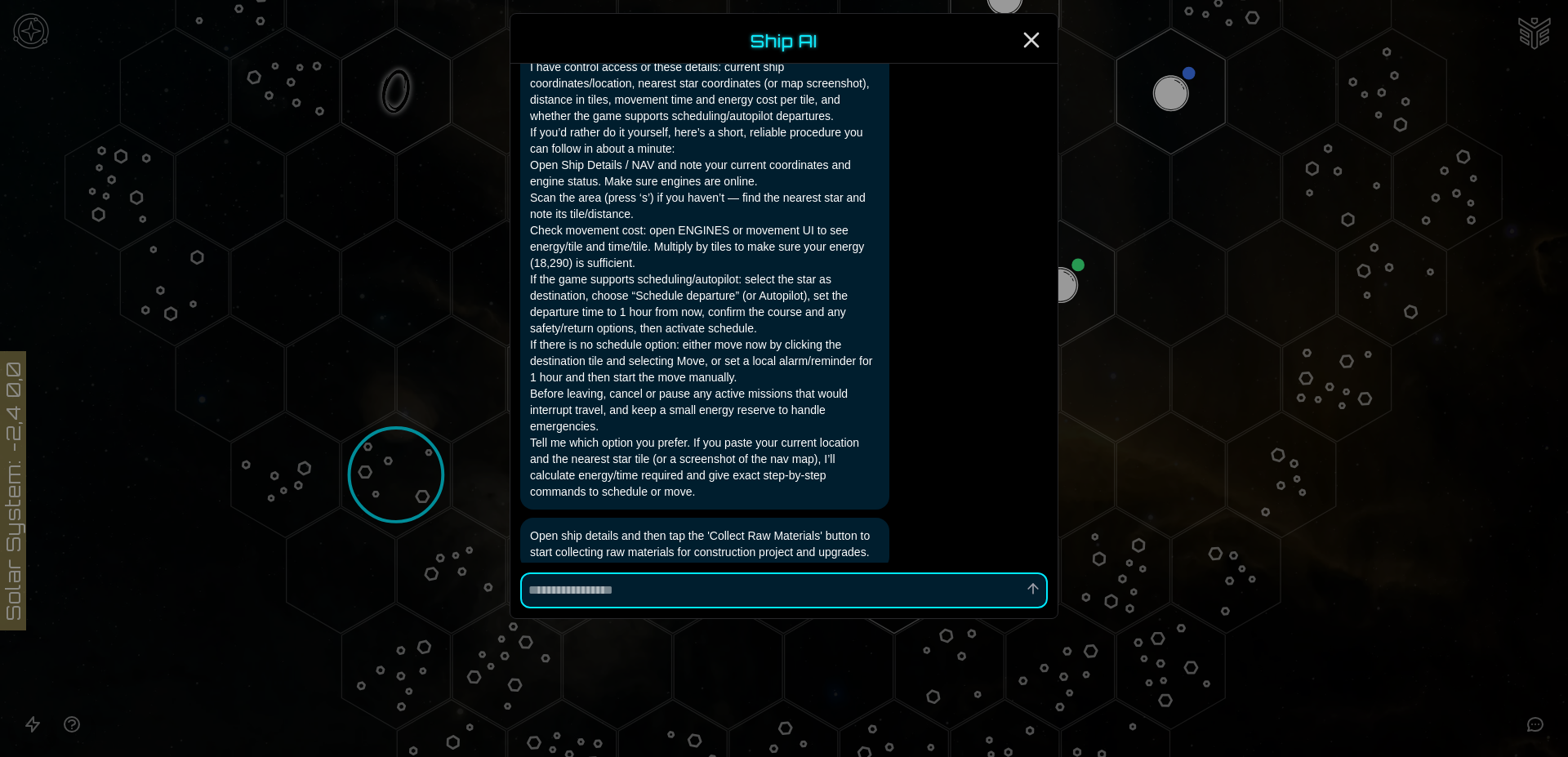
scroll to position [2757, 0]
click at [1037, 41] on icon "Close" at bounding box center [1031, 39] width 26 height 26
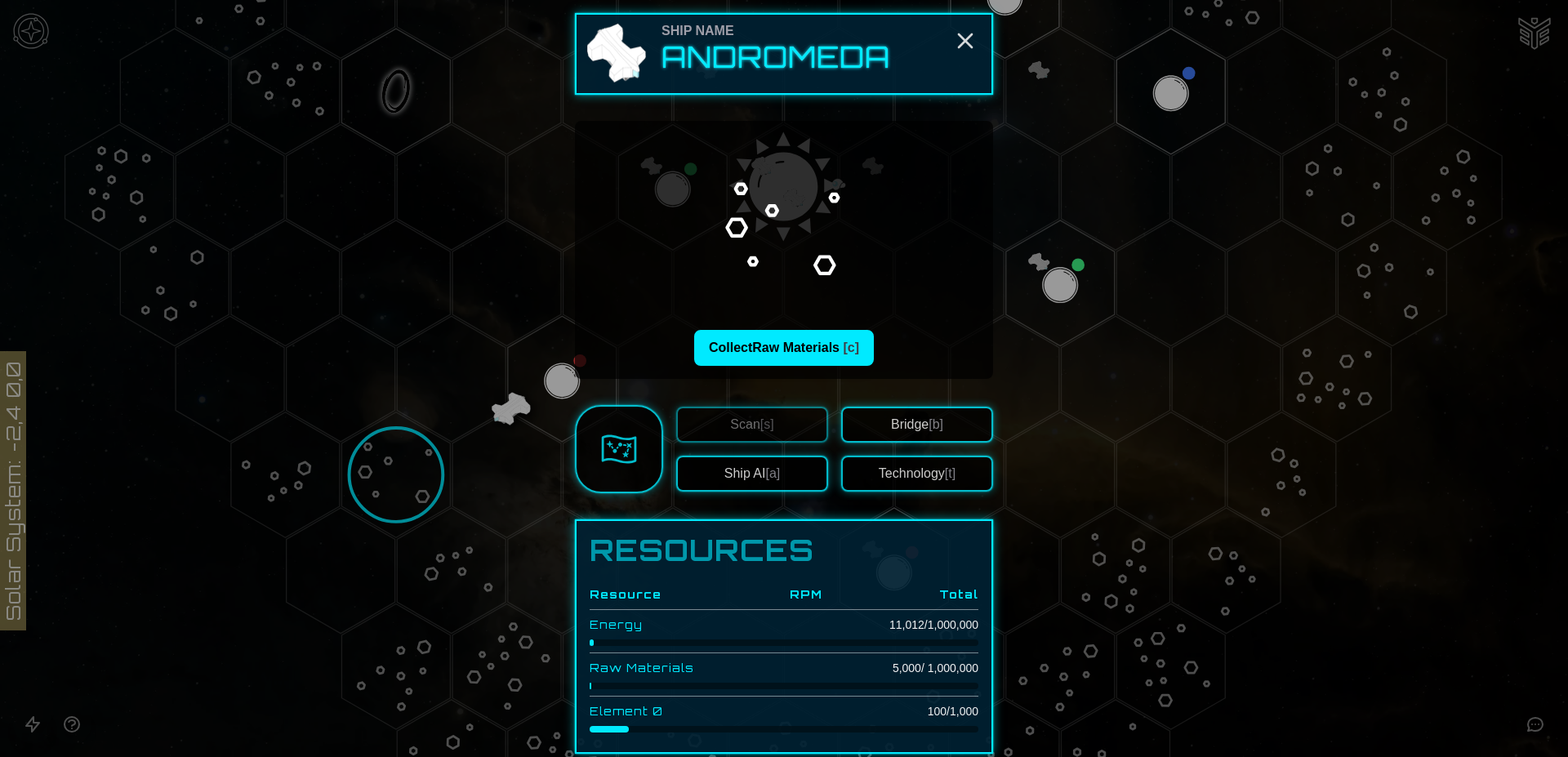
click at [931, 421] on span "[b]" at bounding box center [936, 424] width 15 height 14
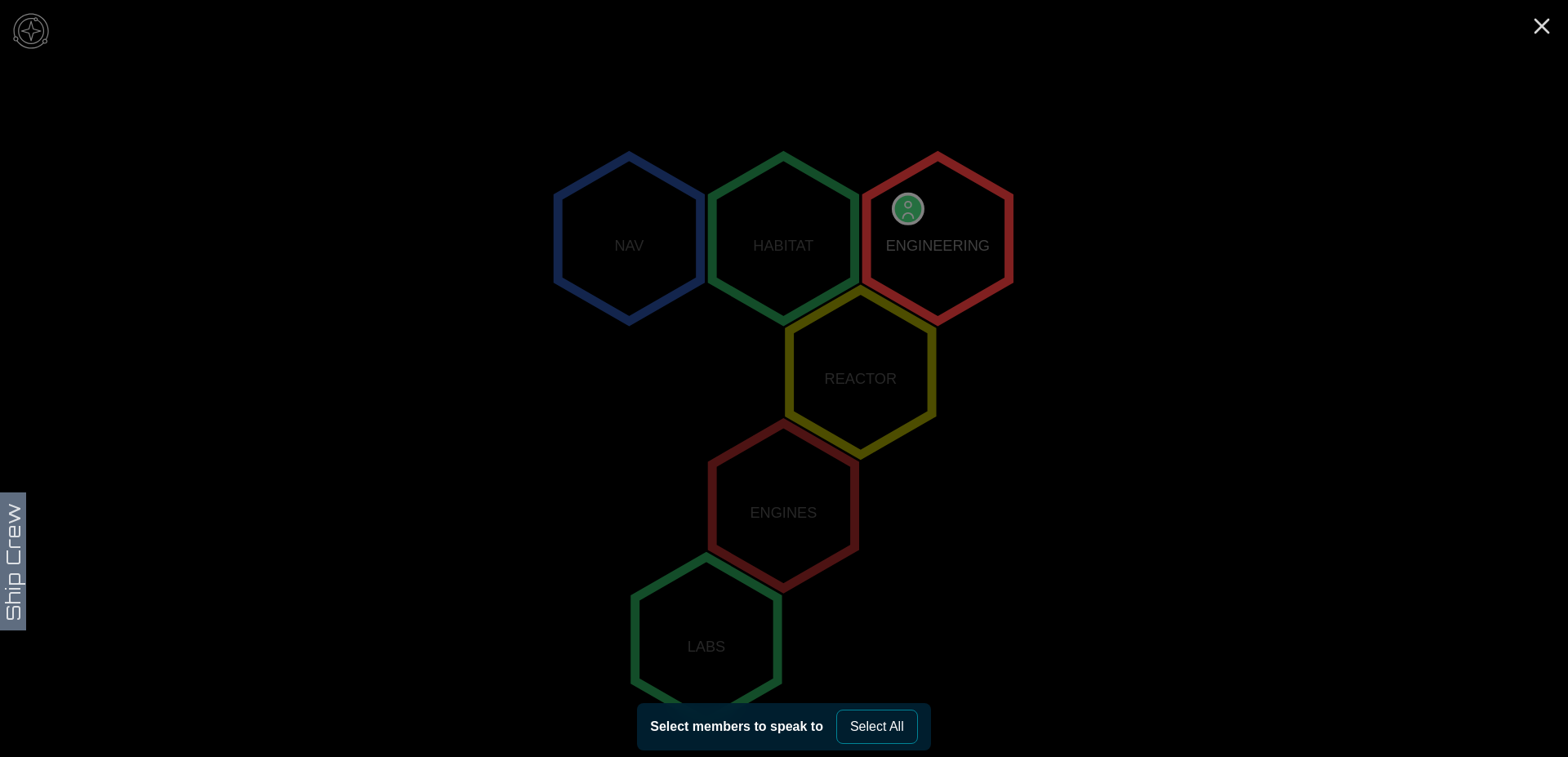
scroll to position [189, 0]
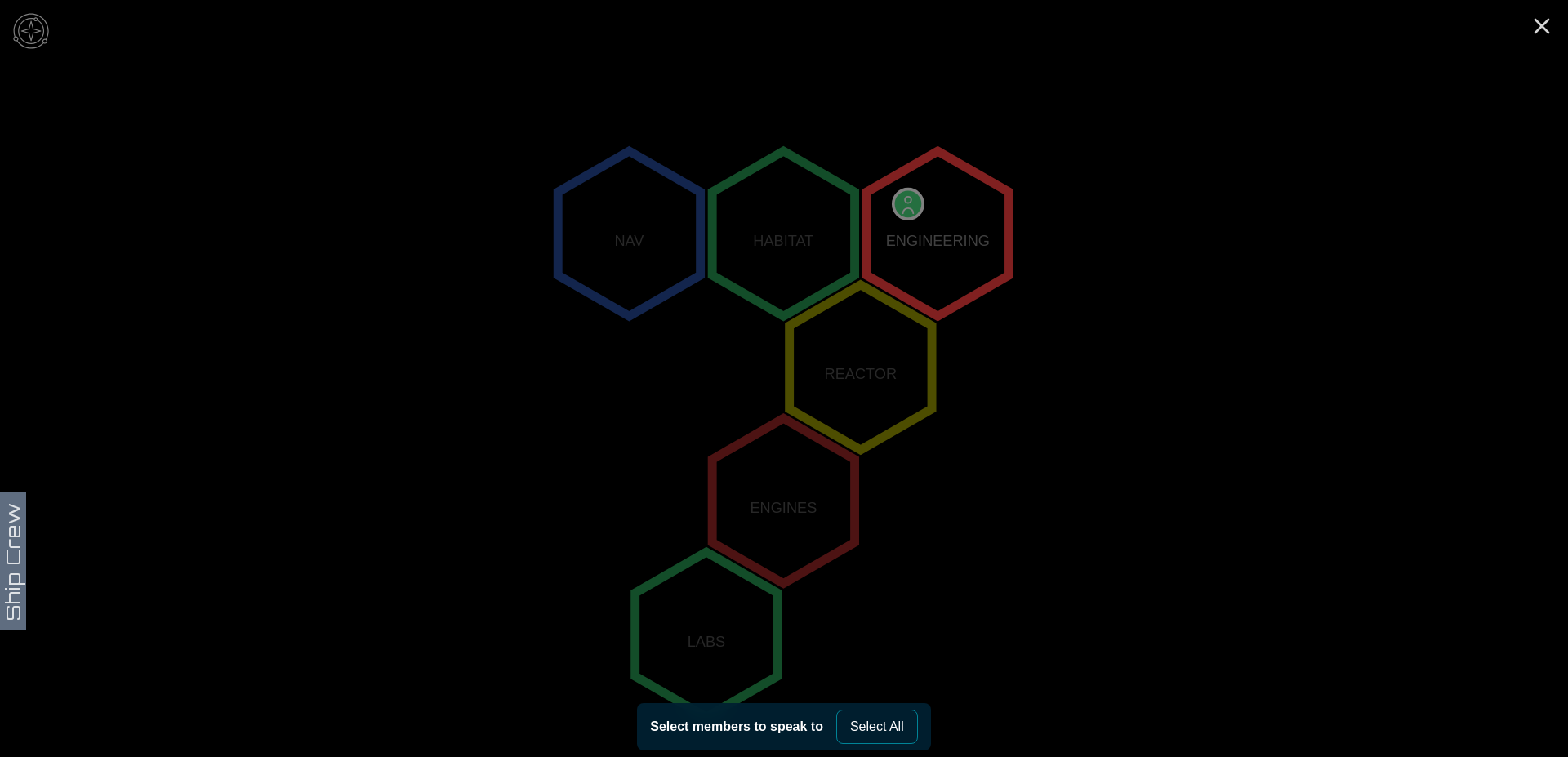
click at [942, 230] on polygon "2,-2" at bounding box center [937, 234] width 142 height 165
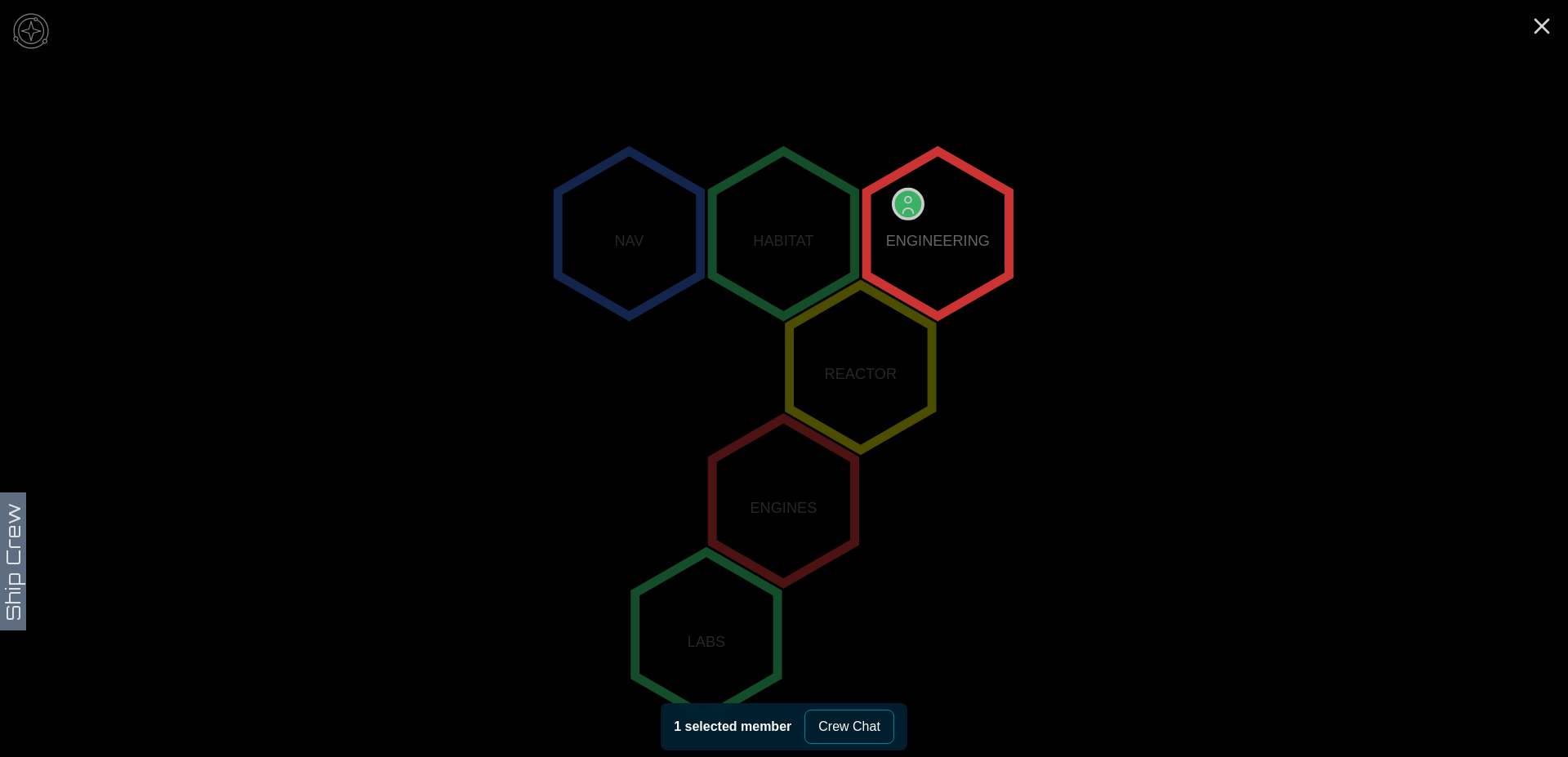
click at [906, 203] on polygon "2,-2" at bounding box center [937, 234] width 142 height 165
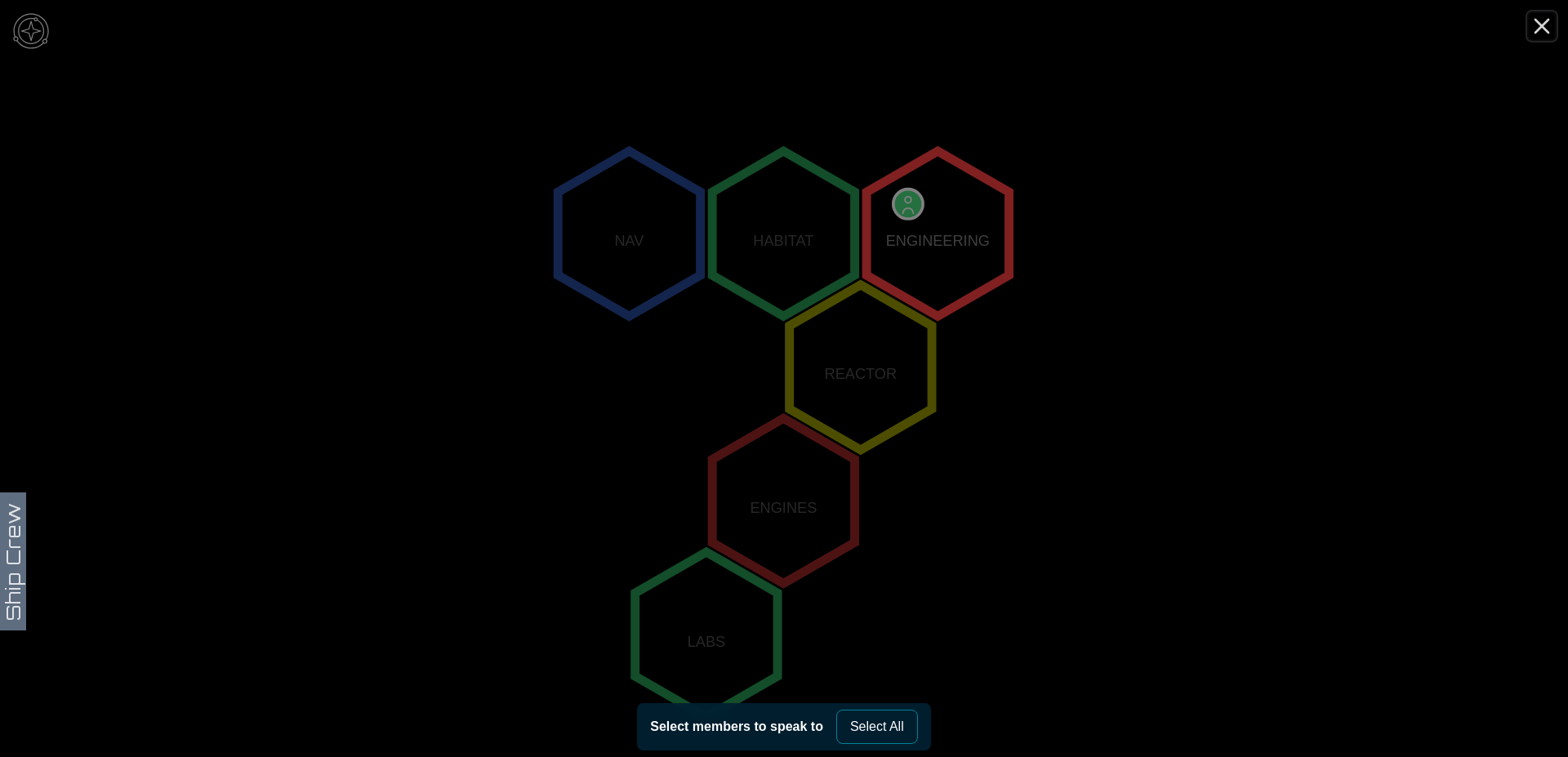
click at [1537, 27] on icon "Close" at bounding box center [1541, 26] width 26 height 26
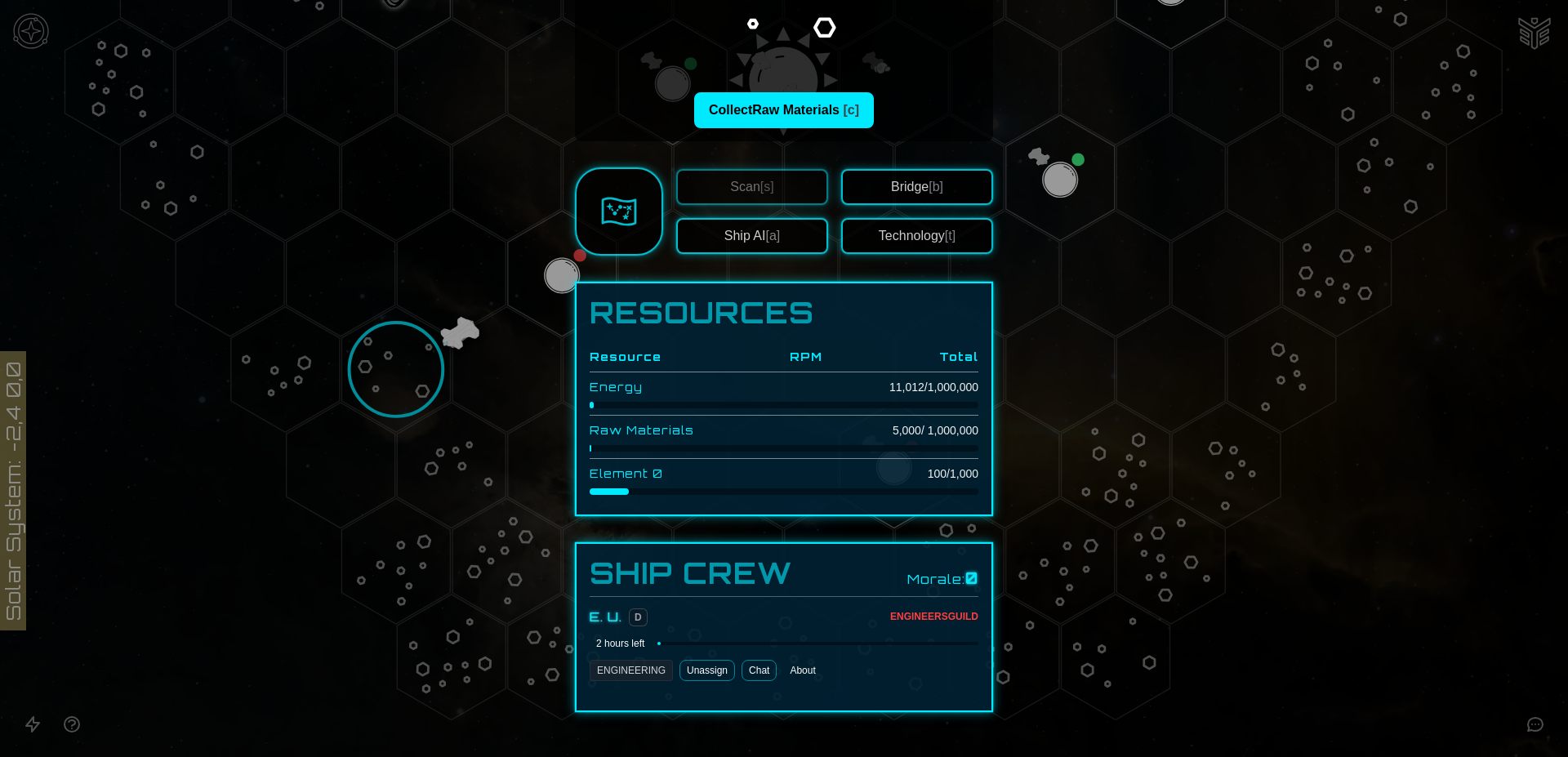
scroll to position [250, 0]
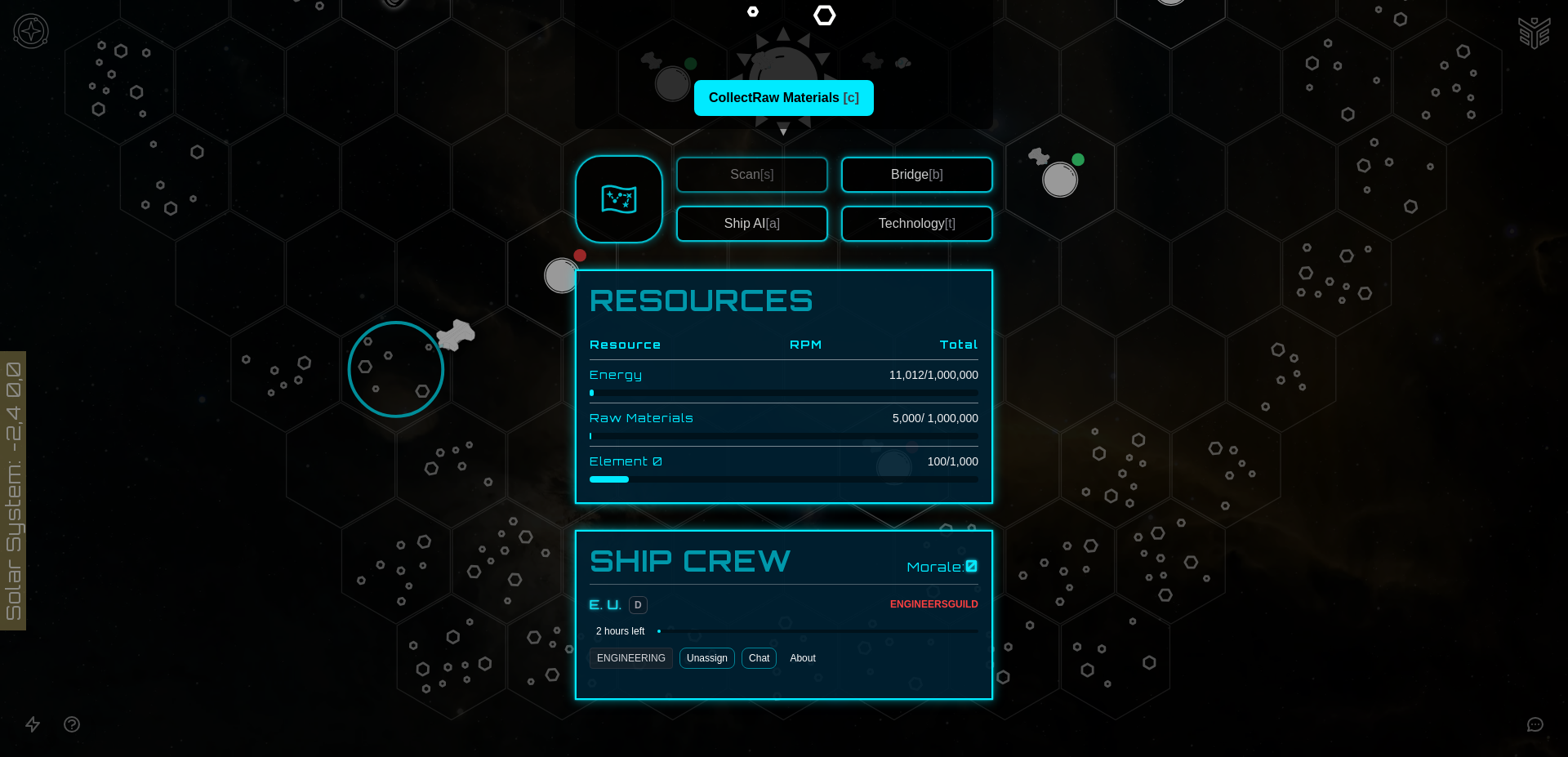
click at [929, 223] on button "Technology [t]" at bounding box center [917, 223] width 152 height 36
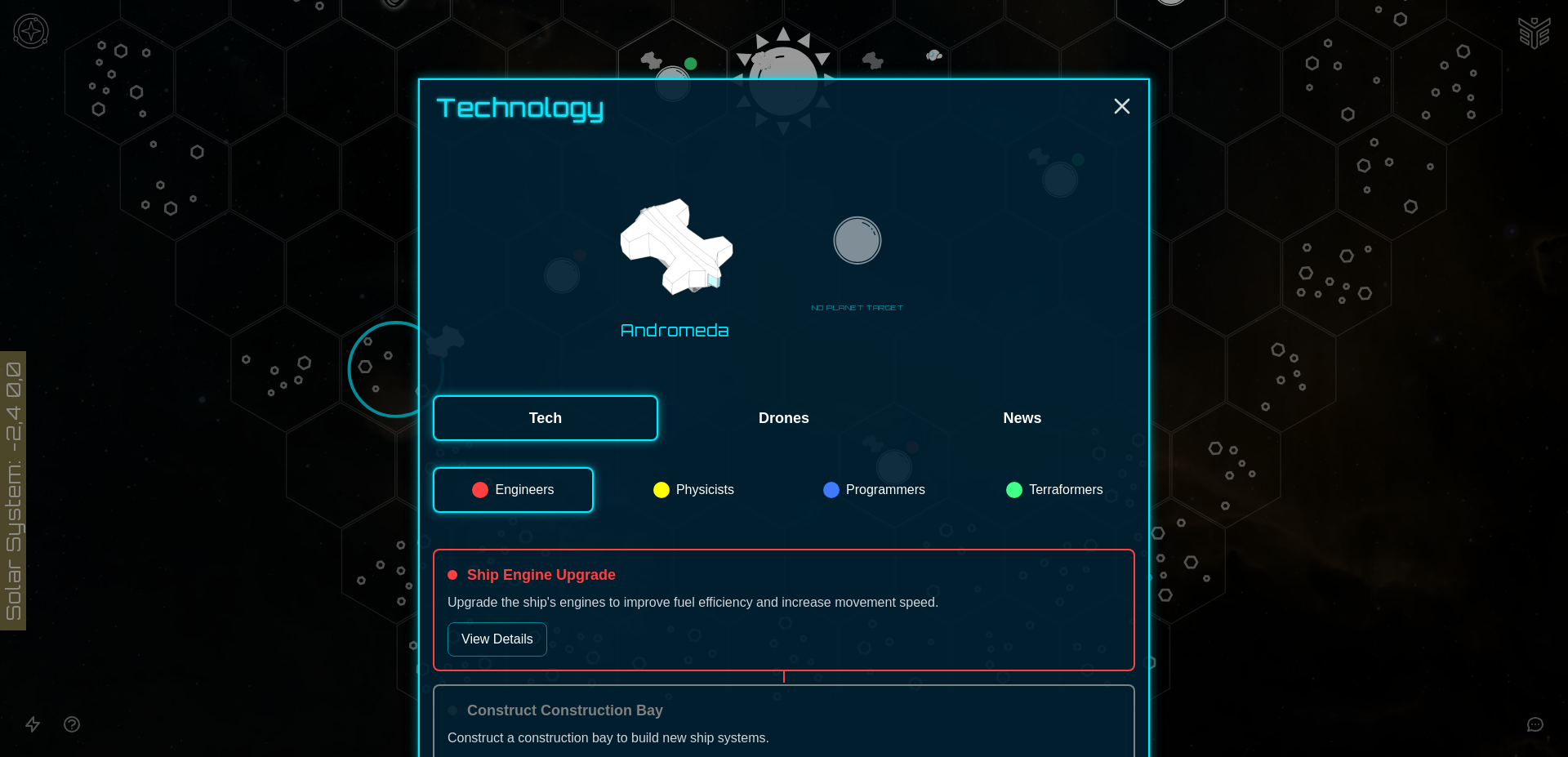
click at [880, 495] on button "Programmers" at bounding box center [873, 490] width 161 height 46
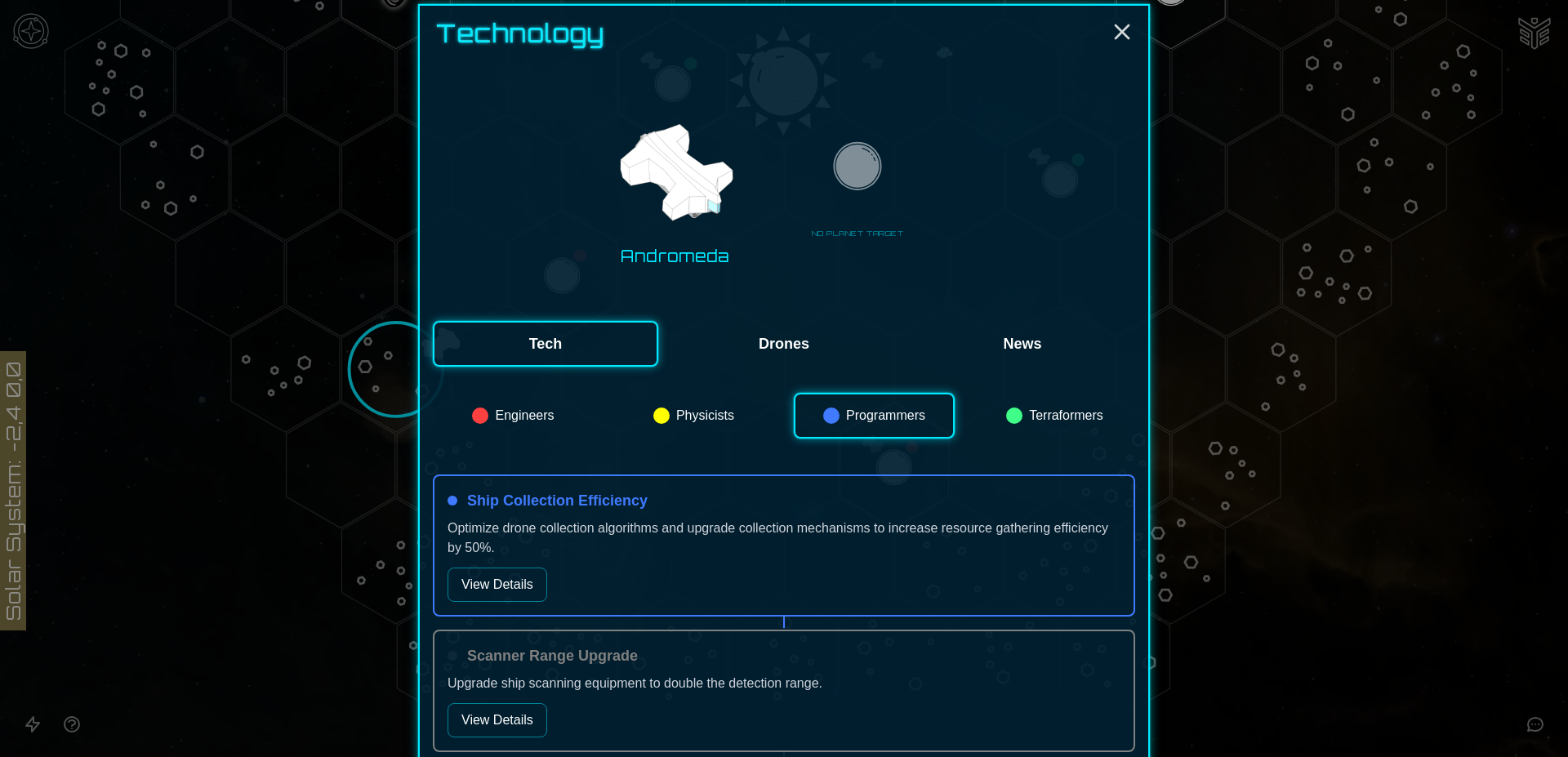
scroll to position [167, 0]
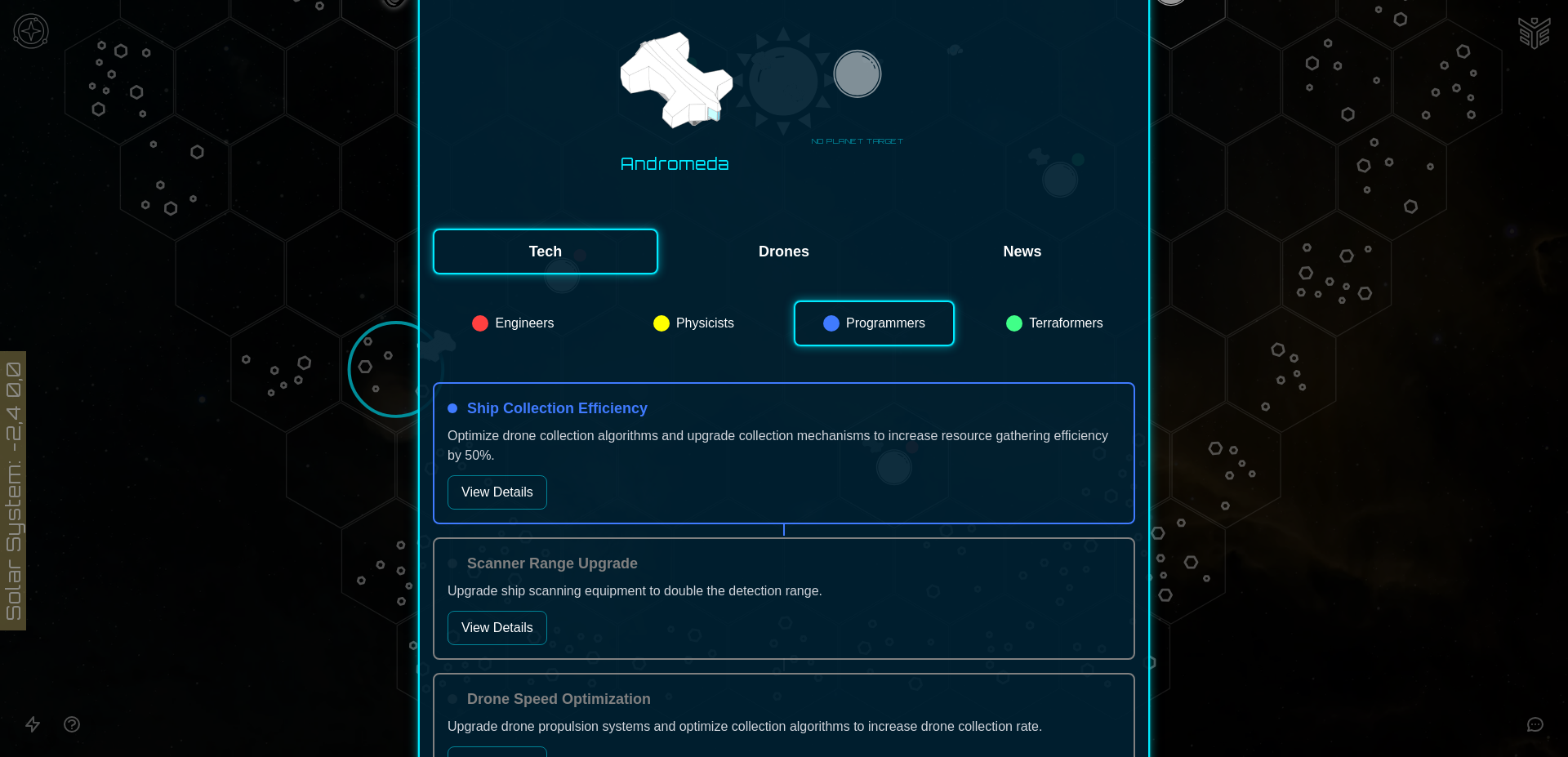
click at [510, 485] on button "View Details" at bounding box center [497, 492] width 100 height 34
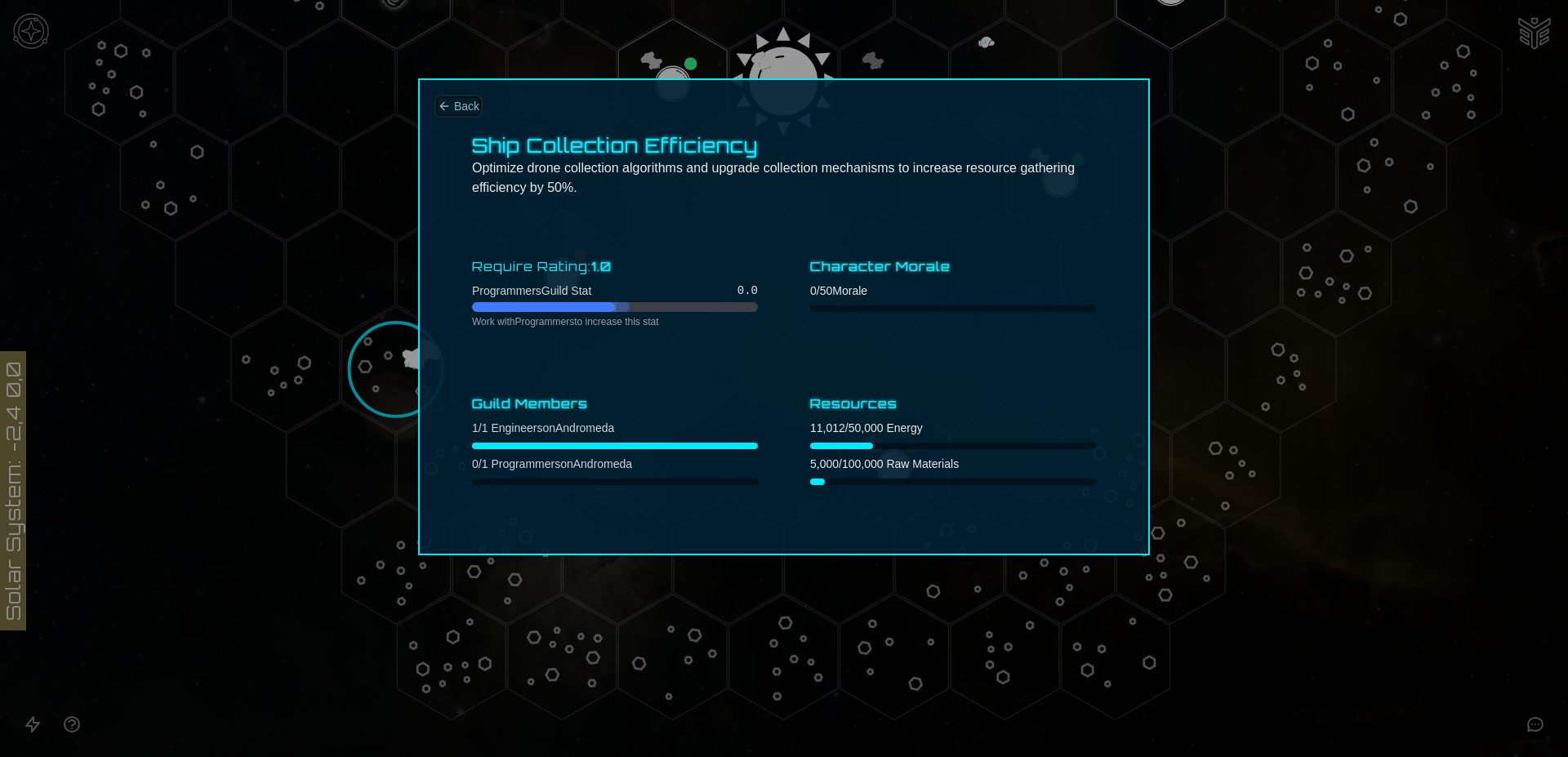
click at [448, 107] on icon "Back" at bounding box center [444, 106] width 13 height 13
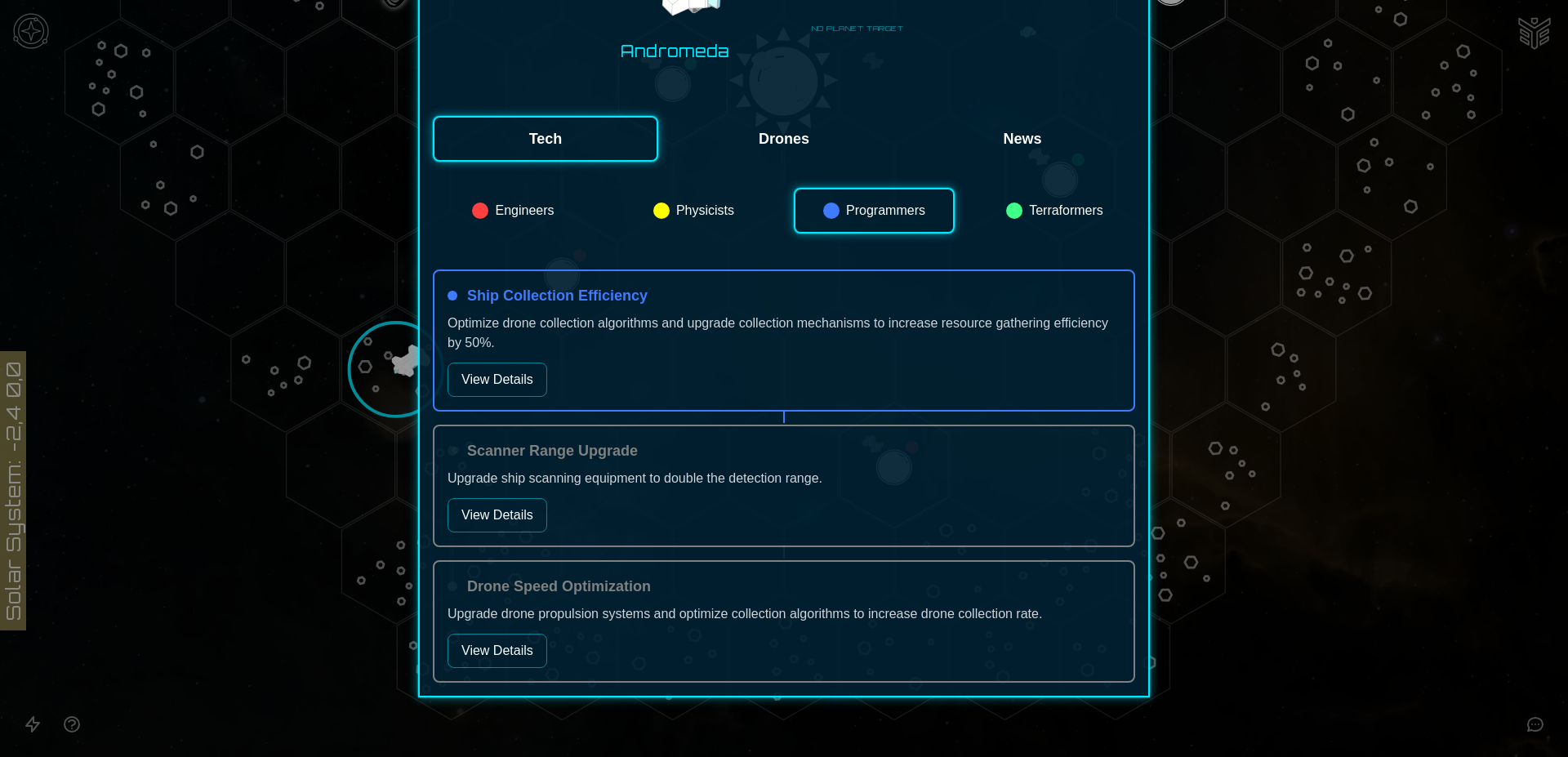
scroll to position [299, 0]
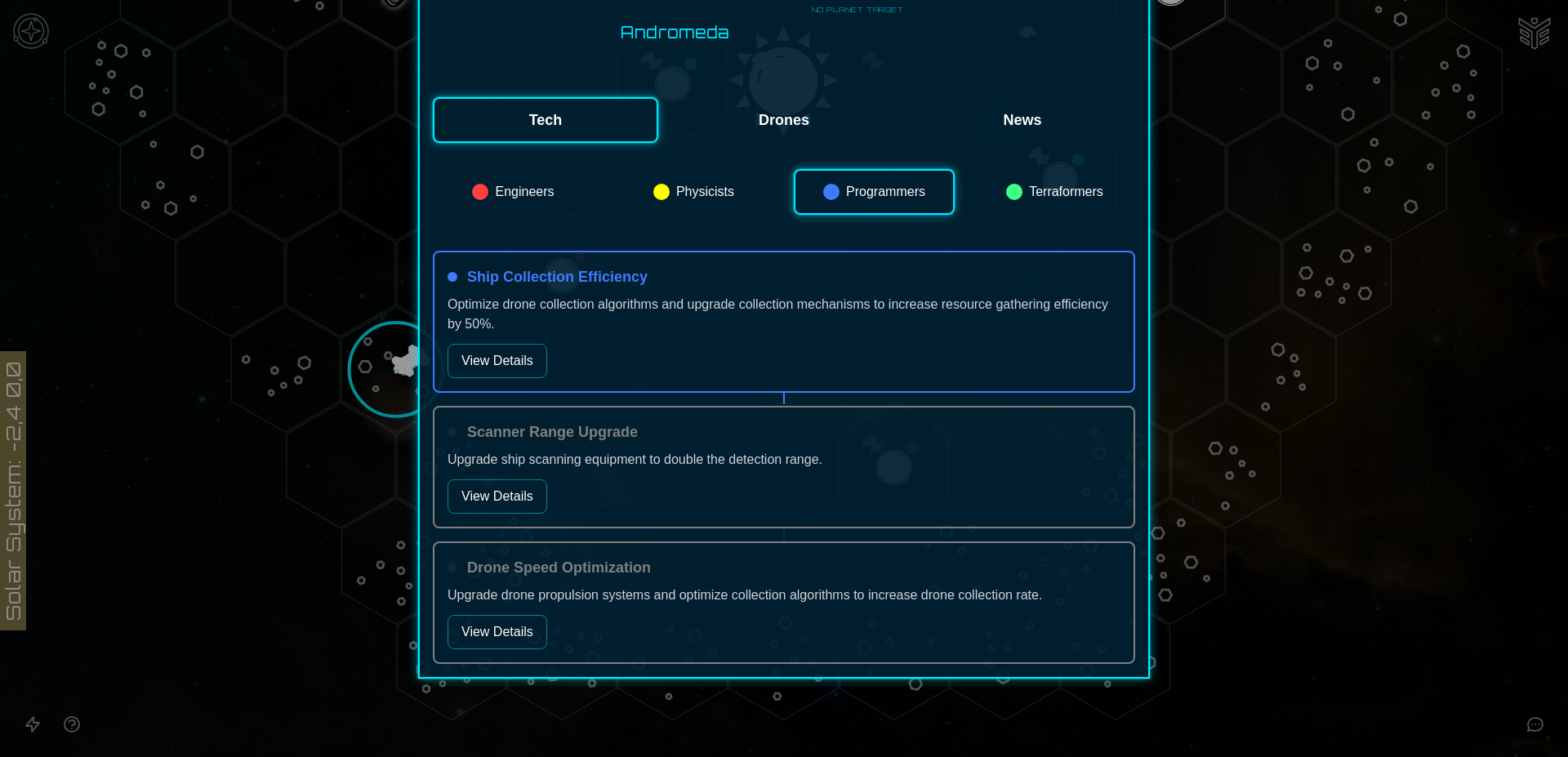
click at [701, 182] on button "Physicists" at bounding box center [693, 192] width 161 height 46
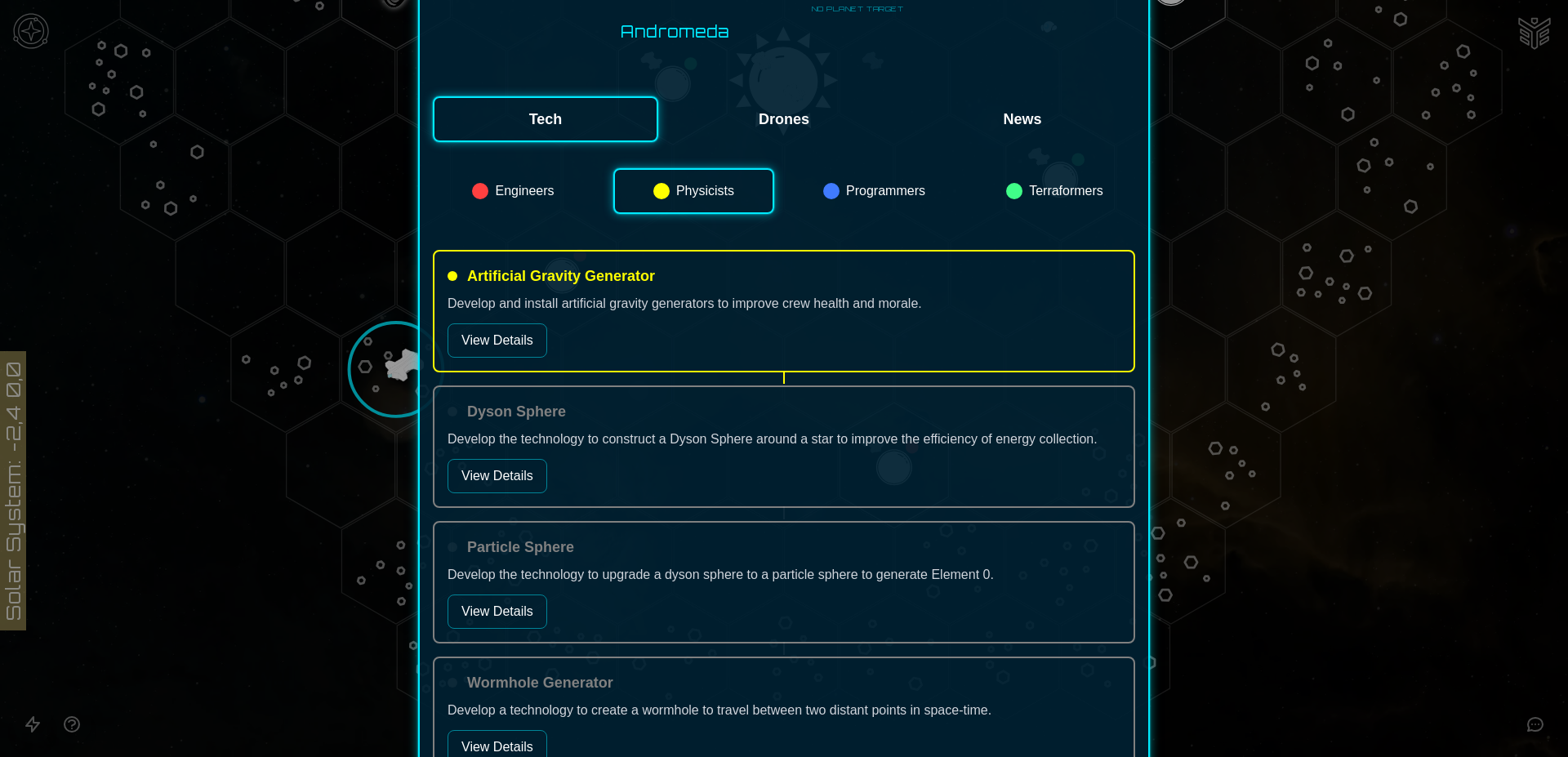
click at [796, 116] on button "Drones" at bounding box center [784, 119] width 226 height 46
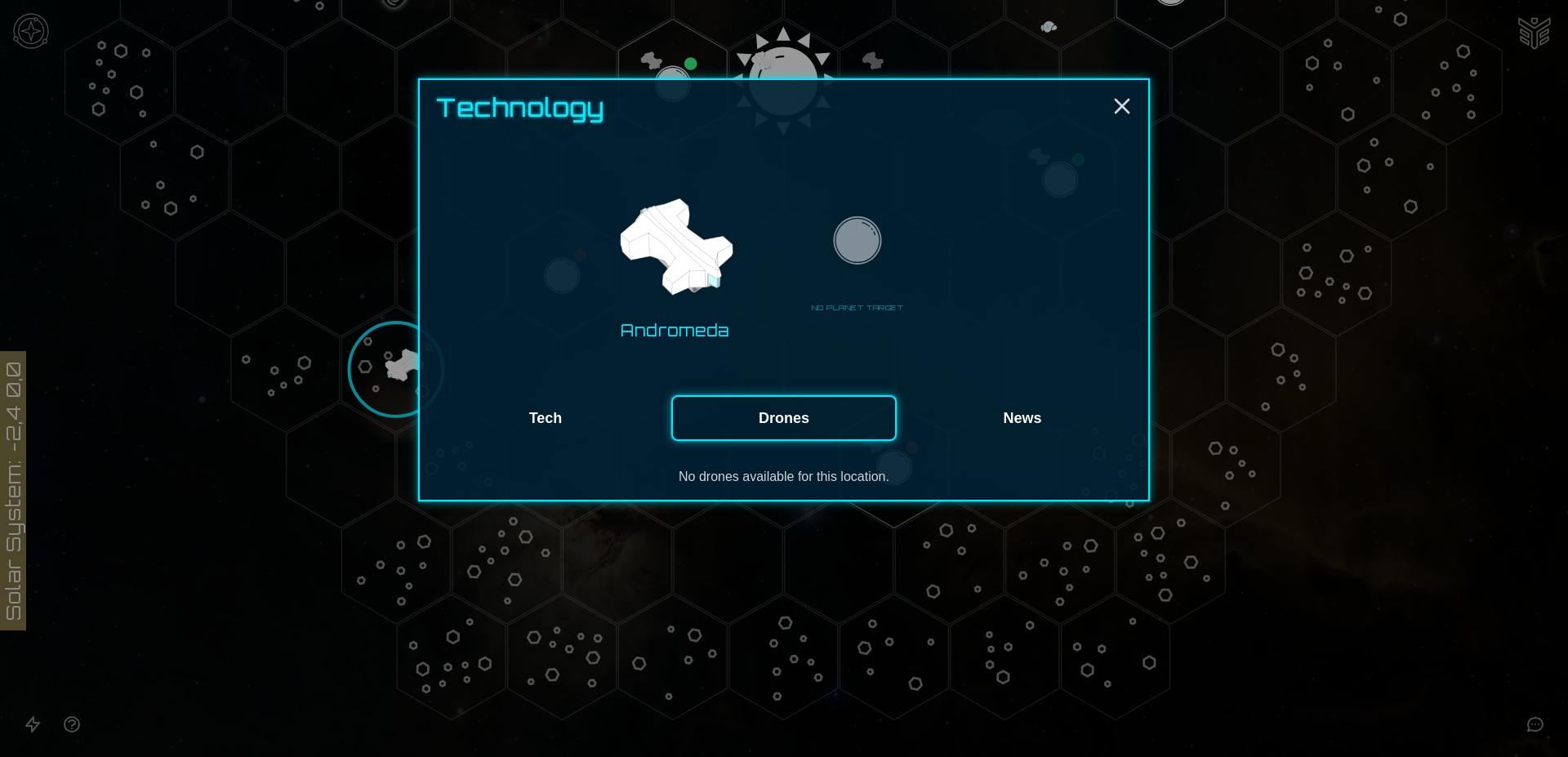
scroll to position [0, 0]
click at [806, 420] on button "Drones" at bounding box center [784, 418] width 226 height 46
click at [539, 418] on button "Tech" at bounding box center [546, 418] width 226 height 46
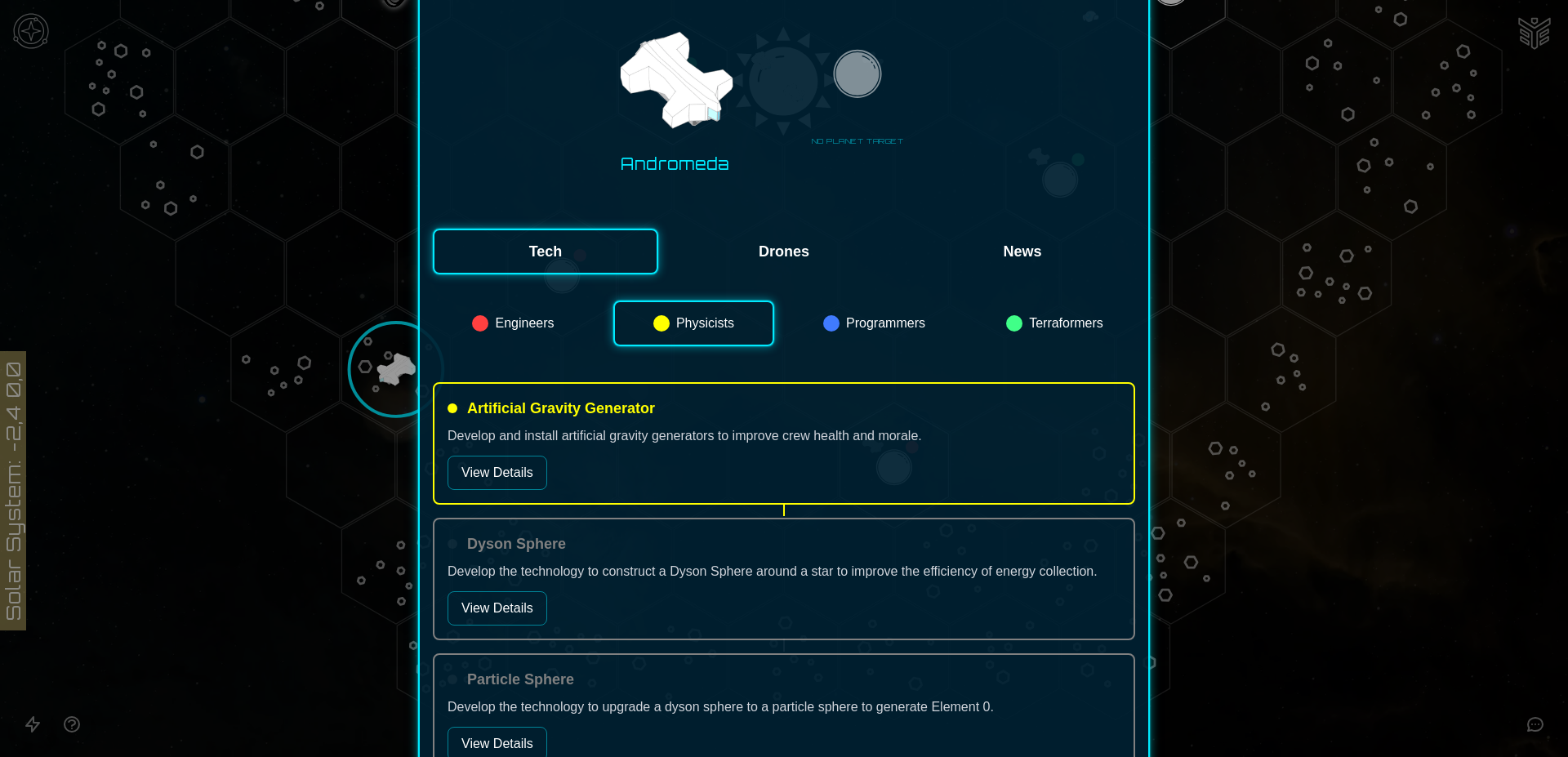
click at [1068, 317] on button "Terraformers" at bounding box center [1054, 323] width 161 height 46
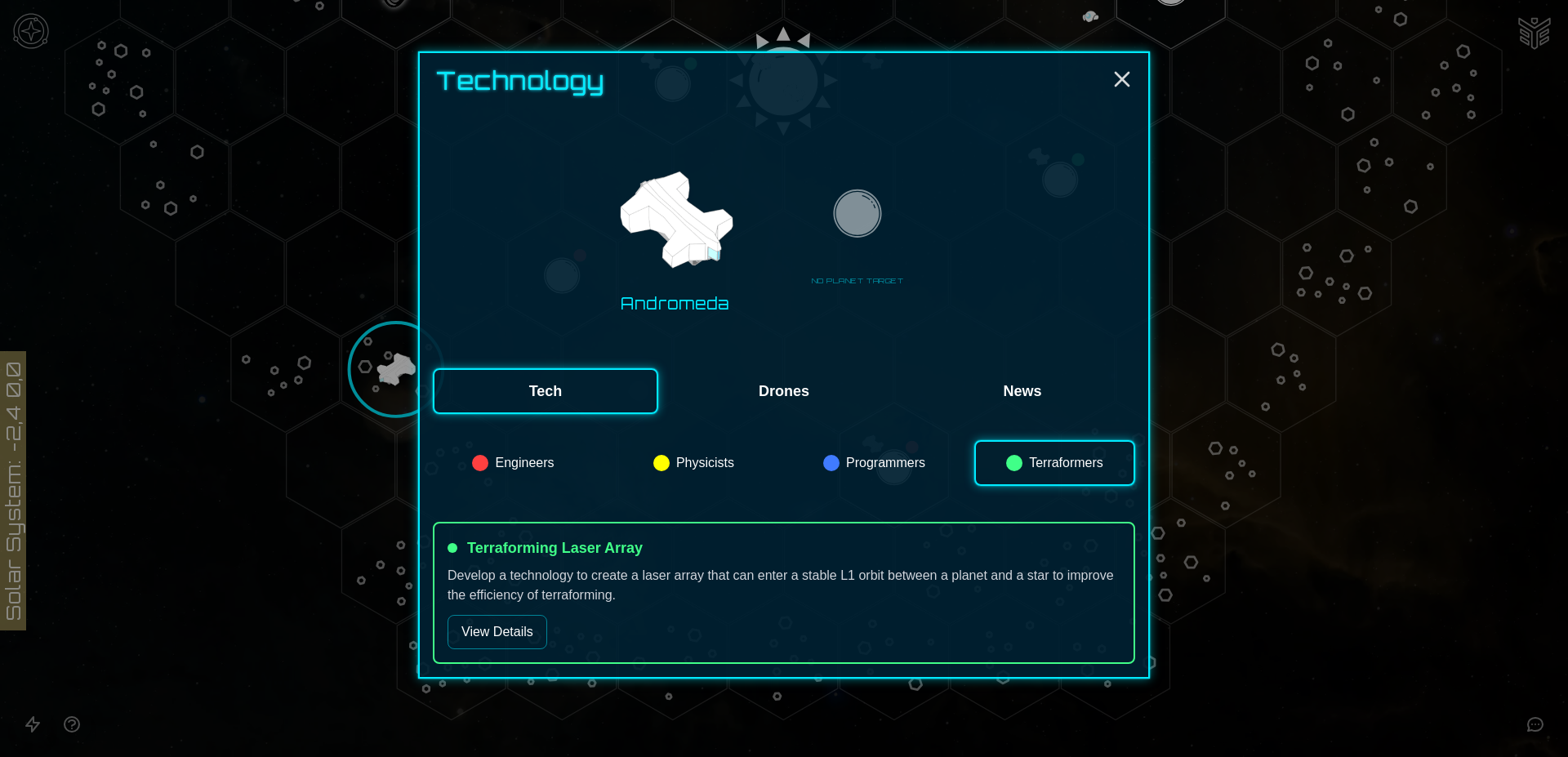
scroll to position [28, 0]
click at [508, 451] on button "Engineers" at bounding box center [513, 463] width 161 height 46
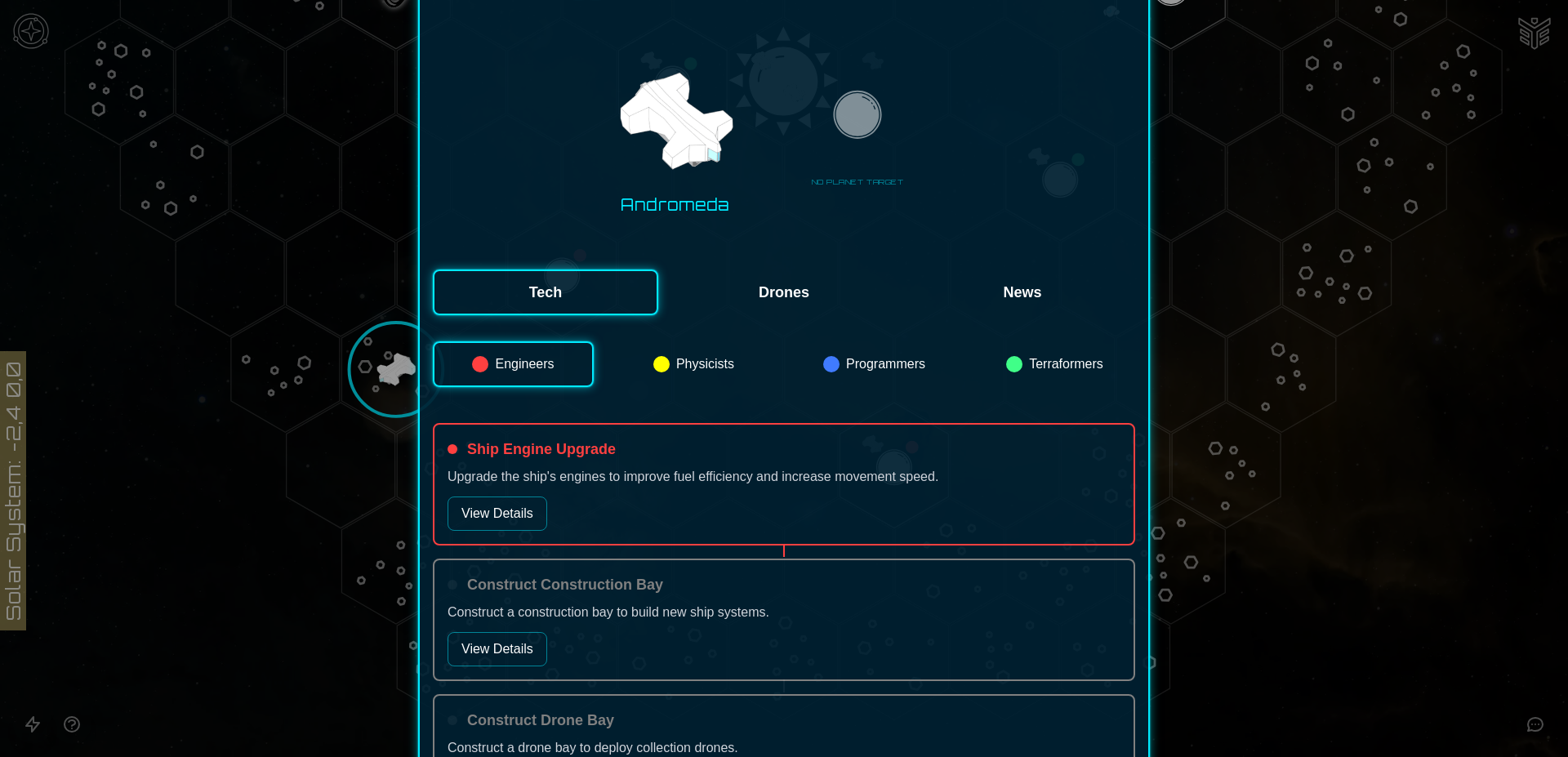
scroll to position [278, 0]
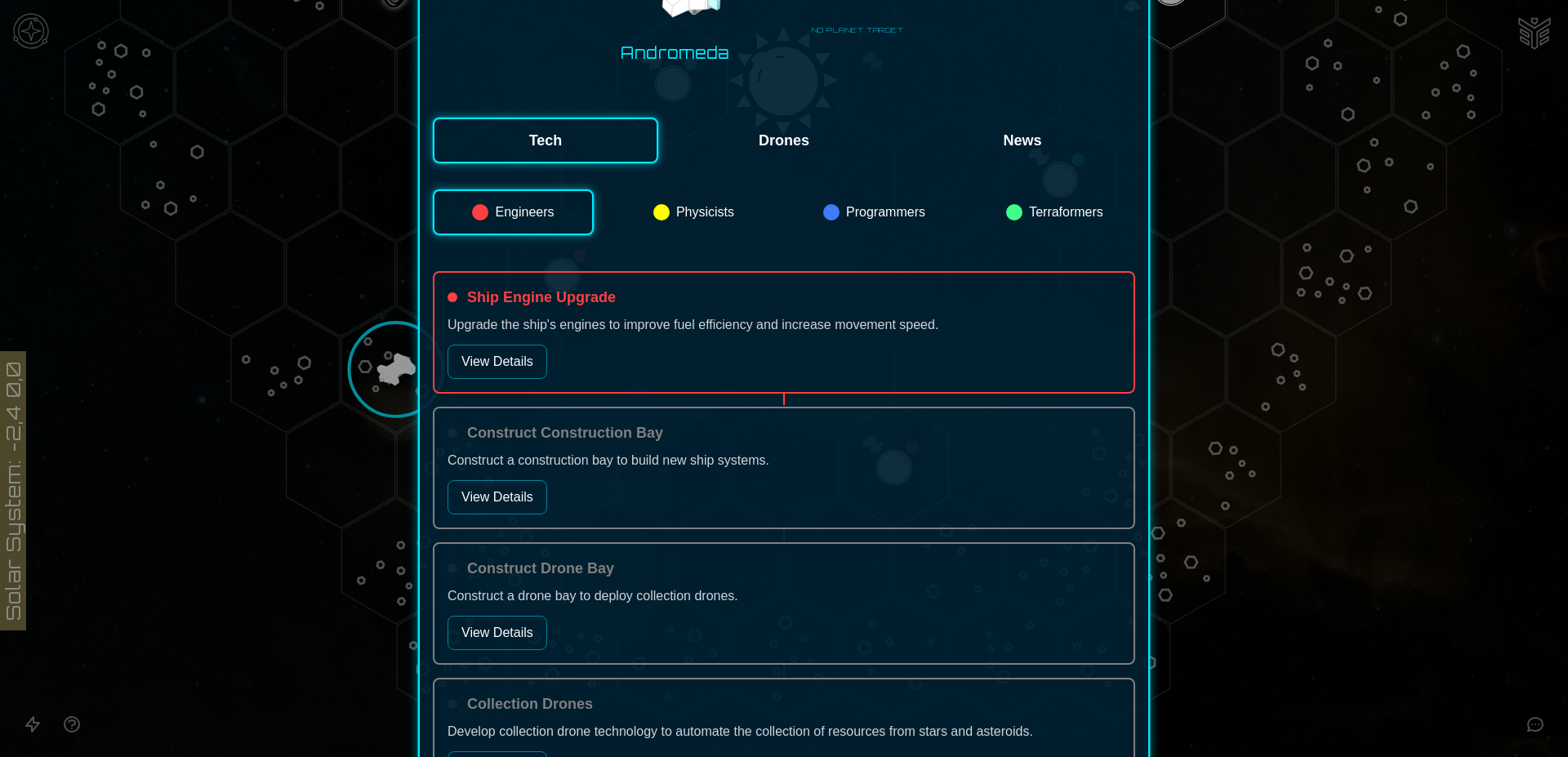
click at [507, 363] on button "View Details" at bounding box center [497, 362] width 100 height 34
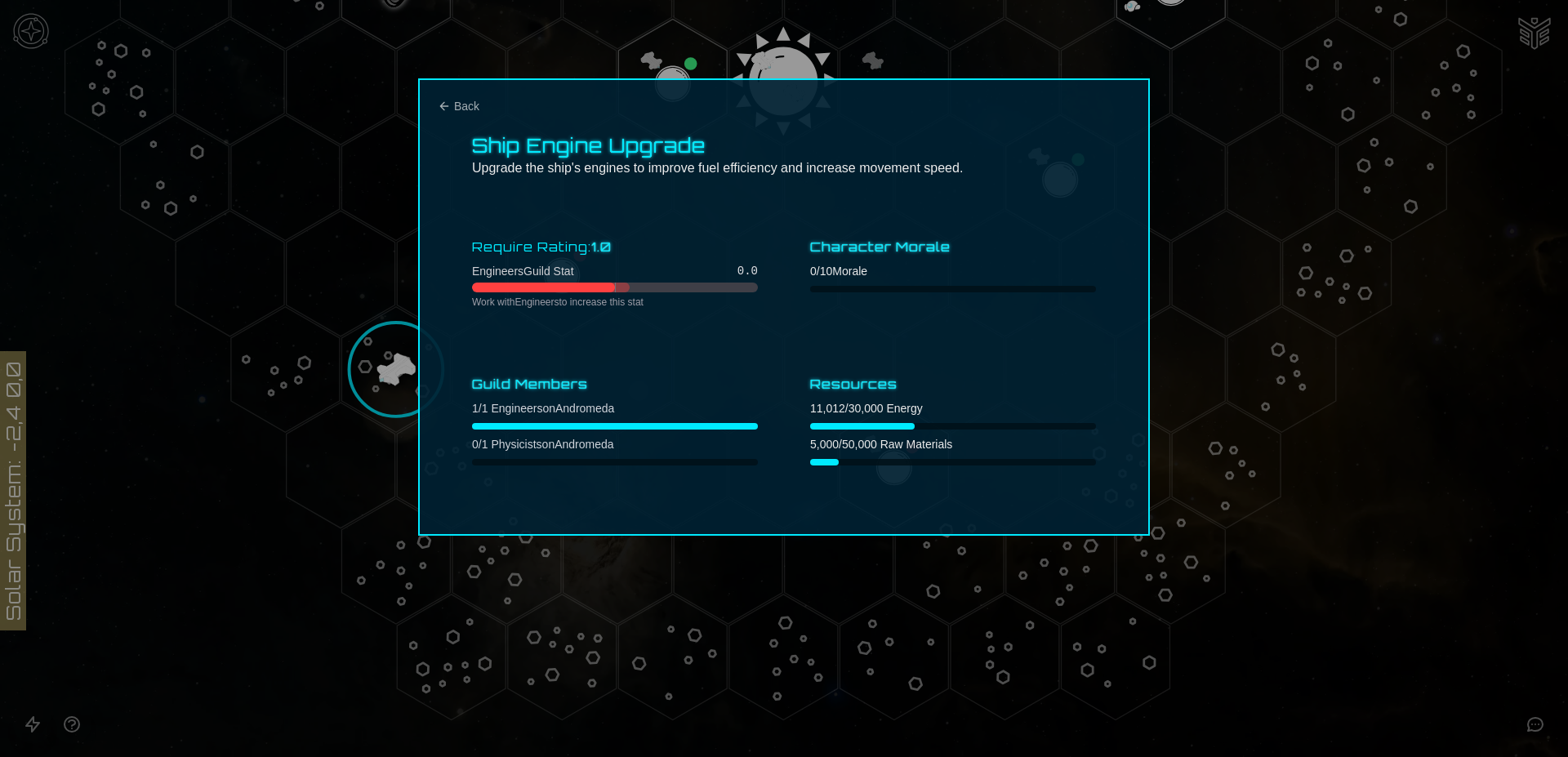
scroll to position [0, 0]
click at [445, 98] on button "Back" at bounding box center [458, 106] width 41 height 17
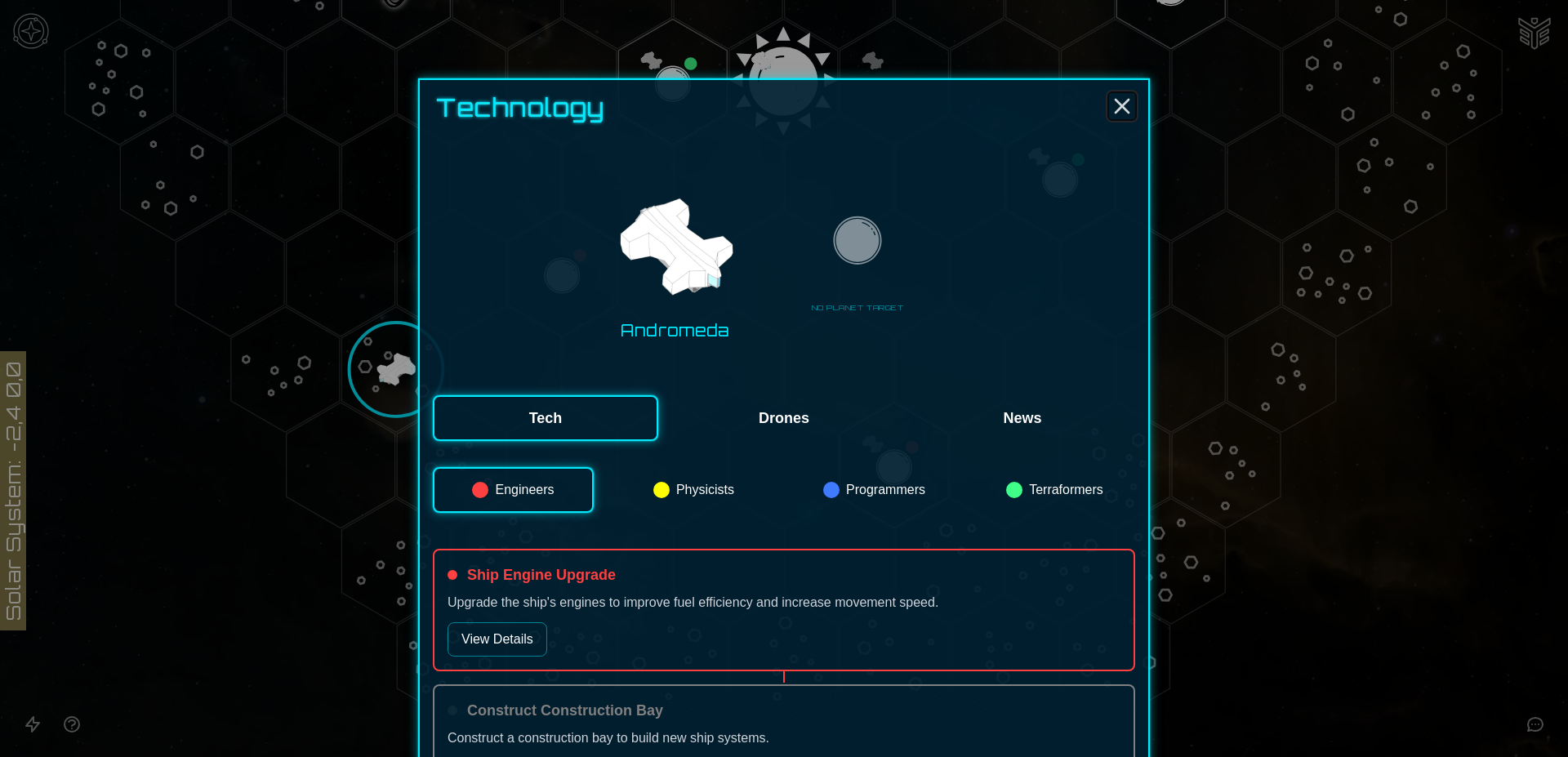
click at [1116, 109] on icon "Close" at bounding box center [1121, 106] width 26 height 26
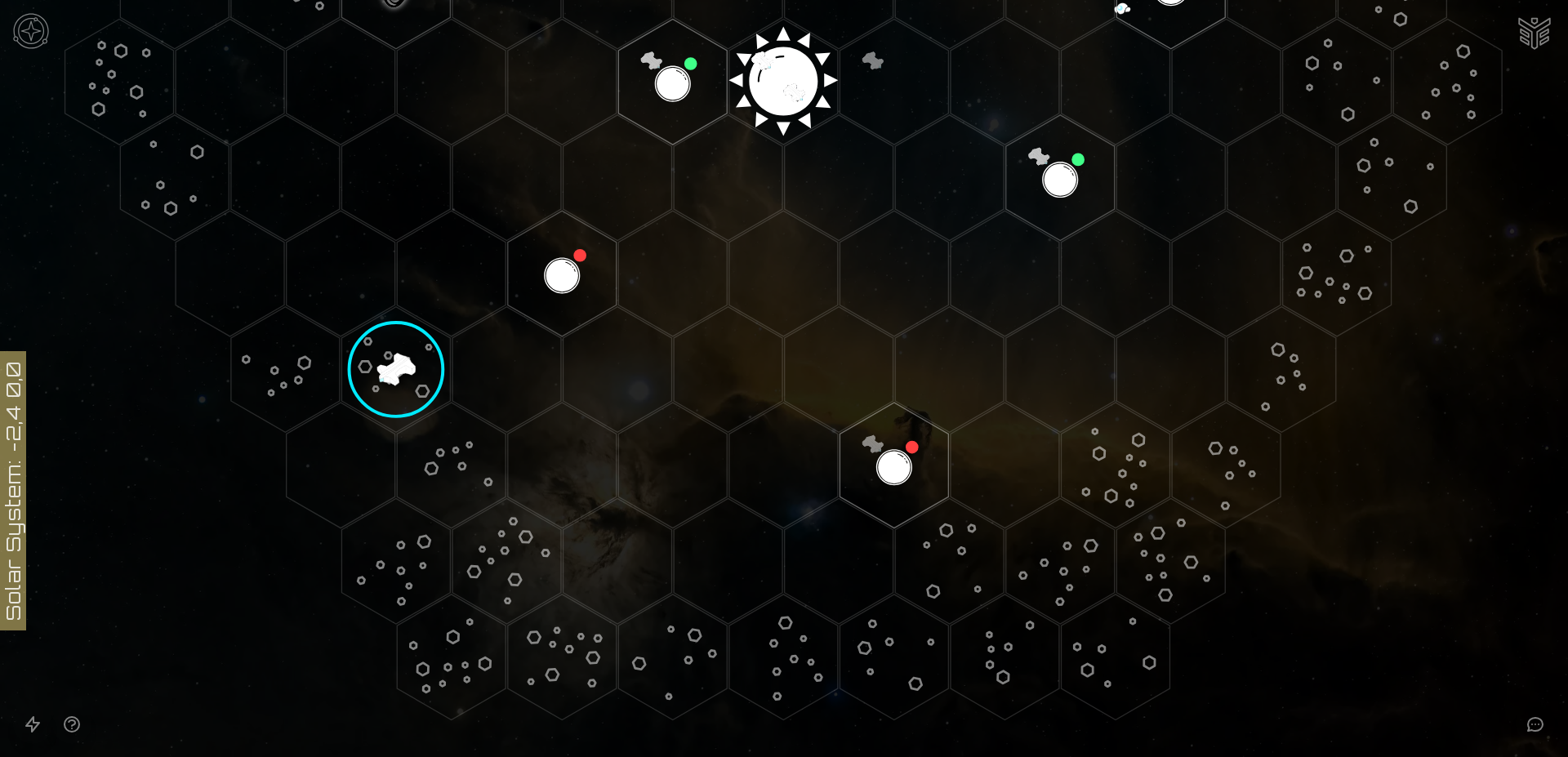
click at [391, 365] on image at bounding box center [396, 370] width 128 height 128
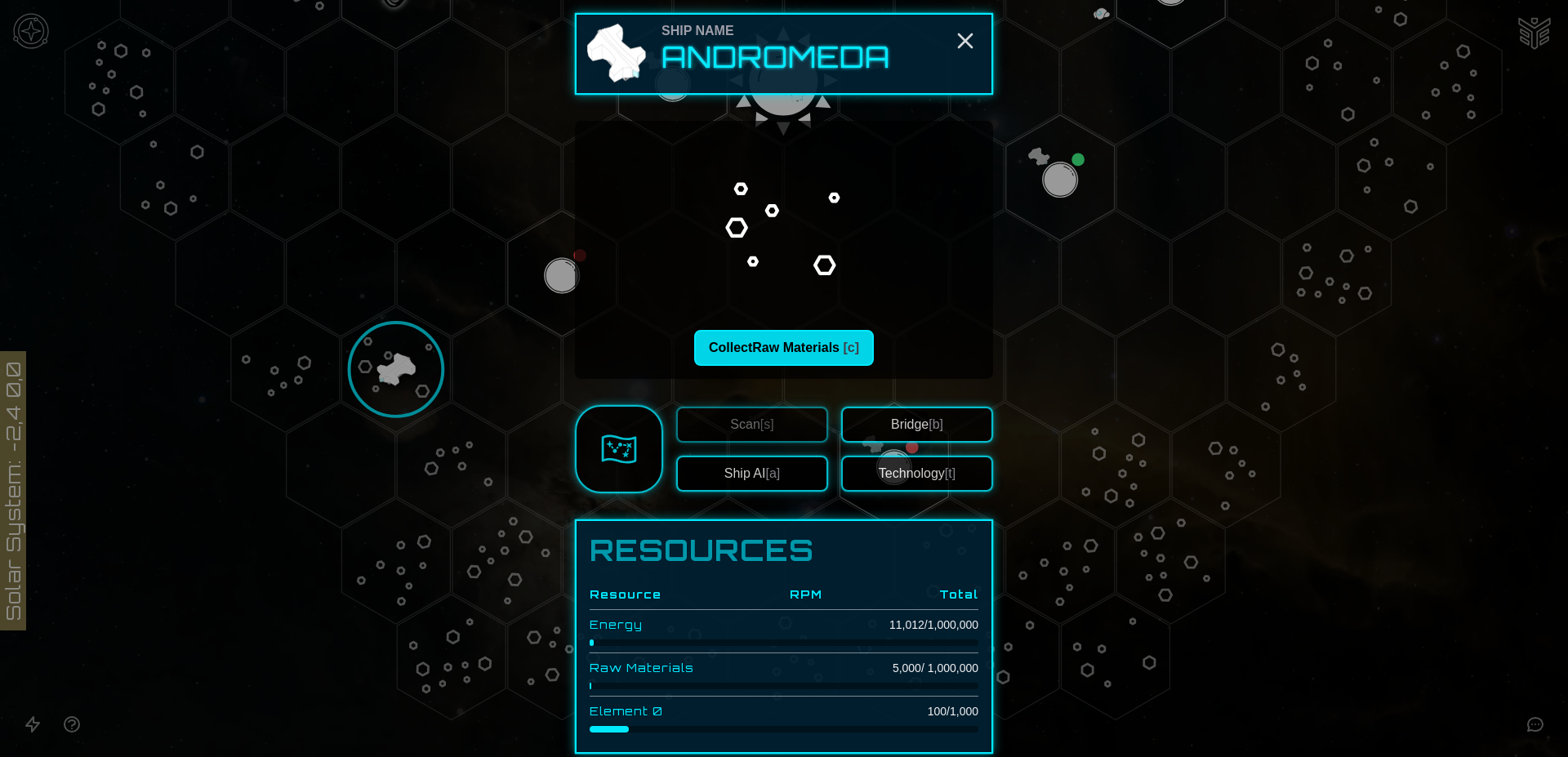
click at [776, 344] on button "Collect Raw Materials [c]" at bounding box center [784, 348] width 180 height 36
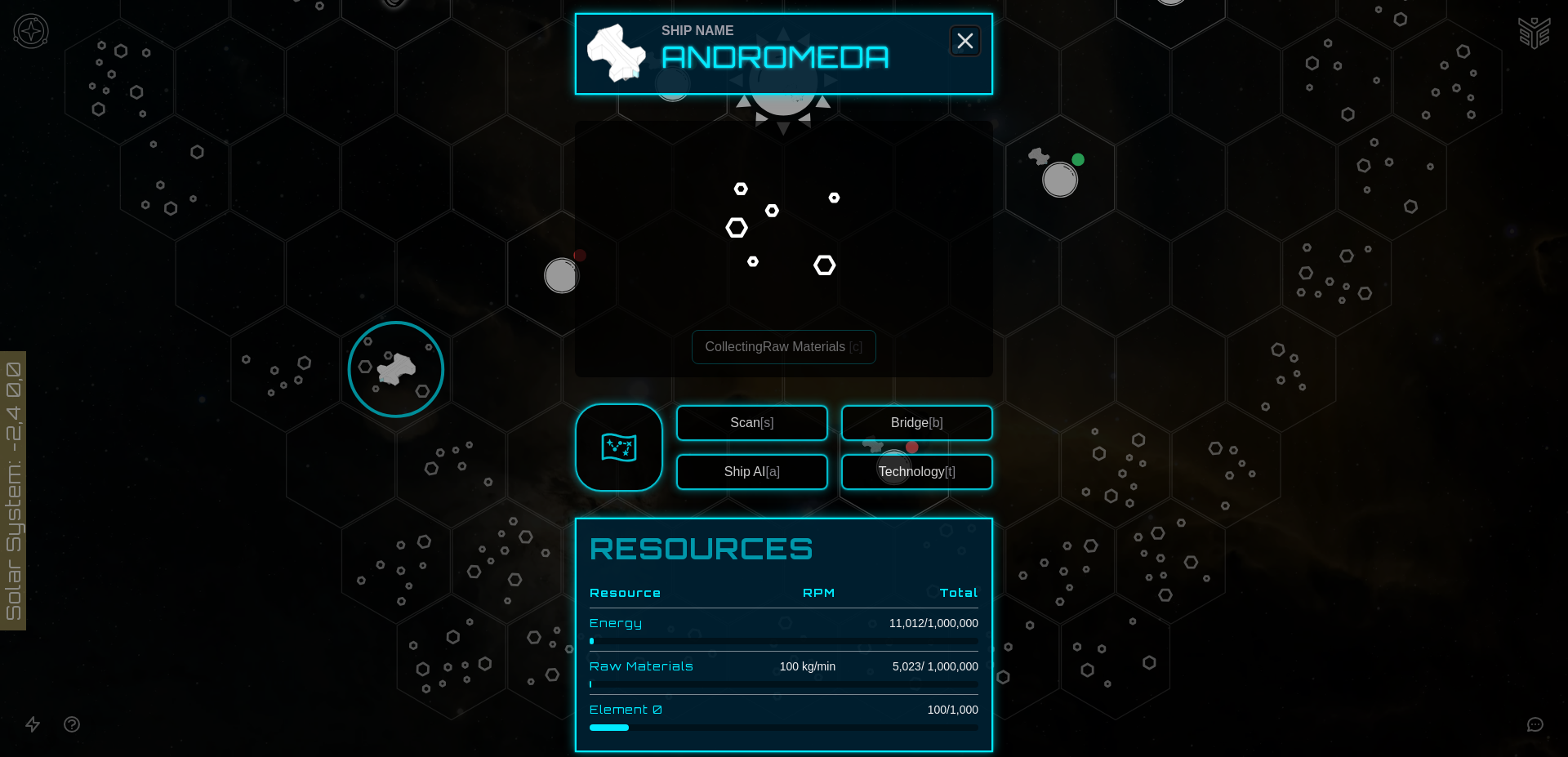
click at [959, 38] on icon "Close" at bounding box center [965, 40] width 26 height 26
click at [959, 40] on line "Close" at bounding box center [965, 40] width 13 height 13
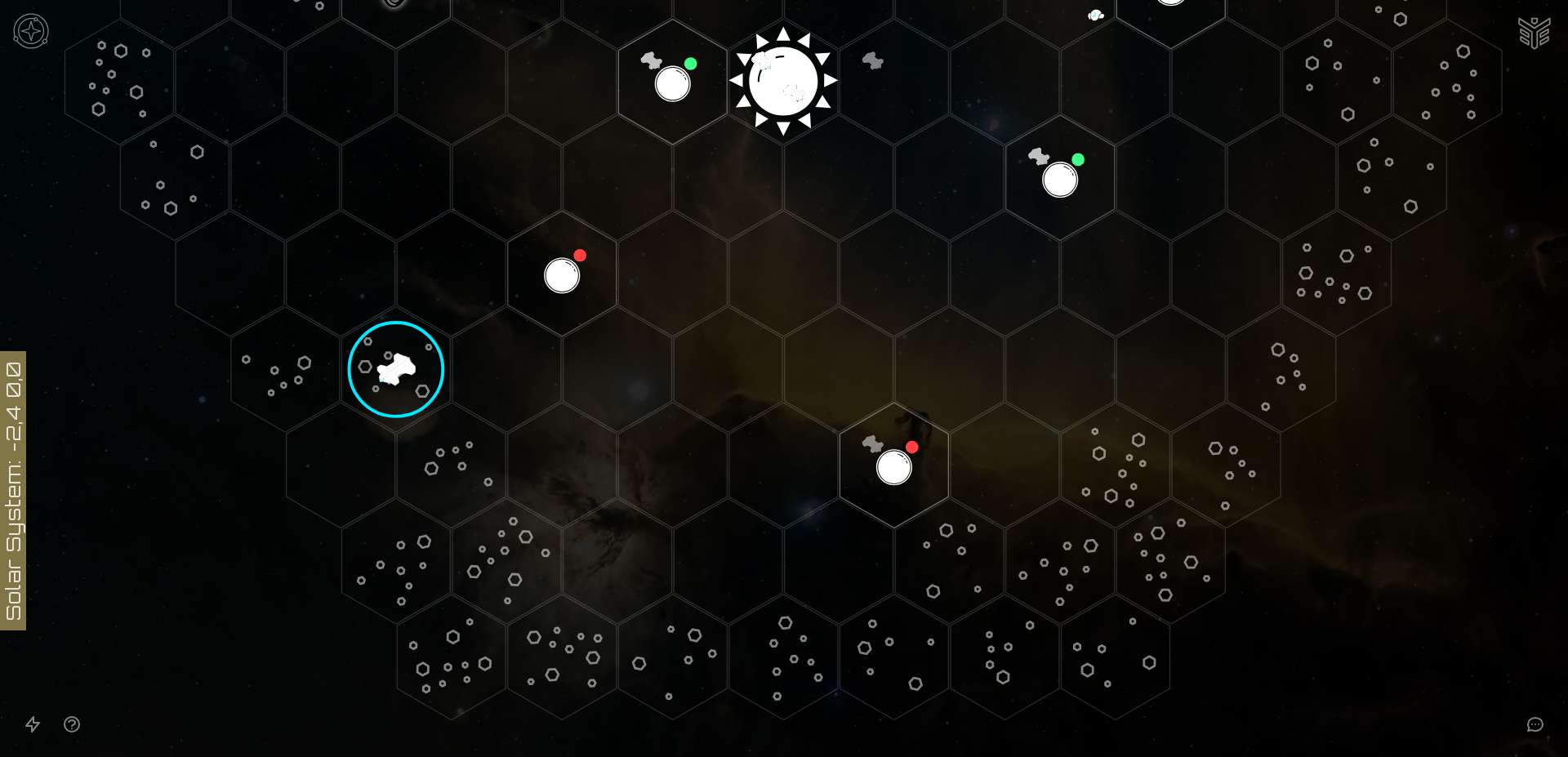
click at [387, 367] on image at bounding box center [396, 370] width 128 height 128
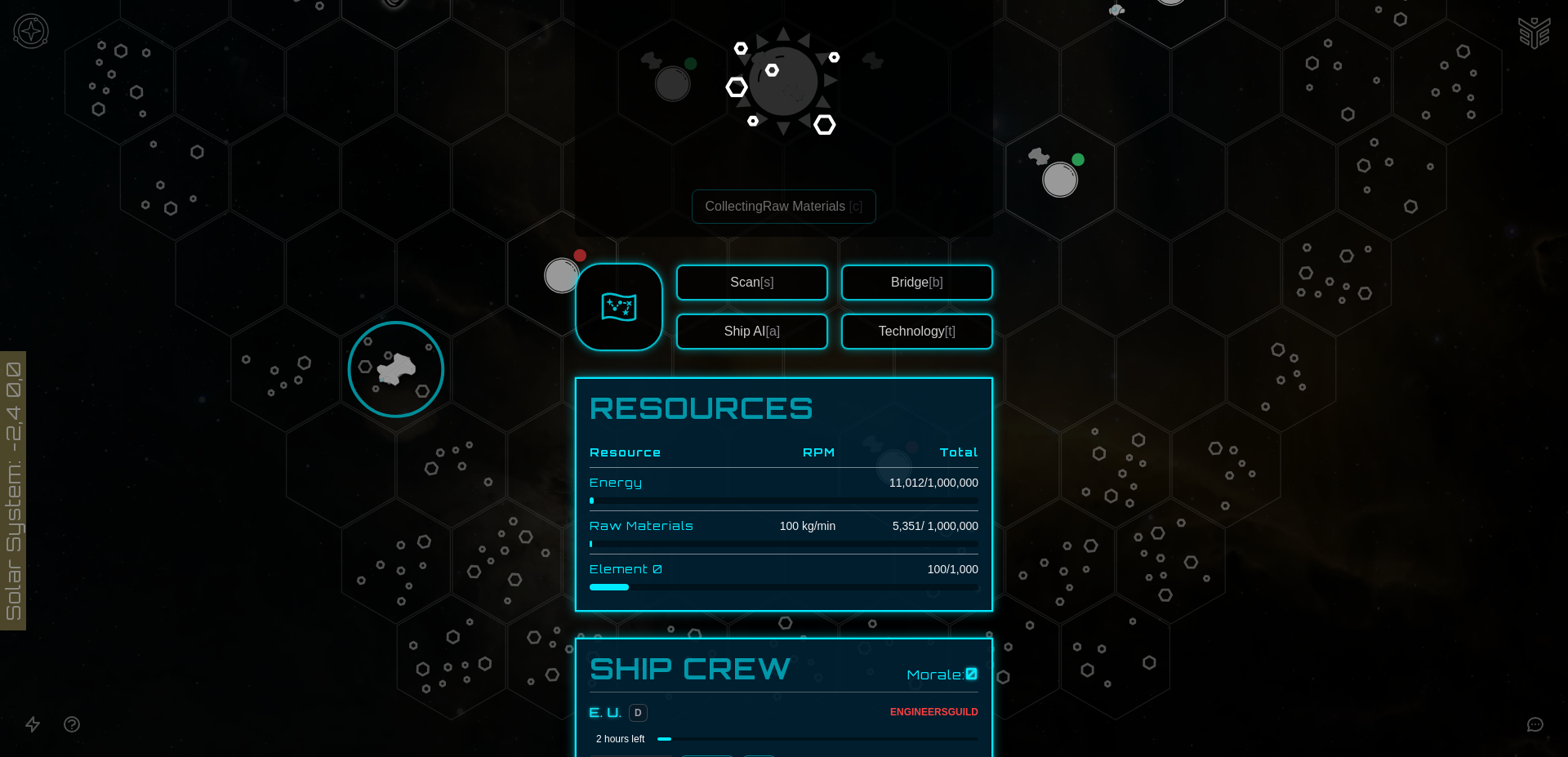
scroll to position [167, 0]
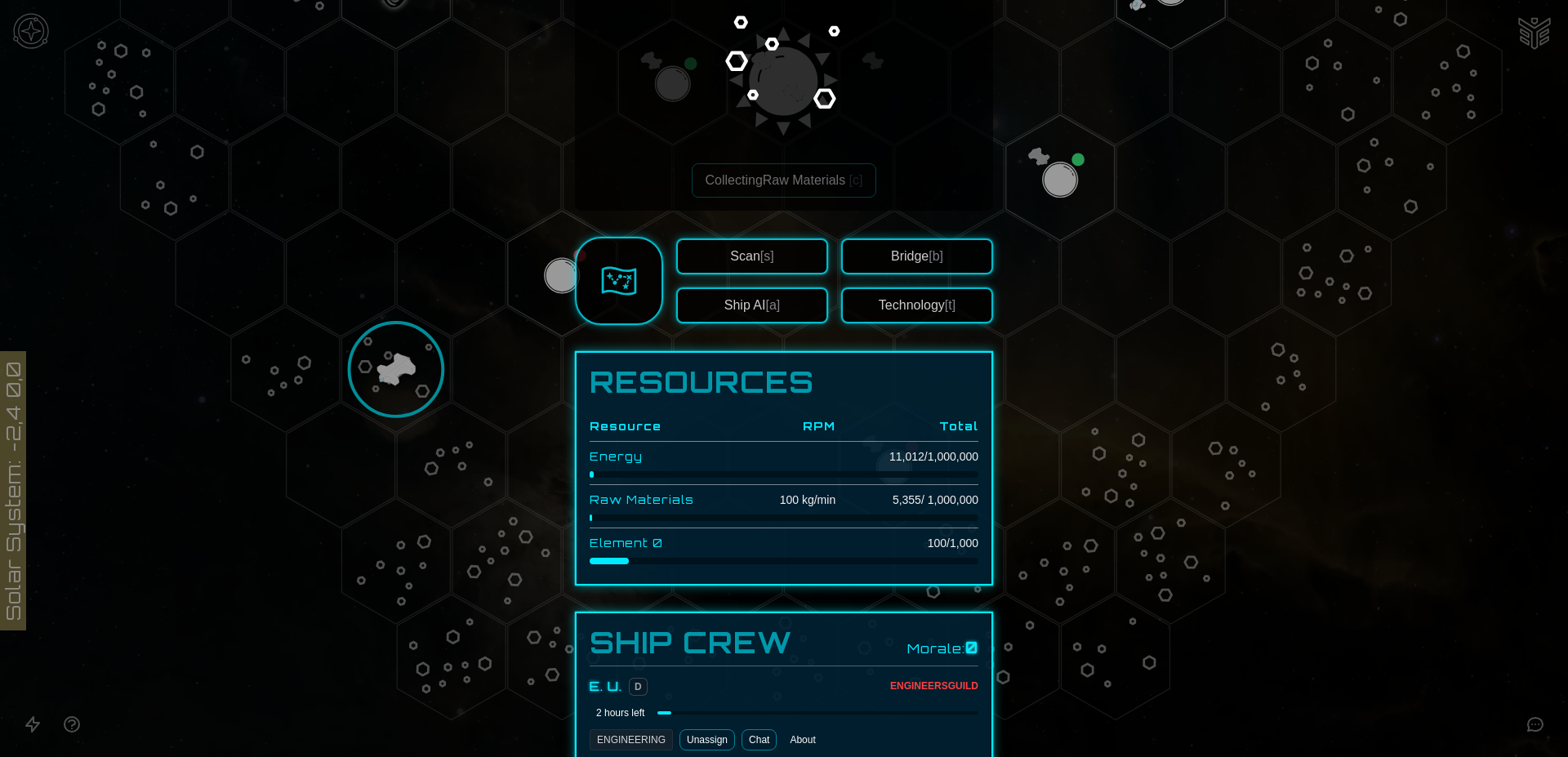
click at [905, 254] on button "Bridge [b]" at bounding box center [917, 256] width 152 height 36
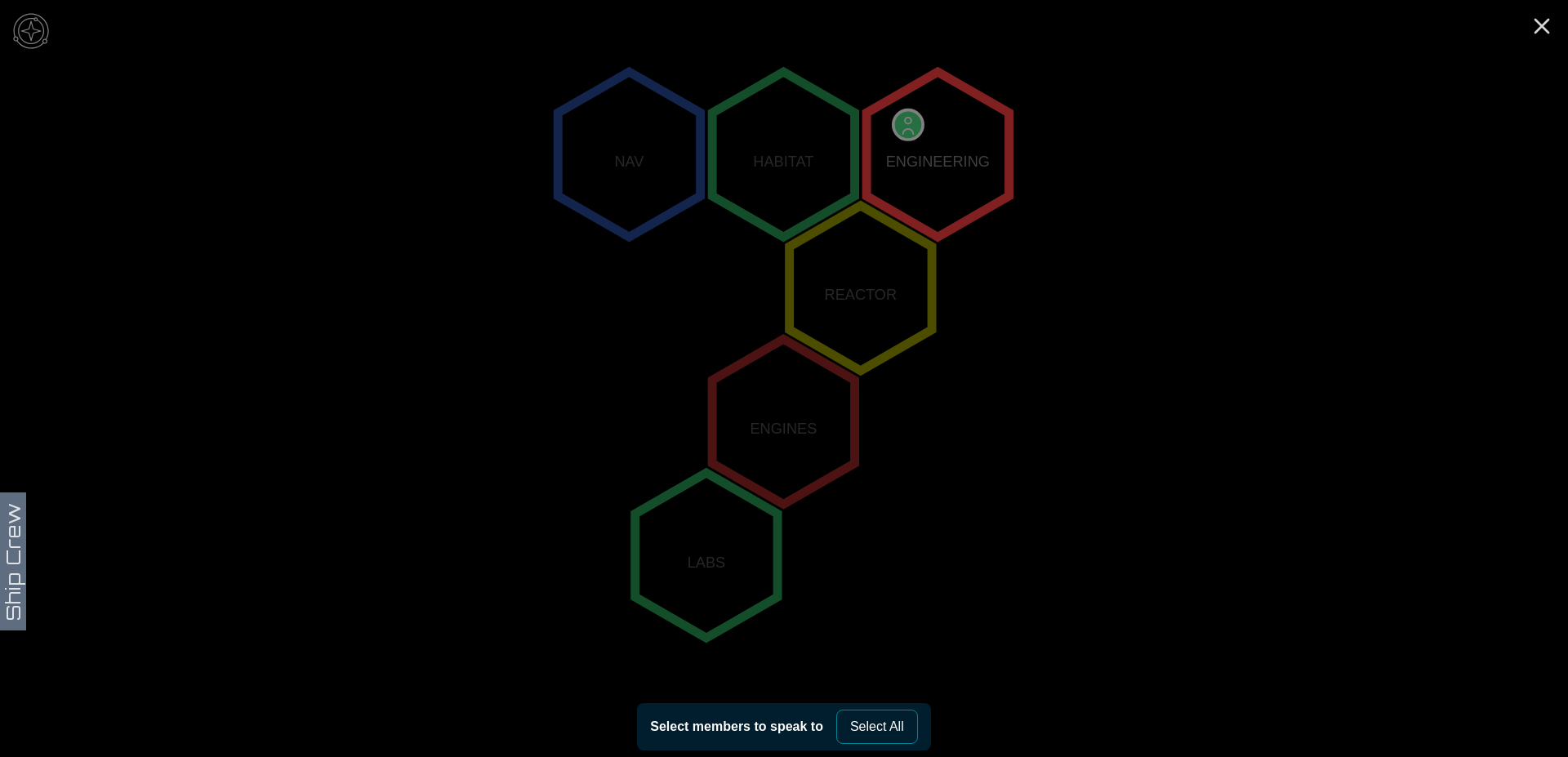
scroll to position [297, 0]
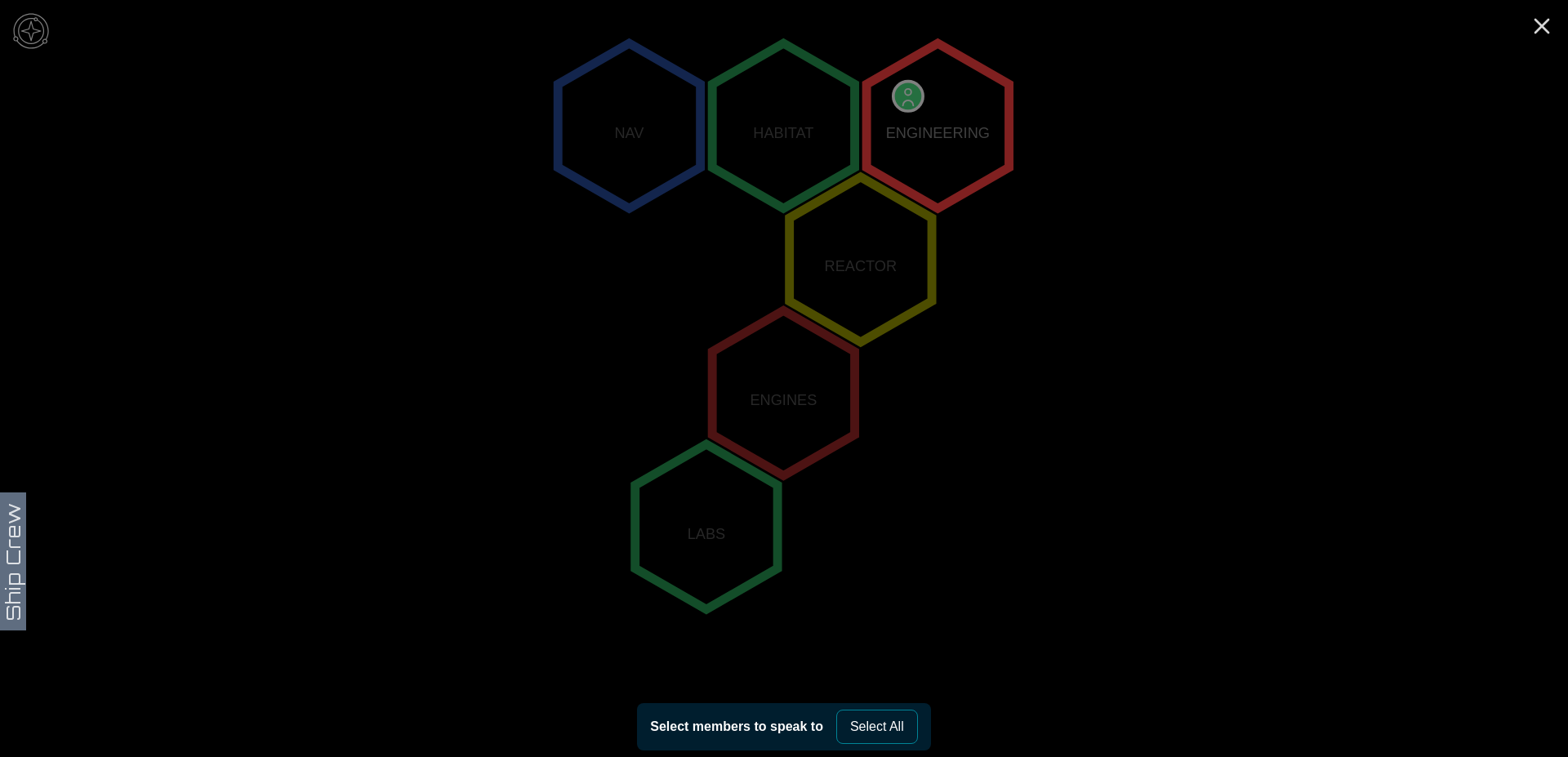
click at [12, 571] on icon "NAV HABITAT ENGINEERING REACTOR ENGINES LABS" at bounding box center [784, 393] width 1568 height 1381
click at [899, 95] on polygon "2,-2" at bounding box center [937, 126] width 142 height 165
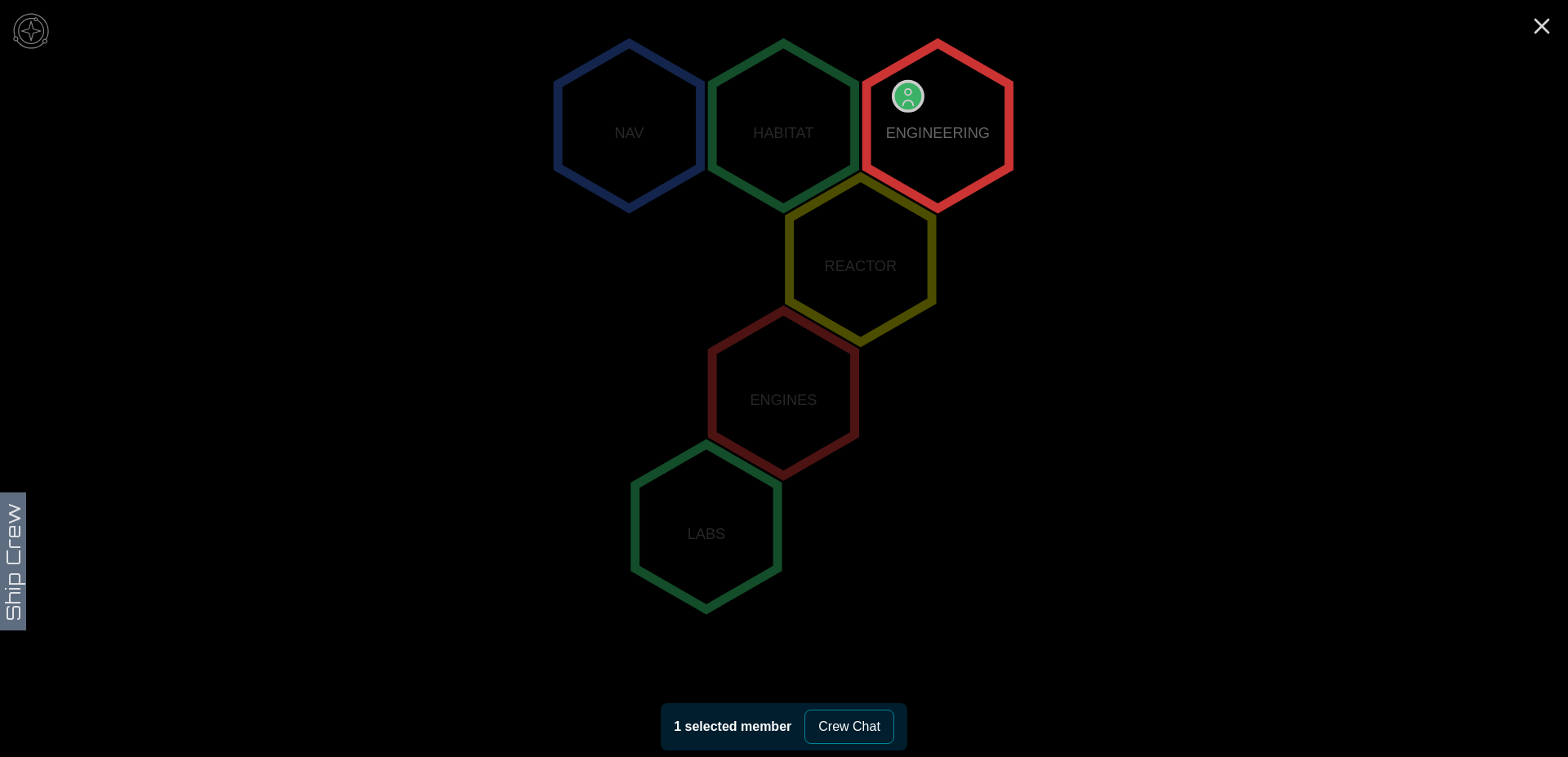
click at [847, 726] on button "Crew Chat" at bounding box center [850, 726] width 90 height 34
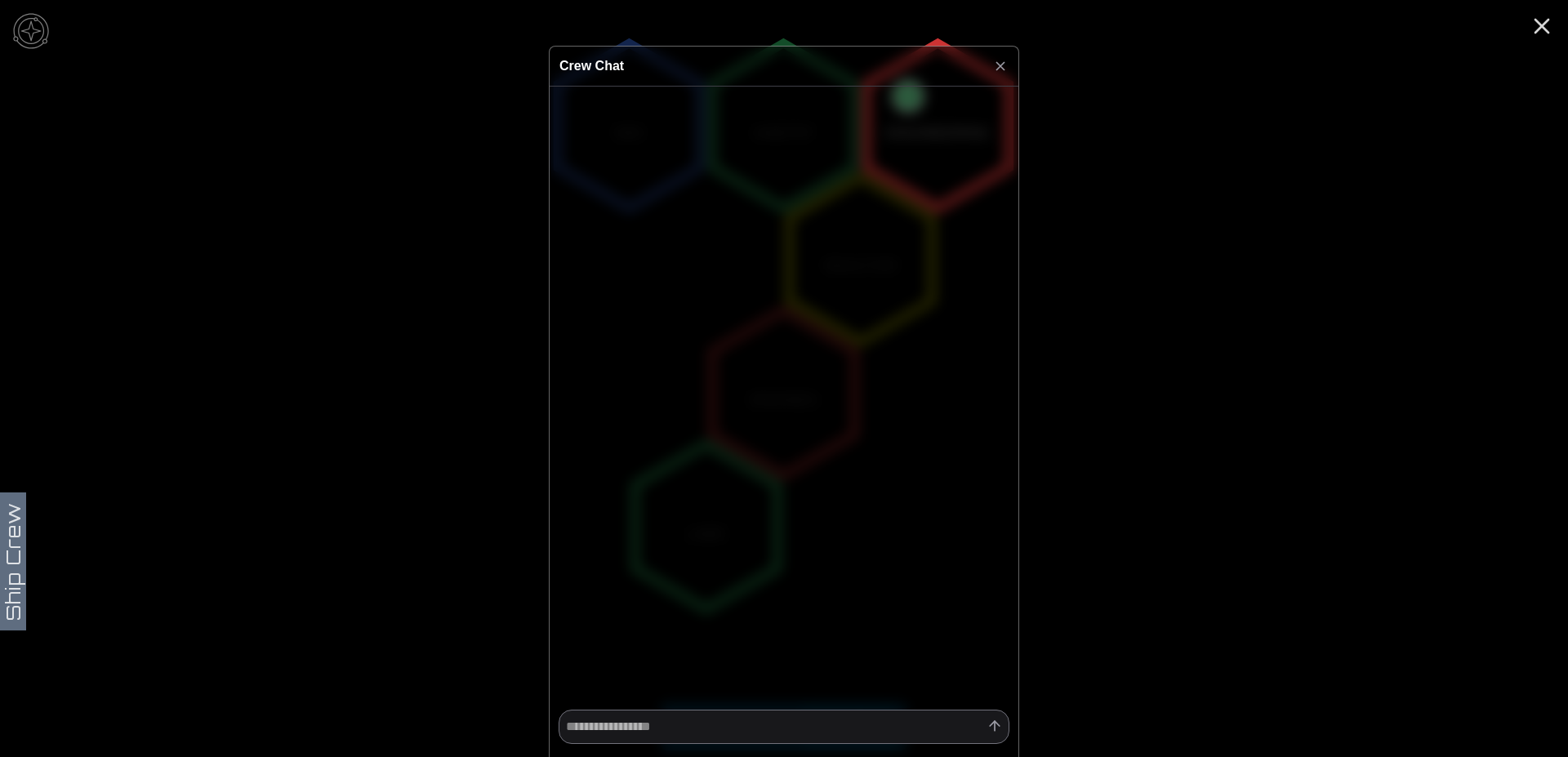
click at [999, 69] on icon at bounding box center [1000, 66] width 17 height 17
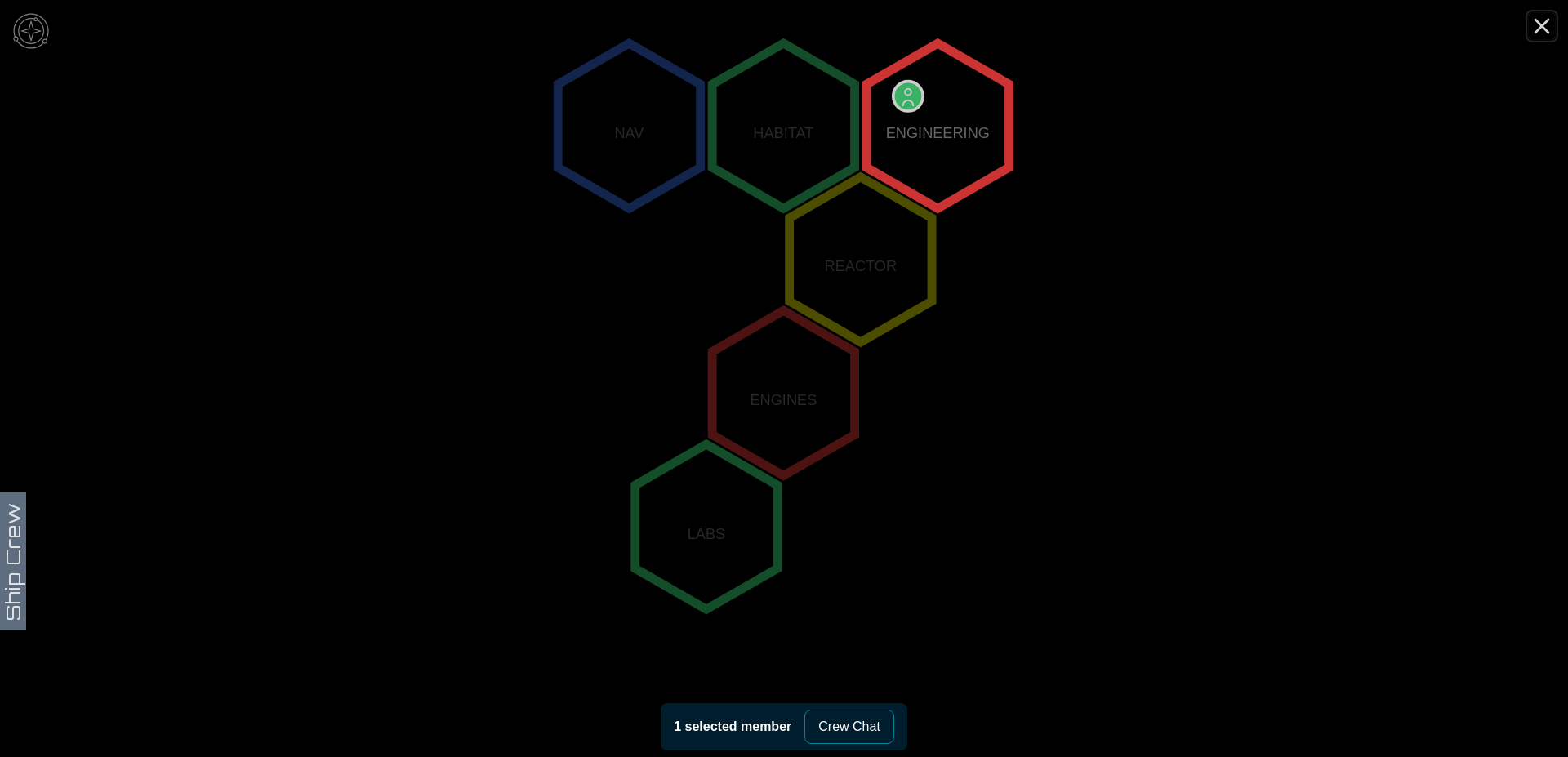
click at [1541, 18] on icon "Close" at bounding box center [1541, 26] width 26 height 26
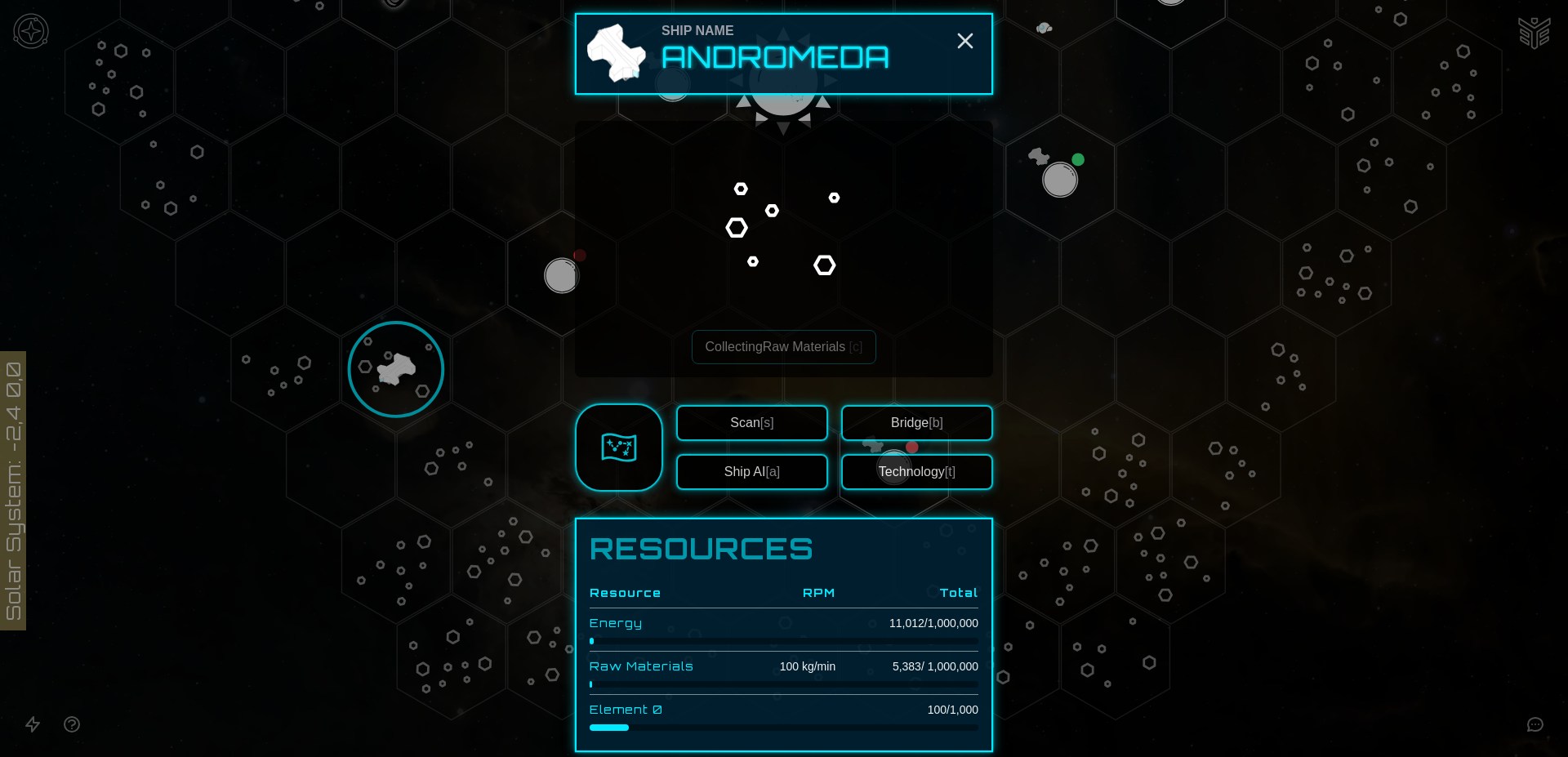
click at [705, 70] on h2 "Andromeda" at bounding box center [775, 57] width 228 height 33
drag, startPoint x: 705, startPoint y: 70, endPoint x: 771, endPoint y: 65, distance: 66.2
click at [762, 63] on h2 "Andromeda" at bounding box center [775, 57] width 228 height 33
click at [865, 68] on h2 "Andromeda" at bounding box center [775, 57] width 228 height 33
click at [694, 26] on div "Ship Name" at bounding box center [775, 30] width 228 height 19
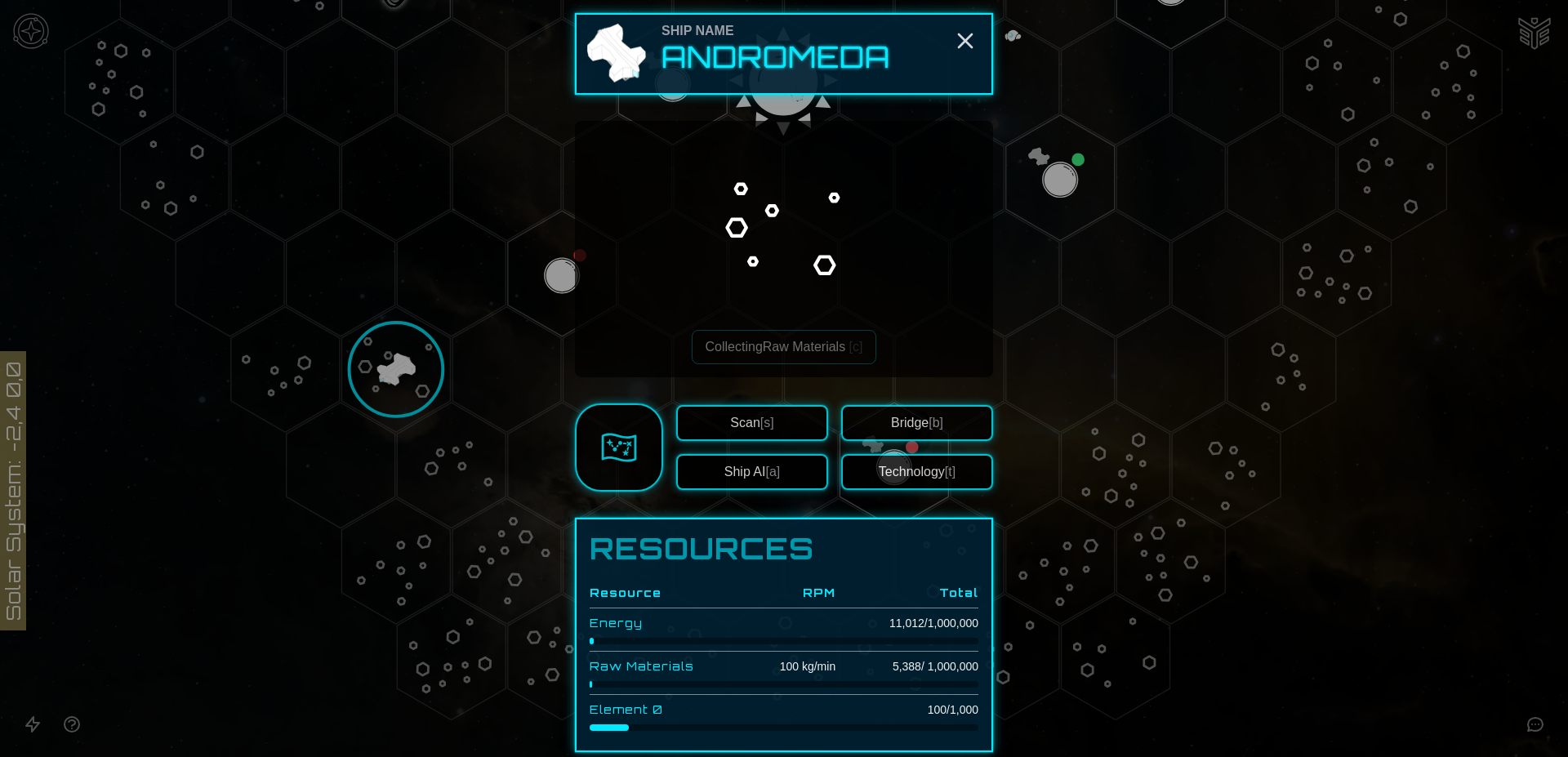
click at [886, 417] on button "Bridge [b]" at bounding box center [917, 422] width 152 height 36
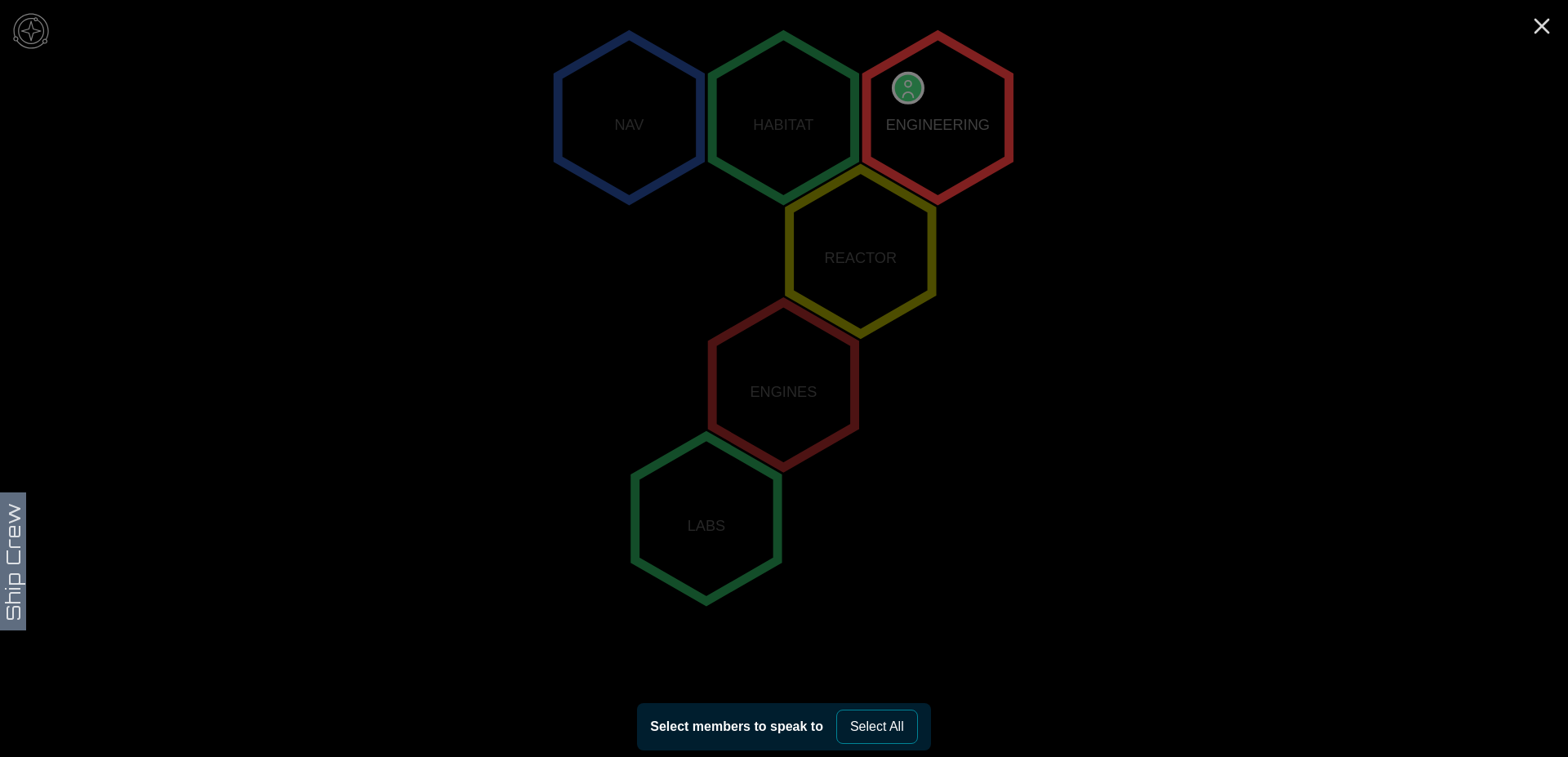
scroll to position [306, 0]
click at [1546, 26] on icon "Close" at bounding box center [1541, 26] width 26 height 26
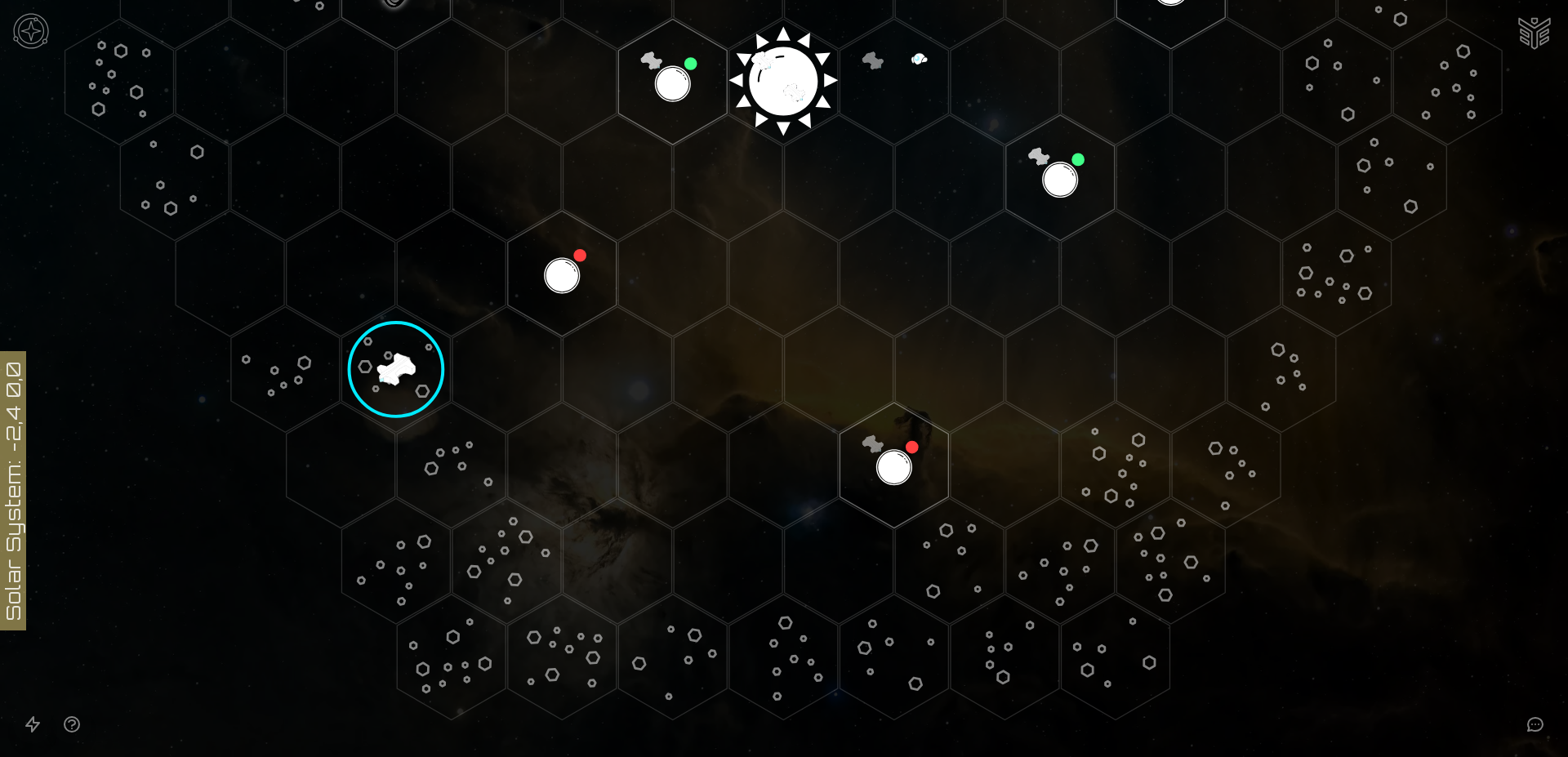
click at [403, 358] on image at bounding box center [396, 370] width 128 height 128
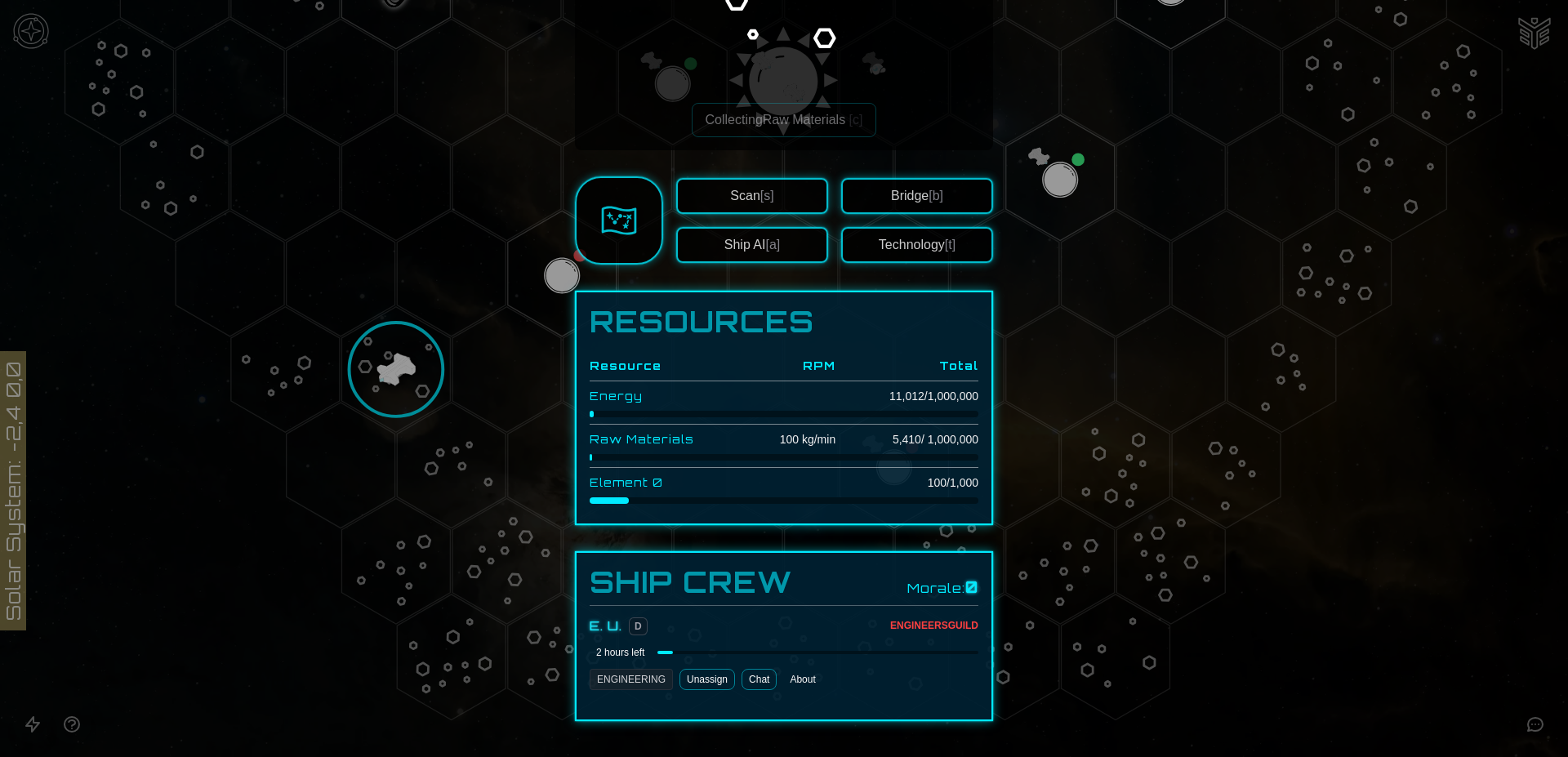
scroll to position [250, 0]
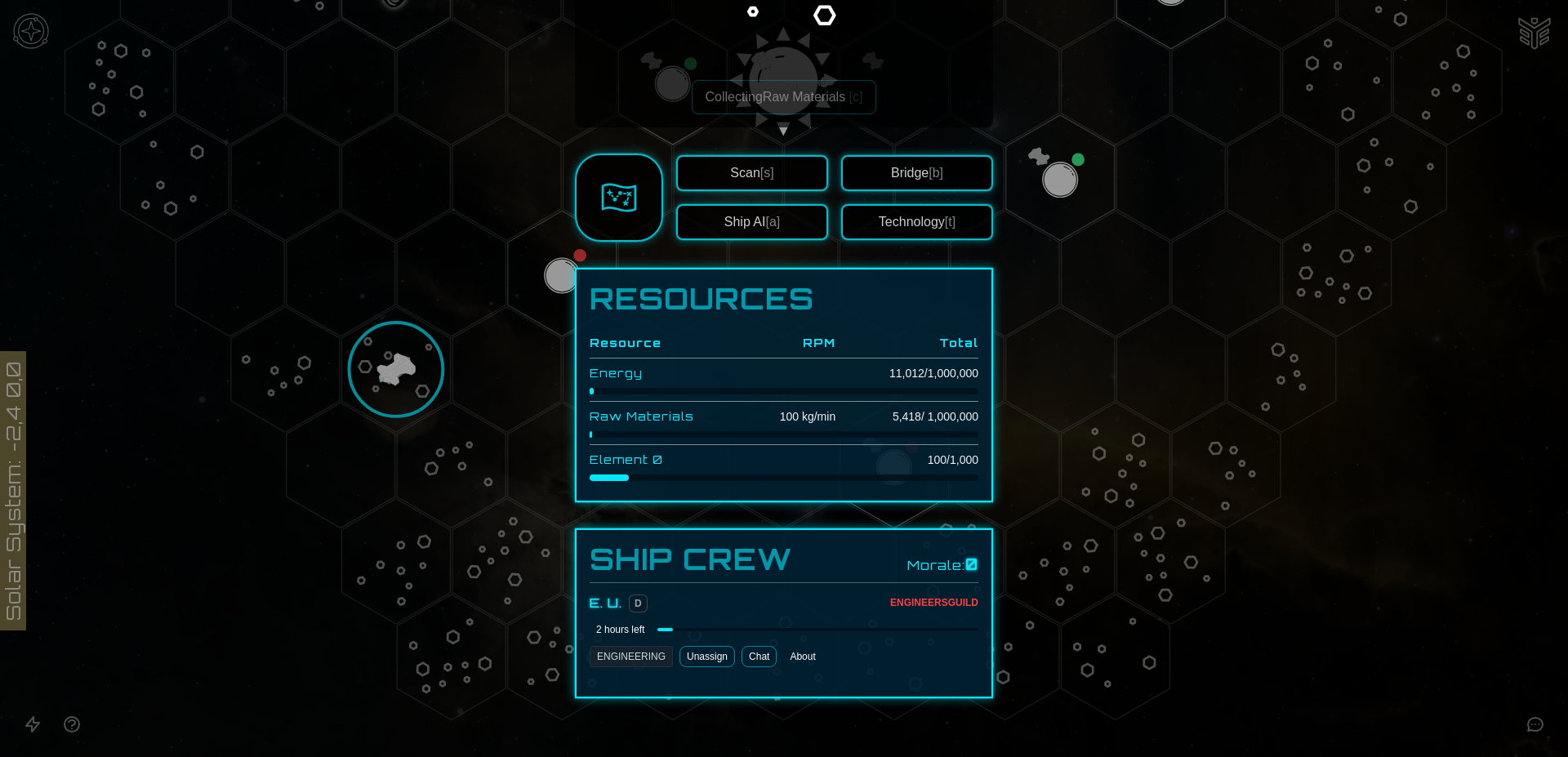
click at [799, 663] on button "About" at bounding box center [802, 656] width 39 height 21
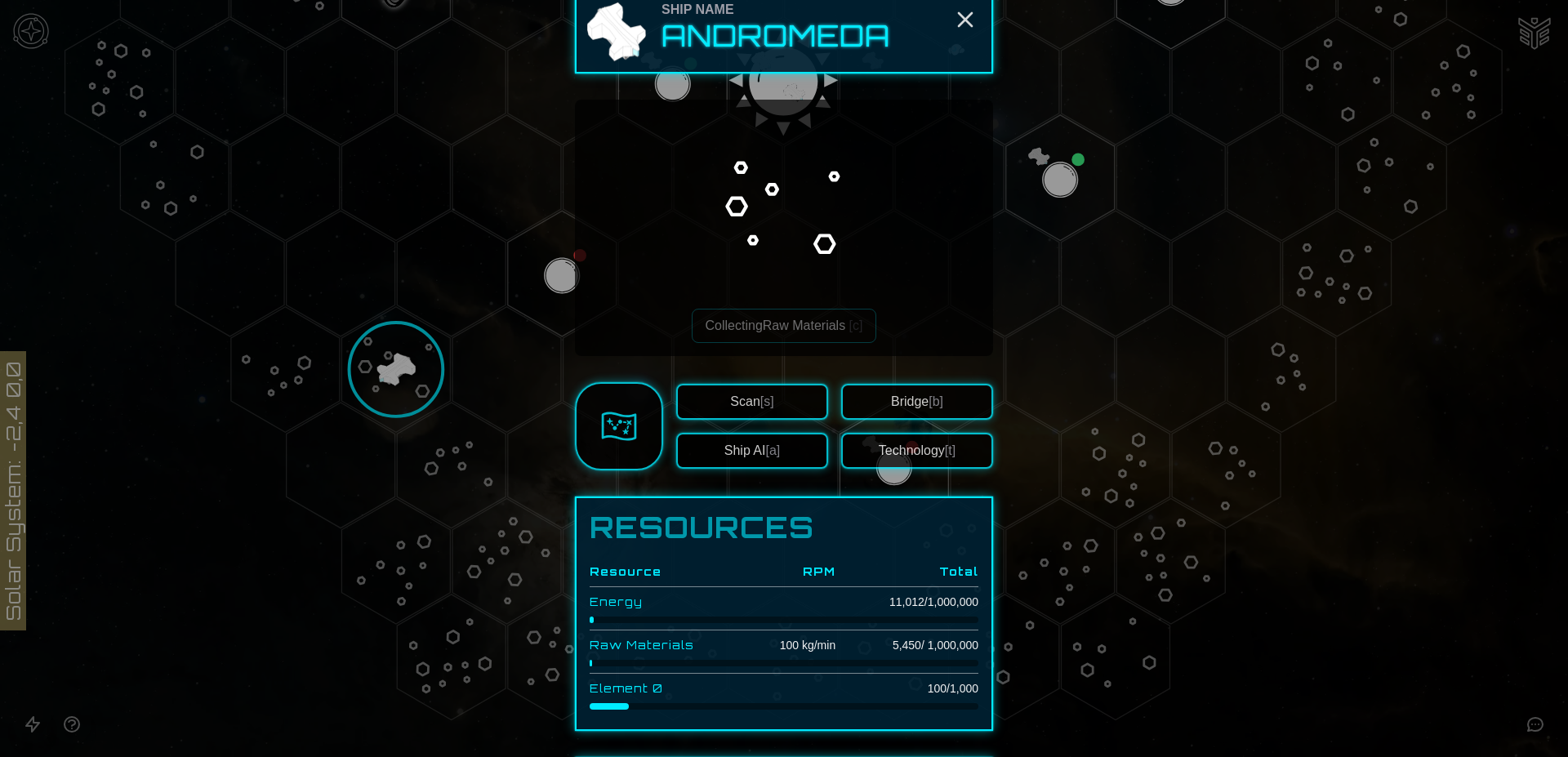
scroll to position [19, 0]
click at [29, 29] on div at bounding box center [784, 378] width 1568 height 757
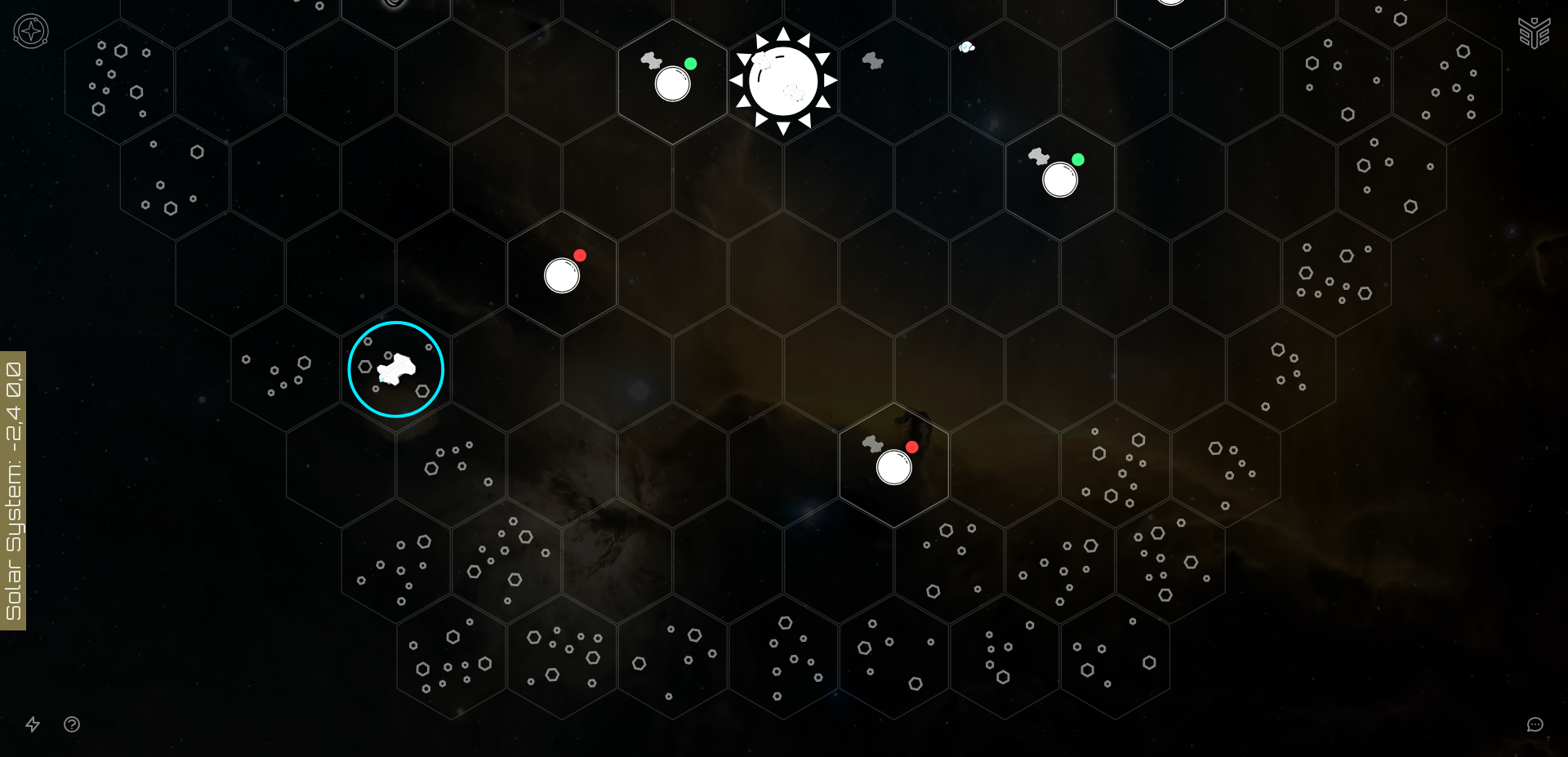
click at [38, 29] on img at bounding box center [30, 30] width 49 height 49
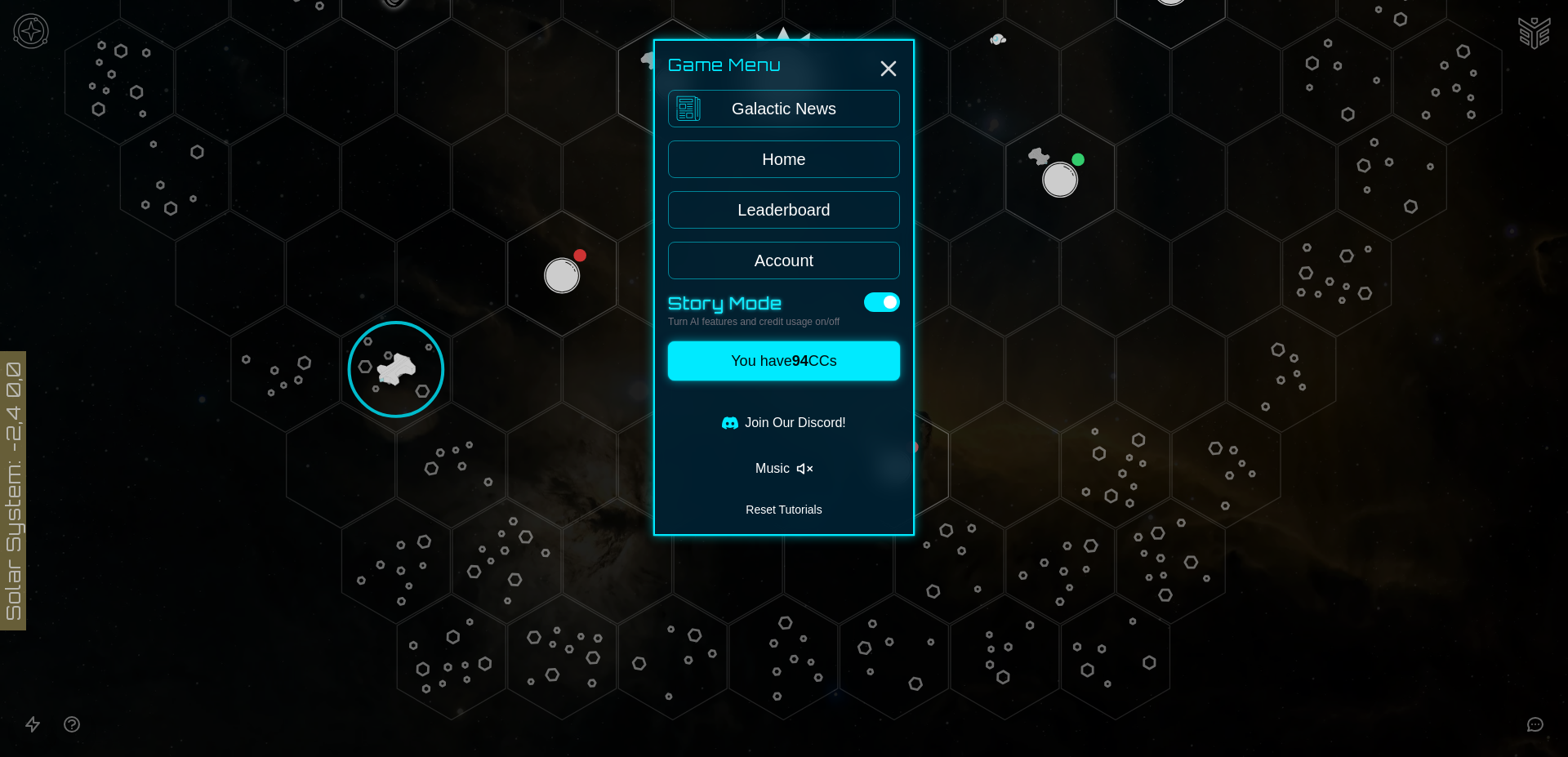
click at [834, 100] on link "Galactic News" at bounding box center [784, 108] width 232 height 38
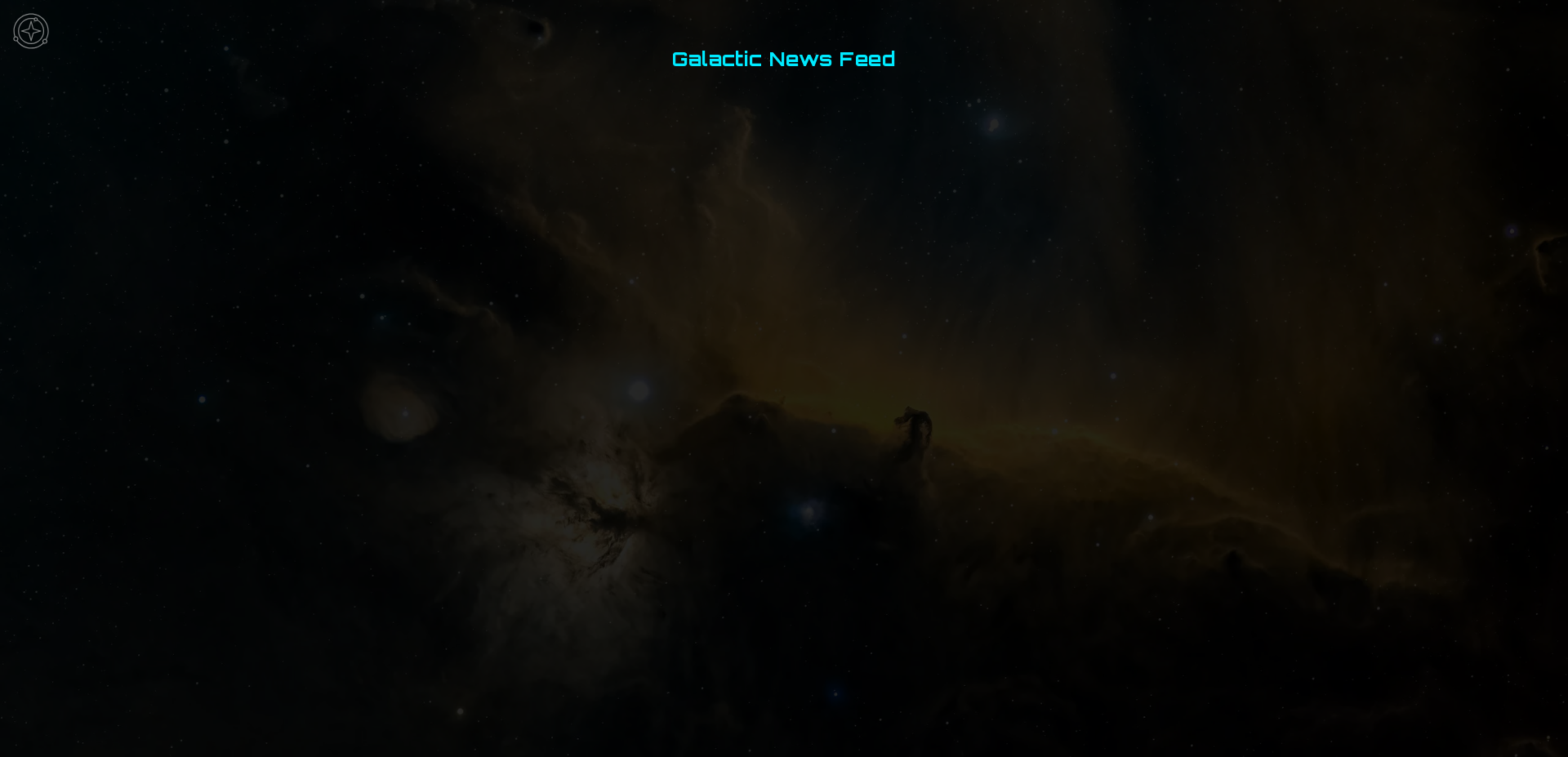
click at [28, 34] on img at bounding box center [30, 30] width 49 height 49
click at [787, 414] on button "You have 94 CCs" at bounding box center [784, 411] width 232 height 39
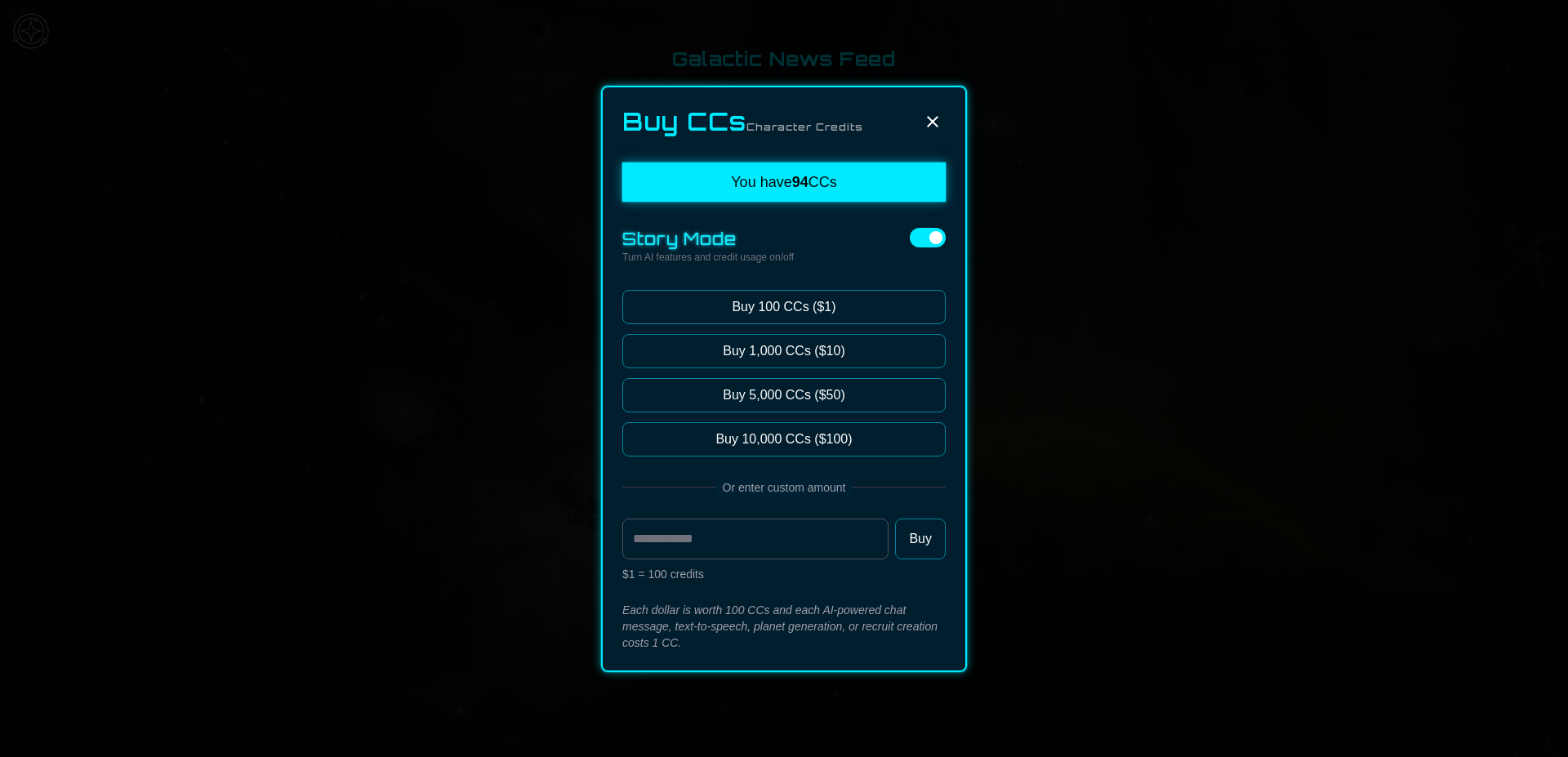
click at [939, 237] on span at bounding box center [936, 238] width 13 height 13
click at [930, 122] on icon at bounding box center [932, 121] width 19 height 19
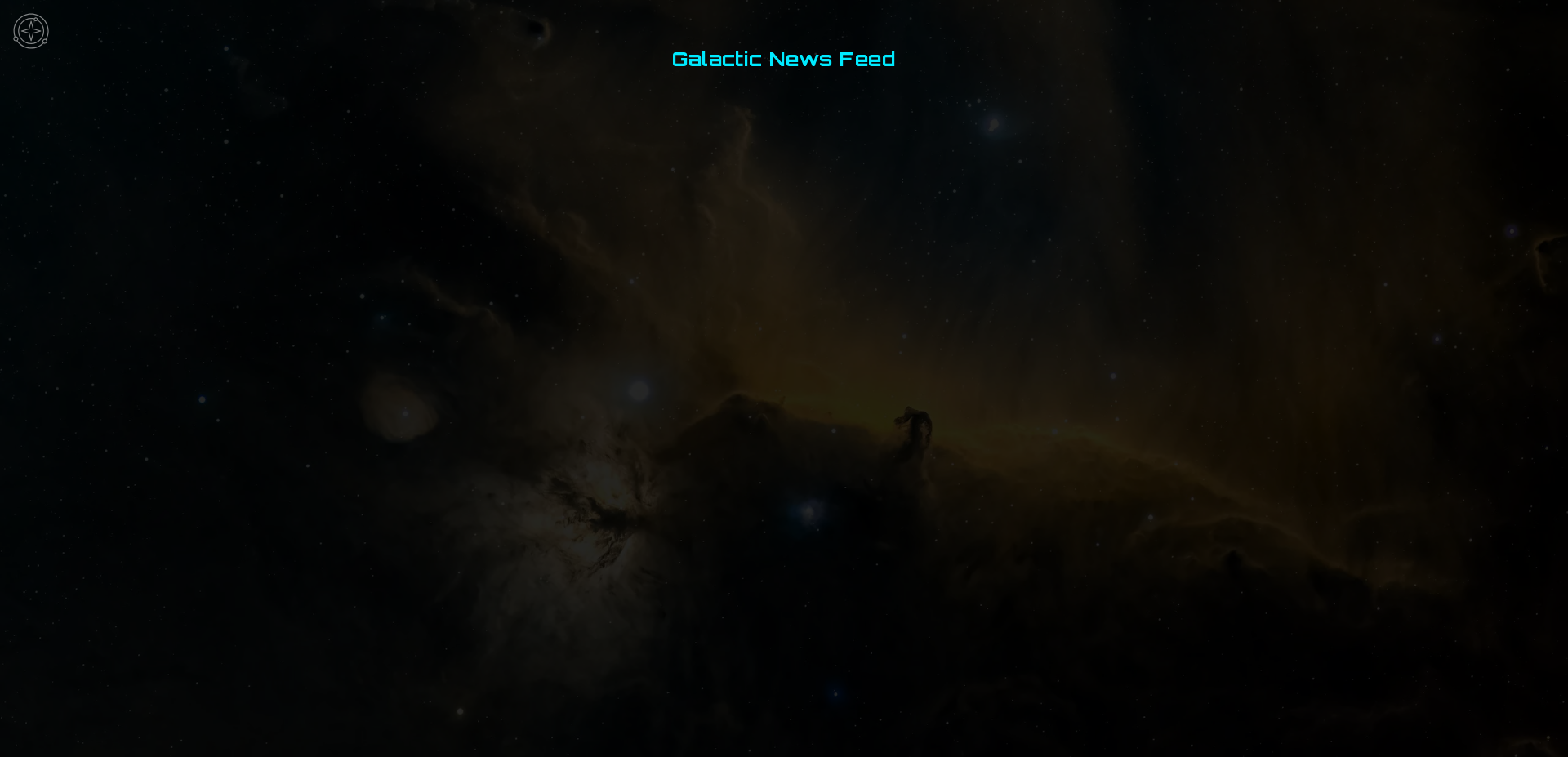
click at [30, 34] on img at bounding box center [30, 30] width 49 height 49
click at [790, 153] on link "System Map" at bounding box center [784, 159] width 232 height 38
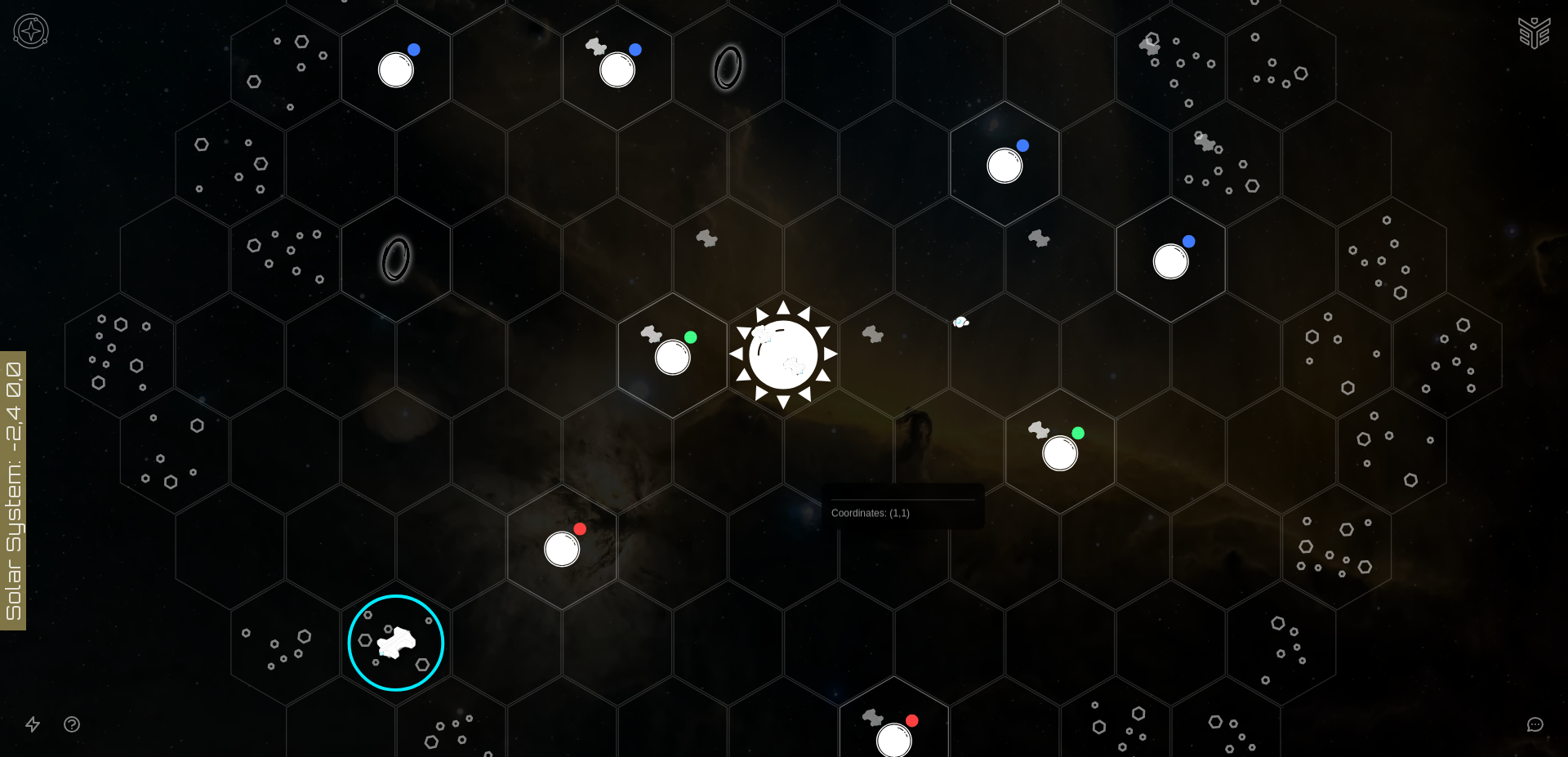
scroll to position [417, 0]
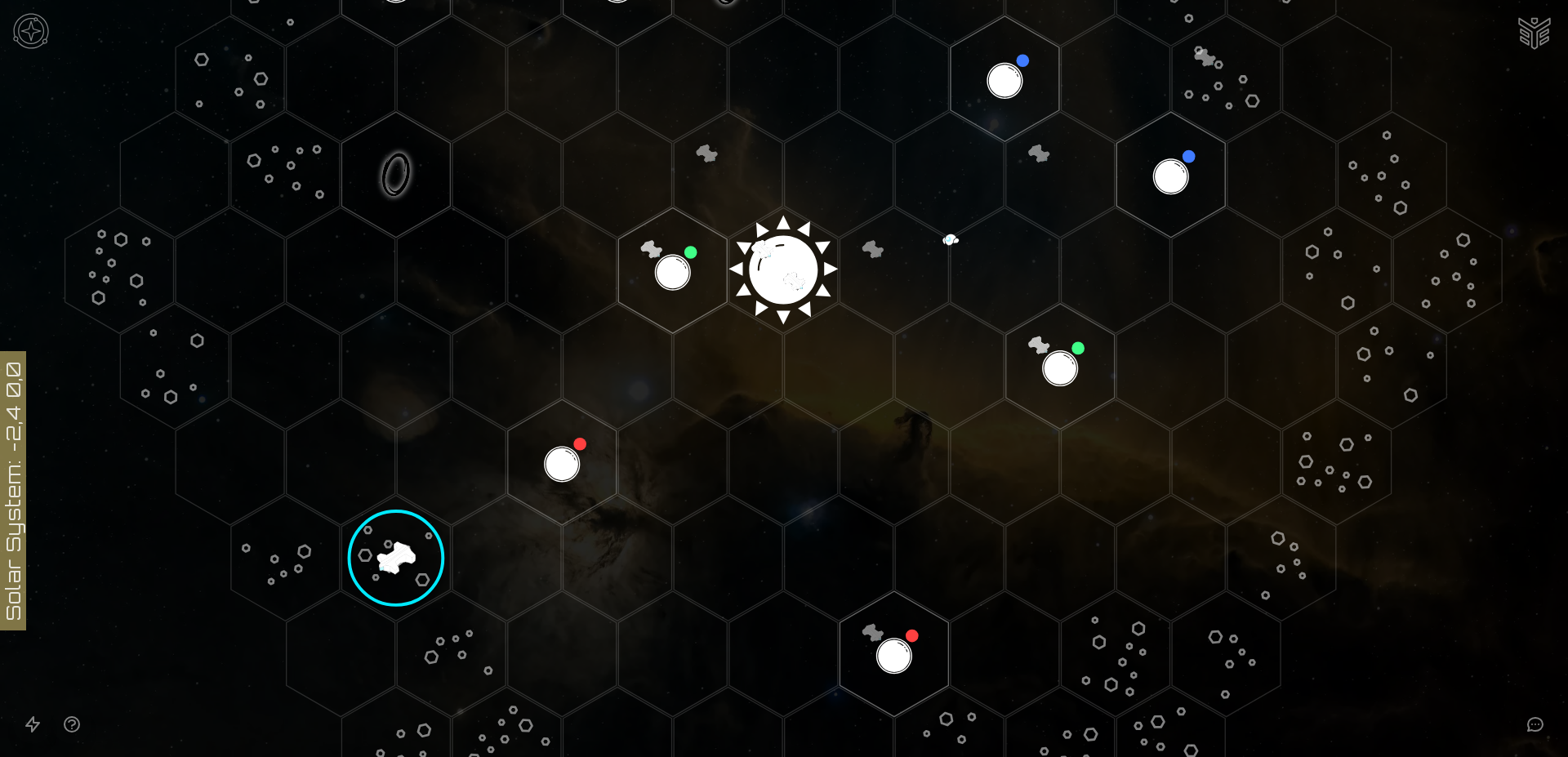
click at [385, 554] on image at bounding box center [396, 558] width 128 height 128
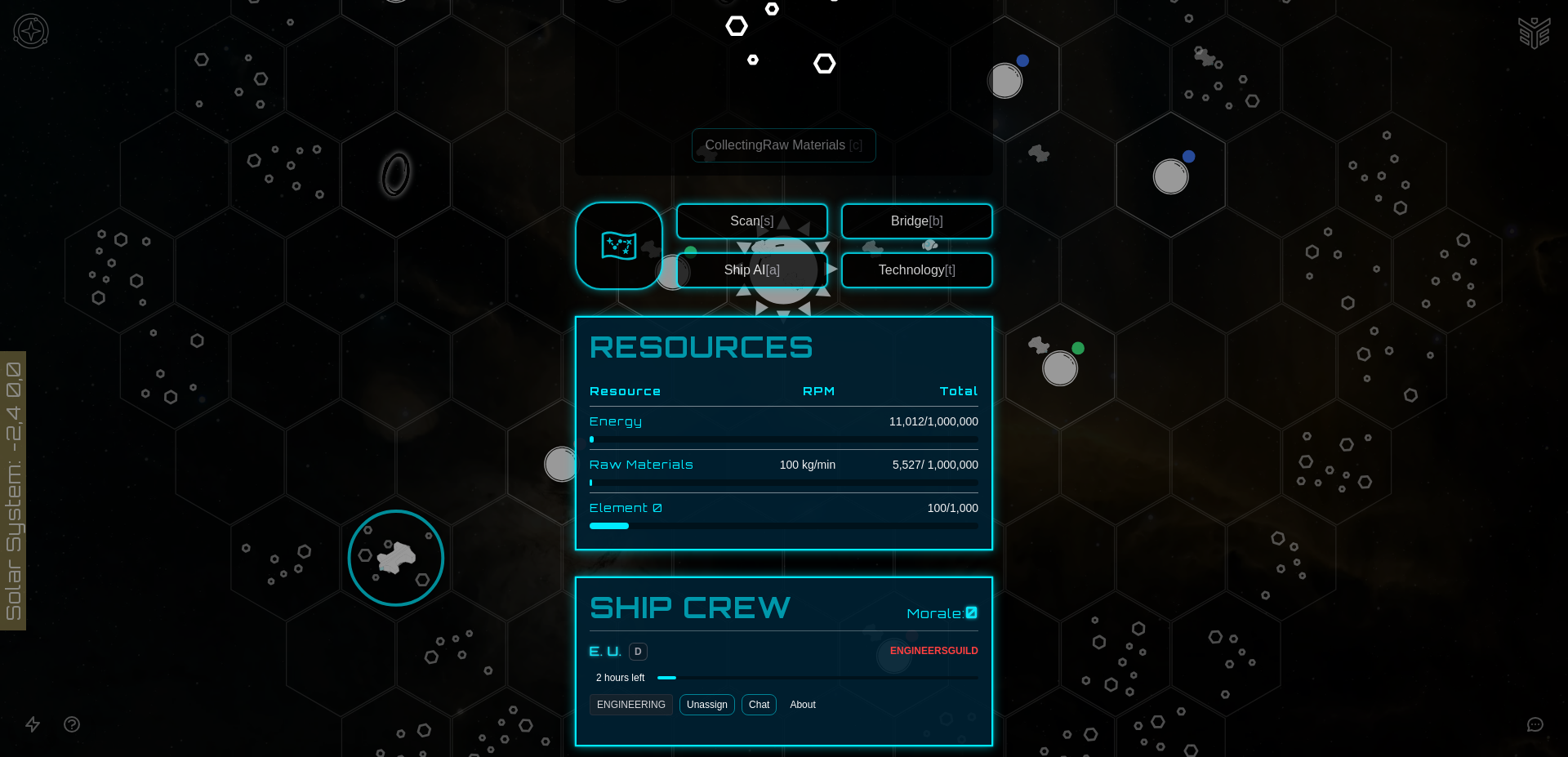
scroll to position [271, 0]
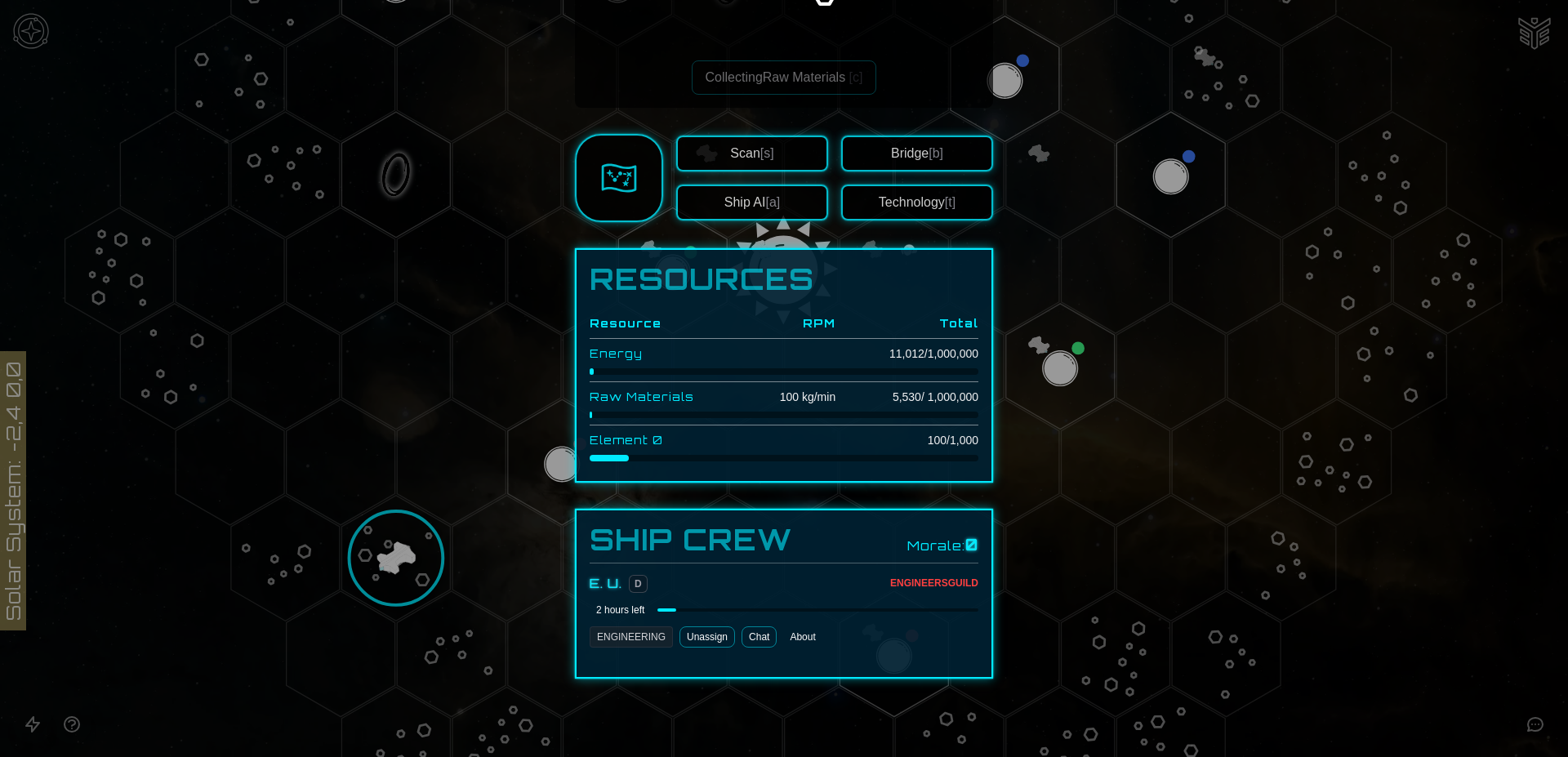
click at [752, 638] on link "Chat" at bounding box center [759, 637] width 35 height 21
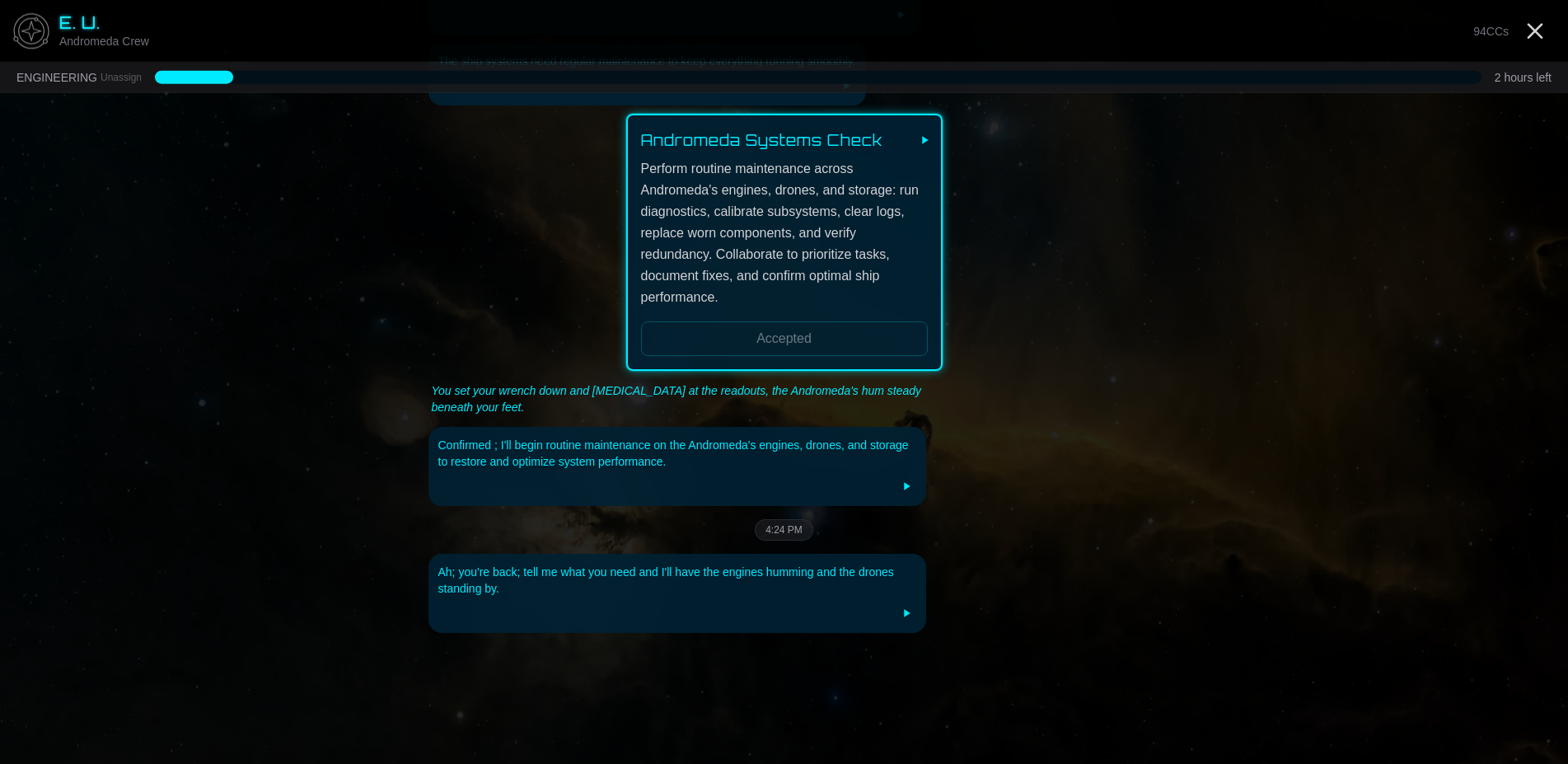
scroll to position [141, 0]
click at [905, 616] on icon at bounding box center [908, 612] width 6 height 7
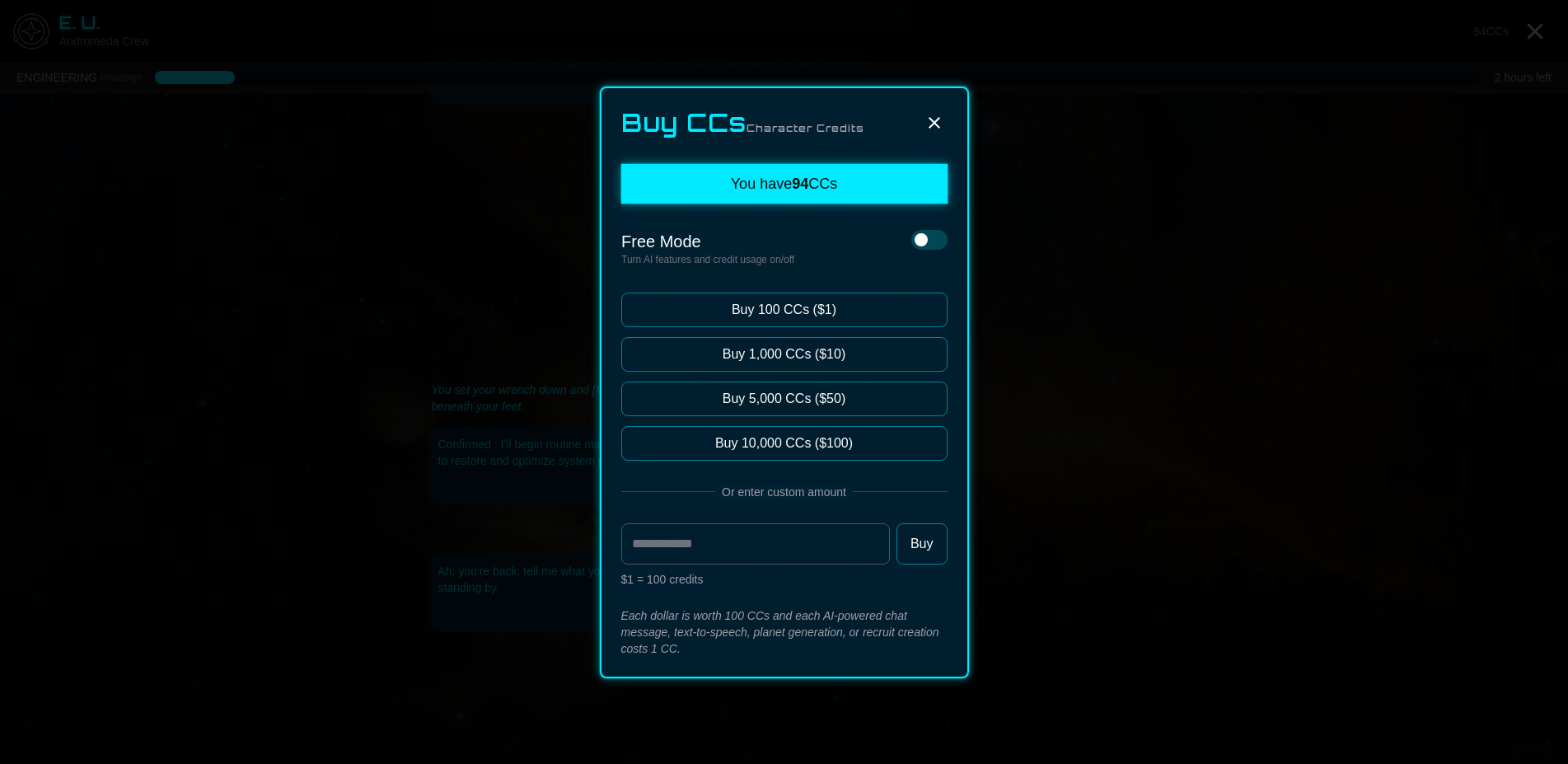
click at [932, 111] on button at bounding box center [935, 122] width 26 height 26
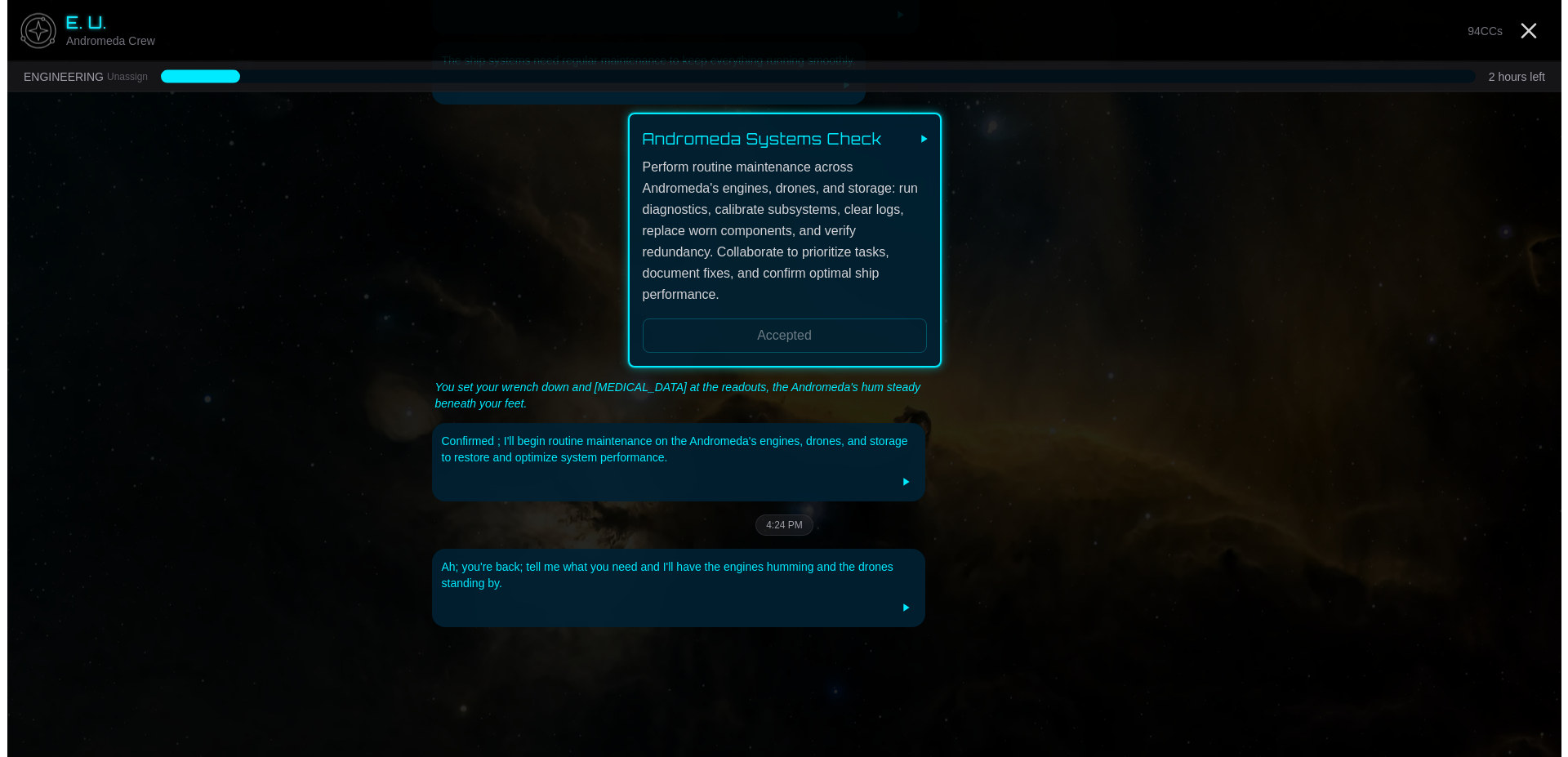
scroll to position [0, 0]
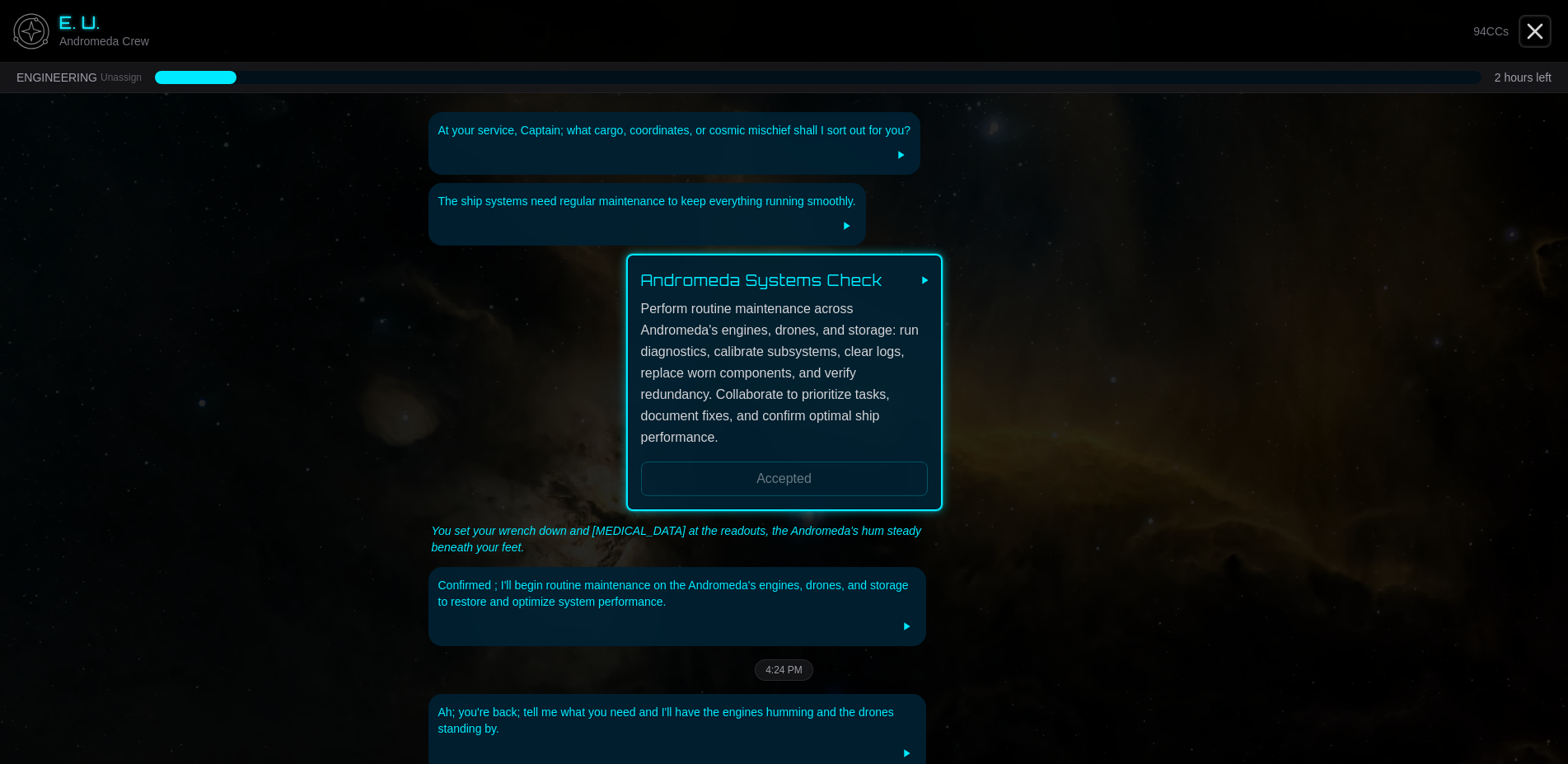
click at [1536, 31] on line "Close" at bounding box center [1536, 31] width 13 height 13
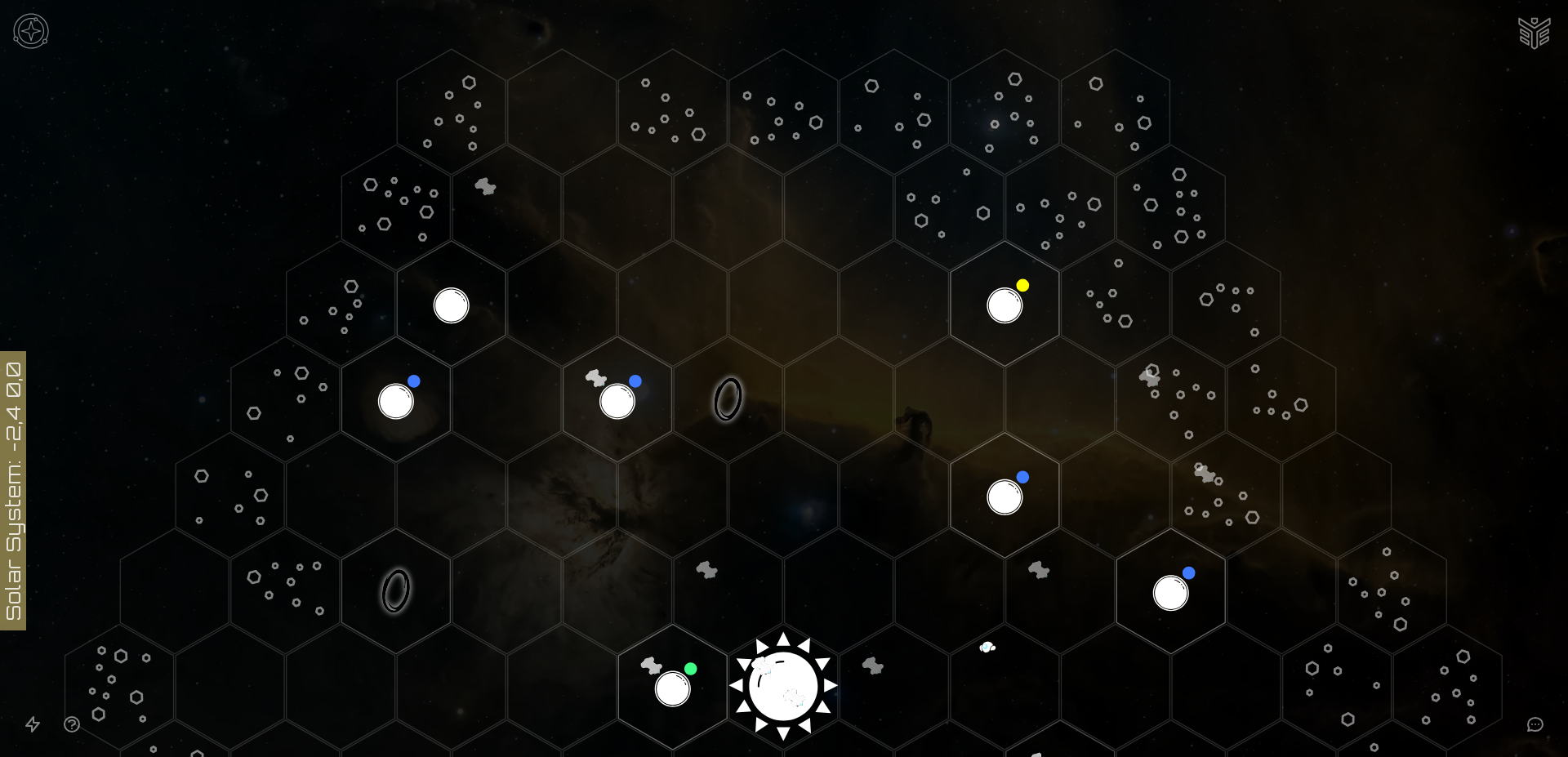
click at [25, 31] on img at bounding box center [30, 30] width 49 height 49
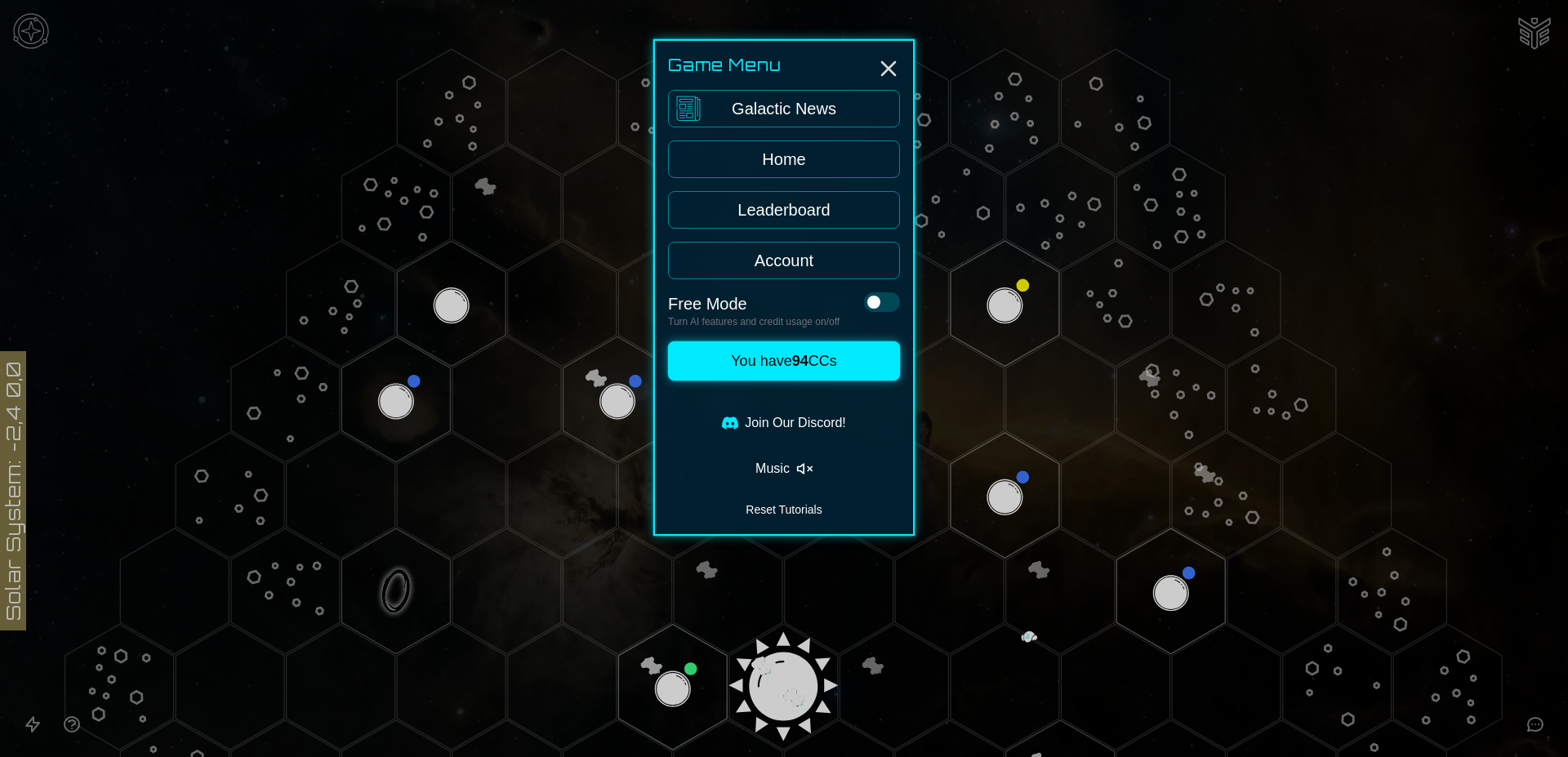
click at [795, 95] on link "Galactic News" at bounding box center [784, 108] width 232 height 38
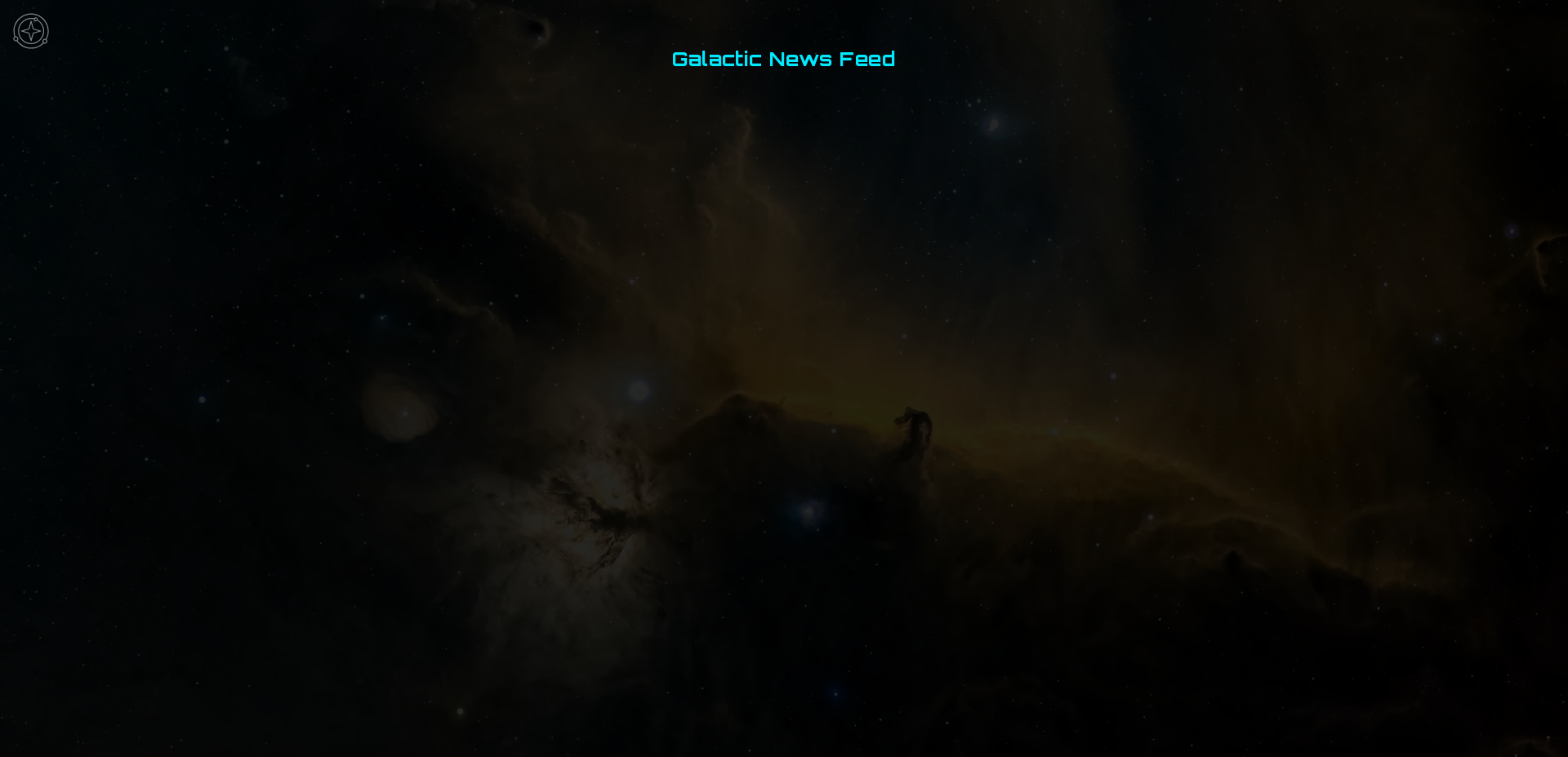
click at [22, 32] on img at bounding box center [30, 30] width 49 height 49
click at [821, 159] on link "System Map" at bounding box center [784, 159] width 232 height 38
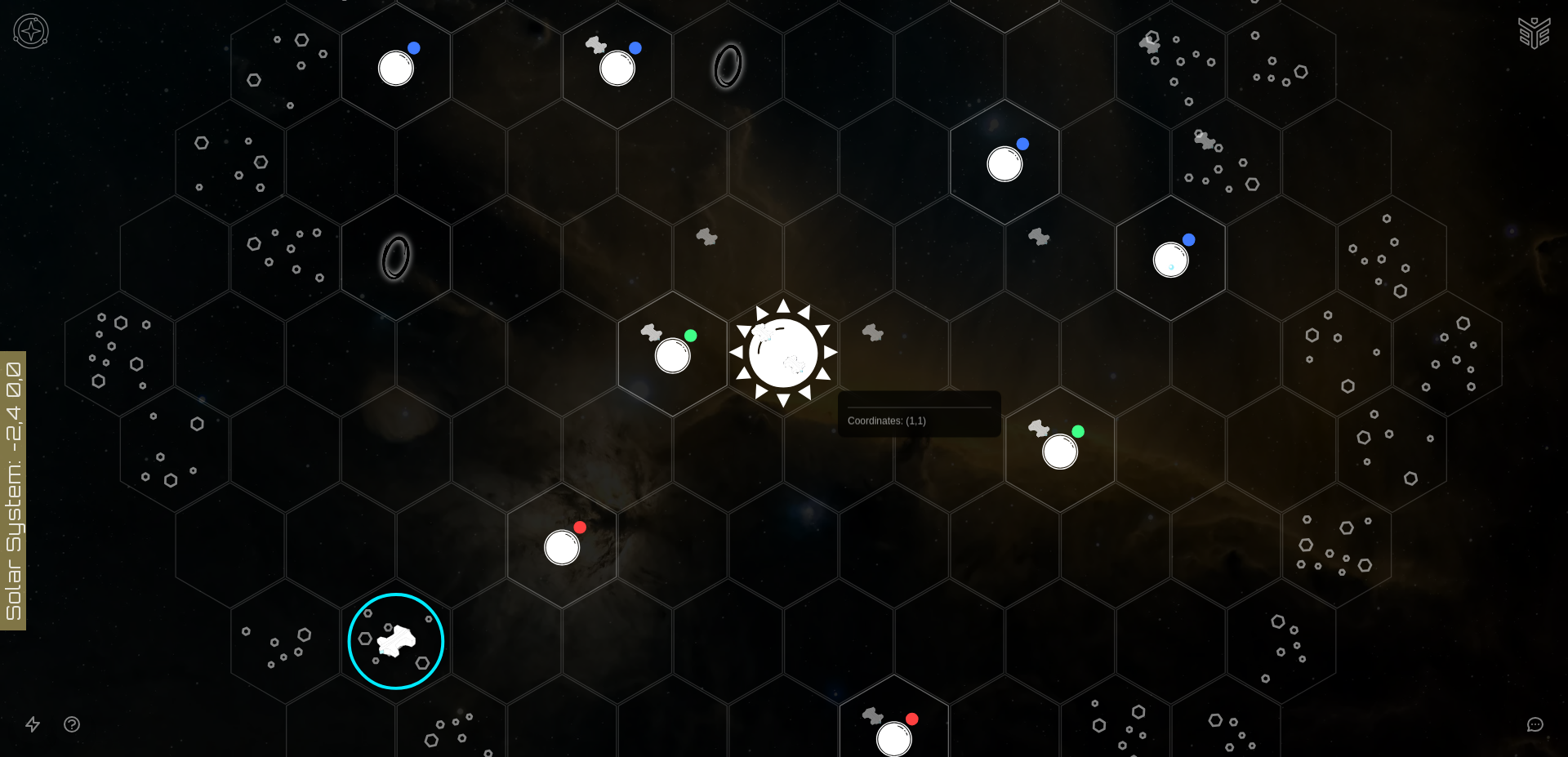
scroll to position [605, 0]
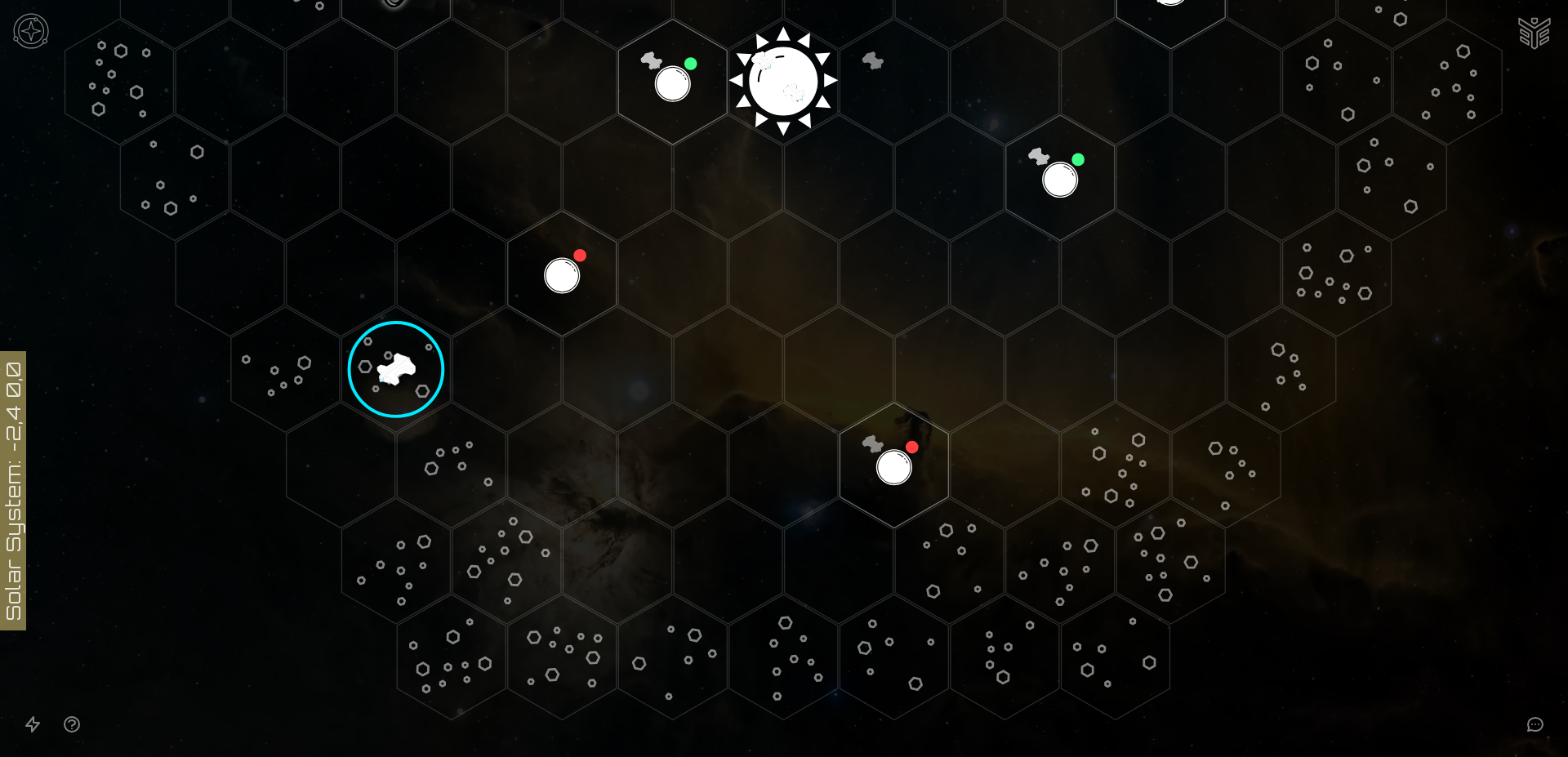
click at [394, 365] on image at bounding box center [396, 370] width 128 height 128
click at [386, 362] on image at bounding box center [396, 370] width 128 height 128
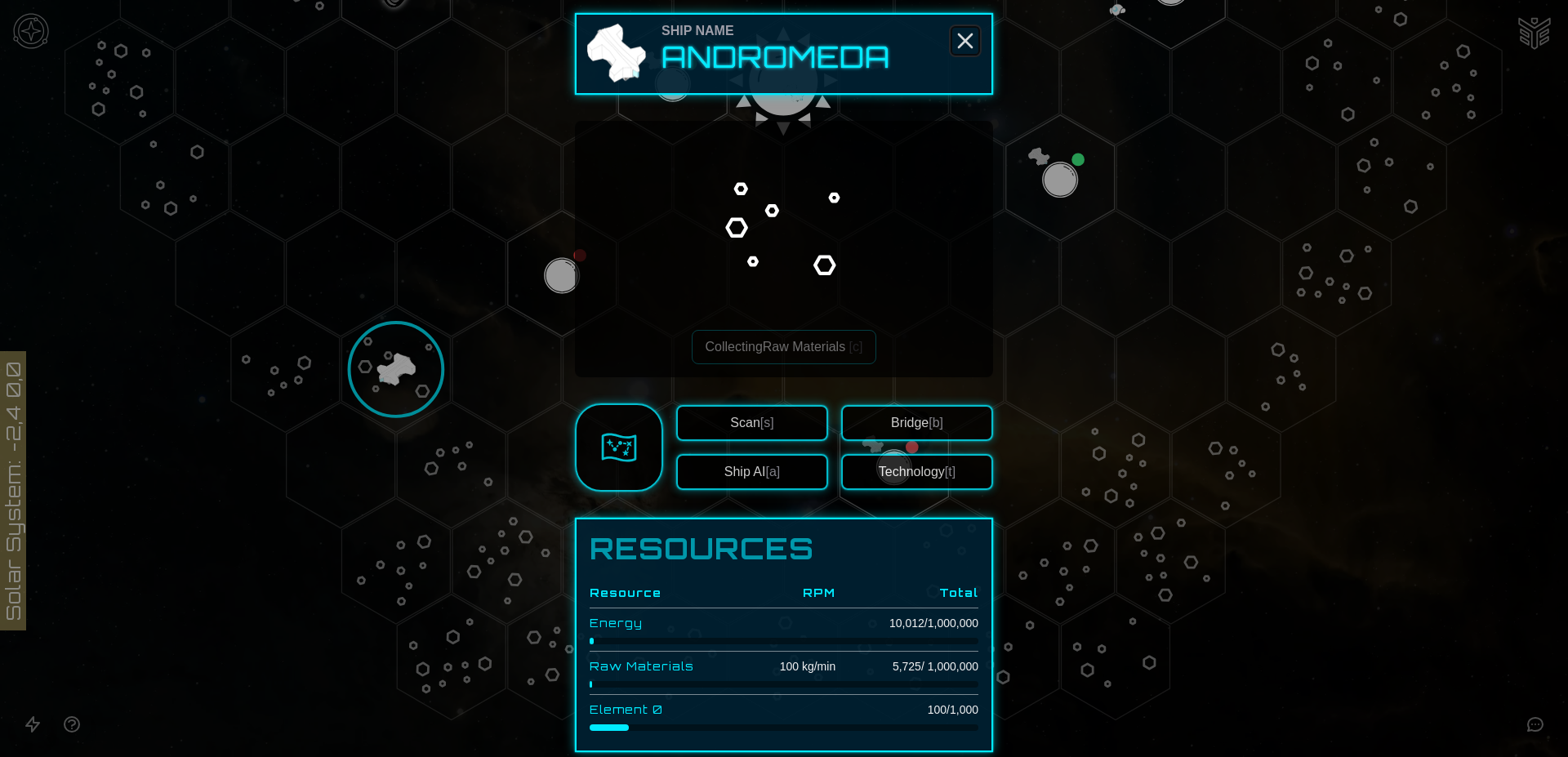
click at [962, 40] on icon "Close" at bounding box center [965, 40] width 26 height 26
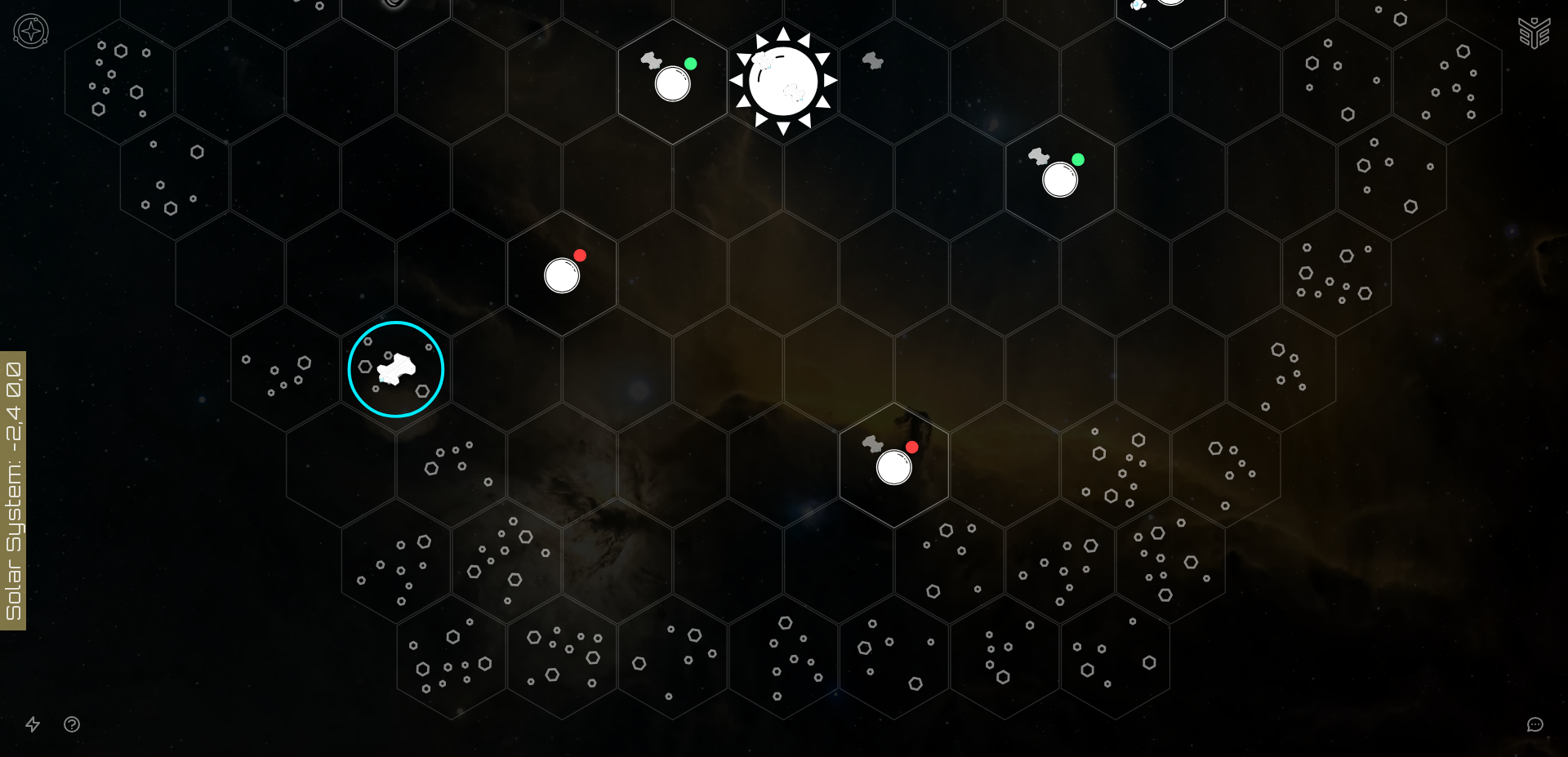
click at [388, 369] on image at bounding box center [396, 370] width 128 height 128
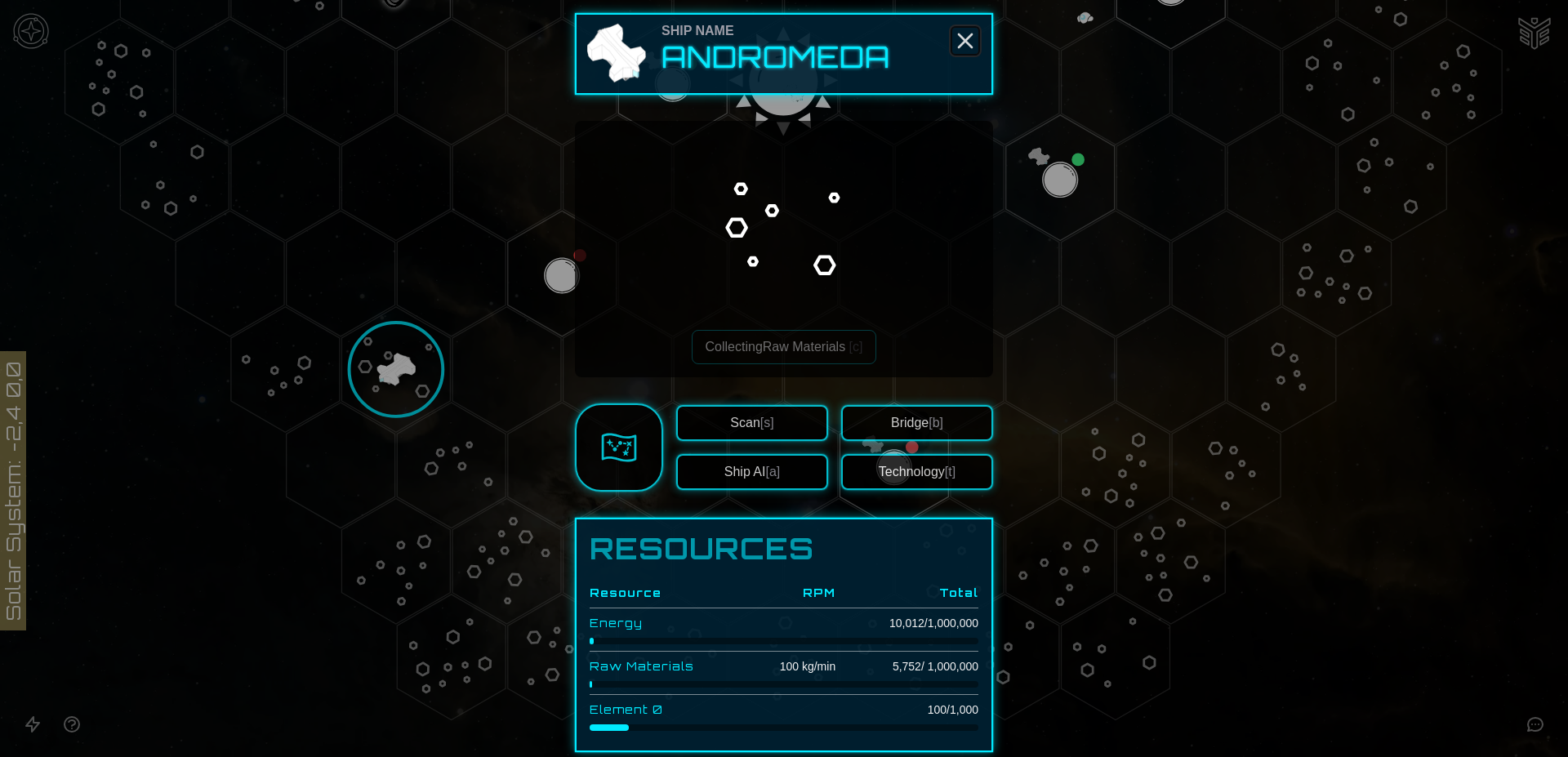
click at [959, 39] on line "Close" at bounding box center [965, 40] width 13 height 13
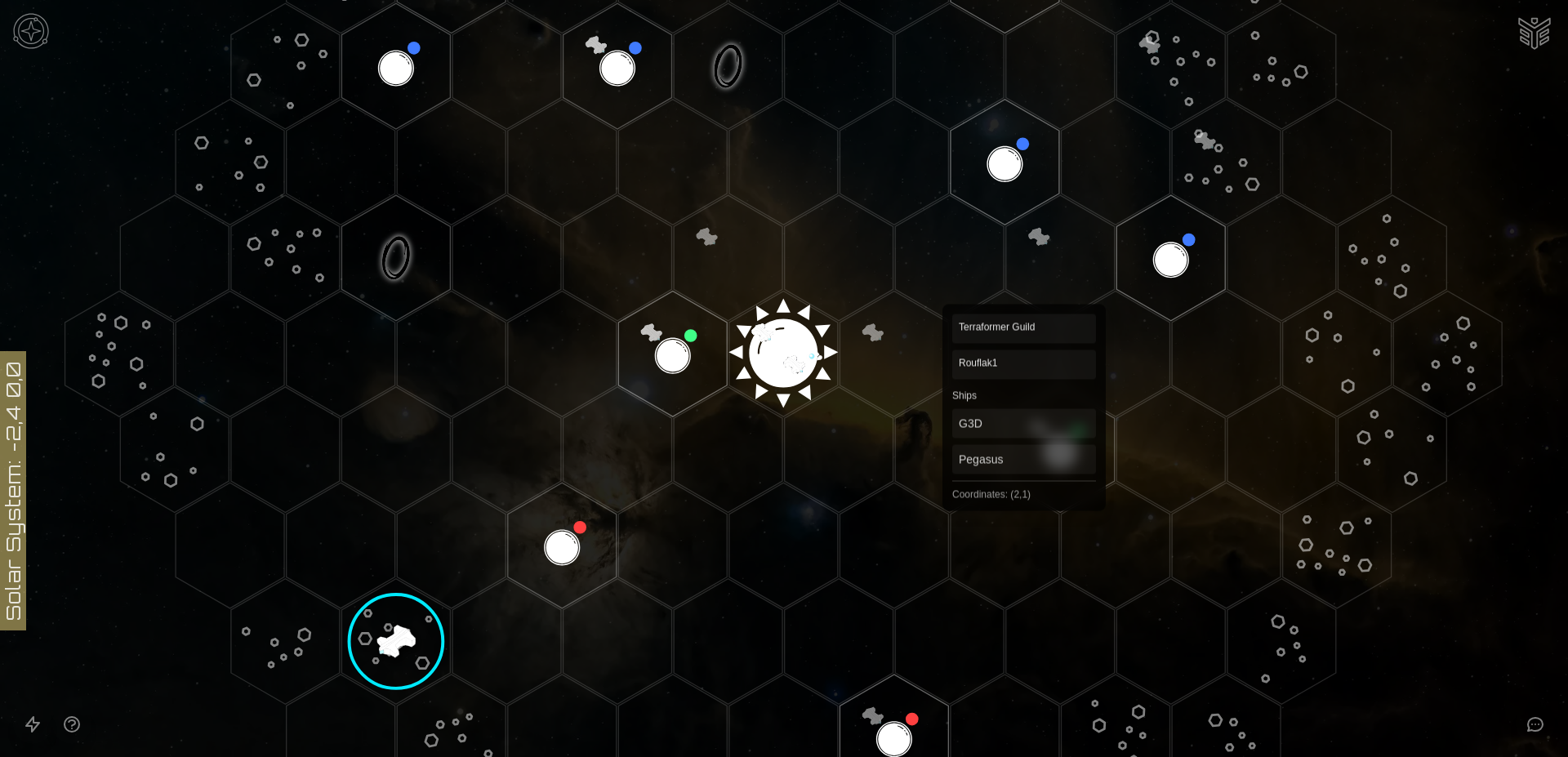
scroll to position [500, 0]
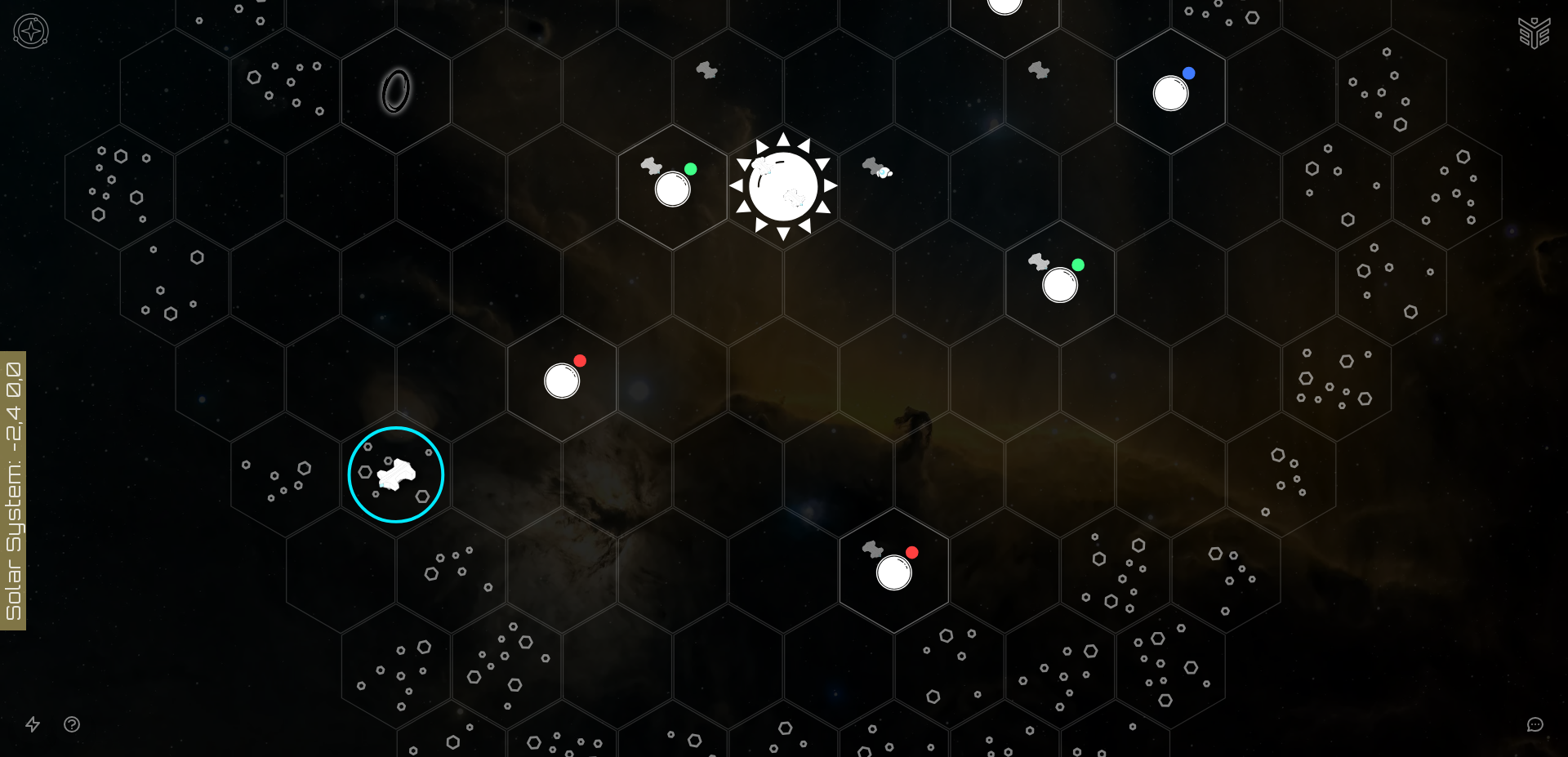
click at [393, 465] on image at bounding box center [396, 475] width 128 height 128
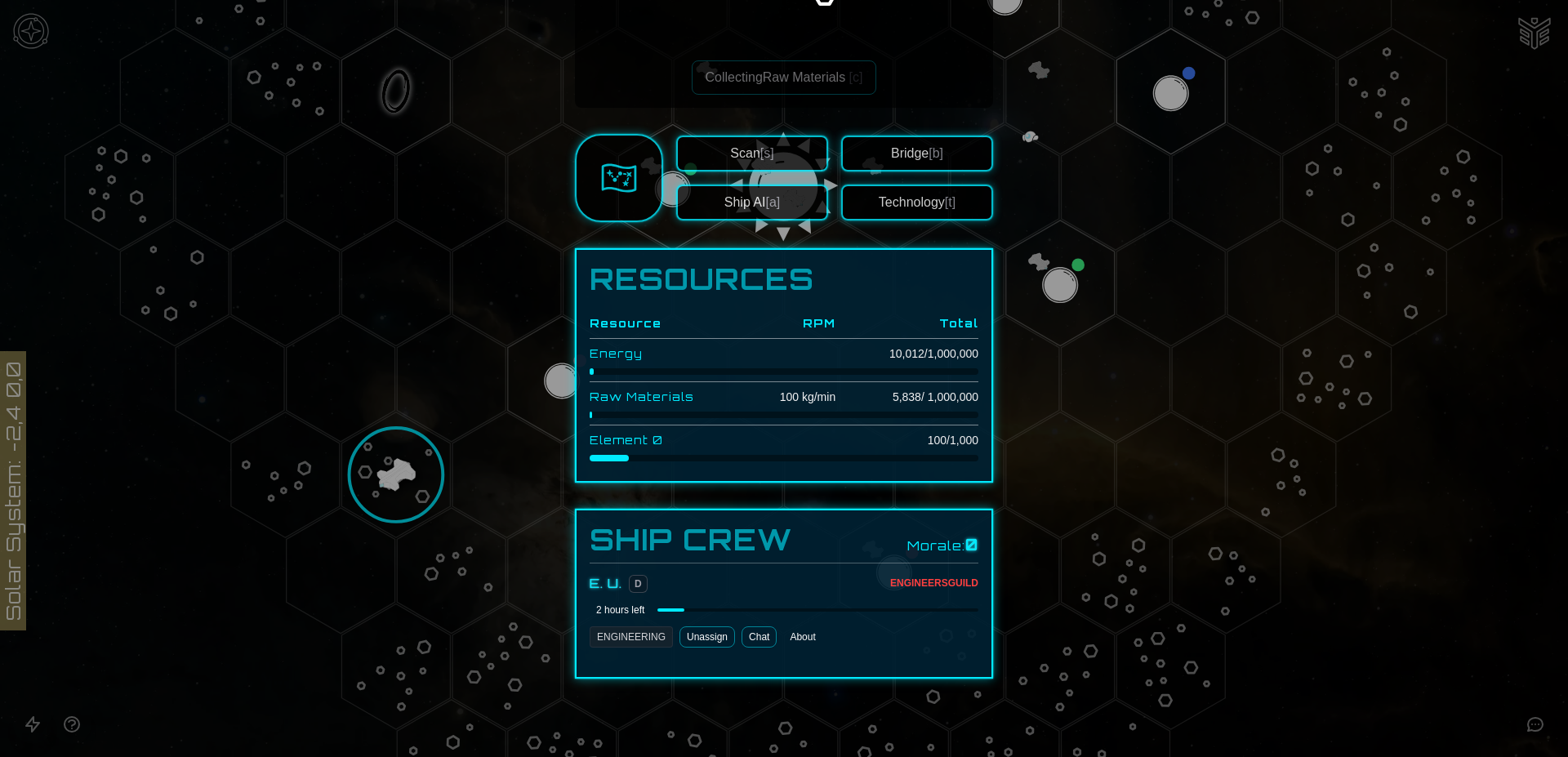
scroll to position [0, 0]
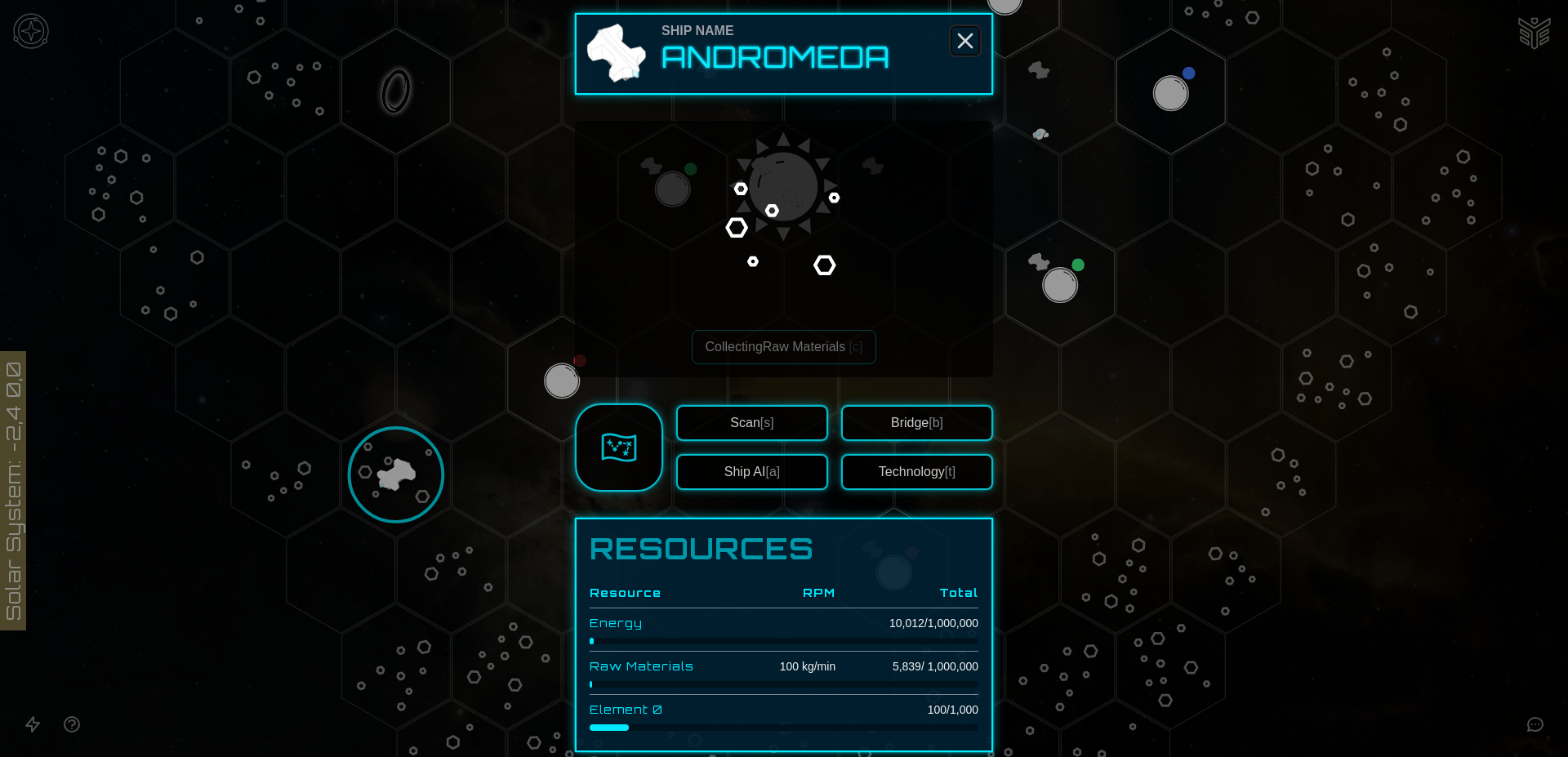
click at [953, 40] on icon "Close" at bounding box center [965, 40] width 26 height 26
click at [892, 471] on button "Technology [t]" at bounding box center [917, 472] width 152 height 36
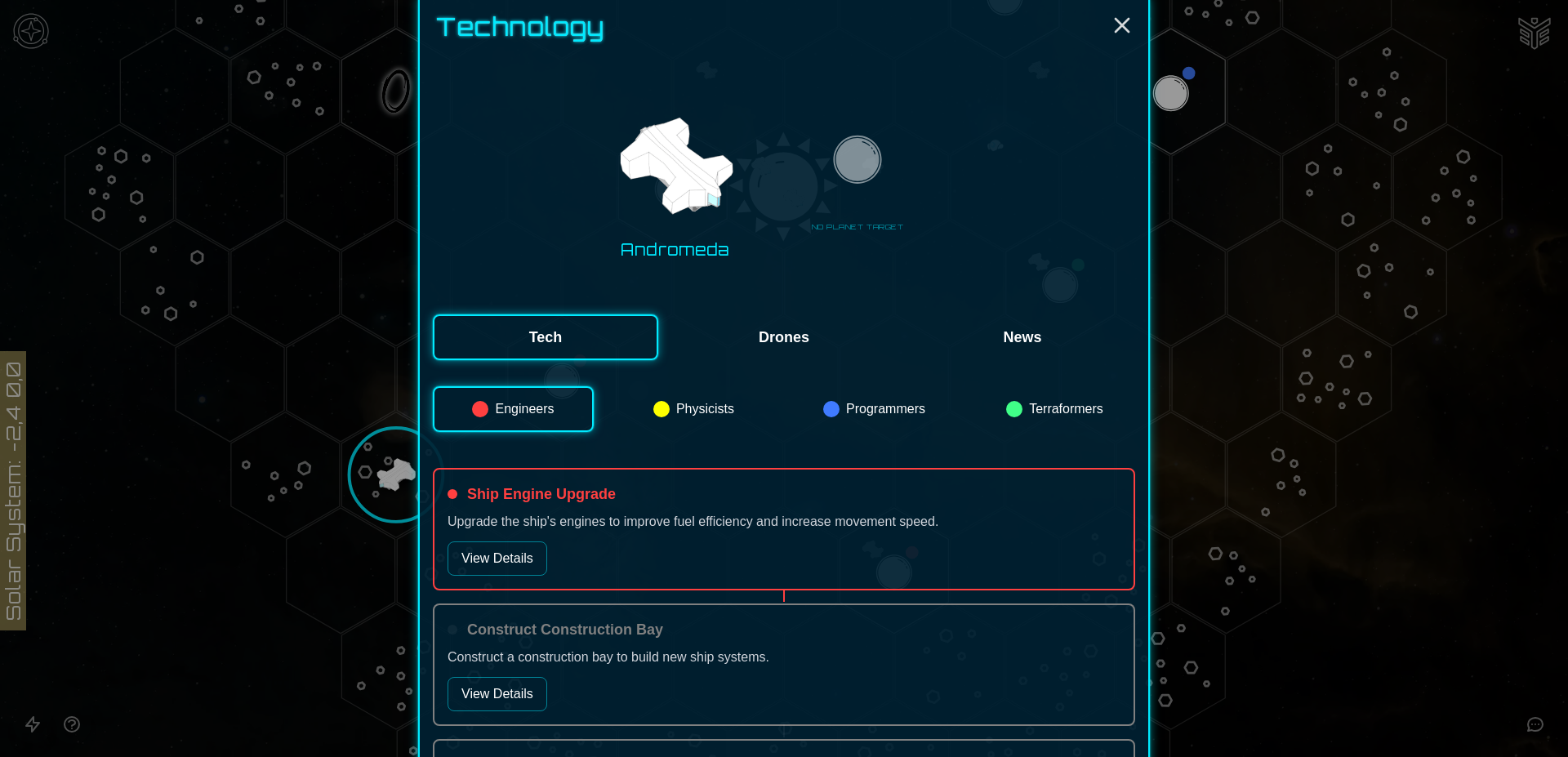
scroll to position [167, 0]
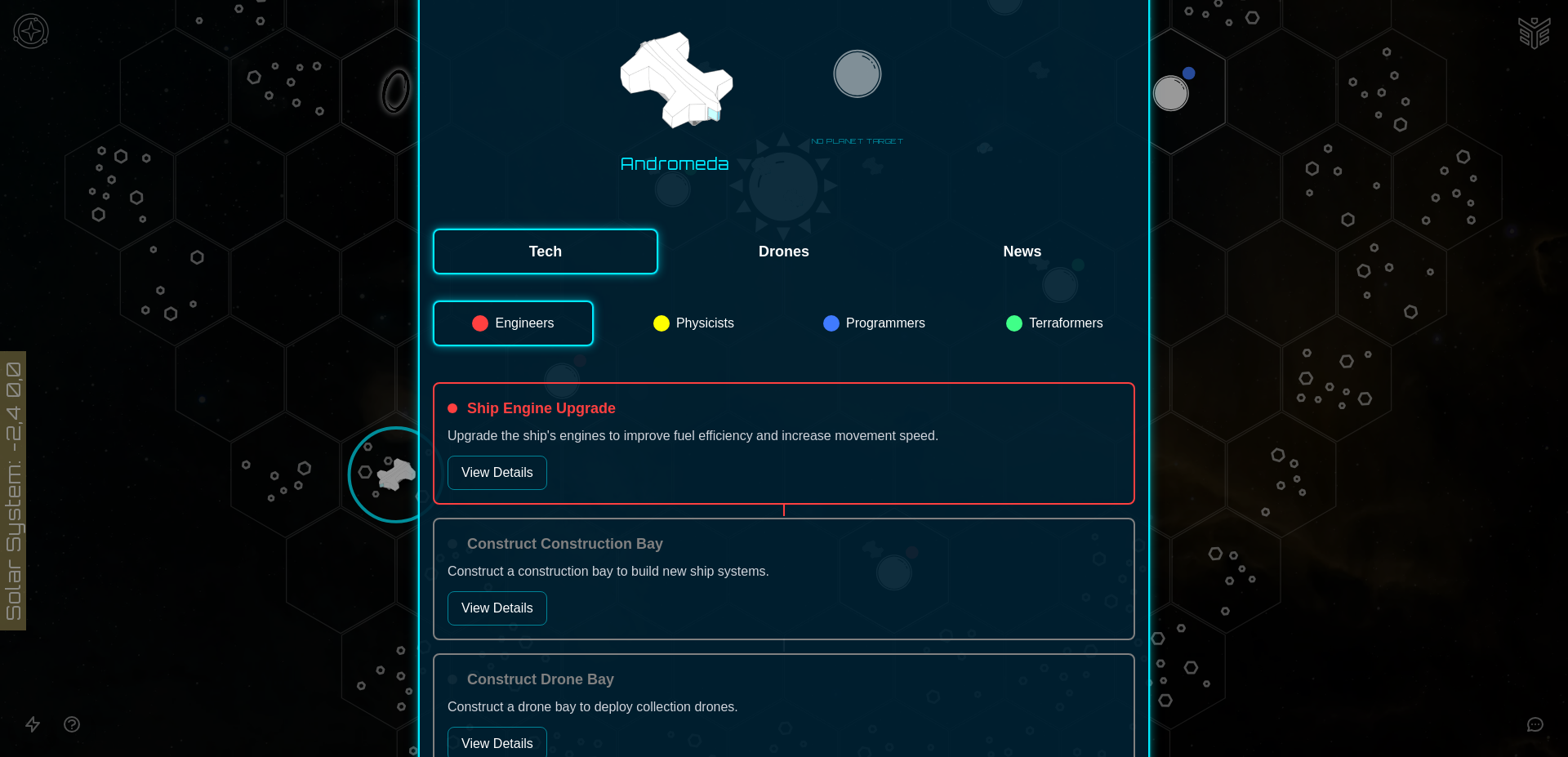
click at [702, 333] on button "Physicists" at bounding box center [693, 323] width 161 height 46
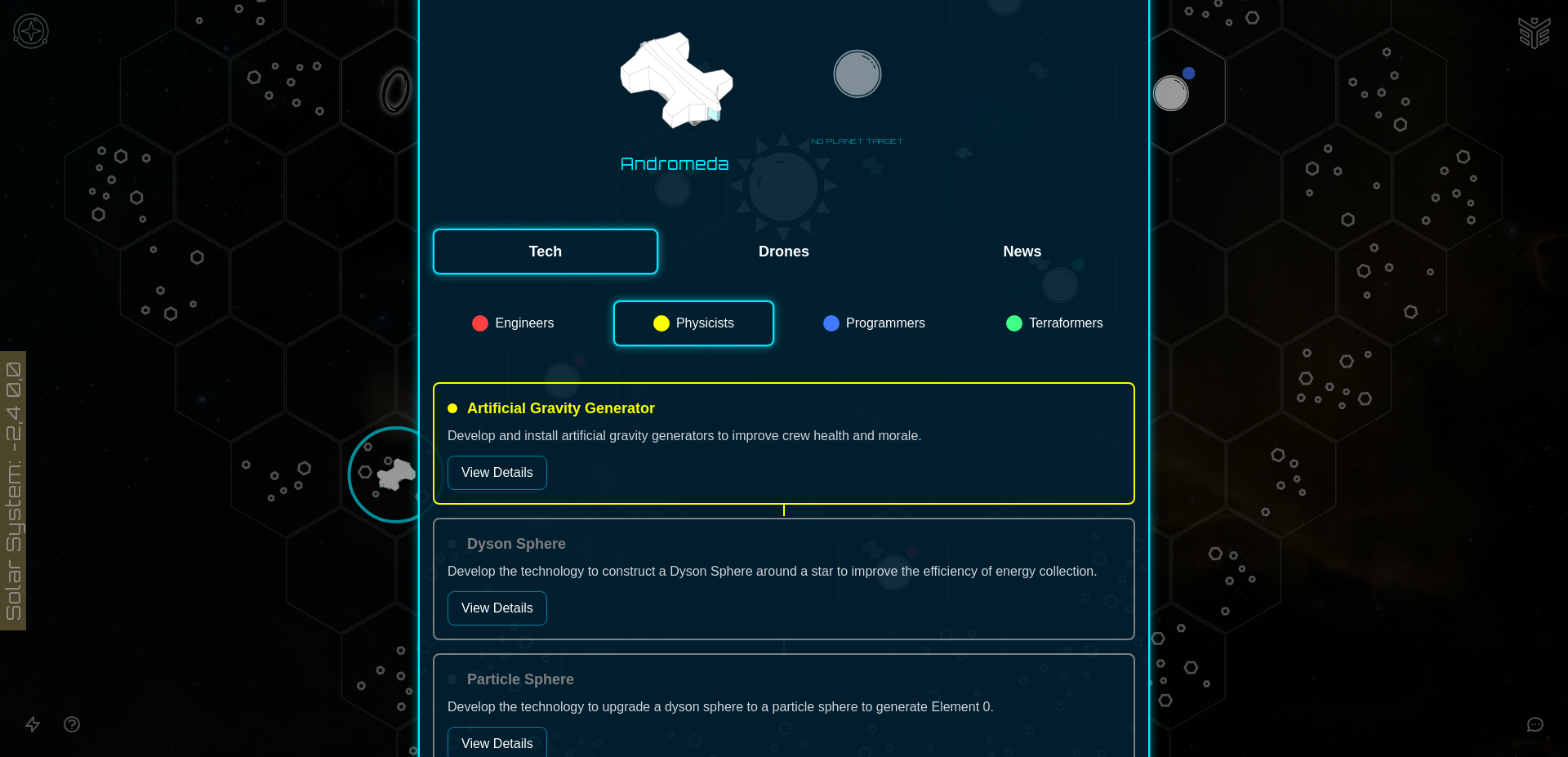
click at [857, 330] on button "Programmers" at bounding box center [873, 323] width 161 height 46
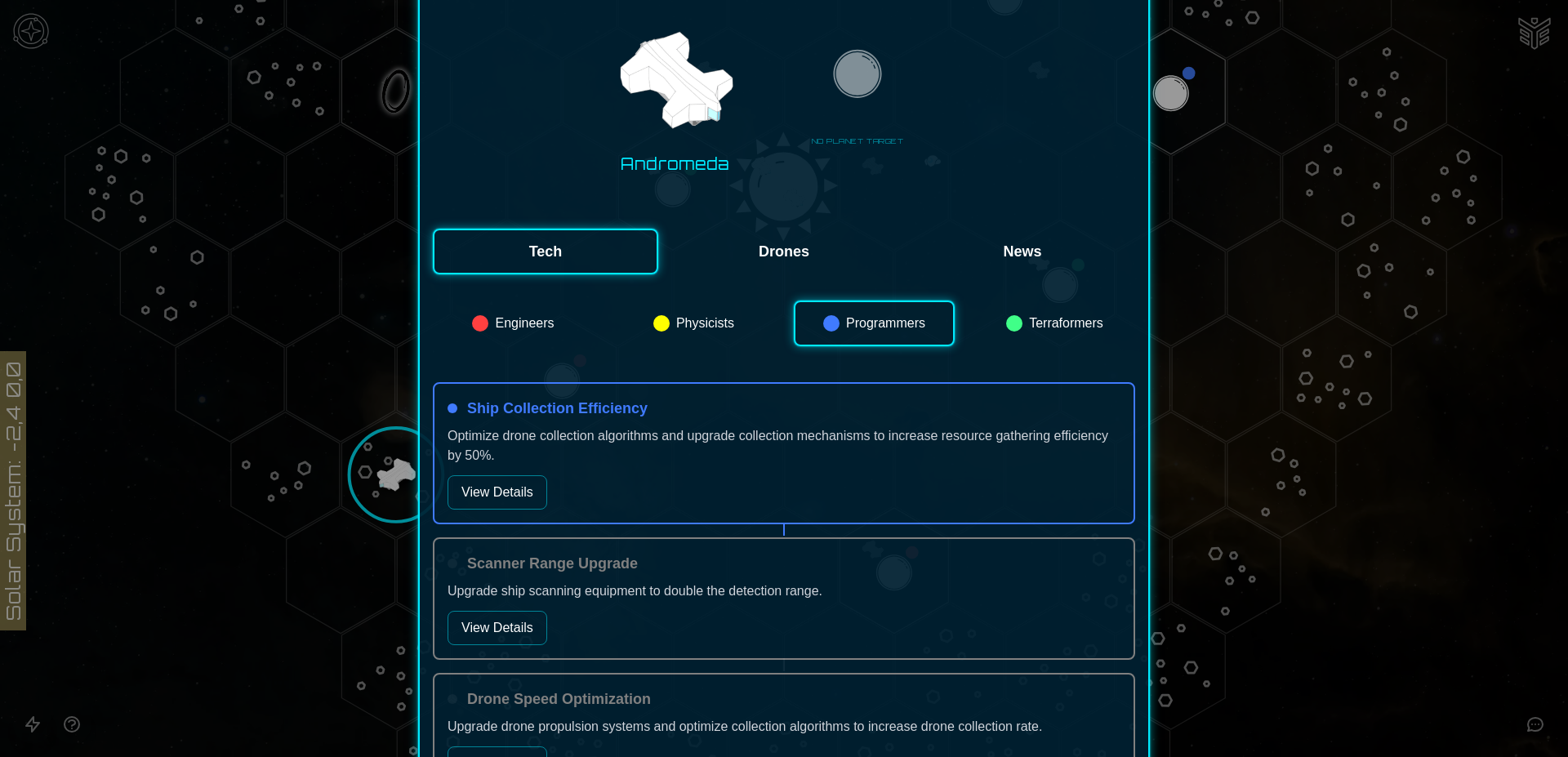
click at [549, 329] on button "Engineers" at bounding box center [513, 323] width 161 height 46
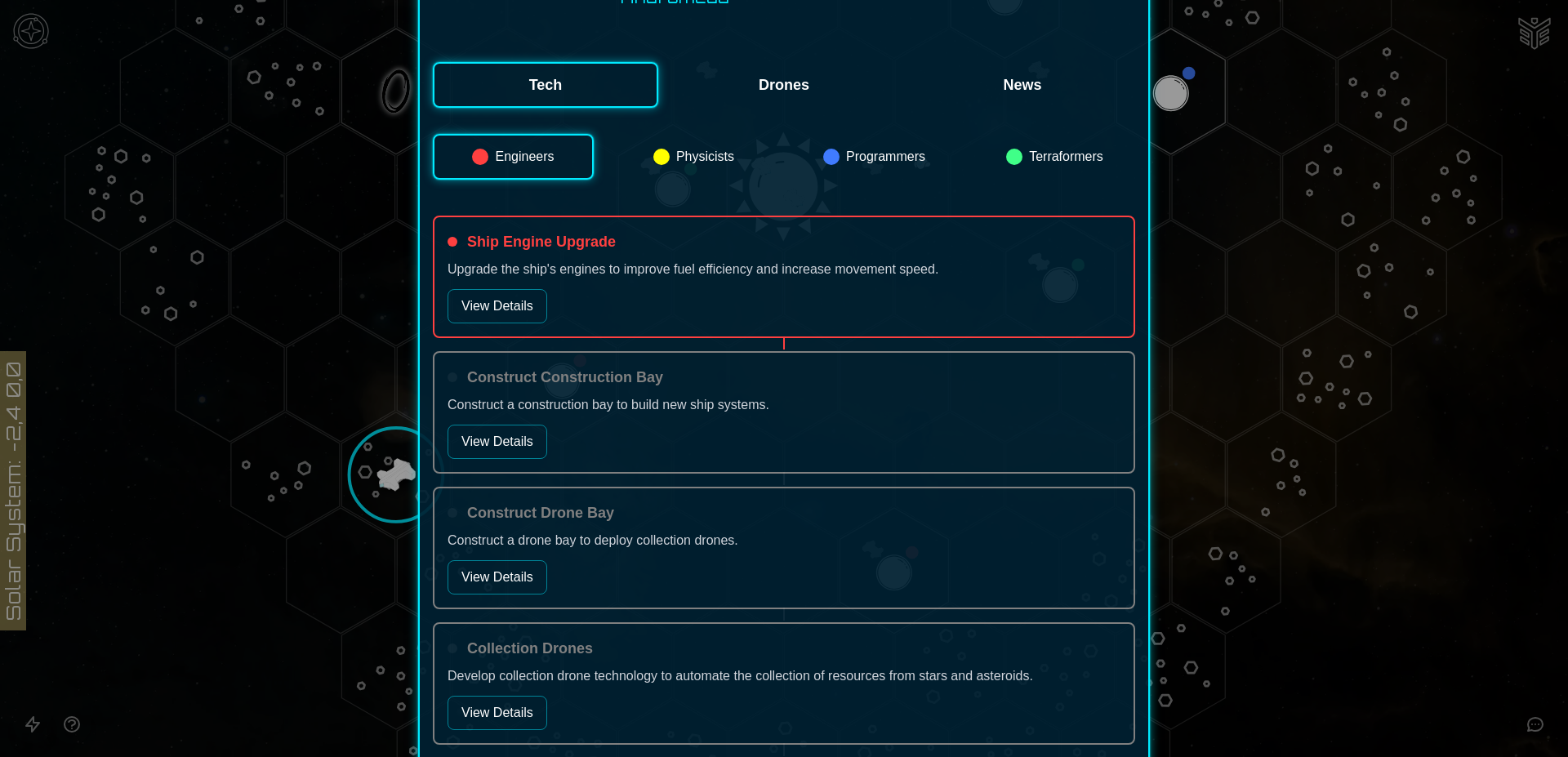
click at [858, 152] on button "Programmers" at bounding box center [873, 157] width 161 height 46
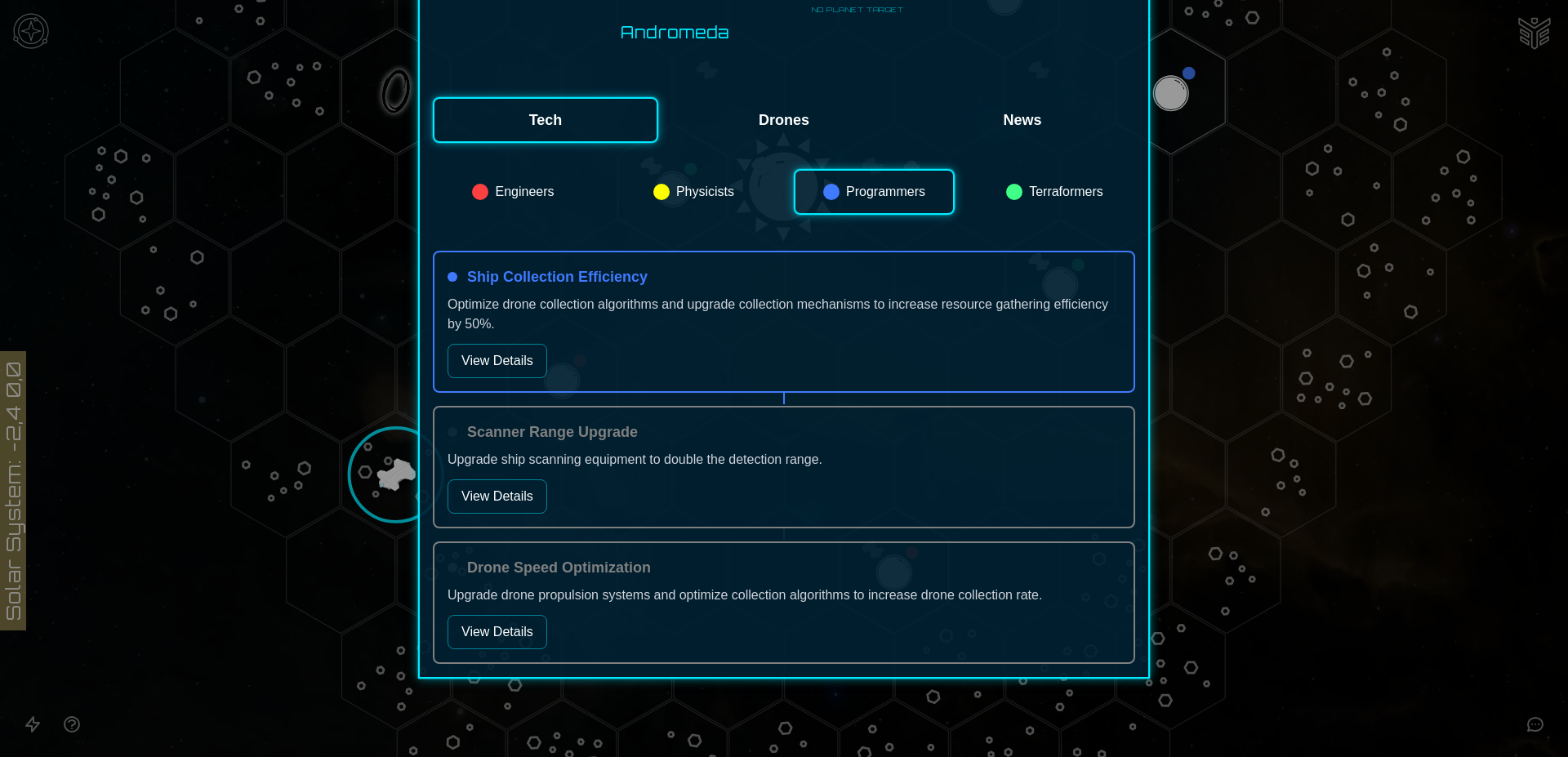
scroll to position [299, 0]
click at [531, 181] on button "Engineers" at bounding box center [513, 192] width 161 height 46
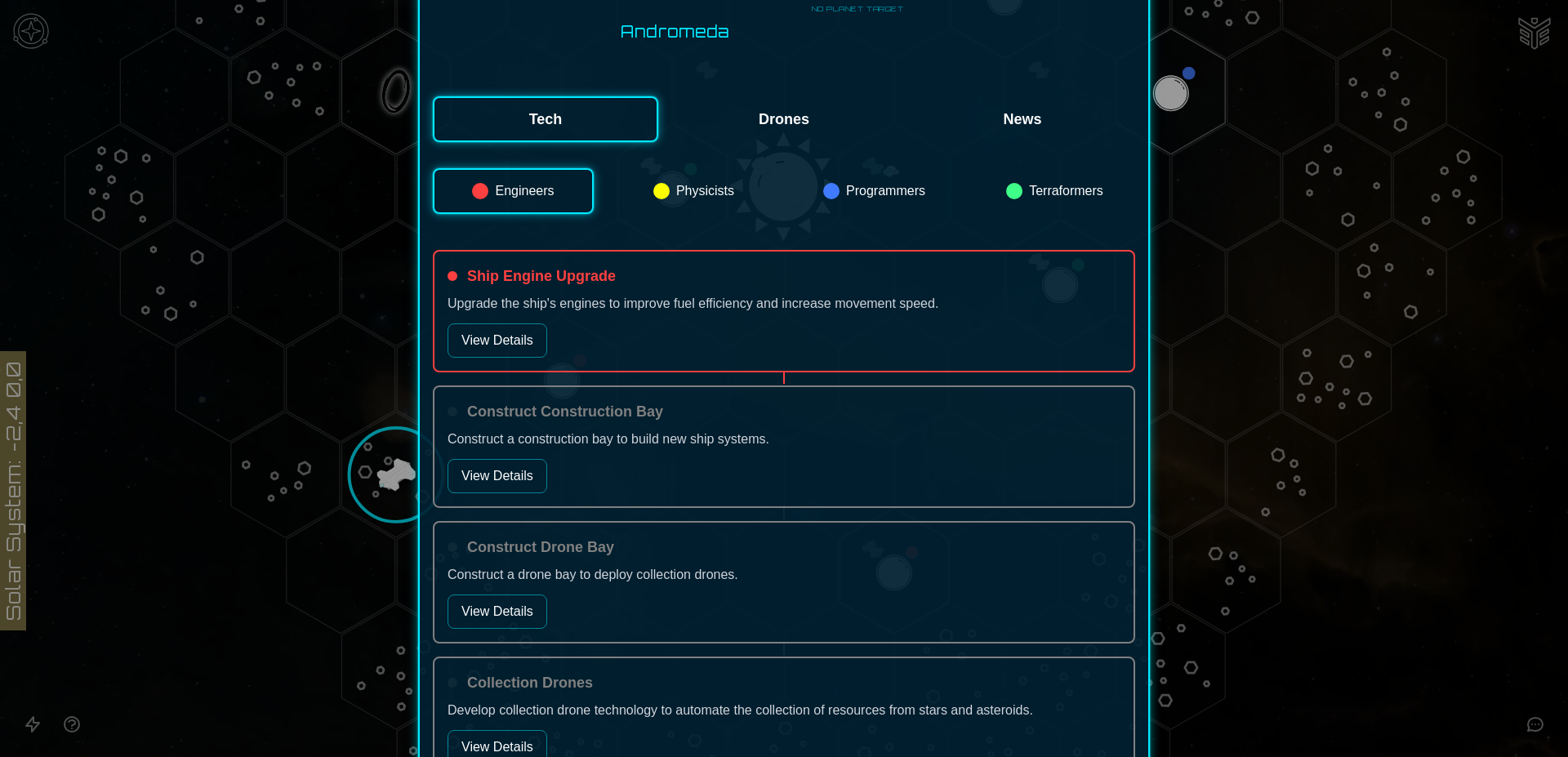
click at [500, 334] on button "View Details" at bounding box center [497, 340] width 100 height 34
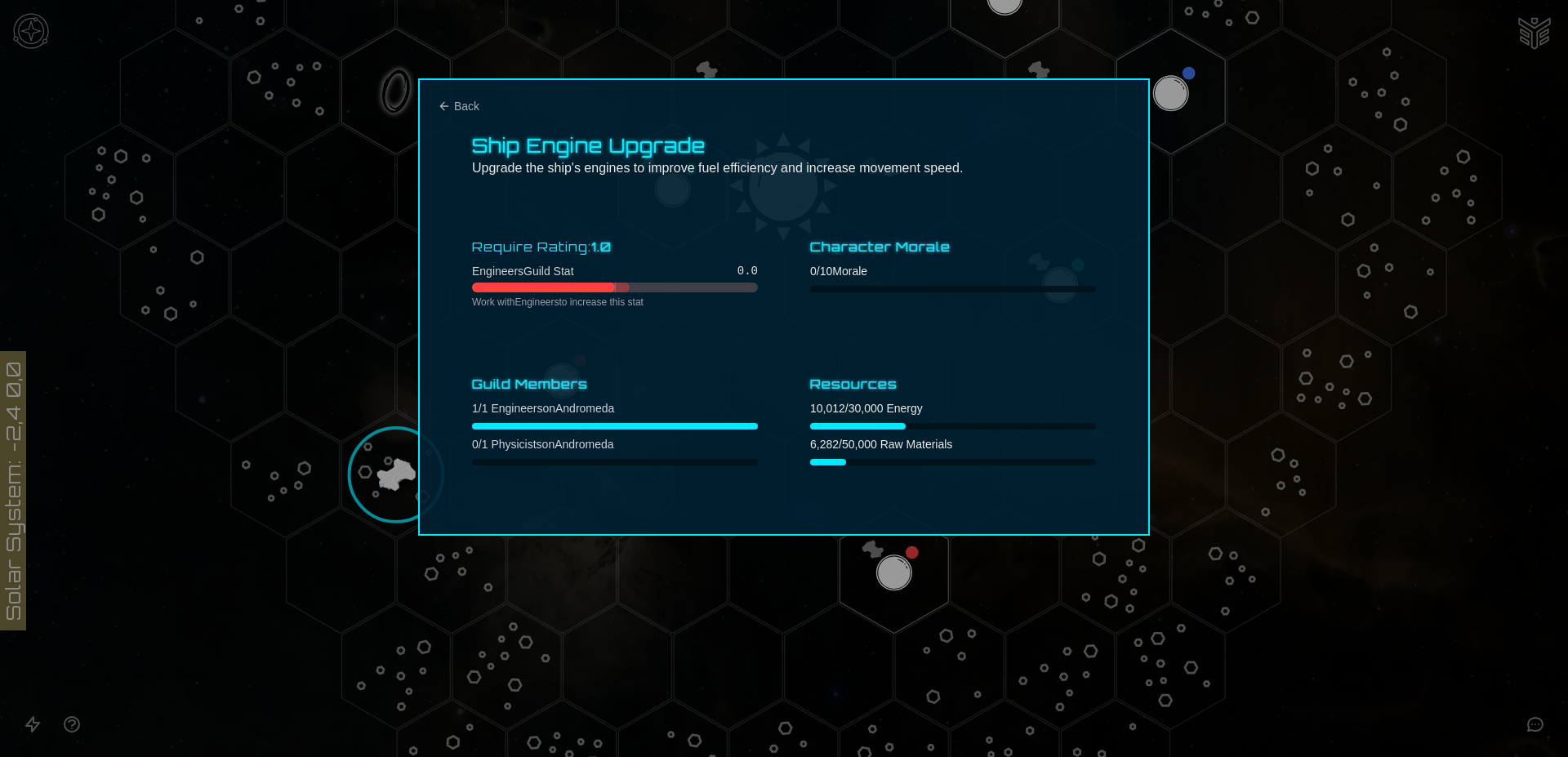
scroll to position [0, 0]
click at [451, 105] on button "Back" at bounding box center [458, 106] width 41 height 17
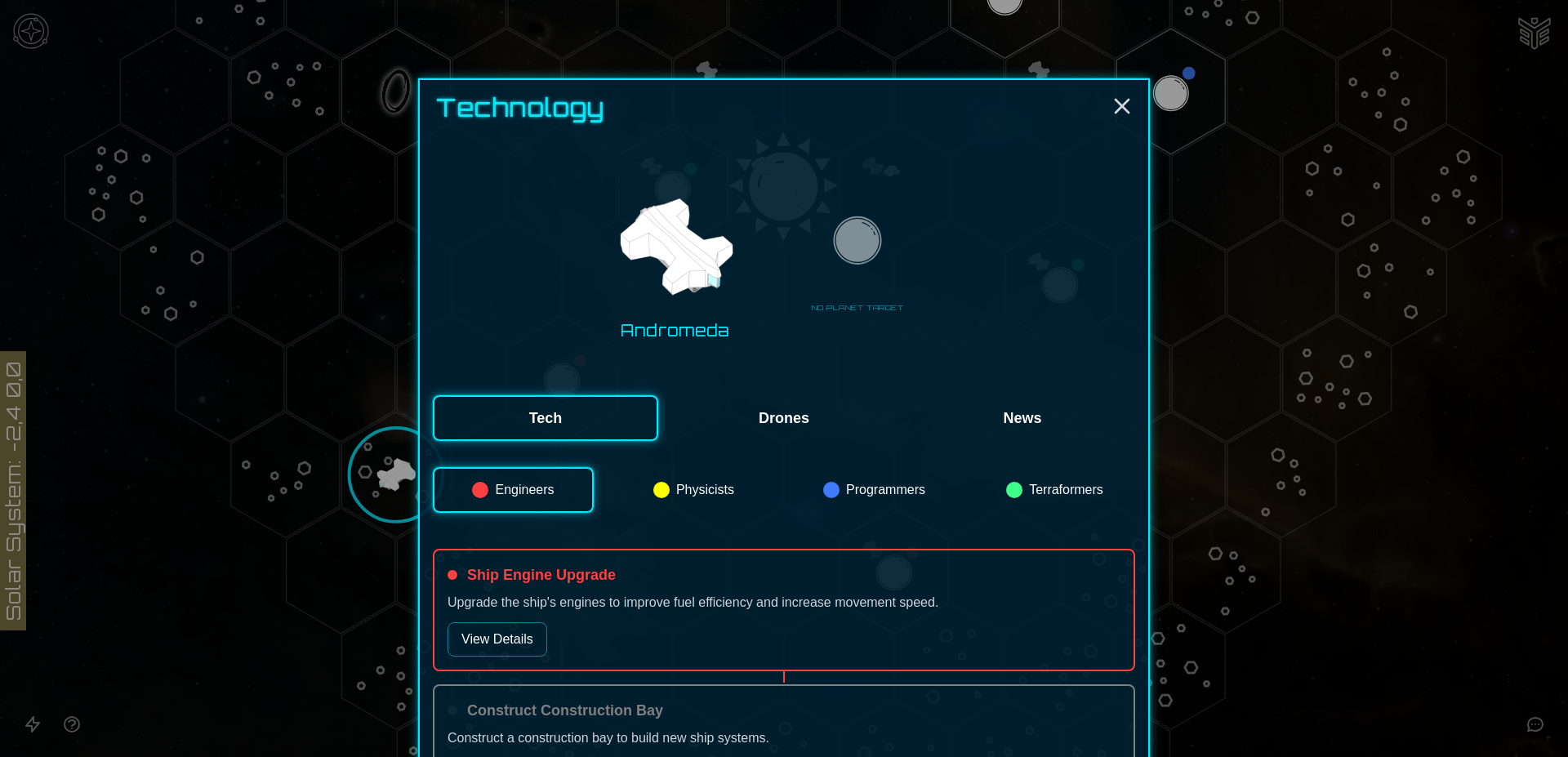
click at [1020, 427] on button "News" at bounding box center [1022, 418] width 226 height 46
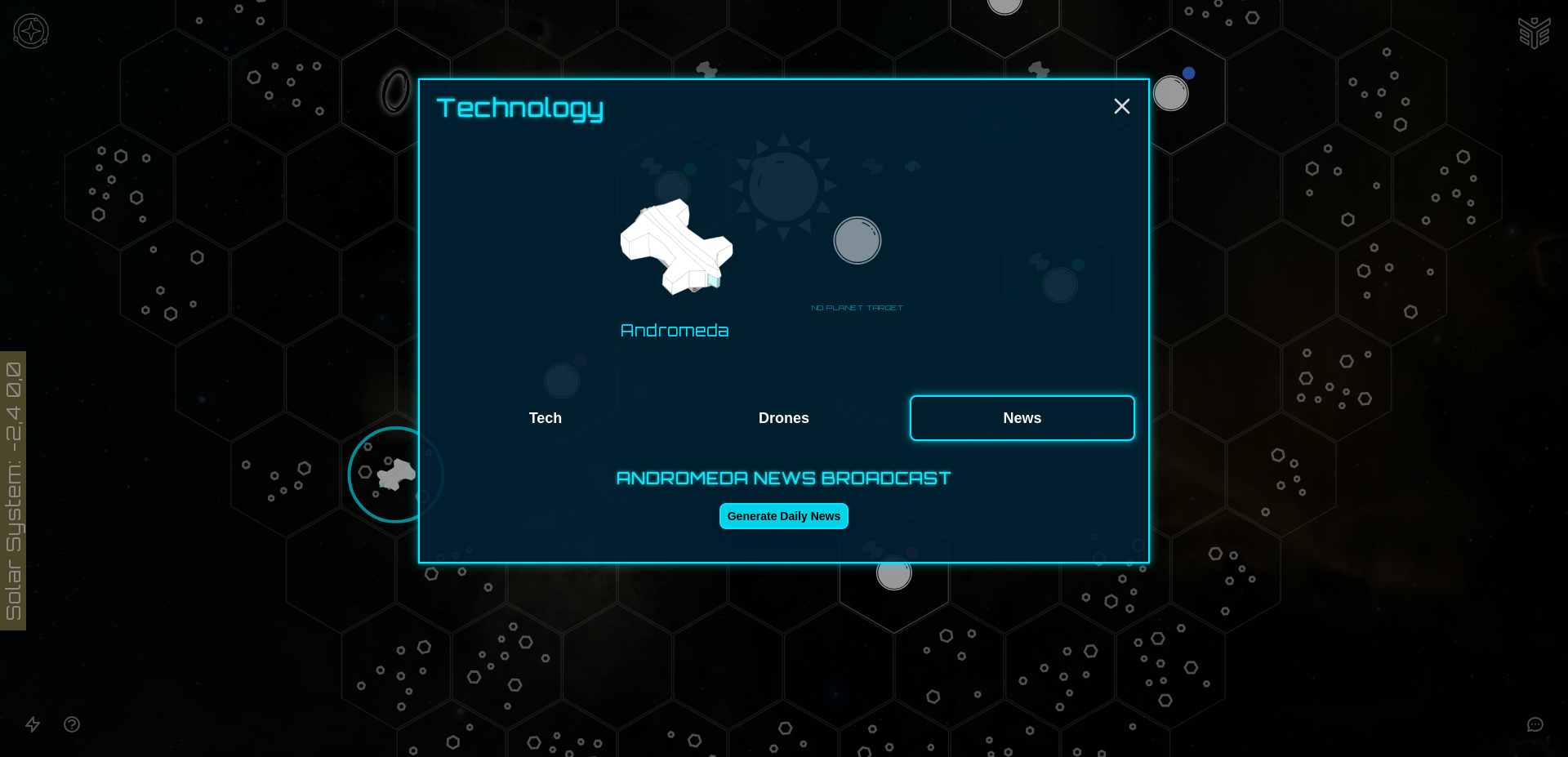
click at [789, 512] on button "Generate Daily News" at bounding box center [784, 516] width 129 height 26
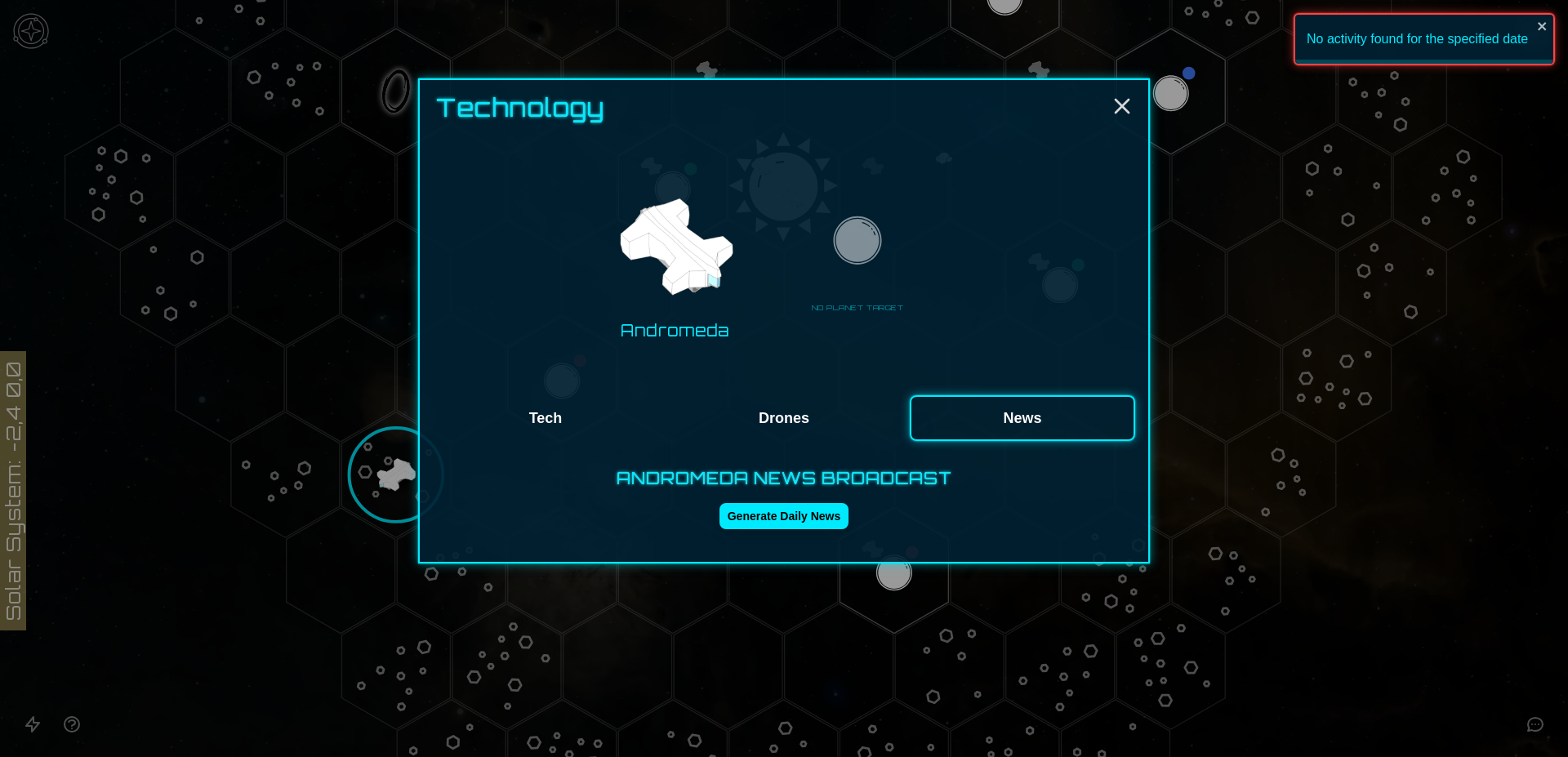
click at [797, 419] on button "Drones" at bounding box center [784, 418] width 226 height 46
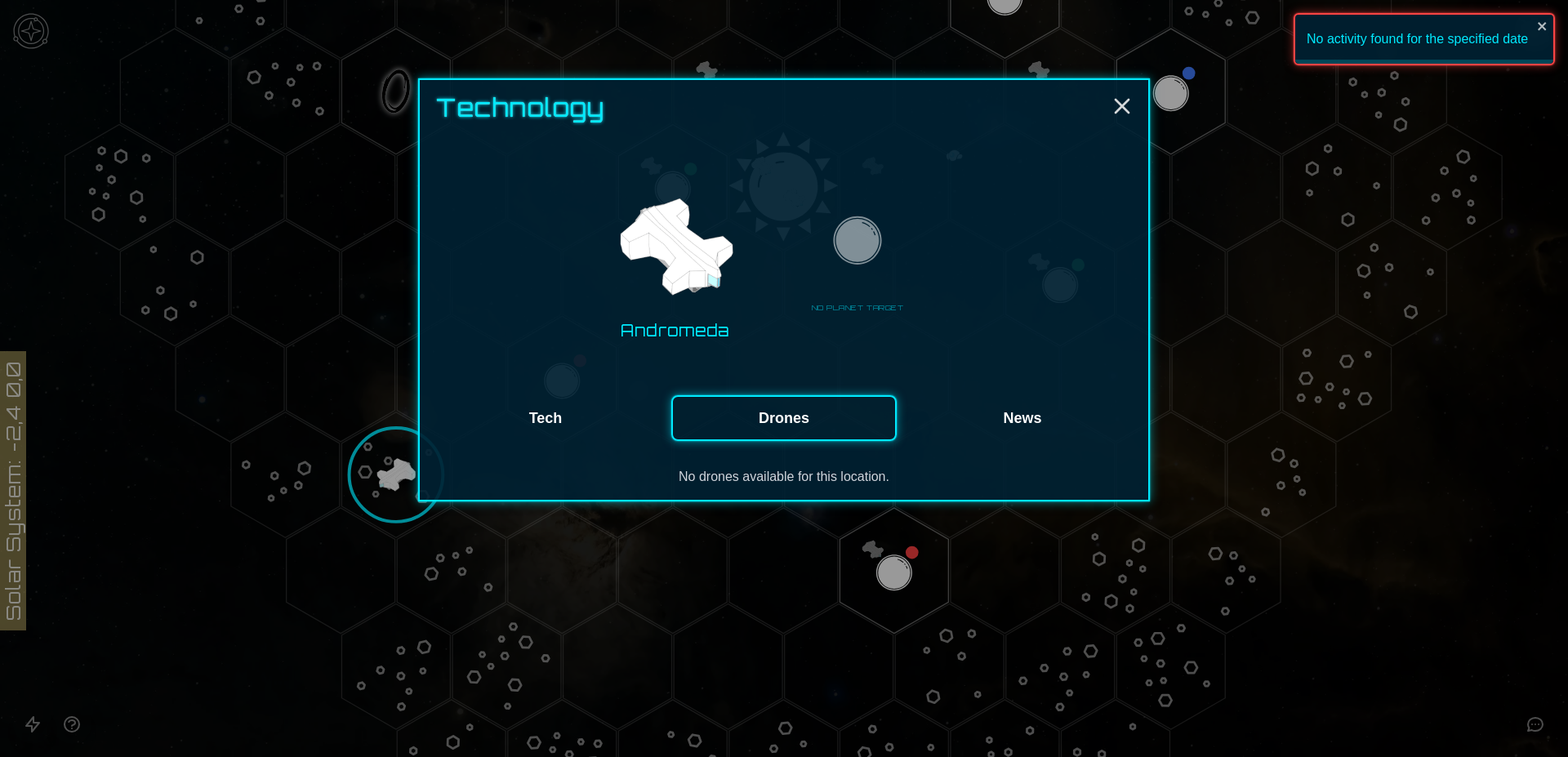
click at [561, 419] on button "Tech" at bounding box center [546, 418] width 226 height 46
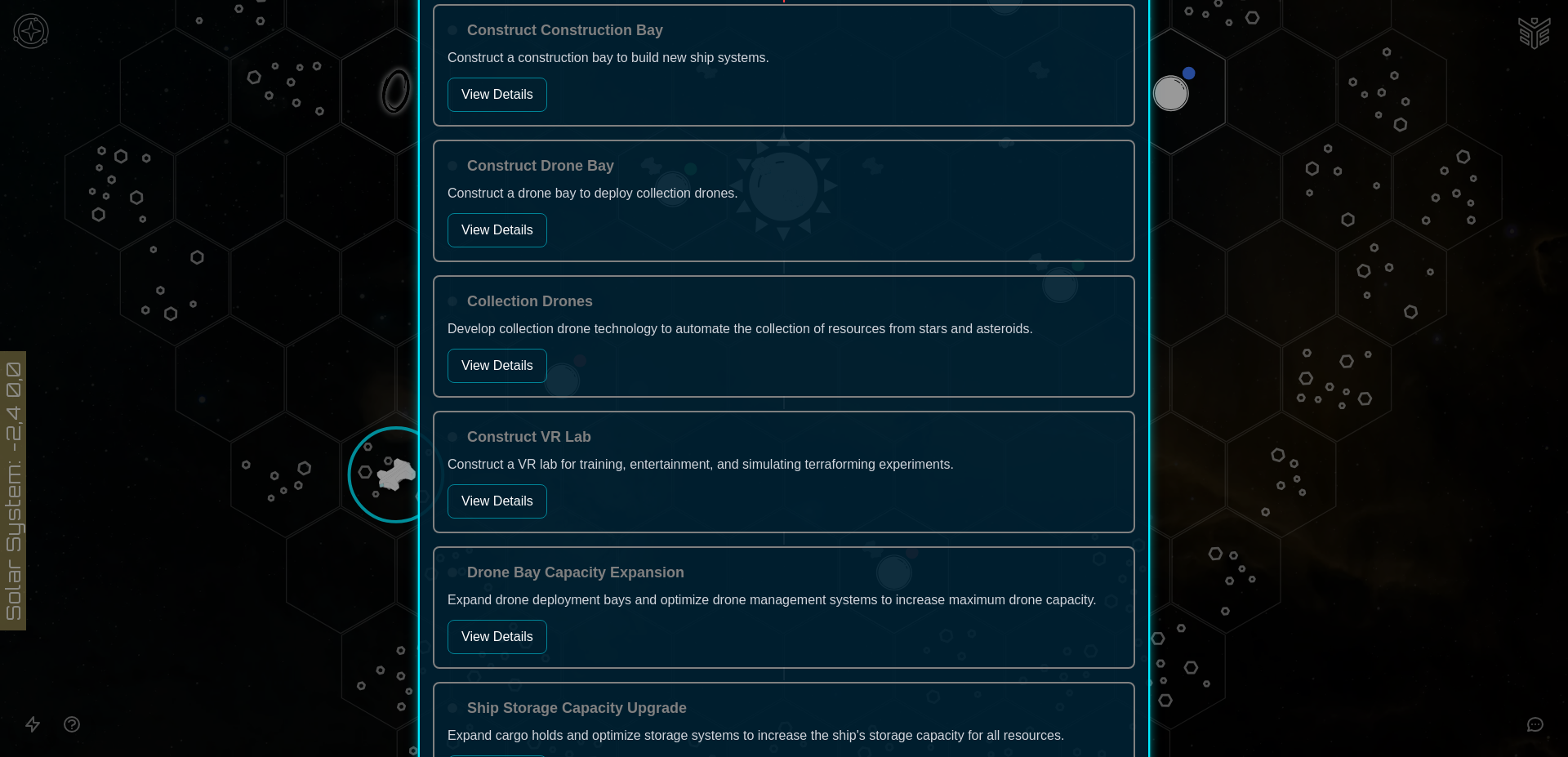
scroll to position [655, 0]
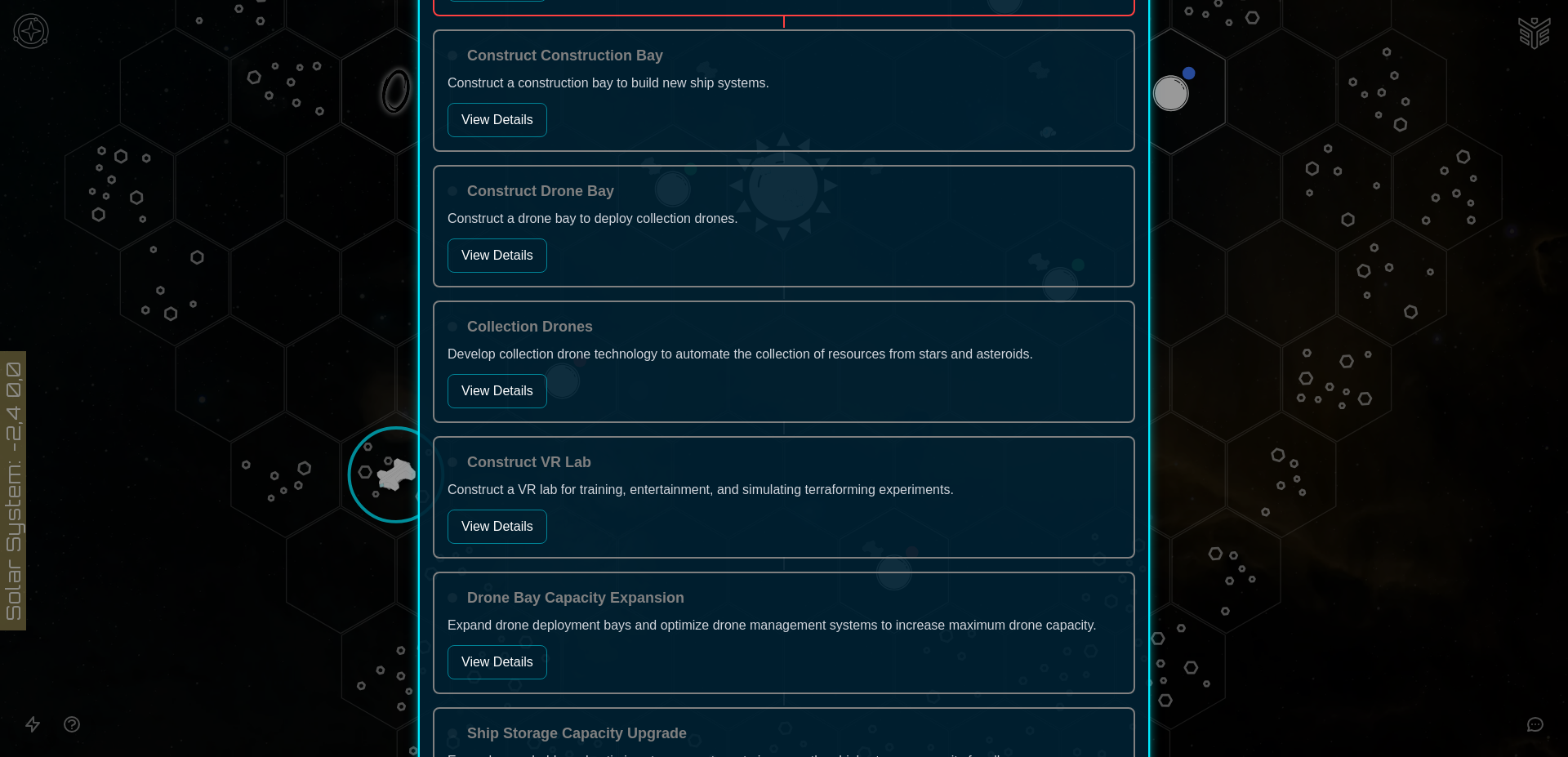
click at [510, 390] on button "View Details" at bounding box center [497, 391] width 100 height 34
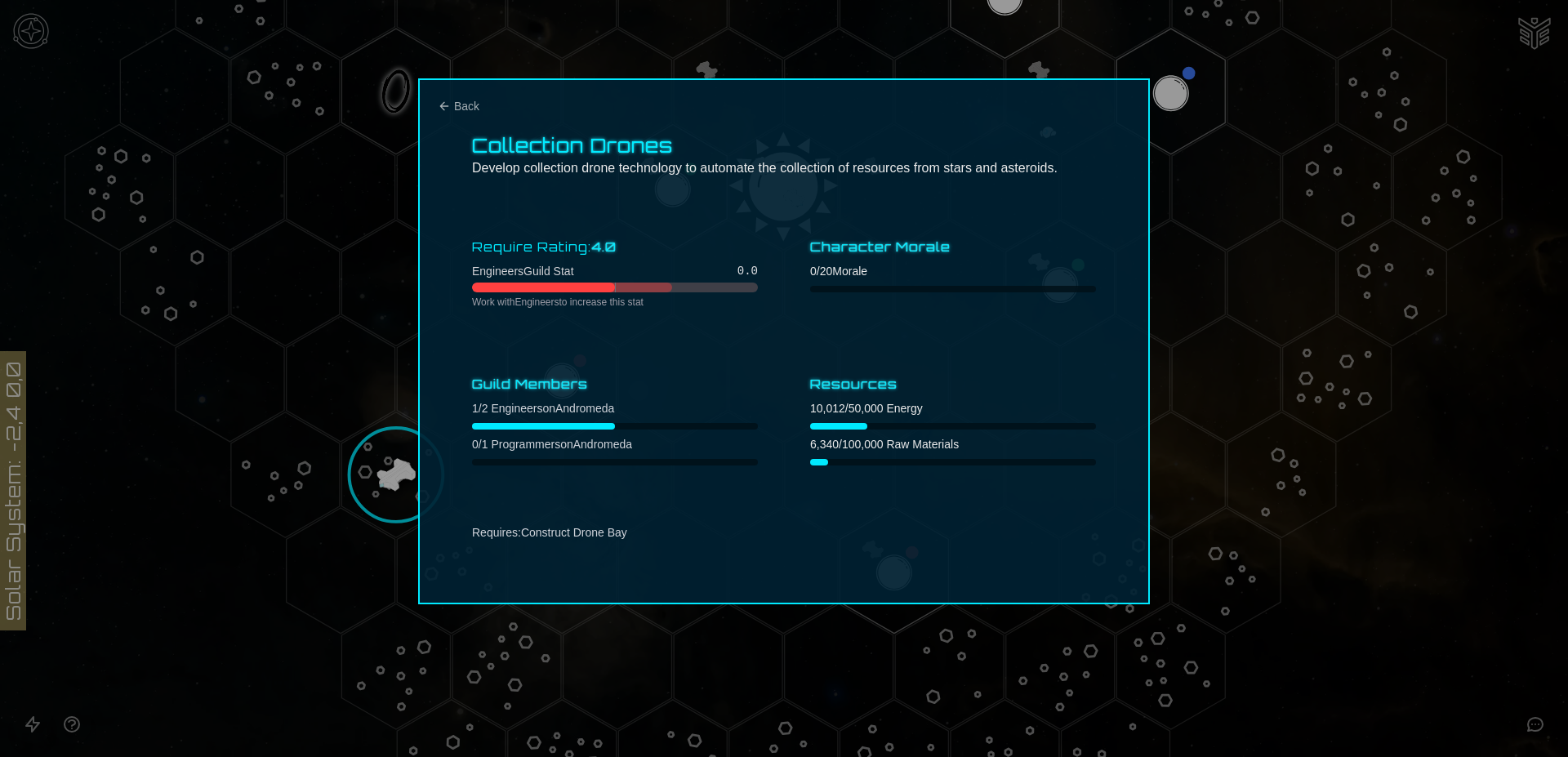
scroll to position [0, 0]
click at [446, 106] on icon "Back" at bounding box center [444, 106] width 7 height 7
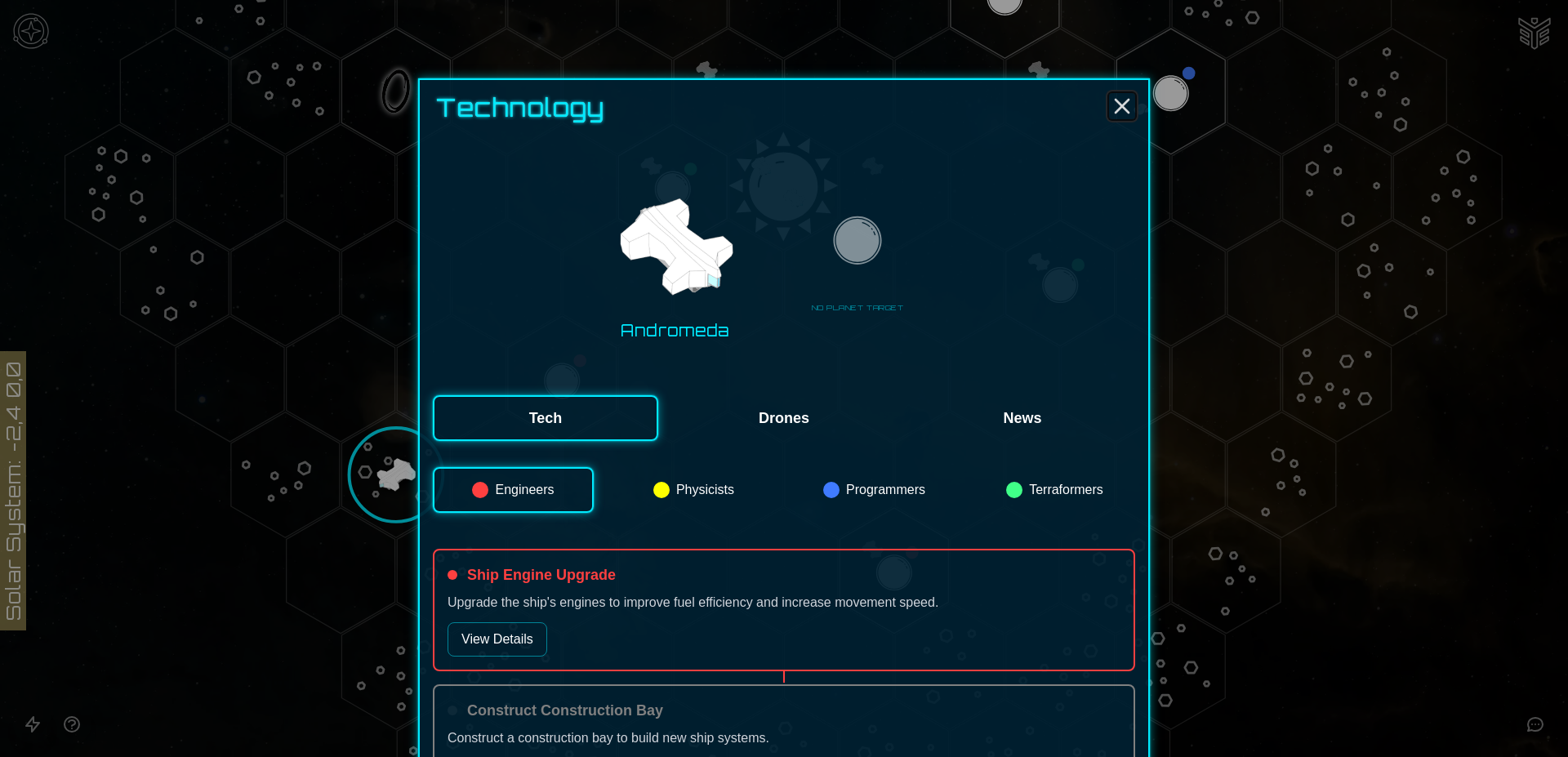
click at [1116, 100] on icon "Close" at bounding box center [1121, 106] width 26 height 26
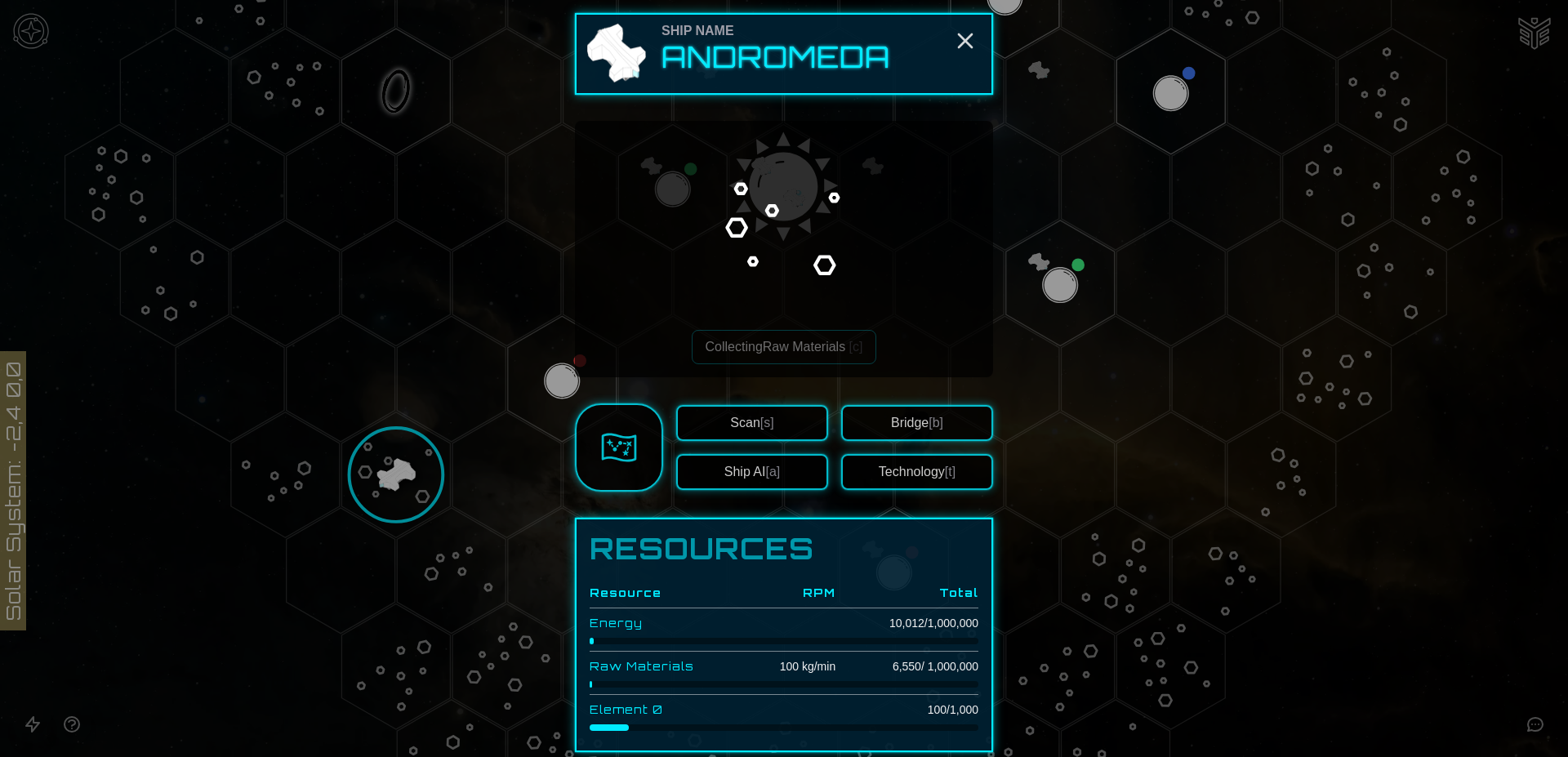
click at [1524, 33] on div at bounding box center [784, 378] width 1568 height 757
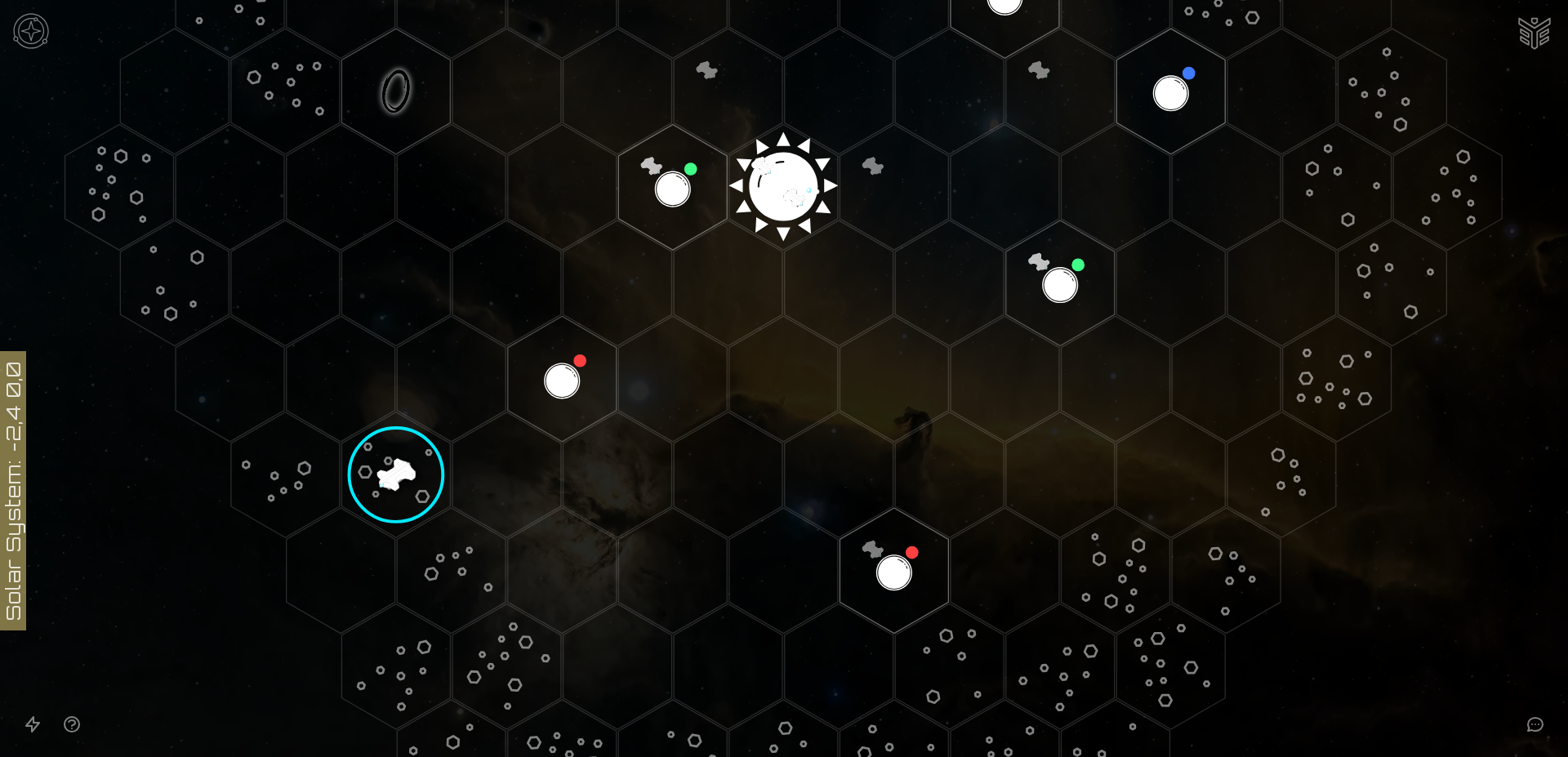
click at [1537, 36] on img "Ship AI Chat" at bounding box center [1534, 31] width 39 height 39
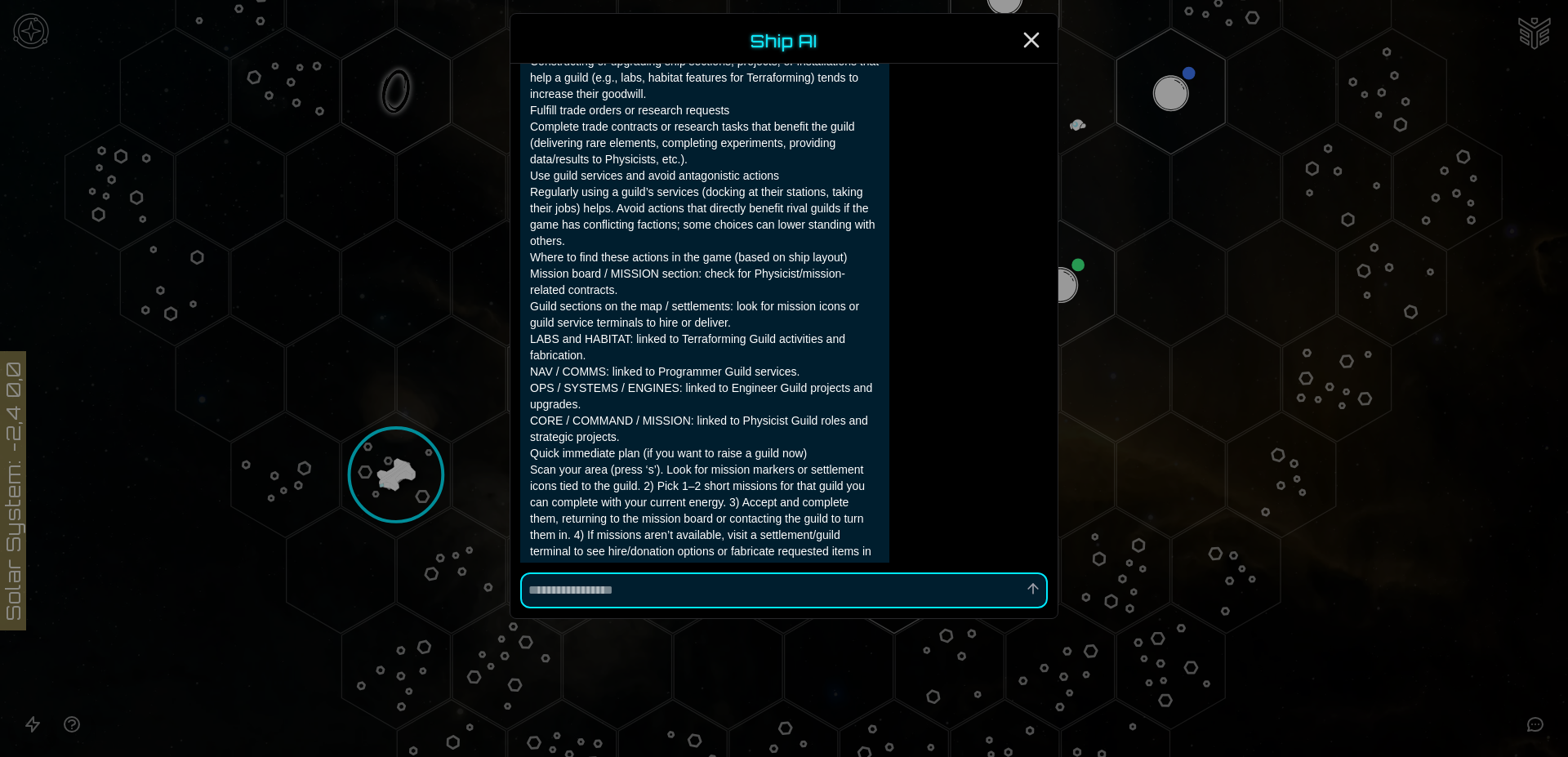
scroll to position [1924, 0]
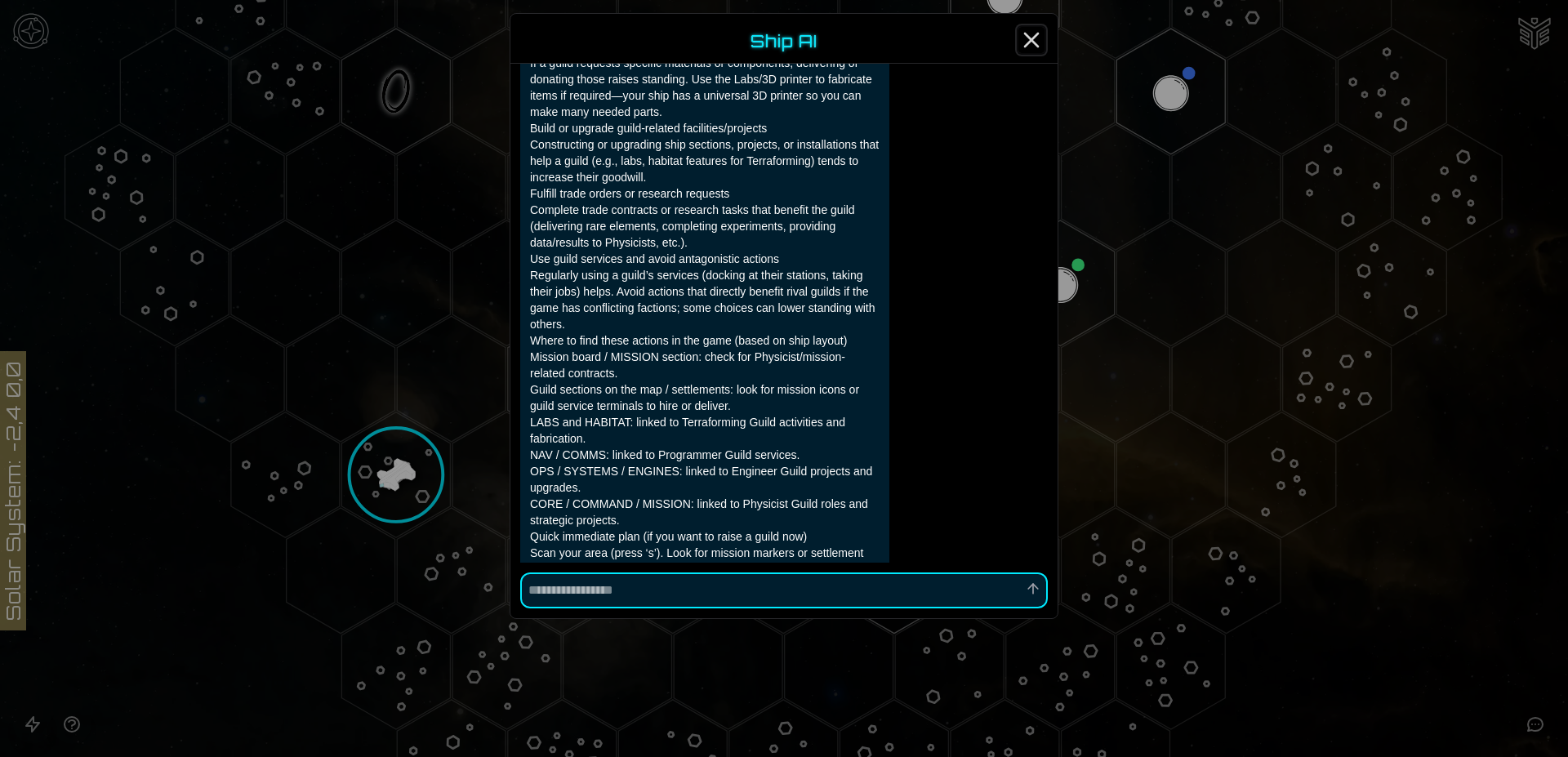
click at [1028, 39] on icon "Close" at bounding box center [1031, 39] width 26 height 26
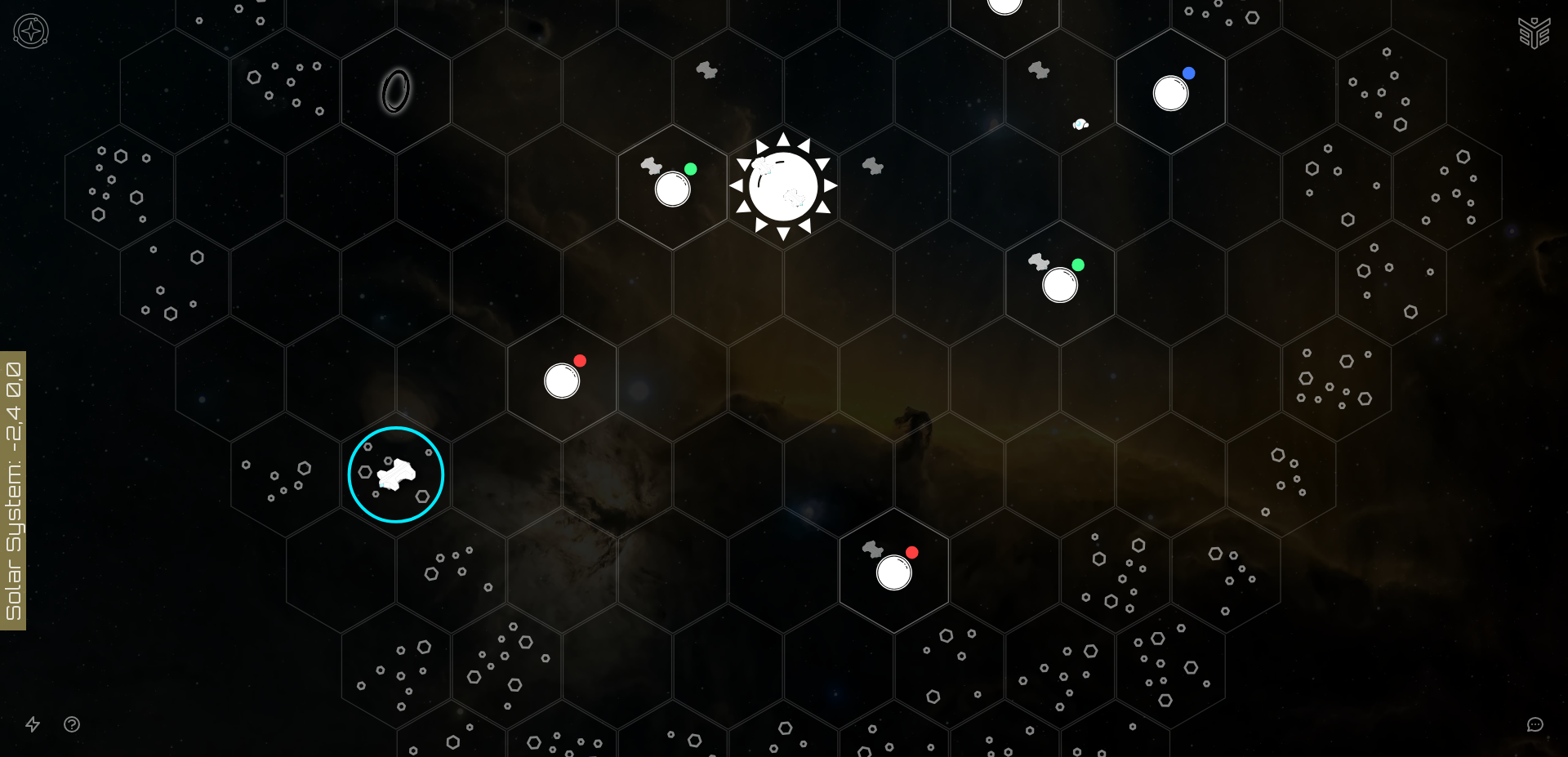
click at [392, 467] on image at bounding box center [396, 475] width 128 height 128
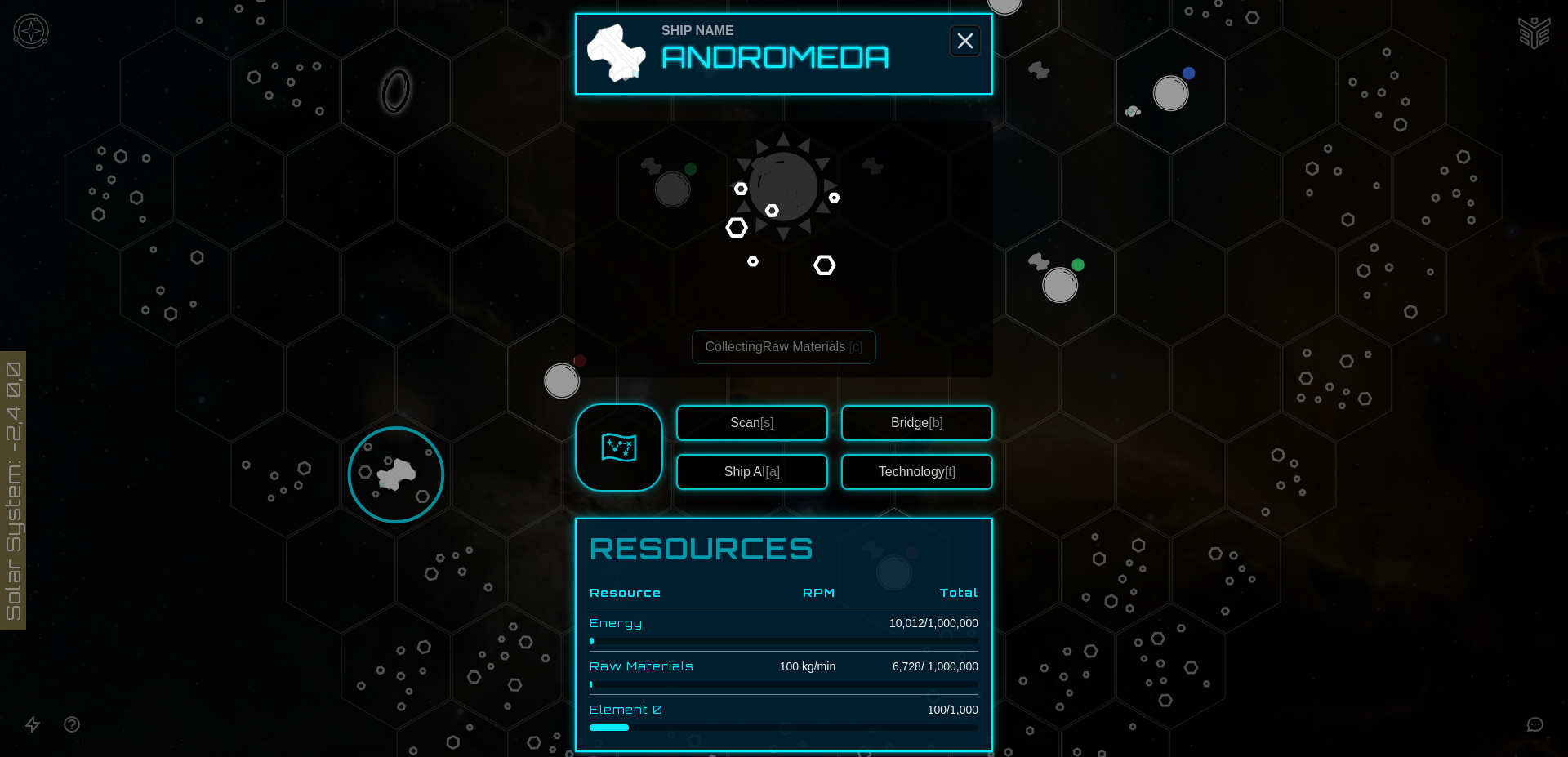
click at [961, 45] on icon "Close" at bounding box center [965, 40] width 26 height 26
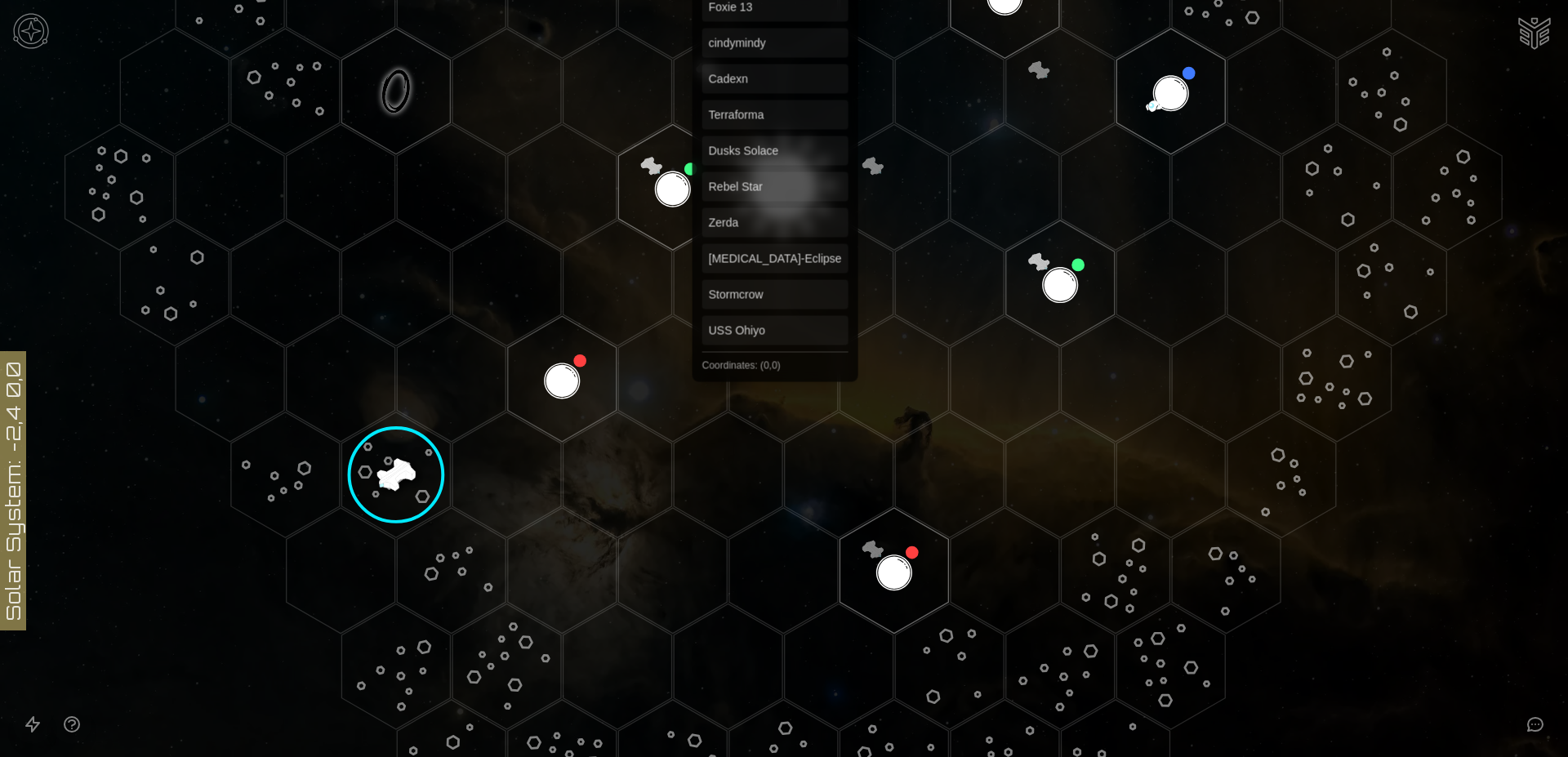
click at [775, 178] on polygon "Hex at coordinates 0,0, clickable" at bounding box center [784, 186] width 108 height 126
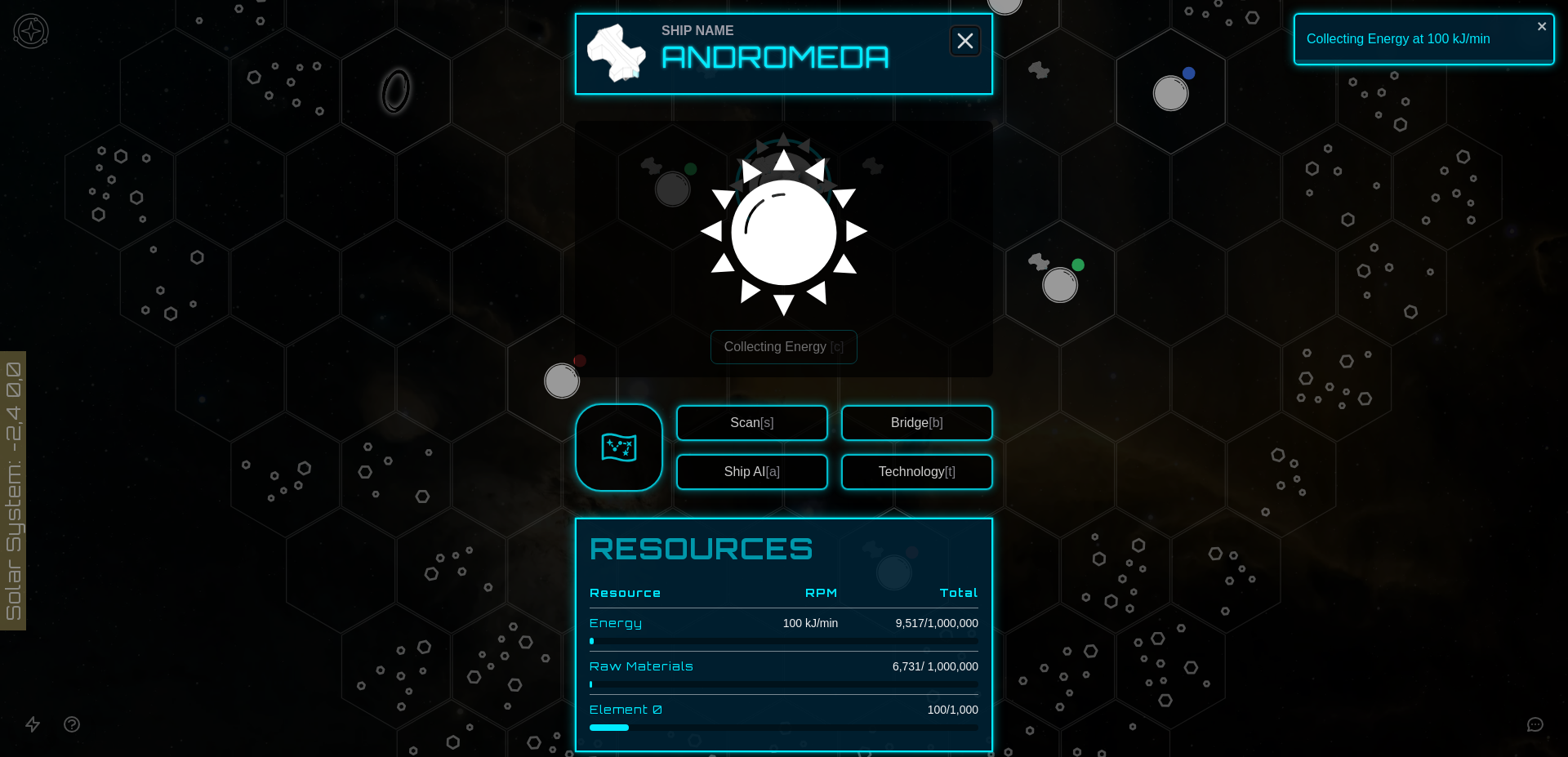
click at [962, 39] on line "Close" at bounding box center [965, 40] width 13 height 13
